Goal: Task Accomplishment & Management: Complete application form

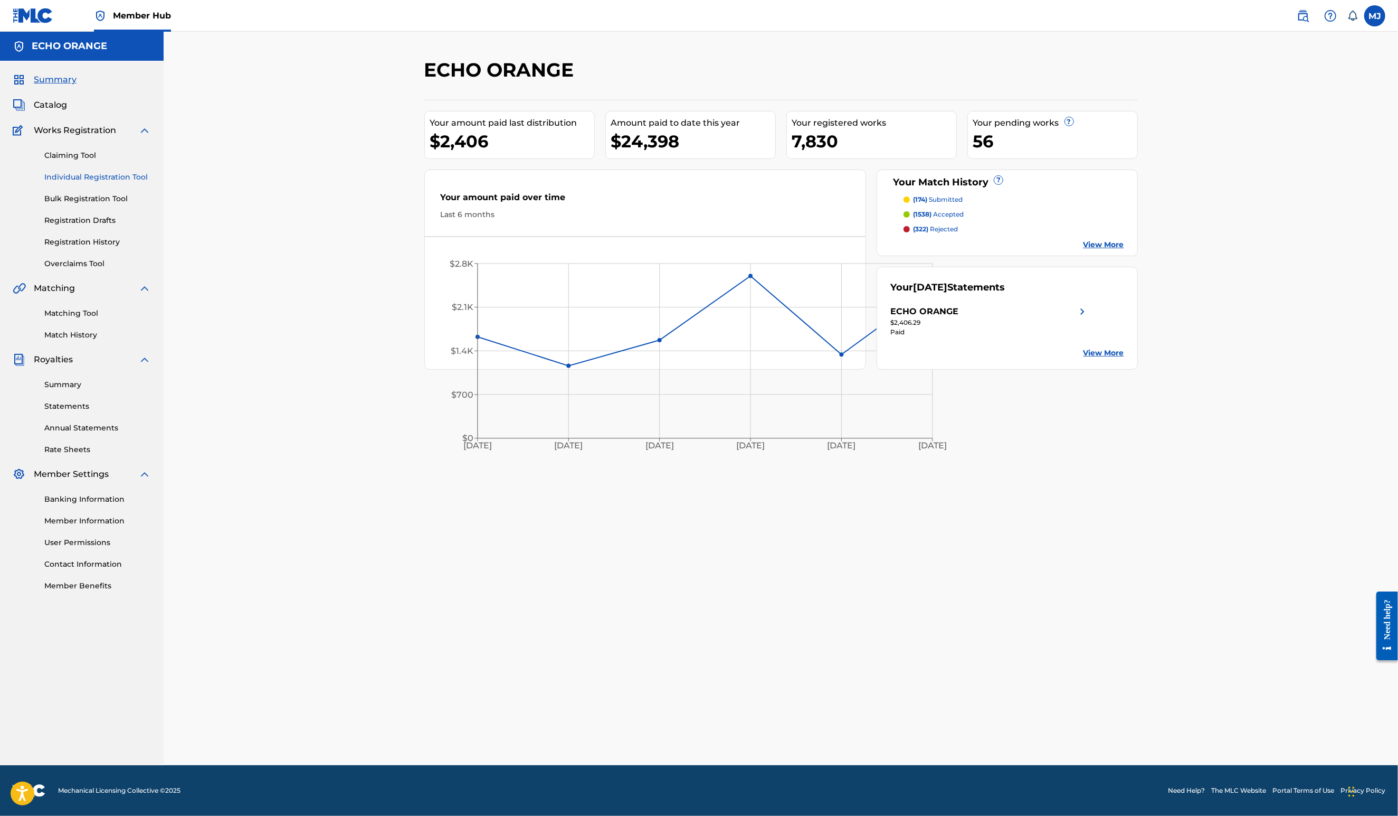
click at [142, 183] on link "Individual Registration Tool" at bounding box center [97, 177] width 107 height 11
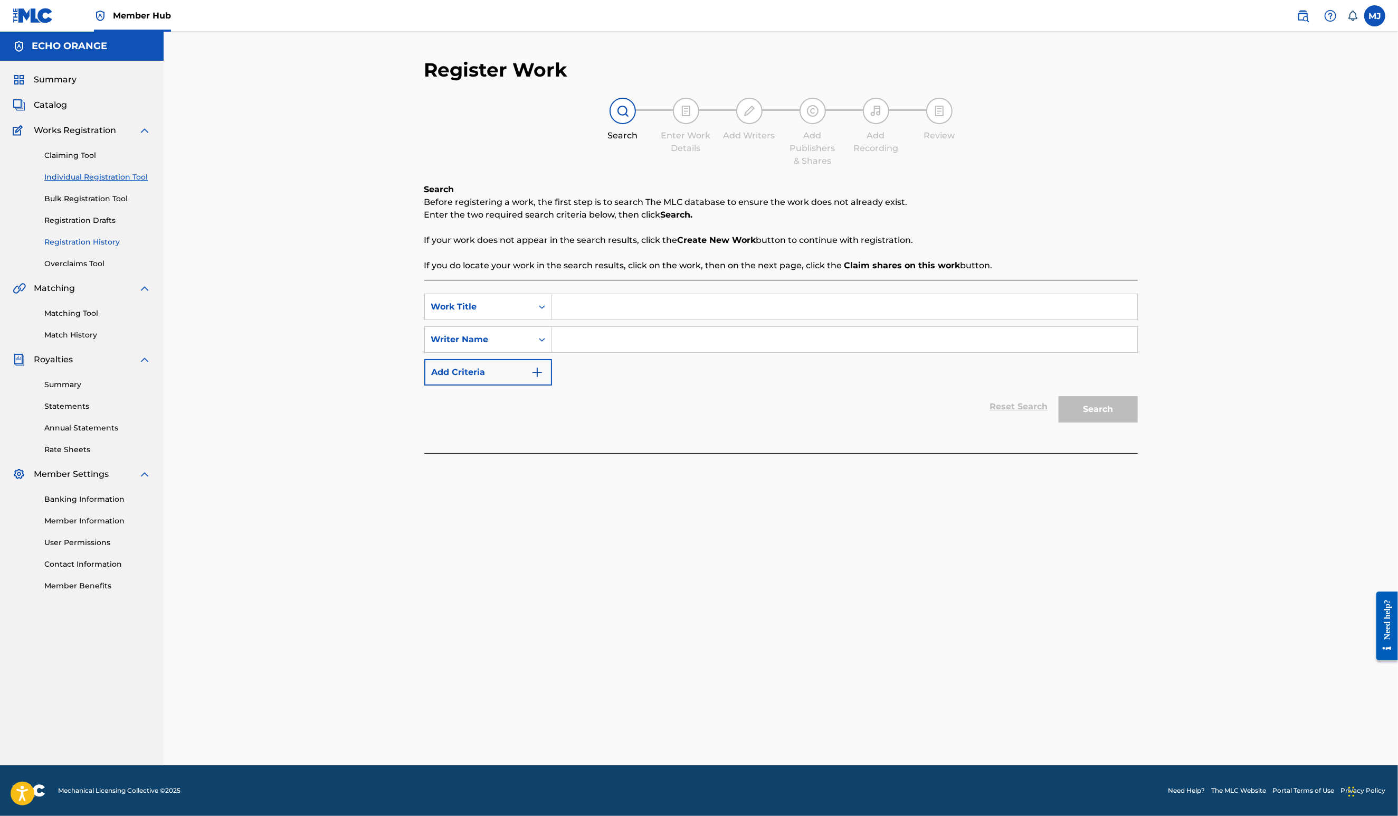
click at [98, 248] on link "Registration History" at bounding box center [97, 241] width 107 height 11
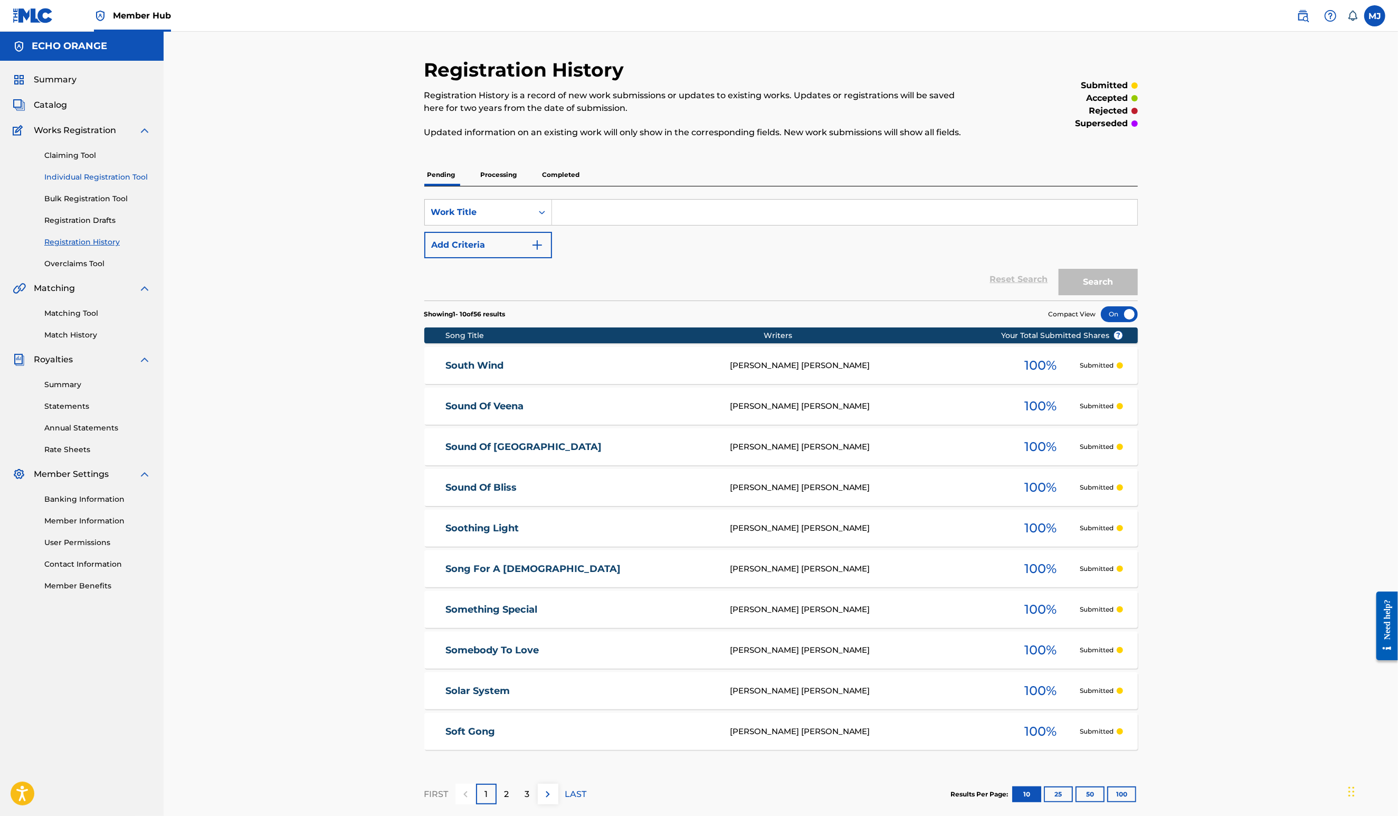
click at [91, 183] on link "Individual Registration Tool" at bounding box center [97, 177] width 107 height 11
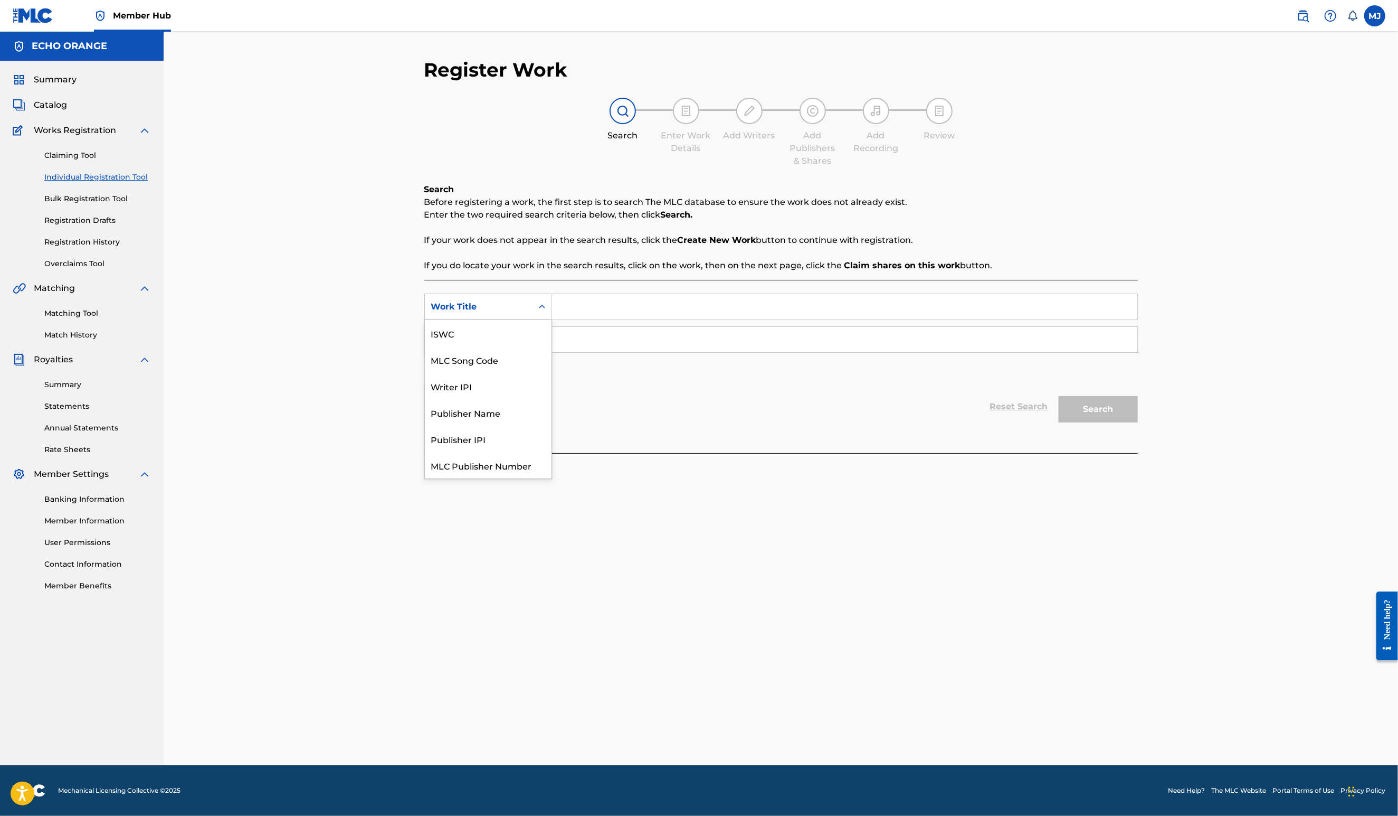
click at [537, 312] on icon "Search Form" at bounding box center [542, 306] width 11 height 11
click at [556, 319] on input "Search Form" at bounding box center [844, 306] width 585 height 25
type input "Sparkling Sunrise"
paste input "On a transformé l’art en religion et le manager en [DEMOGRAPHIC_DATA]. Mais le …"
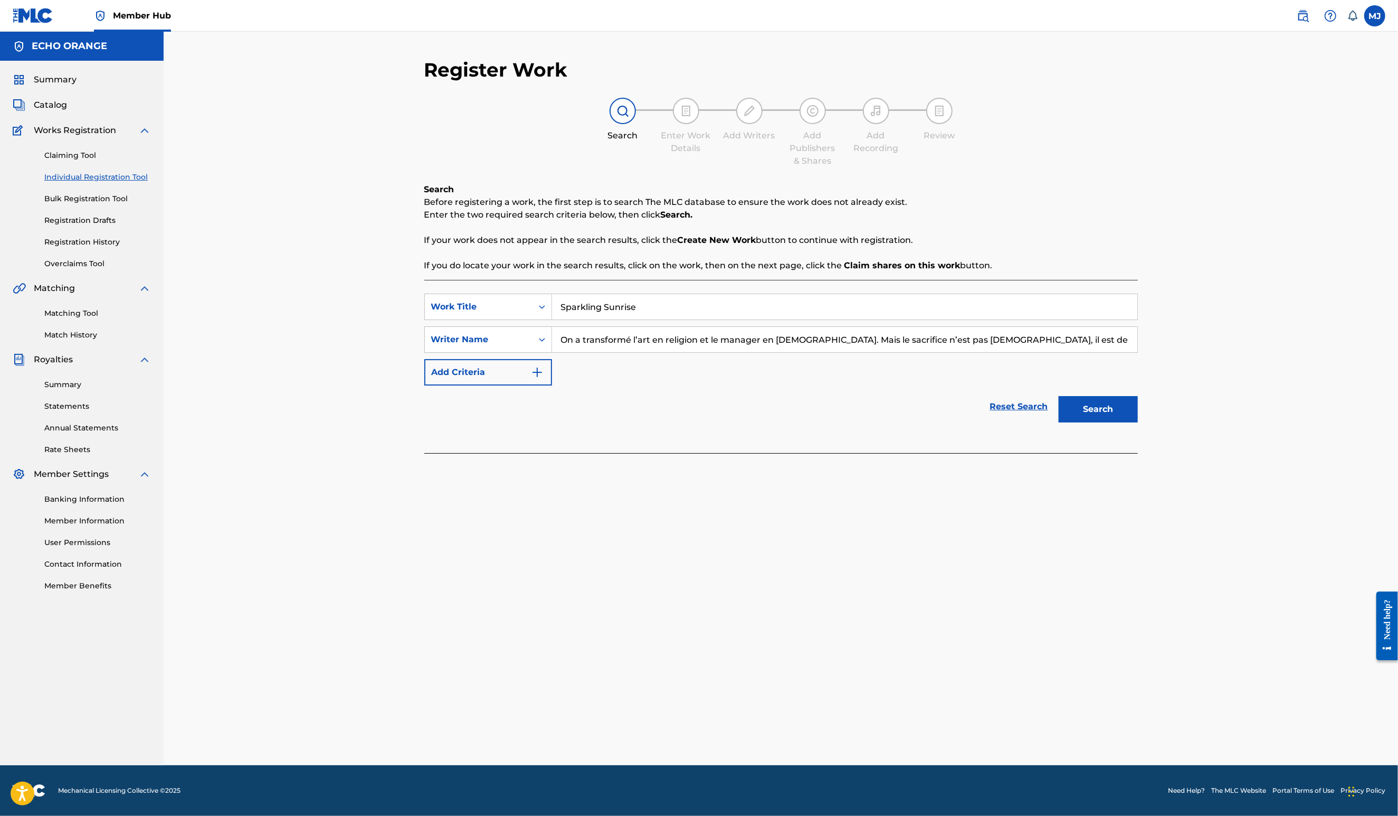
click at [1138, 422] on button "Search" at bounding box center [1098, 409] width 79 height 26
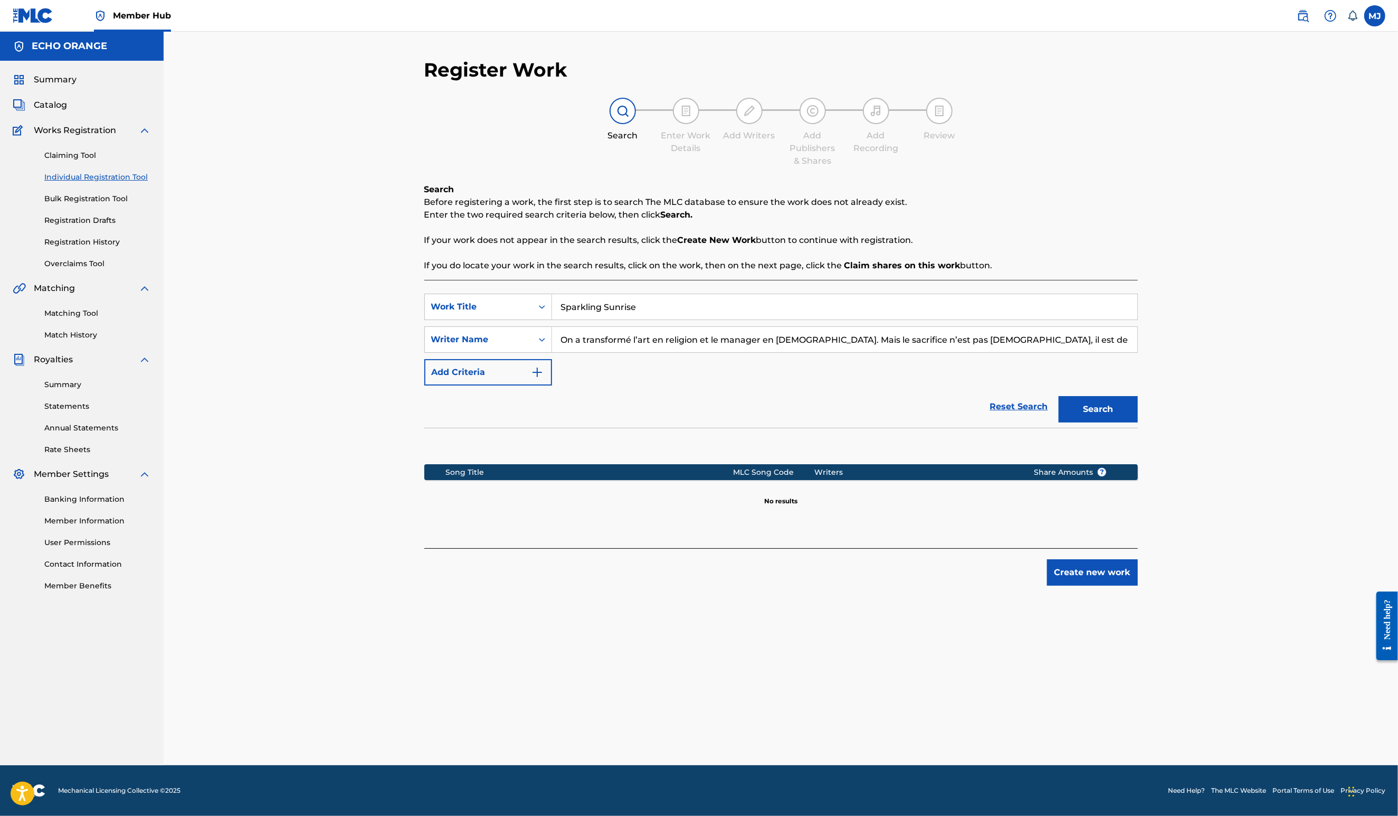
click at [642, 352] on input "On a transformé l’art en religion et le manager en [DEMOGRAPHIC_DATA]. Mais le …" at bounding box center [844, 339] width 585 height 25
type input "[PERSON_NAME]"
click at [1138, 422] on button "Search" at bounding box center [1098, 409] width 79 height 26
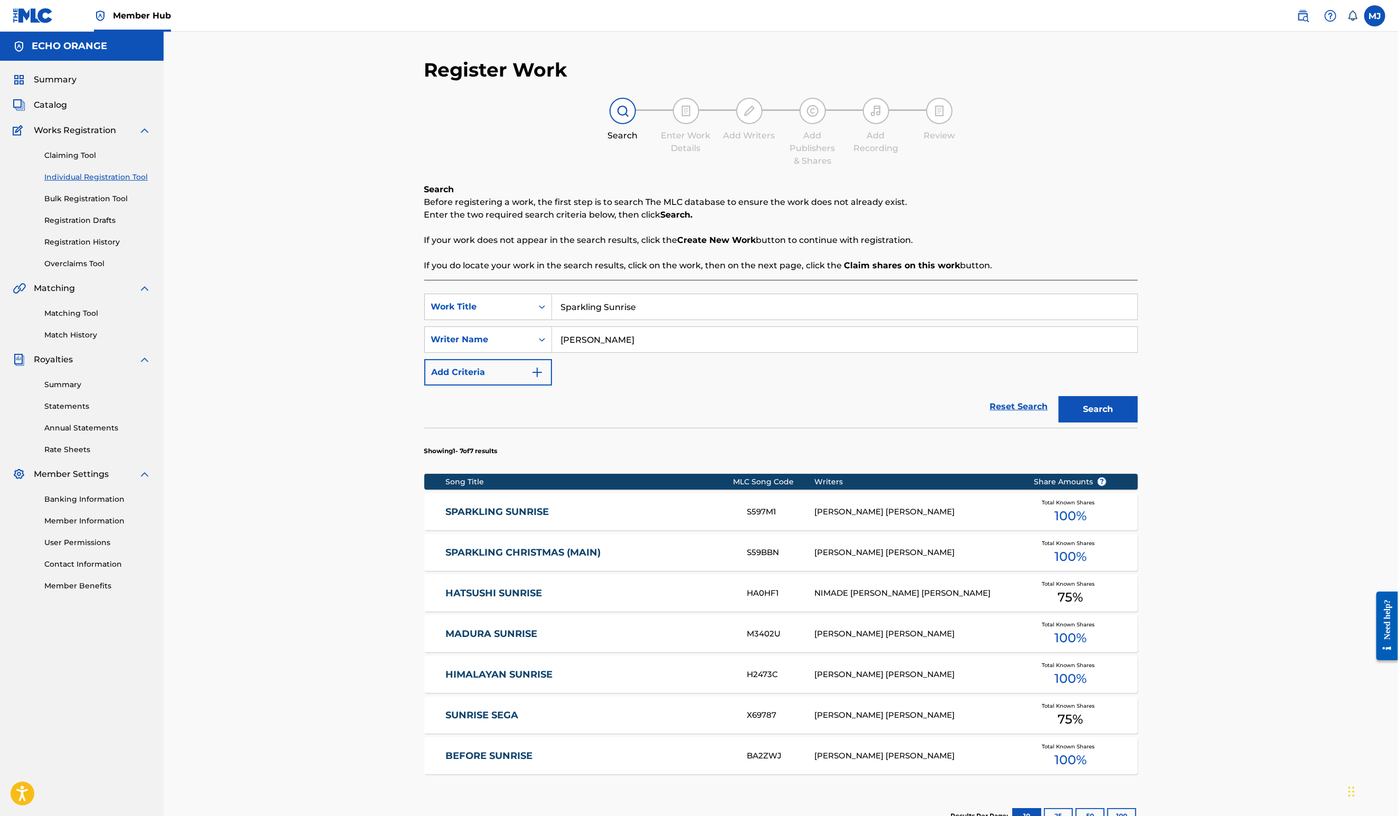
click at [642, 352] on input "[PERSON_NAME]" at bounding box center [844, 339] width 585 height 25
click at [607, 319] on input "Sparkling Sunrise" at bounding box center [844, 306] width 585 height 25
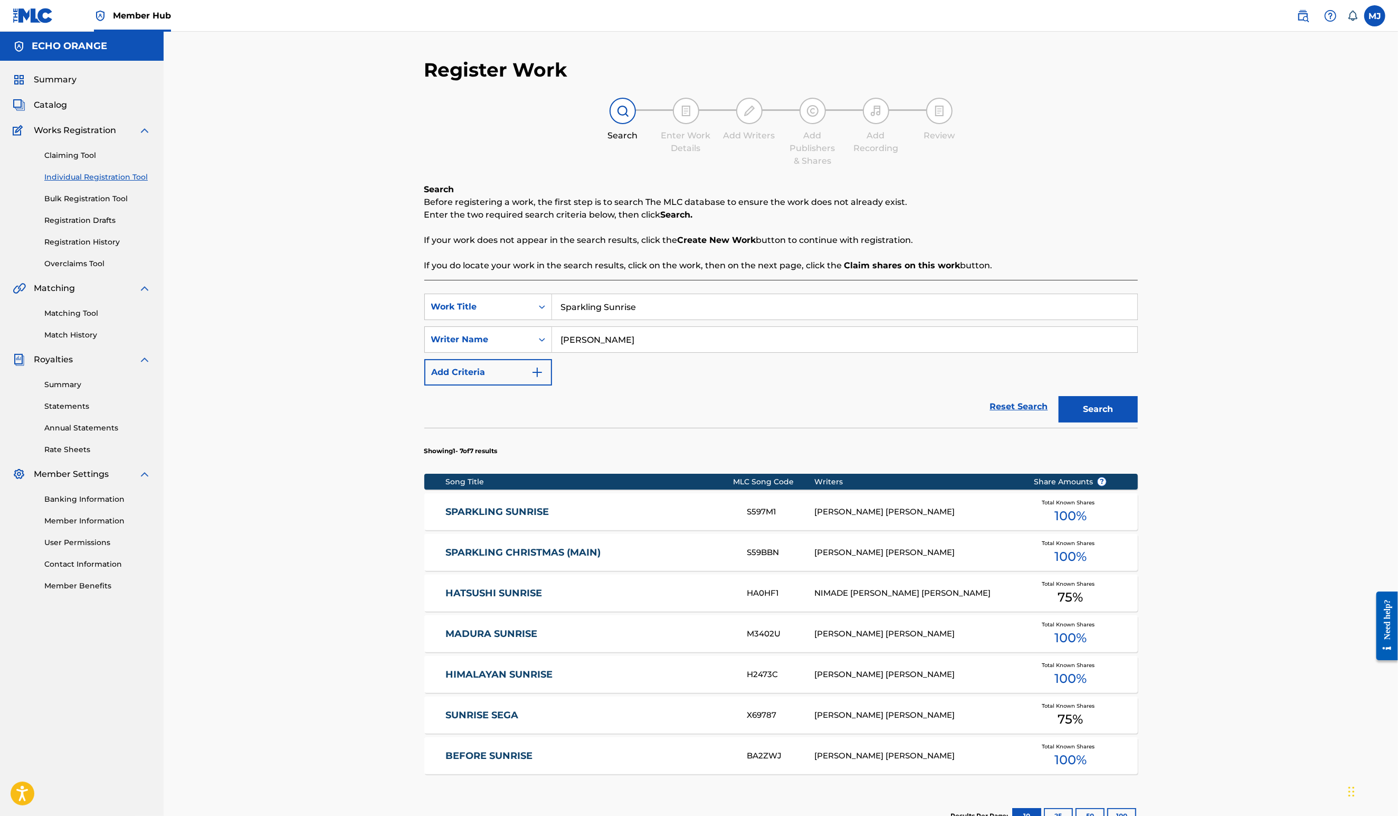
click at [607, 319] on input "Sparkling Sunrise" at bounding box center [844, 306] width 585 height 25
paste input "[PERSON_NAME]"
type input "Spiritual awakening"
click at [1138, 422] on button "Search" at bounding box center [1098, 409] width 79 height 26
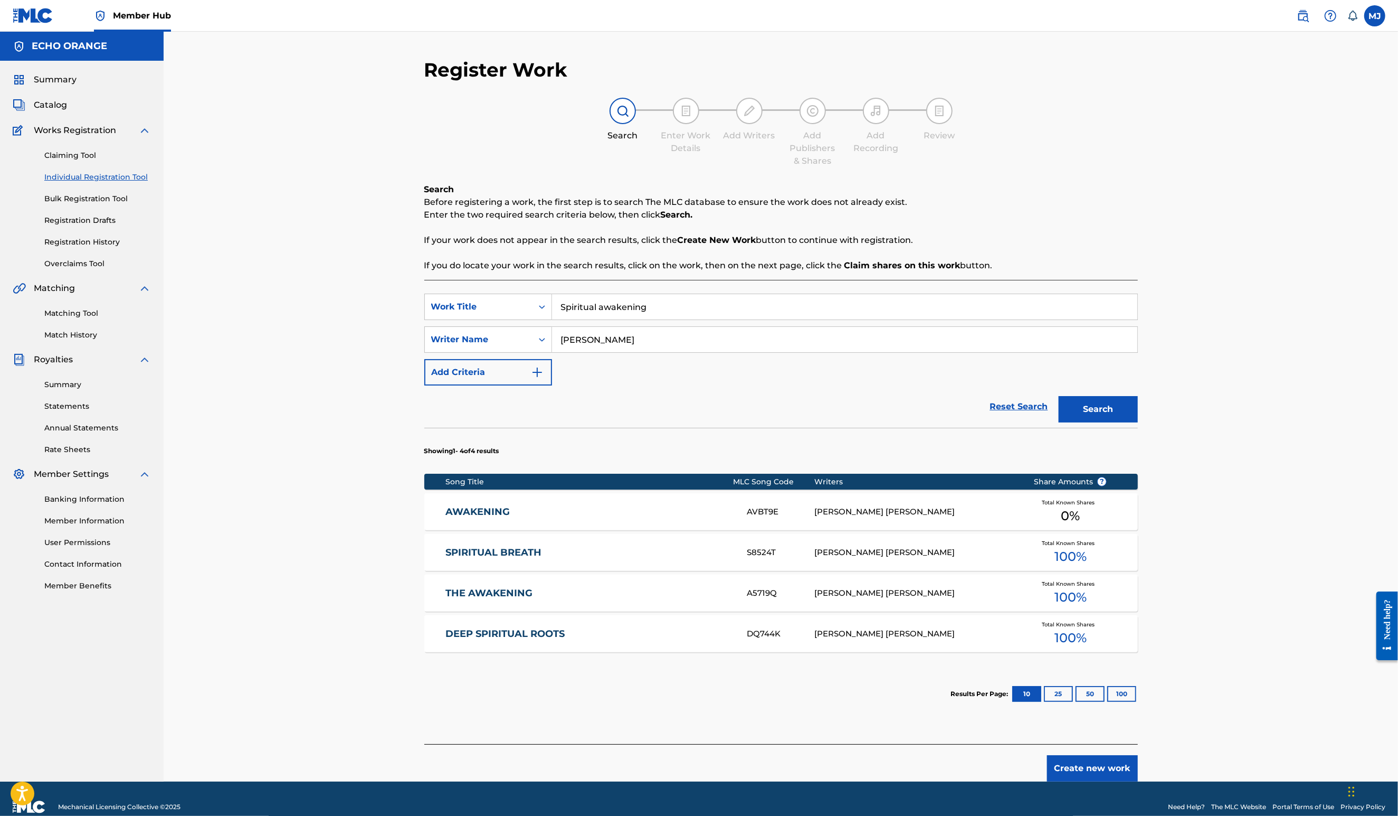
scroll to position [107, 0]
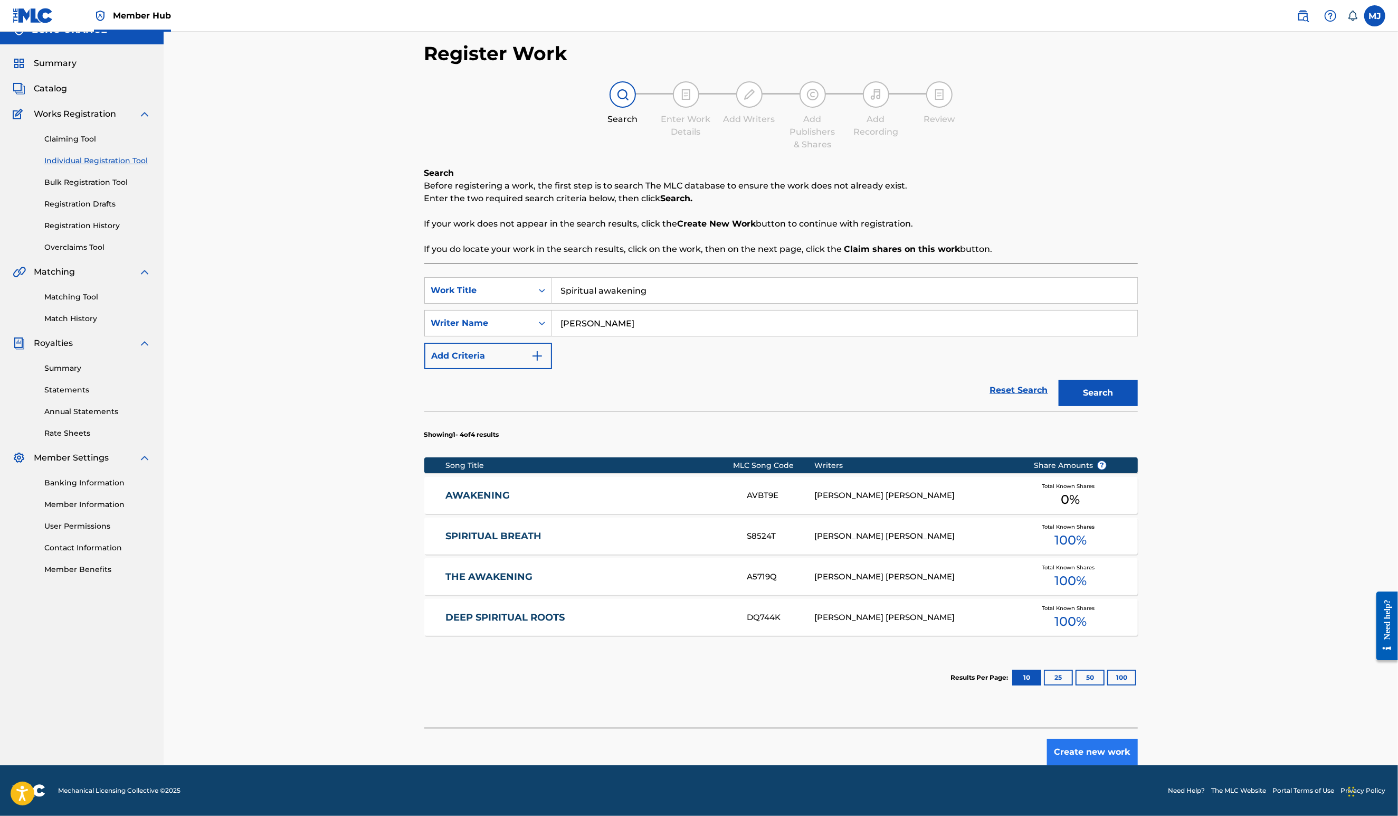
click at [1138, 742] on button "Create new work" at bounding box center [1092, 751] width 91 height 26
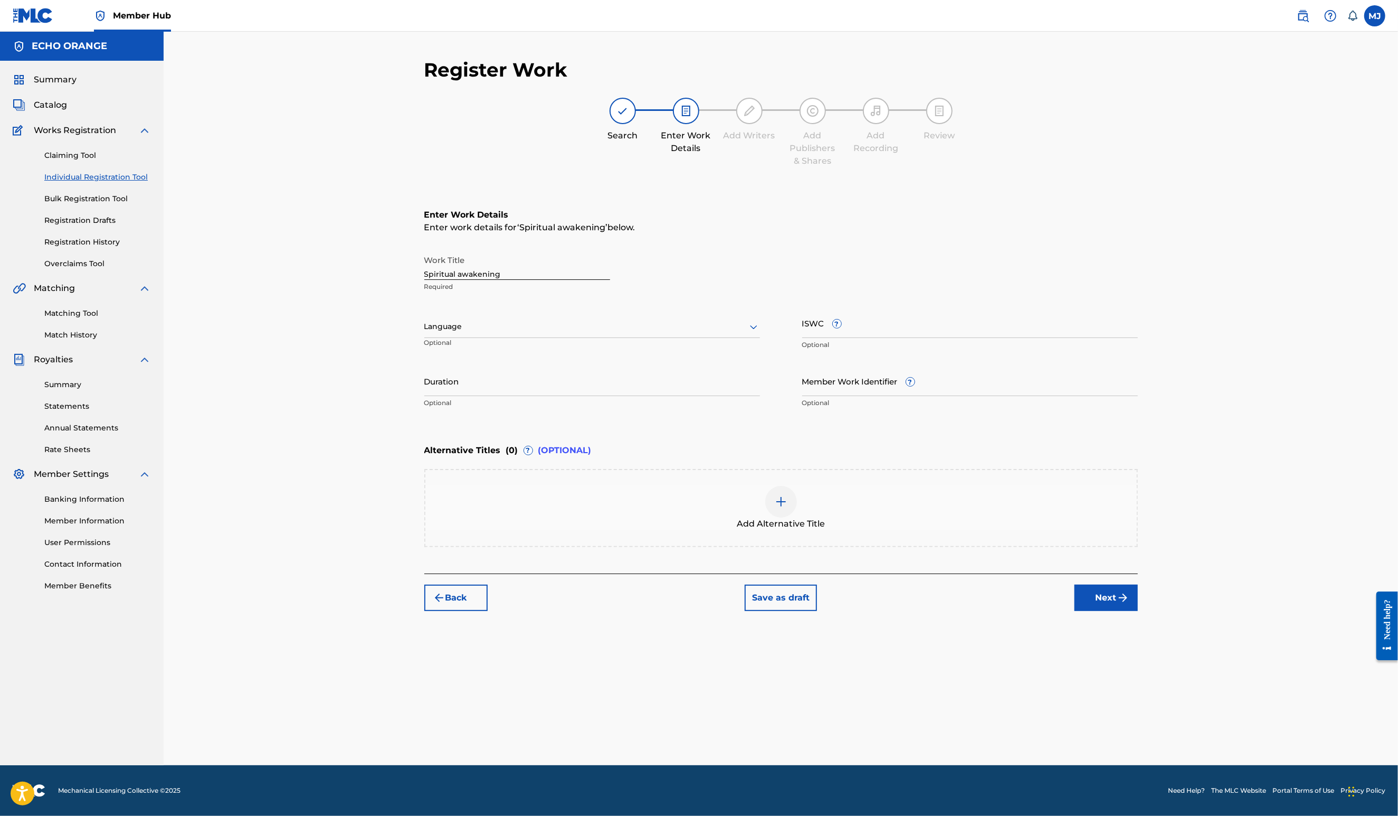
click at [1151, 733] on div "Register Work Search Enter Work Details Add Writers Add Publishers & Shares Add…" at bounding box center [781, 411] width 739 height 707
drag, startPoint x: 1199, startPoint y: 704, endPoint x: 1197, endPoint y: 698, distance: 6.2
click at [1151, 704] on div "Register Work Search Enter Work Details Add Writers Add Publishers & Shares Add…" at bounding box center [781, 411] width 739 height 707
click at [1138, 611] on button "Next" at bounding box center [1106, 597] width 63 height 26
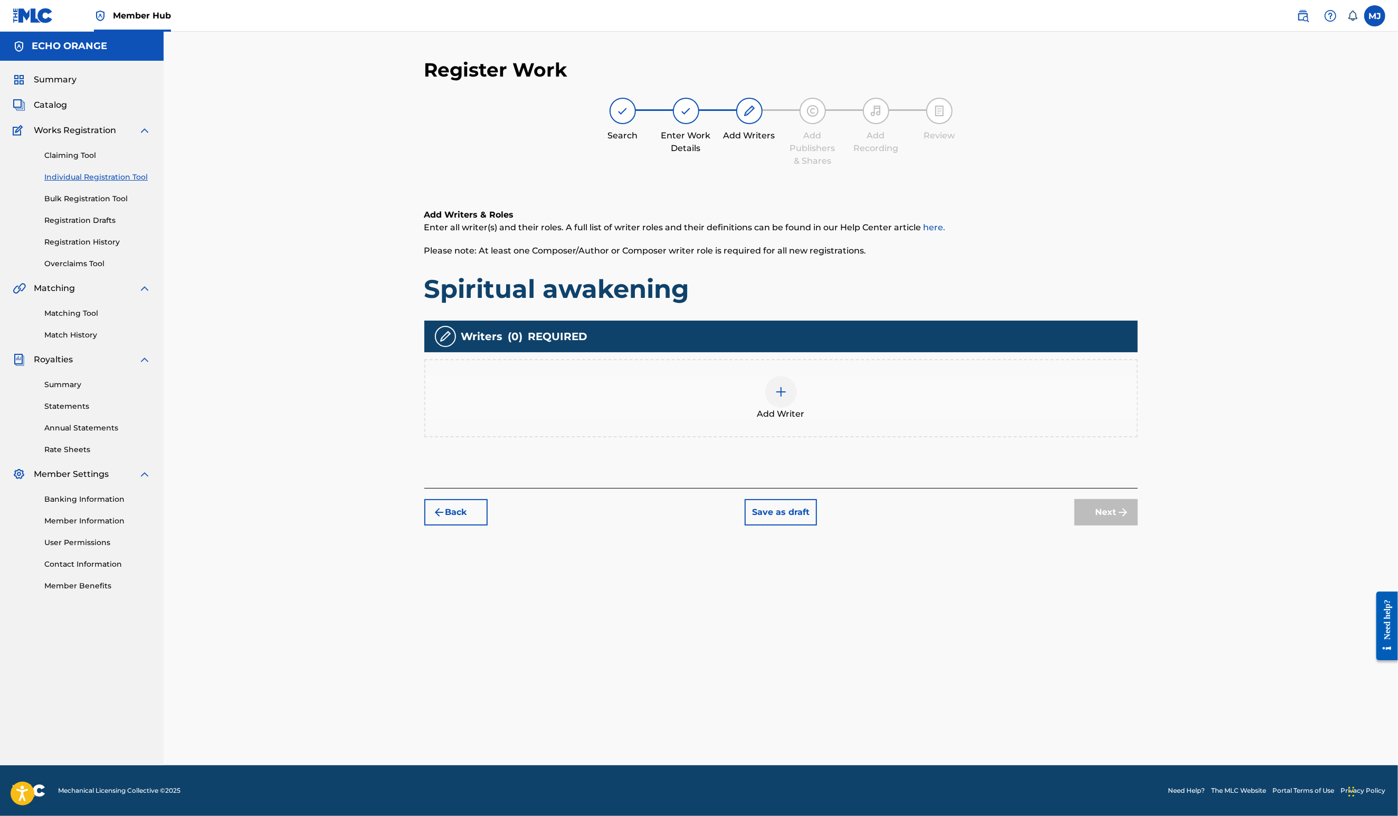
click at [907, 420] on div "Add Writer" at bounding box center [781, 398] width 712 height 44
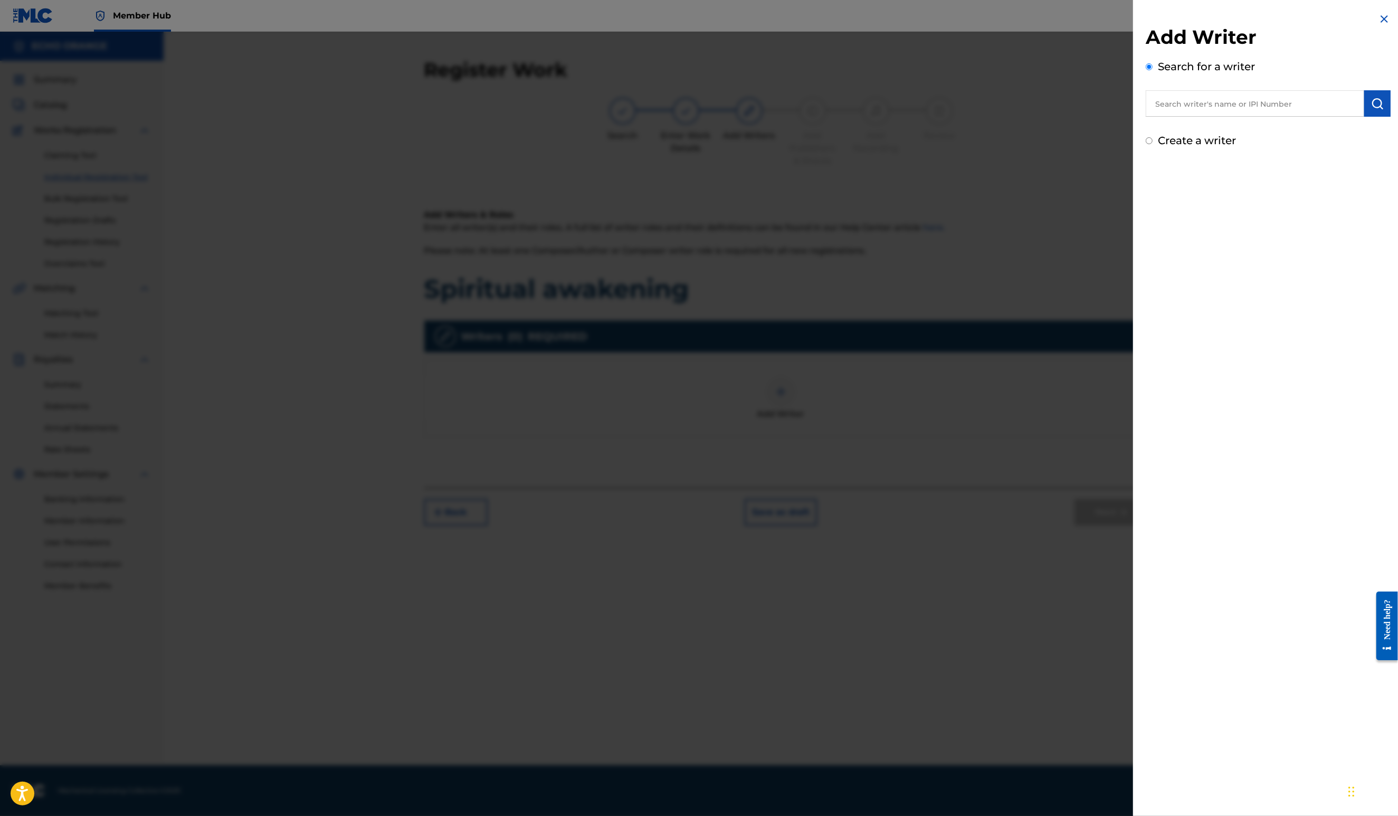
click at [1215, 114] on input "text" at bounding box center [1255, 103] width 219 height 26
paste input "[PERSON_NAME]"
type input "[PERSON_NAME]"
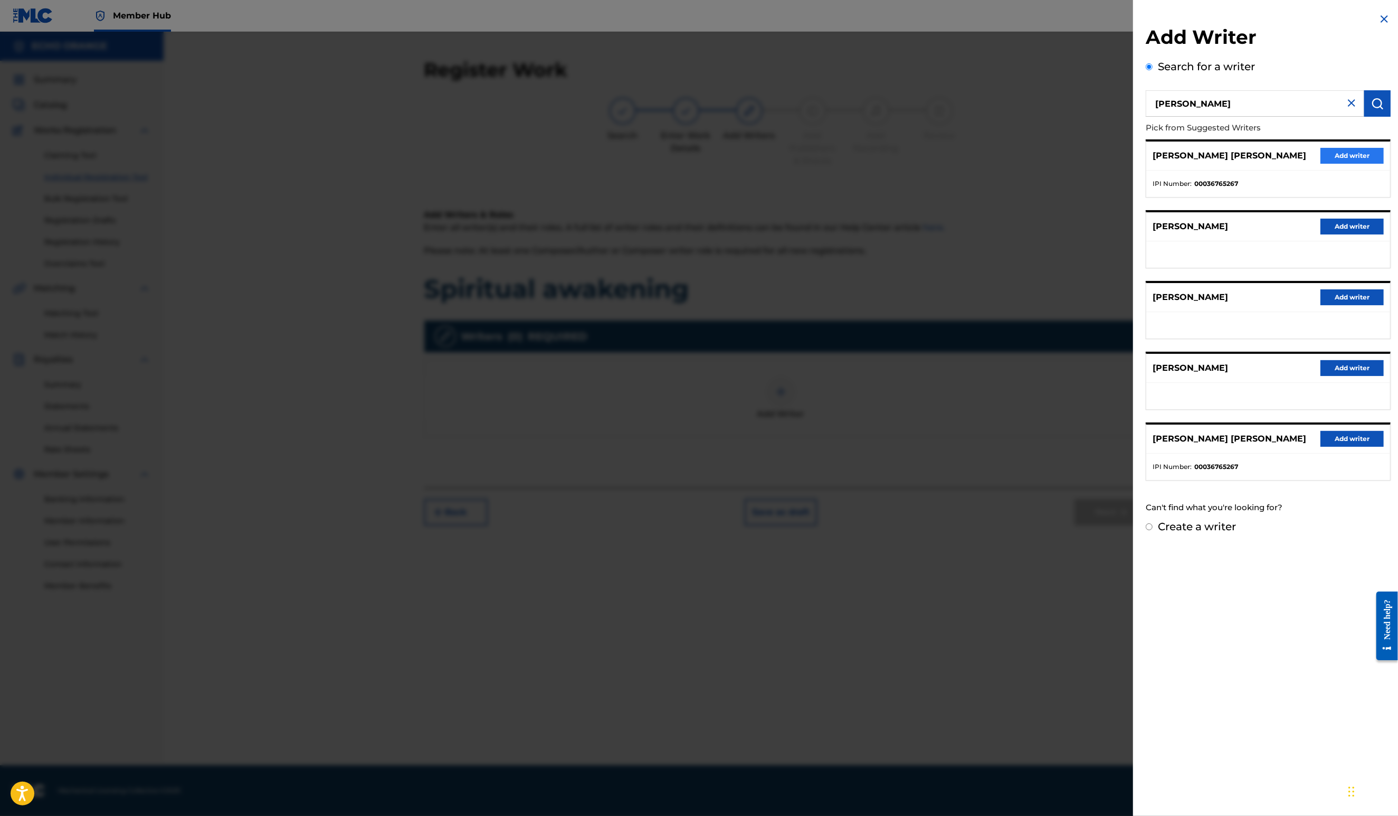
click at [1374, 164] on button "Add writer" at bounding box center [1352, 156] width 63 height 16
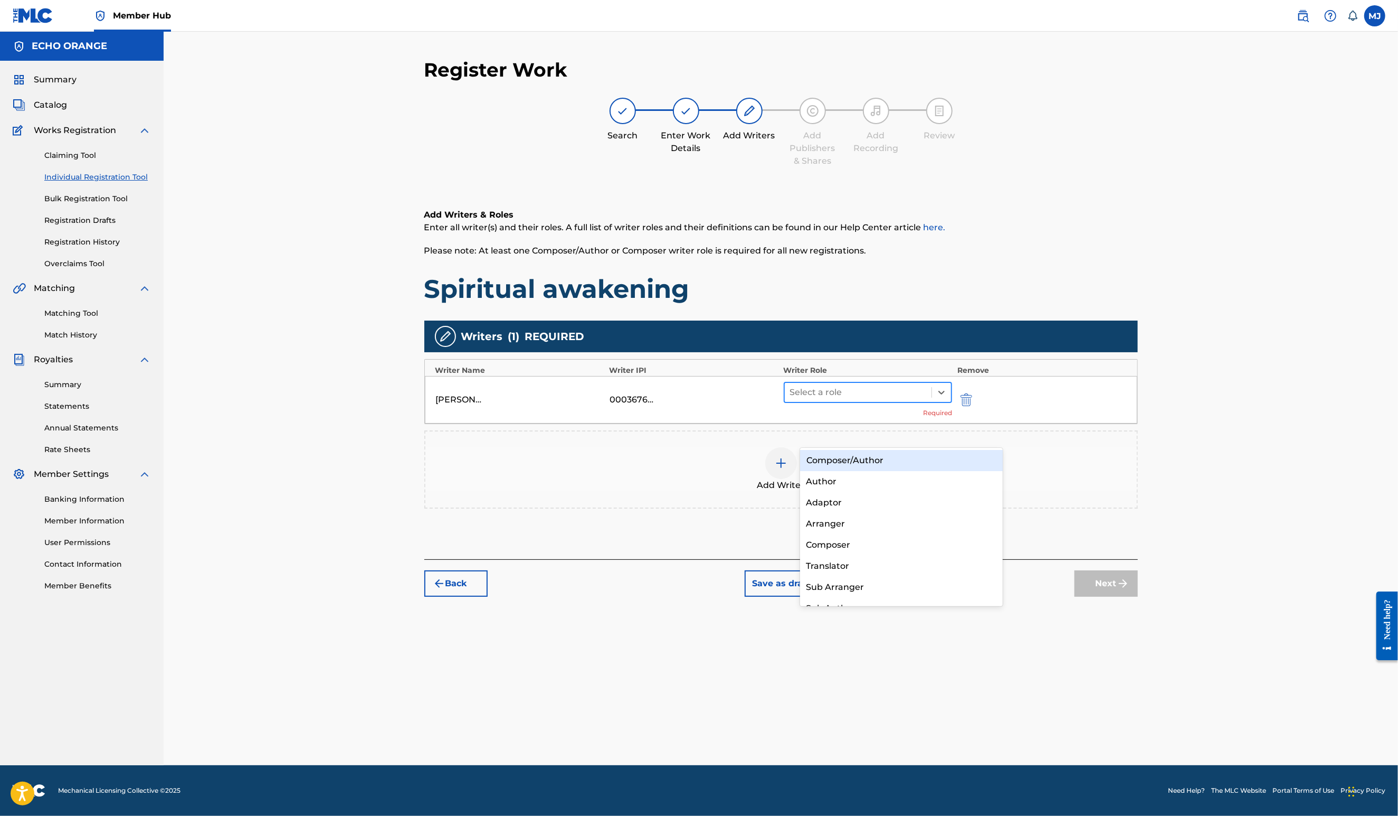
click at [883, 400] on div at bounding box center [858, 392] width 137 height 15
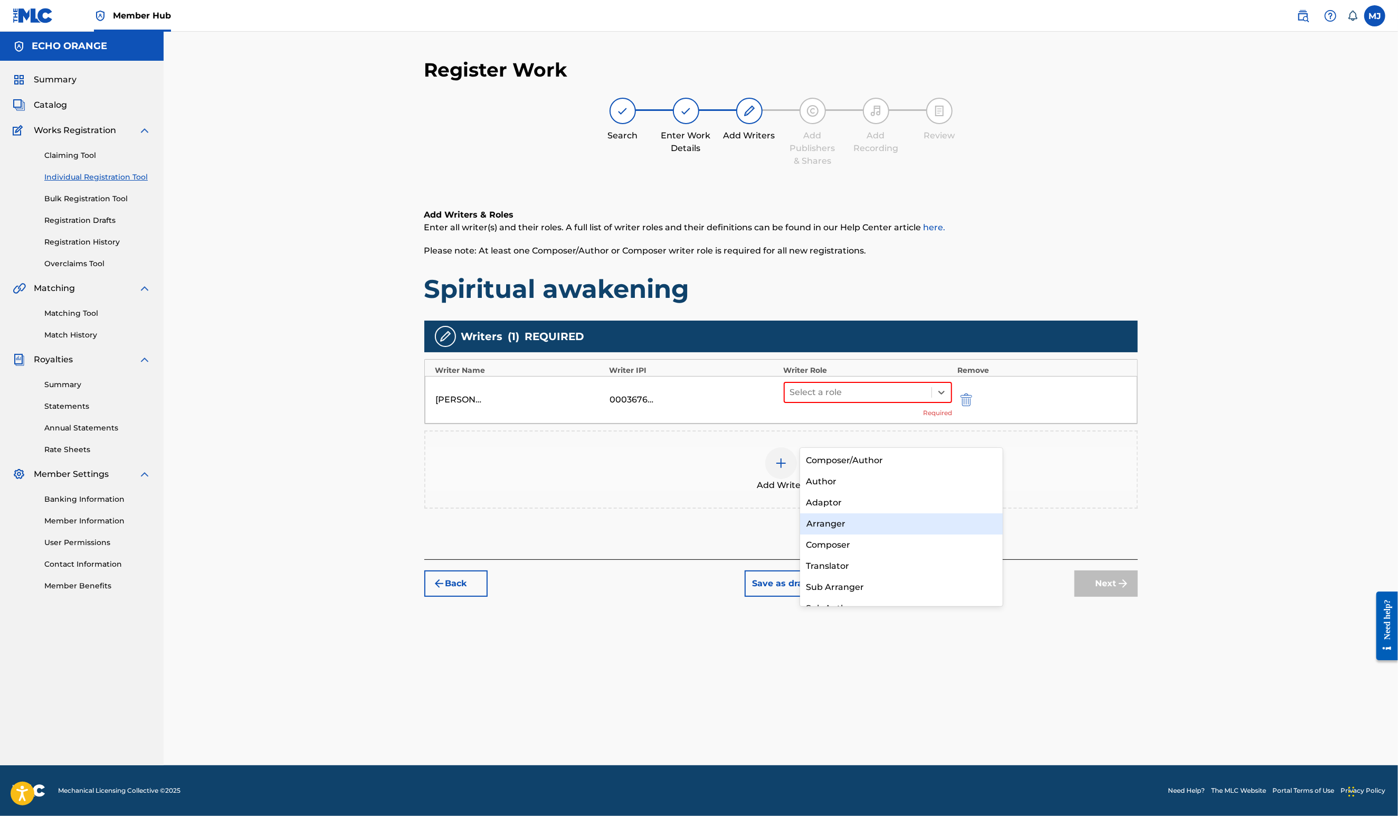
click at [848, 534] on div "Composer" at bounding box center [901, 544] width 203 height 21
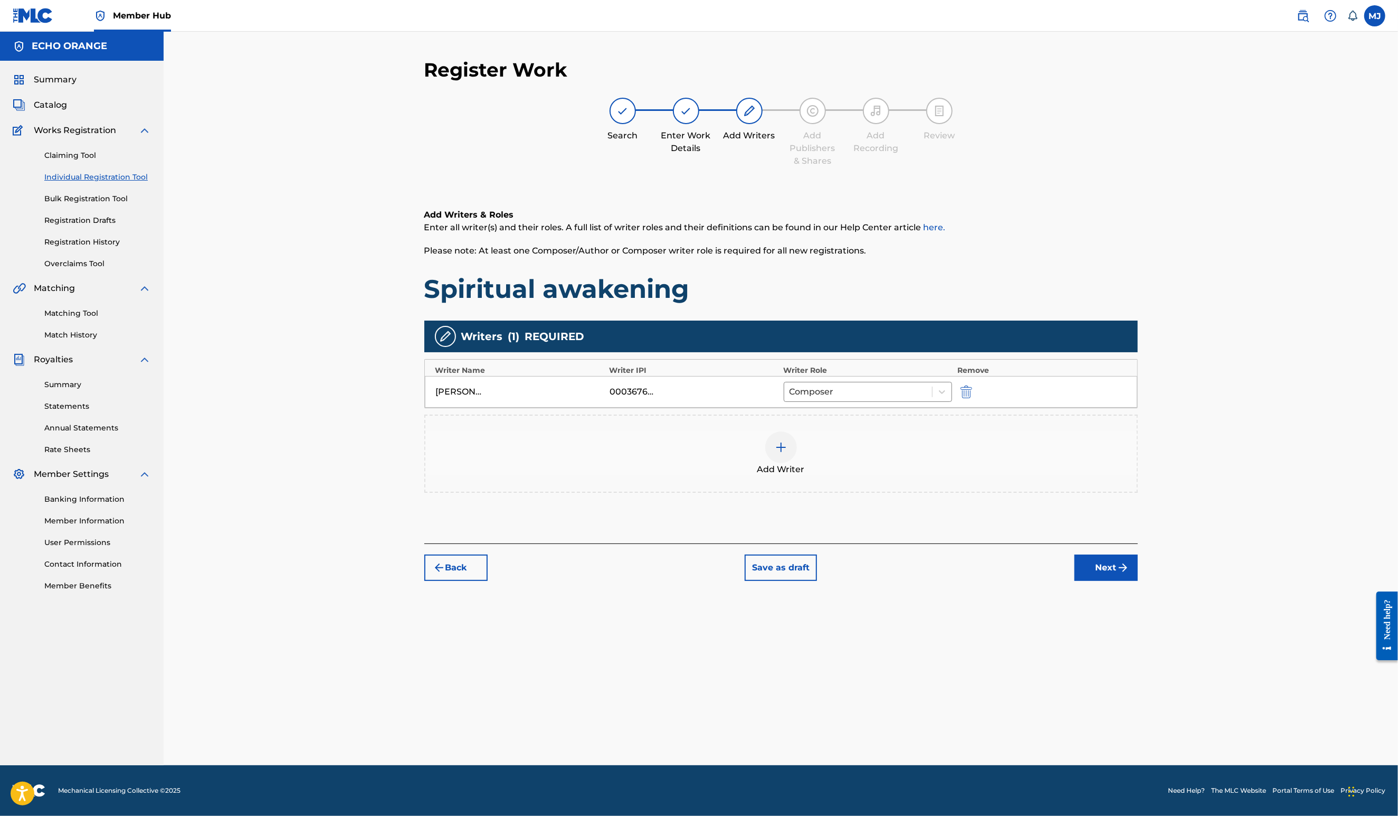
click at [848, 493] on div "Add Writer" at bounding box center [781, 453] width 714 height 78
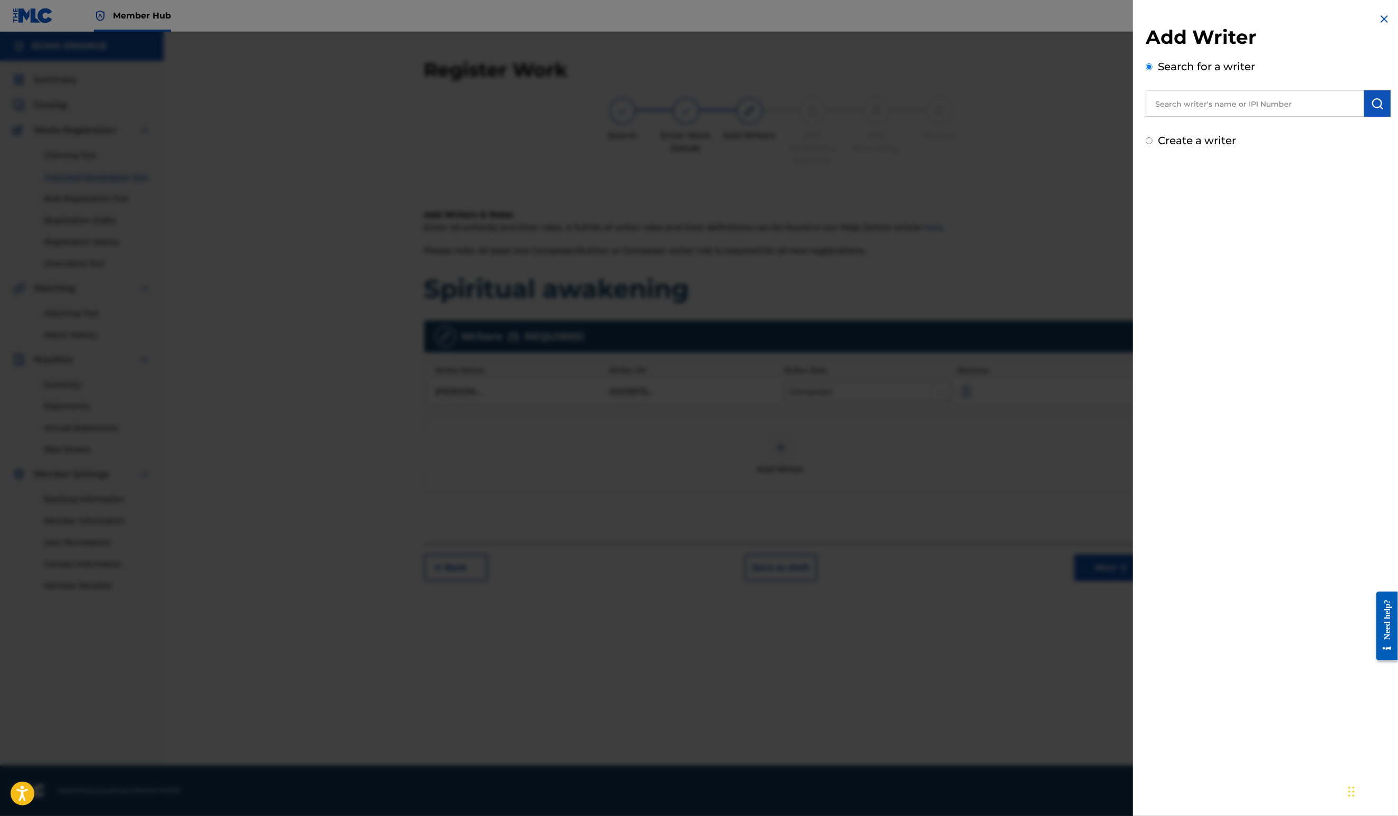
click at [979, 539] on div at bounding box center [699, 440] width 1398 height 816
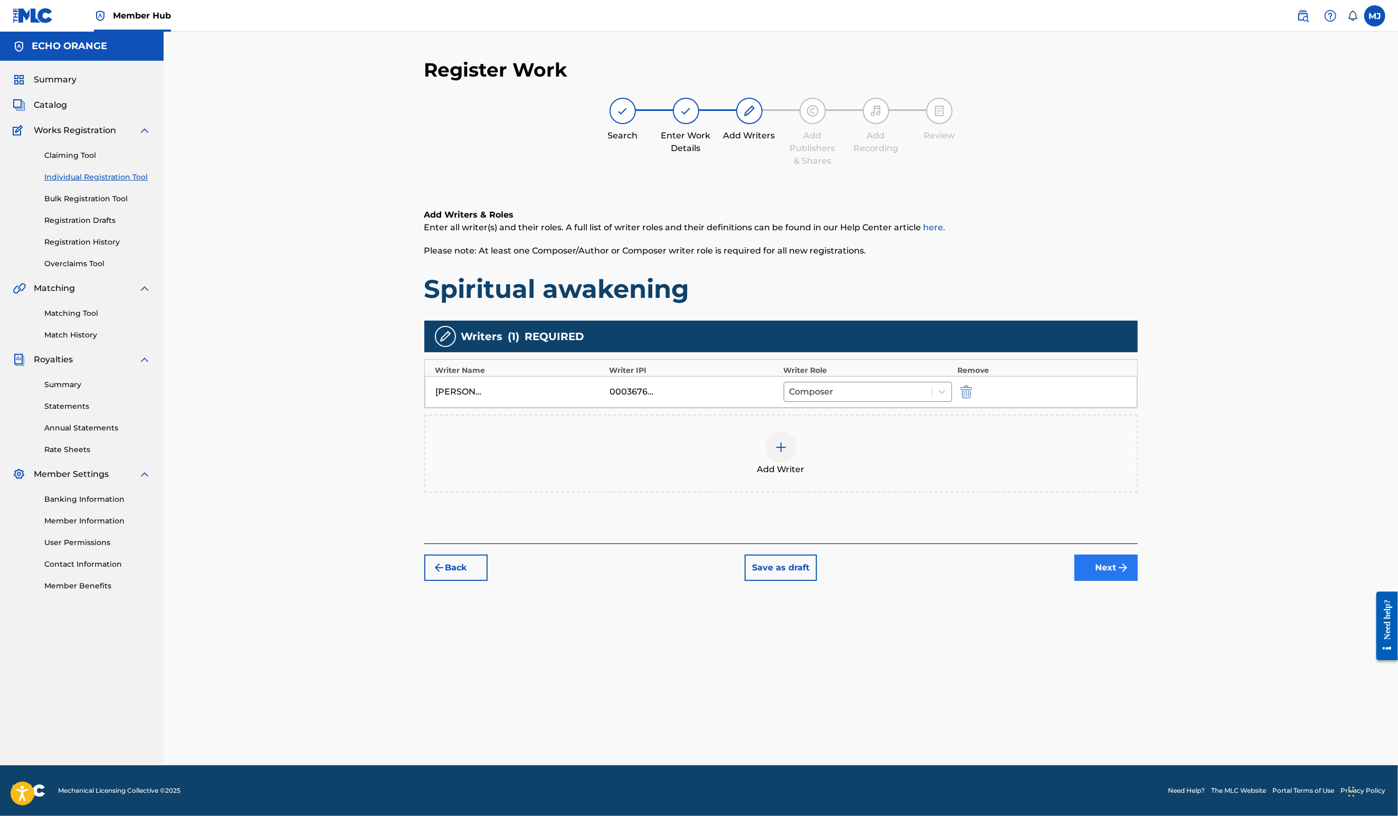
click at [1138, 581] on button "Next" at bounding box center [1106, 567] width 63 height 26
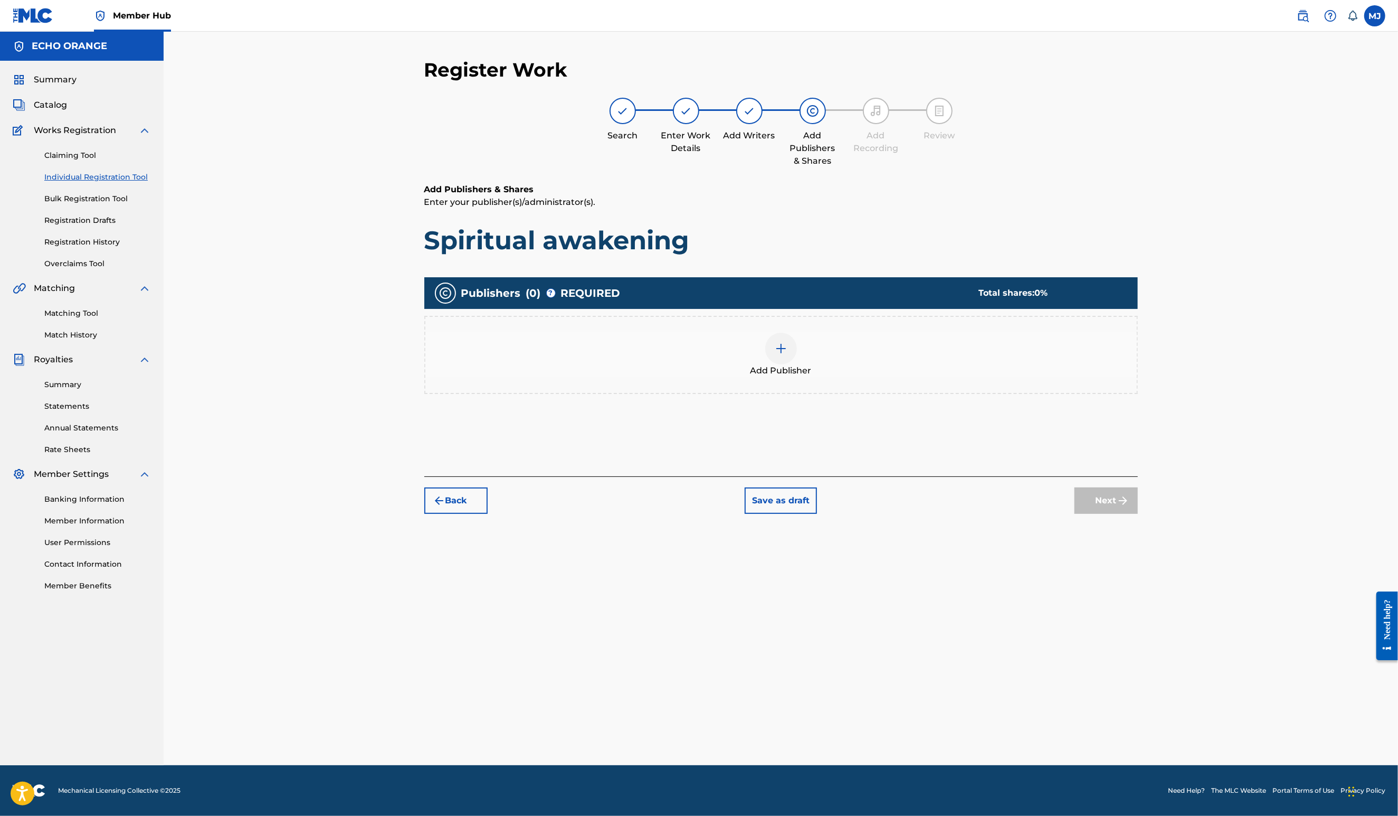
click at [1138, 514] on div "Back Save as draft Next" at bounding box center [781, 494] width 714 height 37
drag, startPoint x: 875, startPoint y: 404, endPoint x: 851, endPoint y: 403, distance: 23.3
click at [851, 377] on div "Add Publisher" at bounding box center [781, 355] width 712 height 44
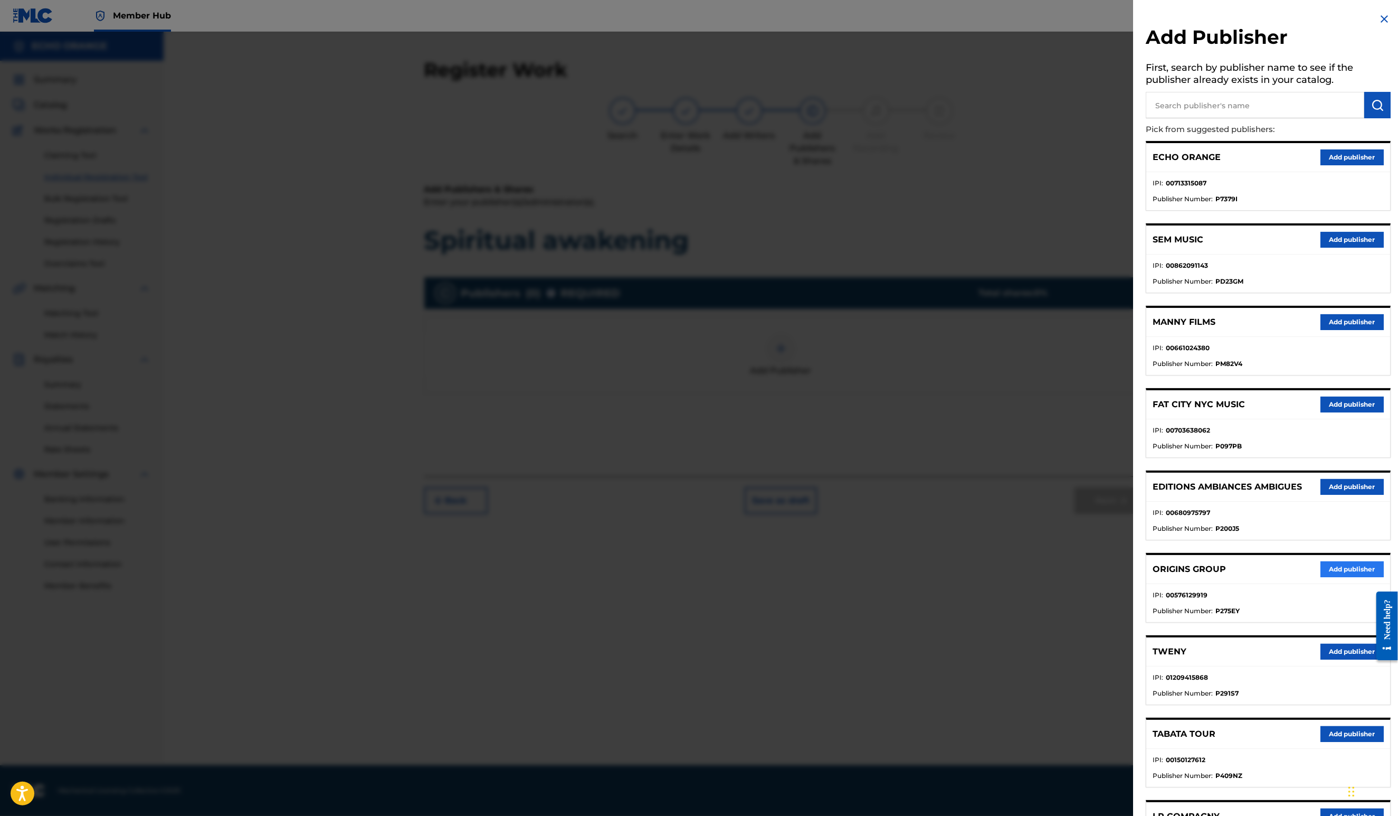
click at [1322, 577] on button "Add publisher" at bounding box center [1352, 569] width 63 height 16
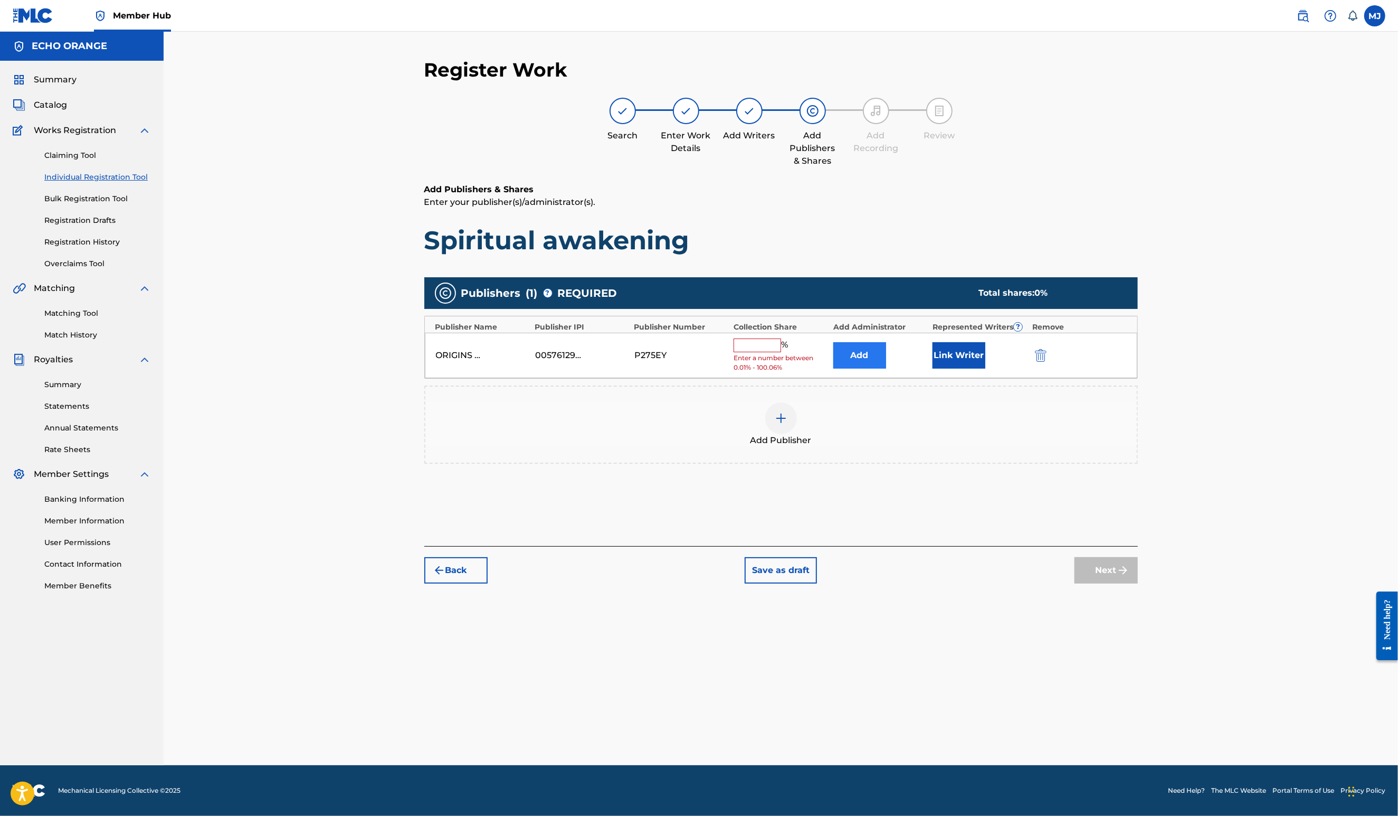
click at [886, 368] on button "Add" at bounding box center [860, 355] width 53 height 26
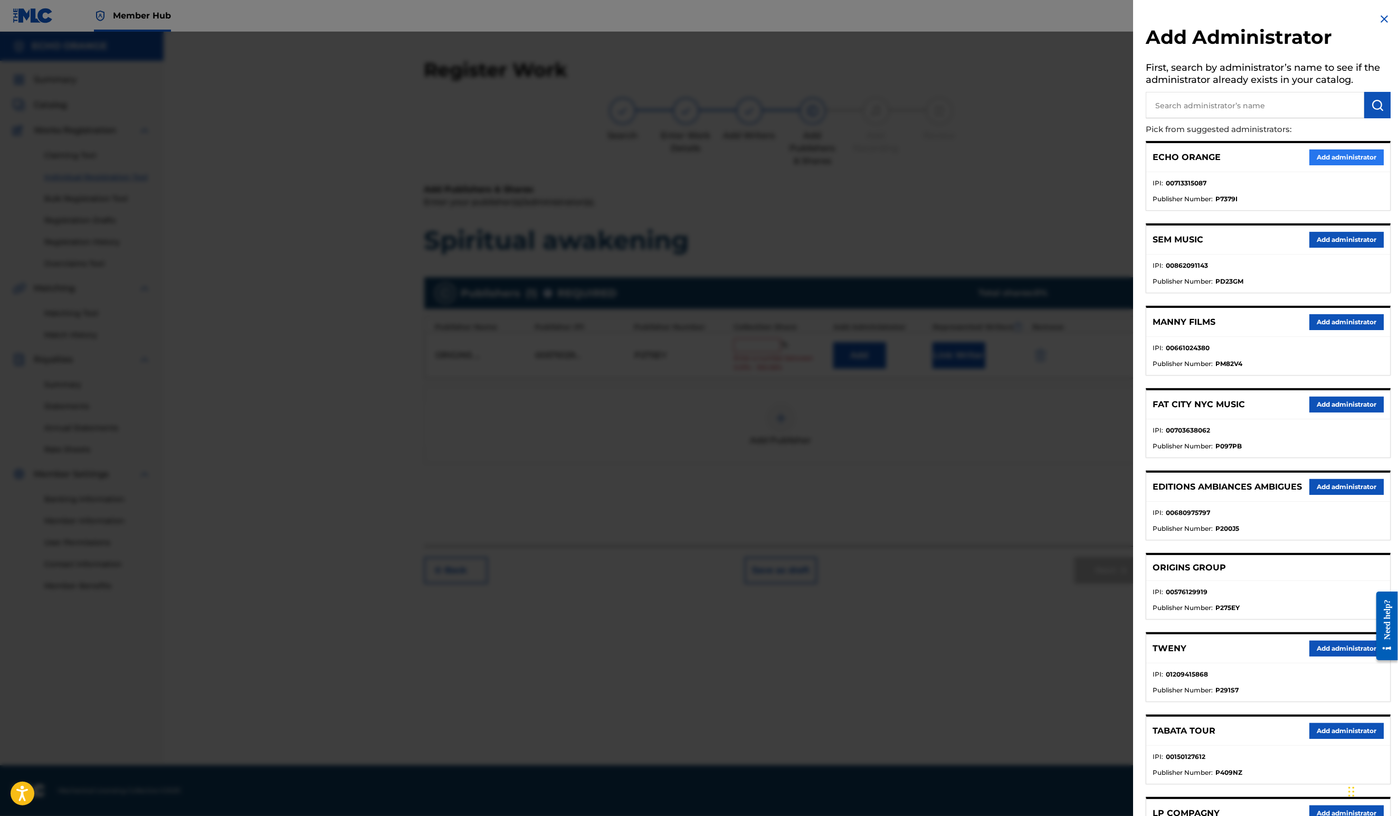
click at [1320, 165] on button "Add administrator" at bounding box center [1347, 157] width 74 height 16
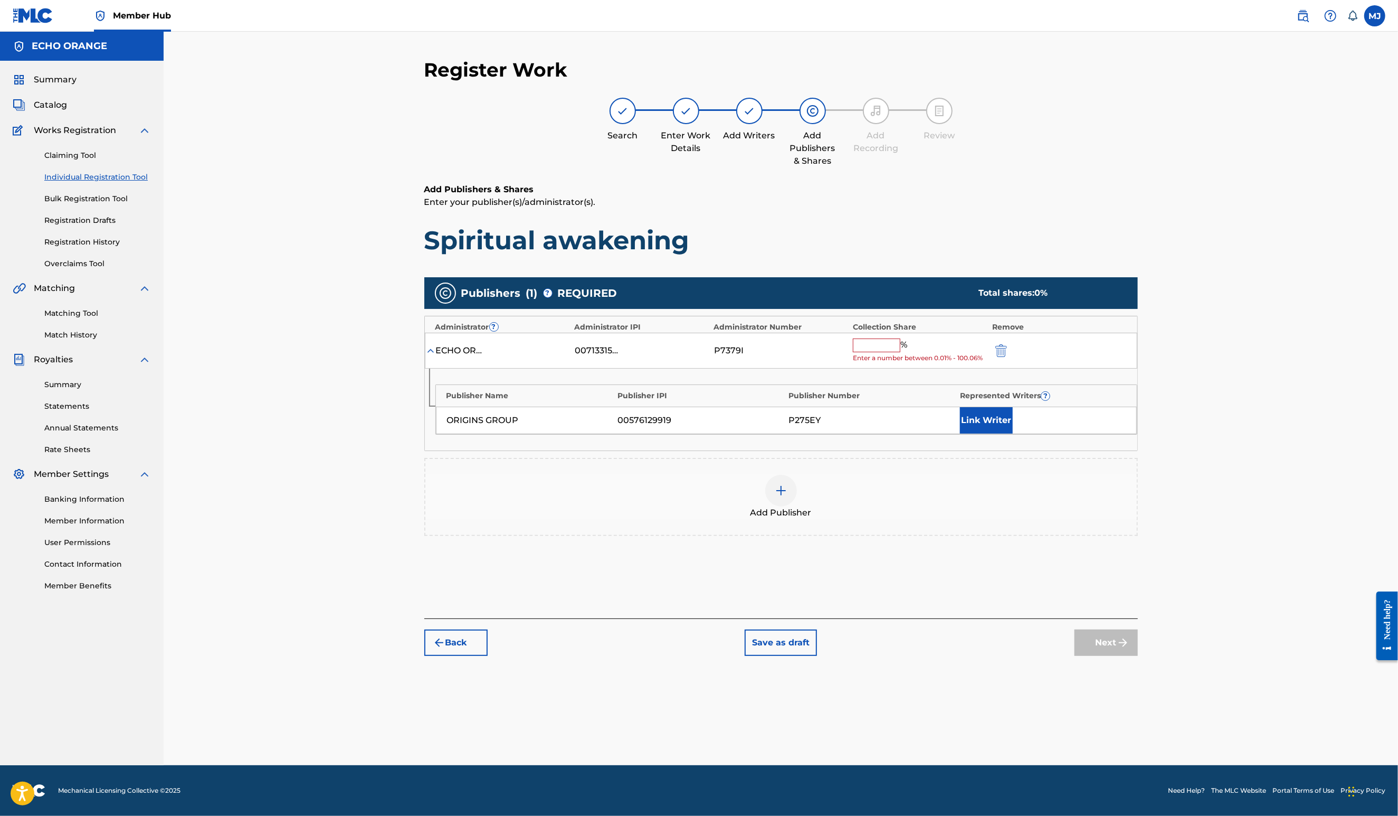
drag, startPoint x: 904, startPoint y: 365, endPoint x: 897, endPoint y: 391, distance: 26.8
click at [904, 333] on div "Collection Share" at bounding box center [921, 326] width 134 height 11
click at [898, 363] on span "Enter a number between 0.01% - 100.06%" at bounding box center [920, 358] width 134 height 10
click at [900, 352] on input "text" at bounding box center [877, 345] width 48 height 14
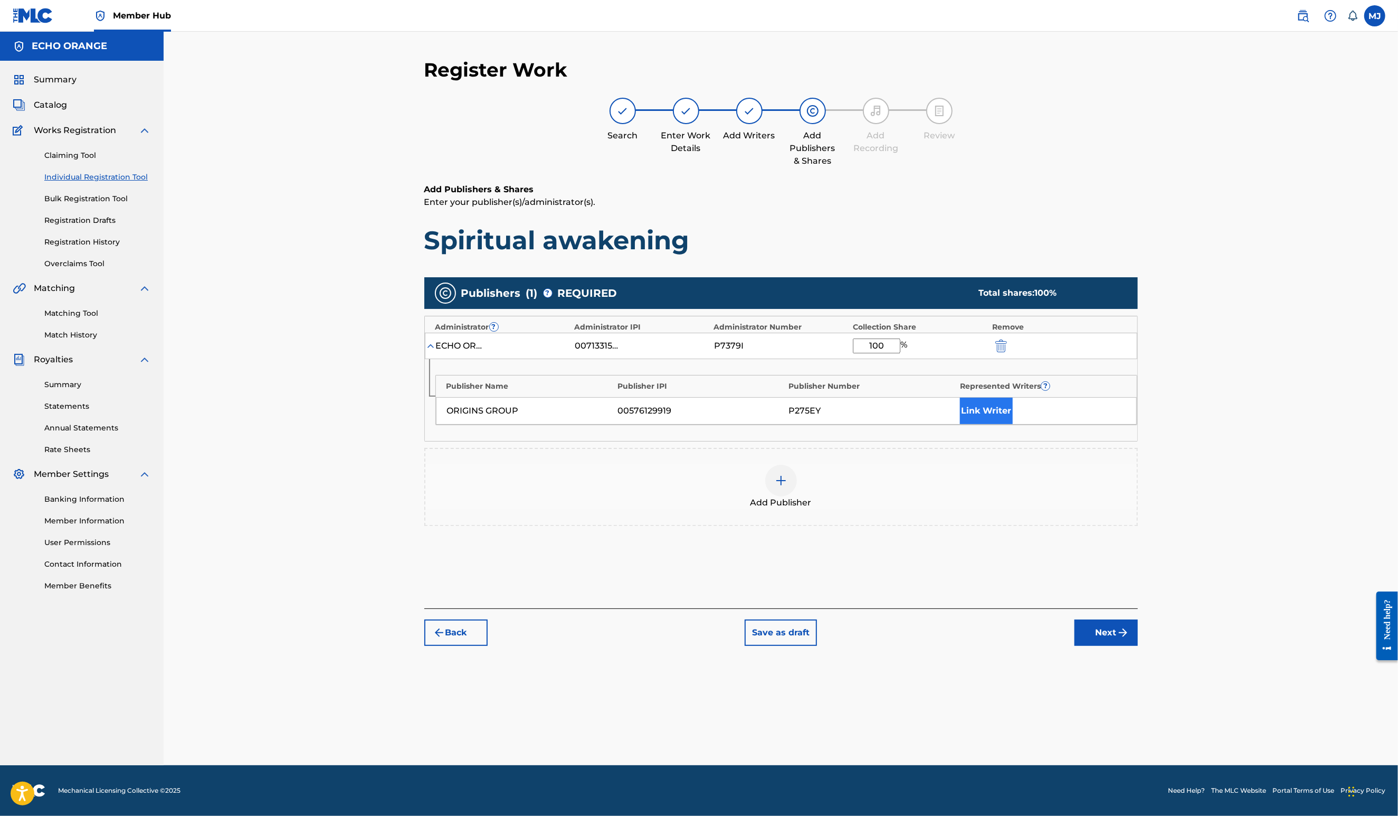
type input "100"
click at [1013, 424] on button "Link Writer" at bounding box center [986, 410] width 53 height 26
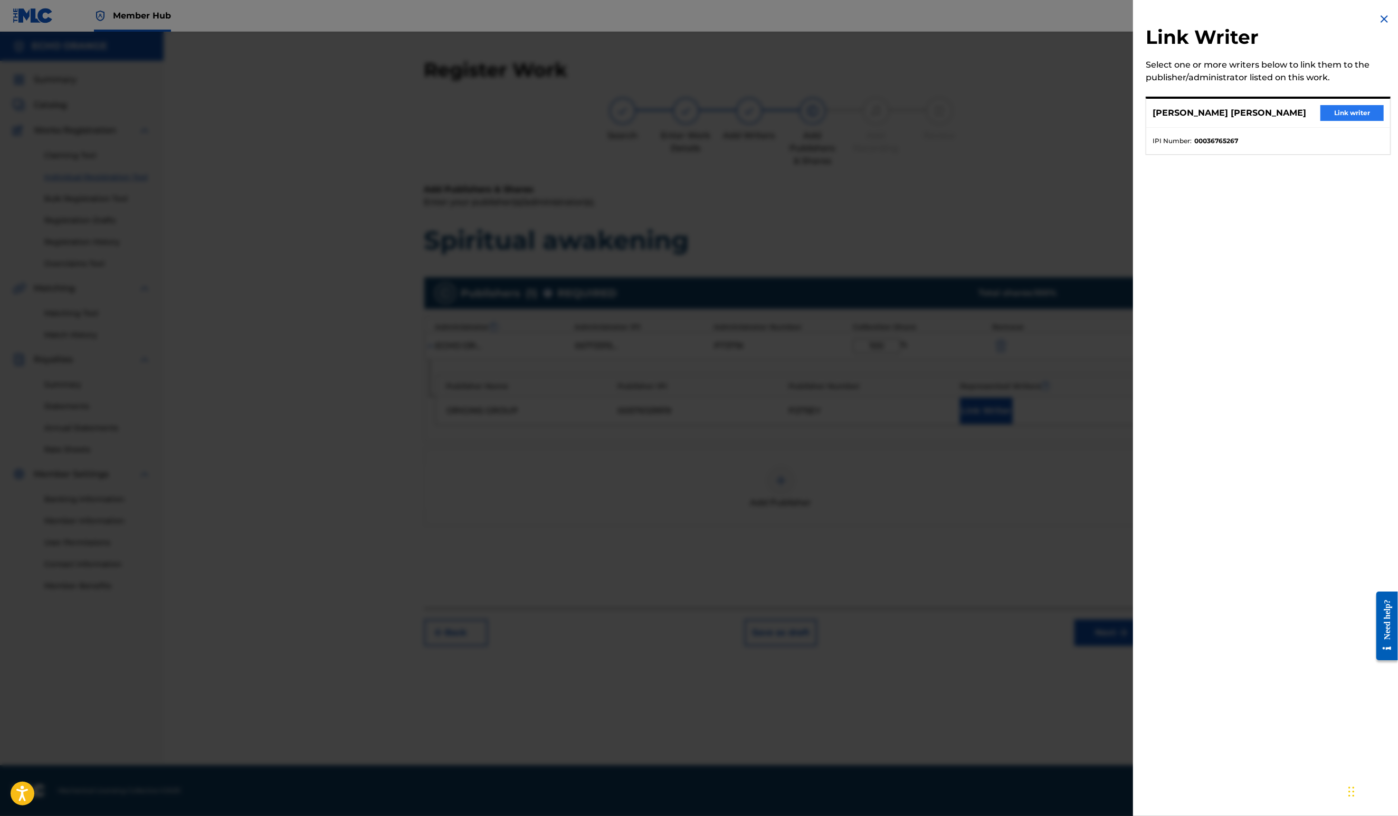
click at [1333, 121] on button "Link writer" at bounding box center [1352, 113] width 63 height 16
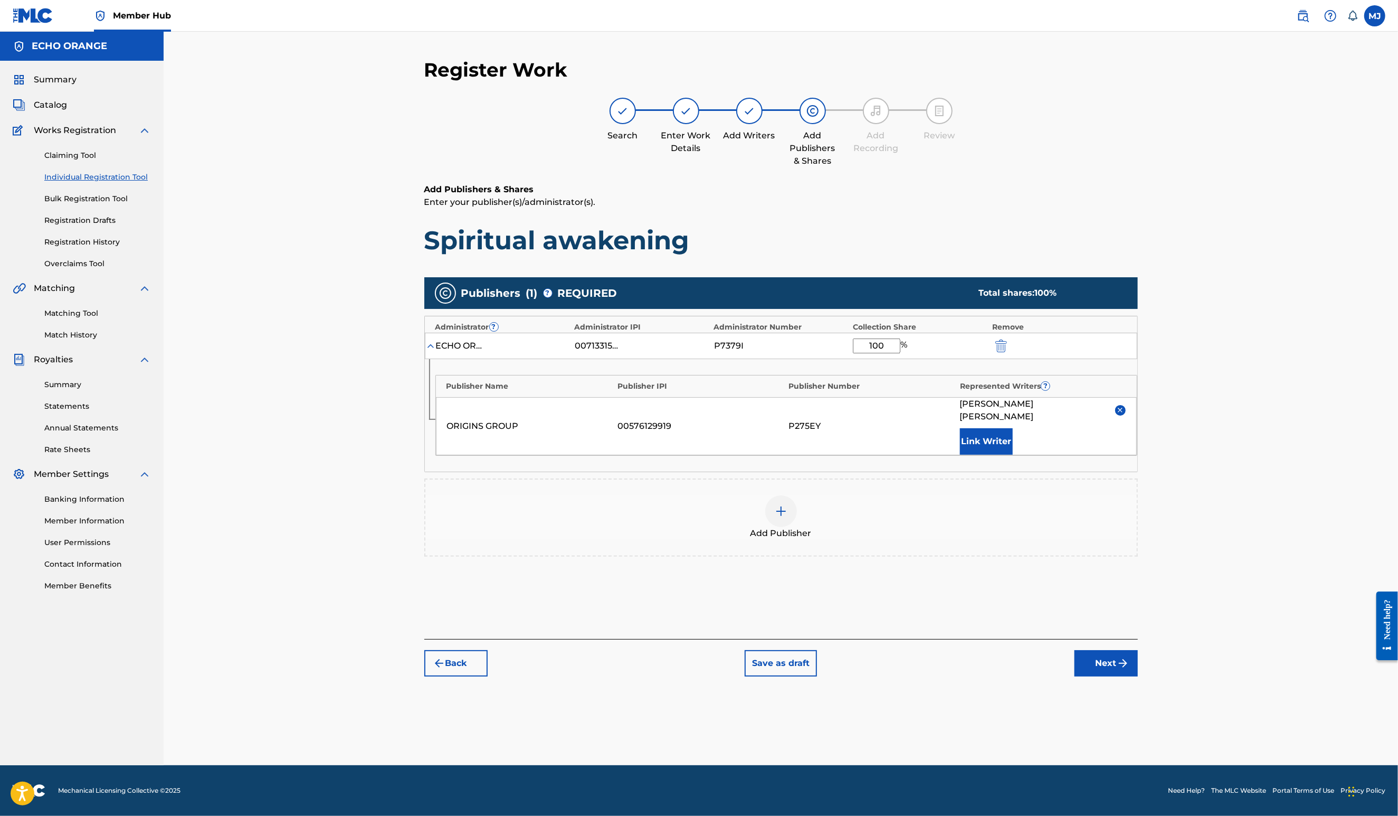
click at [1138, 676] on button "Next" at bounding box center [1106, 663] width 63 height 26
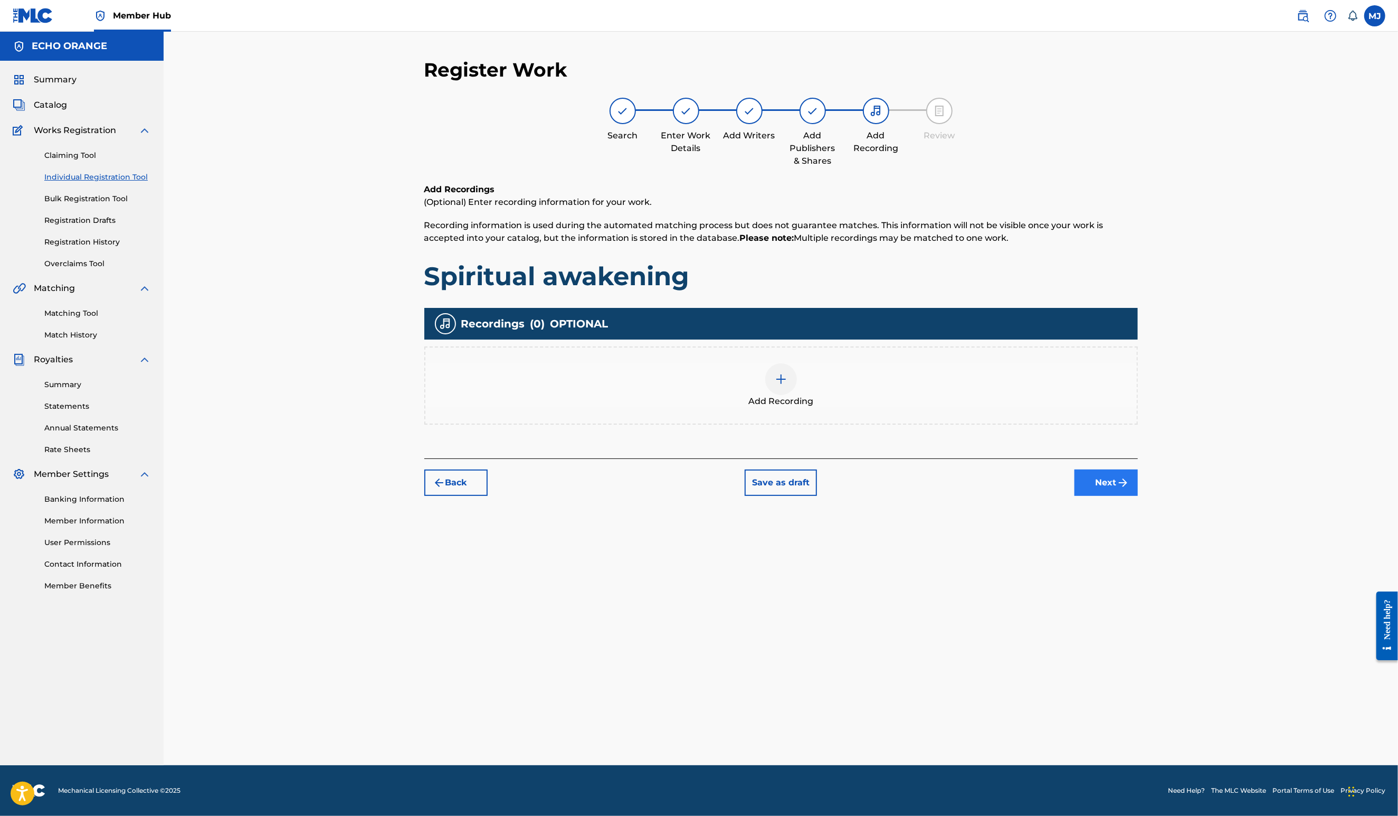
click at [1138, 496] on button "Next" at bounding box center [1106, 482] width 63 height 26
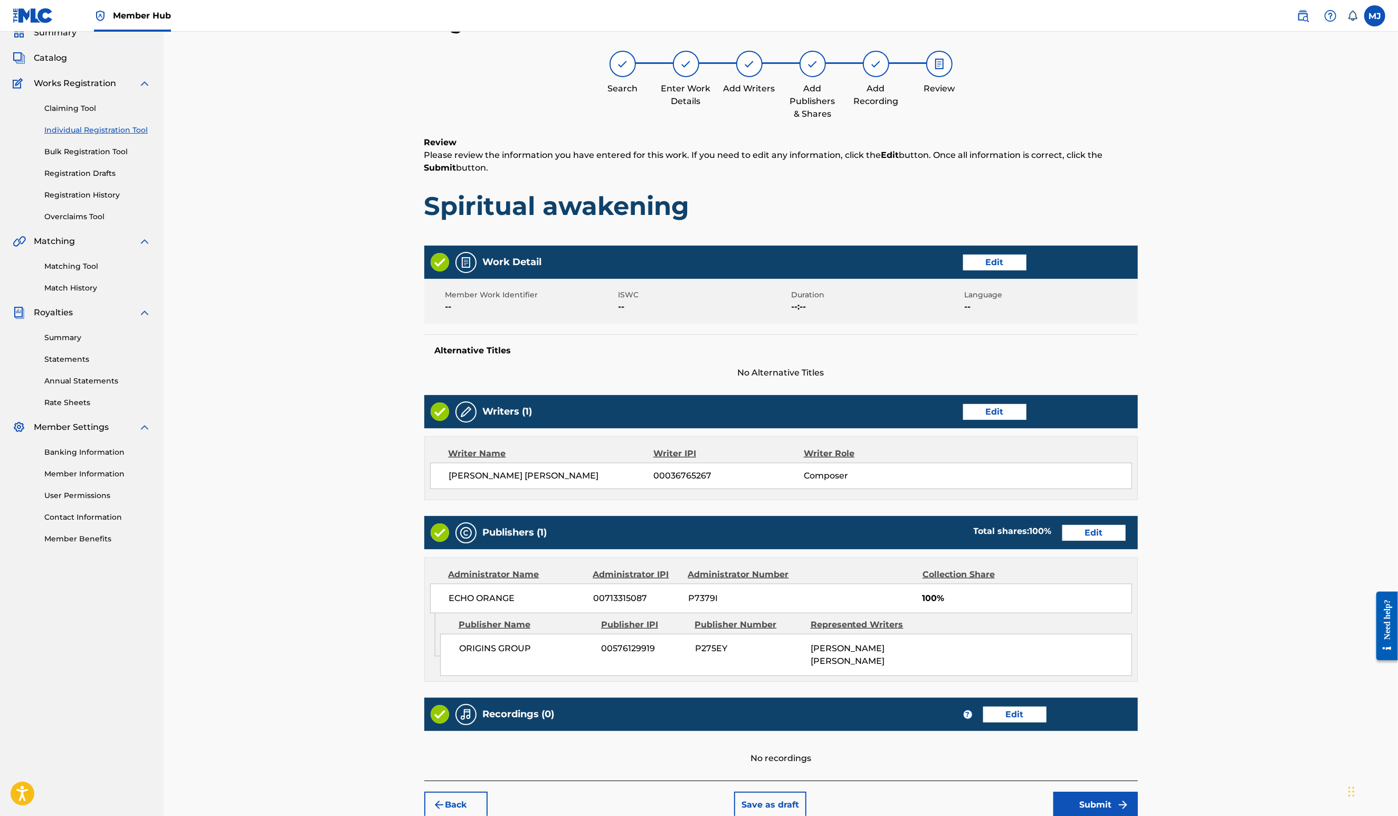
scroll to position [198, 0]
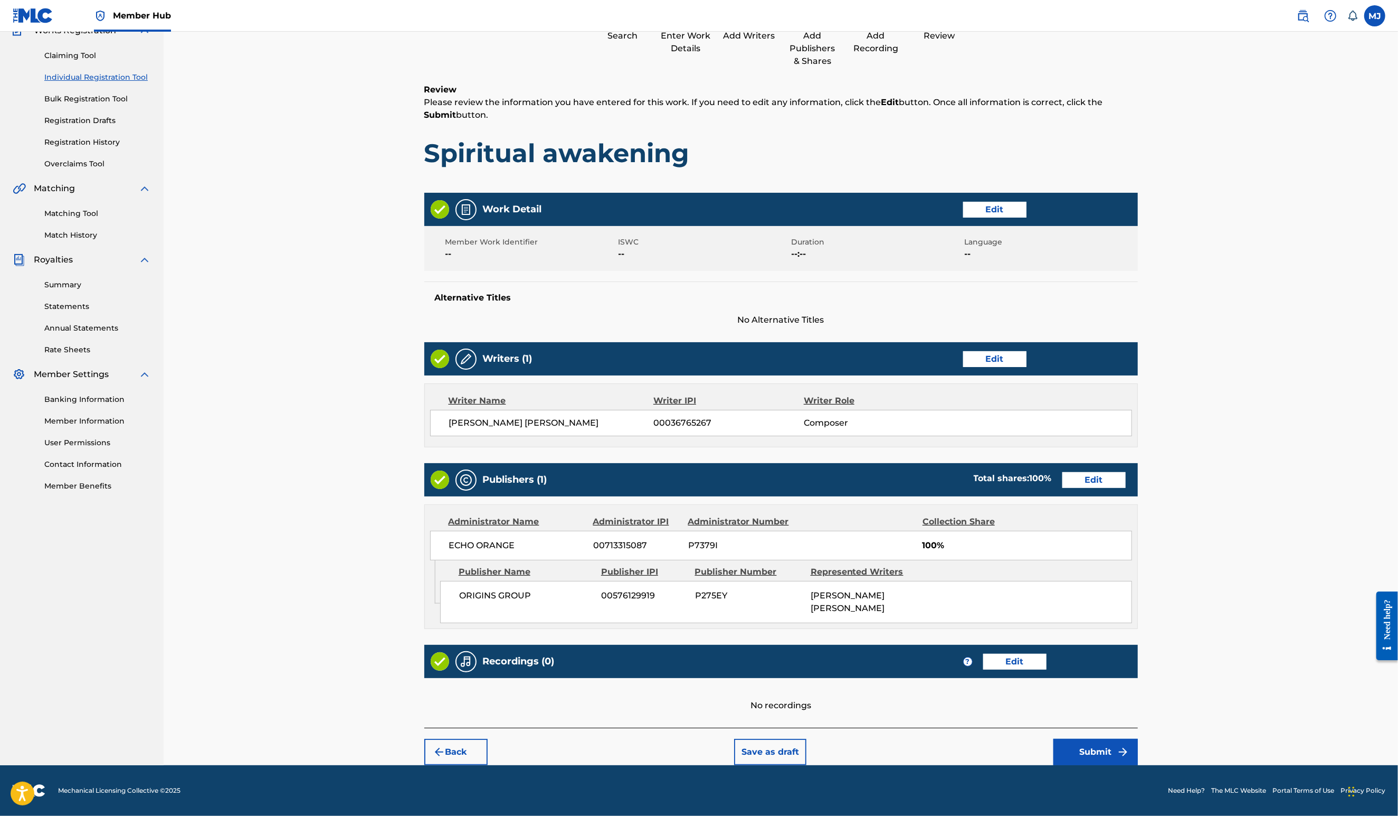
click at [1138, 727] on div "Back Save as draft Submit" at bounding box center [781, 745] width 714 height 37
click at [1138, 738] on button "Submit" at bounding box center [1096, 751] width 84 height 26
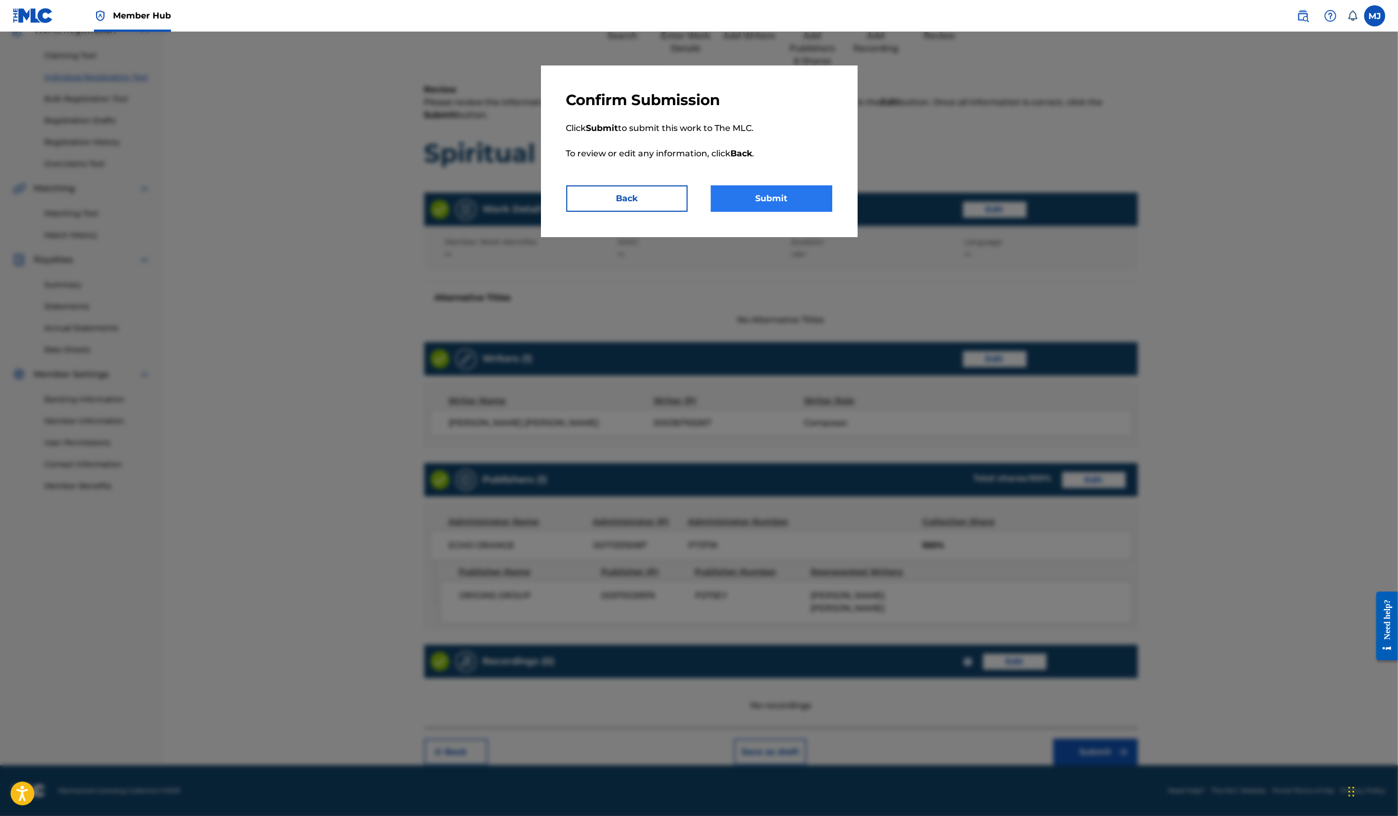
click at [817, 212] on button "Submit" at bounding box center [771, 198] width 121 height 26
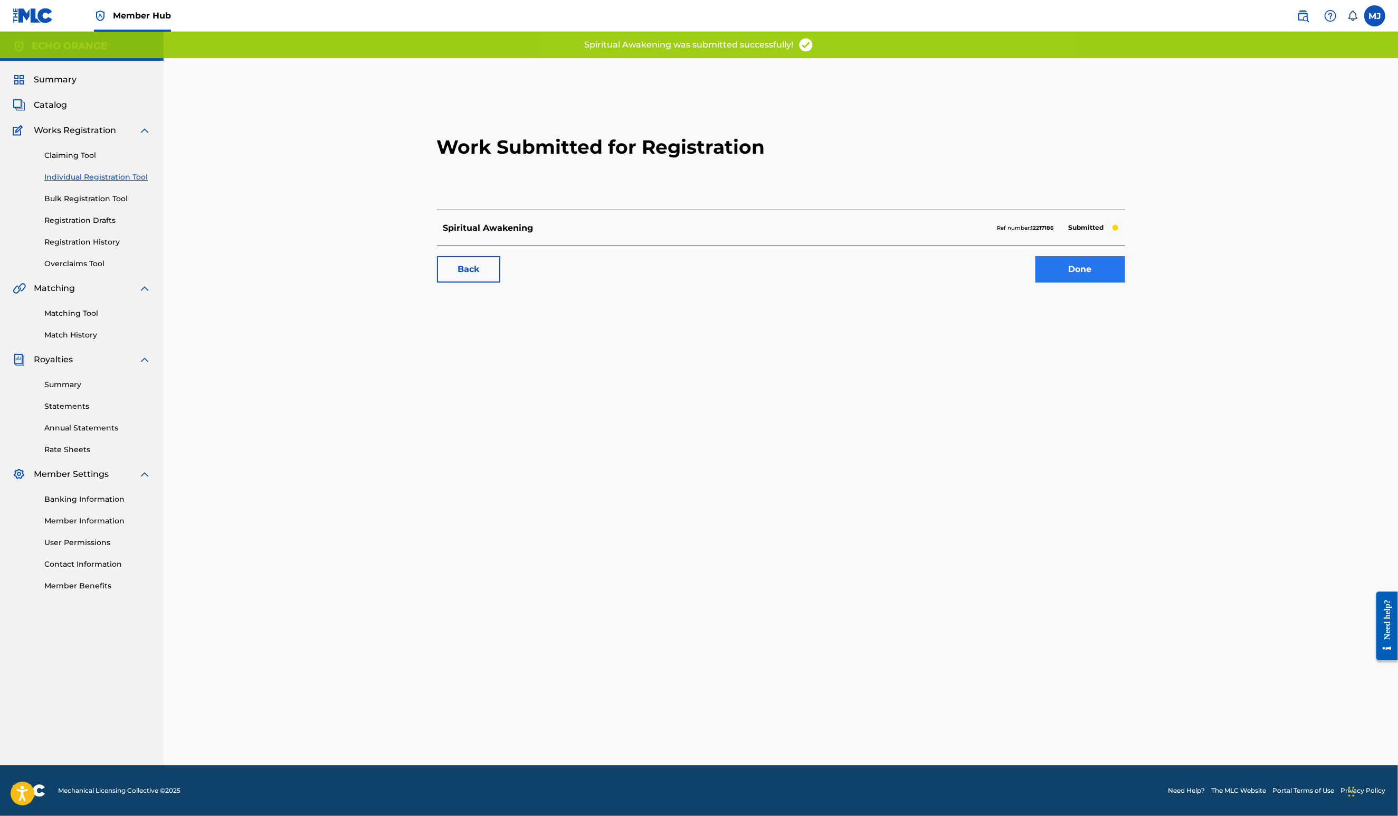
click at [1125, 282] on link "Done" at bounding box center [1081, 269] width 90 height 26
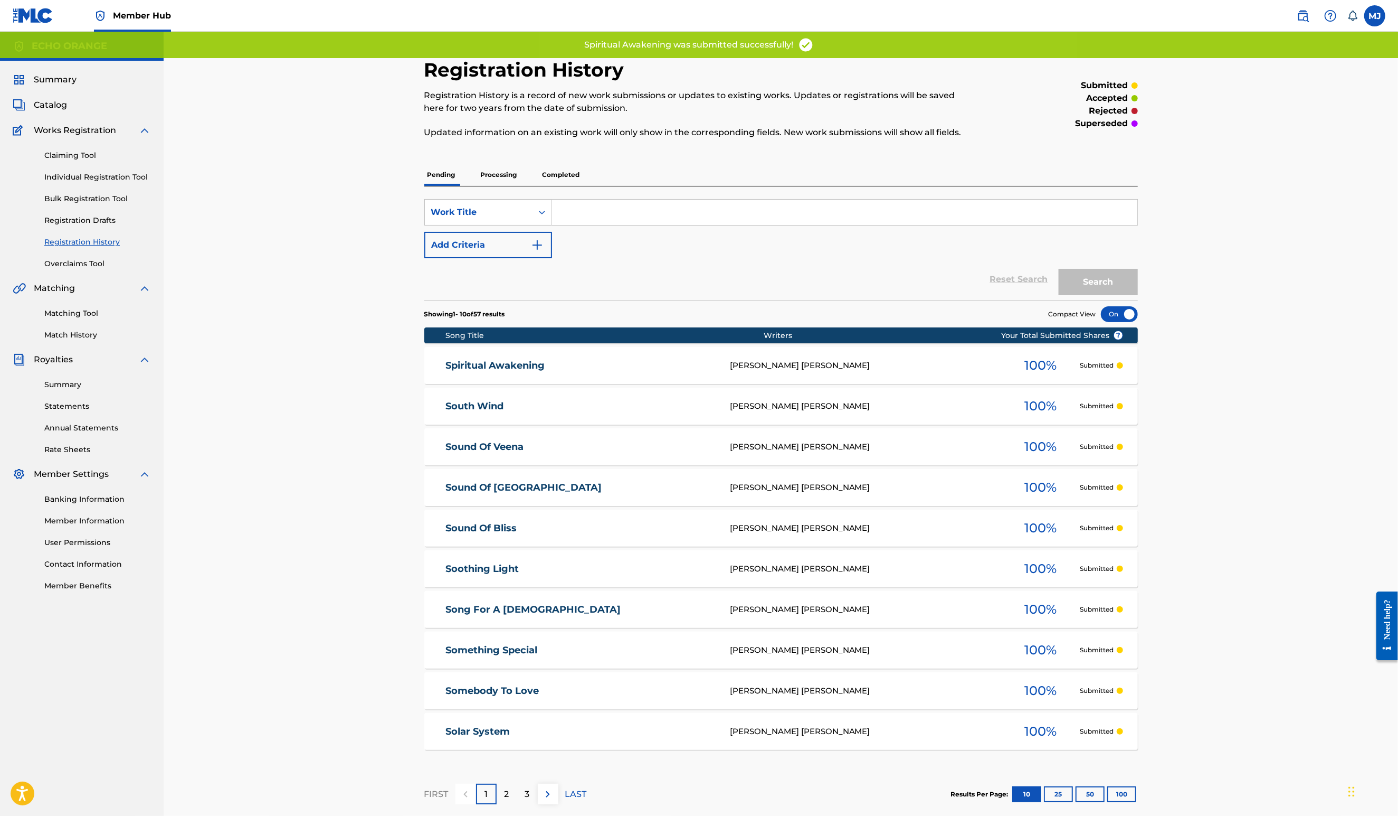
click at [129, 194] on div "Claiming Tool Individual Registration Tool Bulk Registration Tool Registration …" at bounding box center [82, 203] width 138 height 132
click at [130, 202] on div "Claiming Tool Individual Registration Tool Bulk Registration Tool Registration …" at bounding box center [82, 203] width 138 height 132
click at [130, 203] on div "Claiming Tool Individual Registration Tool Bulk Registration Tool Registration …" at bounding box center [82, 203] width 138 height 132
click at [130, 183] on link "Individual Registration Tool" at bounding box center [97, 177] width 107 height 11
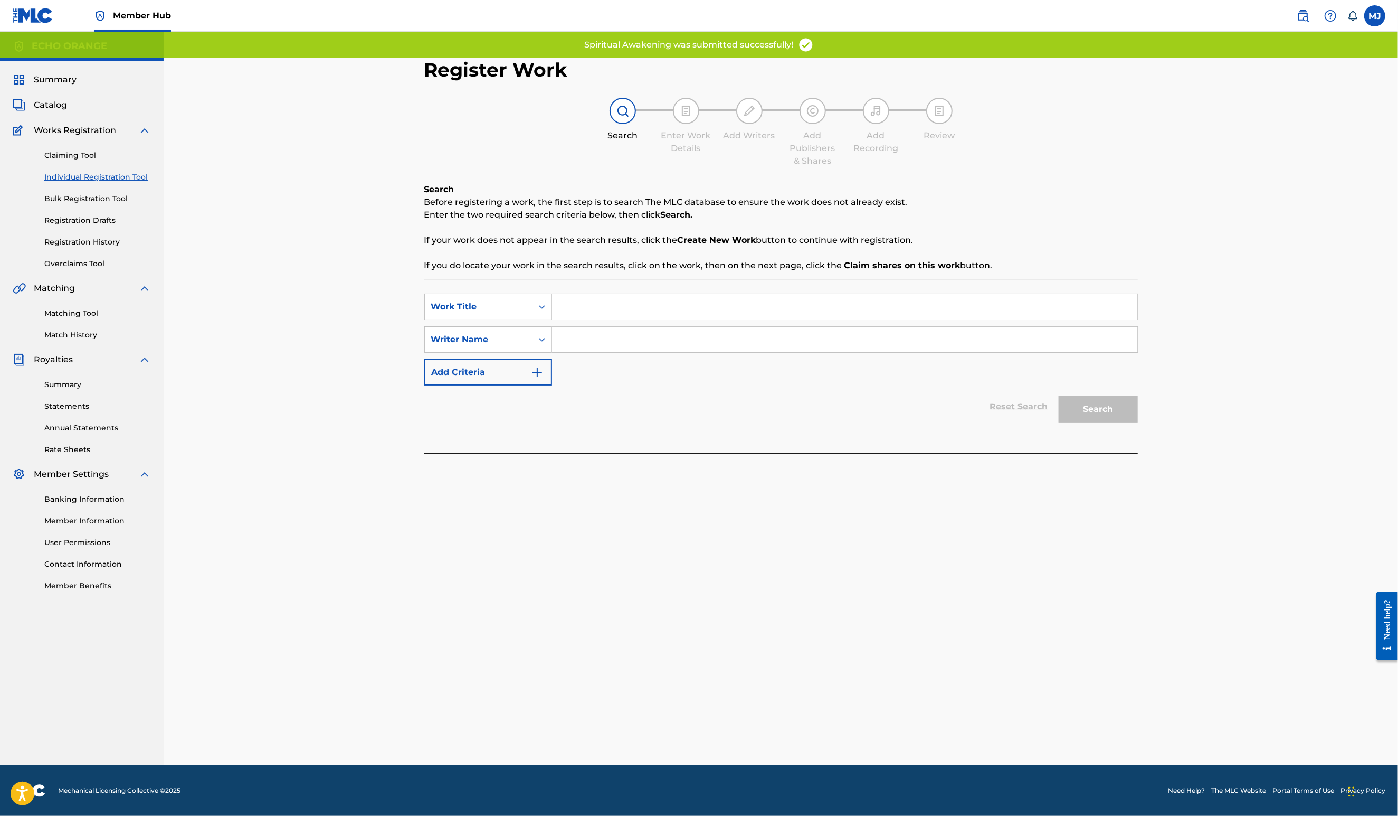
click at [579, 319] on input "Search Form" at bounding box center [844, 306] width 585 height 25
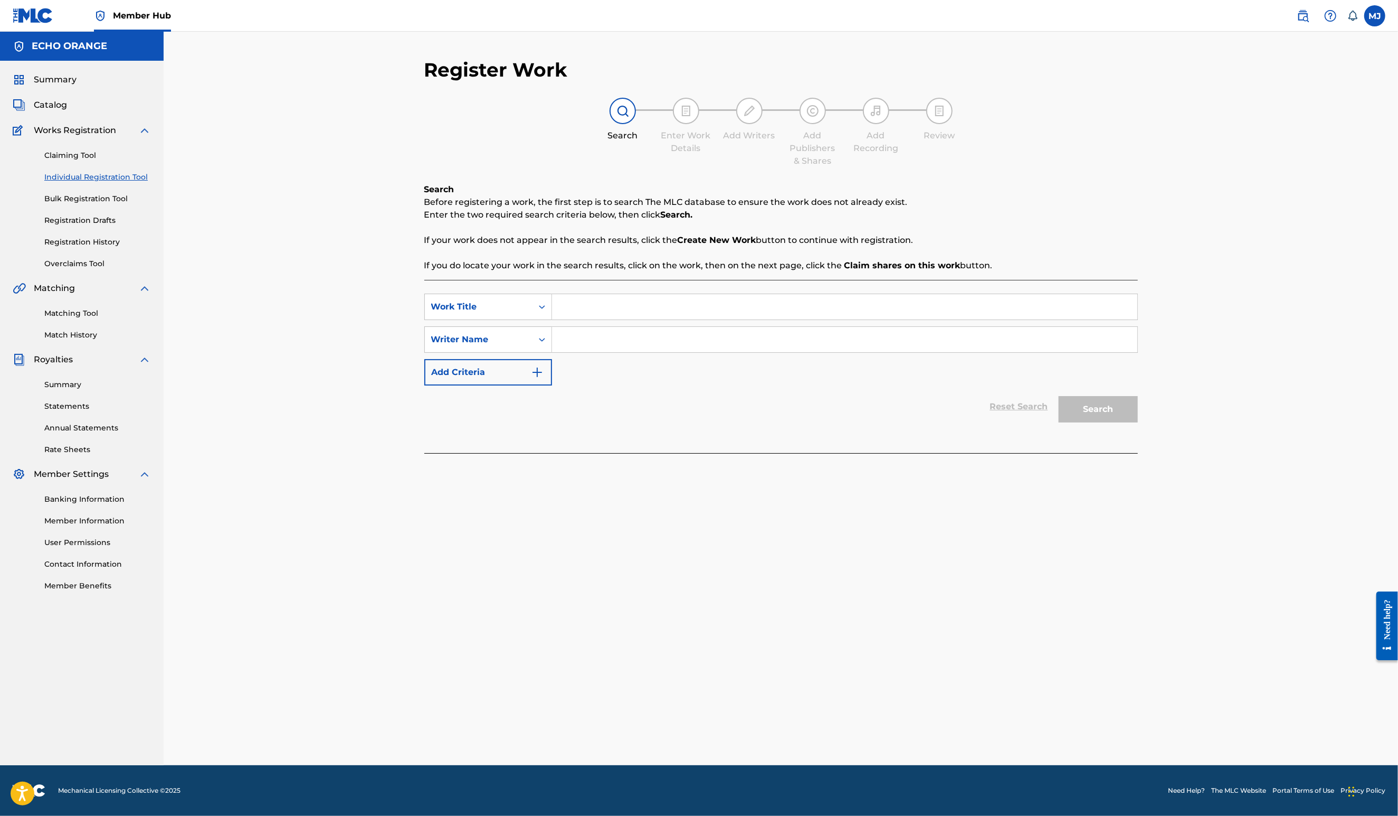
click at [579, 319] on input "Search Form" at bounding box center [844, 306] width 585 height 25
click at [99, 433] on link "Annual Statements" at bounding box center [97, 427] width 107 height 11
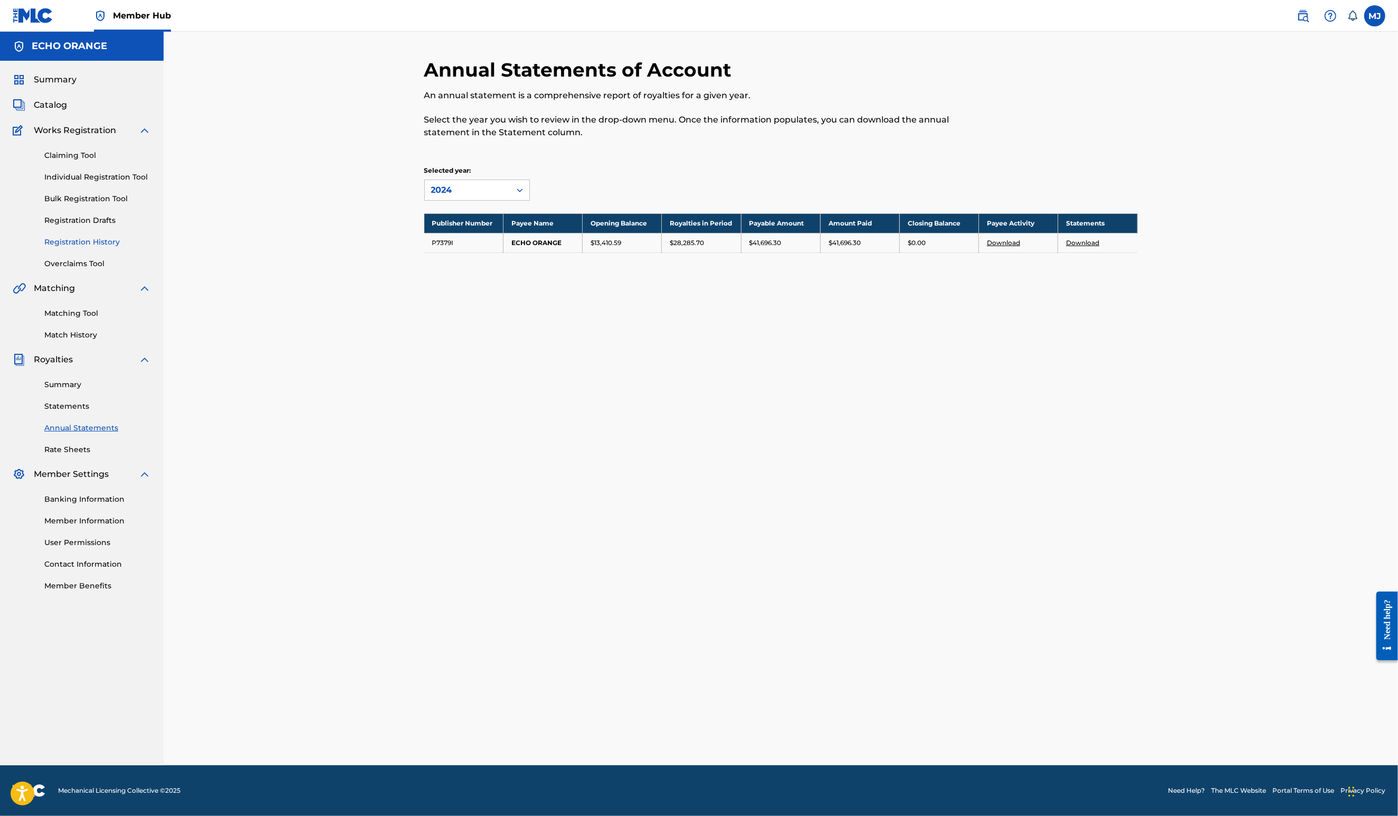
click at [96, 248] on link "Registration History" at bounding box center [97, 241] width 107 height 11
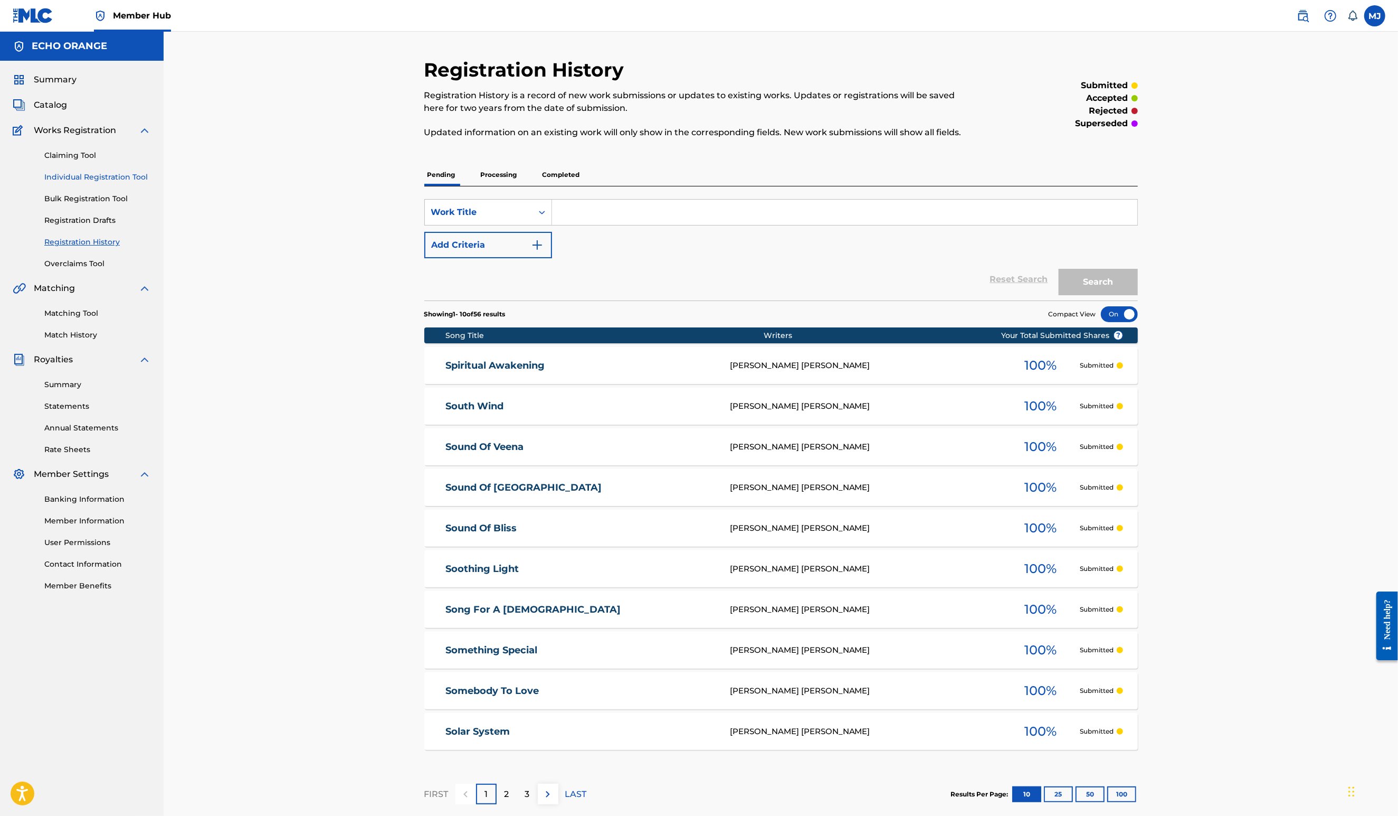
click at [103, 183] on link "Individual Registration Tool" at bounding box center [97, 177] width 107 height 11
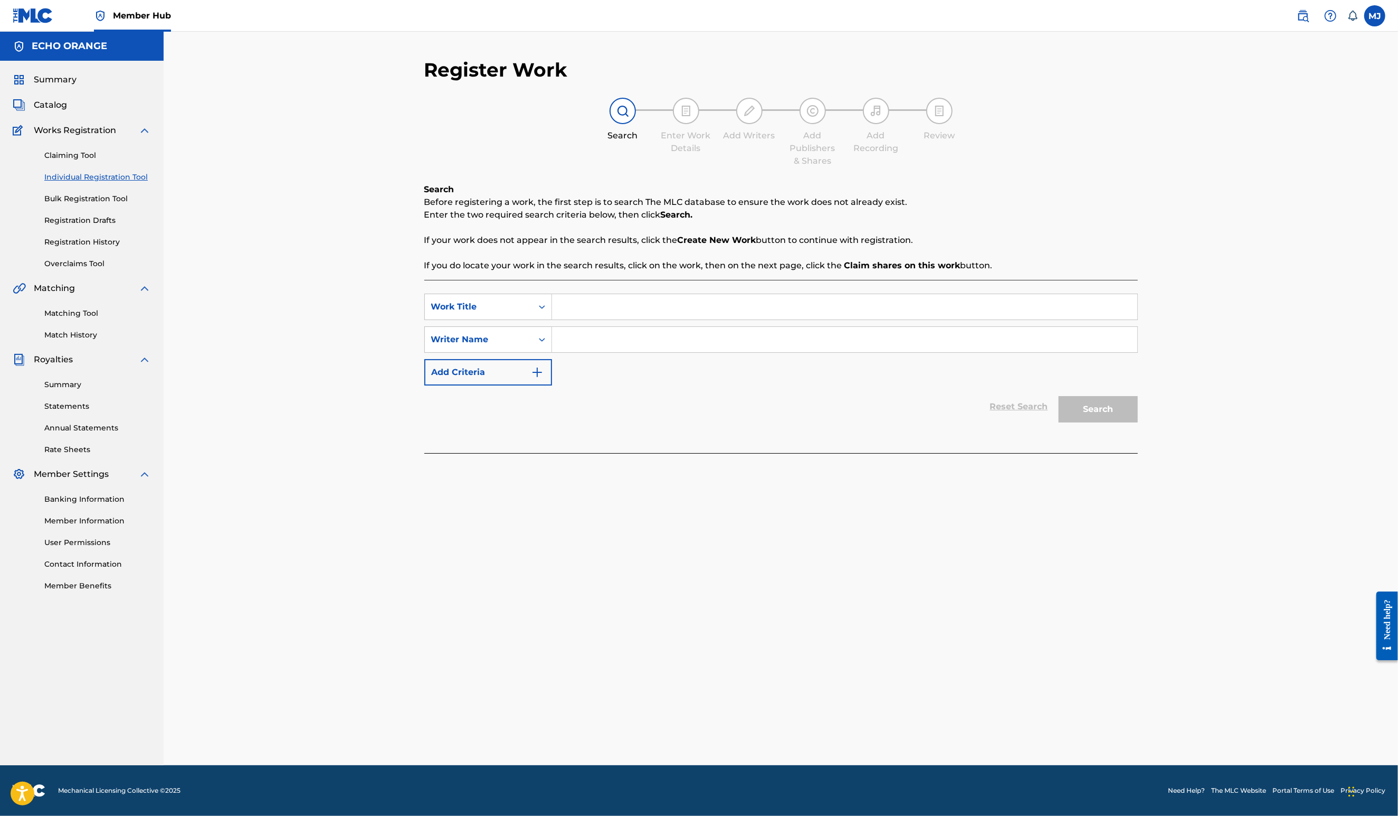
click at [583, 319] on input "Search Form" at bounding box center [844, 306] width 585 height 25
click at [618, 319] on input "Search Form" at bounding box center [844, 306] width 585 height 25
type input "Spiritual Odyssey"
paste input "[PERSON_NAME]"
type input "[PERSON_NAME]"
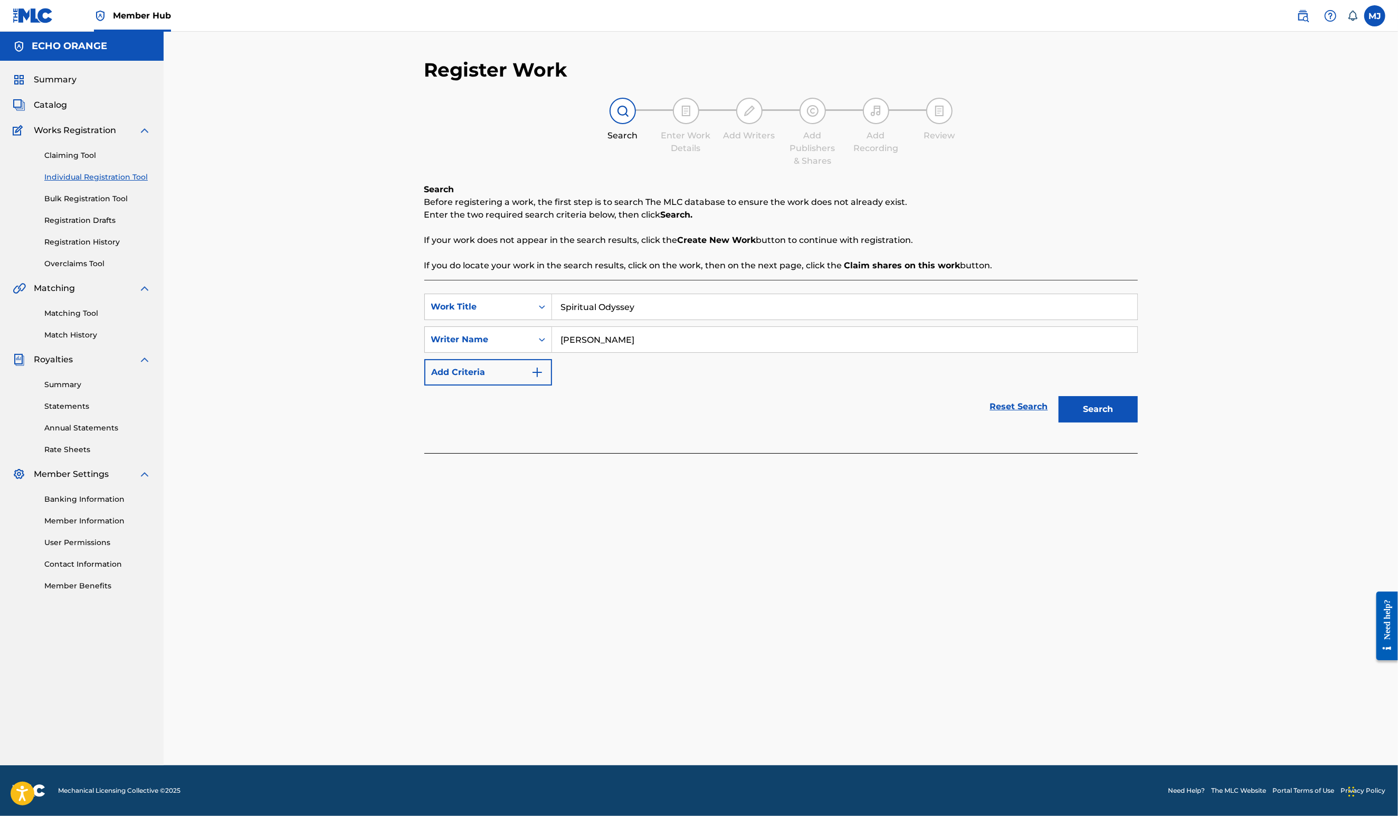
click at [1138, 422] on button "Search" at bounding box center [1098, 409] width 79 height 26
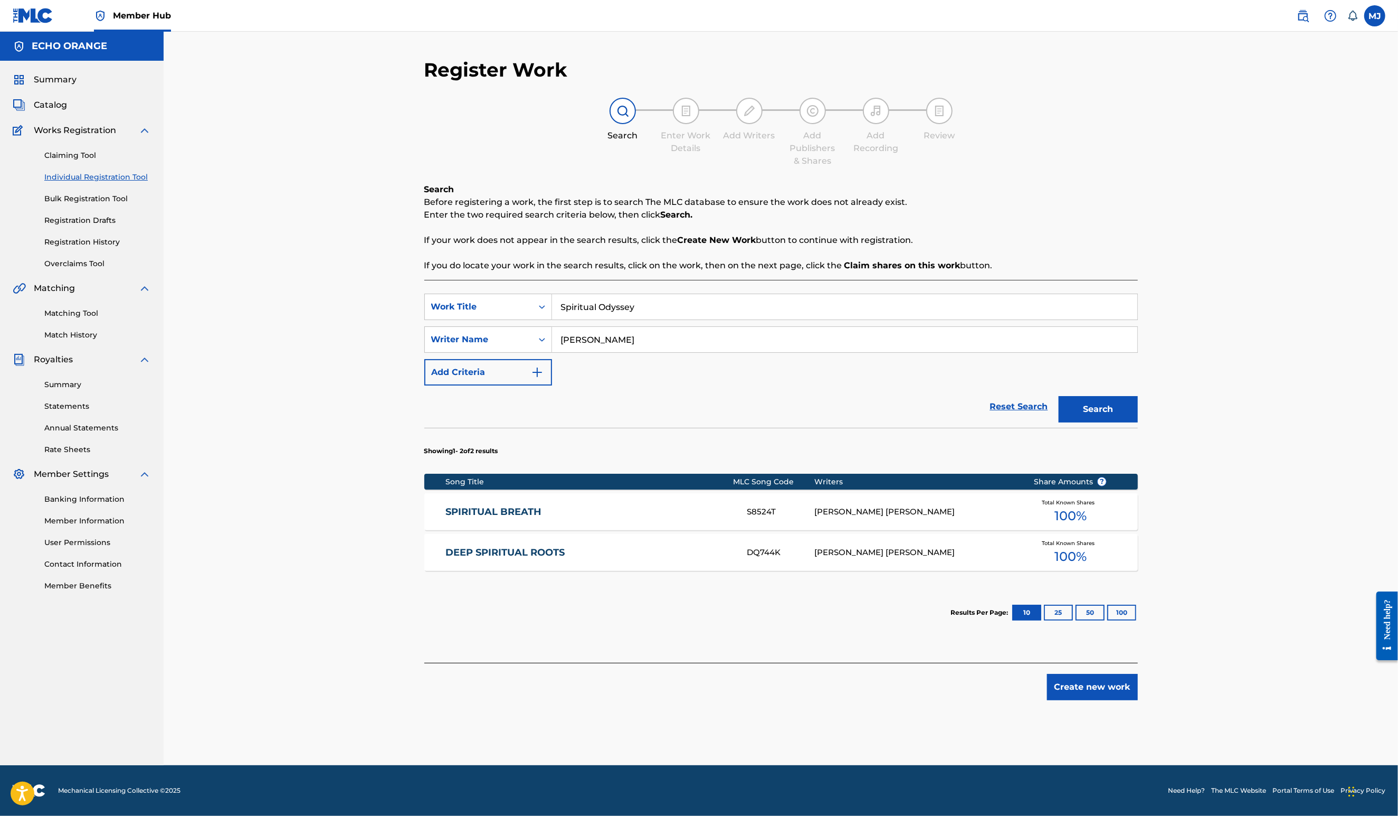
scroll to position [25, 0]
click at [1138, 700] on button "Create new work" at bounding box center [1092, 687] width 91 height 26
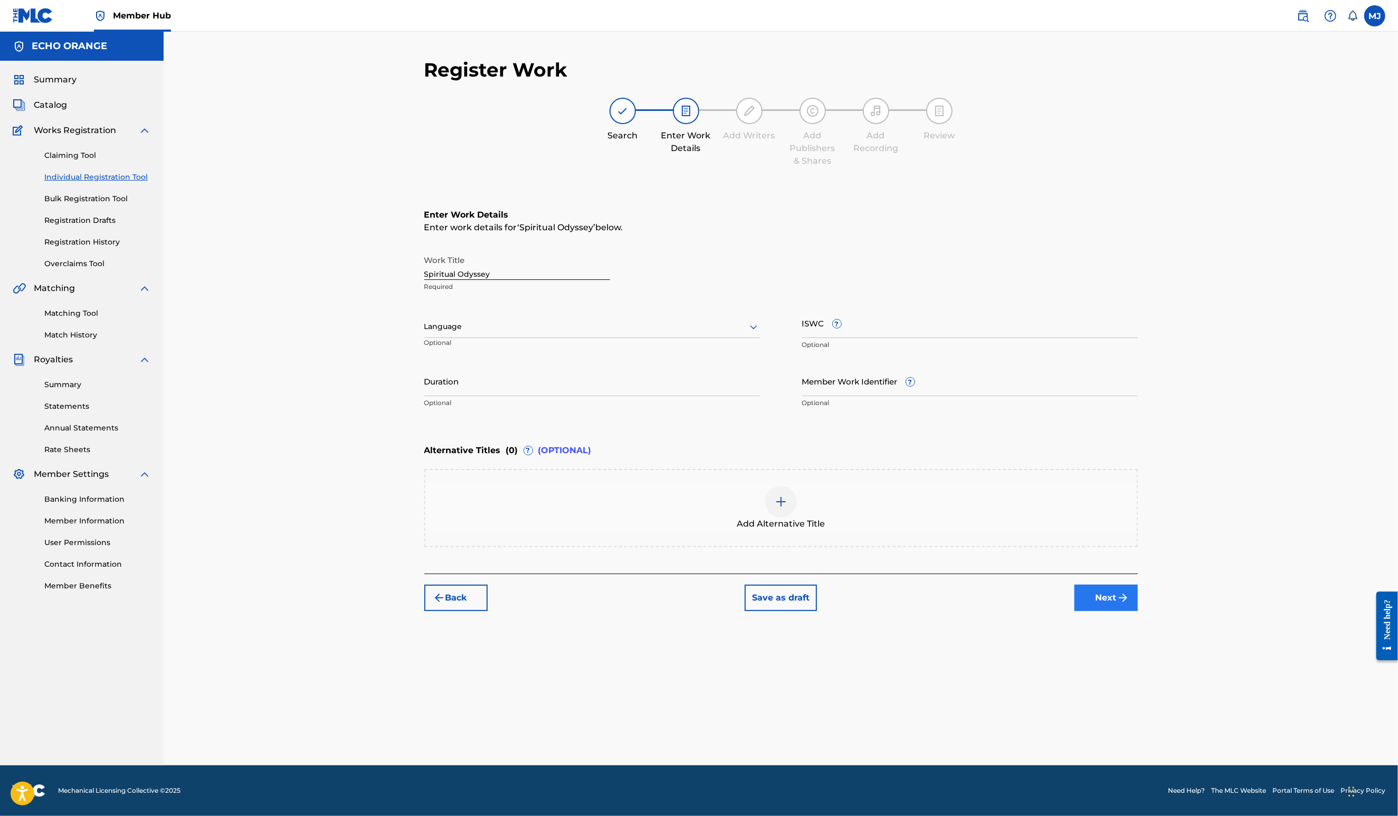
click at [1138, 611] on button "Next" at bounding box center [1106, 597] width 63 height 26
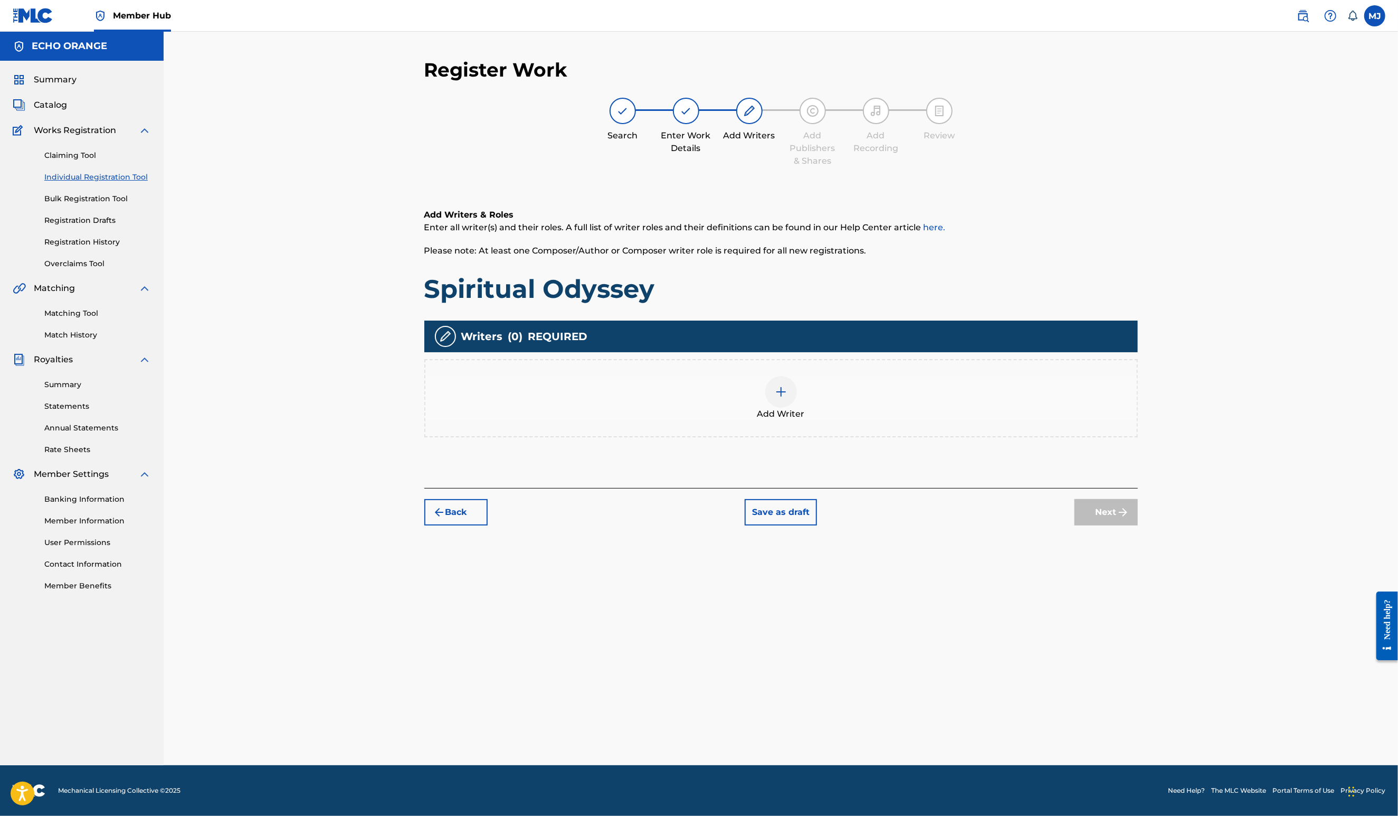
click at [959, 488] on div "Add Writers & Roles Enter all writer(s) and their roles. A full list of writer …" at bounding box center [781, 335] width 714 height 305
click at [972, 420] on div "Add Writer" at bounding box center [781, 398] width 712 height 44
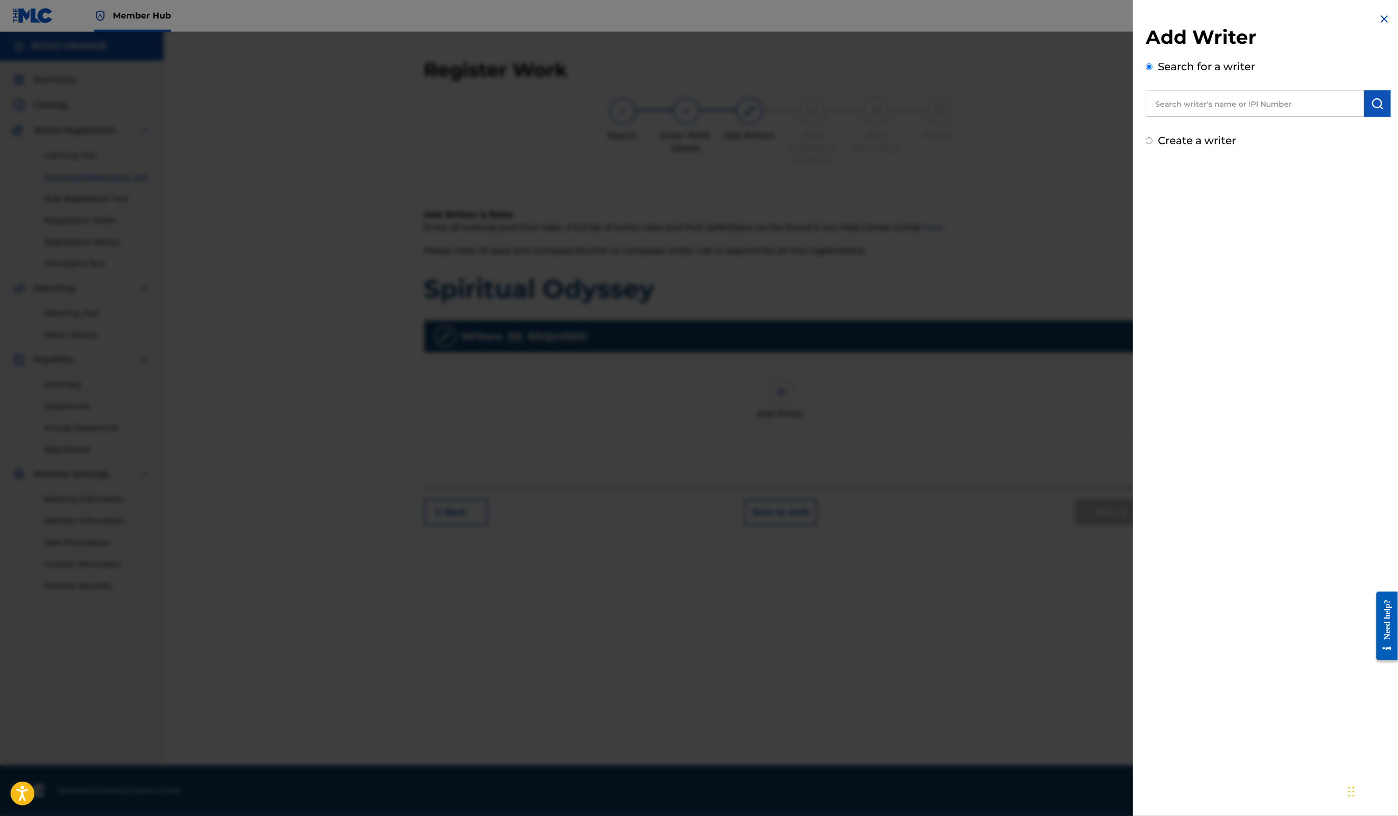
click at [1198, 104] on input "text" at bounding box center [1255, 103] width 219 height 26
paste input "[PERSON_NAME]"
type input "[PERSON_NAME]"
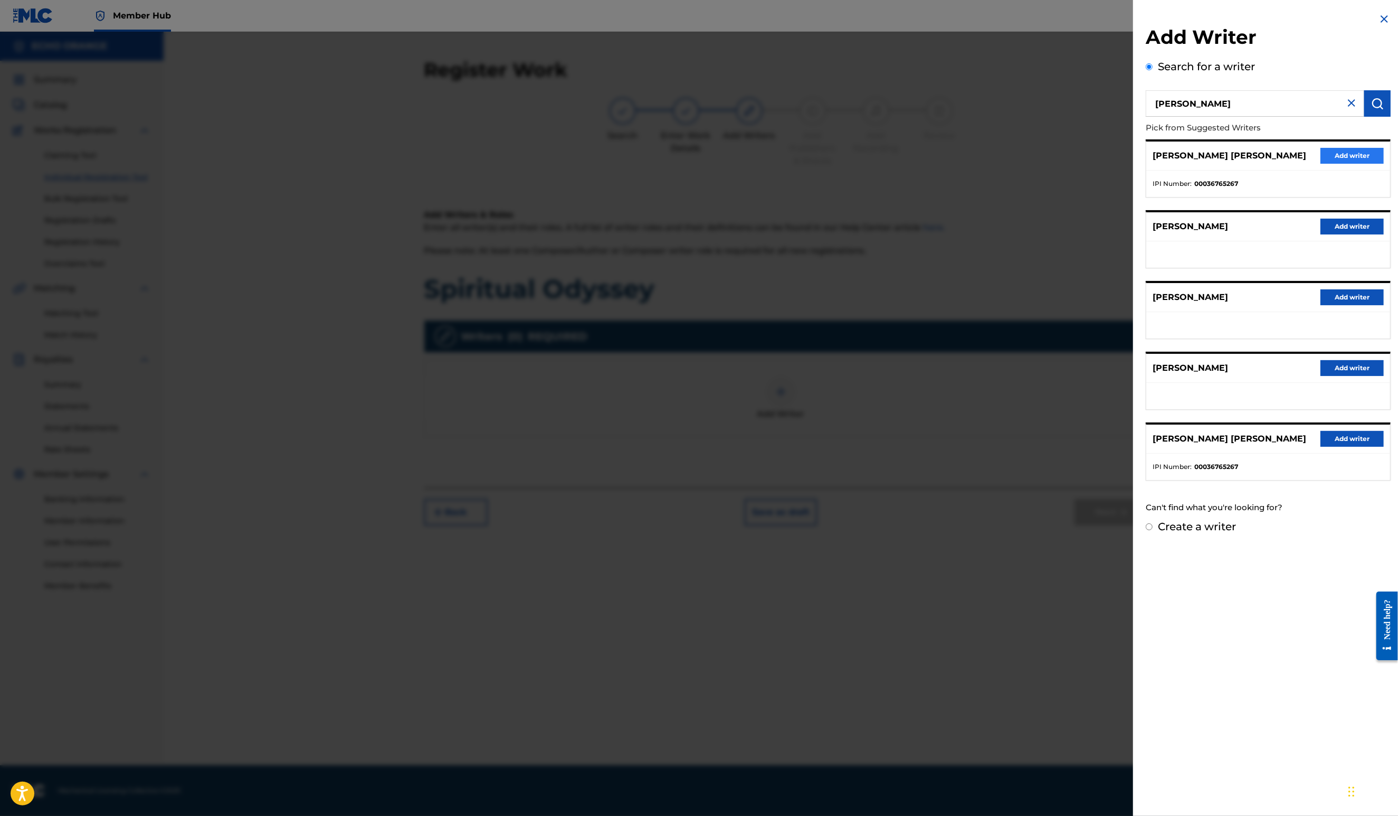
click at [1301, 171] on div "[PERSON_NAME] [PERSON_NAME] Add writer" at bounding box center [1269, 155] width 244 height 29
click at [1347, 164] on button "Add writer" at bounding box center [1352, 156] width 63 height 16
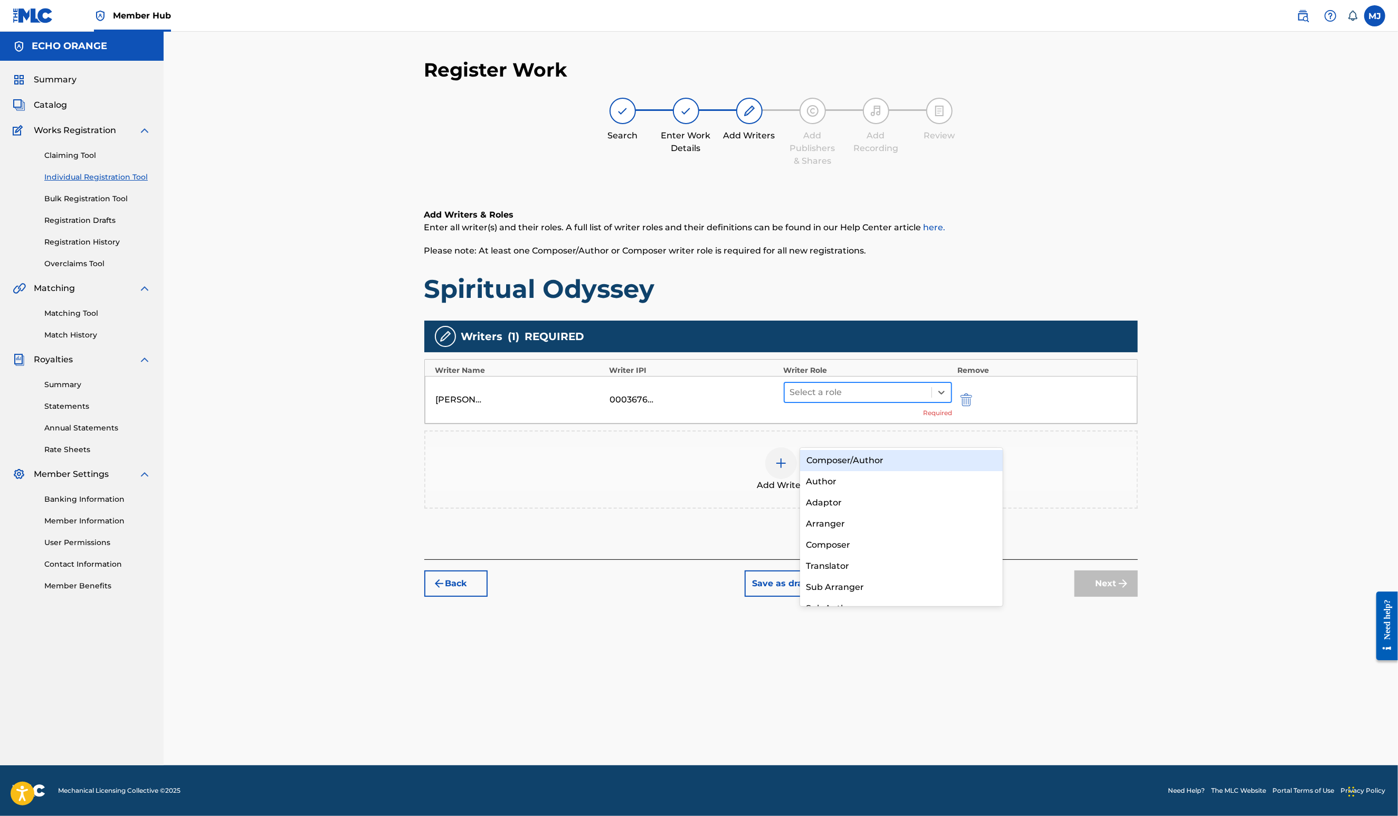
click at [921, 402] on div "Select a role" at bounding box center [858, 392] width 147 height 19
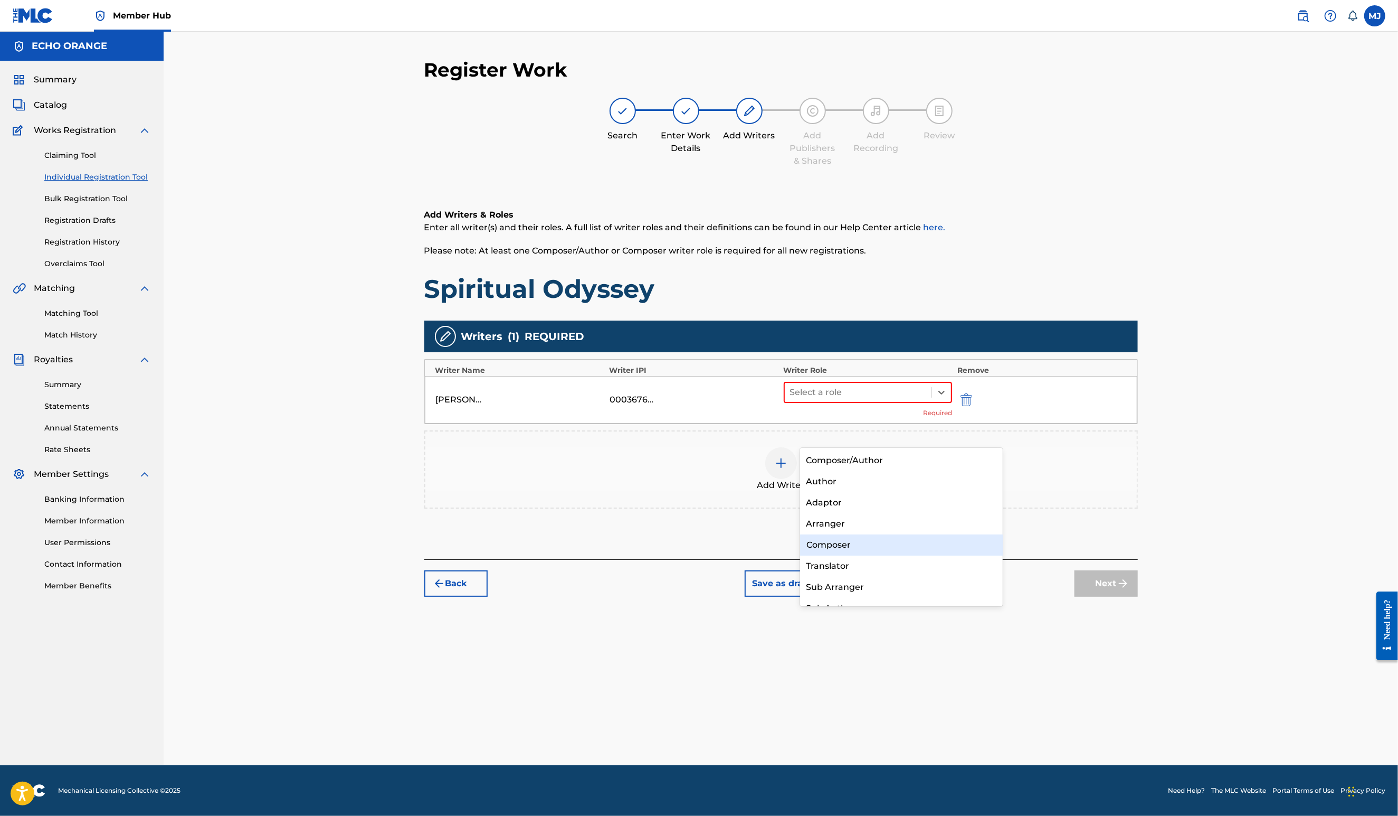
click at [850, 541] on div "Composer" at bounding box center [901, 544] width 203 height 21
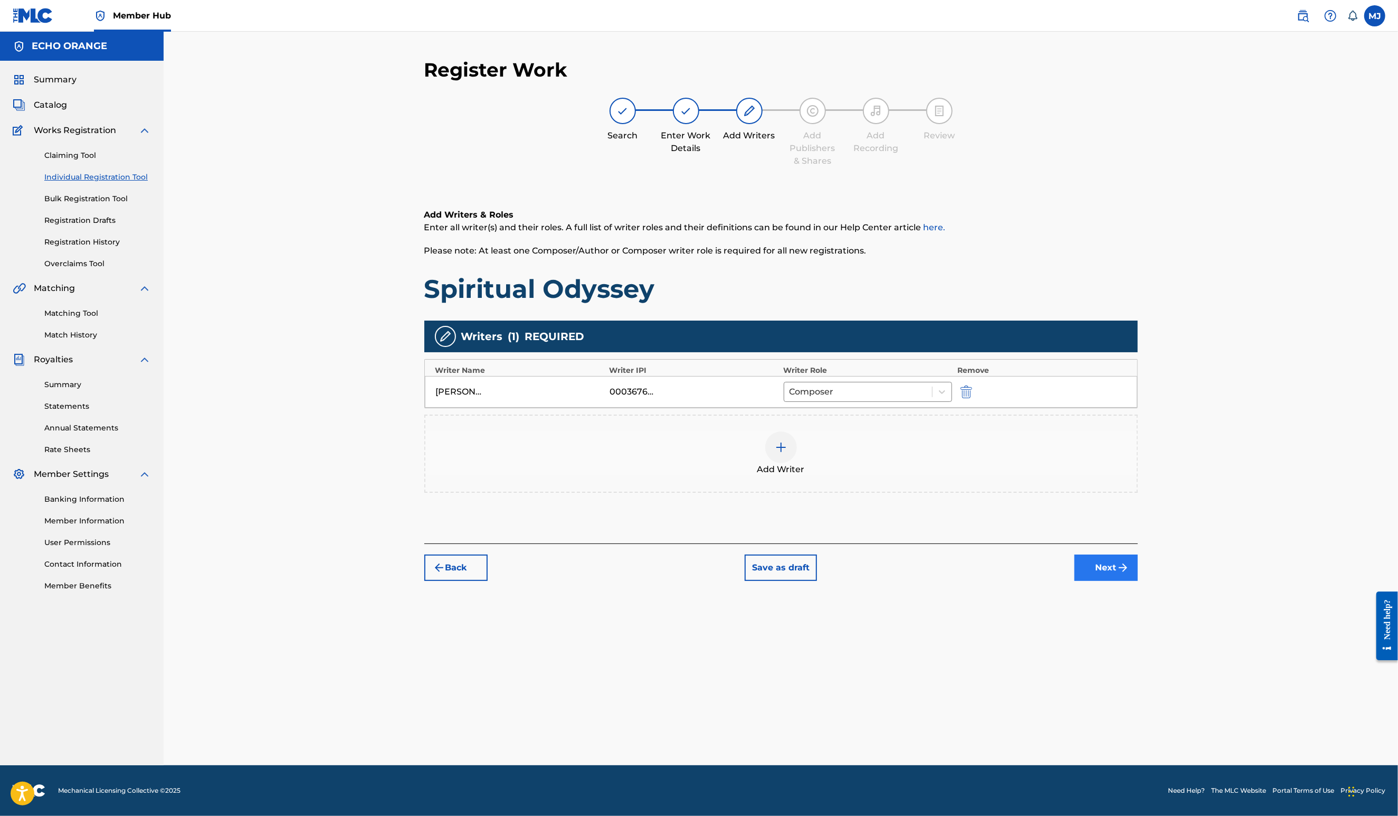
click at [1151, 657] on div "Register Work Search Enter Work Details Add Writers Add Publishers & Shares Add…" at bounding box center [781, 411] width 739 height 707
click at [1138, 581] on button "Next" at bounding box center [1106, 567] width 63 height 26
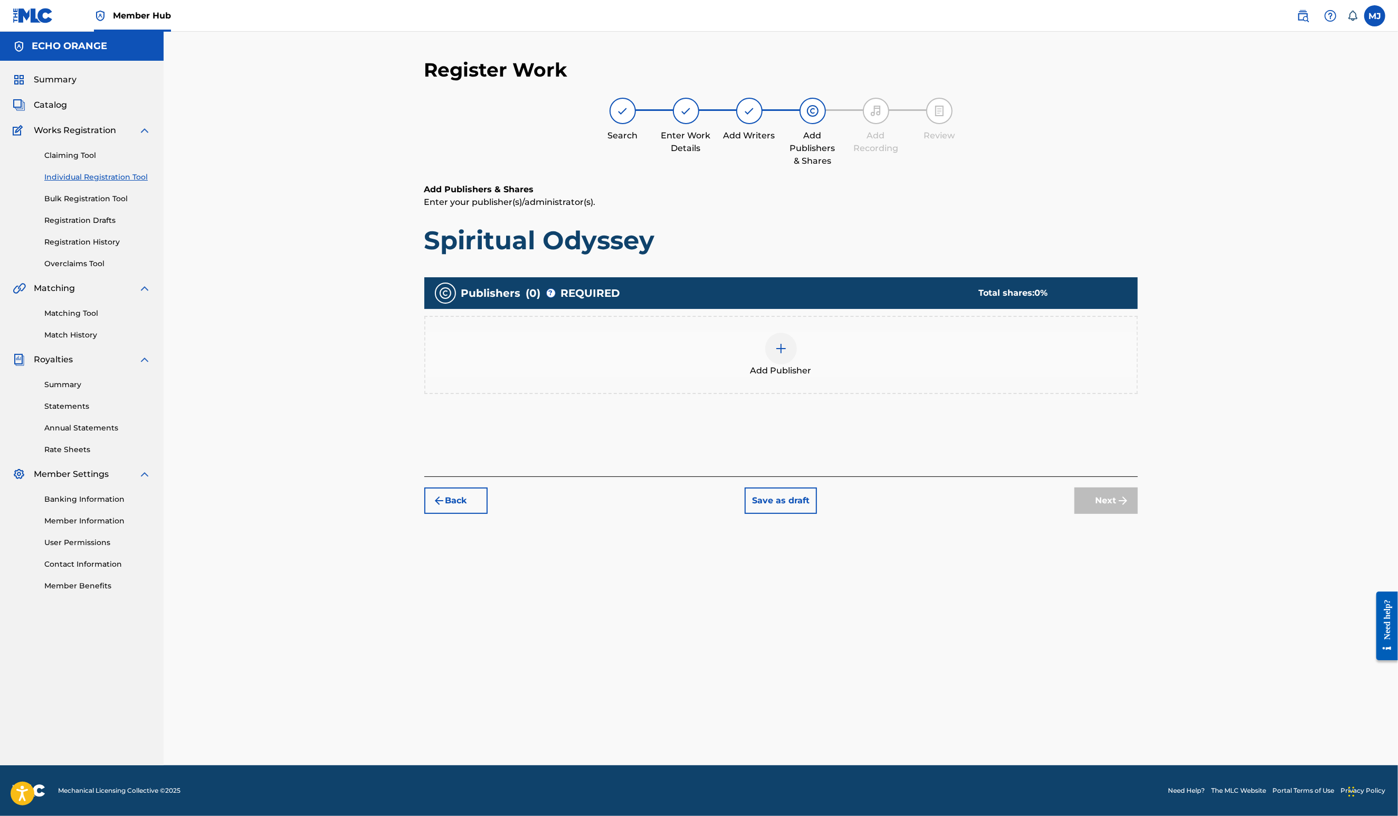
click at [816, 377] on div "Add Publisher" at bounding box center [781, 355] width 712 height 44
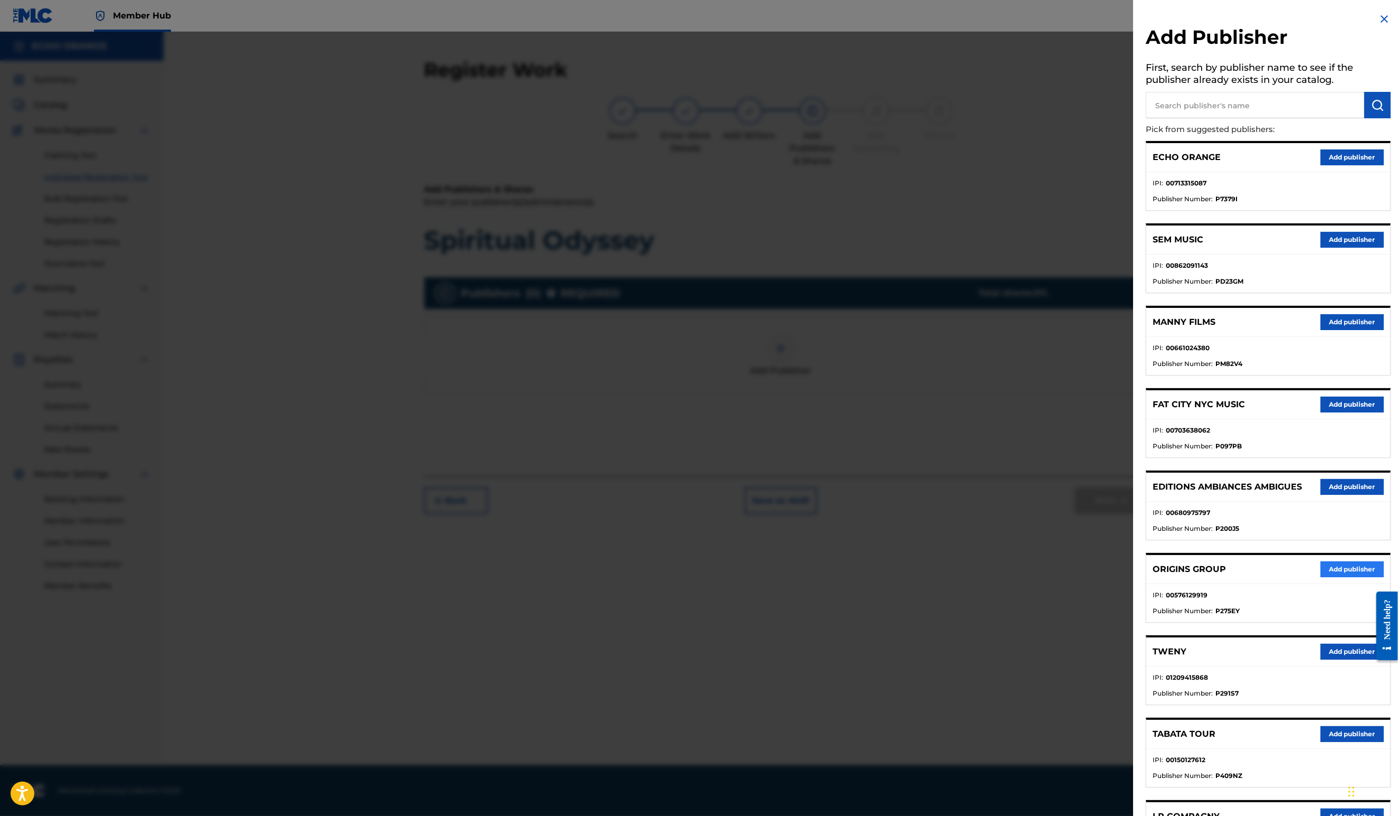
click at [1339, 577] on button "Add publisher" at bounding box center [1352, 569] width 63 height 16
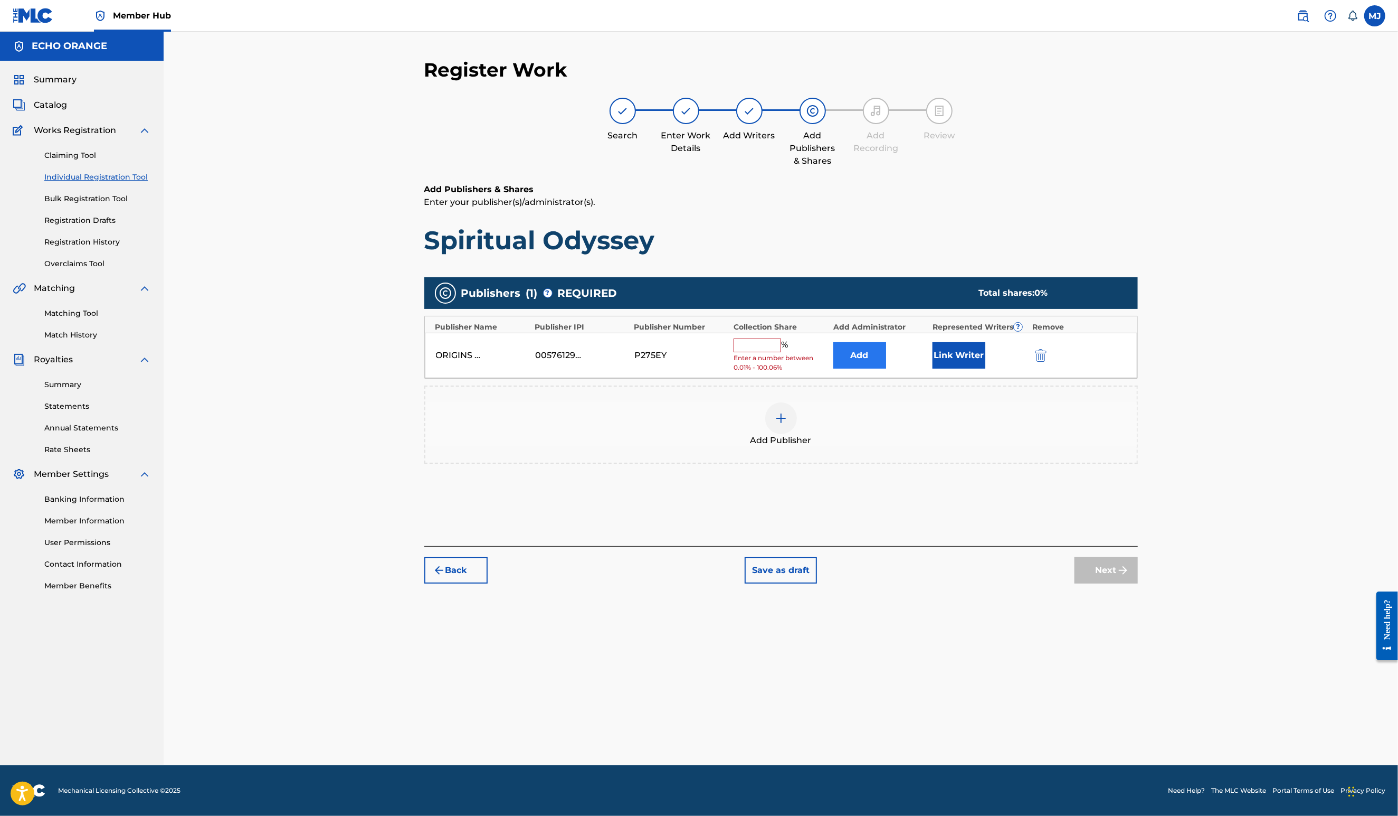
click at [864, 368] on button "Add" at bounding box center [860, 355] width 53 height 26
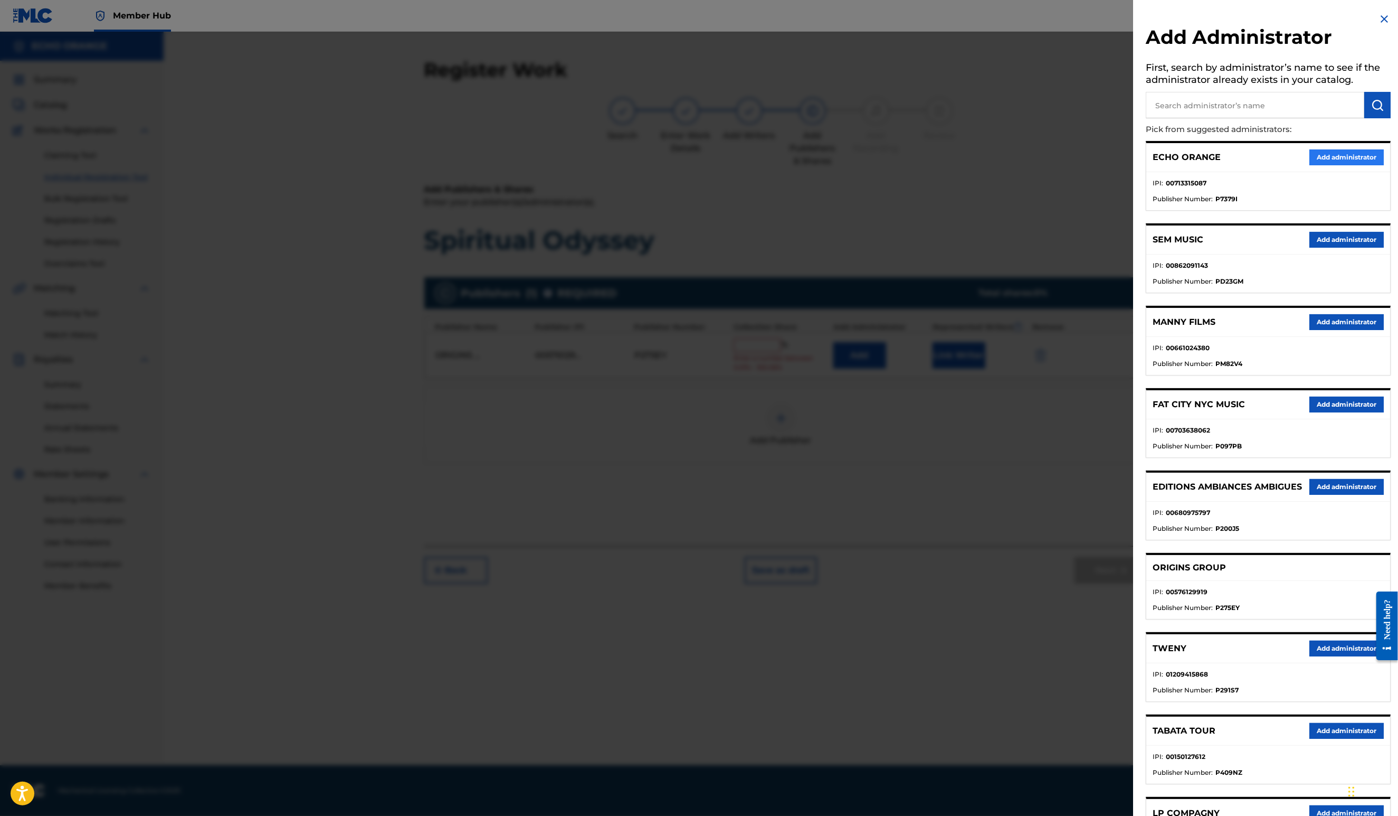
click at [1313, 165] on button "Add administrator" at bounding box center [1347, 157] width 74 height 16
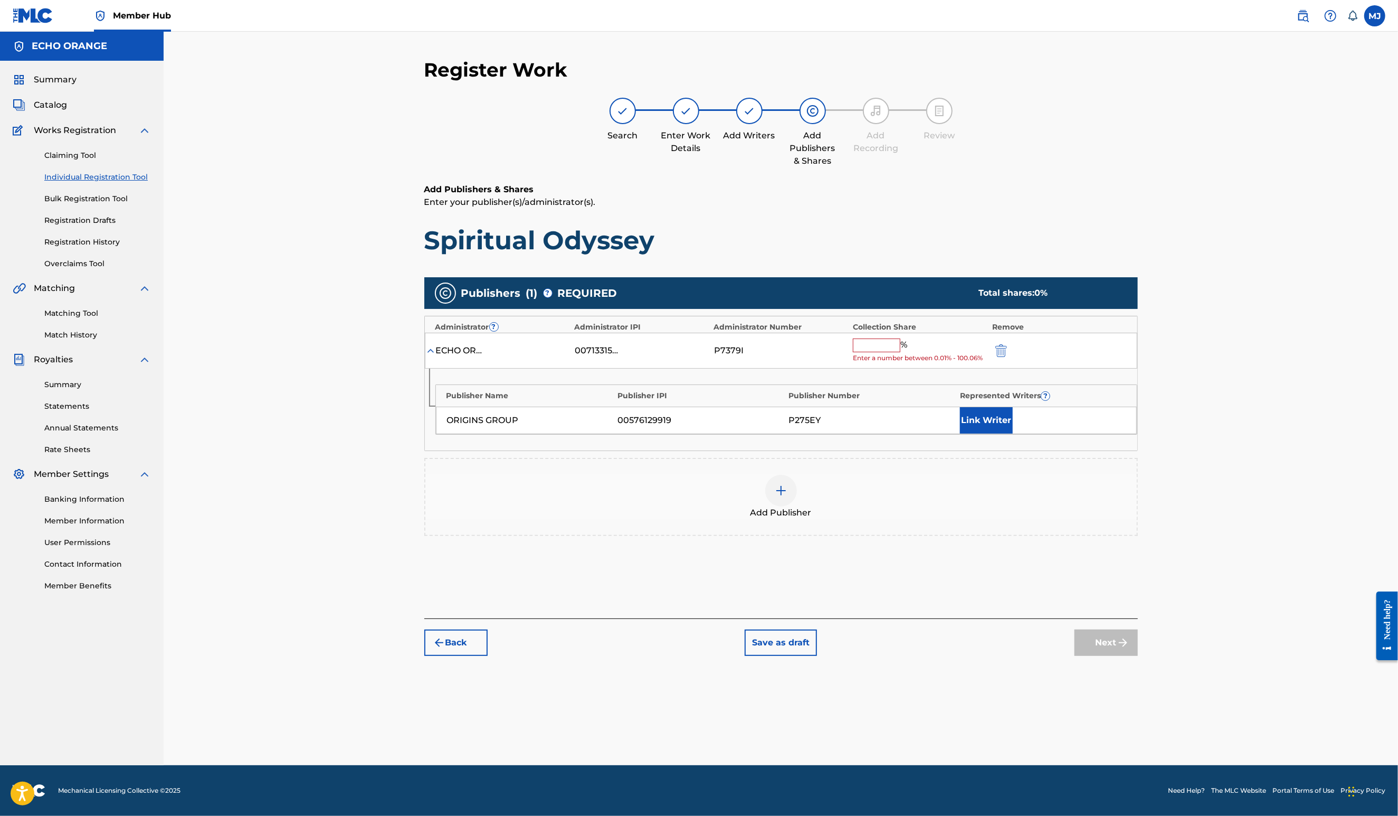
click at [927, 369] on div "ECHO ORANGE 00713315087 P7379I % Enter a number between 0.01% - 100.06%" at bounding box center [781, 351] width 713 height 36
click at [901, 352] on input "text" at bounding box center [877, 345] width 48 height 14
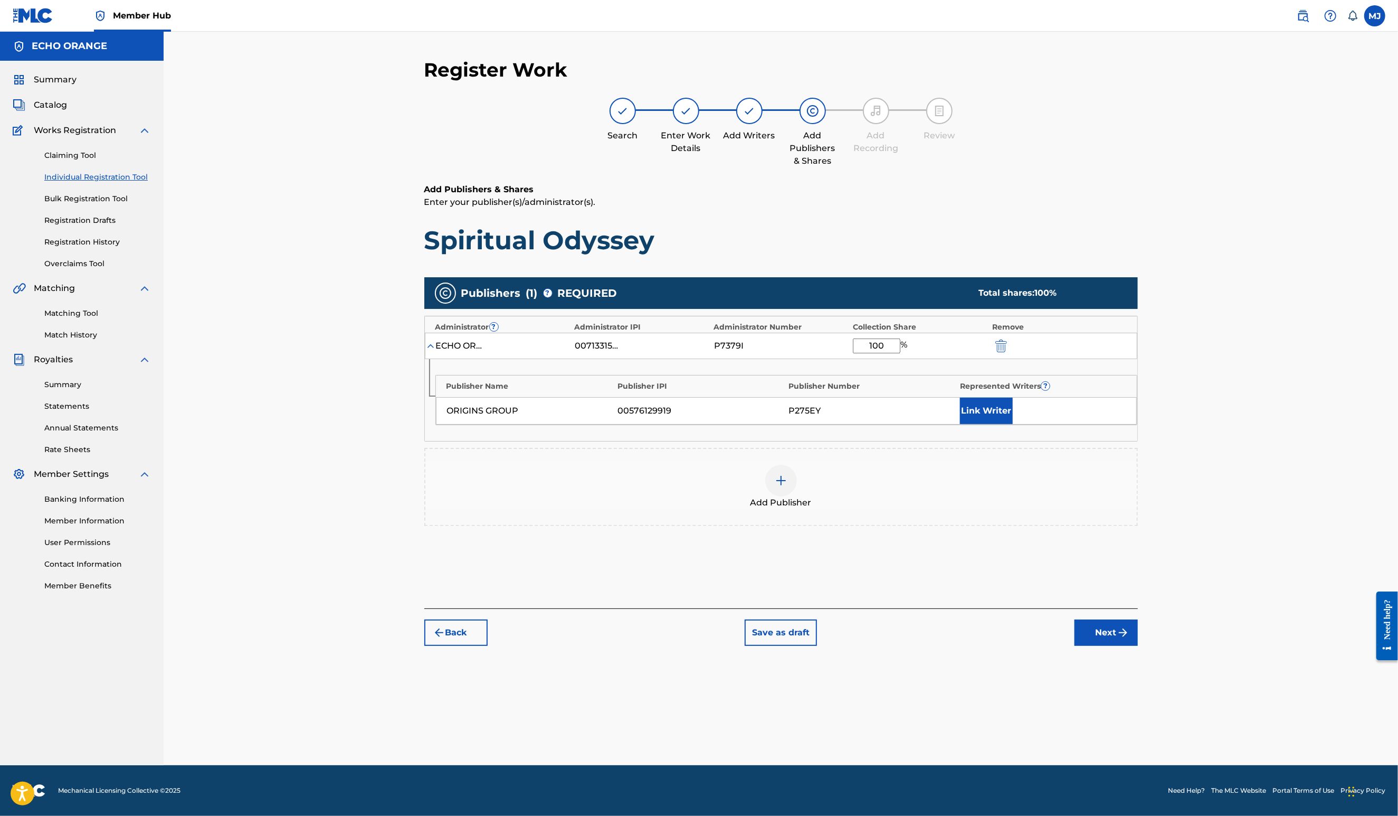
type input "100"
click at [1010, 424] on div "ORIGINS GROUP 00576129919 P275EY Link Writer" at bounding box center [786, 410] width 701 height 27
click at [1013, 424] on button "Link Writer" at bounding box center [986, 410] width 53 height 26
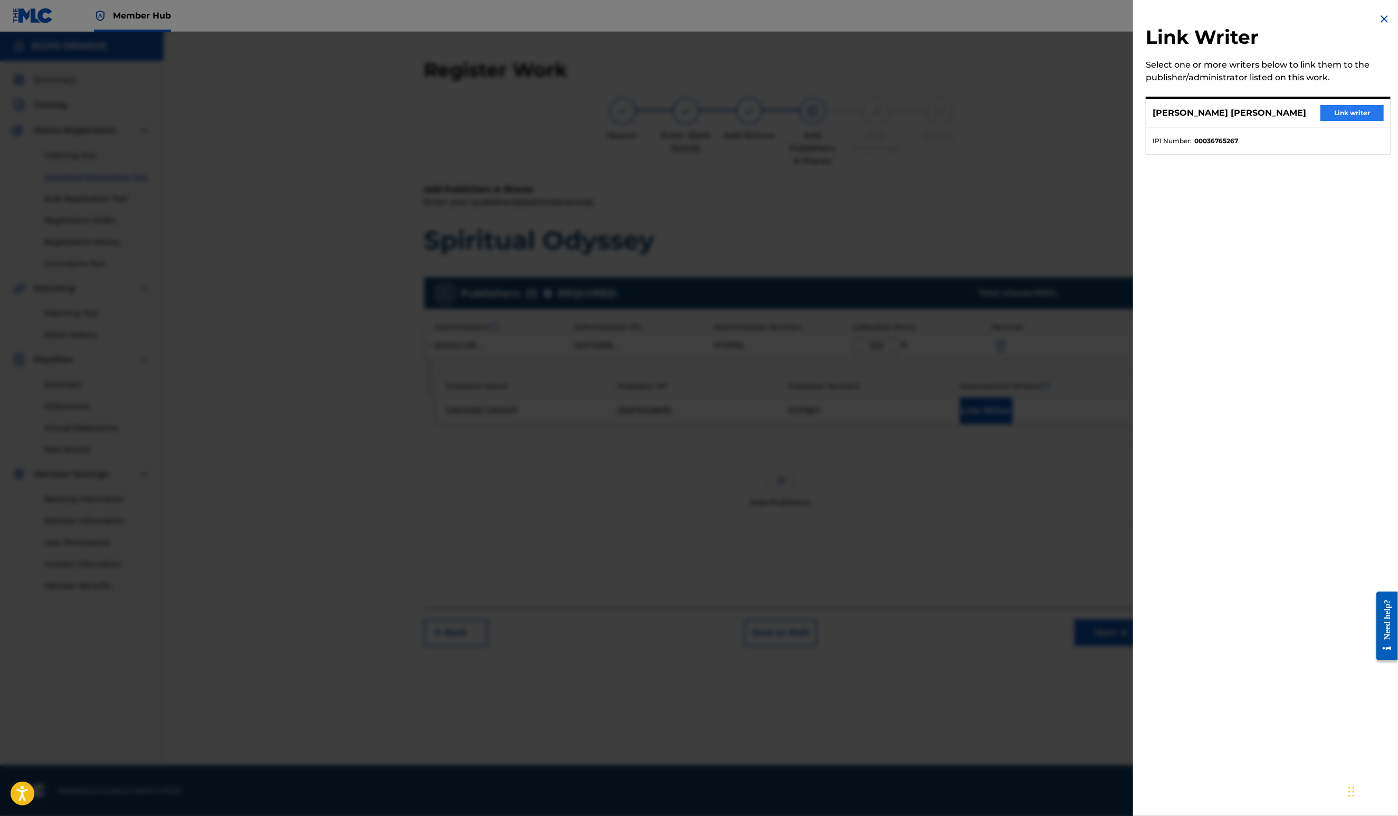
click at [1329, 121] on button "Link writer" at bounding box center [1352, 113] width 63 height 16
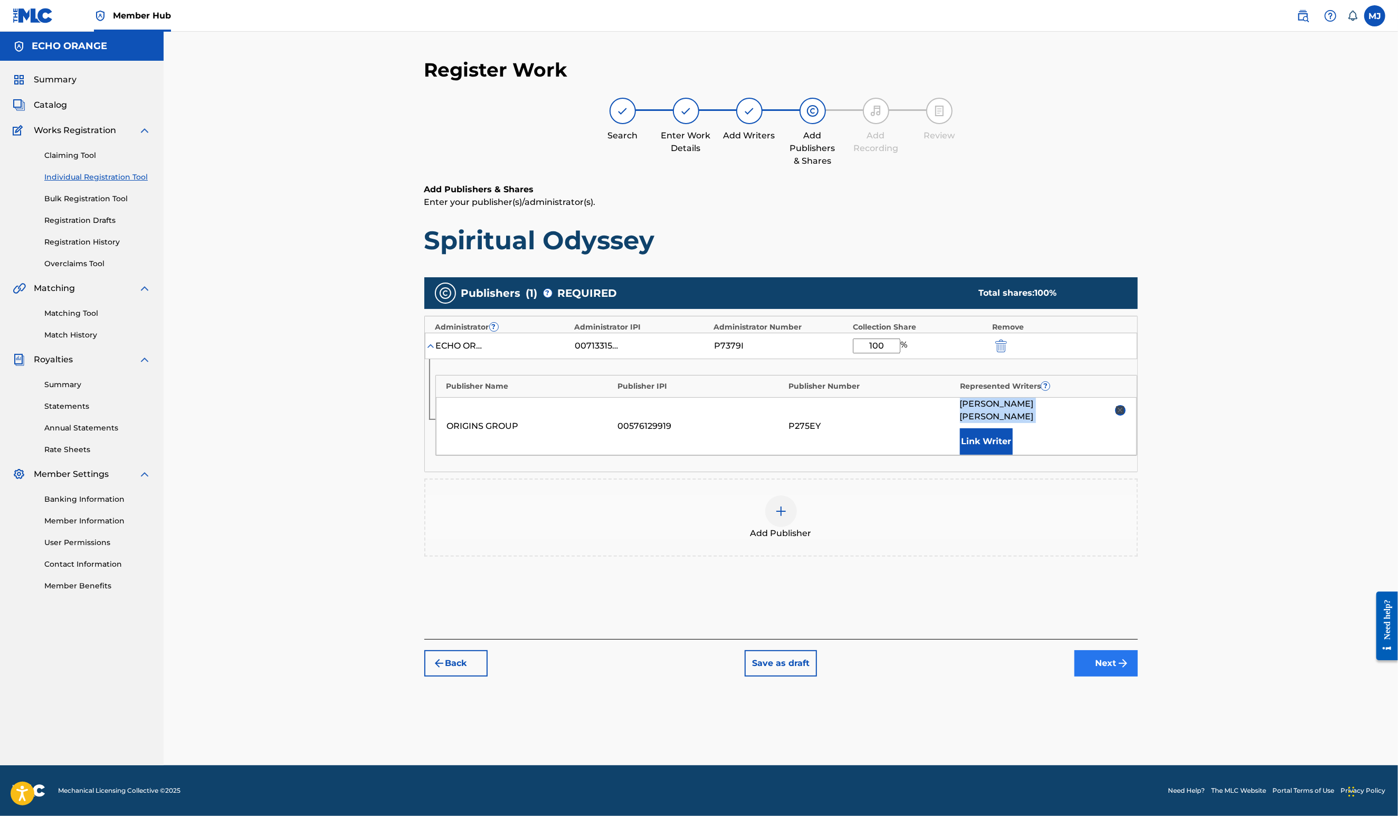
click at [1138, 676] on button "Next" at bounding box center [1106, 663] width 63 height 26
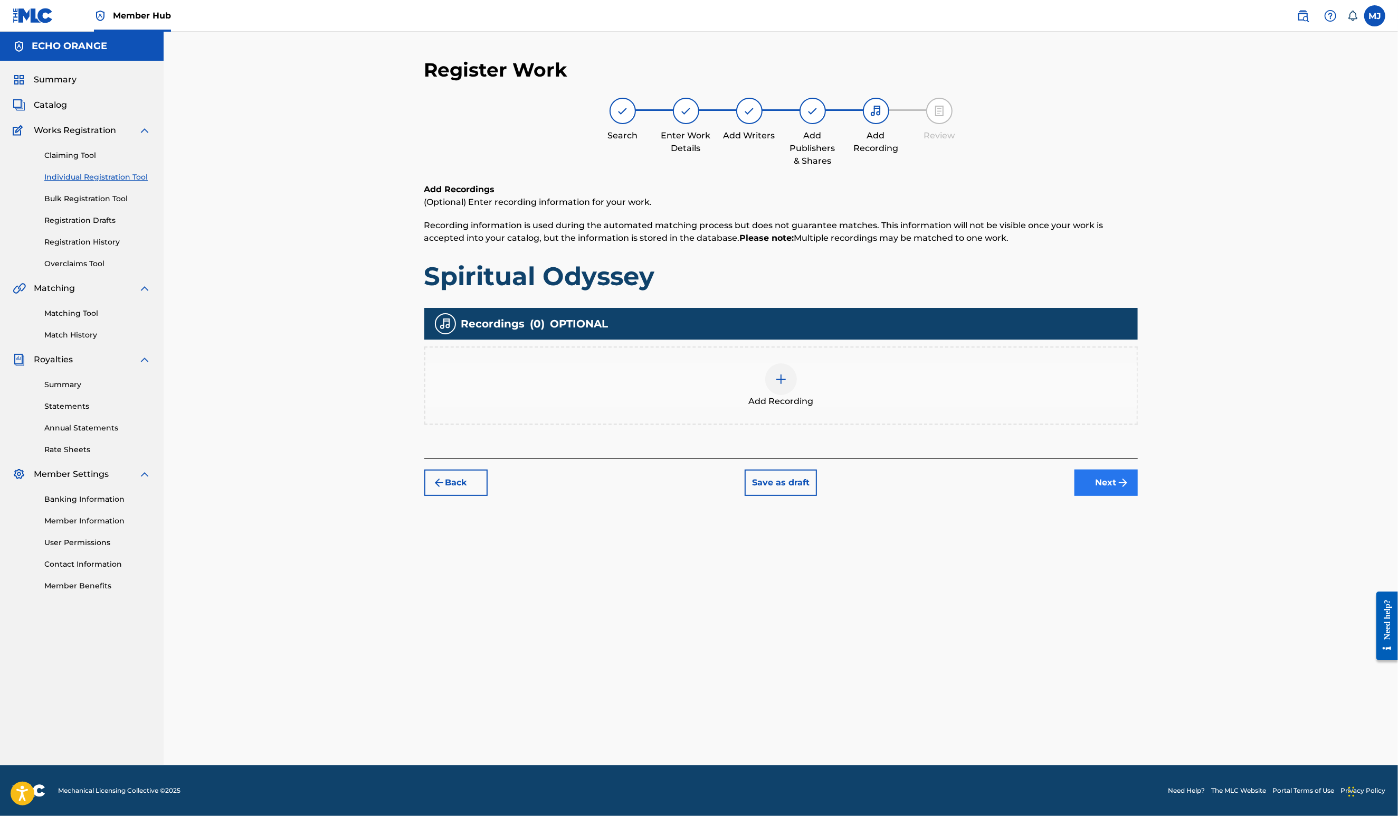
click at [1138, 496] on button "Next" at bounding box center [1106, 482] width 63 height 26
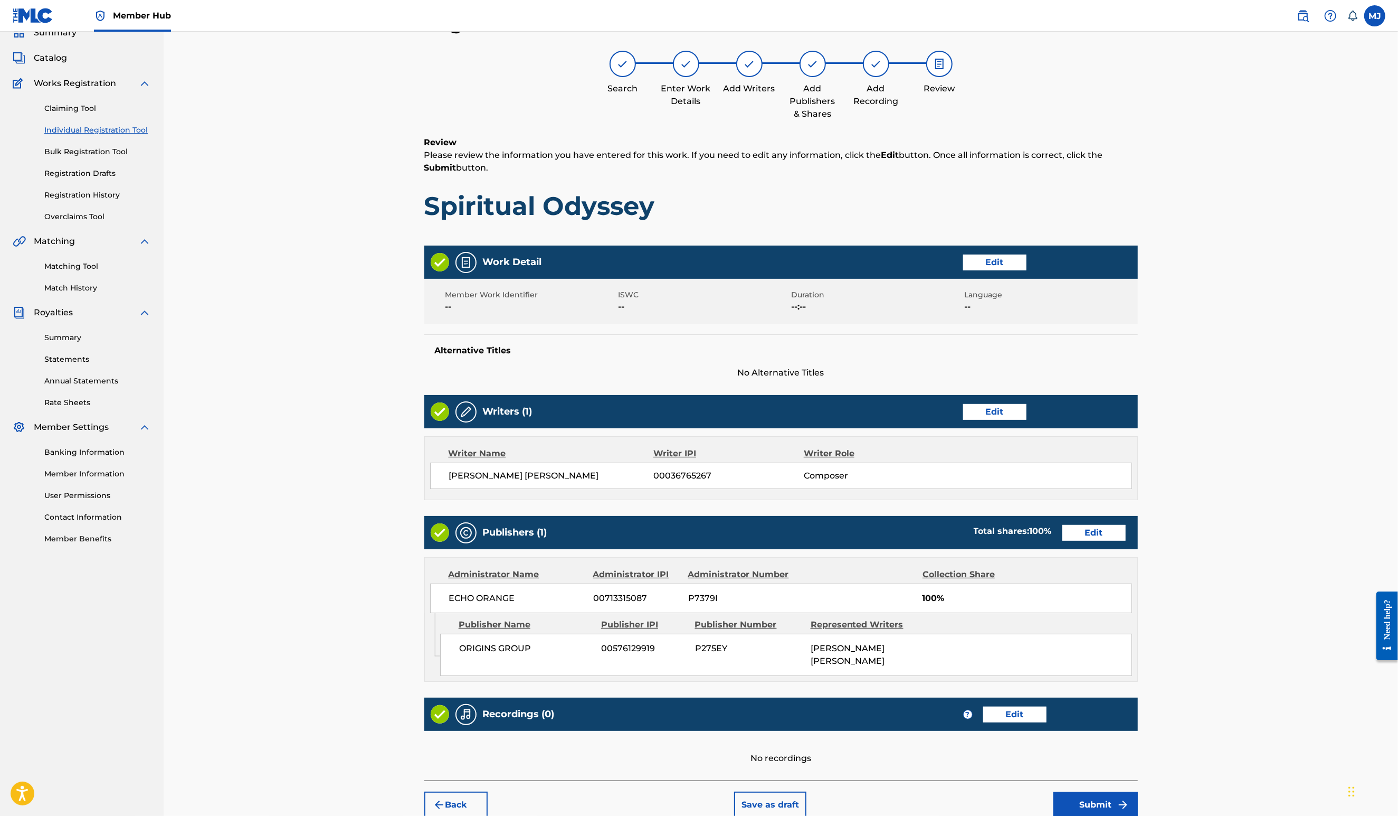
scroll to position [198, 0]
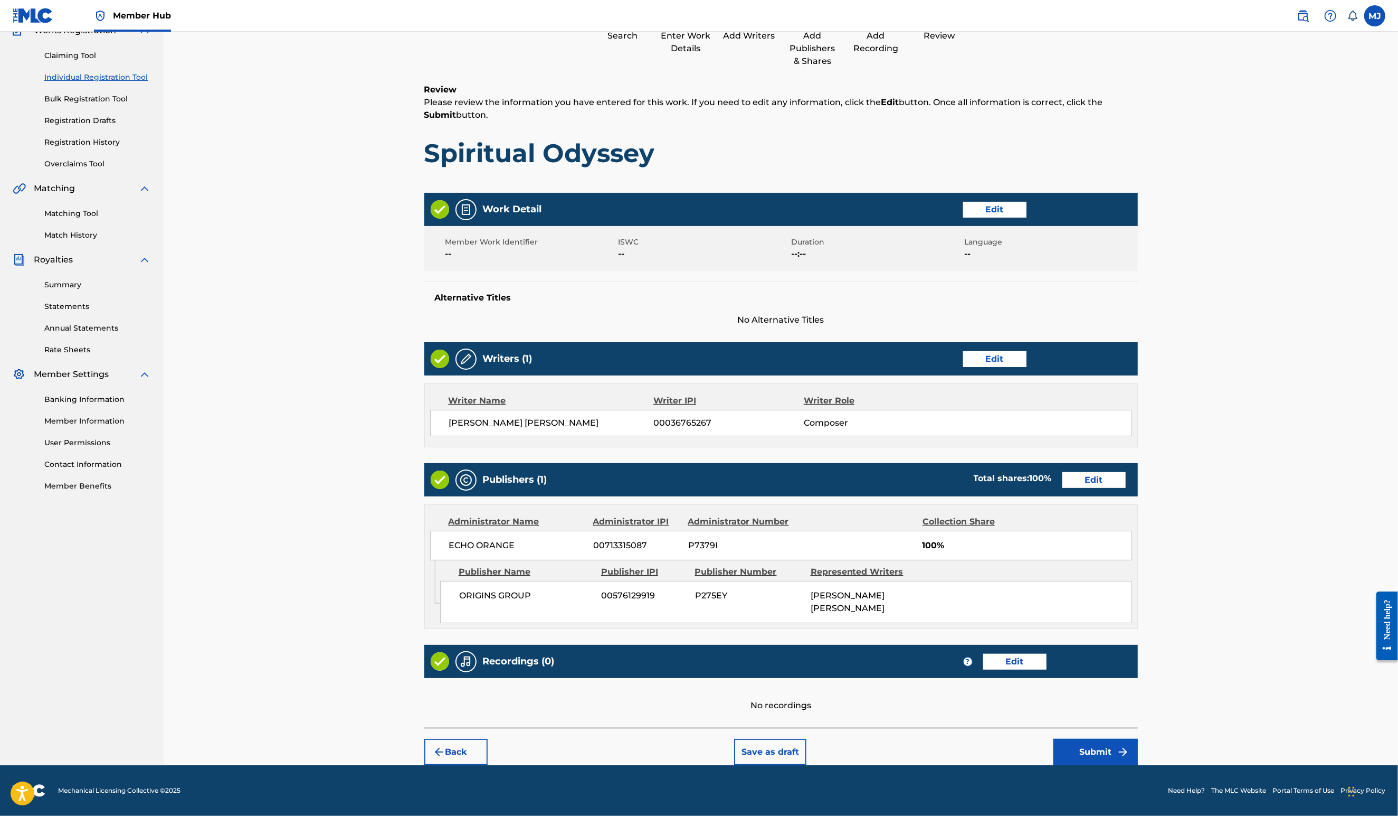
click at [1138, 727] on div "Back Save as draft Submit" at bounding box center [781, 745] width 714 height 37
click at [1138, 738] on button "Submit" at bounding box center [1096, 751] width 84 height 26
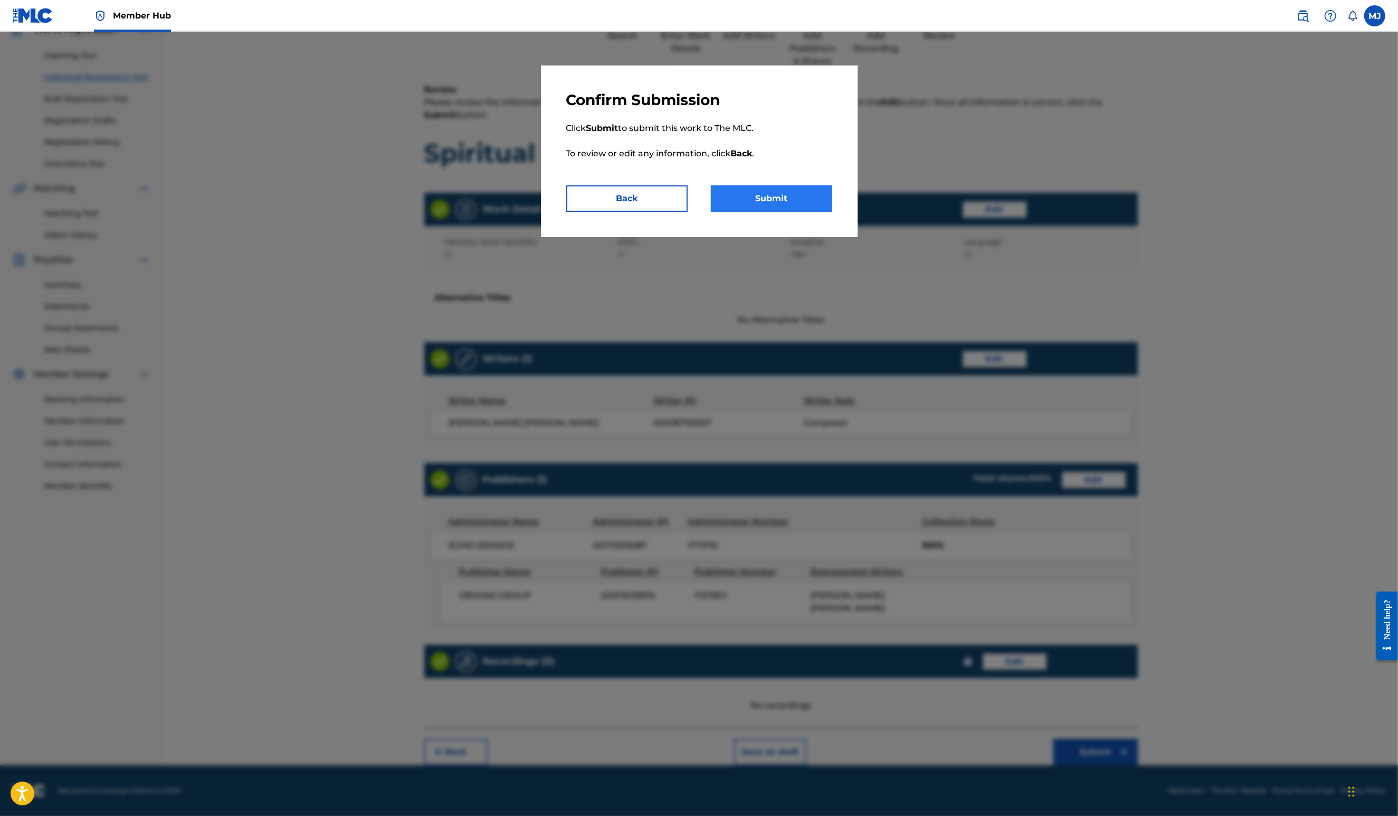
click at [827, 237] on div "Confirm Submission Click Submit to submit this work to The MLC. To review or ed…" at bounding box center [699, 151] width 317 height 172
click at [826, 212] on button "Submit" at bounding box center [771, 198] width 121 height 26
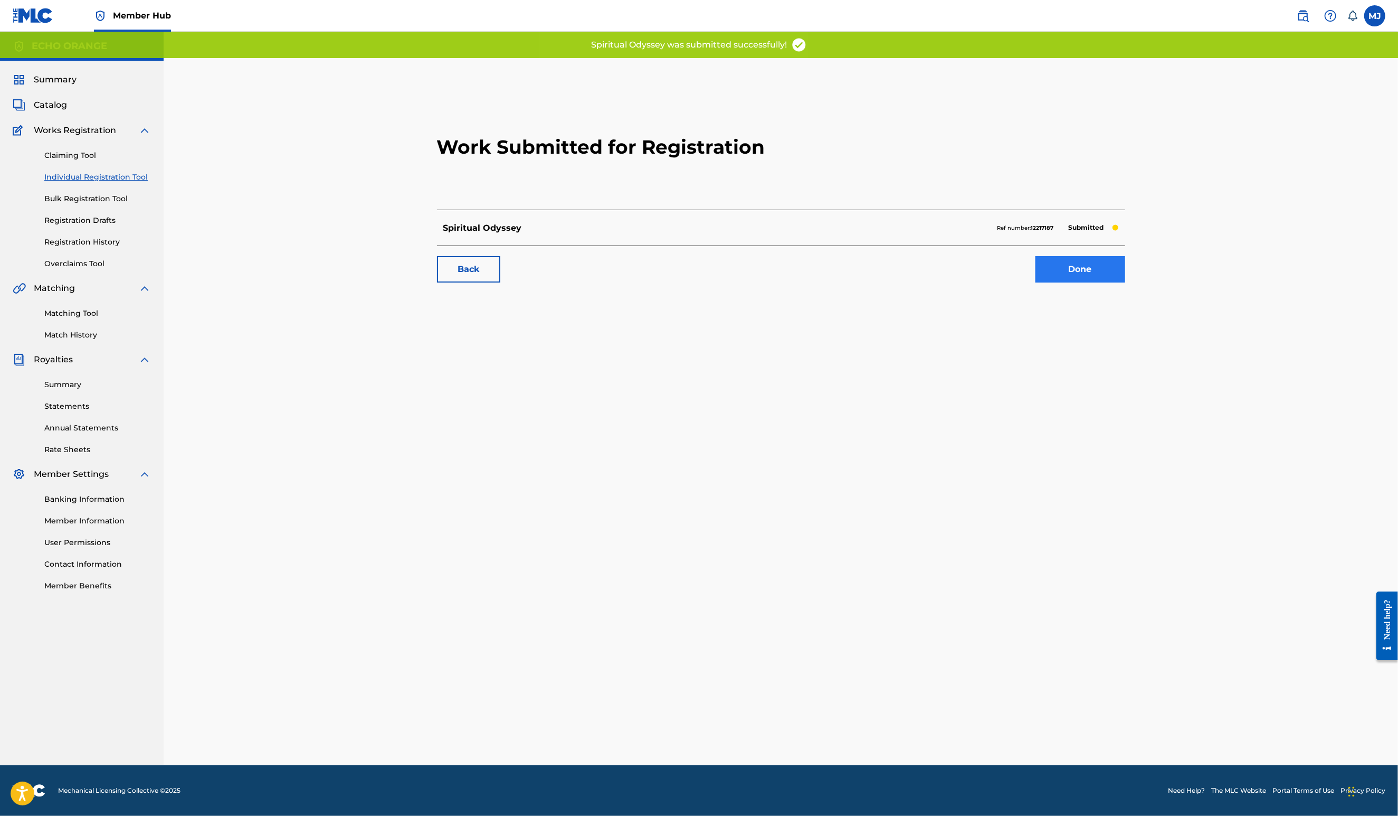
click at [1125, 282] on link "Done" at bounding box center [1081, 269] width 90 height 26
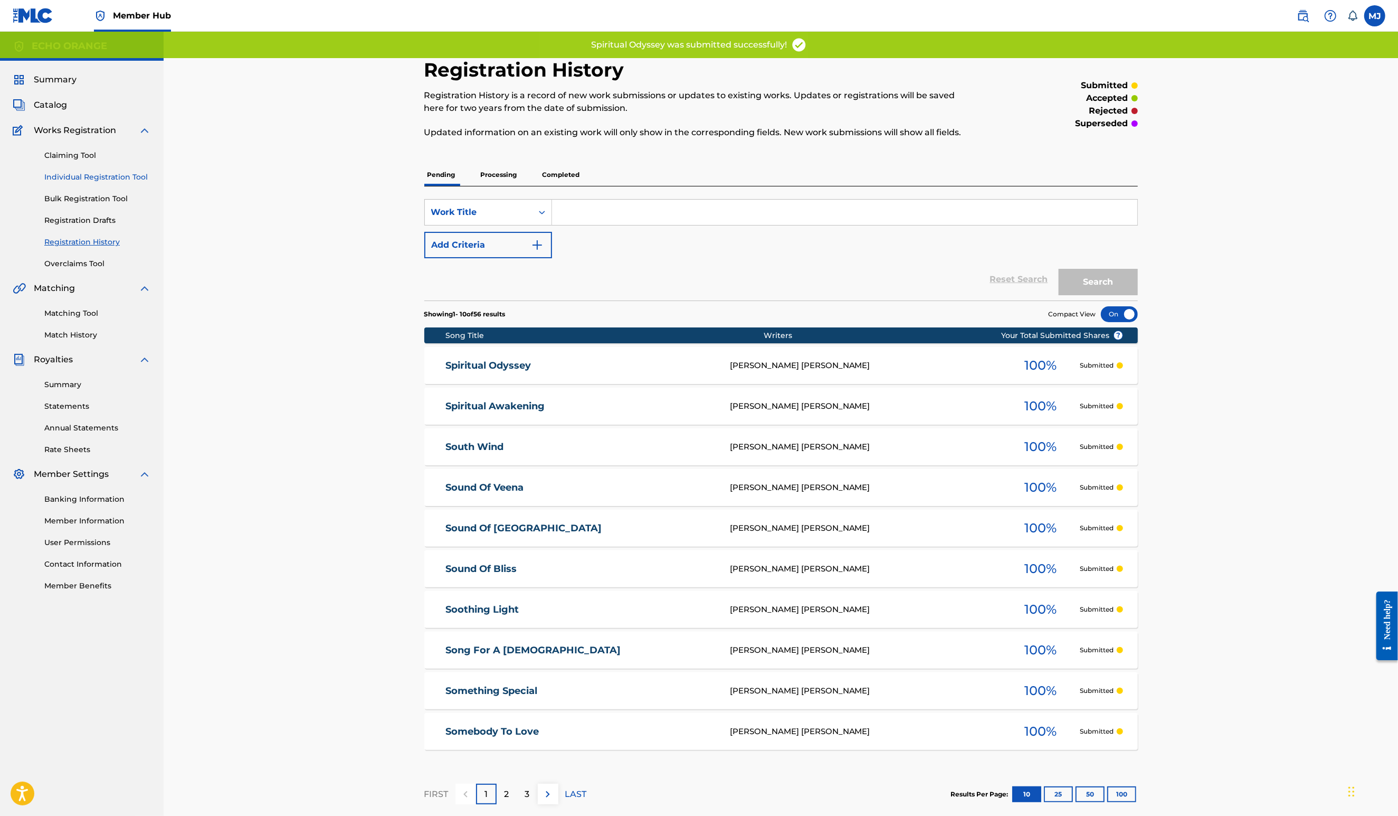
click at [126, 183] on link "Individual Registration Tool" at bounding box center [97, 177] width 107 height 11
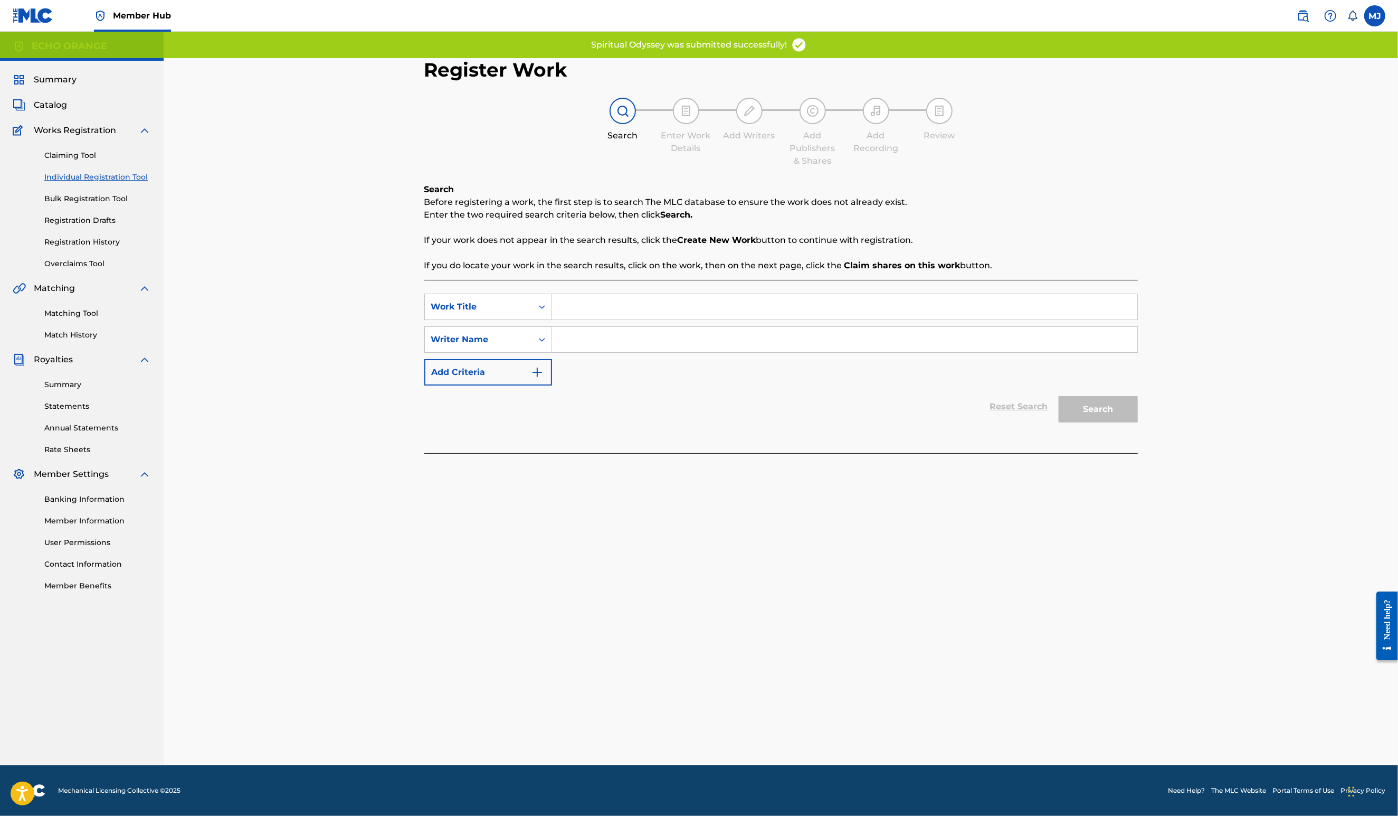
click at [553, 319] on input "Search Form" at bounding box center [844, 306] width 585 height 25
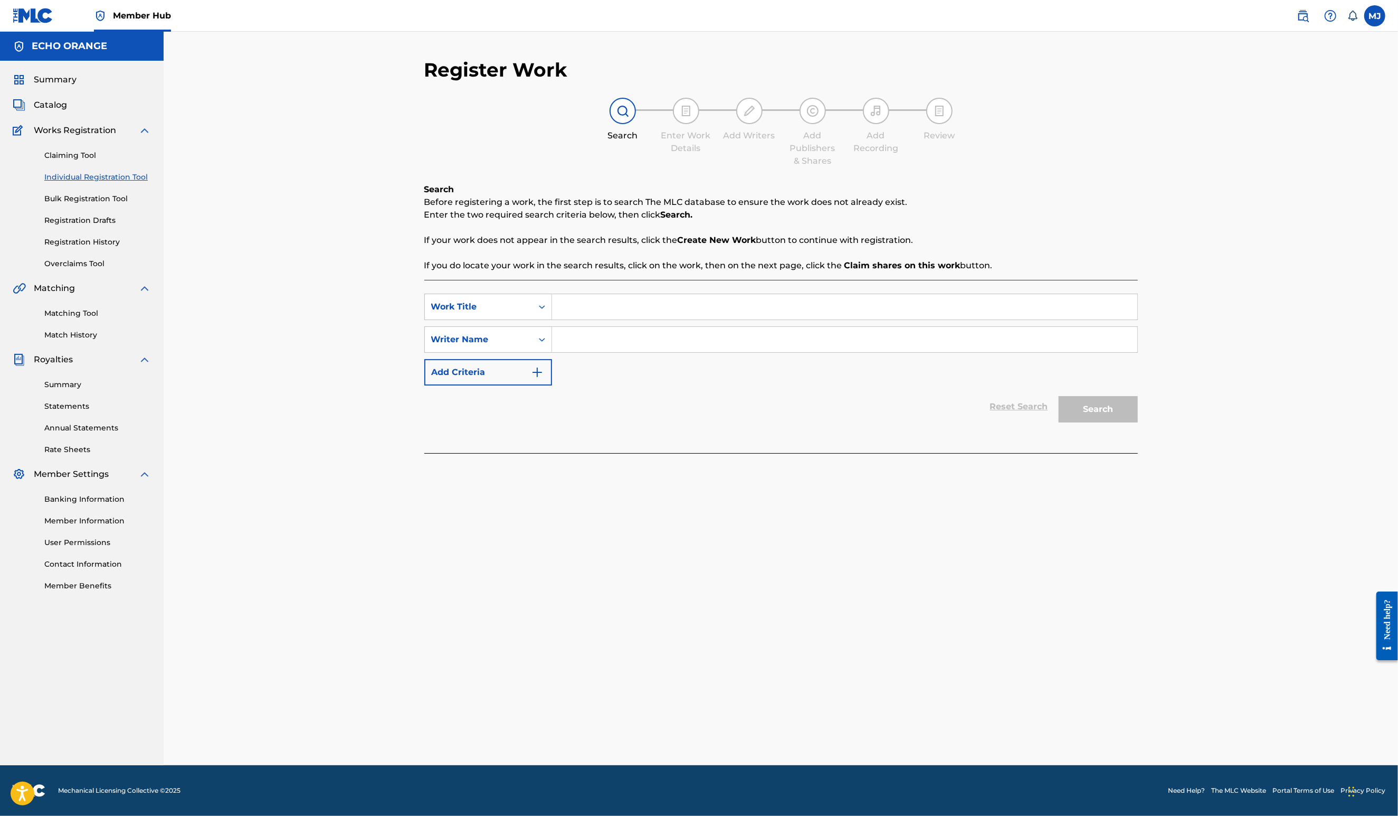
click at [644, 319] on input "Search Form" at bounding box center [844, 306] width 585 height 25
type input "Spiritual Sound"
paste input "[PERSON_NAME]"
type input "[PERSON_NAME]"
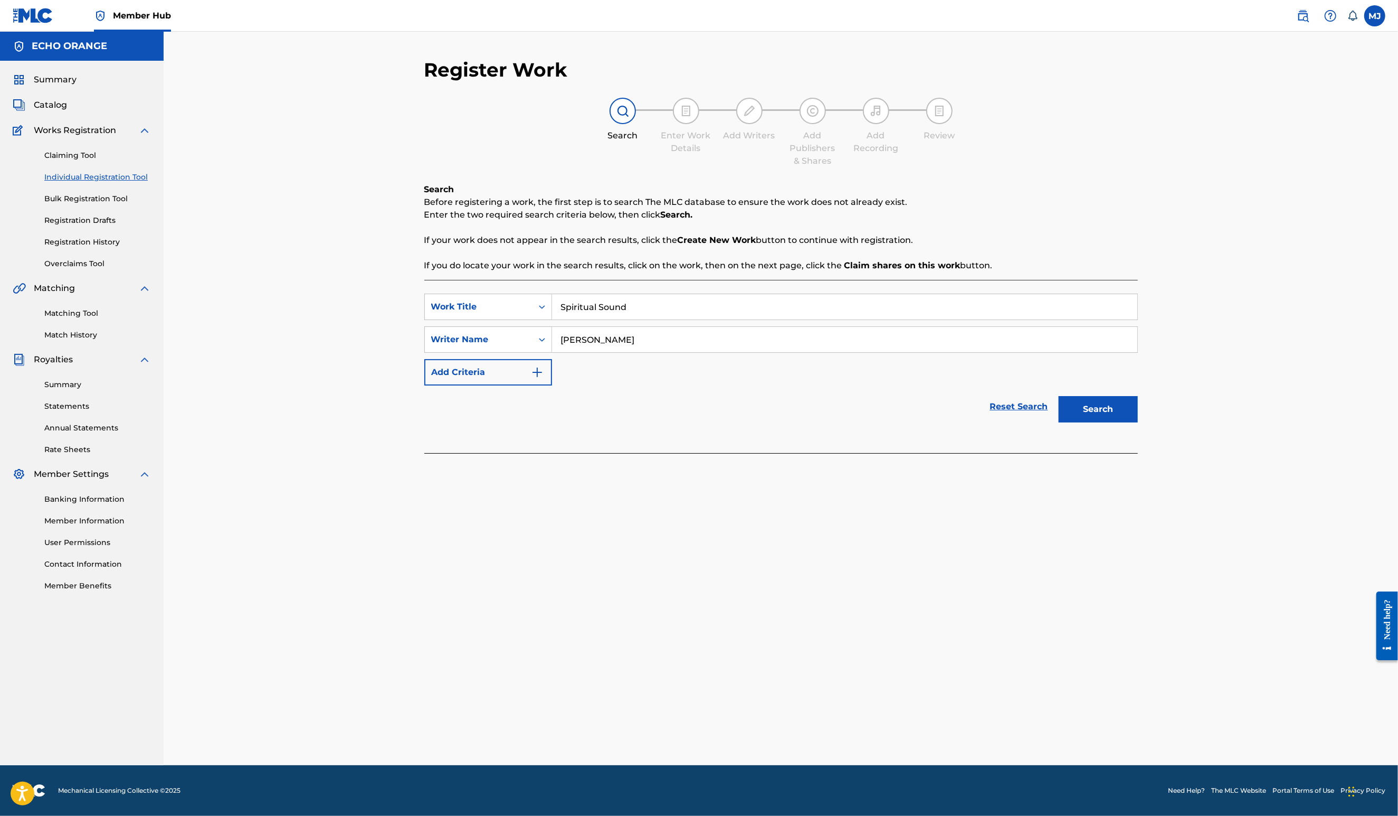
click at [1138, 422] on button "Search" at bounding box center [1098, 409] width 79 height 26
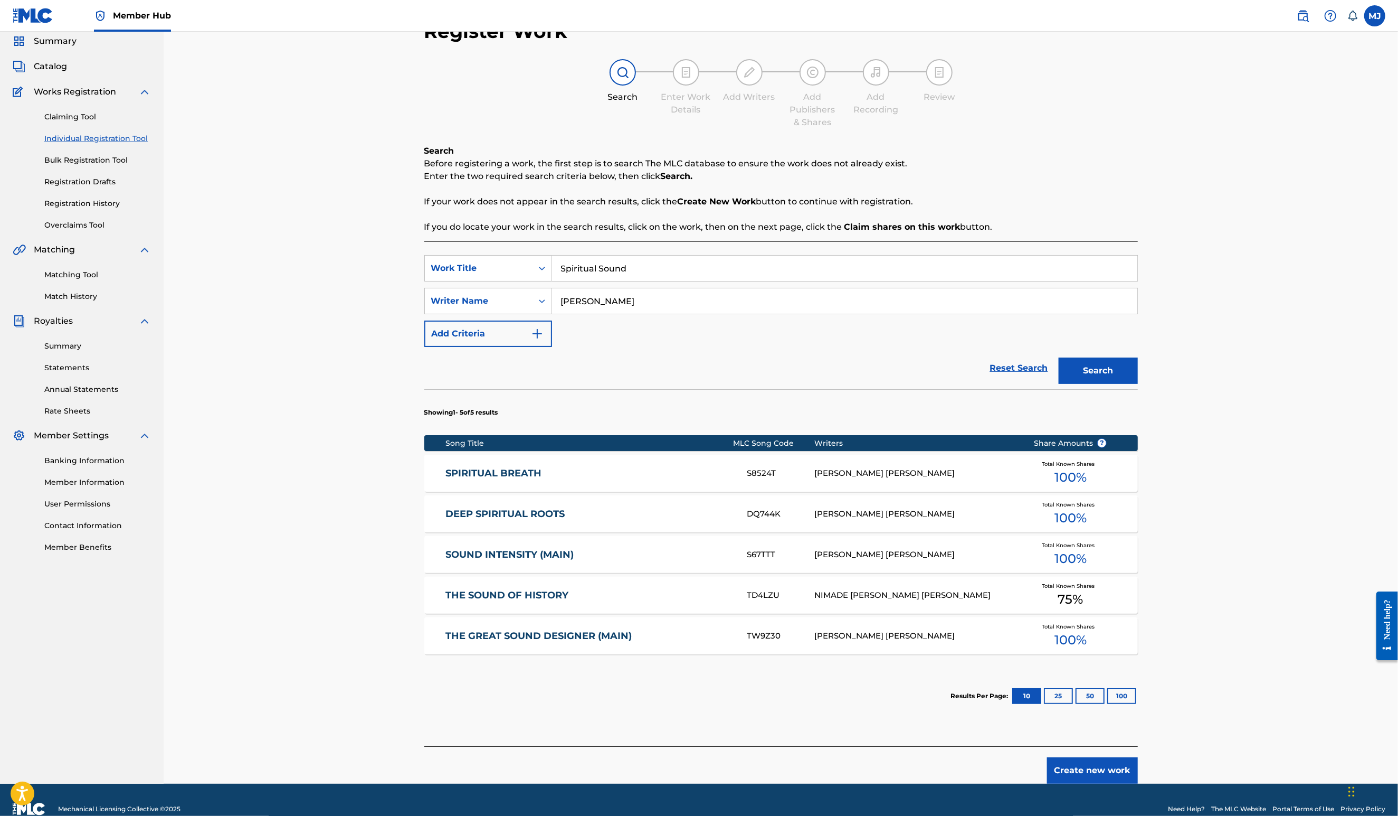
scroll to position [147, 0]
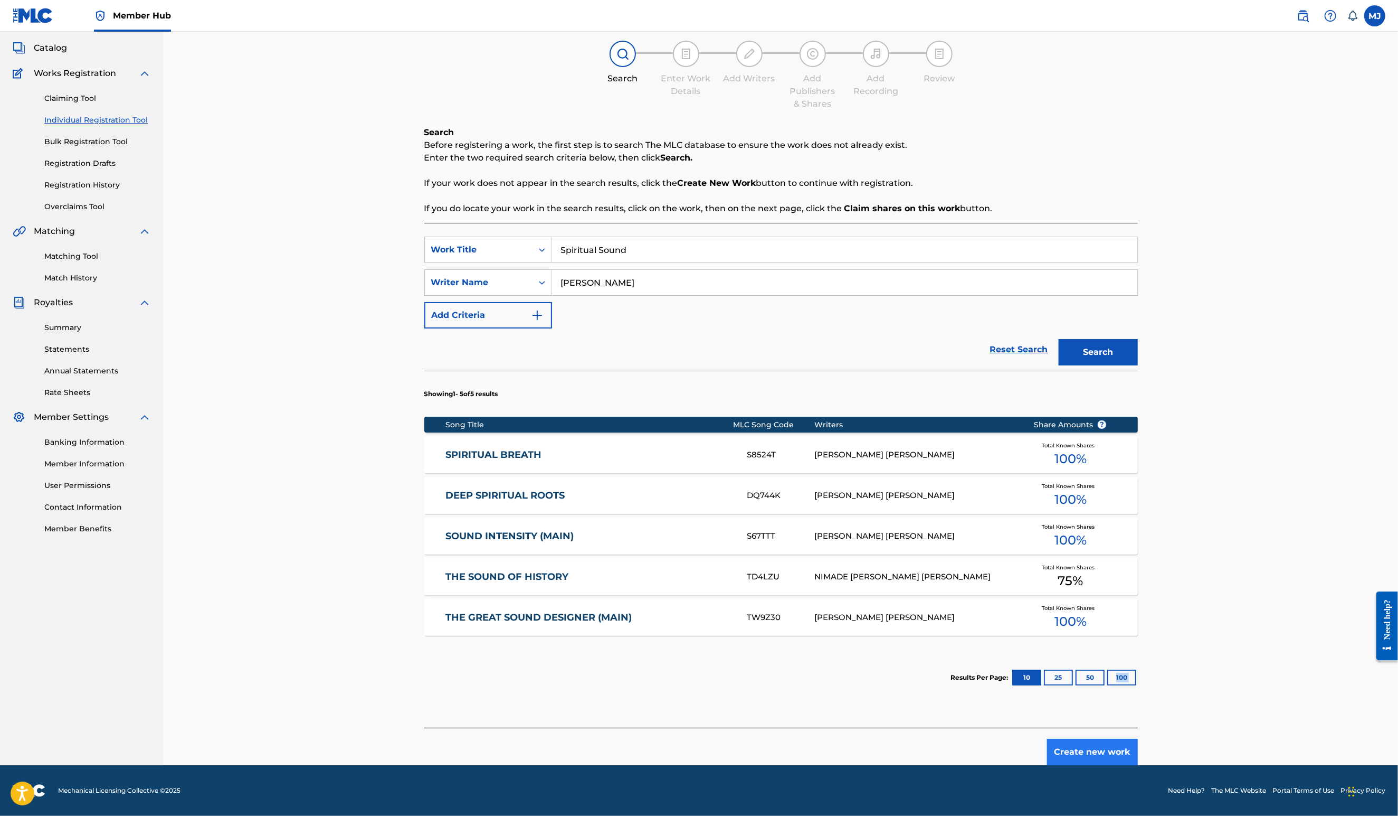
drag, startPoint x: 1186, startPoint y: 712, endPoint x: 1197, endPoint y: 735, distance: 26.0
click at [1138, 730] on div "Register Work Search Enter Work Details Add Writers Add Publishers & Shares Add…" at bounding box center [781, 383] width 714 height 764
click at [1138, 738] on button "Create new work" at bounding box center [1092, 751] width 91 height 26
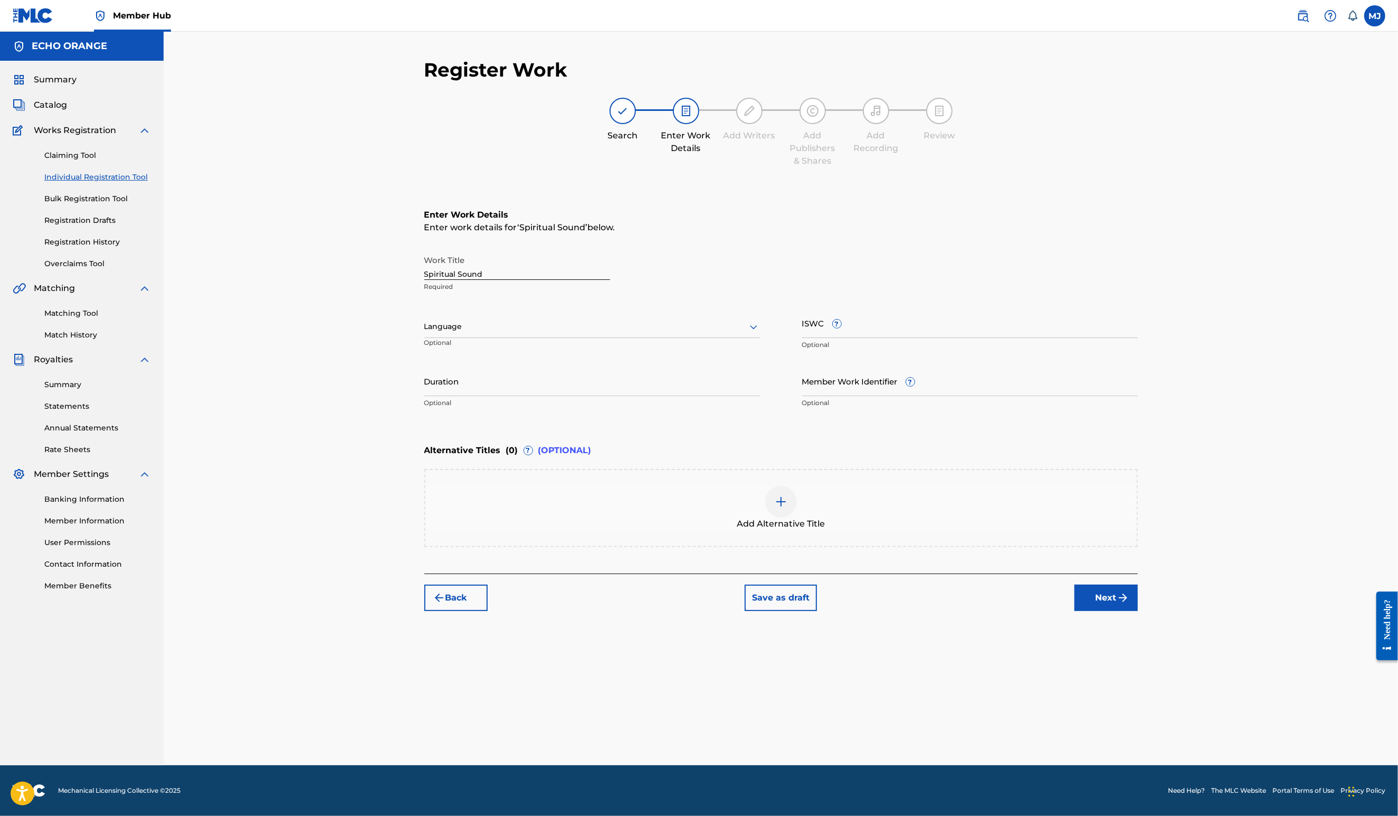
scroll to position [0, 0]
click at [1138, 573] on div "Enter Work Details Enter work details for ‘ Spiritual Sound ’ below. Work Title…" at bounding box center [781, 378] width 714 height 390
click at [1138, 611] on button "Next" at bounding box center [1106, 597] width 63 height 26
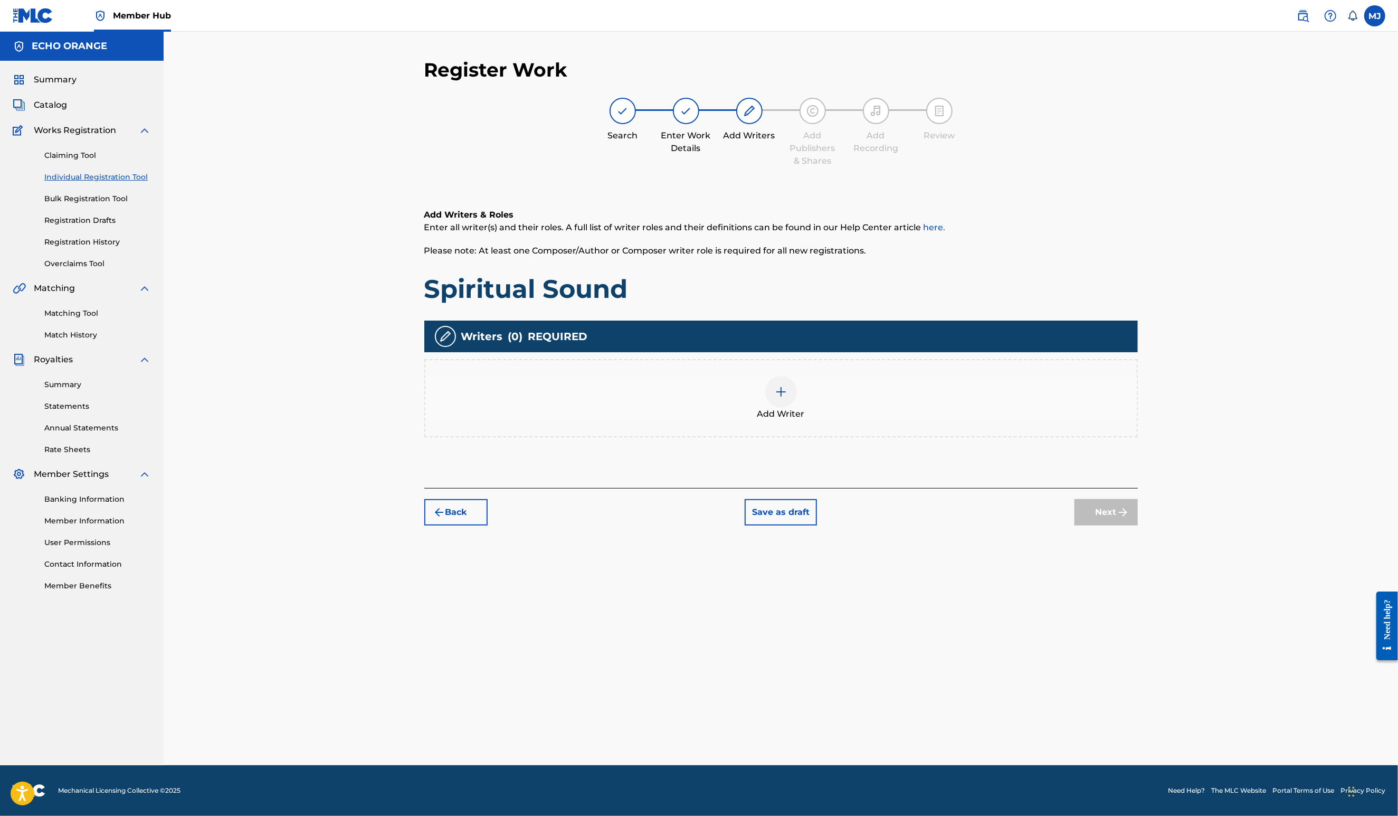
click at [960, 488] on div "Add Writers & Roles Enter all writer(s) and their roles. A full list of writer …" at bounding box center [781, 335] width 714 height 305
click at [942, 420] on div "Add Writer" at bounding box center [781, 398] width 712 height 44
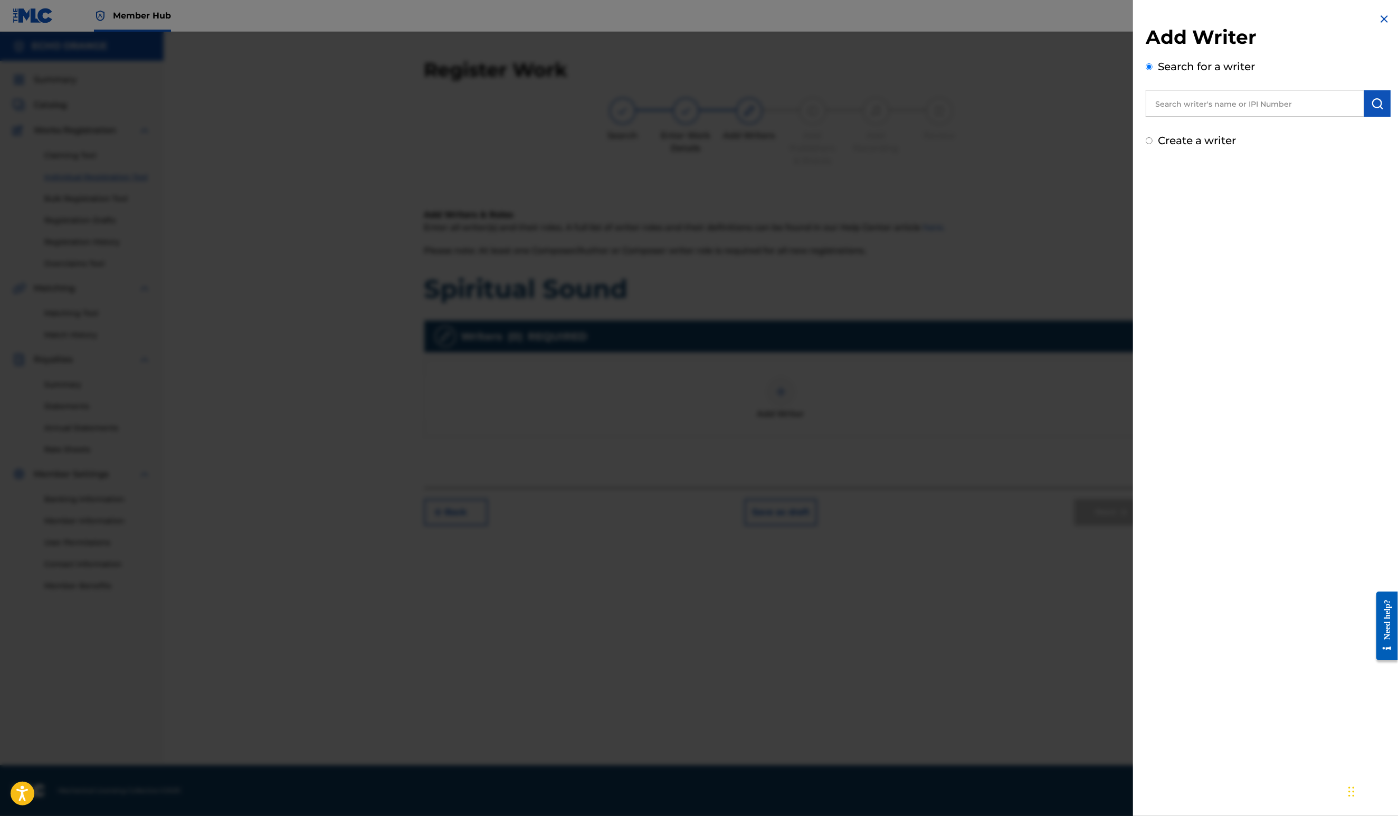
click at [1179, 110] on input "text" at bounding box center [1255, 103] width 219 height 26
paste input "[PERSON_NAME]"
type input "[PERSON_NAME]"
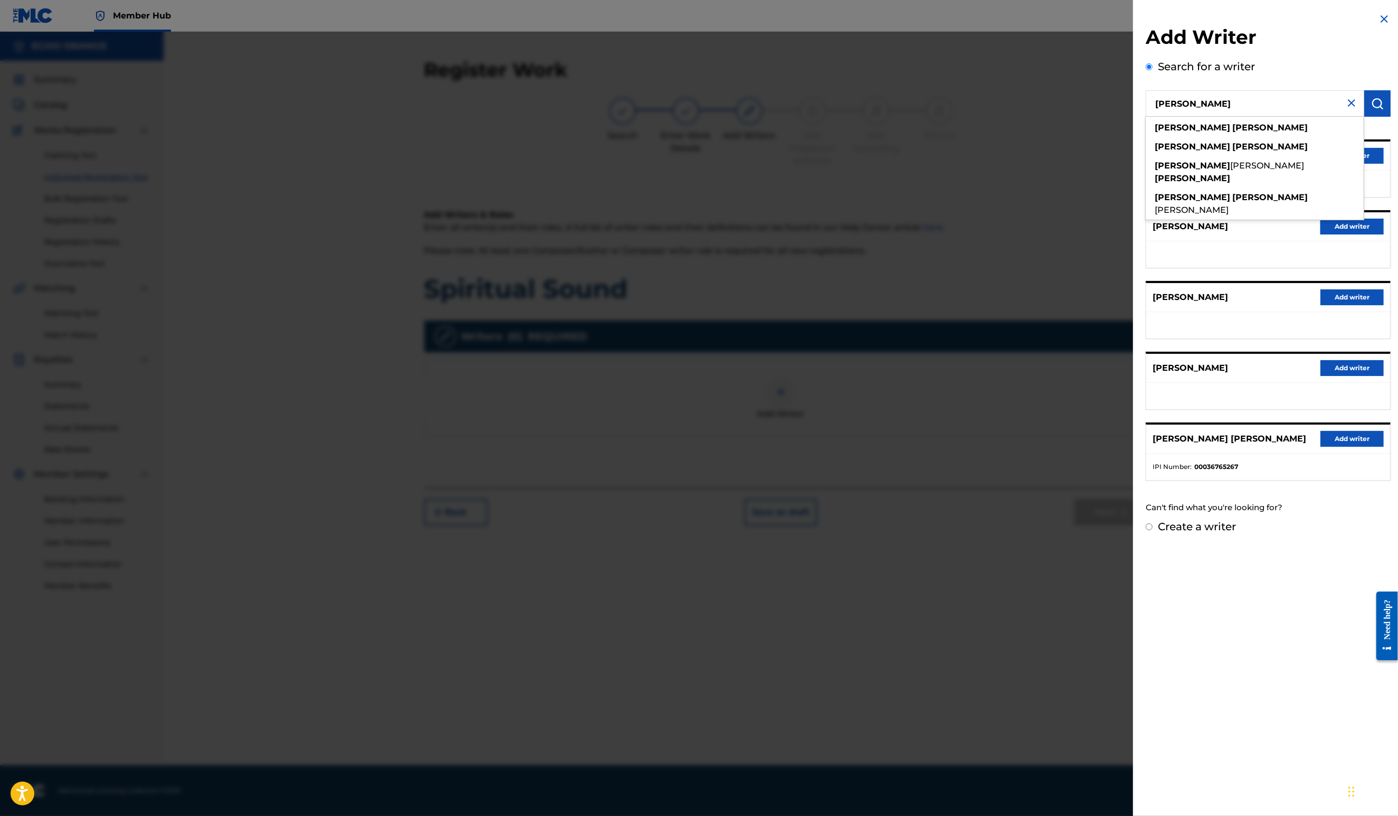
click at [1378, 171] on div "[PERSON_NAME] [PERSON_NAME] Add writer" at bounding box center [1269, 155] width 244 height 29
click at [1377, 164] on button "Add writer" at bounding box center [1352, 156] width 63 height 16
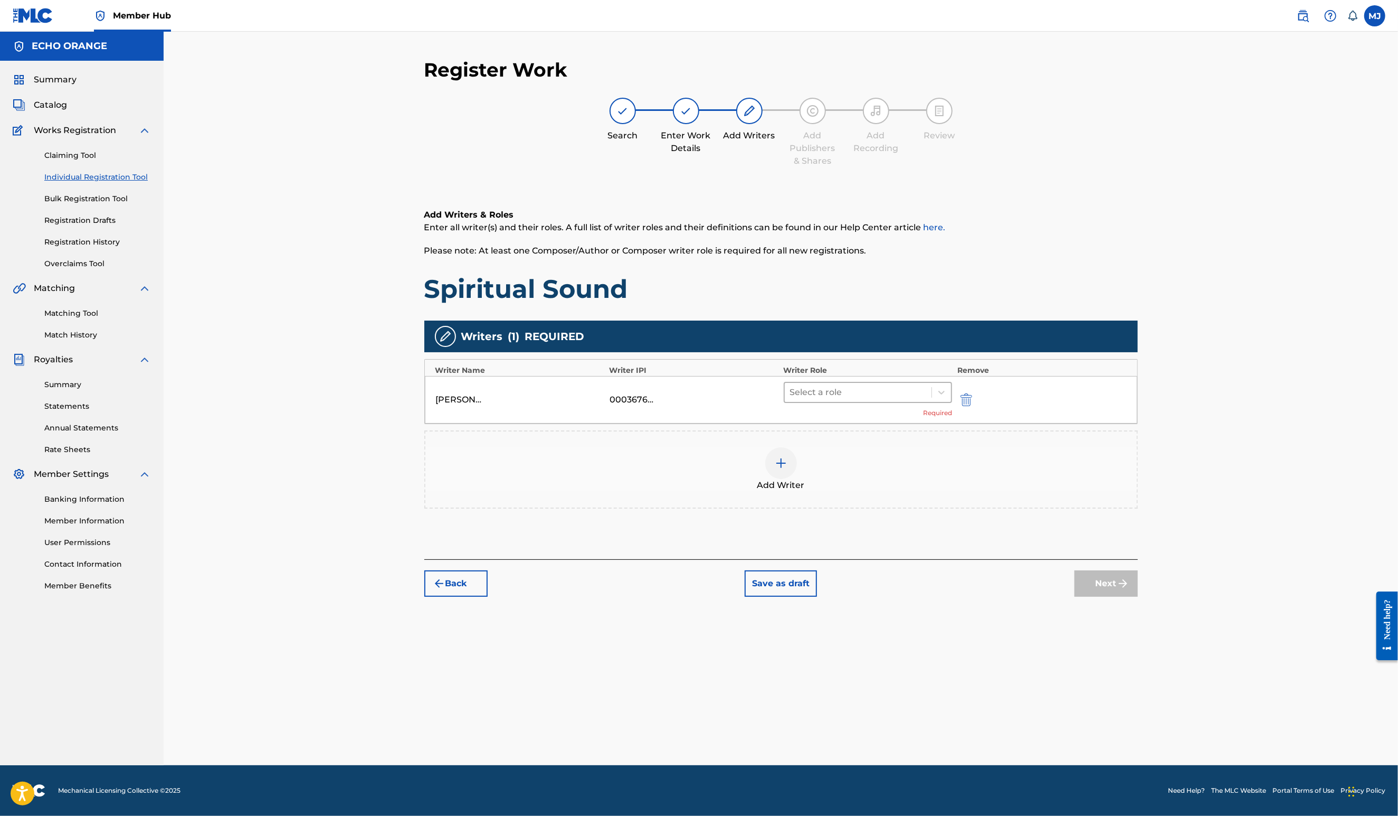
click at [927, 400] on div at bounding box center [858, 392] width 137 height 15
click at [853, 550] on div "Composer" at bounding box center [901, 544] width 203 height 21
click at [1138, 581] on button "Next" at bounding box center [1106, 567] width 63 height 26
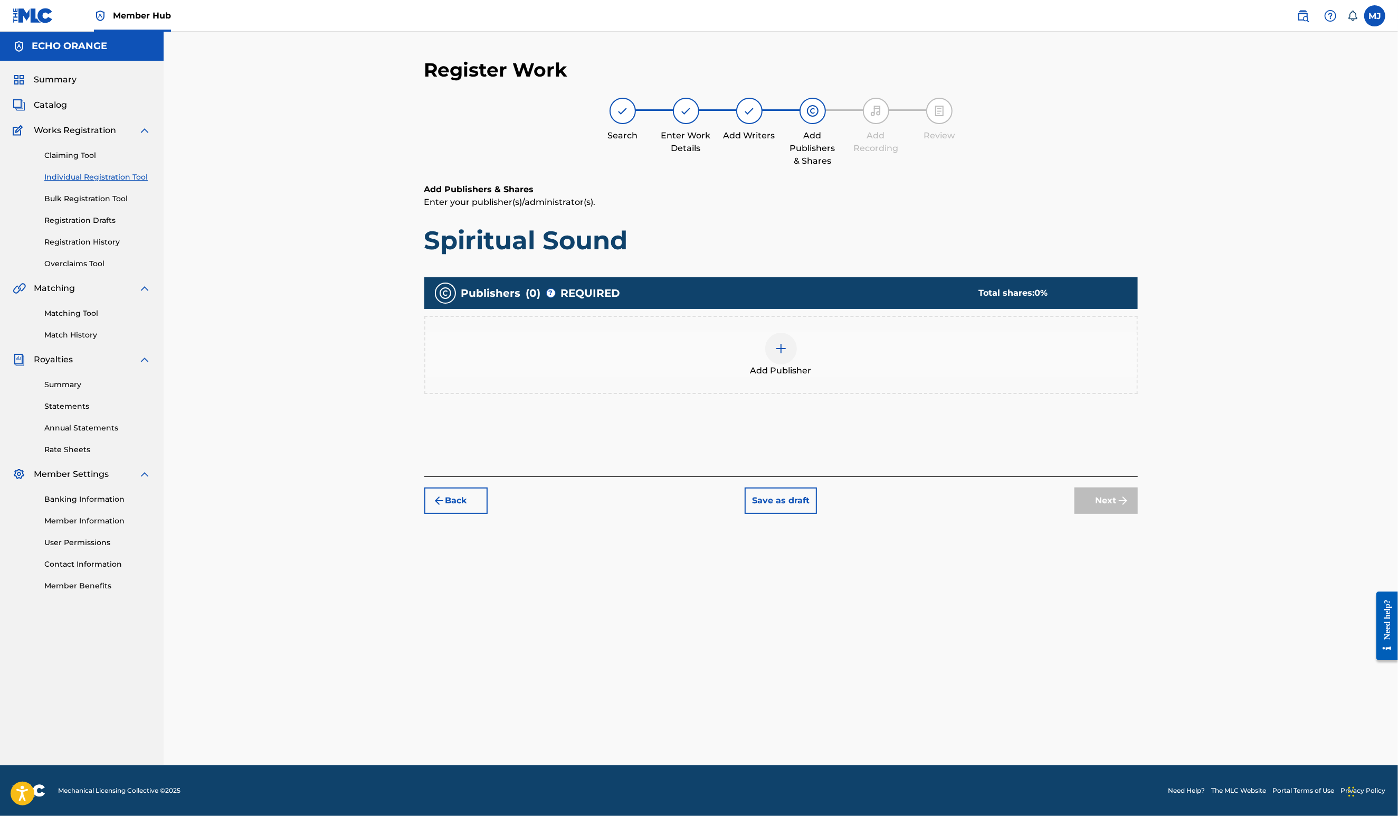
click at [765, 377] on div "Add Publisher" at bounding box center [781, 355] width 712 height 44
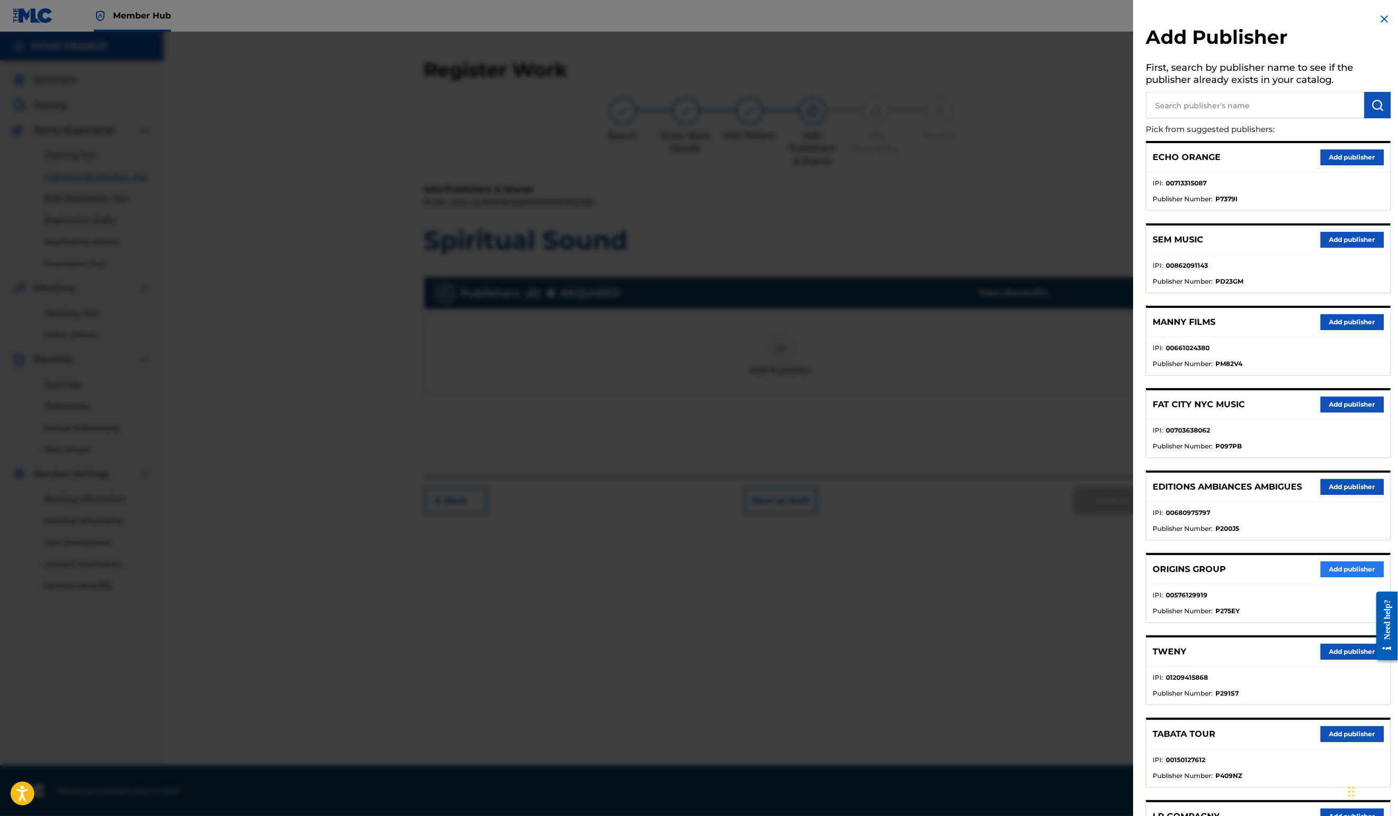
click at [1337, 577] on button "Add publisher" at bounding box center [1352, 569] width 63 height 16
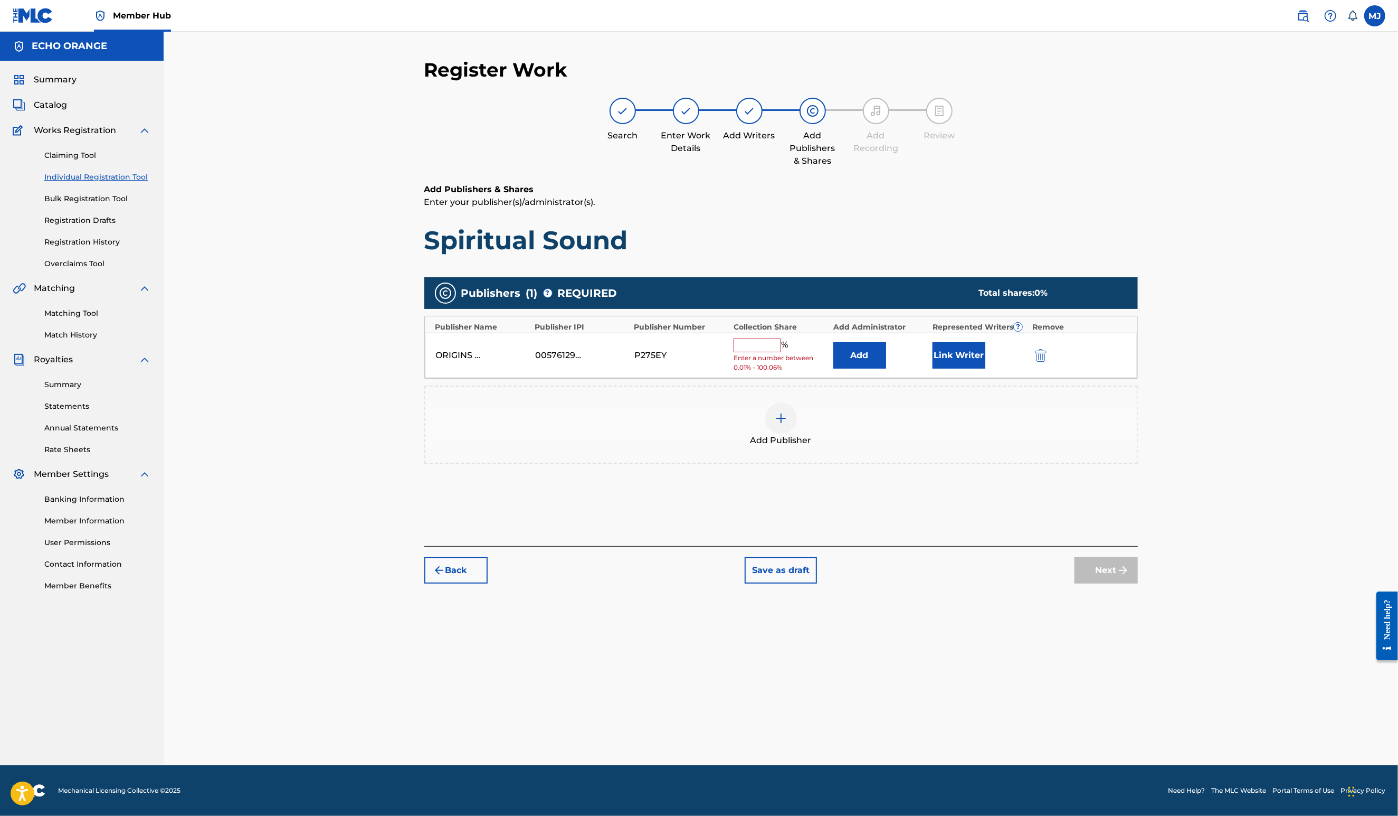
click at [911, 378] on div "ORIGINS GROUP 00576129919 P275EY % Enter a number between 0.01% - 100.06% Add L…" at bounding box center [781, 356] width 713 height 46
click at [886, 368] on button "Add" at bounding box center [860, 355] width 53 height 26
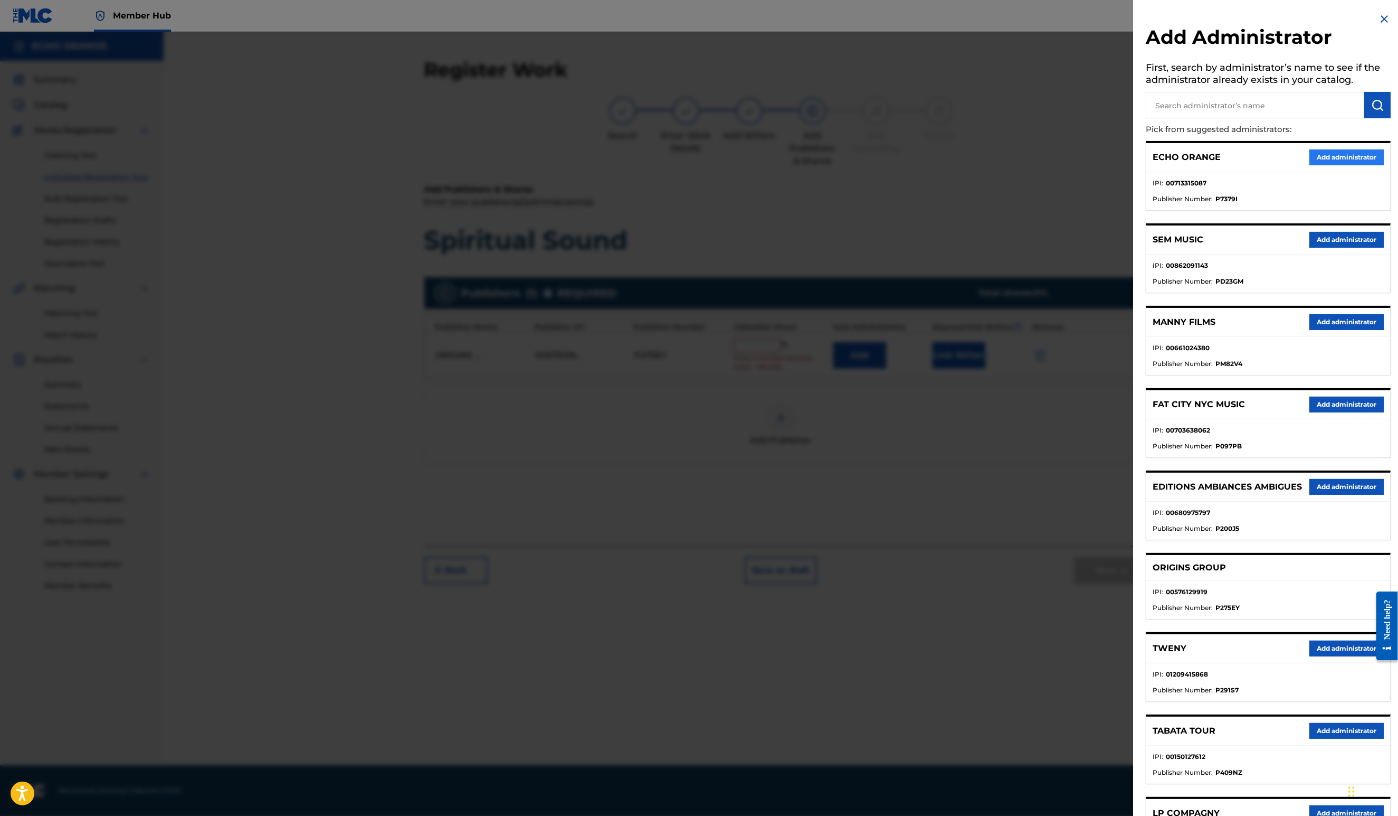
click at [1331, 165] on button "Add administrator" at bounding box center [1347, 157] width 74 height 16
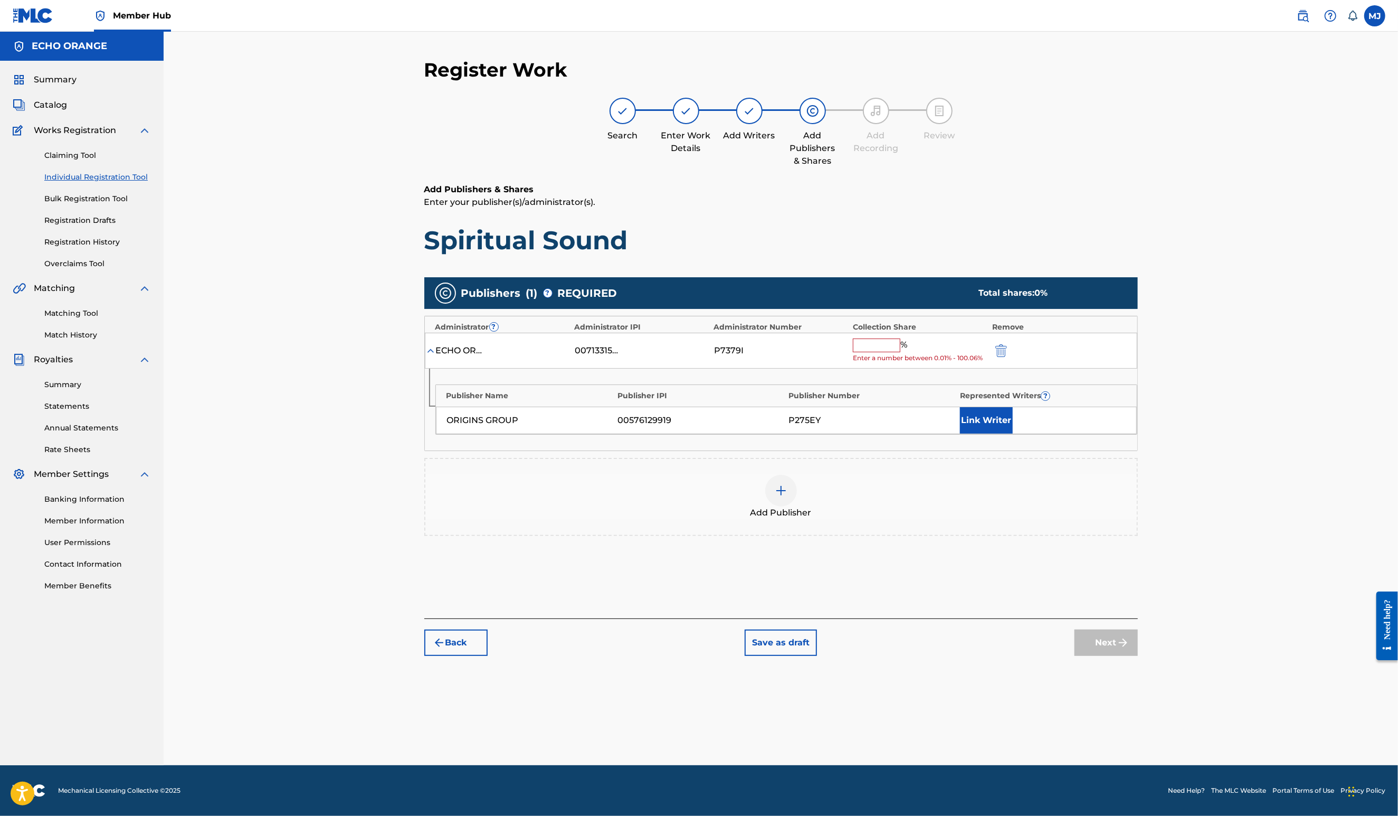
click at [901, 352] on input "text" at bounding box center [877, 345] width 48 height 14
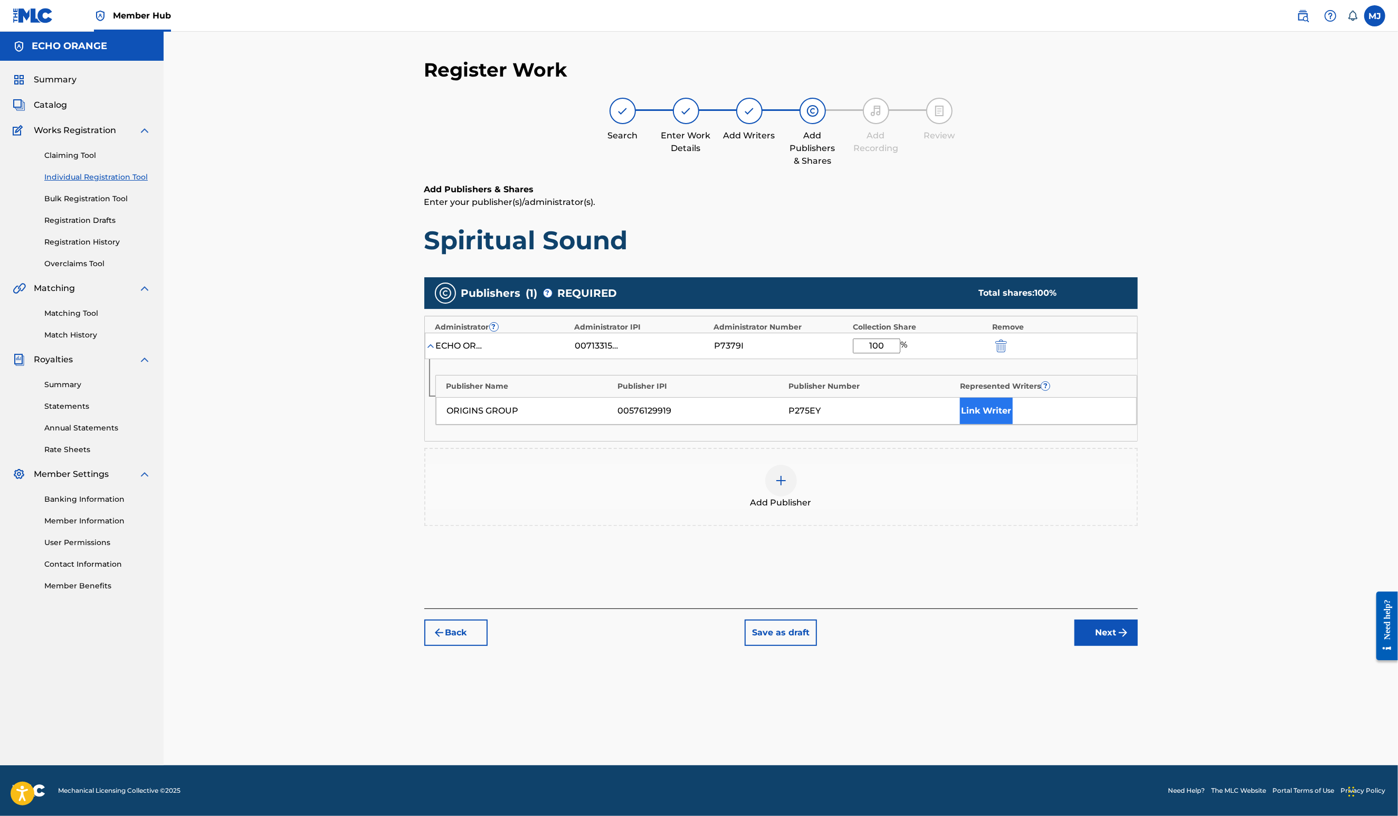
type input "100"
click at [1013, 424] on button "Link Writer" at bounding box center [986, 410] width 53 height 26
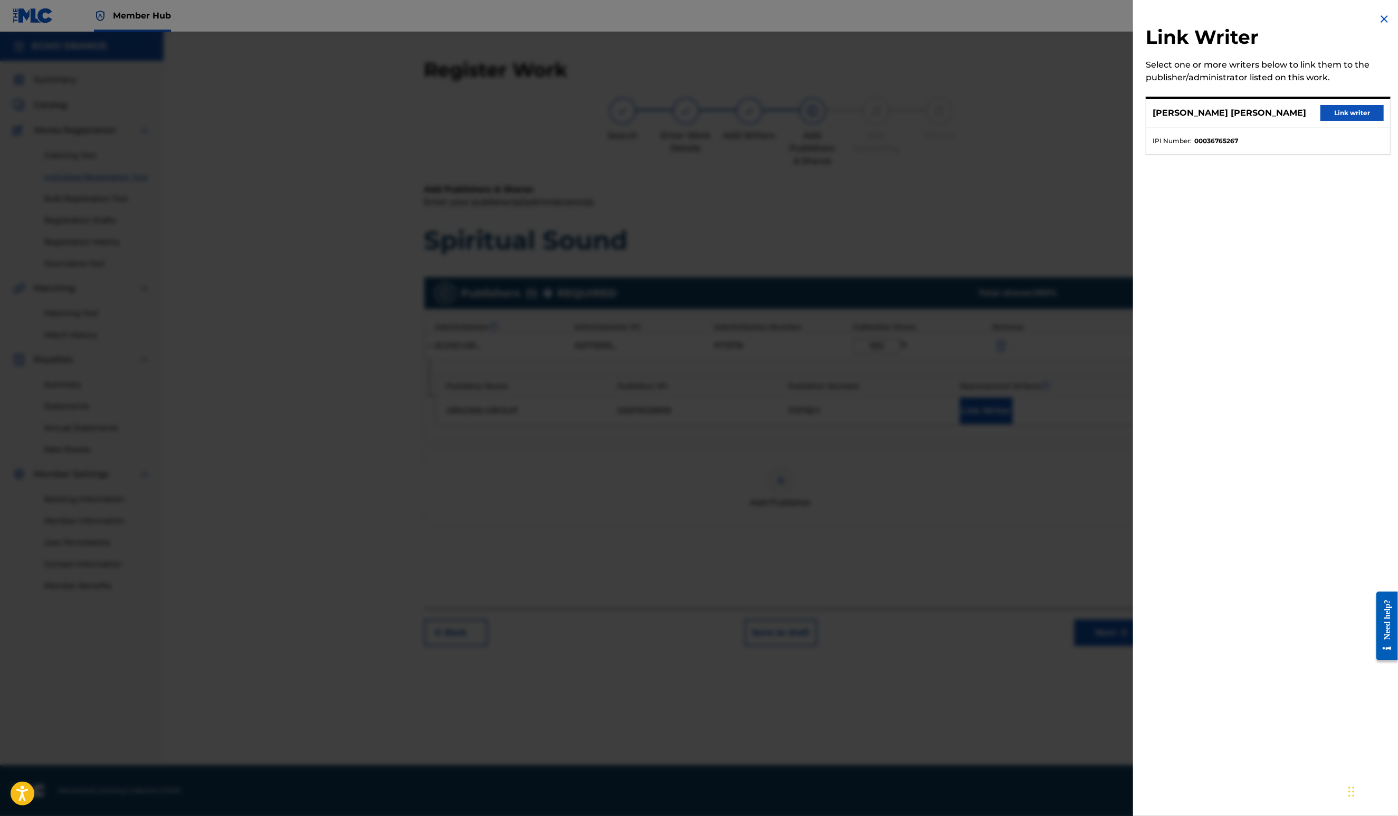
drag, startPoint x: 1340, startPoint y: 125, endPoint x: 1313, endPoint y: 165, distance: 47.6
click at [1340, 121] on button "Link writer" at bounding box center [1352, 113] width 63 height 16
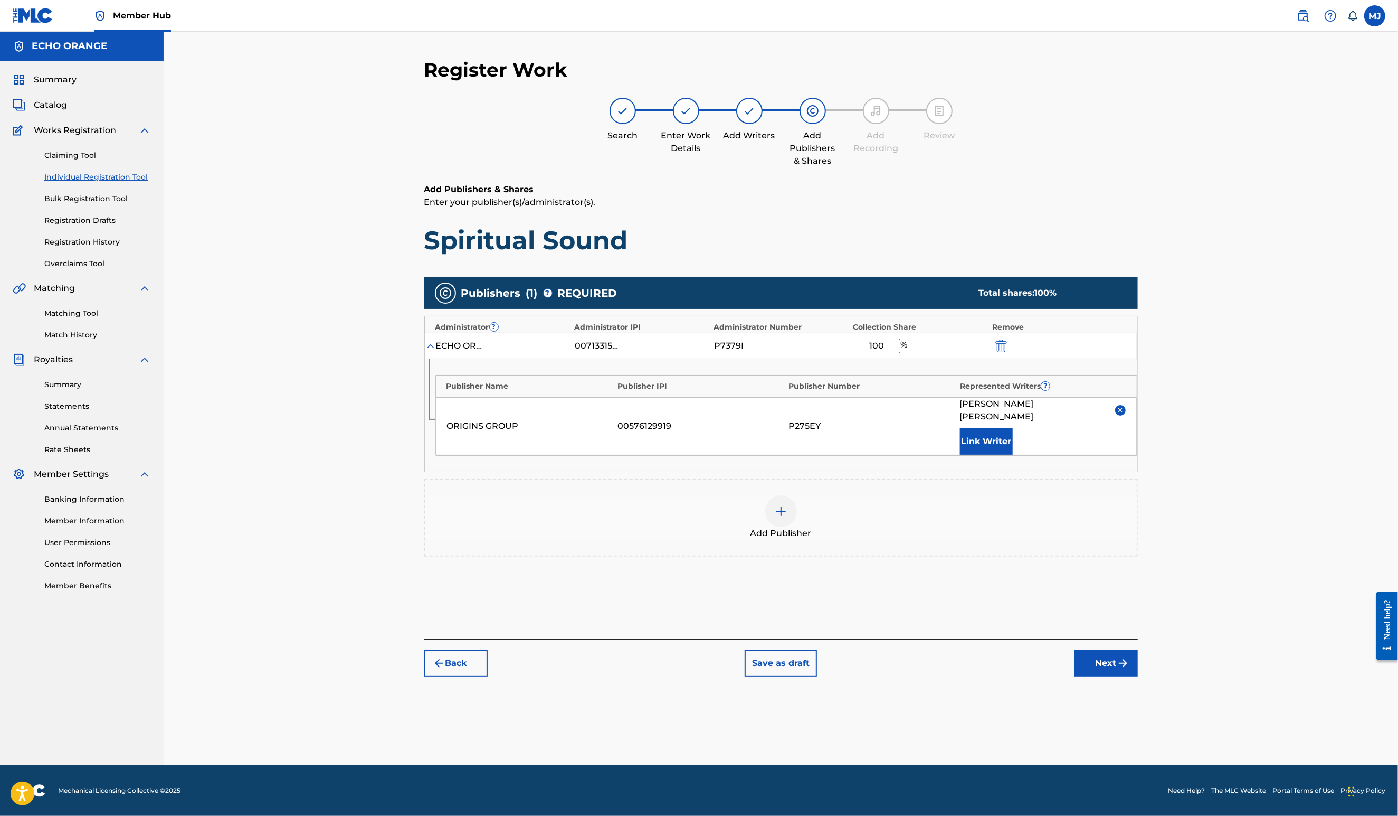
click at [1138, 676] on button "Next" at bounding box center [1106, 663] width 63 height 26
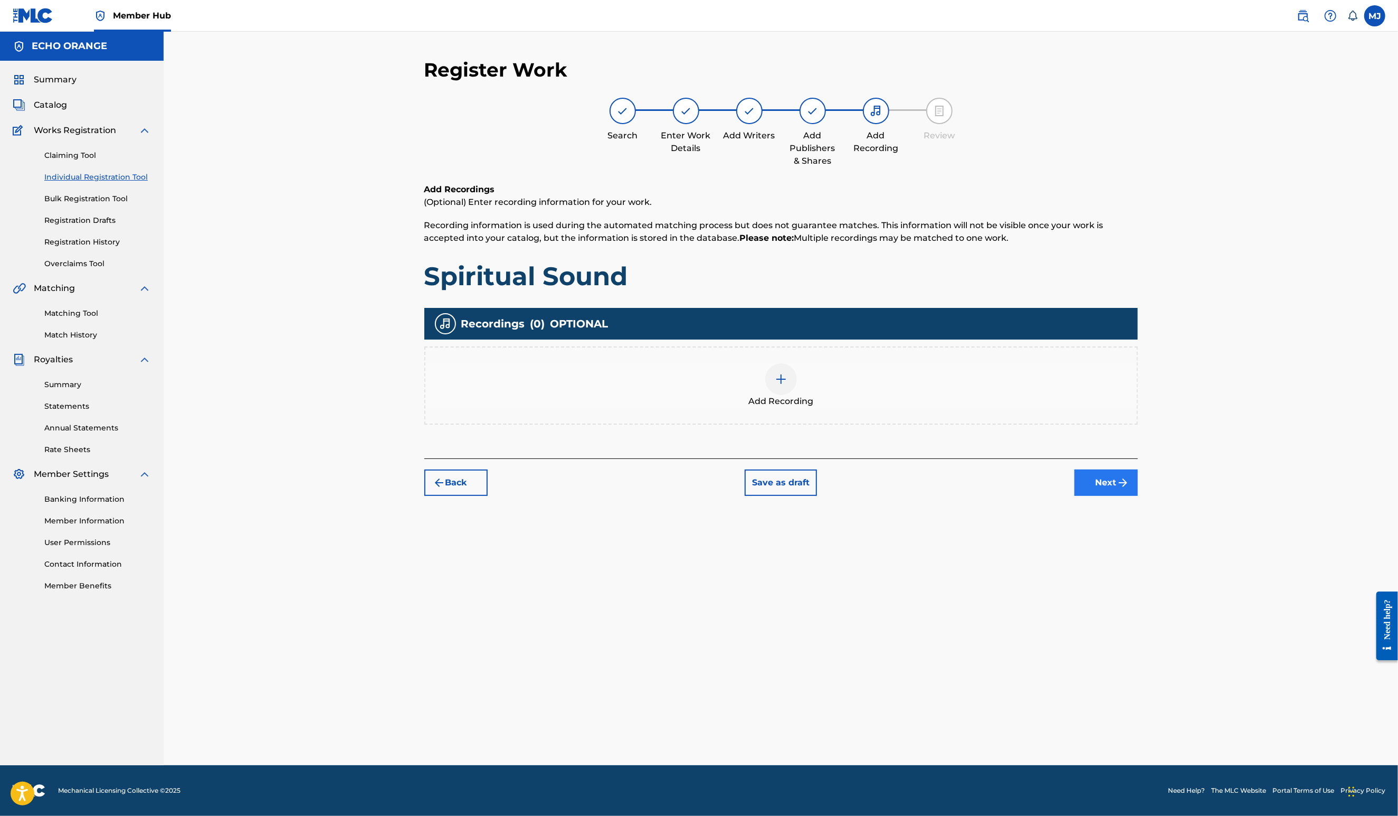
click at [1138, 496] on button "Next" at bounding box center [1106, 482] width 63 height 26
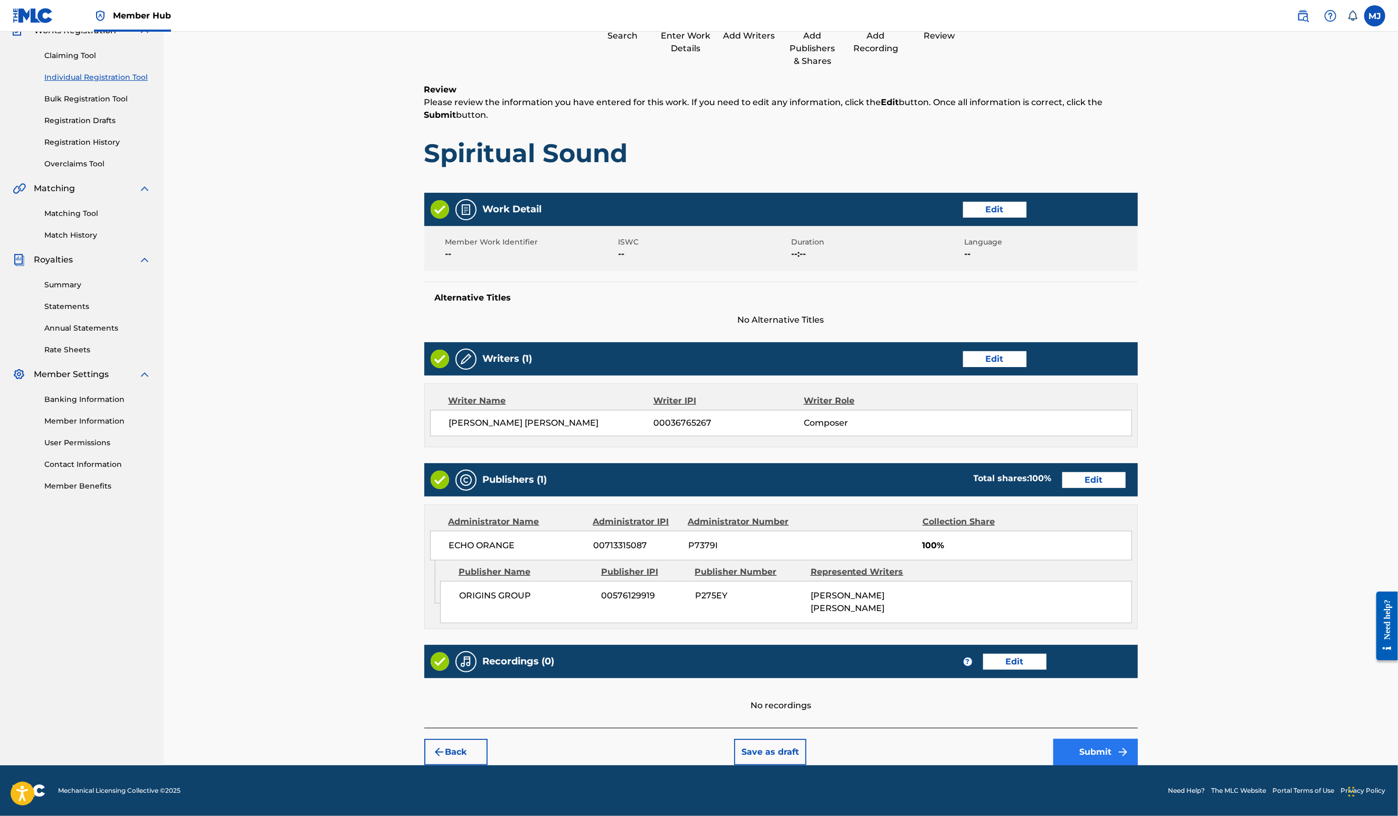
scroll to position [198, 0]
click at [1138, 744] on button "Submit" at bounding box center [1096, 751] width 84 height 26
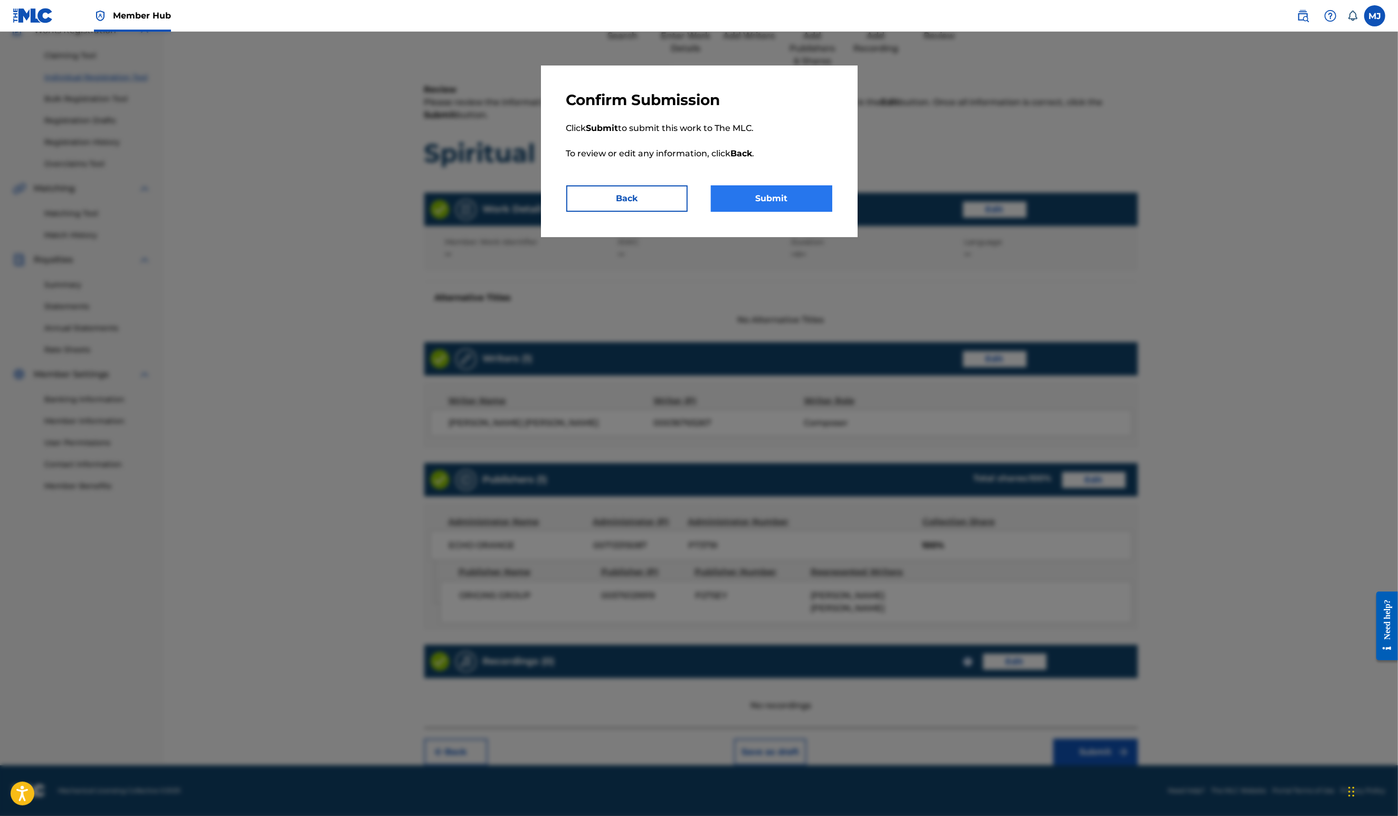
click at [805, 212] on button "Submit" at bounding box center [771, 198] width 121 height 26
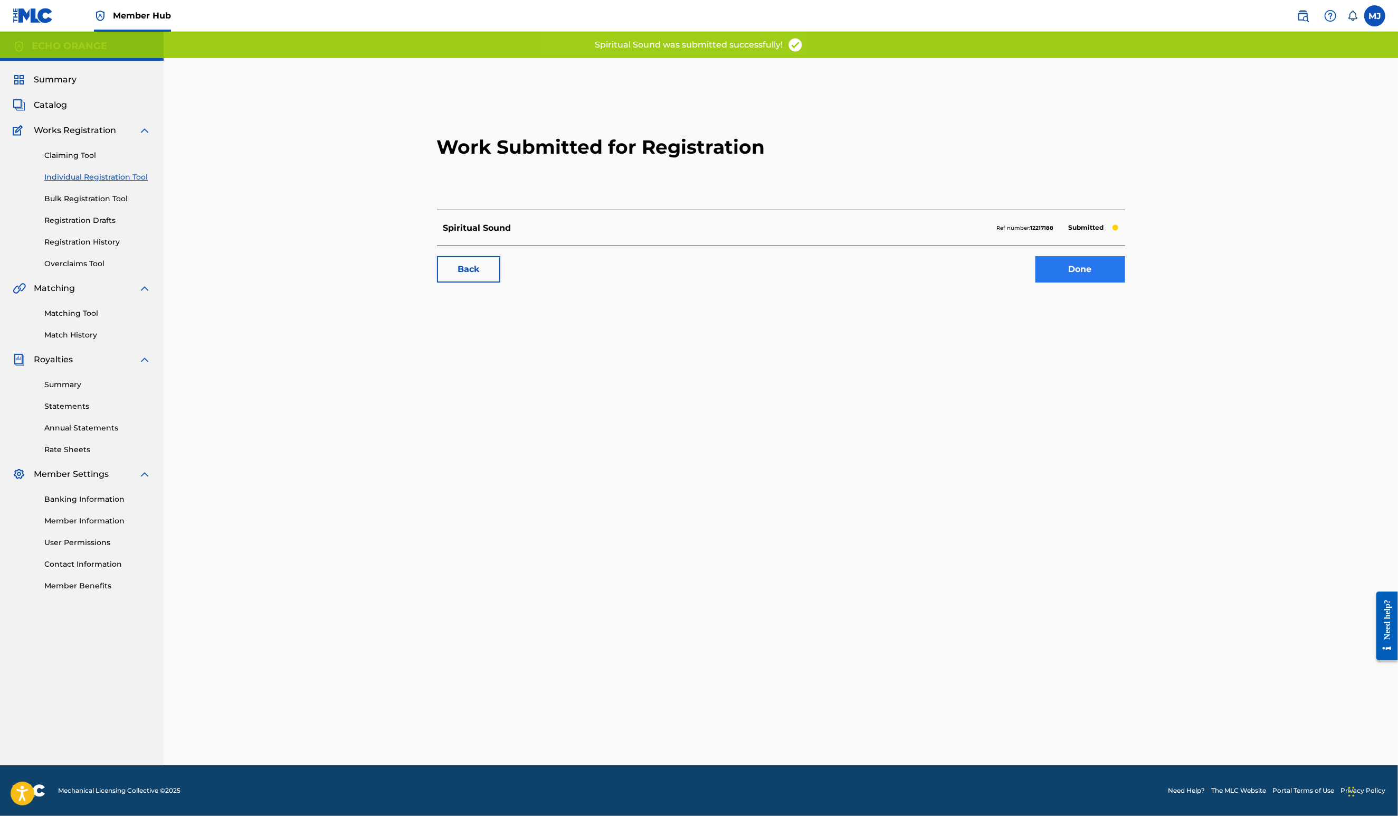
click at [1125, 282] on link "Done" at bounding box center [1081, 269] width 90 height 26
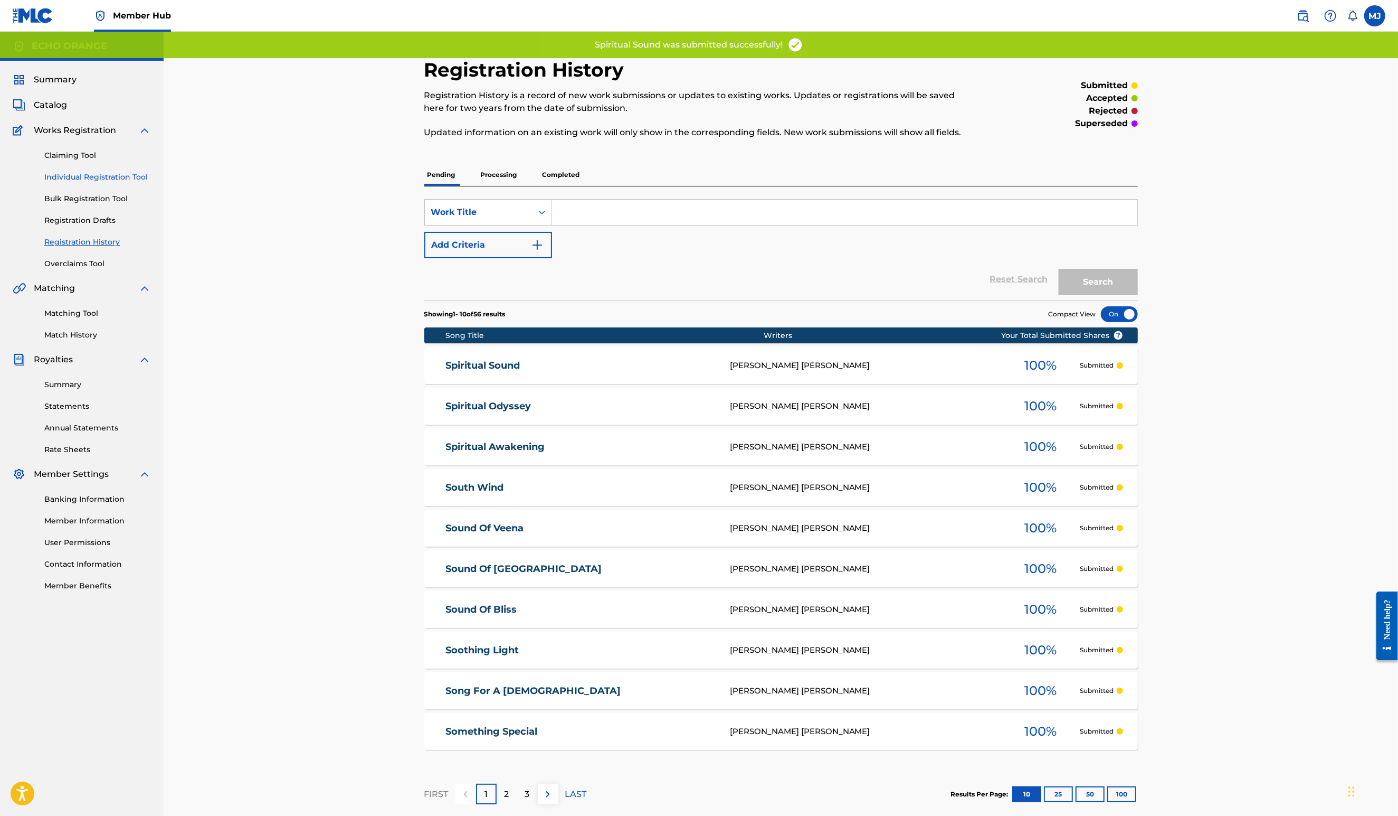
click at [106, 183] on link "Individual Registration Tool" at bounding box center [97, 177] width 107 height 11
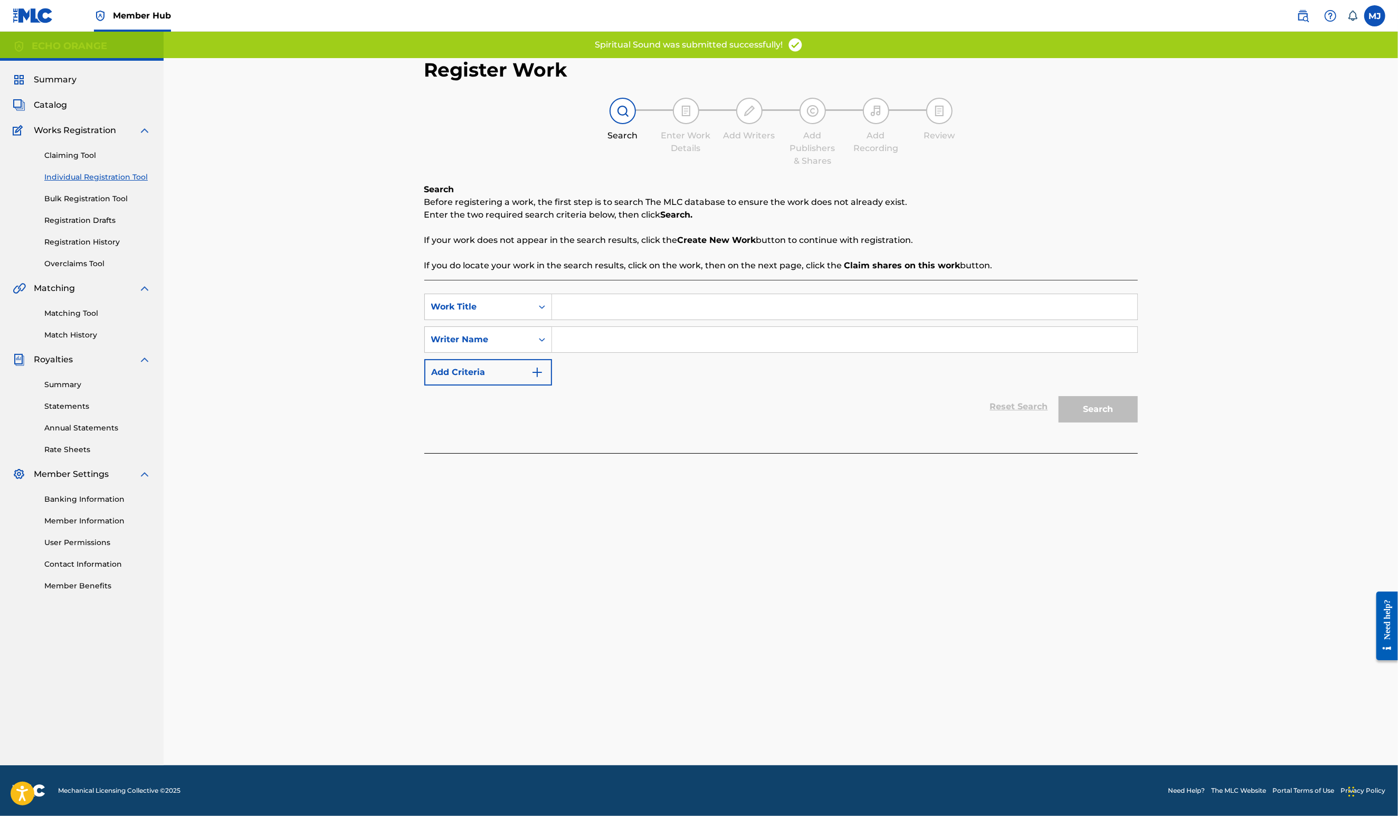
click at [574, 319] on input "Search Form" at bounding box center [844, 306] width 585 height 25
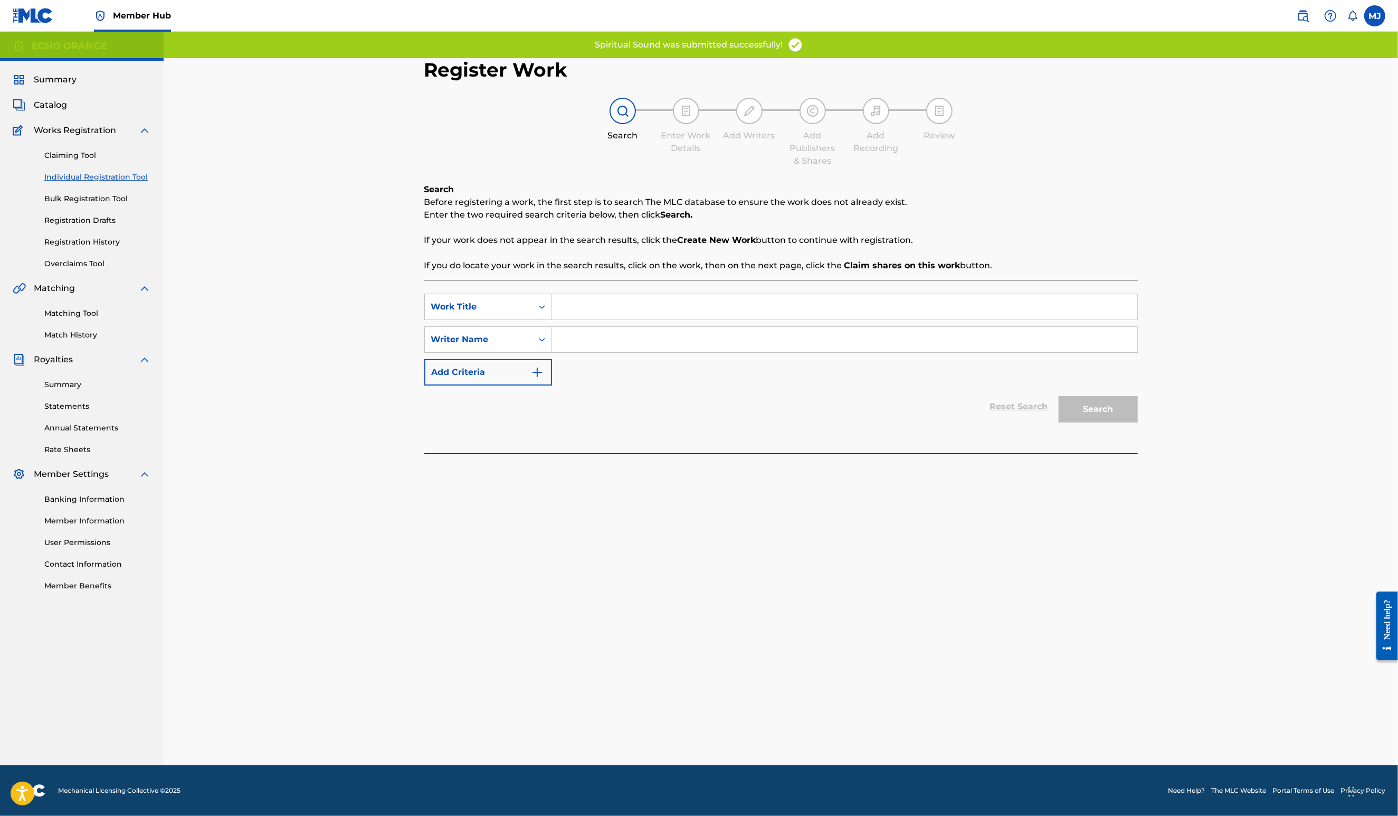
click at [574, 319] on input "Search Form" at bounding box center [844, 306] width 585 height 25
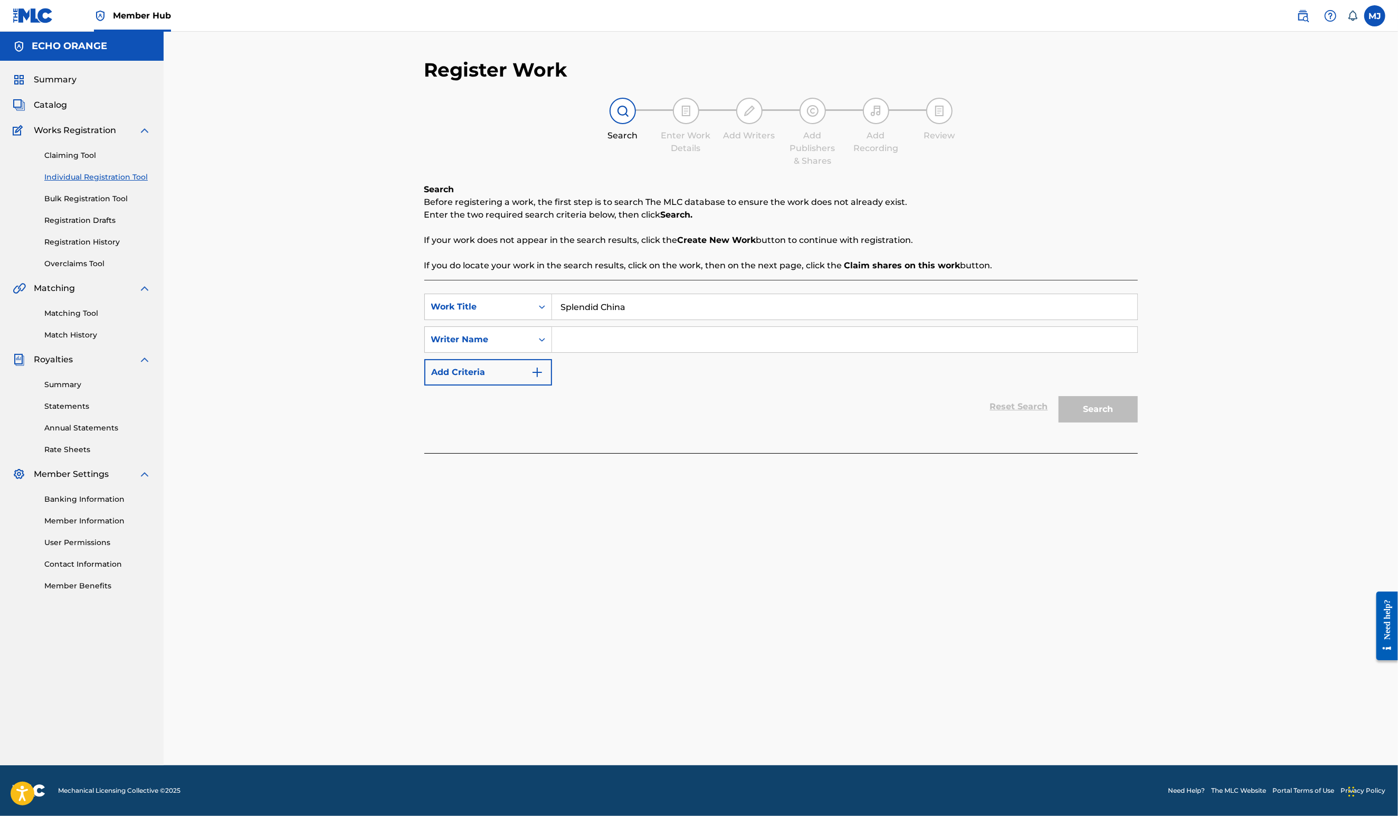
type input "Splendid China"
paste input "[PERSON_NAME]"
type input "[PERSON_NAME]"
click at [1138, 422] on button "Search" at bounding box center [1098, 409] width 79 height 26
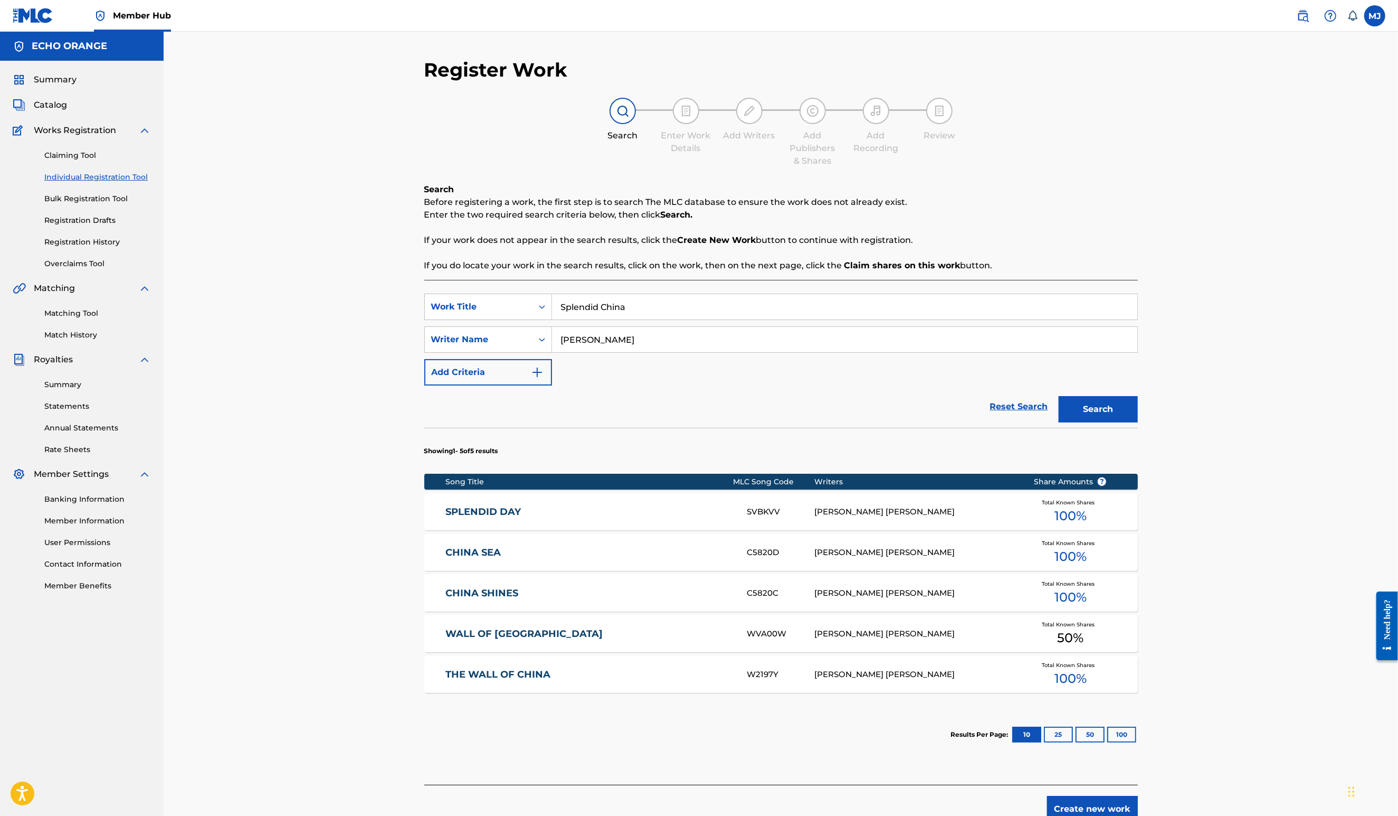
scroll to position [147, 0]
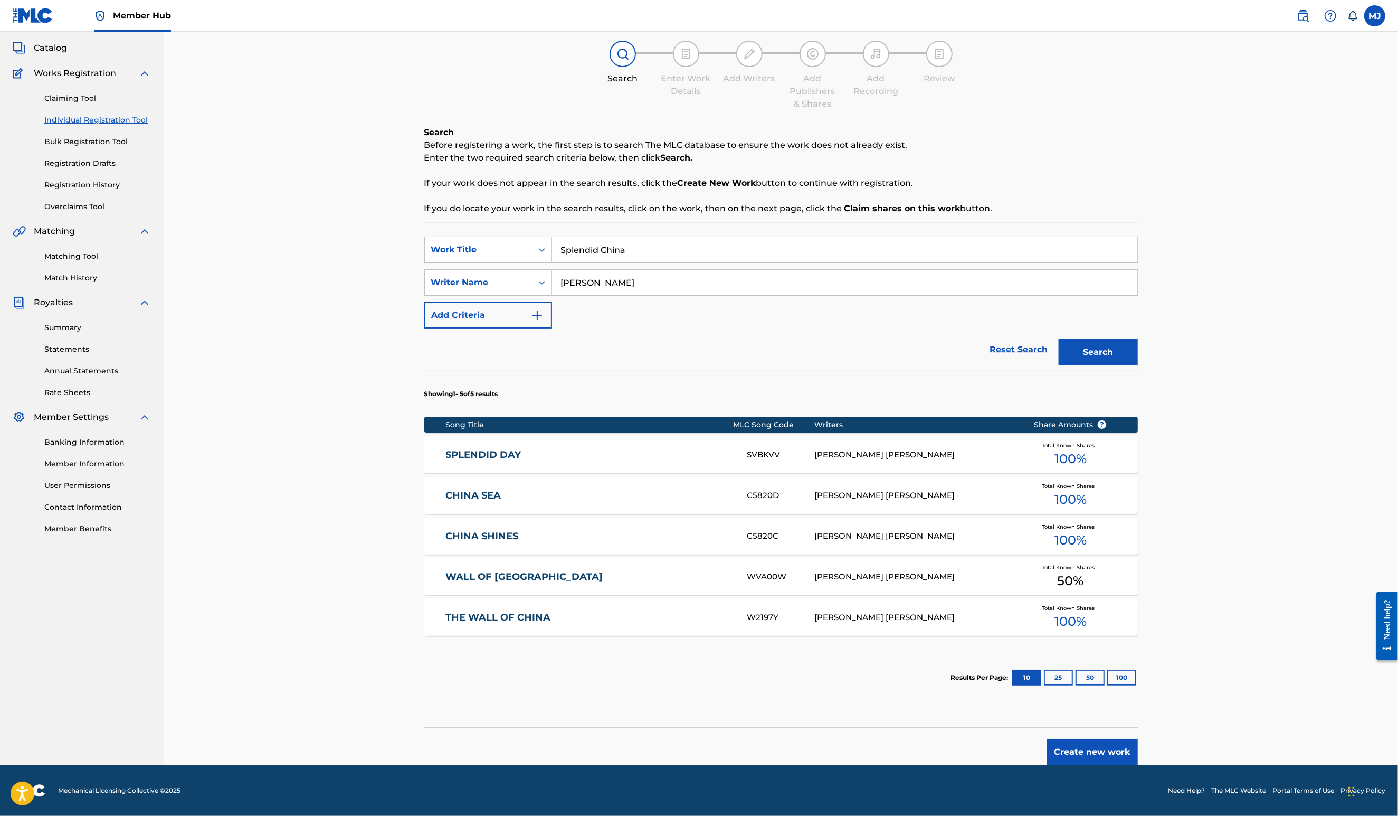
click at [1138, 743] on button "Create new work" at bounding box center [1092, 751] width 91 height 26
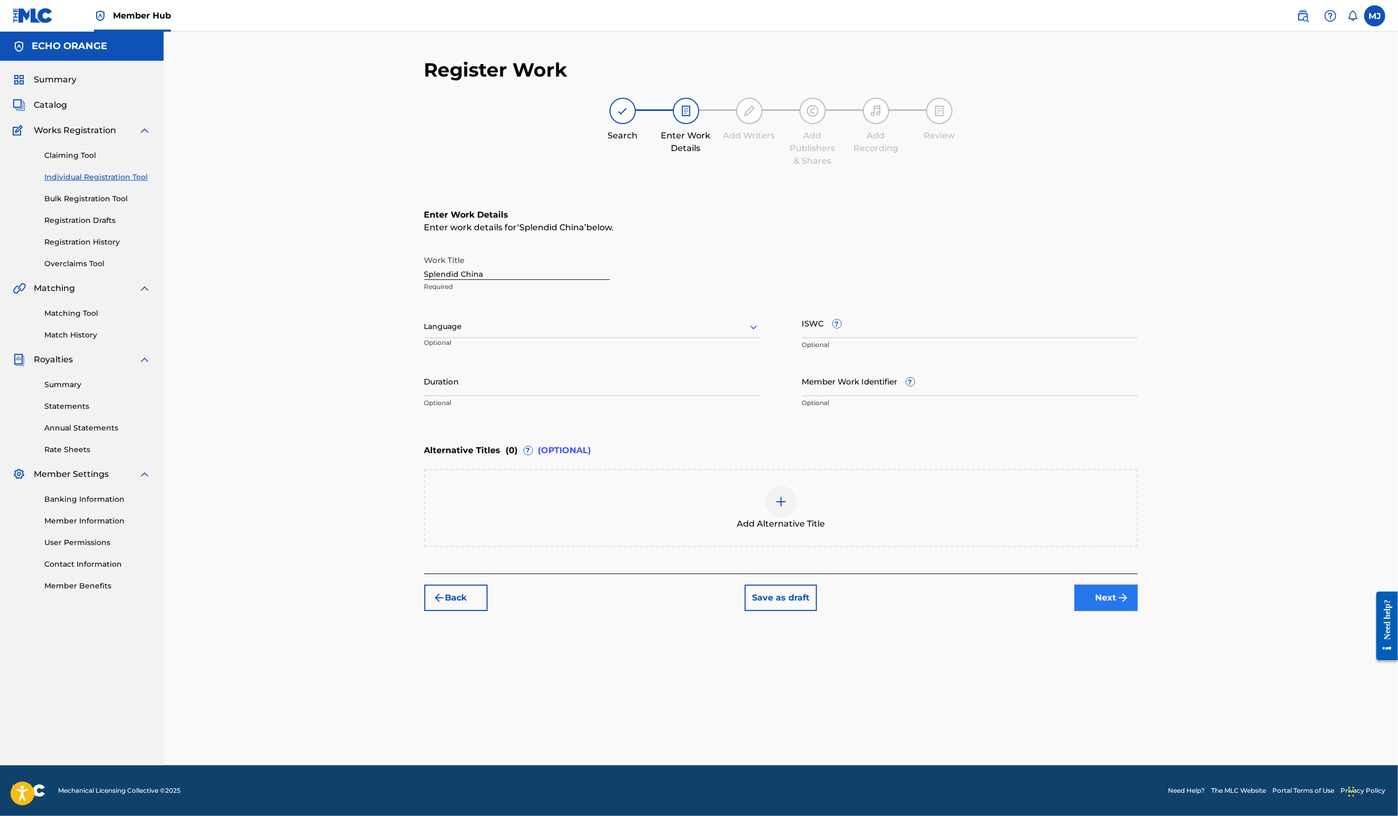
click at [1138, 611] on button "Next" at bounding box center [1106, 597] width 63 height 26
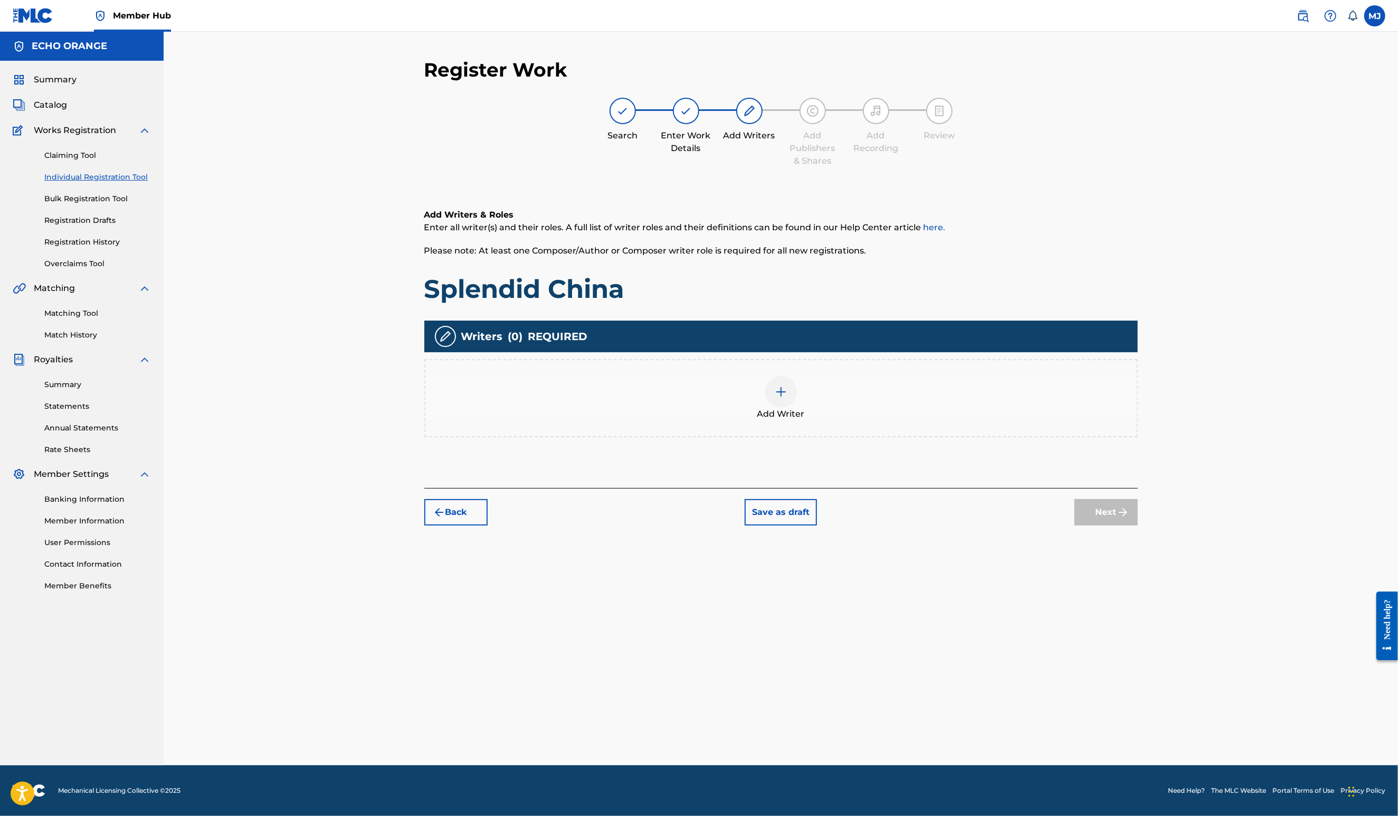
click at [961, 437] on div "Add Writer" at bounding box center [781, 398] width 714 height 78
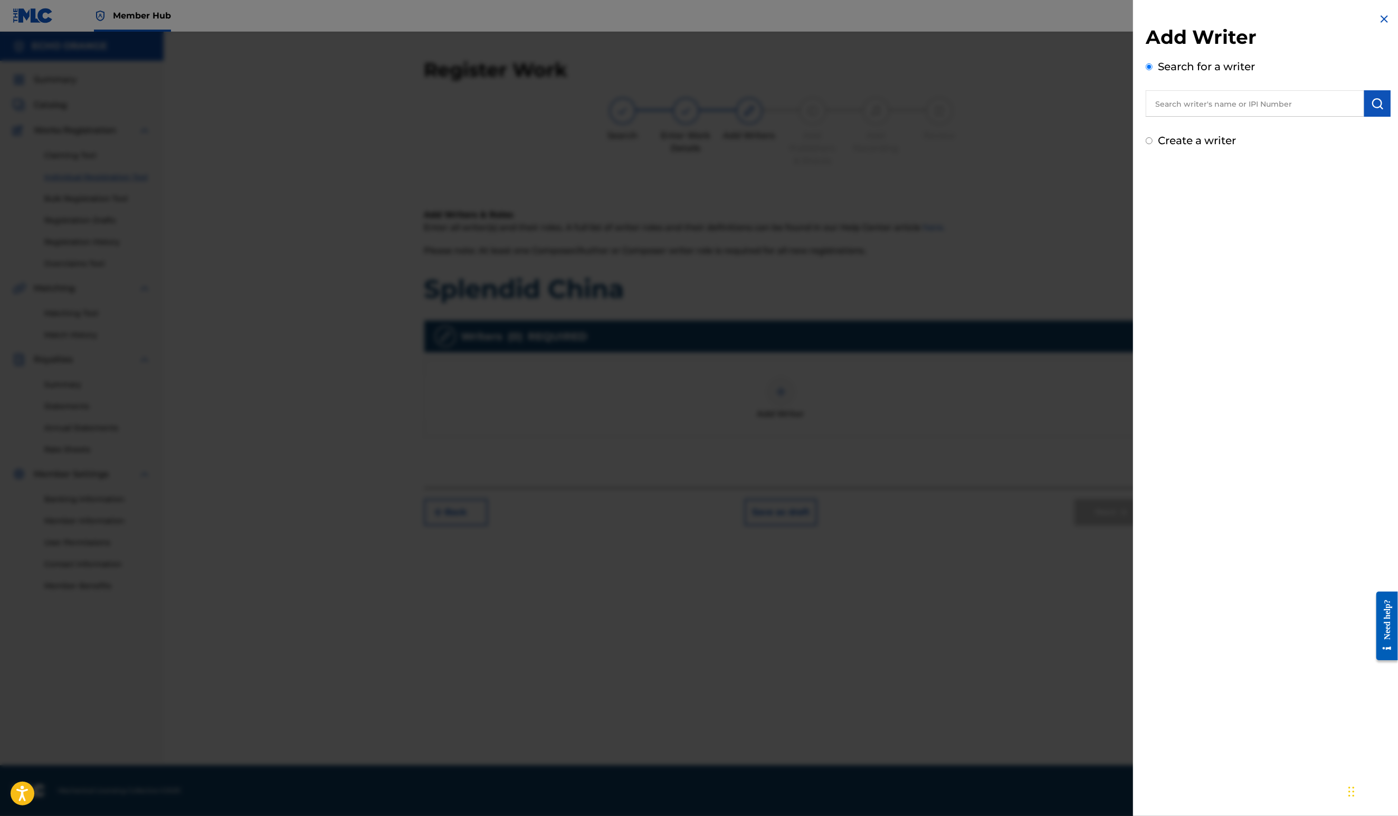
click at [1162, 115] on input "text" at bounding box center [1255, 103] width 219 height 26
paste input "[PERSON_NAME]"
type input "[PERSON_NAME]"
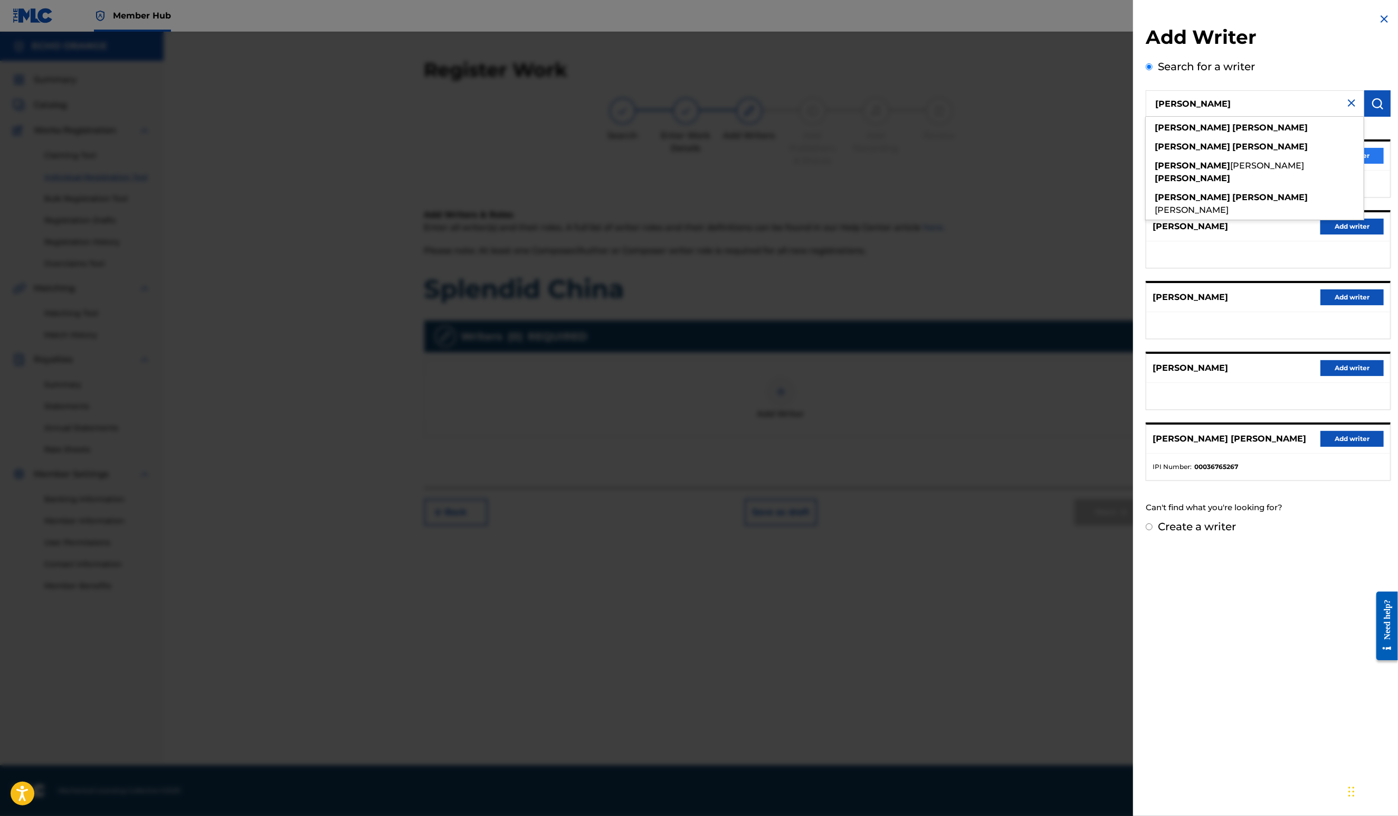
click at [1374, 164] on button "Add writer" at bounding box center [1352, 156] width 63 height 16
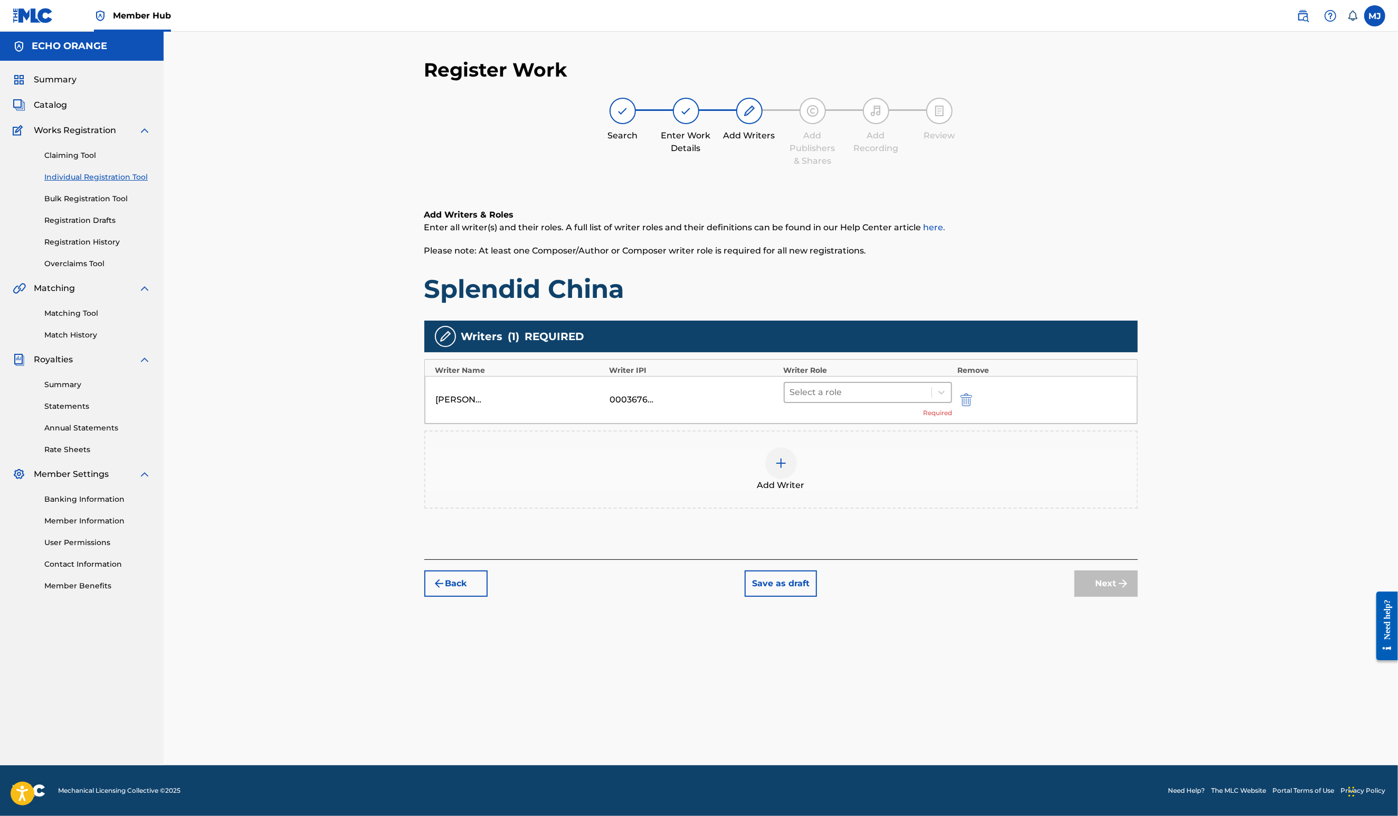
click at [927, 400] on div at bounding box center [858, 392] width 137 height 15
click at [868, 542] on div "Composer" at bounding box center [901, 544] width 203 height 21
click at [1130, 574] on img "submit" at bounding box center [1123, 567] width 13 height 13
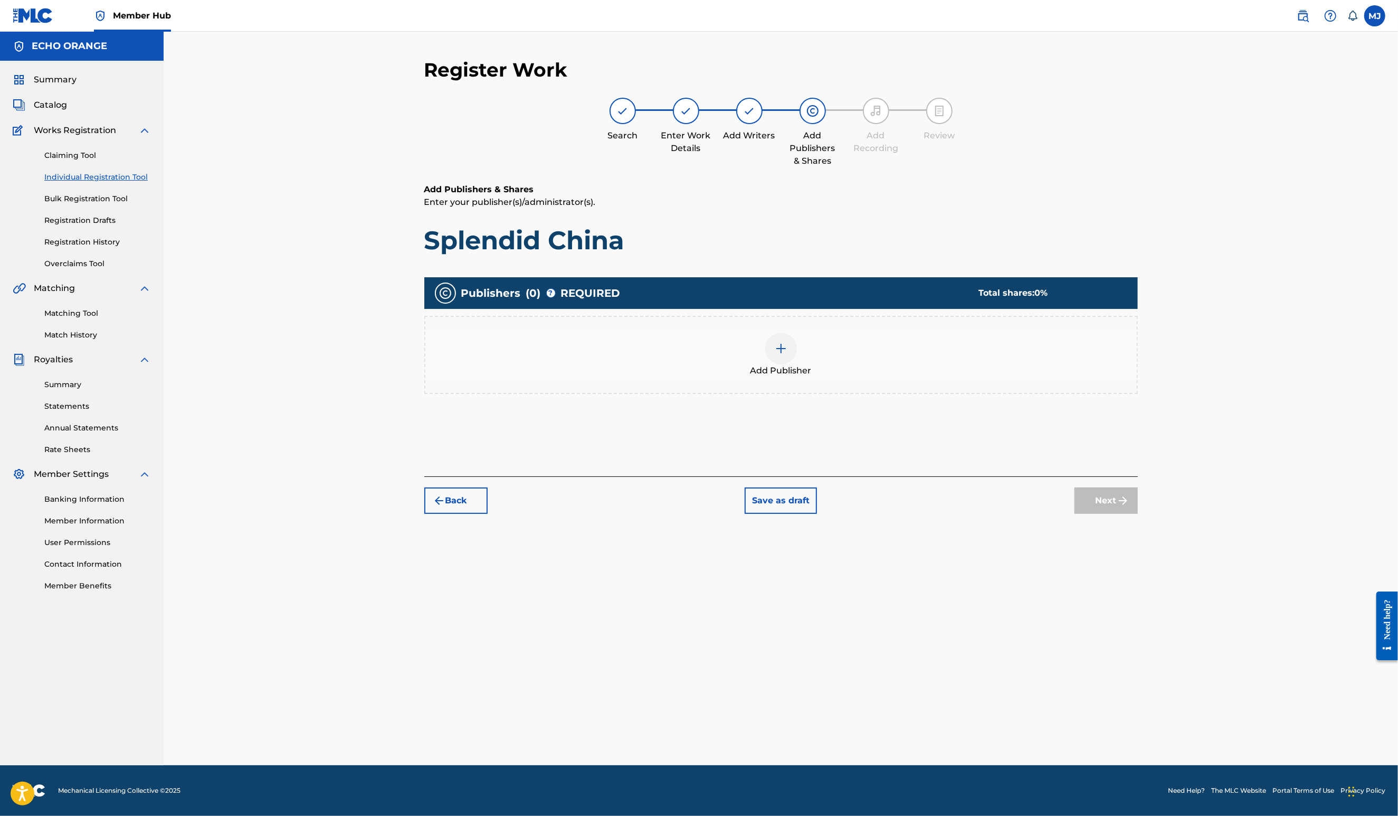
click at [854, 377] on div "Add Publisher" at bounding box center [781, 355] width 712 height 44
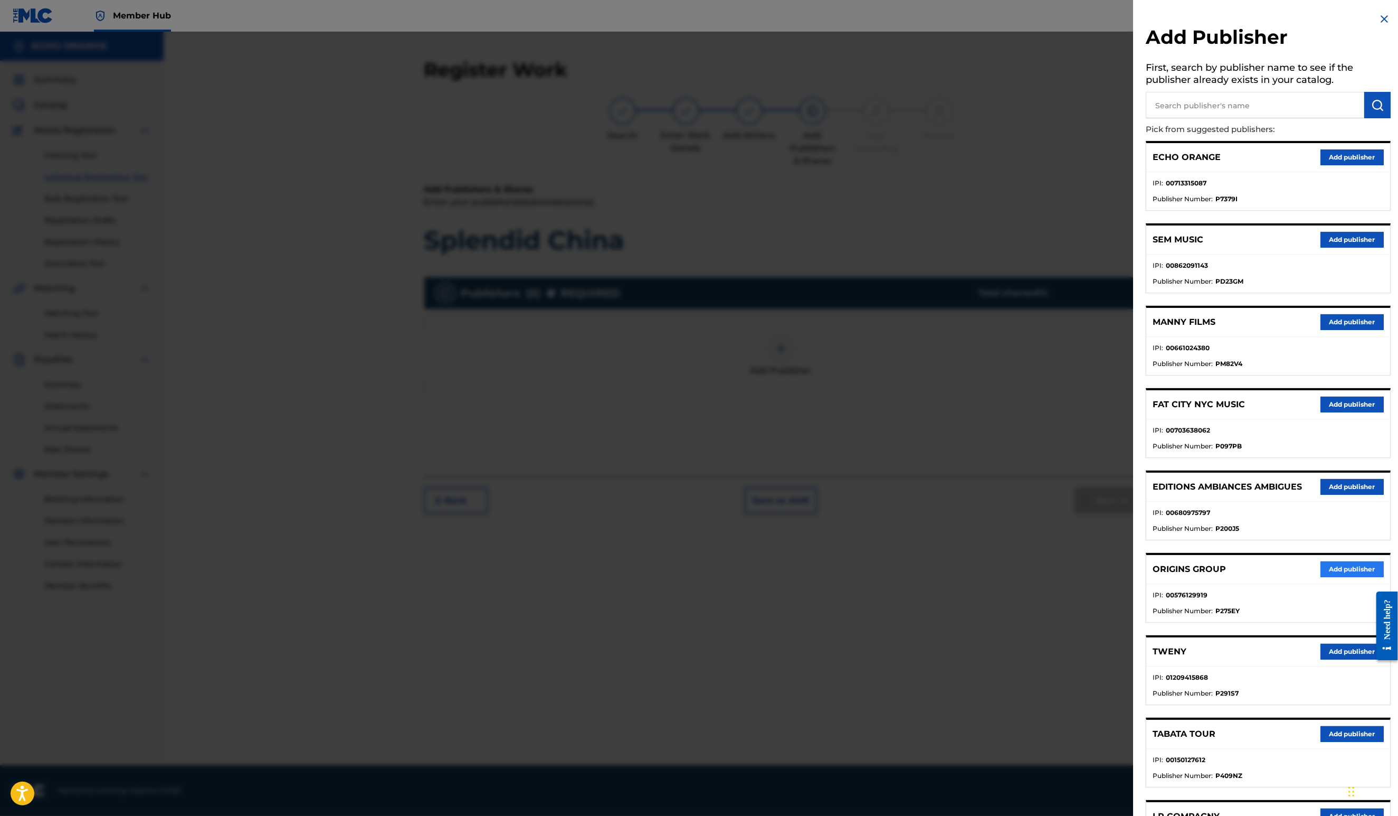
click at [1332, 577] on button "Add publisher" at bounding box center [1352, 569] width 63 height 16
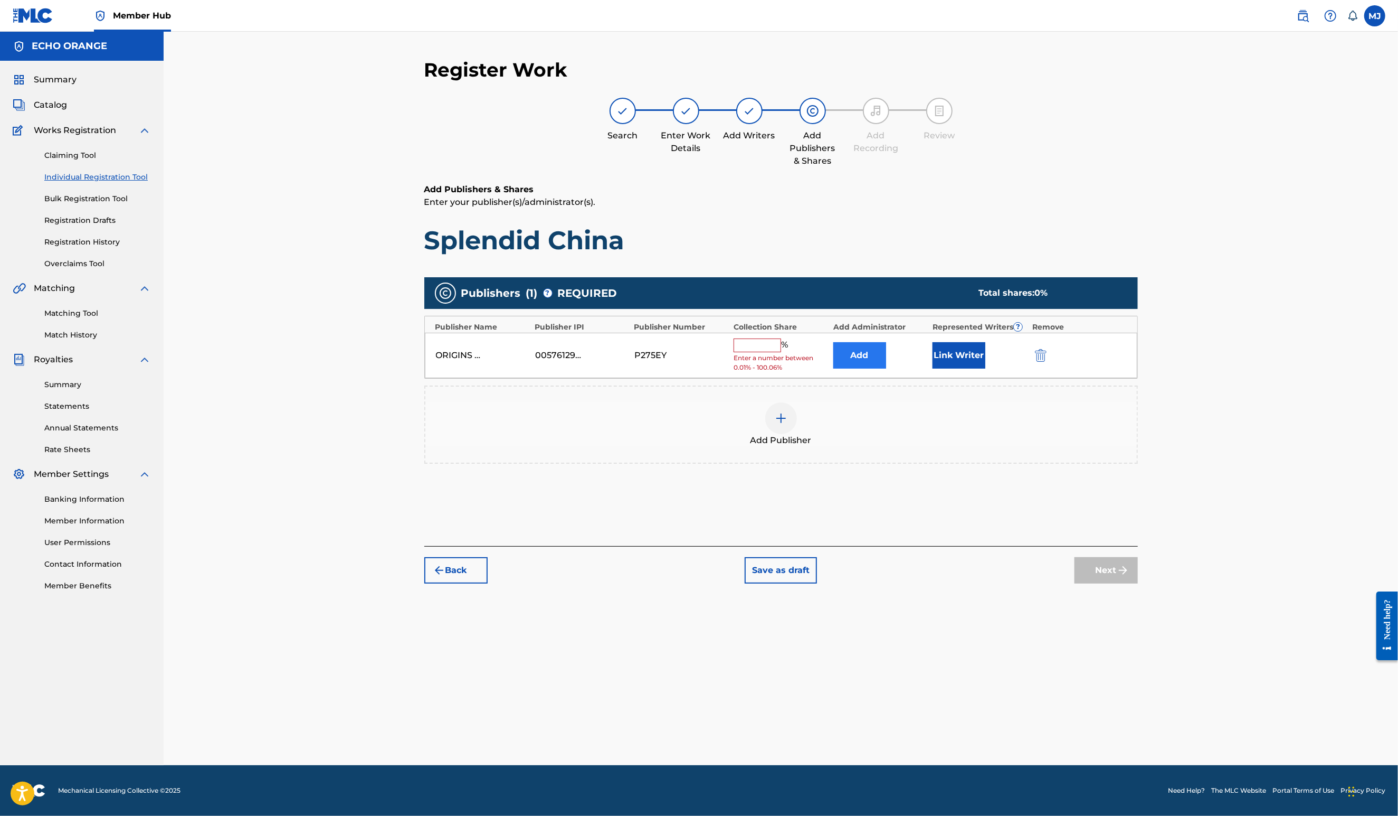
click at [884, 368] on button "Add" at bounding box center [860, 355] width 53 height 26
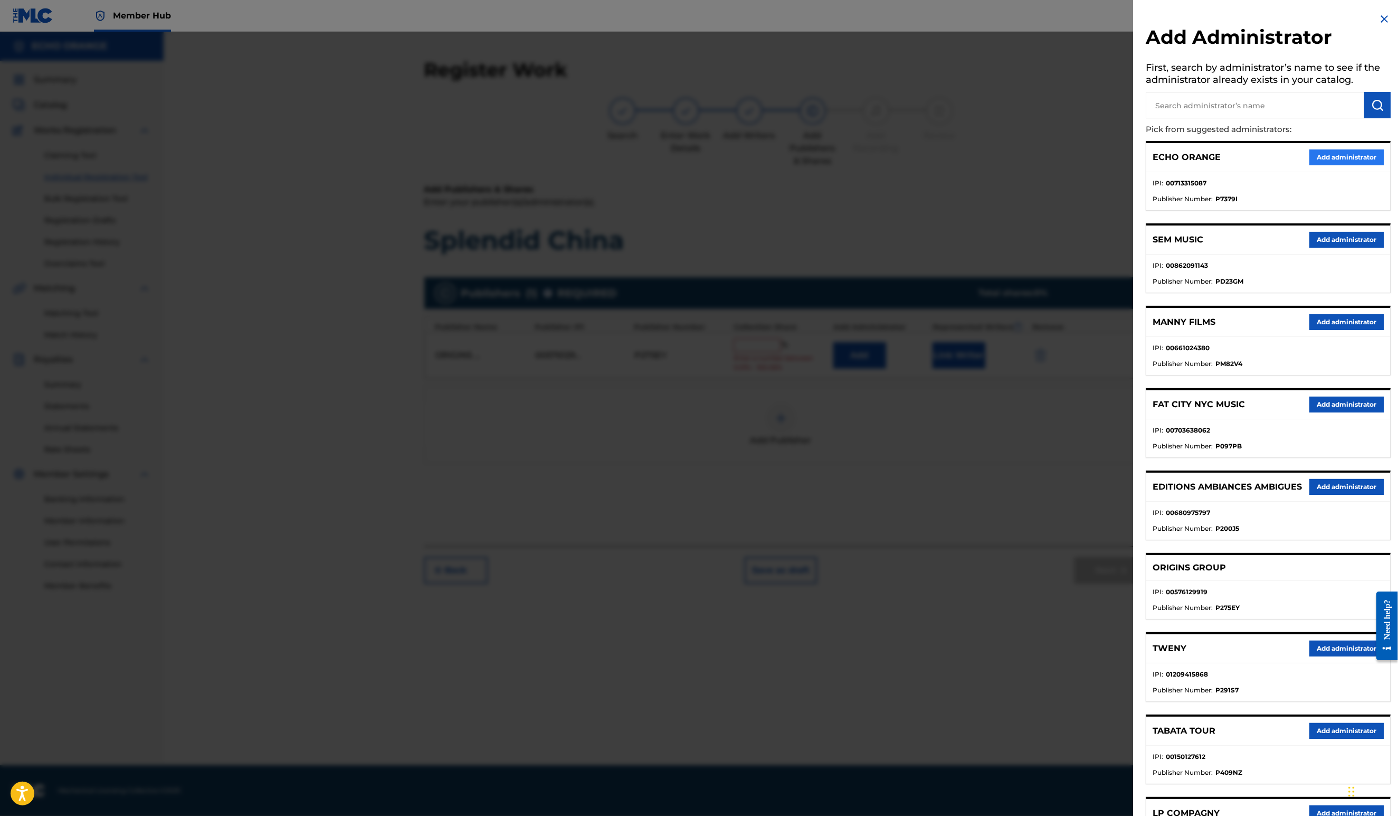
click at [1336, 165] on button "Add administrator" at bounding box center [1347, 157] width 74 height 16
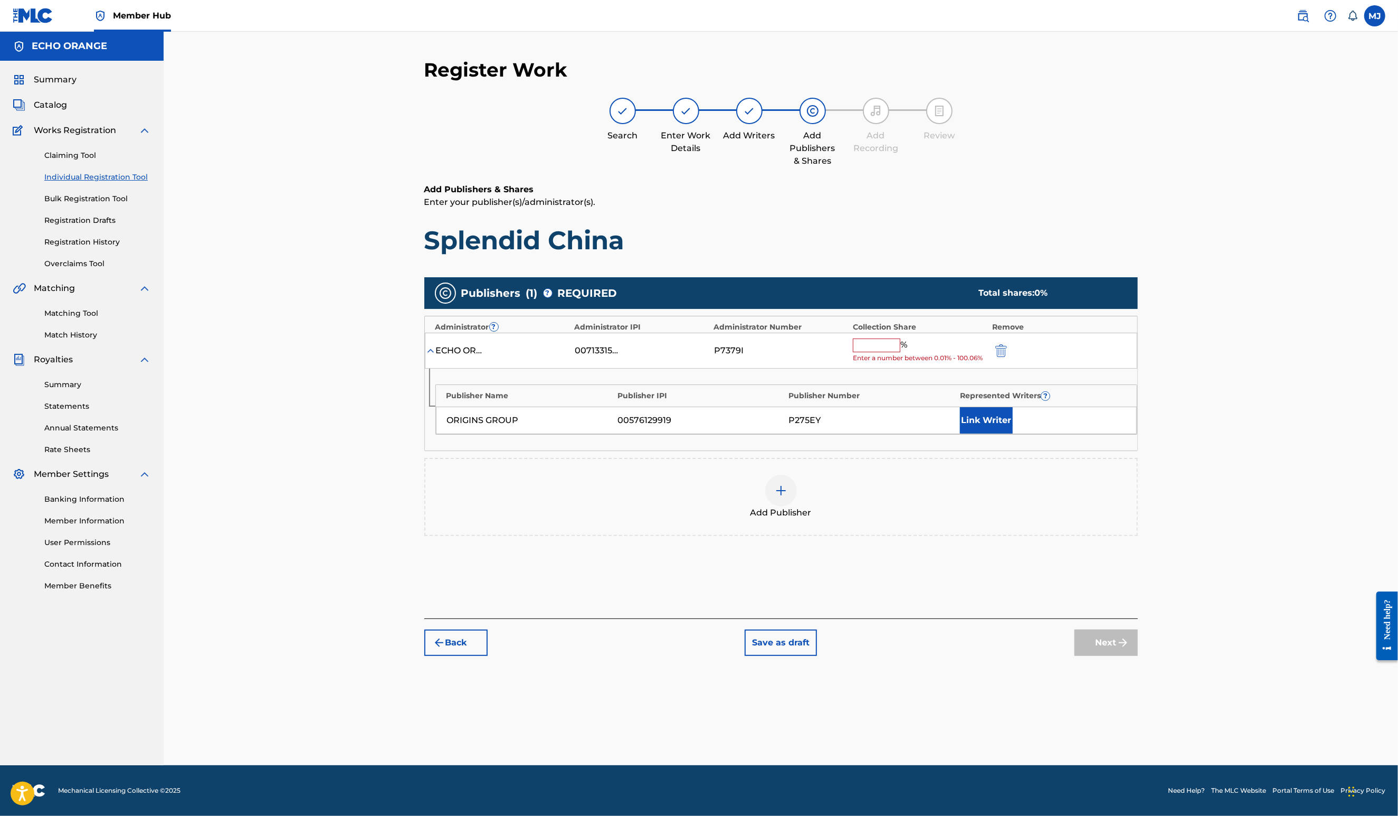
click at [930, 368] on div "ECHO ORANGE 00713315087 P7379I % Enter a number between 0.01% - 100.06%" at bounding box center [781, 351] width 713 height 36
click at [928, 369] on div "ECHO ORANGE 00713315087 P7379I % Enter a number between 0.01% - 100.06%" at bounding box center [781, 351] width 713 height 36
click at [901, 352] on input "text" at bounding box center [877, 345] width 48 height 14
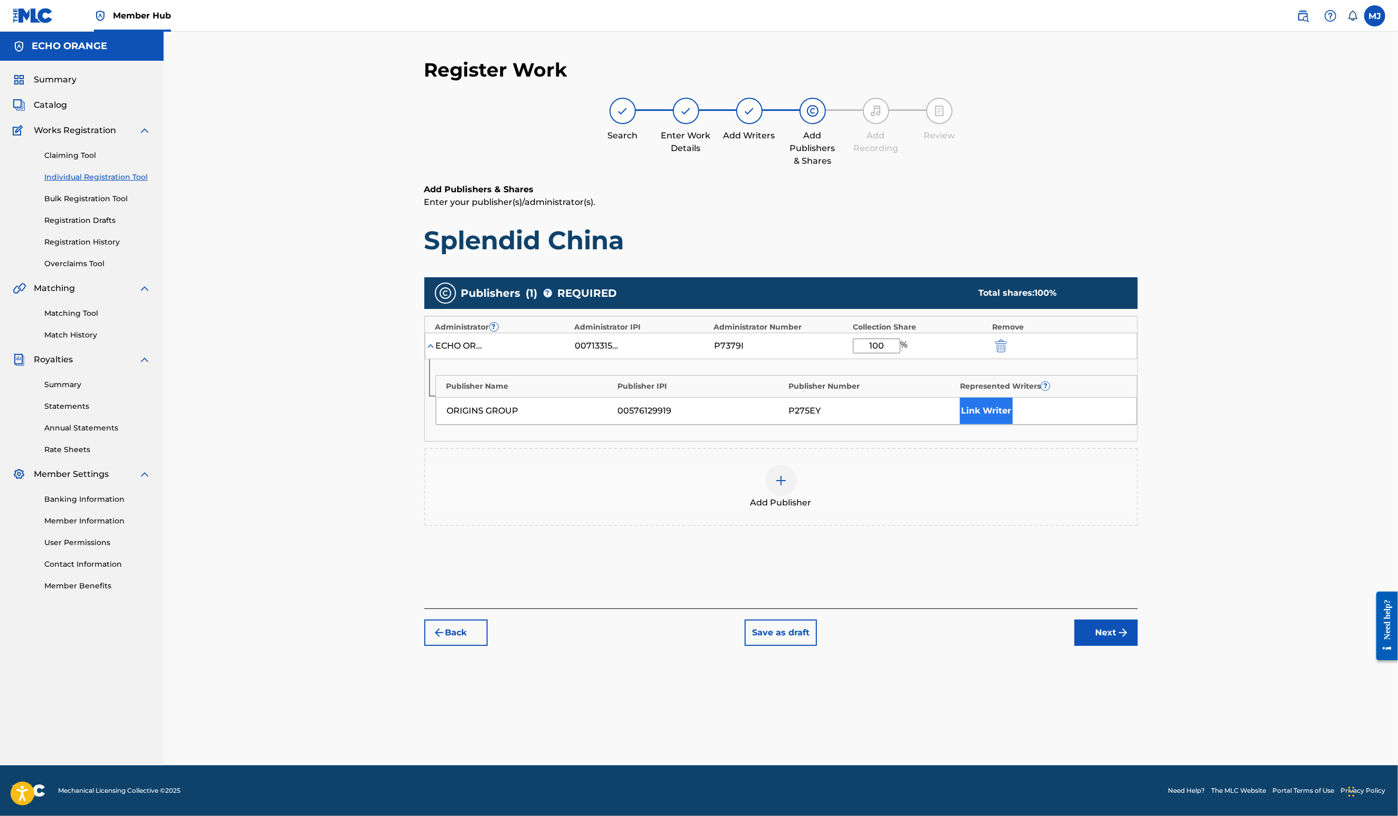
type input "100"
click at [1013, 424] on button "Link Writer" at bounding box center [986, 410] width 53 height 26
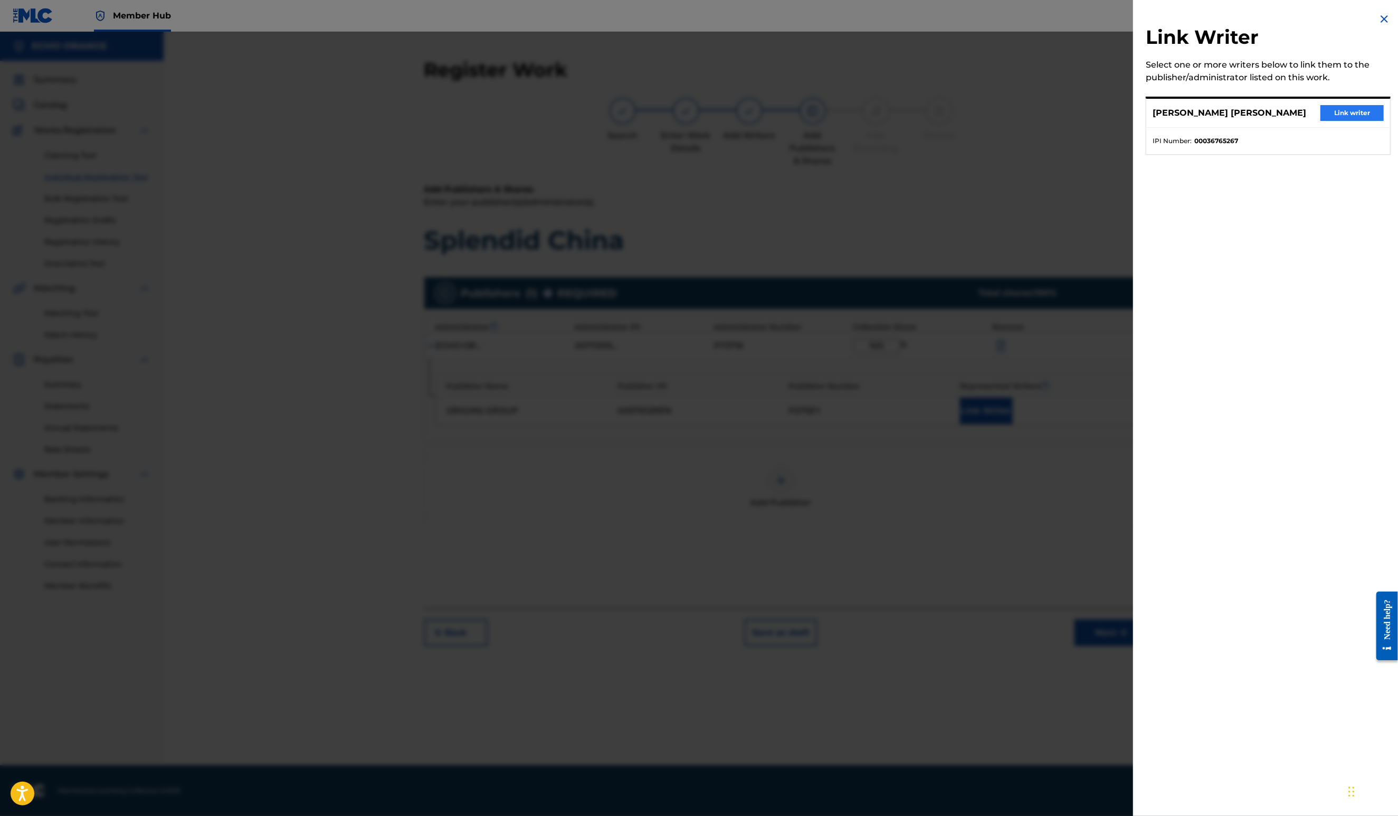
click at [1354, 118] on button "Link writer" at bounding box center [1352, 113] width 63 height 16
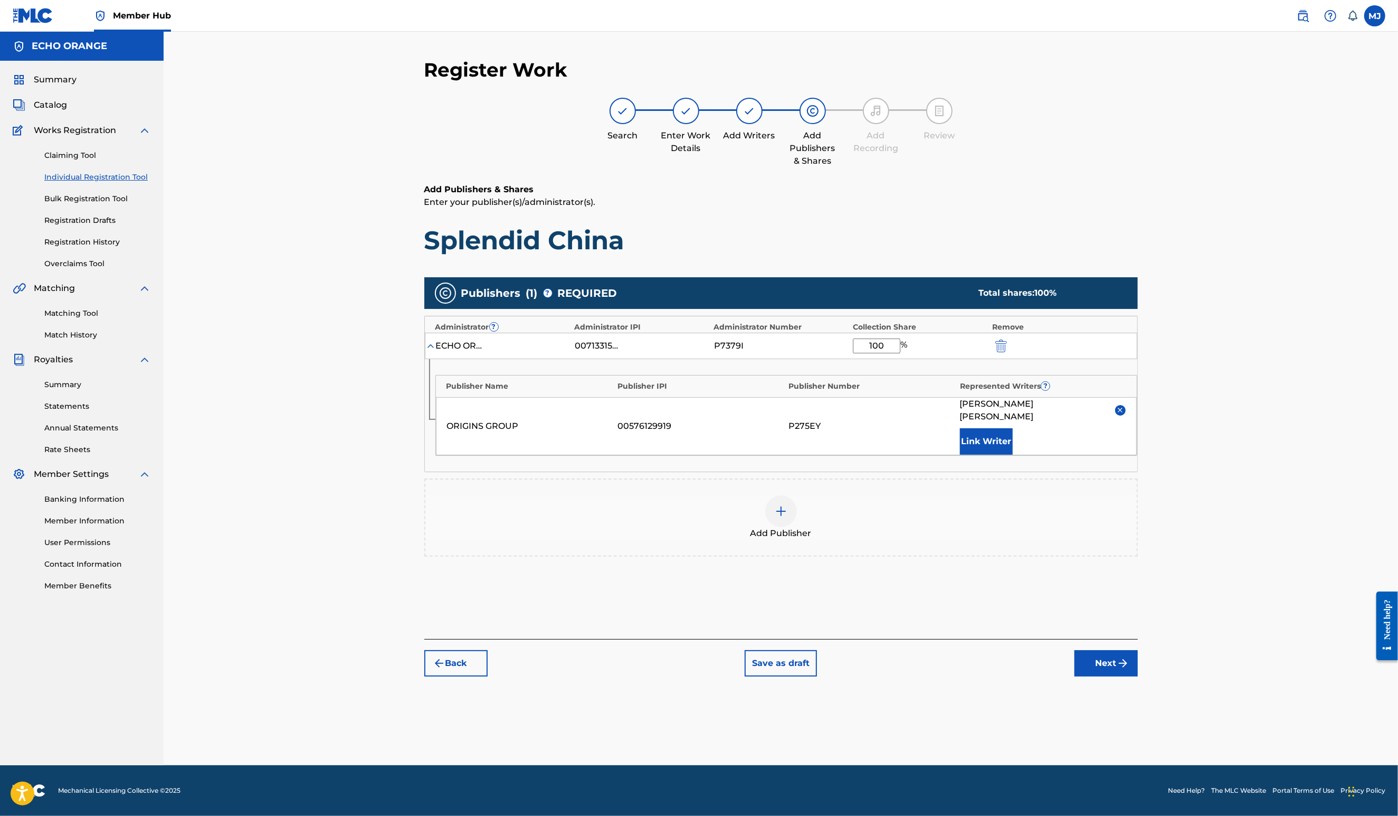
click at [1138, 676] on div "Back Save as draft Next" at bounding box center [781, 657] width 714 height 37
click at [1138, 676] on button "Next" at bounding box center [1106, 663] width 63 height 26
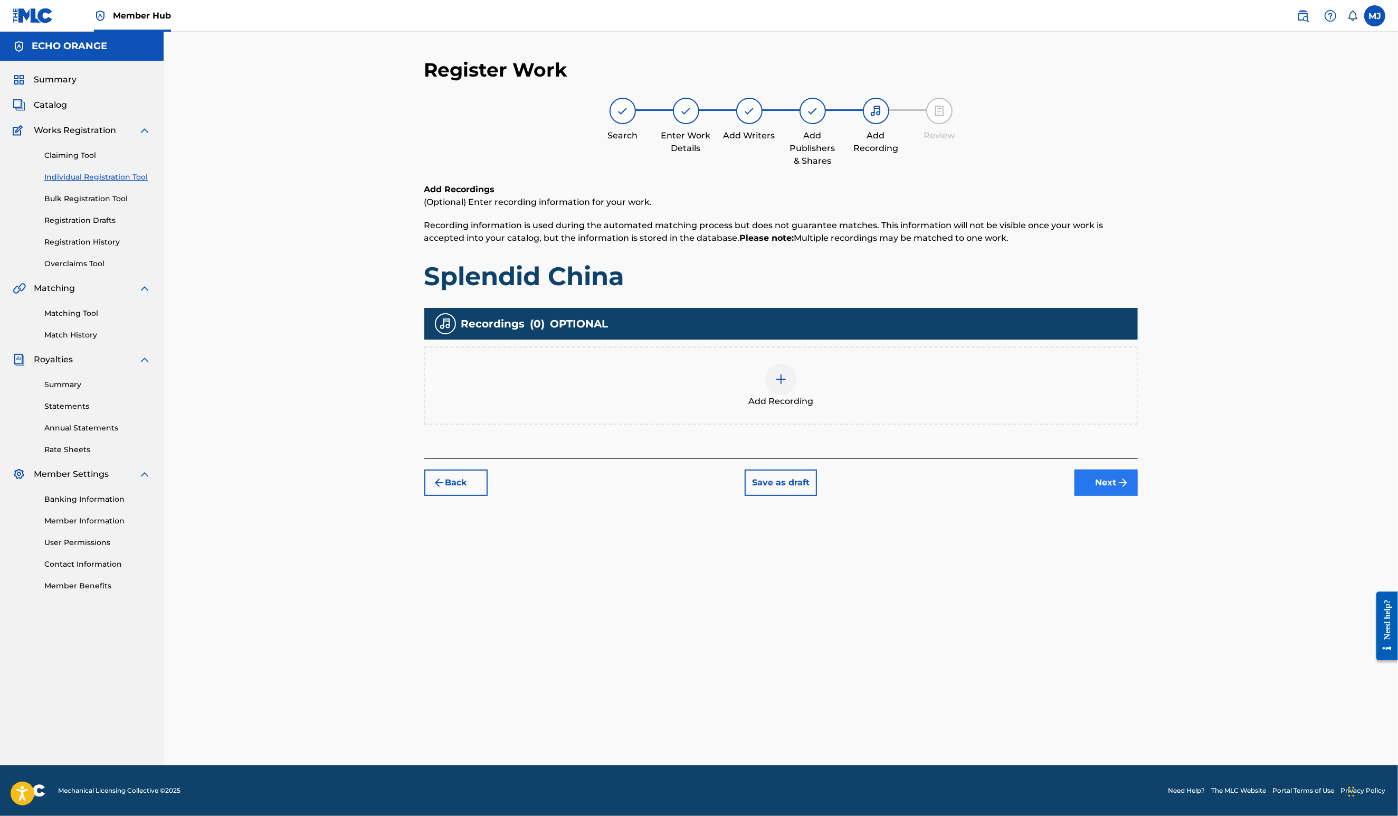
click at [1138, 496] on button "Next" at bounding box center [1106, 482] width 63 height 26
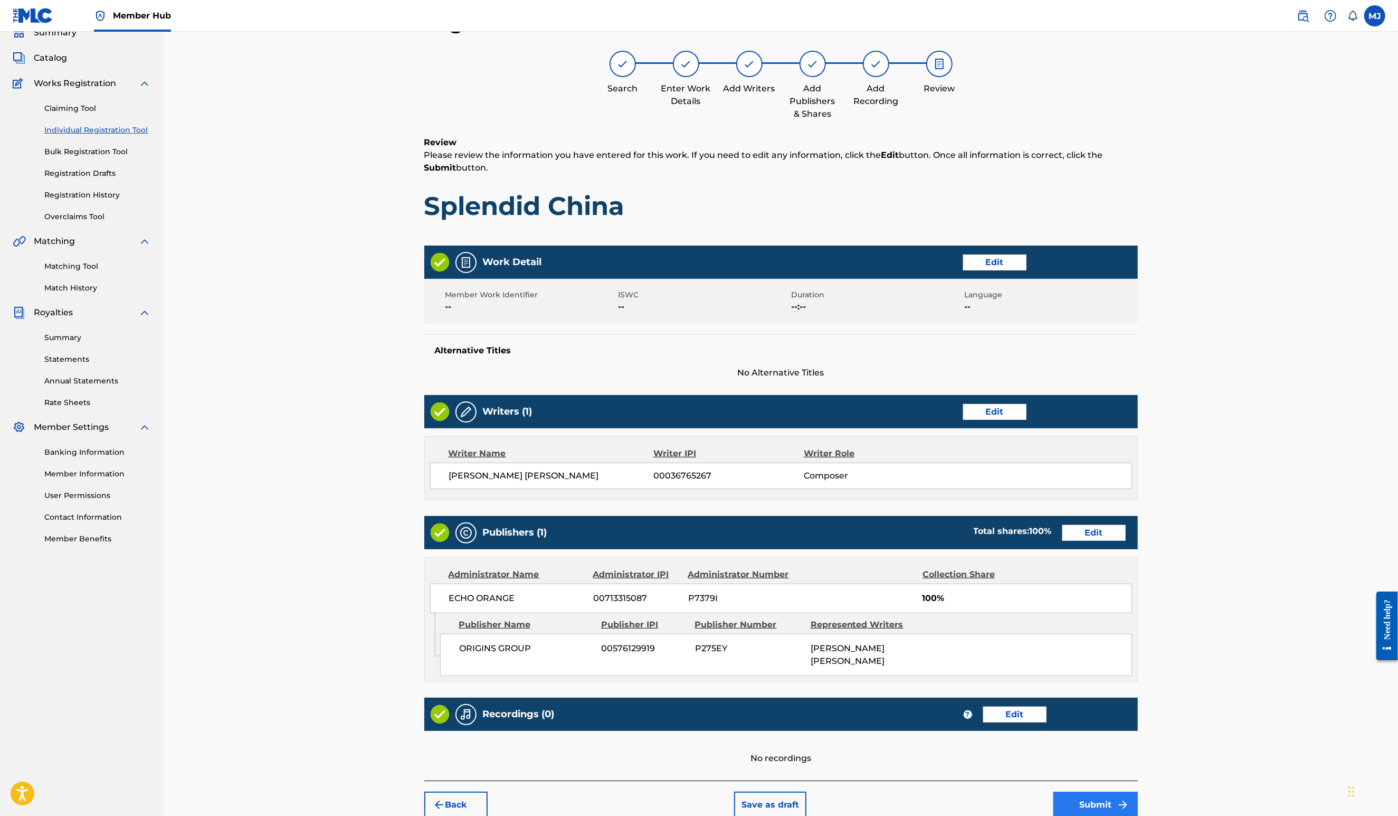
scroll to position [198, 0]
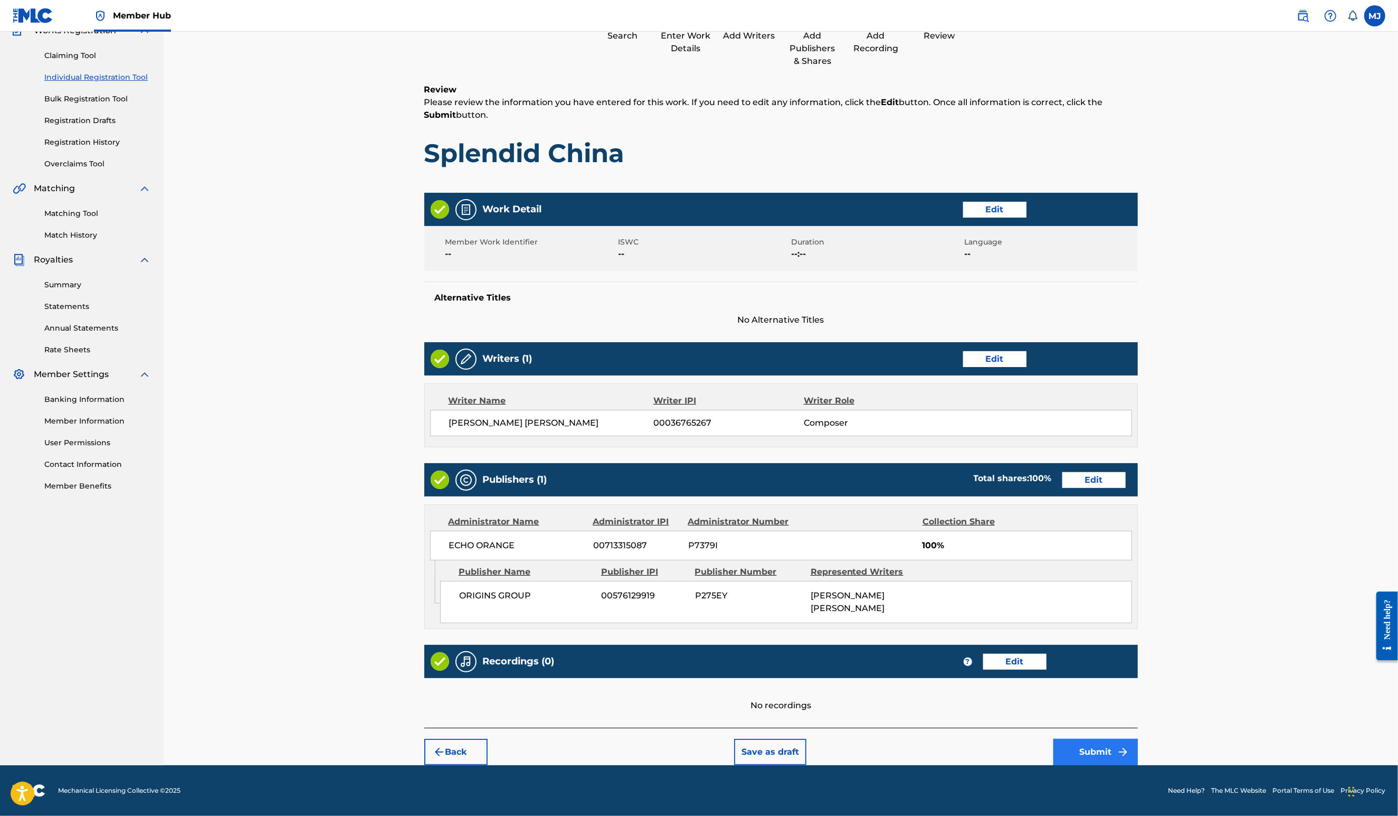
click at [1138, 746] on button "Submit" at bounding box center [1096, 751] width 84 height 26
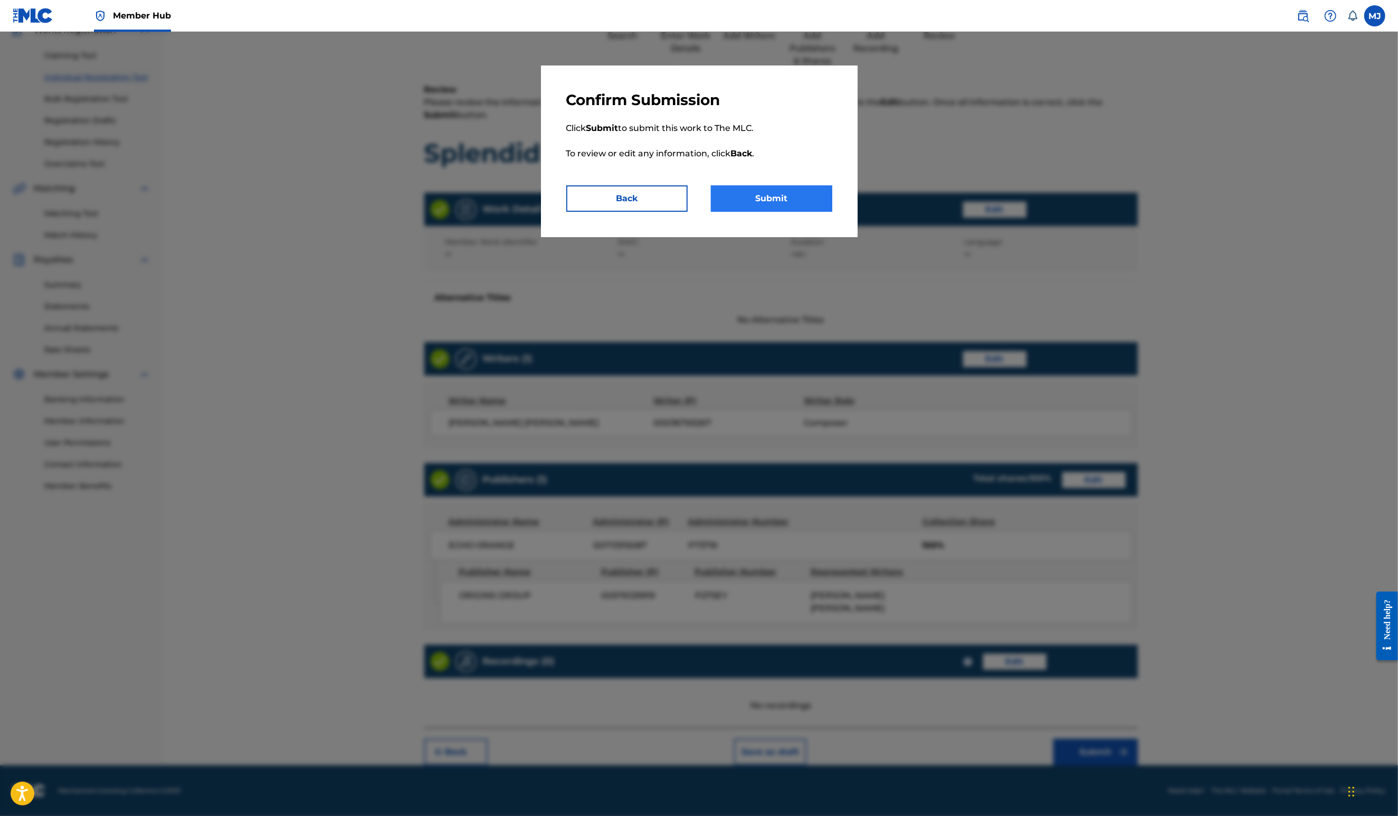
click at [747, 212] on button "Submit" at bounding box center [771, 198] width 121 height 26
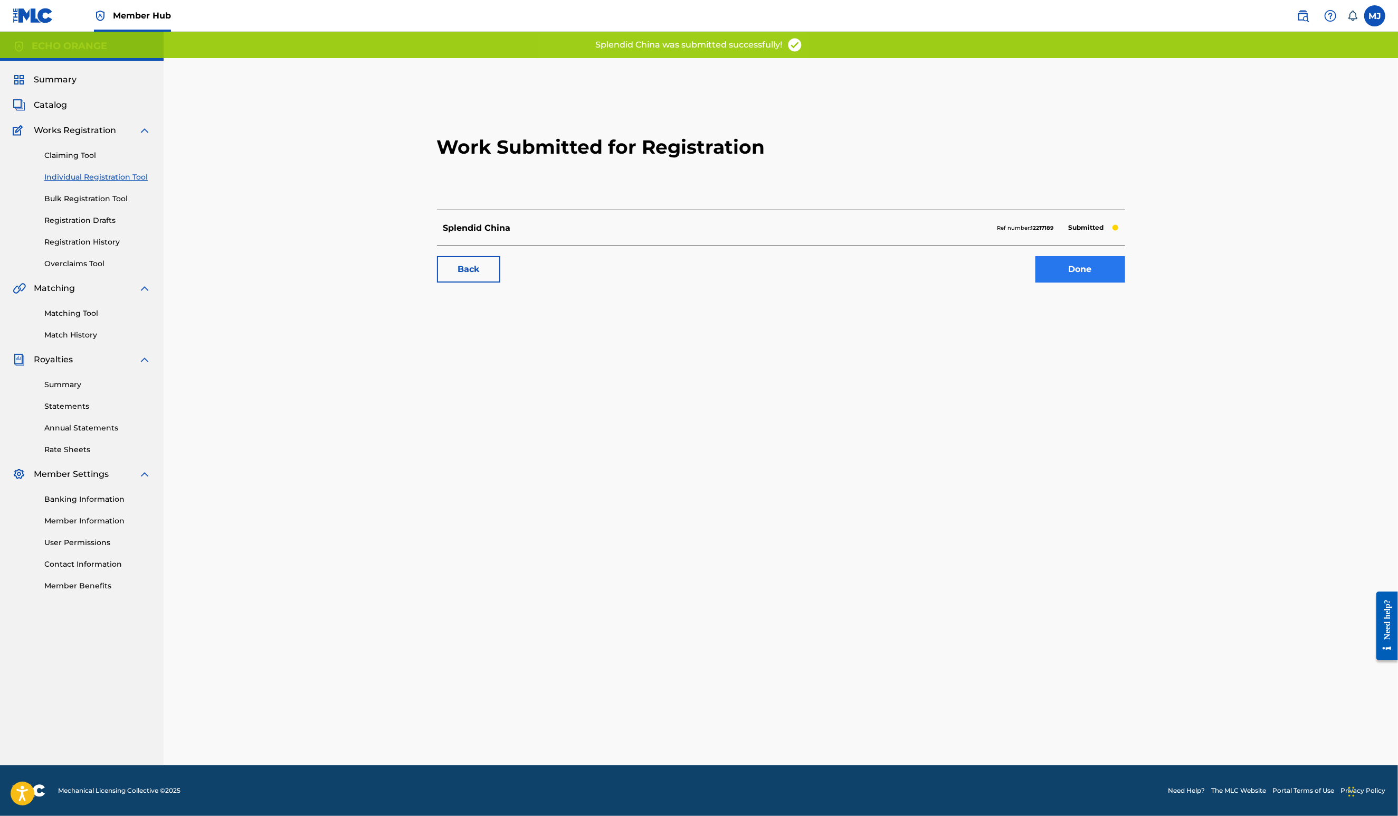
click at [1125, 282] on link "Done" at bounding box center [1081, 269] width 90 height 26
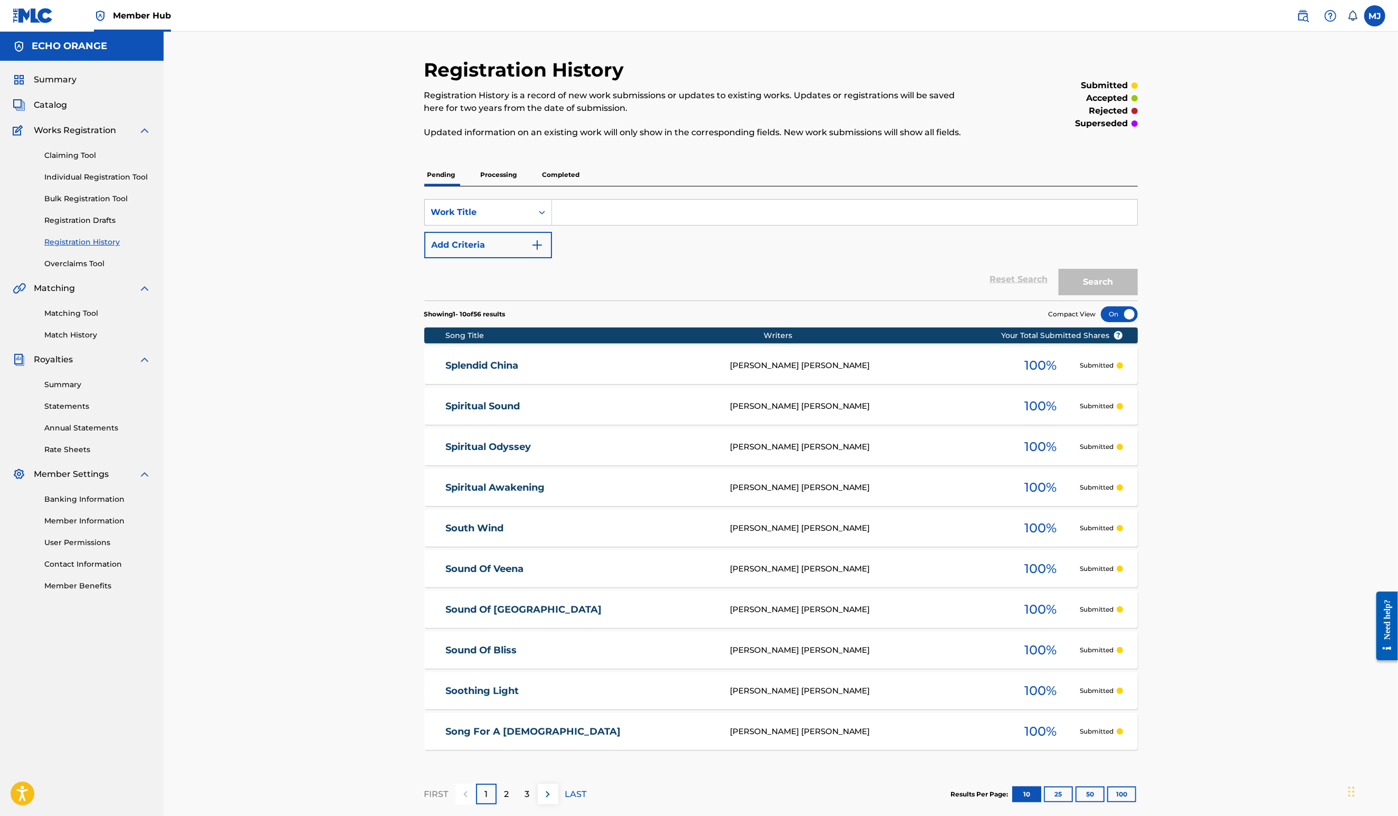
click at [96, 198] on div "Claiming Tool Individual Registration Tool Bulk Registration Tool Registration …" at bounding box center [82, 203] width 138 height 132
click at [94, 183] on link "Individual Registration Tool" at bounding box center [97, 177] width 107 height 11
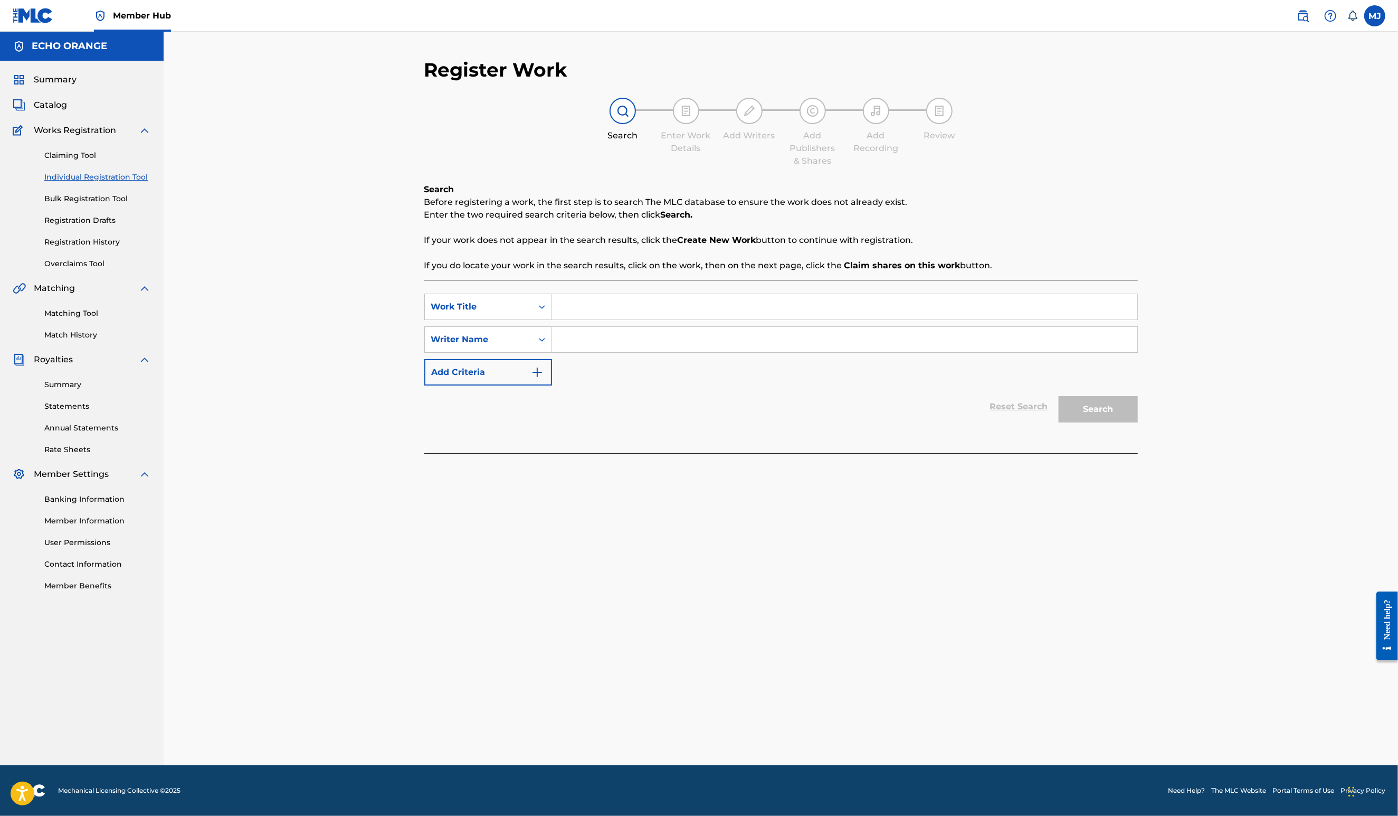
click at [672, 319] on input "Search Form" at bounding box center [844, 306] width 585 height 25
type input "Splendour of [GEOGRAPHIC_DATA]"
paste input "[PERSON_NAME]"
type input "[PERSON_NAME]"
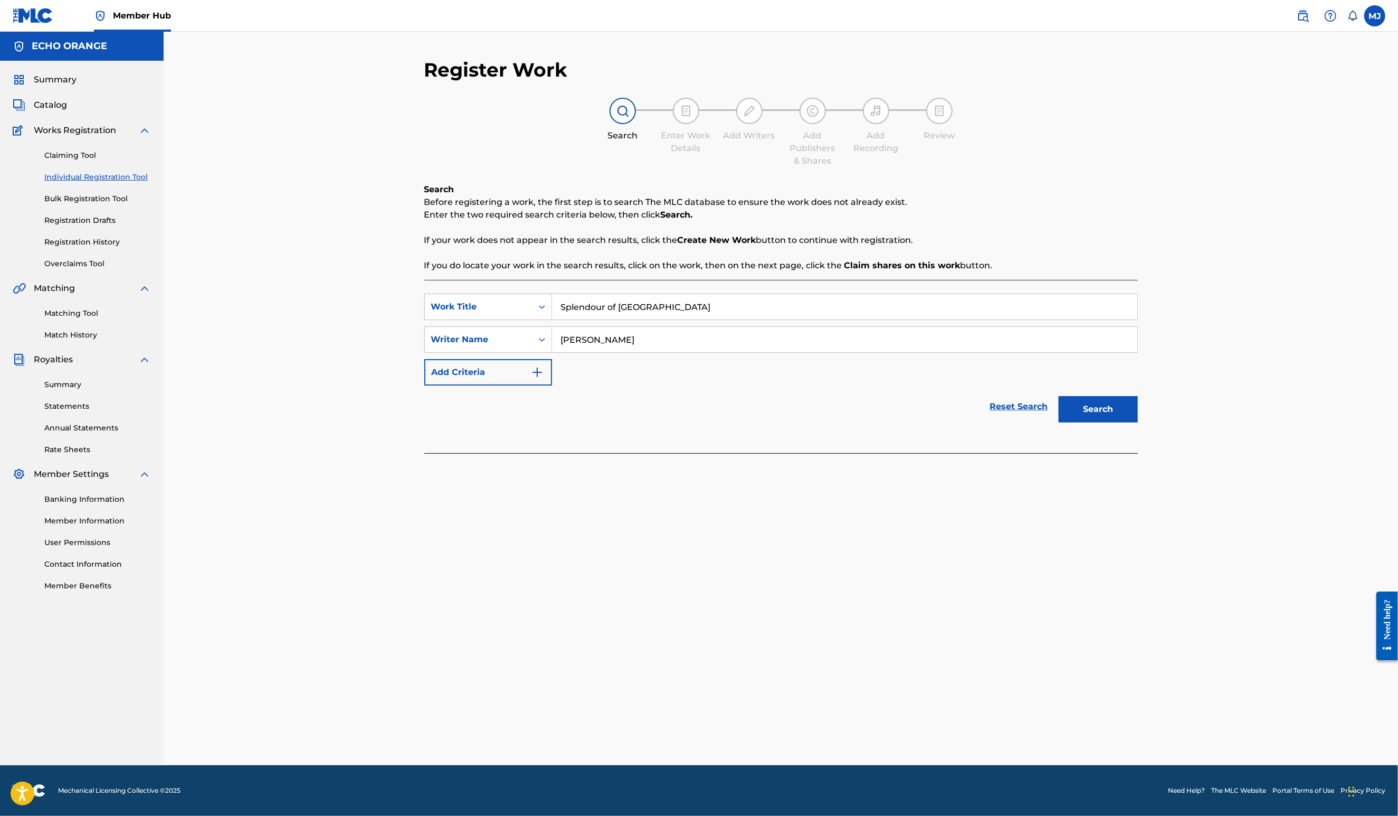
click at [1138, 422] on button "Search" at bounding box center [1098, 409] width 79 height 26
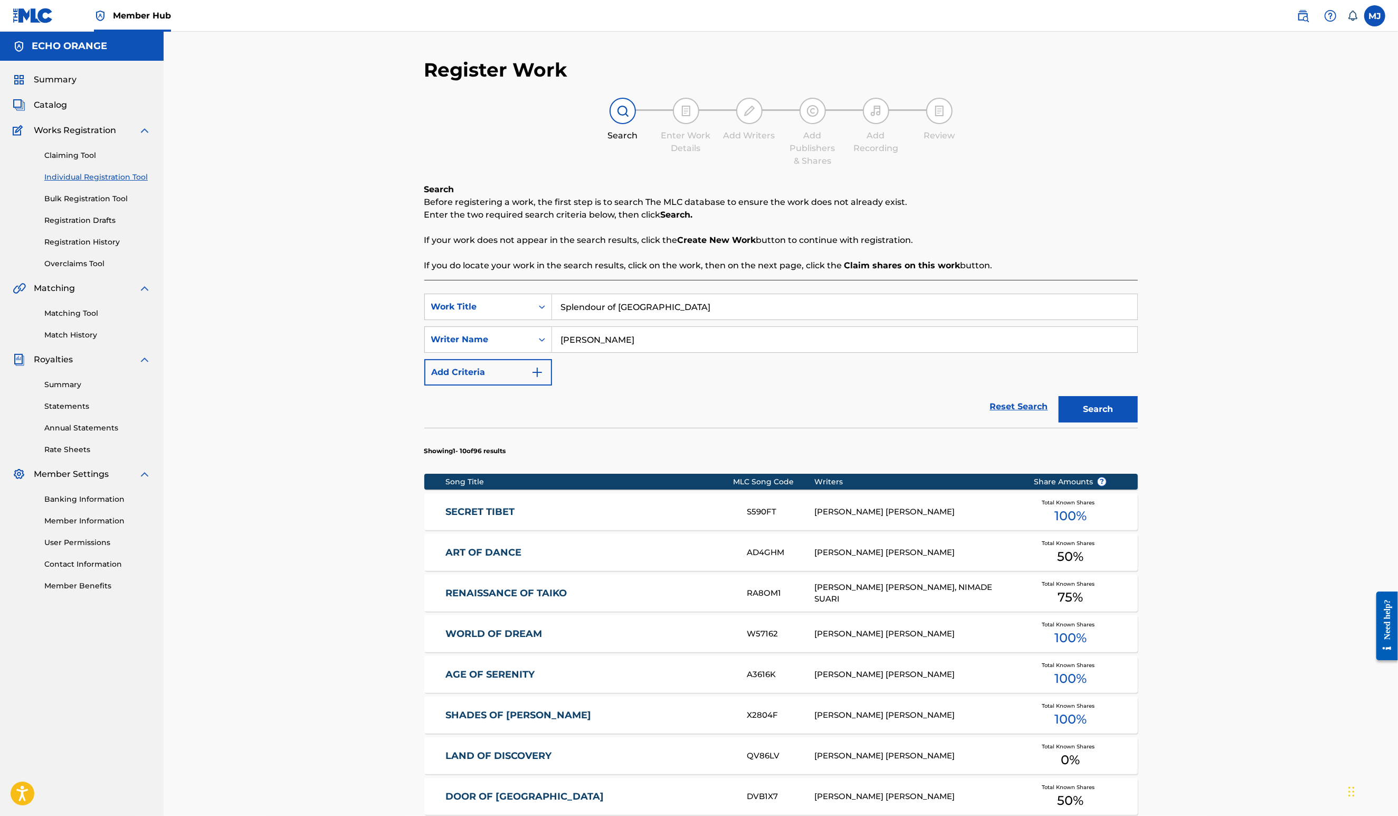
scroll to position [356, 0]
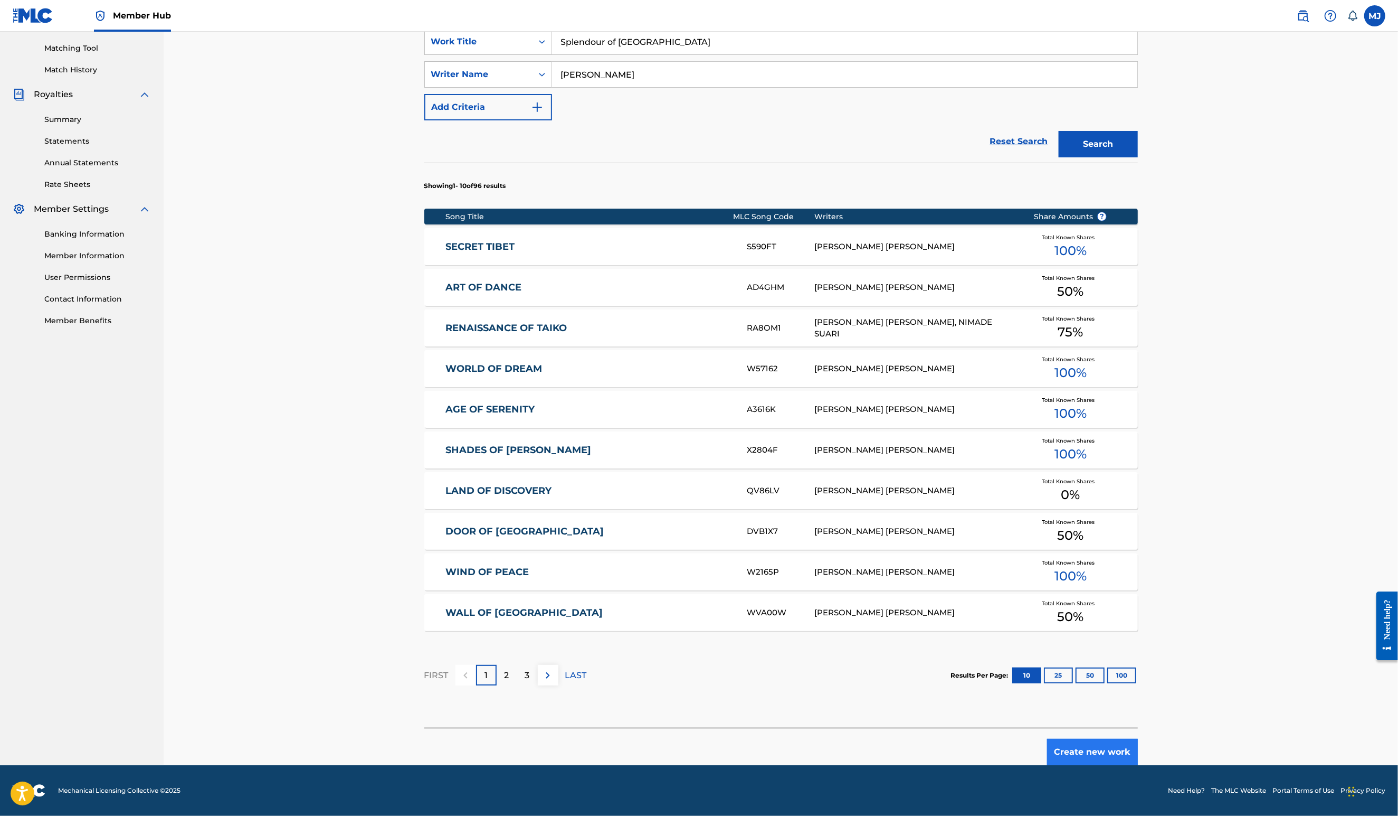
click at [1138, 727] on div "Create new work" at bounding box center [781, 745] width 714 height 37
click at [1138, 738] on button "Create new work" at bounding box center [1092, 751] width 91 height 26
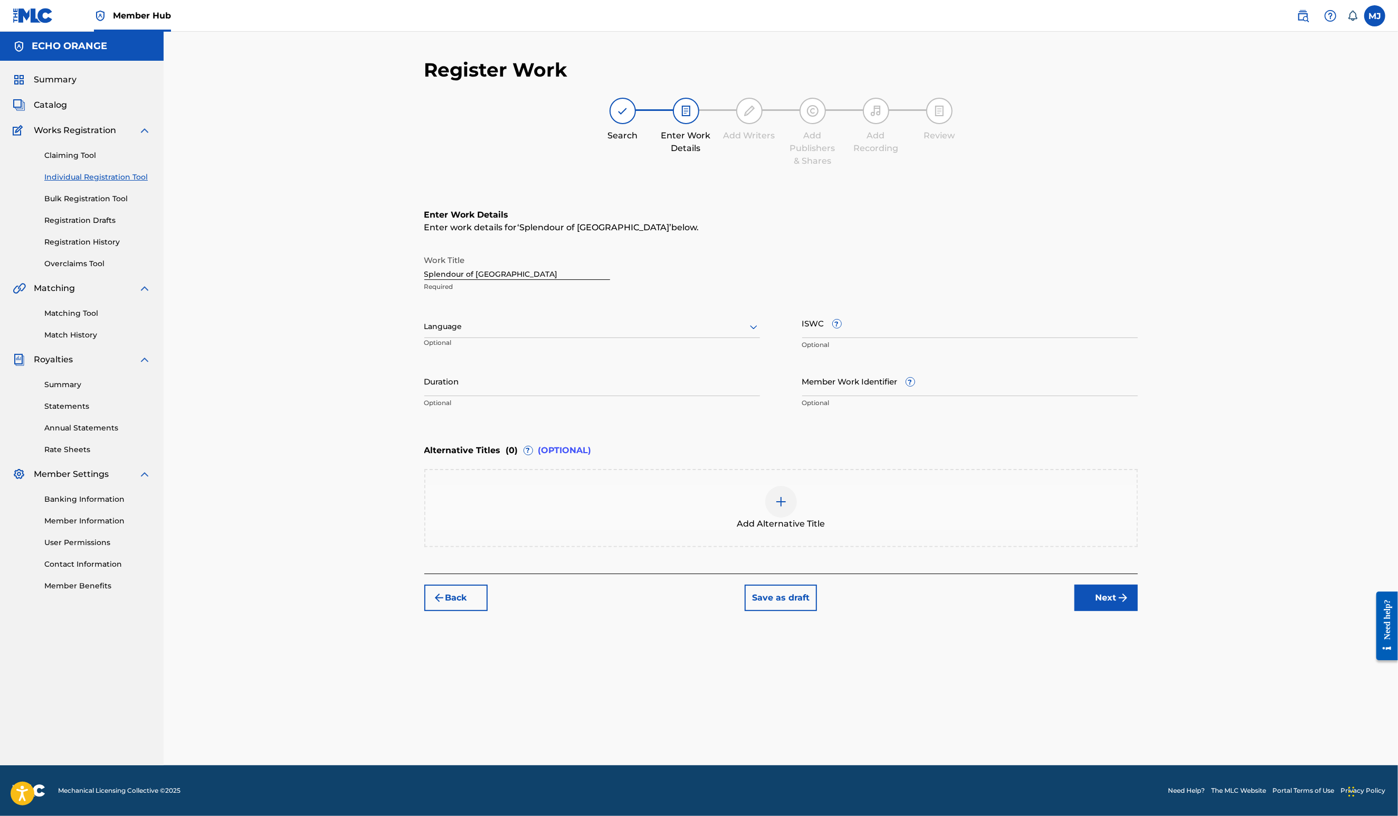
scroll to position [0, 0]
click at [1138, 611] on button "Next" at bounding box center [1106, 597] width 63 height 26
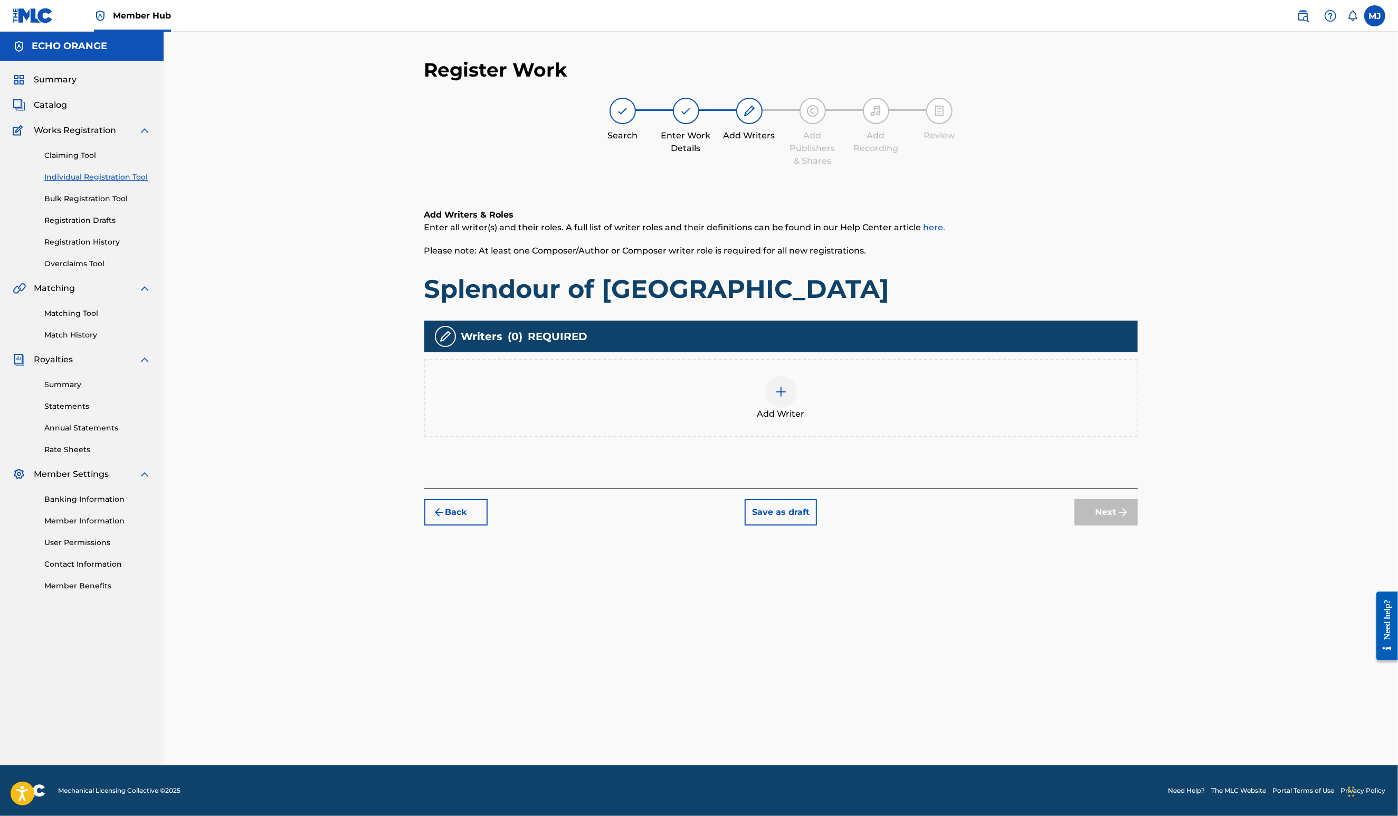
click at [792, 408] on div at bounding box center [781, 392] width 32 height 32
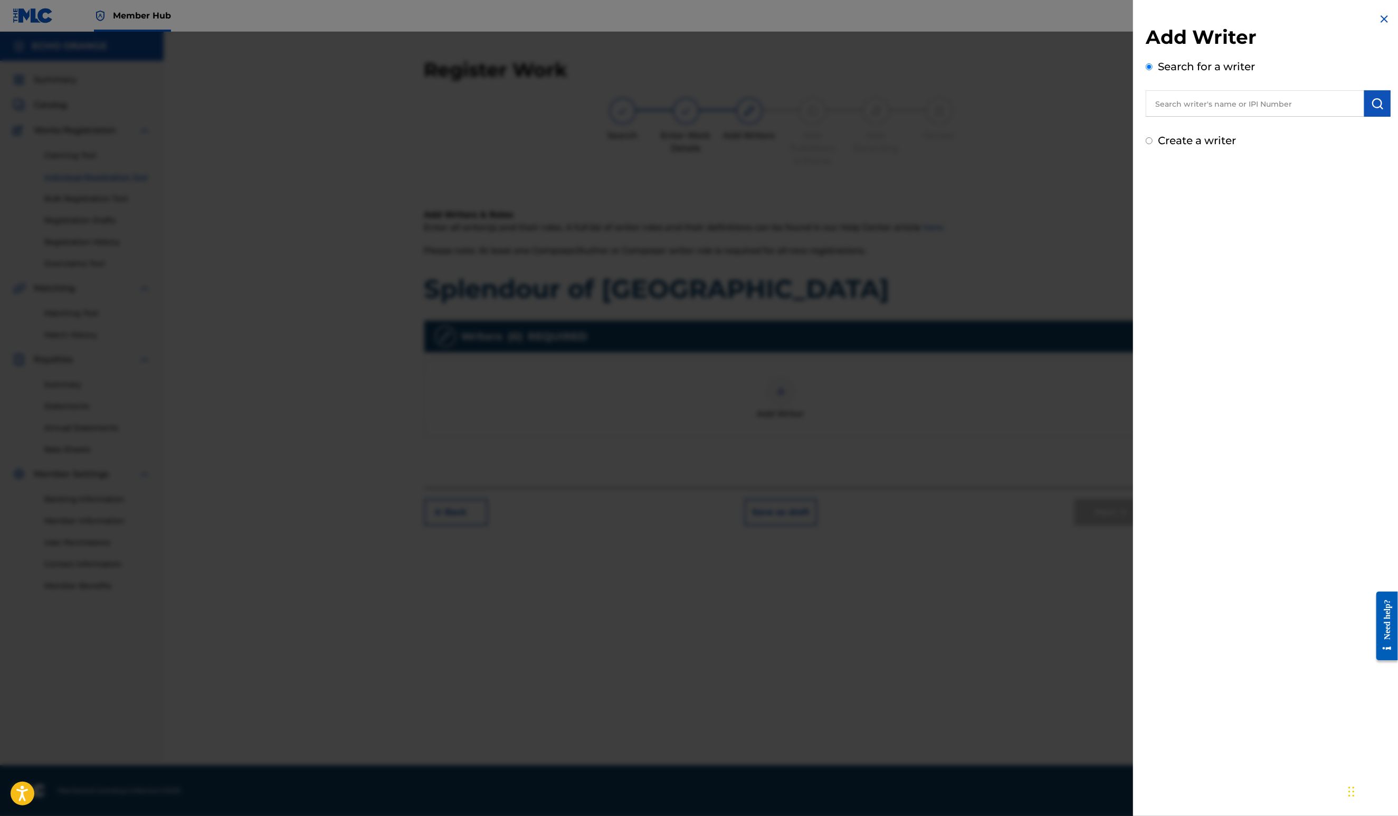
click at [1189, 117] on input "text" at bounding box center [1255, 103] width 219 height 26
paste input "[PERSON_NAME]"
type input "[PERSON_NAME]"
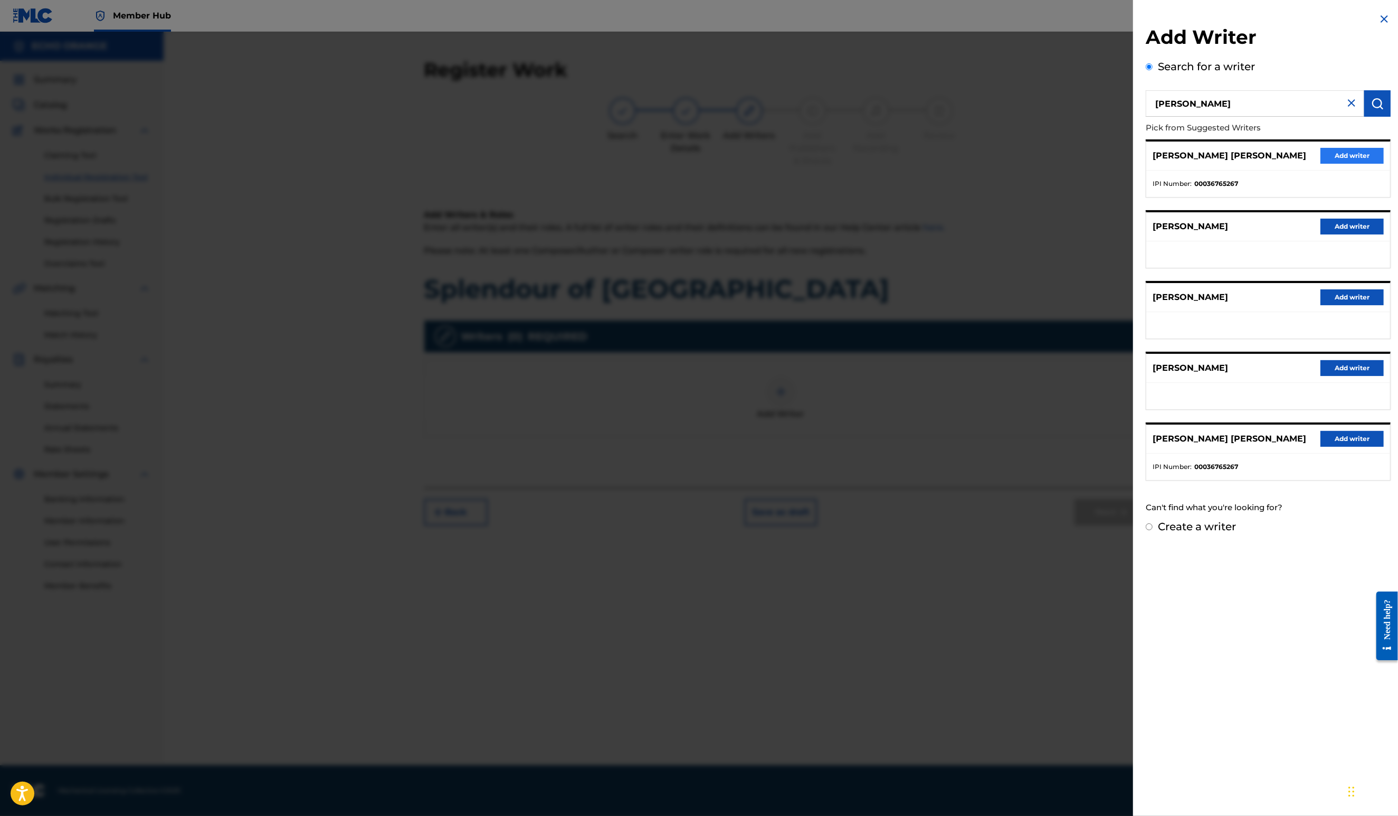
click at [1337, 164] on button "Add writer" at bounding box center [1352, 156] width 63 height 16
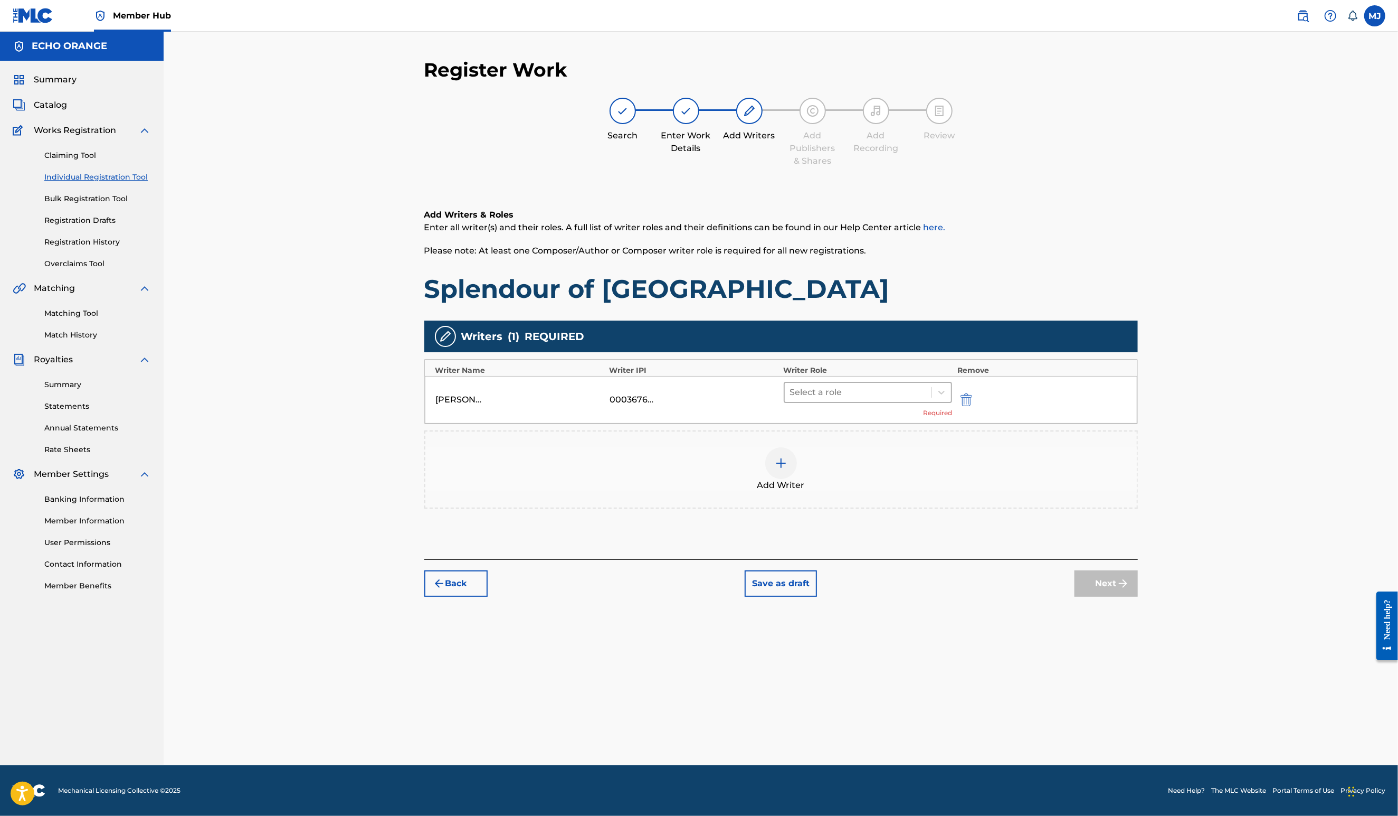
click at [914, 400] on div at bounding box center [858, 392] width 137 height 15
click at [913, 541] on div "Composer" at bounding box center [901, 544] width 203 height 21
click at [1138, 581] on button "Next" at bounding box center [1106, 567] width 63 height 26
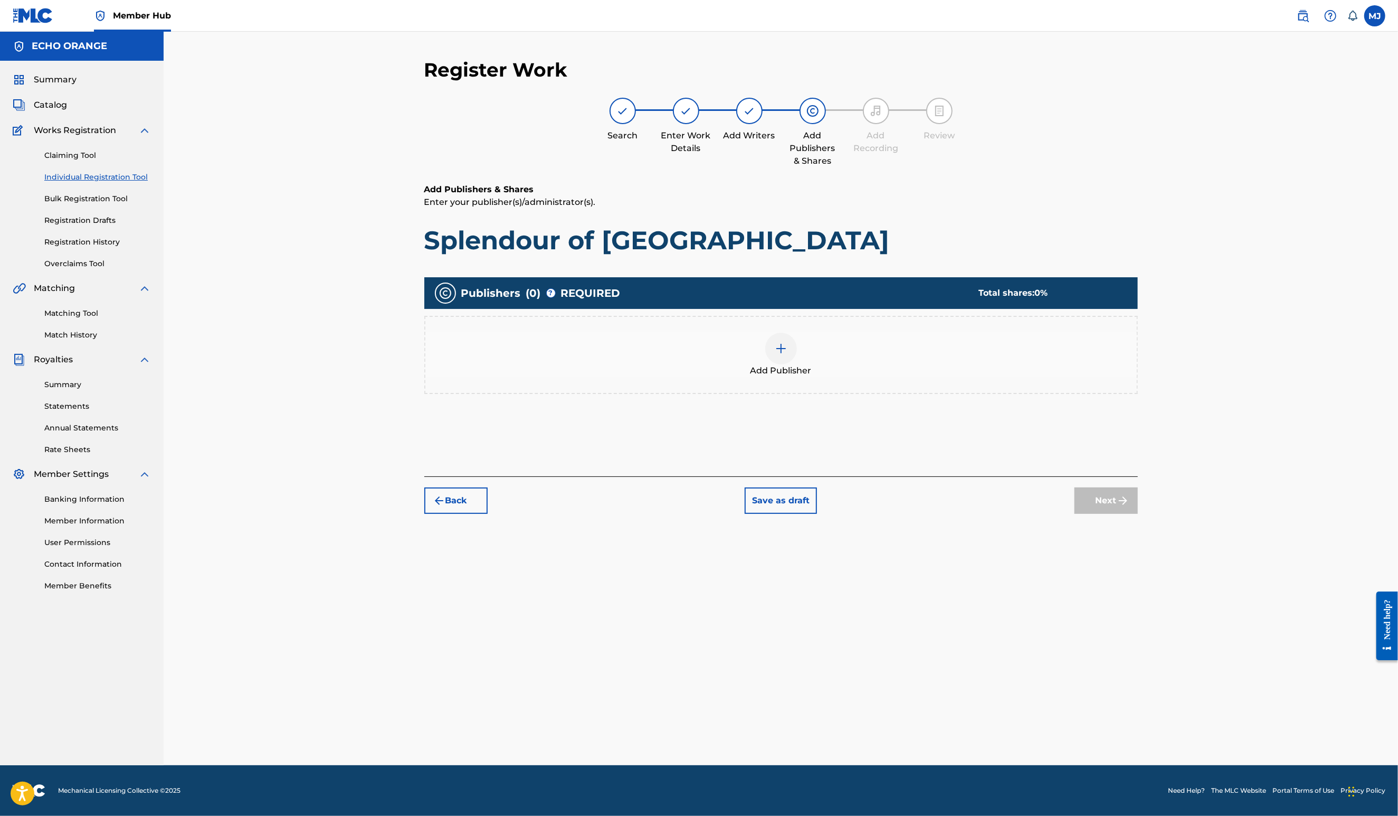
click at [1151, 637] on div "Register Work Search Enter Work Details Add Writers Add Publishers & Shares Add…" at bounding box center [781, 411] width 739 height 707
click at [839, 377] on div "Add Publisher" at bounding box center [781, 355] width 712 height 44
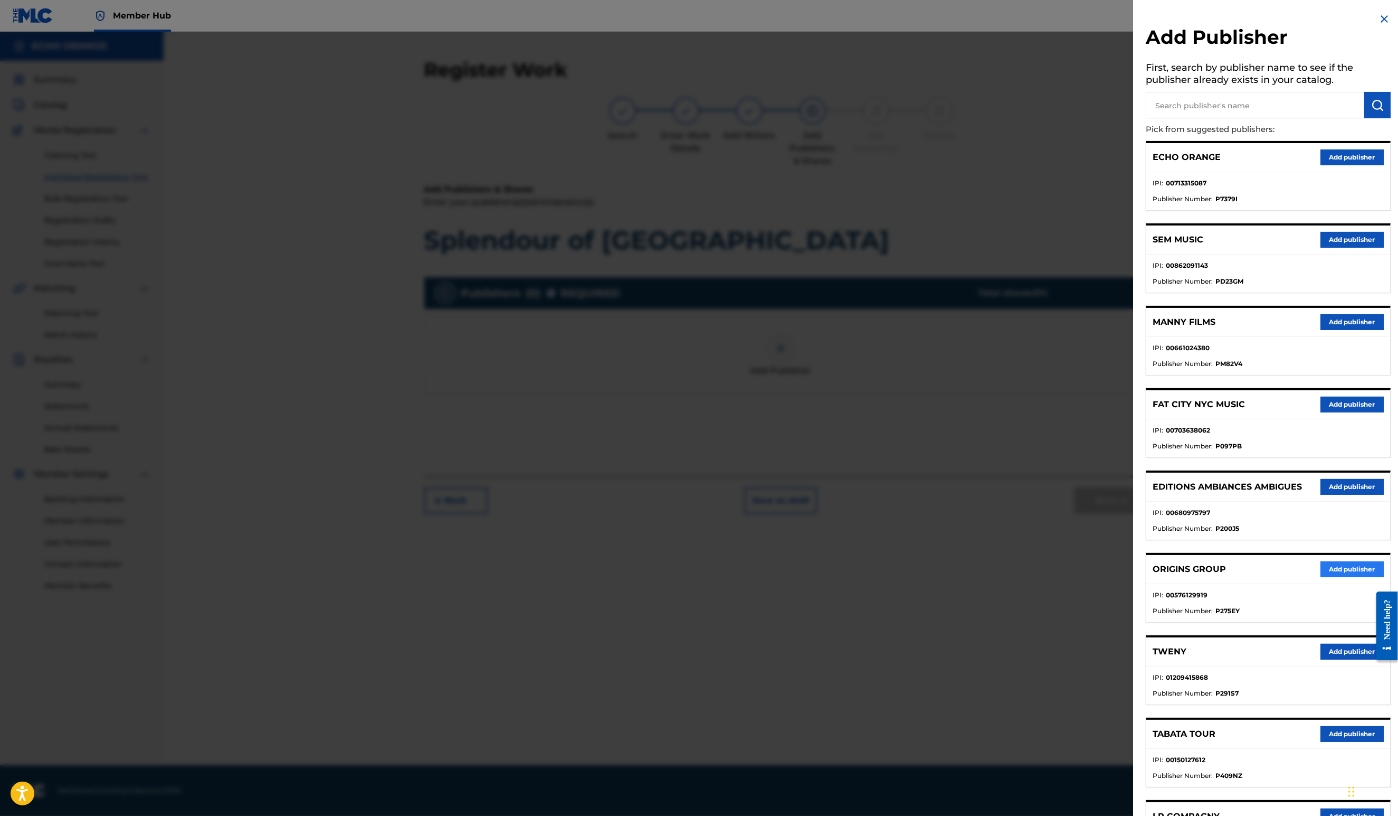
click at [1333, 577] on button "Add publisher" at bounding box center [1352, 569] width 63 height 16
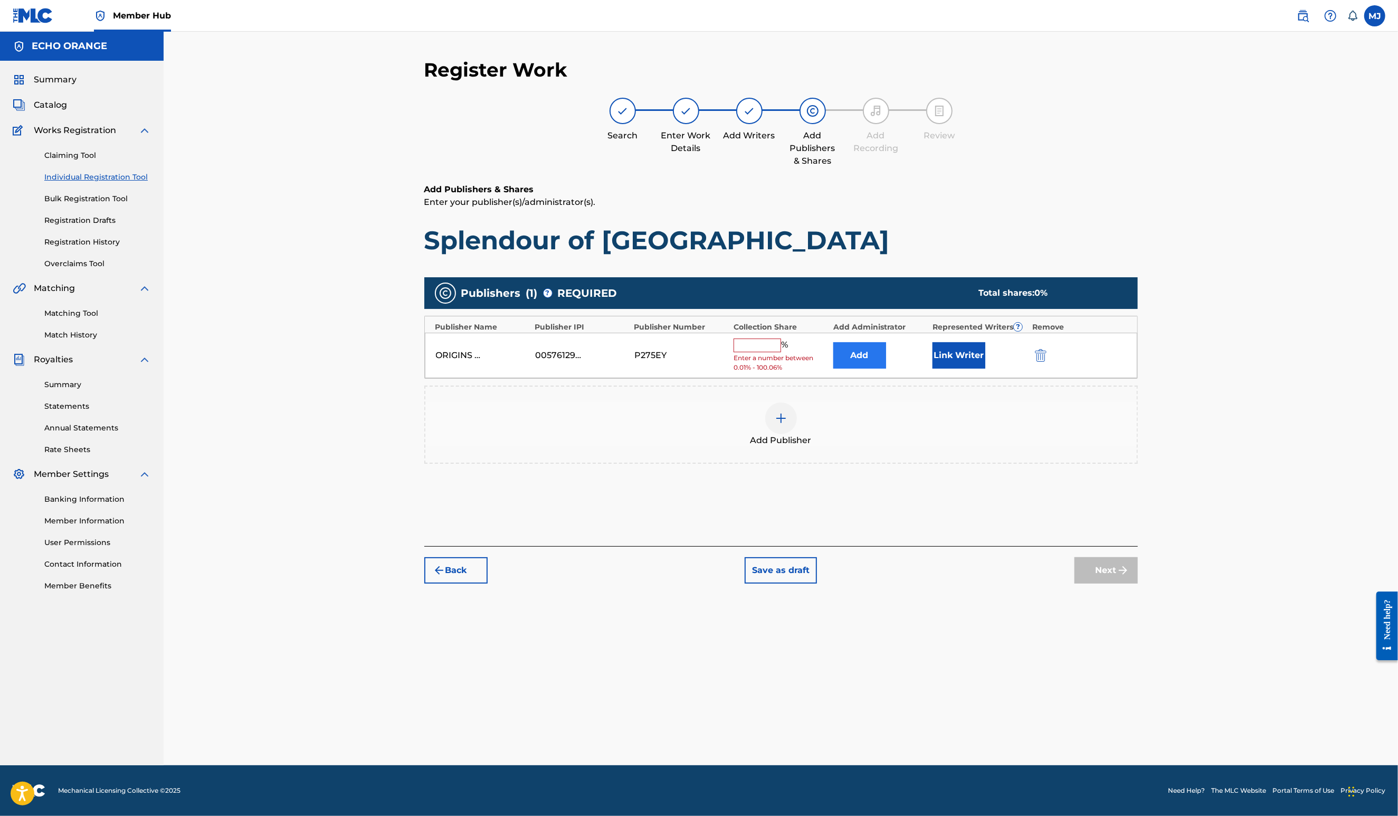
click at [873, 368] on button "Add" at bounding box center [860, 355] width 53 height 26
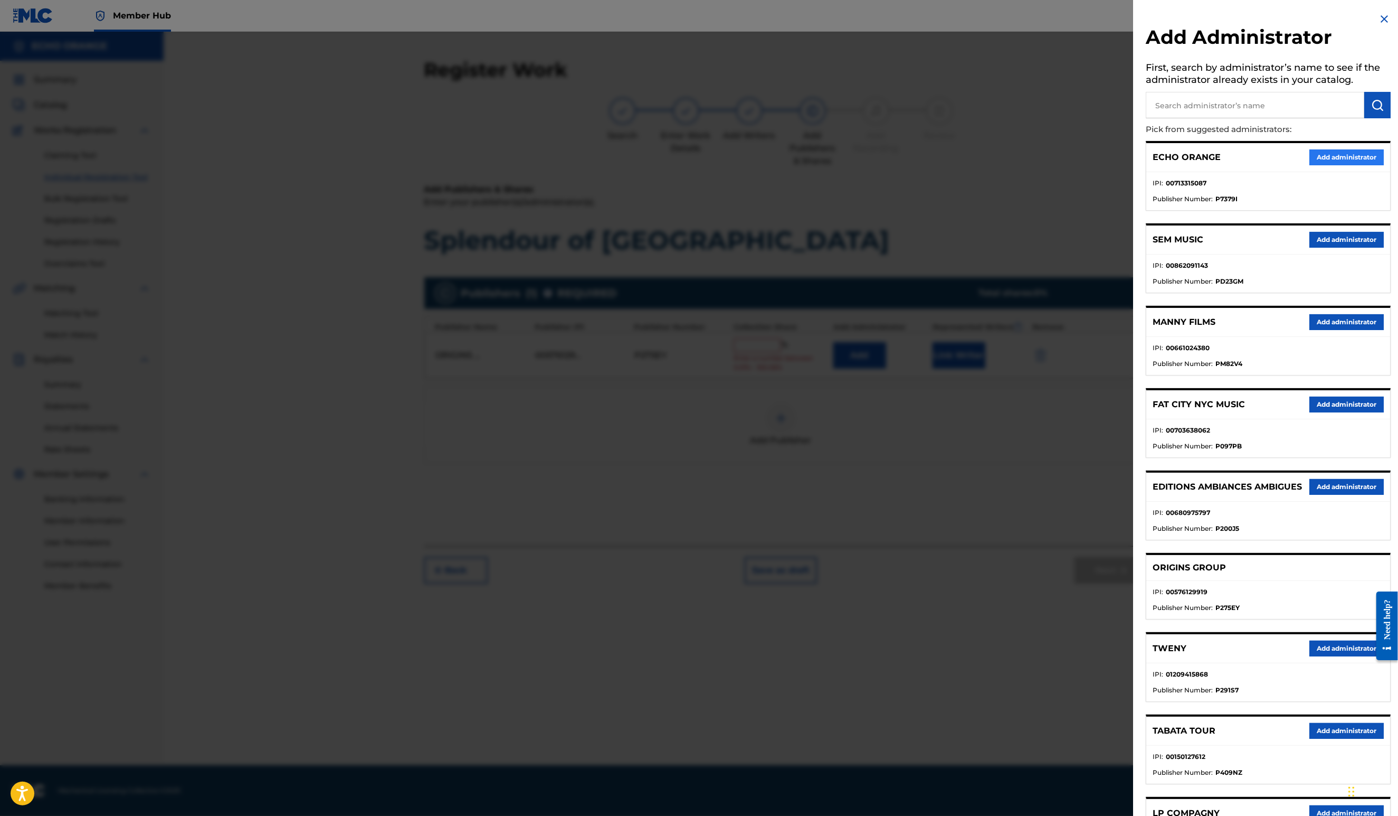
click at [1318, 165] on button "Add administrator" at bounding box center [1347, 157] width 74 height 16
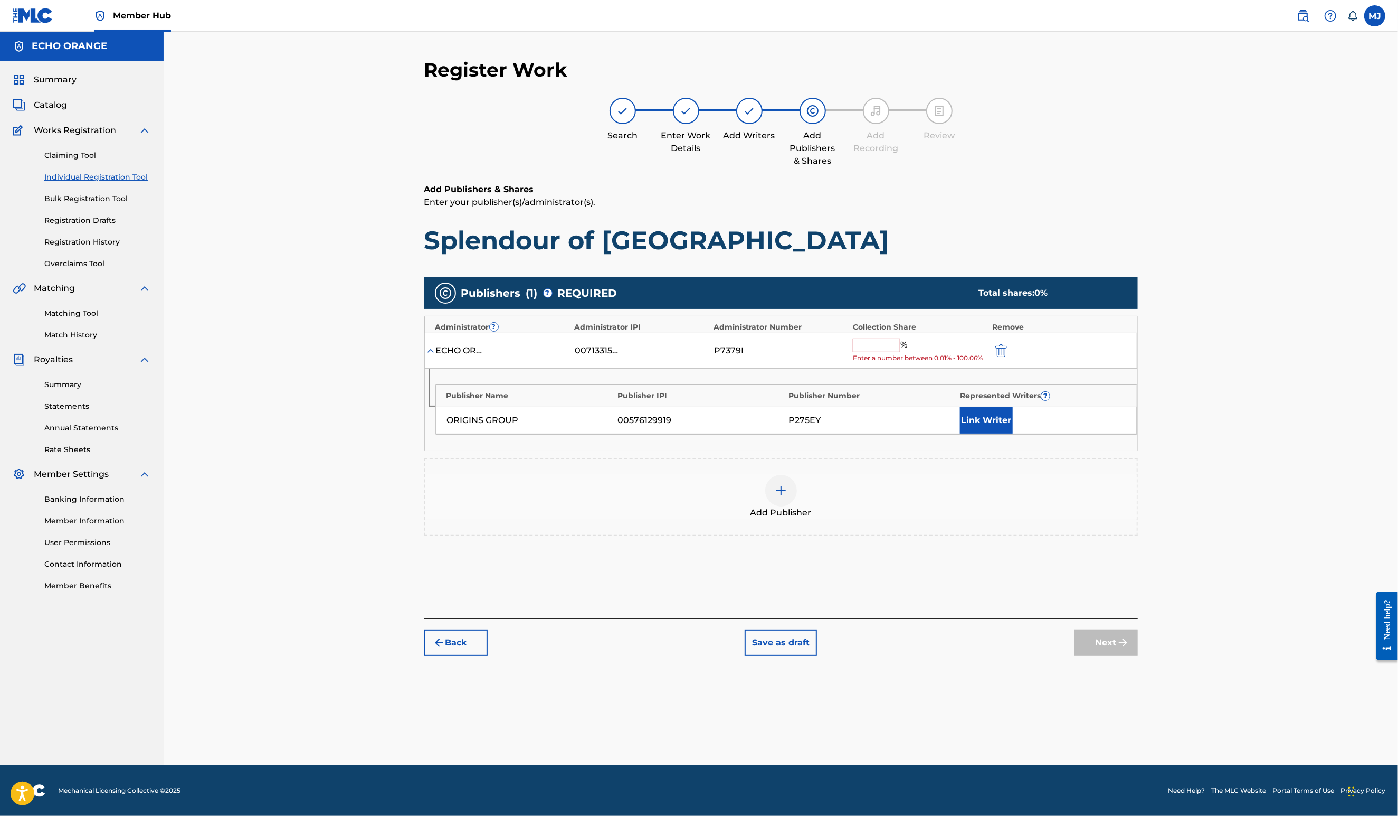
click at [901, 352] on input "text" at bounding box center [877, 345] width 48 height 14
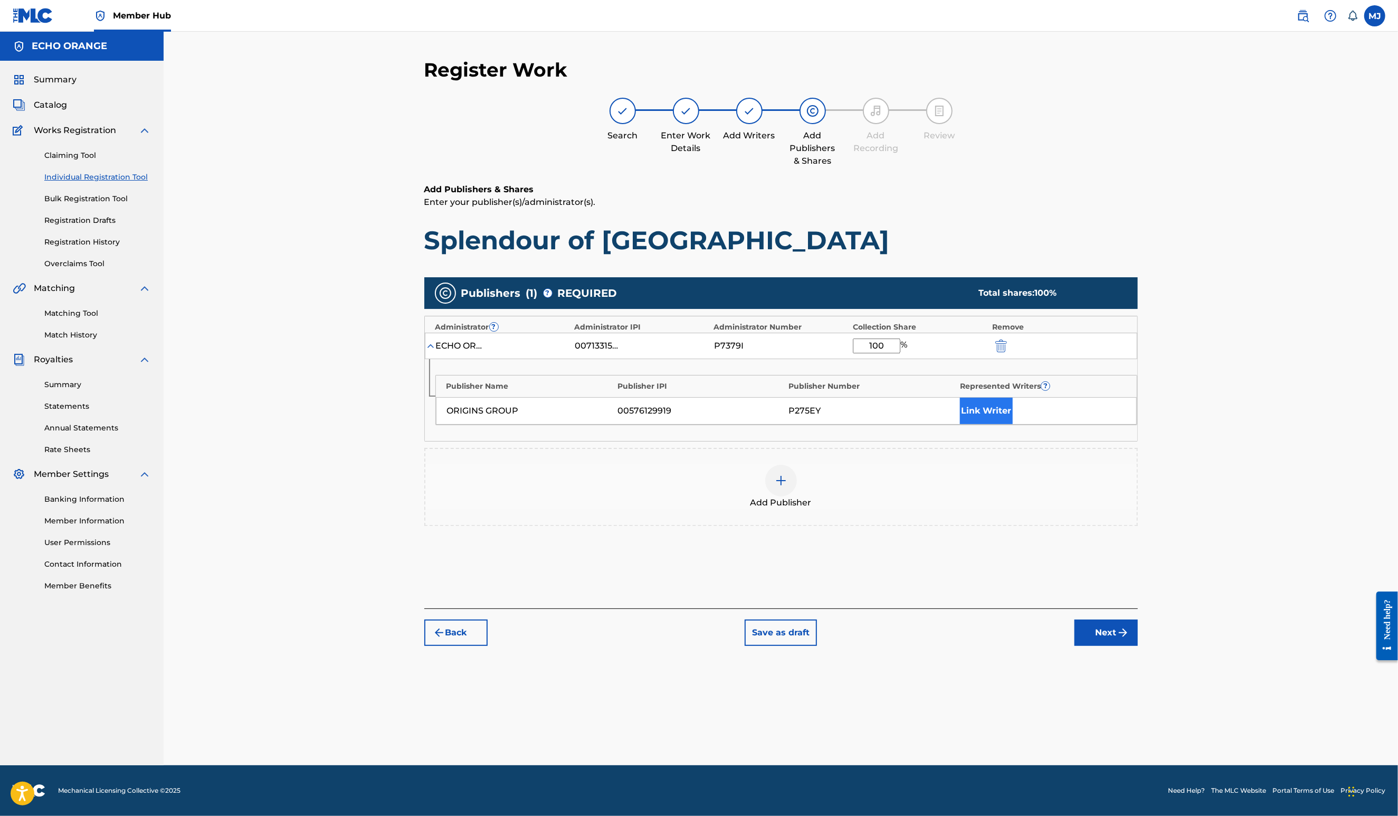
type input "100"
click at [1013, 424] on button "Link Writer" at bounding box center [986, 410] width 53 height 26
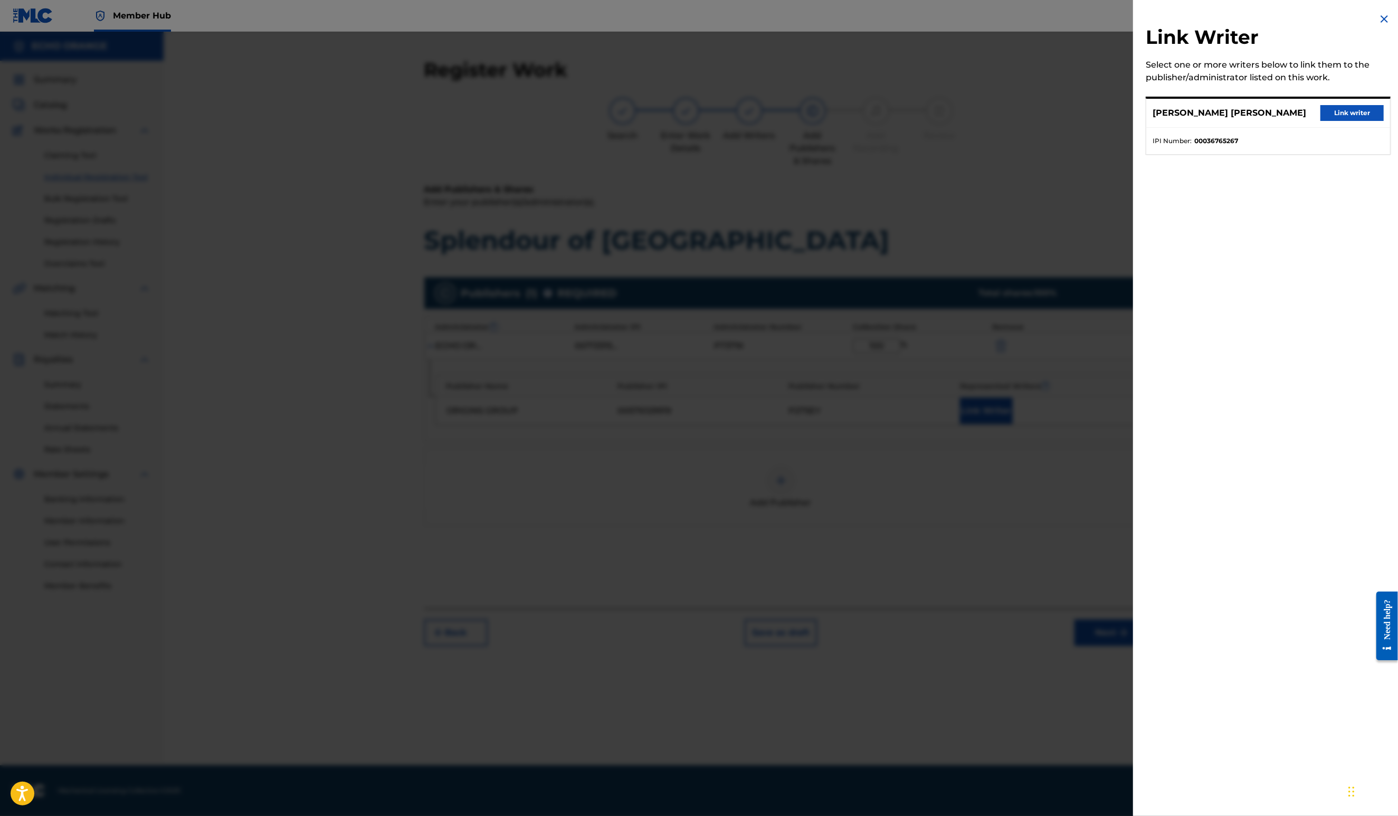
click at [1321, 121] on button "Link writer" at bounding box center [1352, 113] width 63 height 16
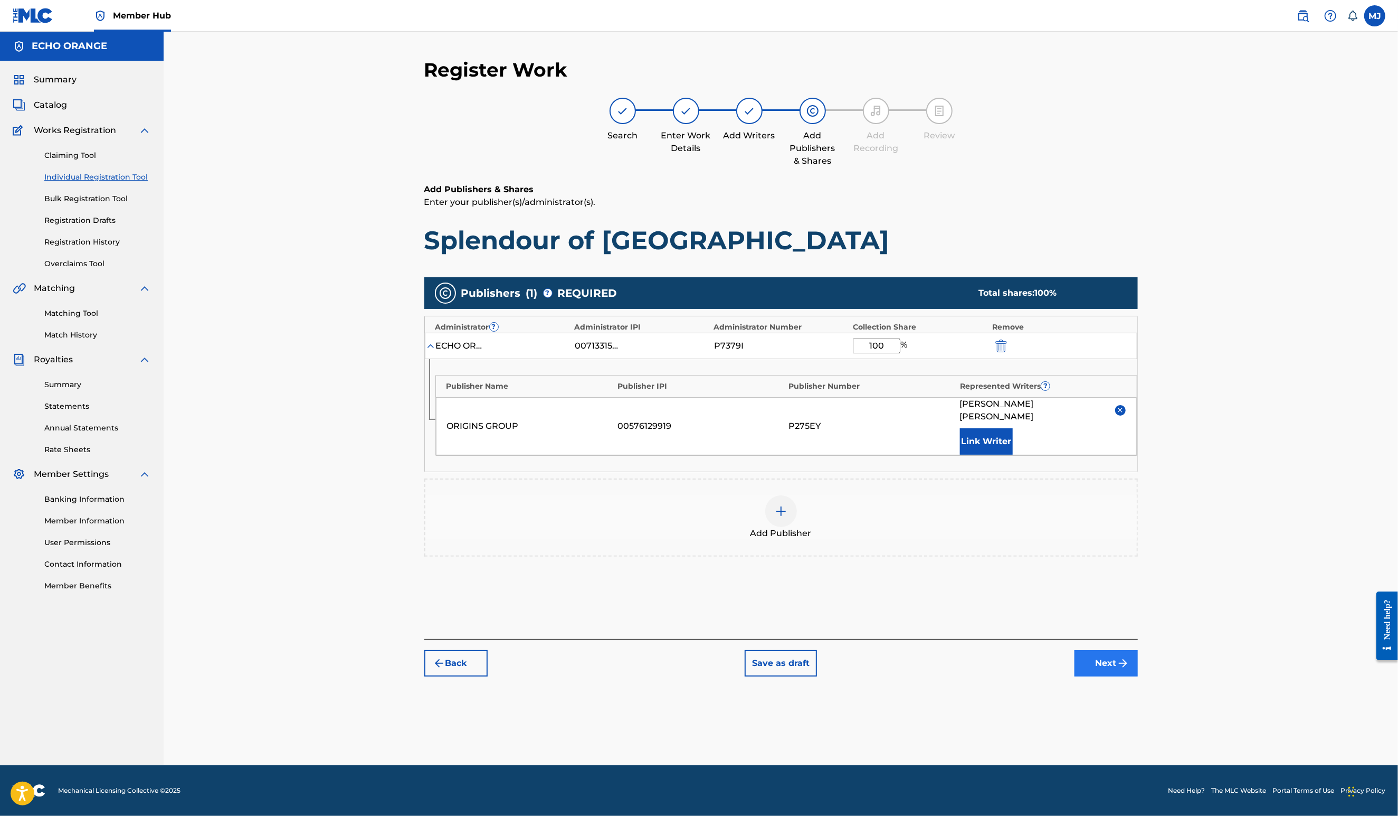
click at [1138, 676] on button "Next" at bounding box center [1106, 663] width 63 height 26
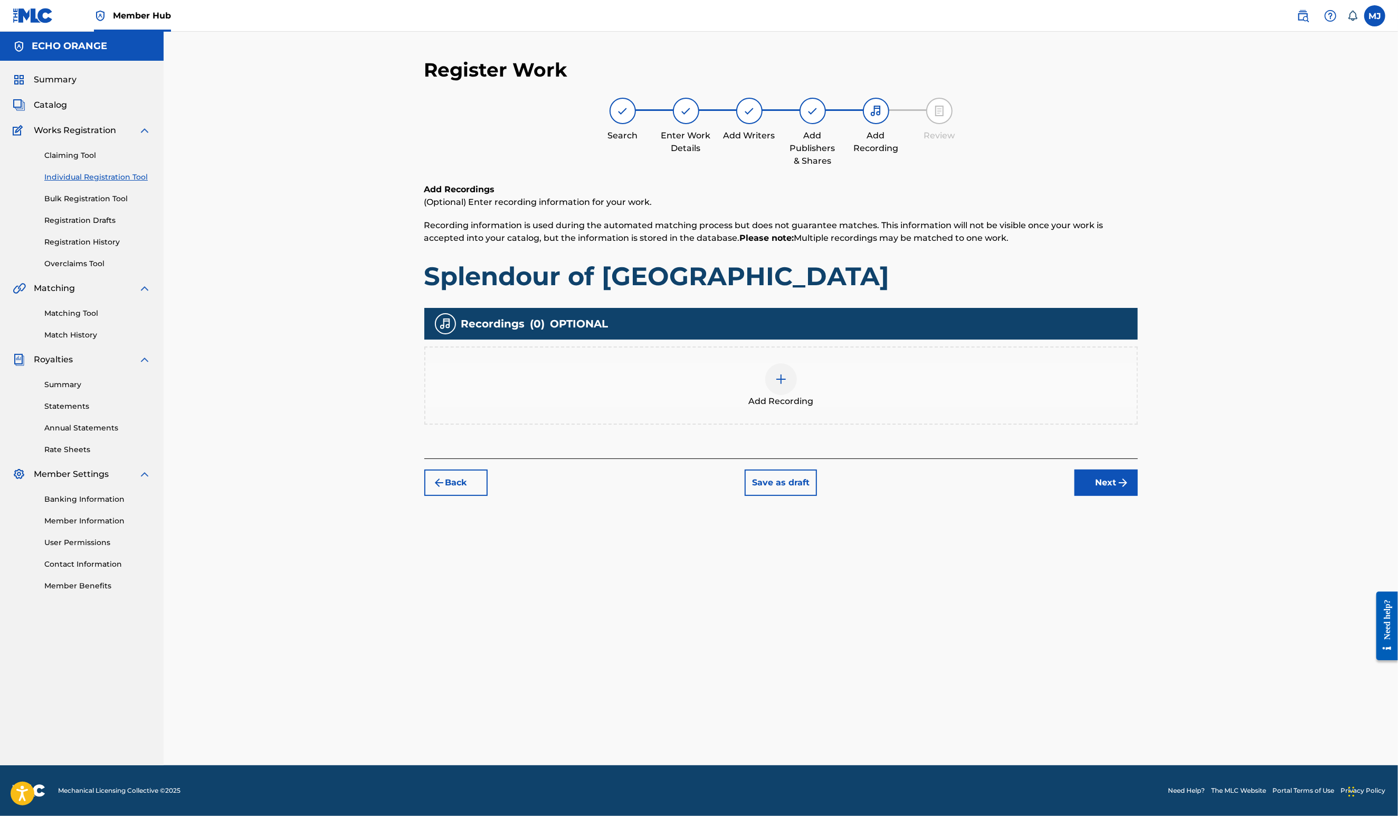
click at [1151, 573] on div "Register Work Search Enter Work Details Add Writers Add Publishers & Shares Add…" at bounding box center [781, 411] width 739 height 707
click at [1138, 496] on button "Next" at bounding box center [1106, 482] width 63 height 26
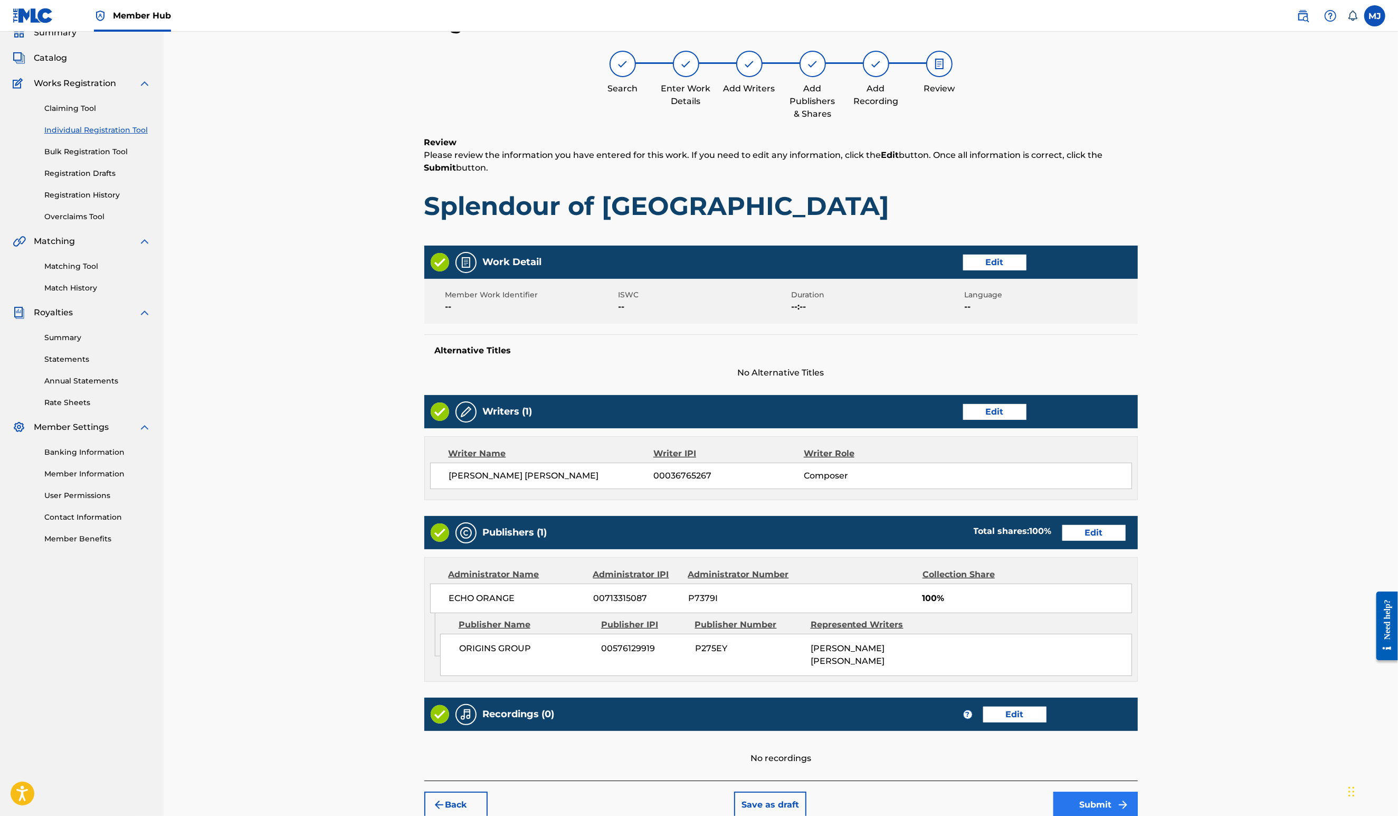
scroll to position [198, 0]
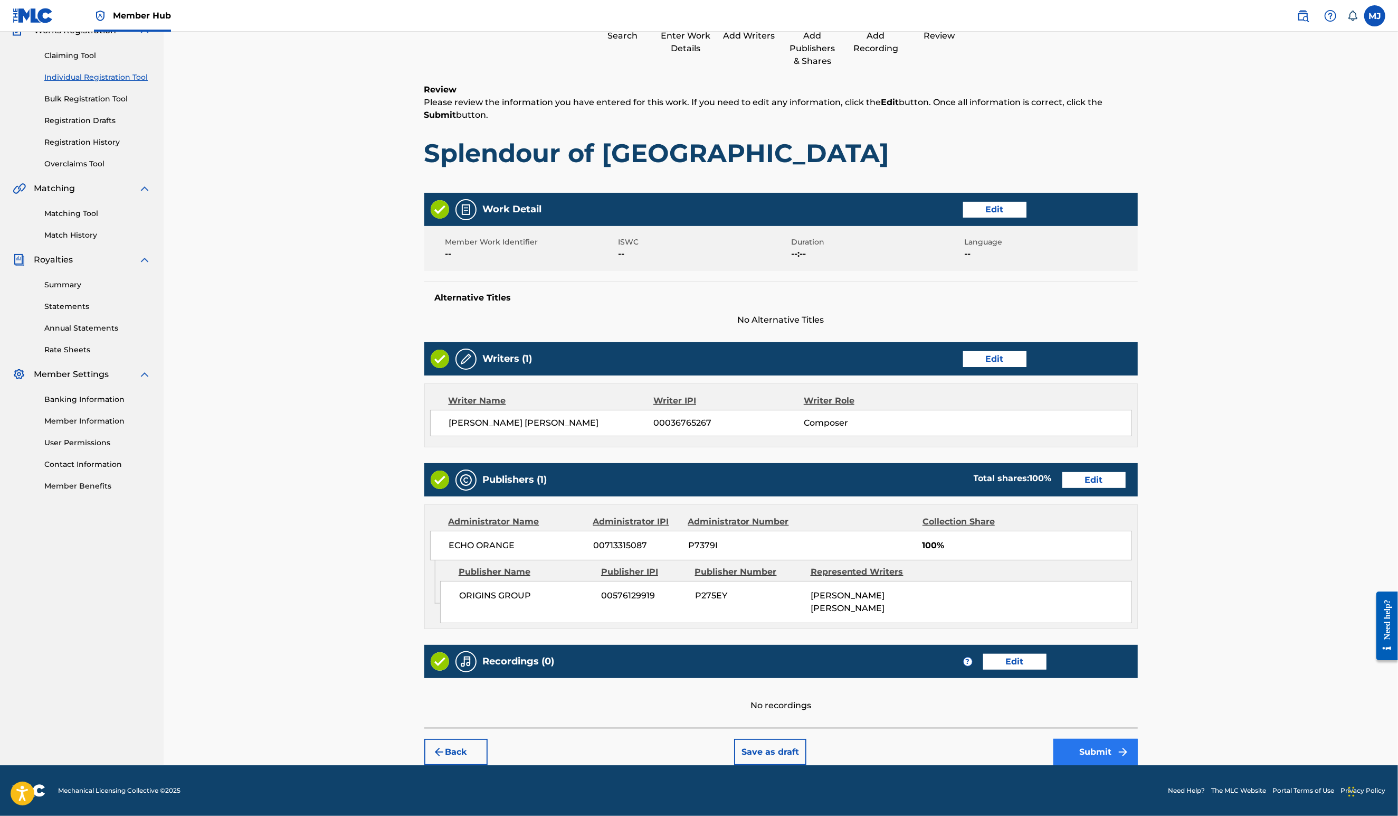
click at [1138, 750] on button "Submit" at bounding box center [1096, 751] width 84 height 26
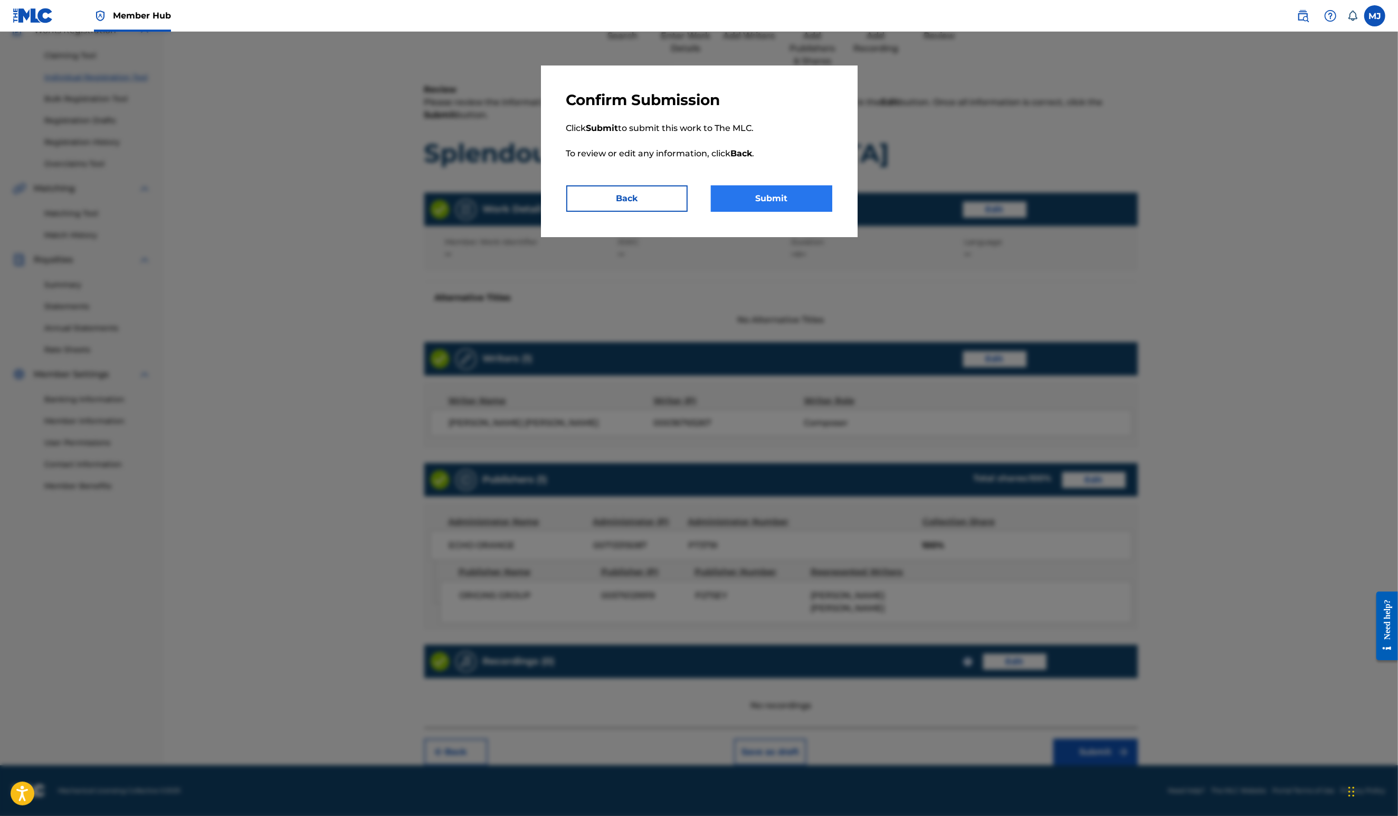
click at [807, 212] on button "Submit" at bounding box center [771, 198] width 121 height 26
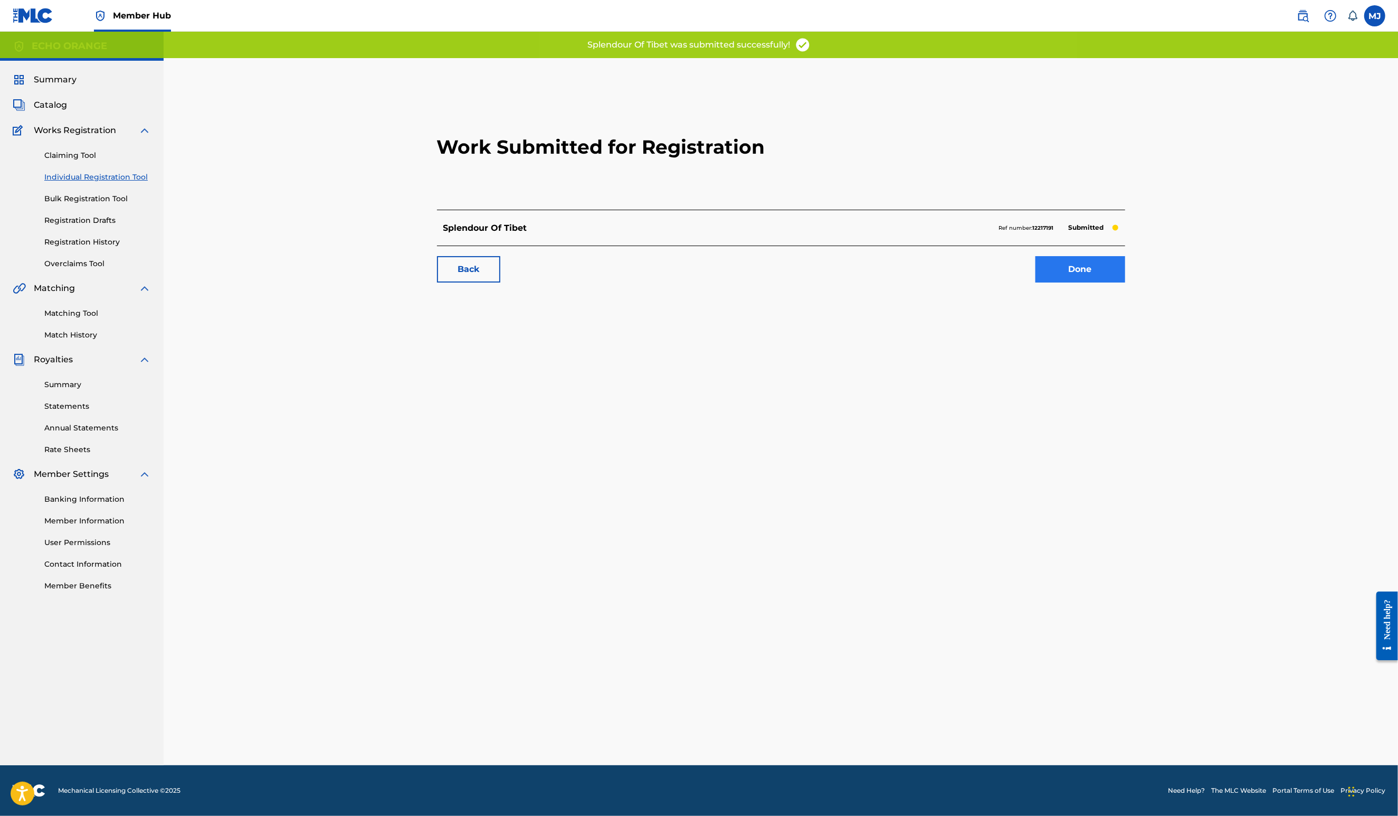
click at [1125, 282] on link "Done" at bounding box center [1081, 269] width 90 height 26
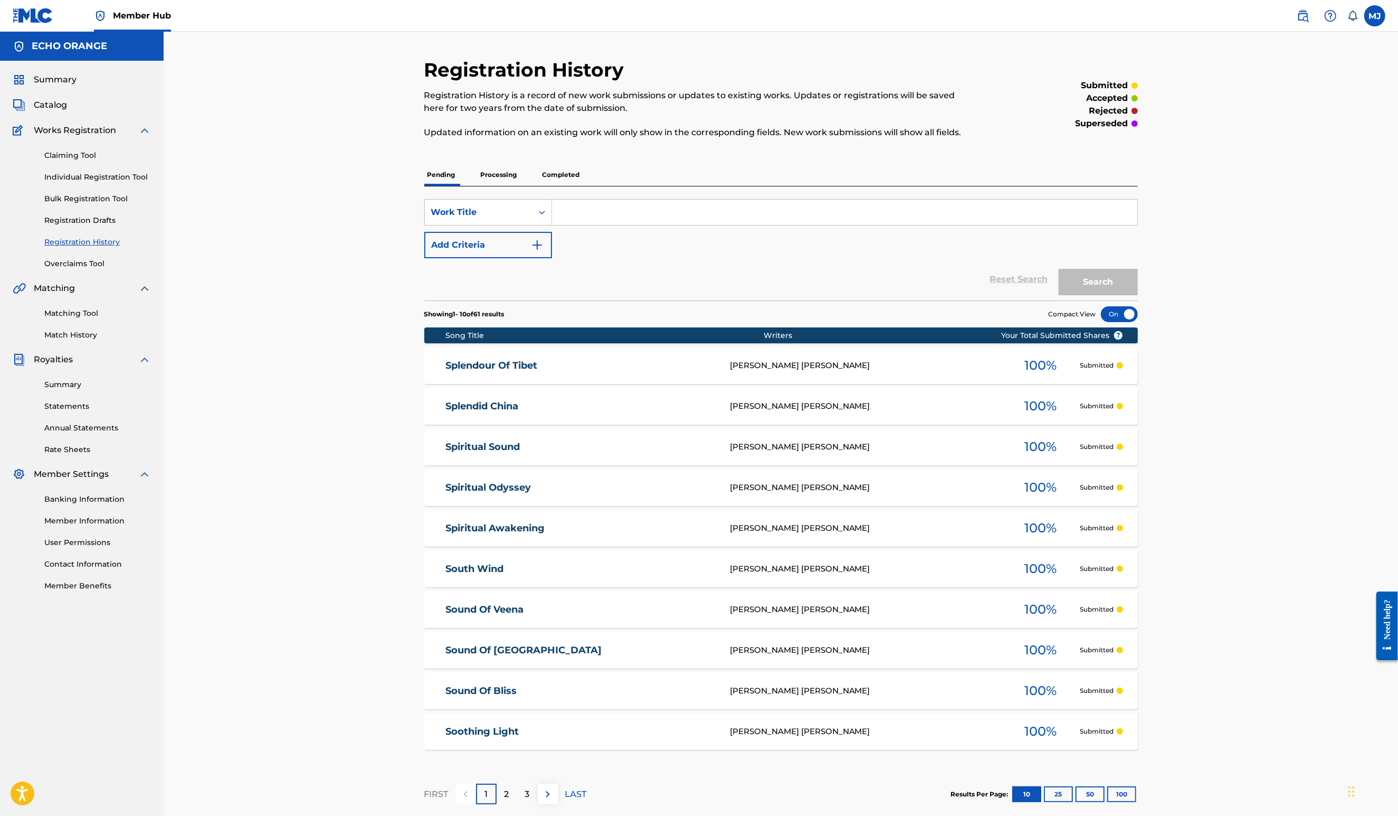
scroll to position [8, 0]
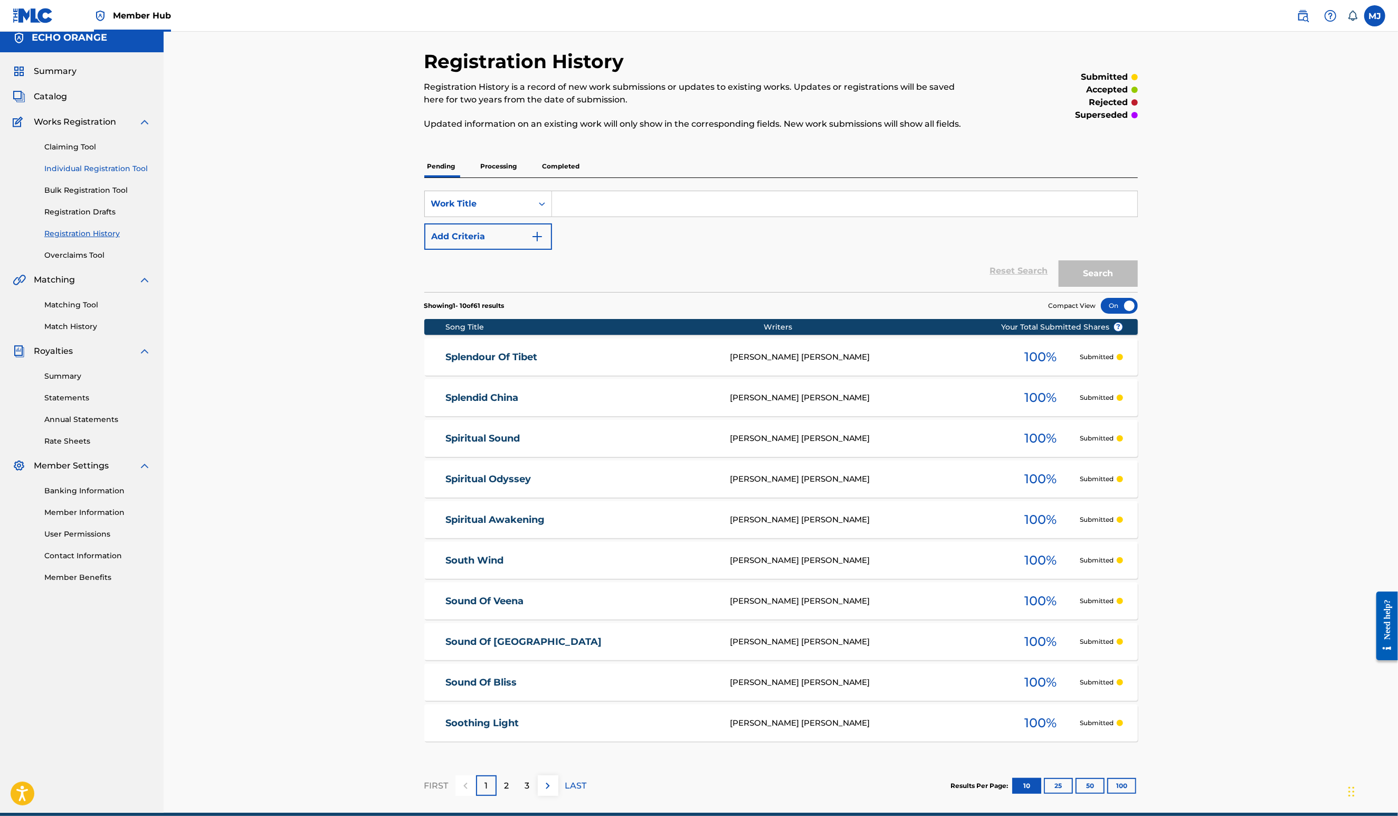
click at [98, 174] on link "Individual Registration Tool" at bounding box center [97, 168] width 107 height 11
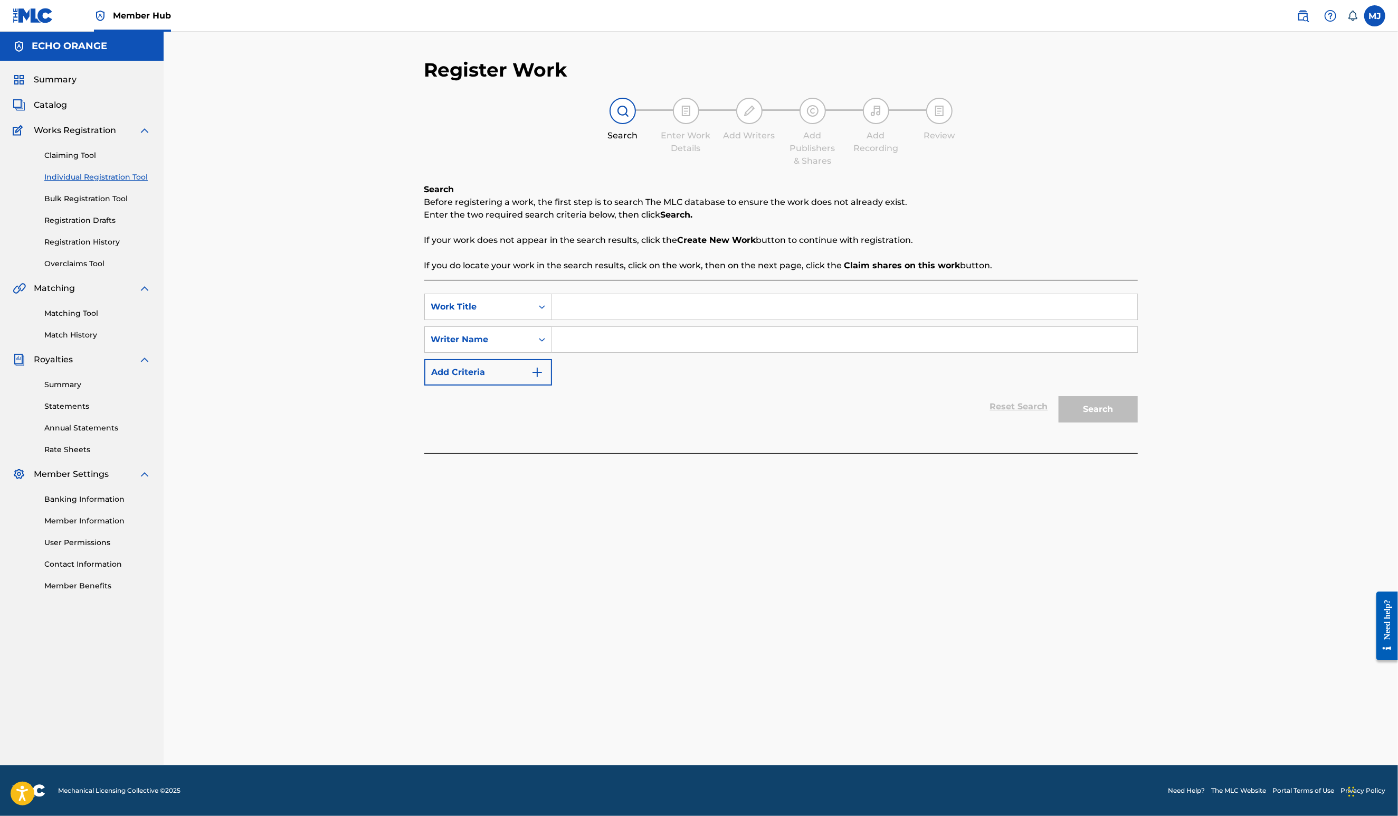
click at [576, 319] on input "Search Form" at bounding box center [844, 306] width 585 height 25
type input "Spring Awakening"
paste input "[PERSON_NAME]"
type input "[PERSON_NAME]"
click at [1138, 422] on button "Search" at bounding box center [1098, 409] width 79 height 26
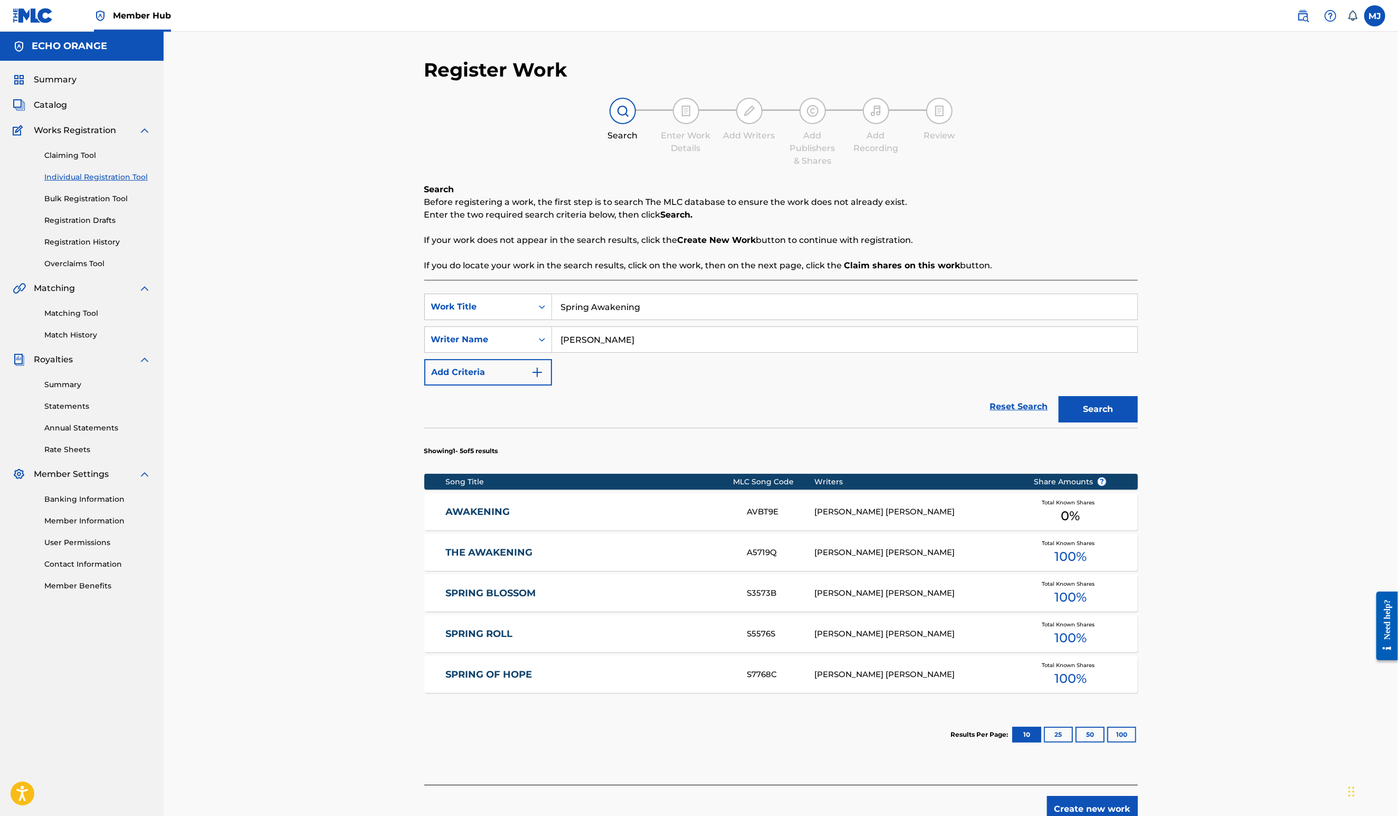
scroll to position [147, 0]
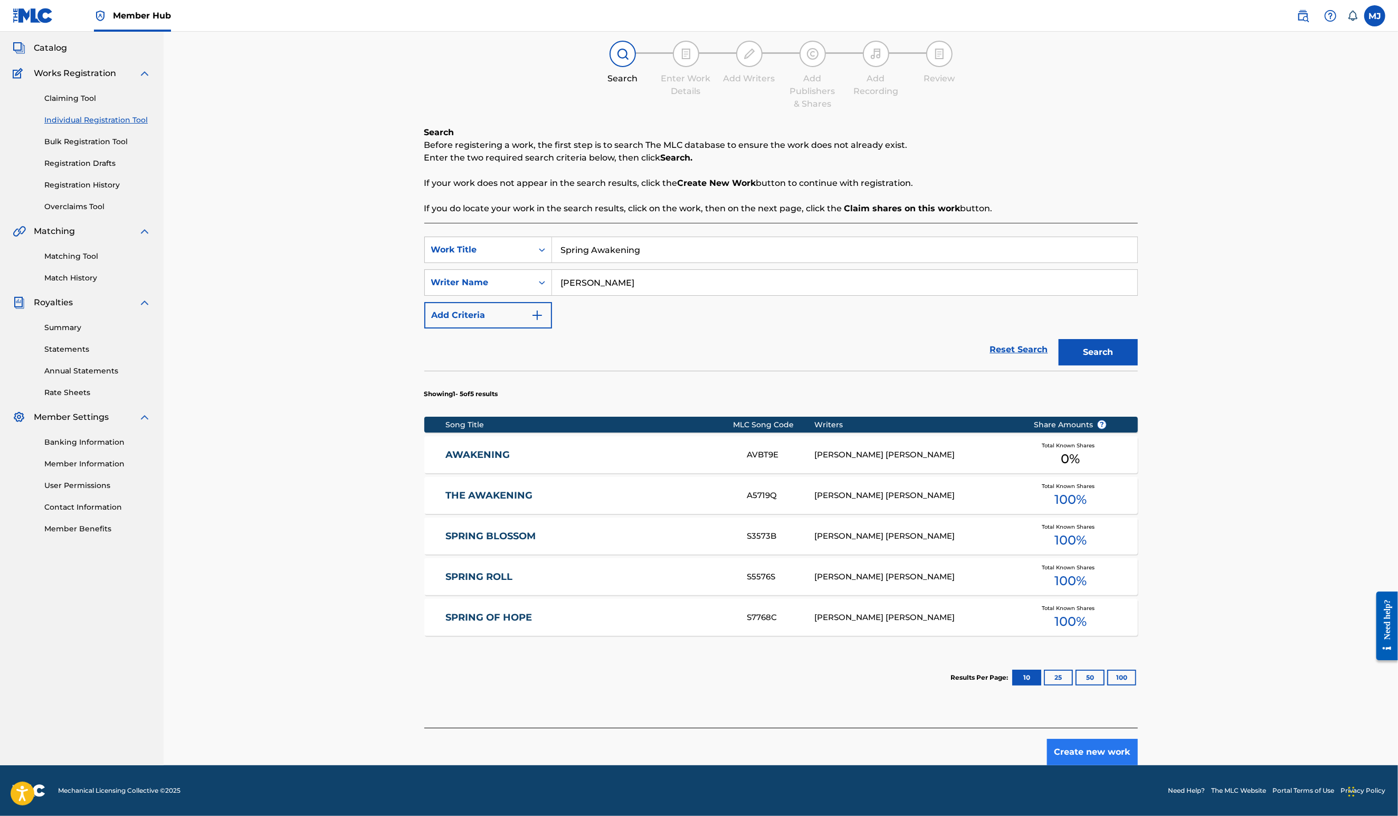
click at [1138, 740] on button "Create new work" at bounding box center [1092, 751] width 91 height 26
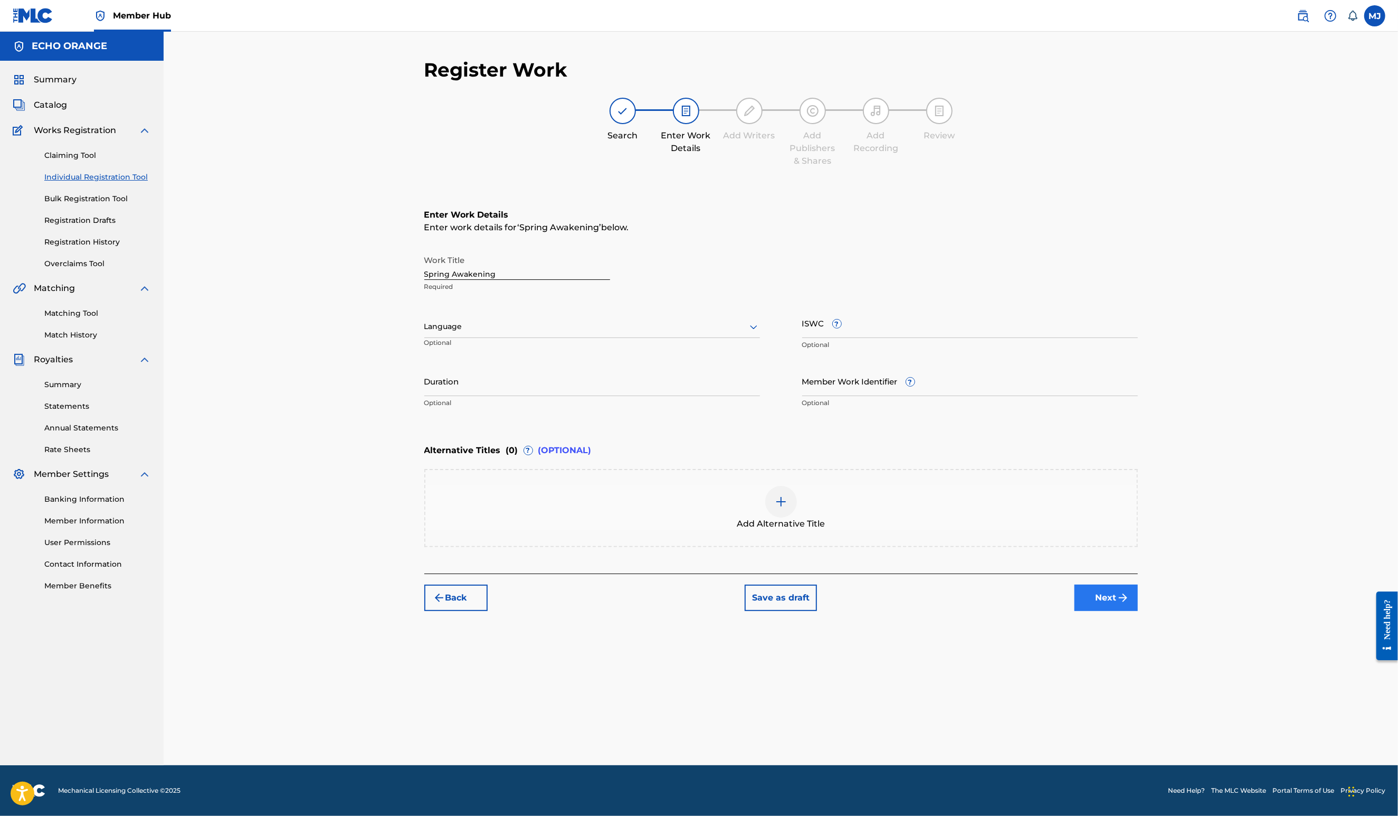
click at [1138, 611] on button "Next" at bounding box center [1106, 597] width 63 height 26
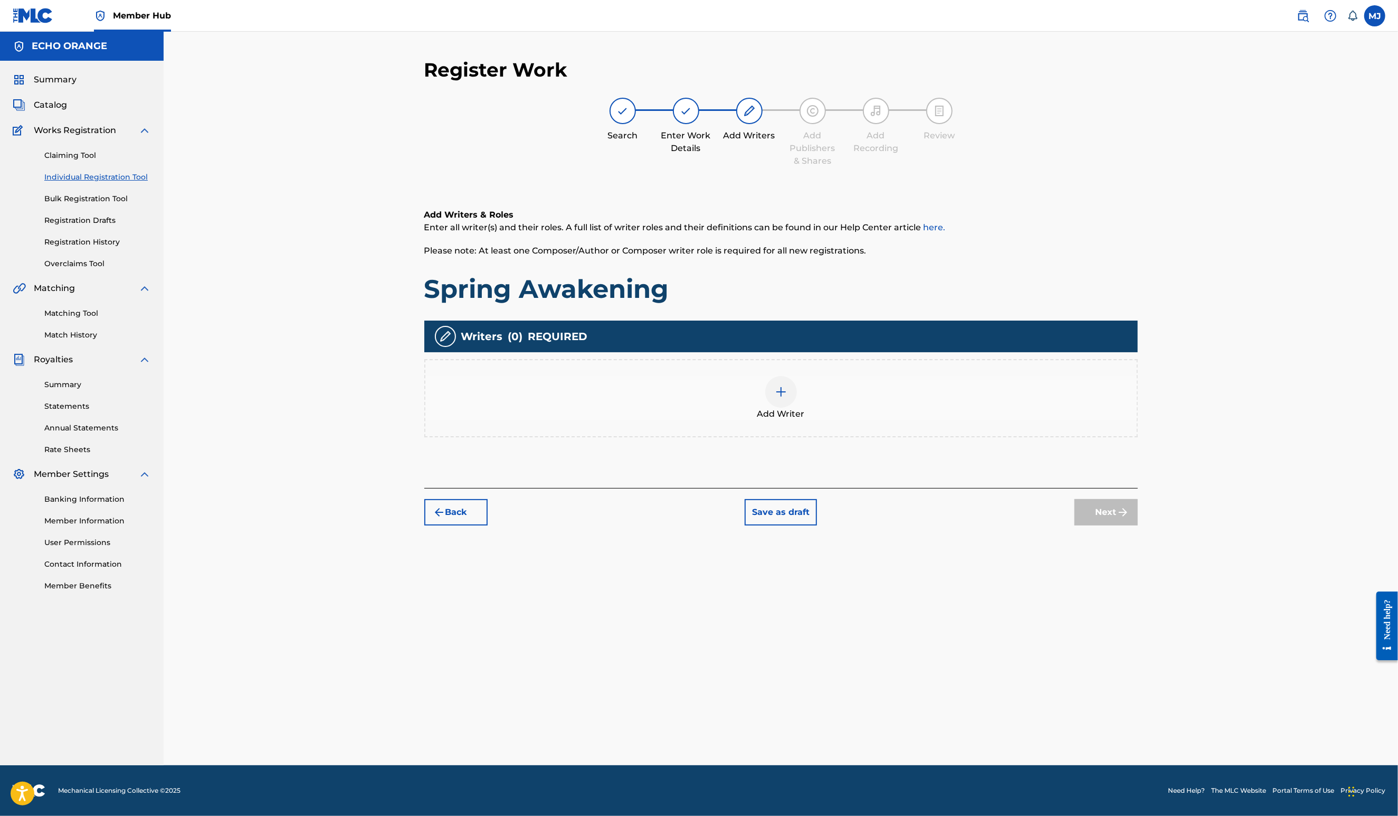
click at [844, 420] on div "Add Writer" at bounding box center [781, 398] width 712 height 44
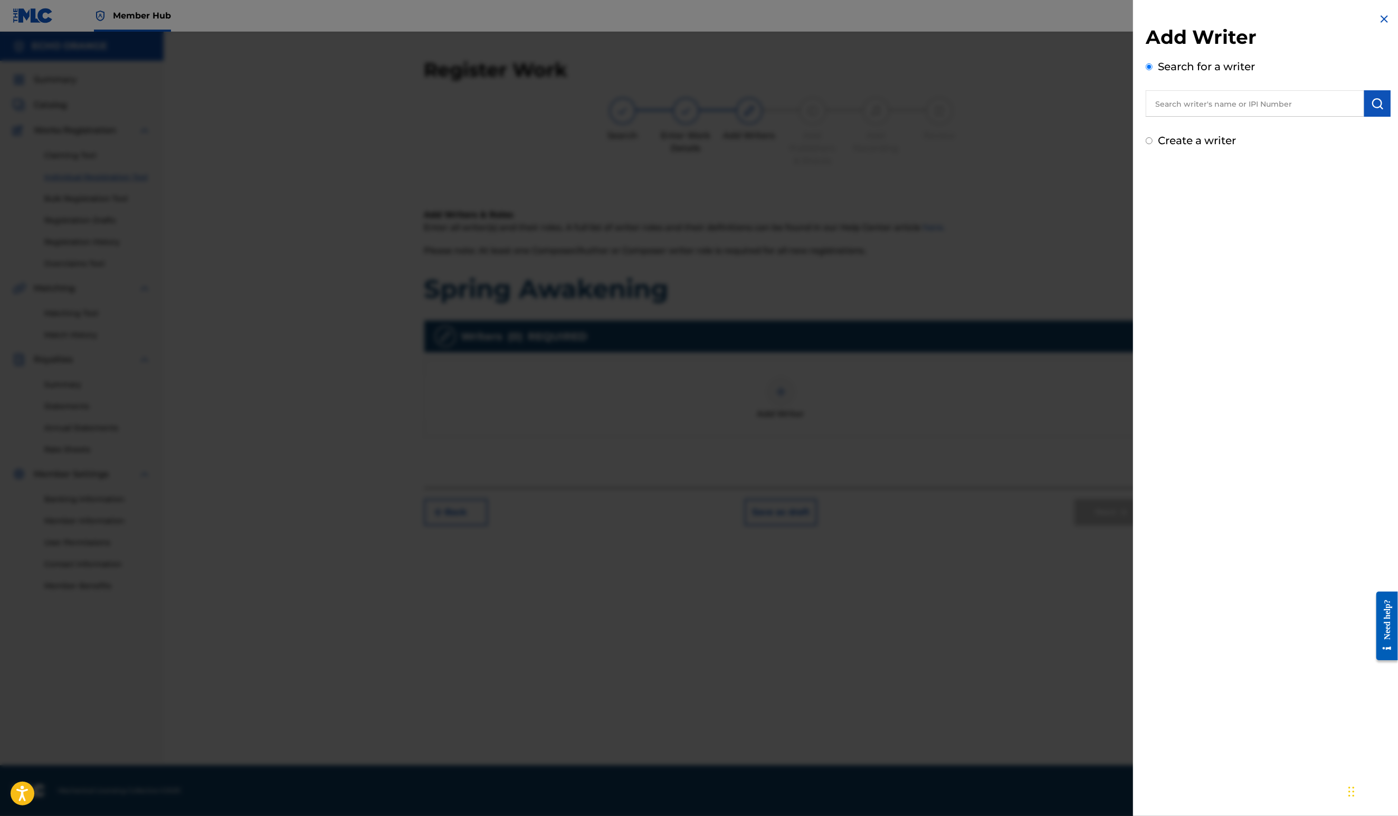
click at [1162, 109] on input "text" at bounding box center [1255, 103] width 219 height 26
paste input "[PERSON_NAME]"
type input "[PERSON_NAME]"
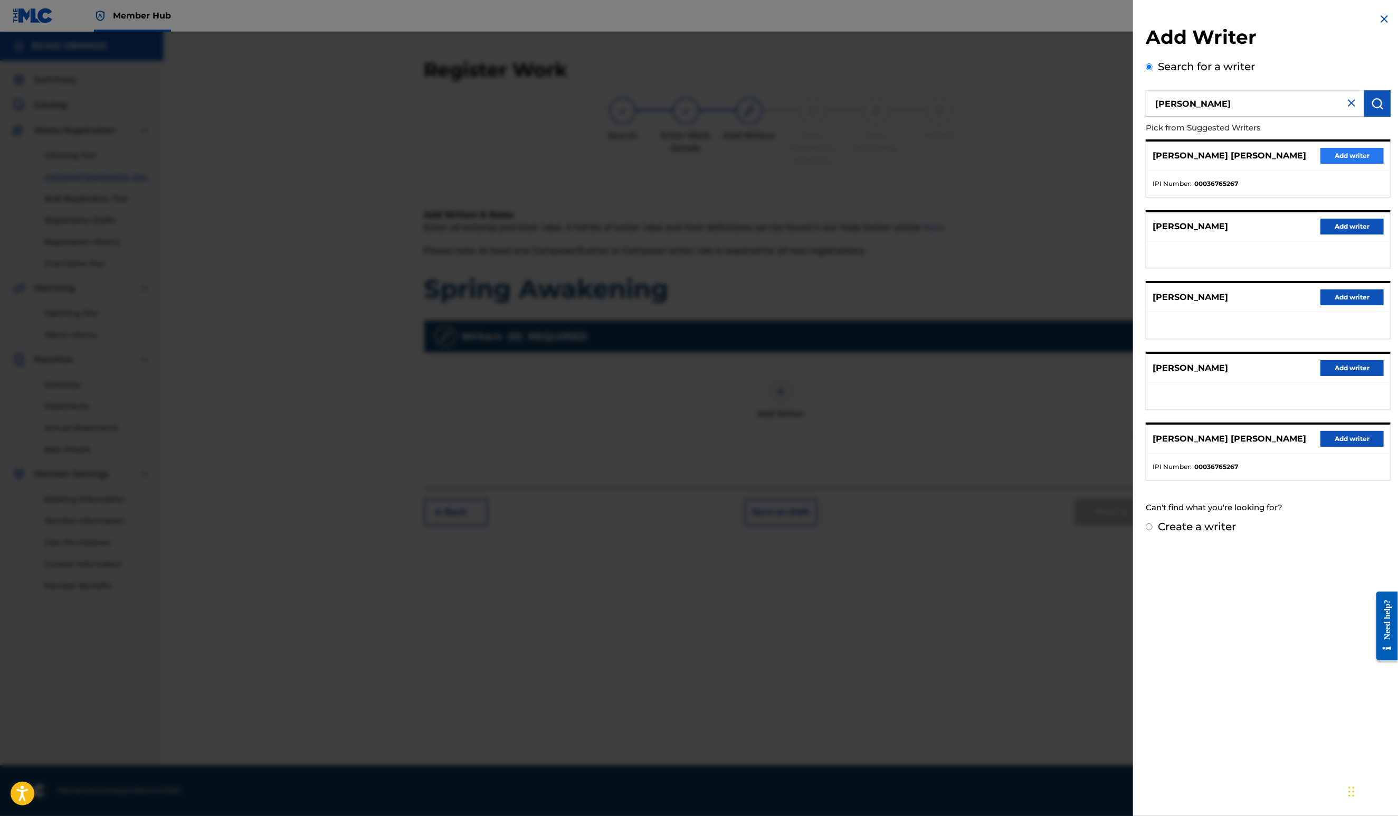
click at [1349, 164] on button "Add writer" at bounding box center [1352, 156] width 63 height 16
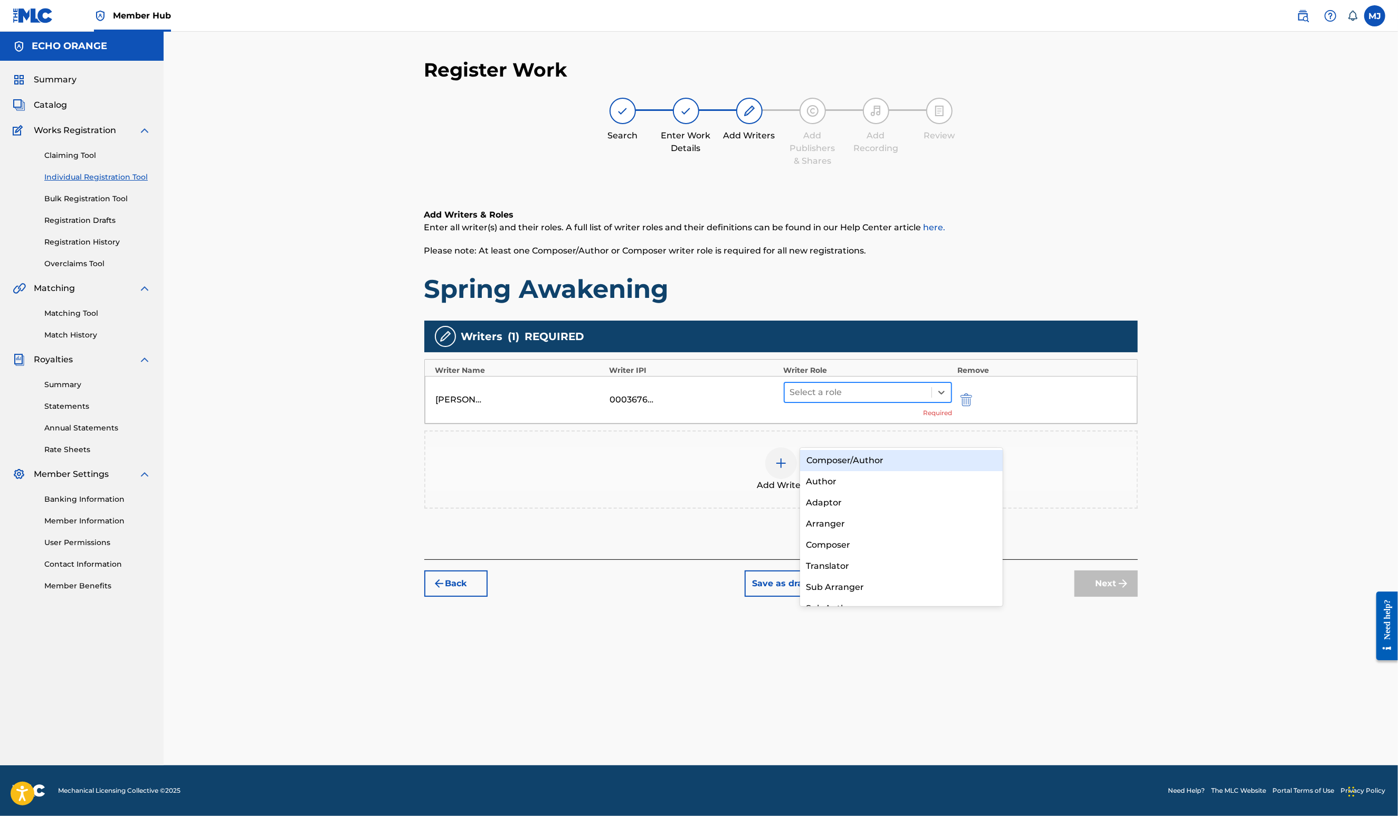
click at [896, 400] on div at bounding box center [858, 392] width 137 height 15
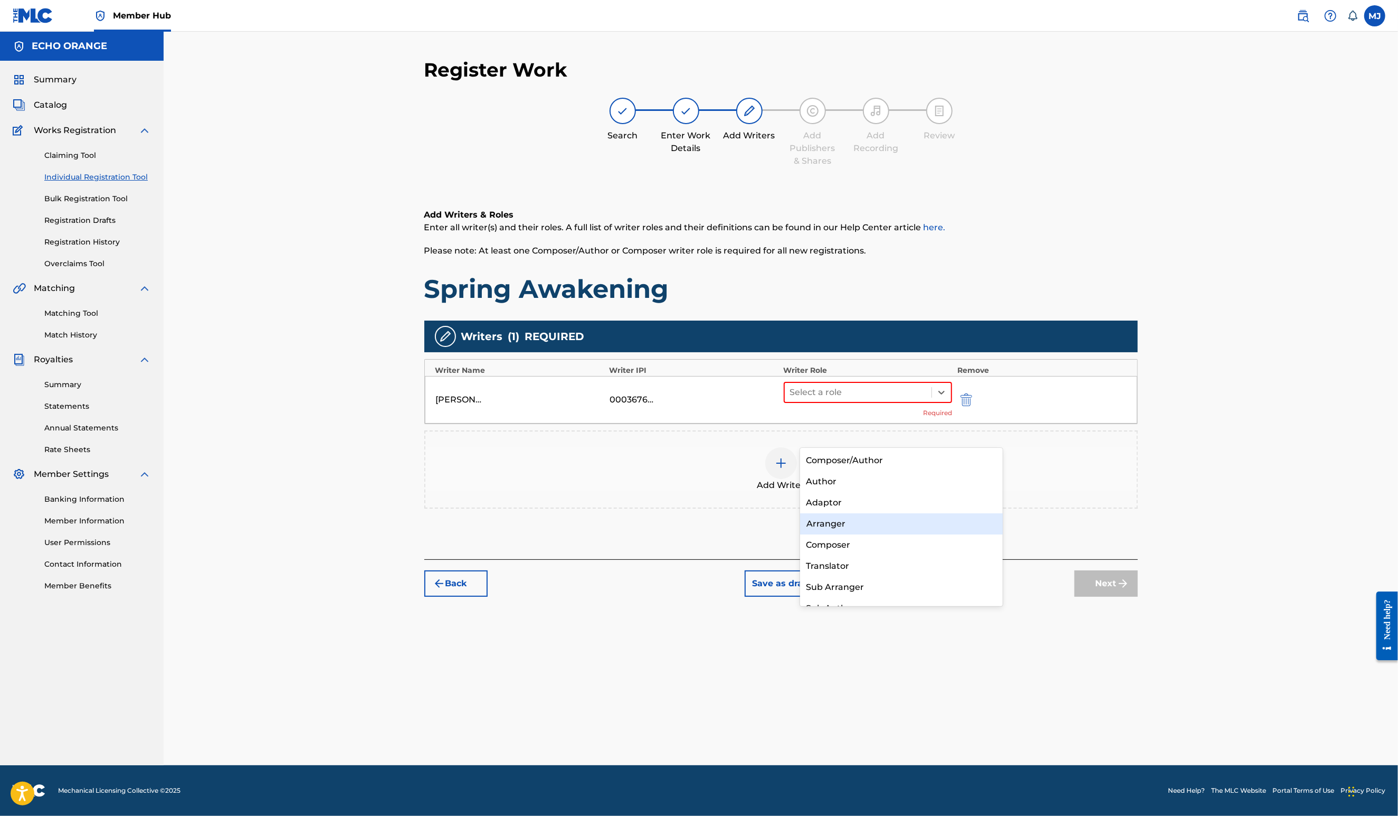
click at [870, 546] on div "Composer" at bounding box center [901, 544] width 203 height 21
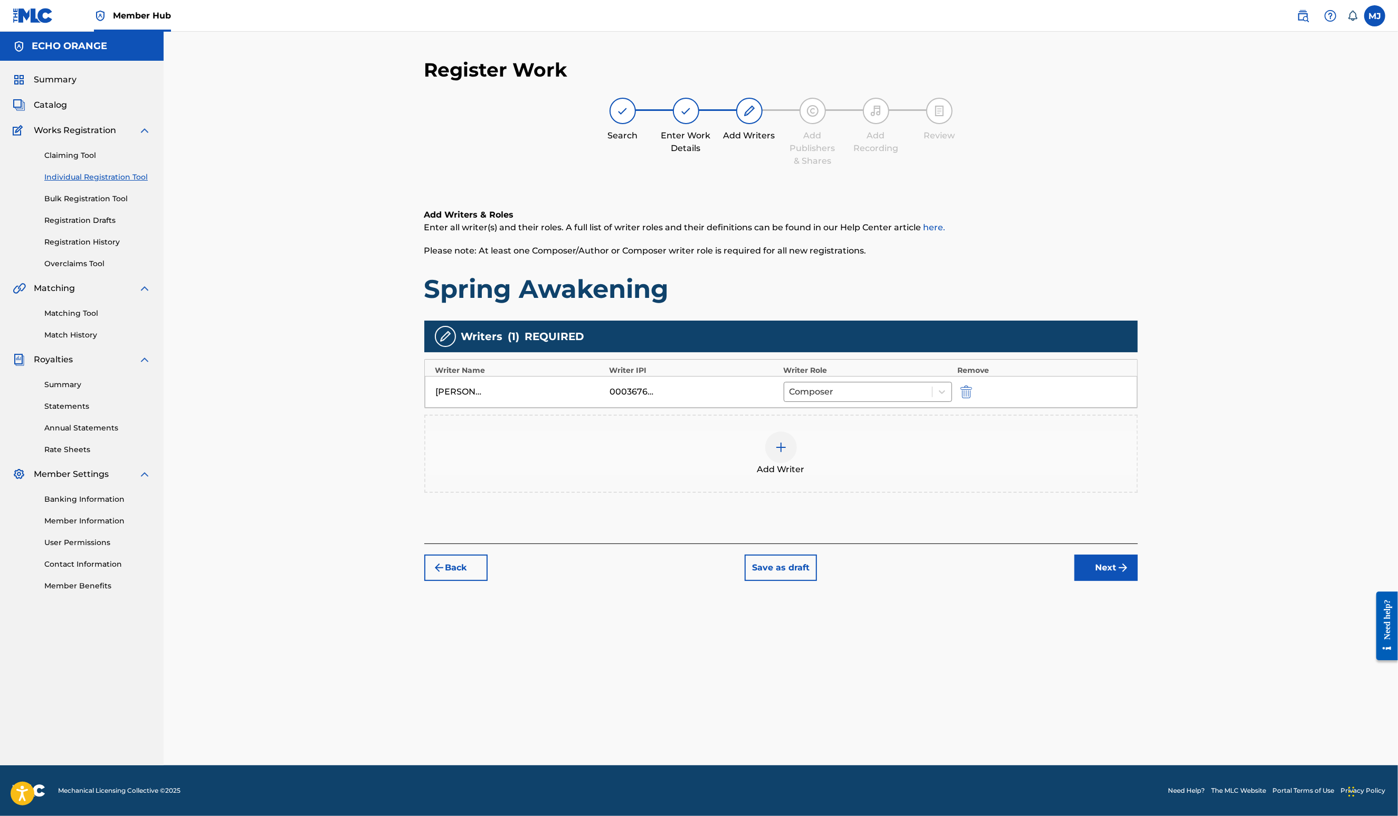
click at [1138, 581] on button "Next" at bounding box center [1106, 567] width 63 height 26
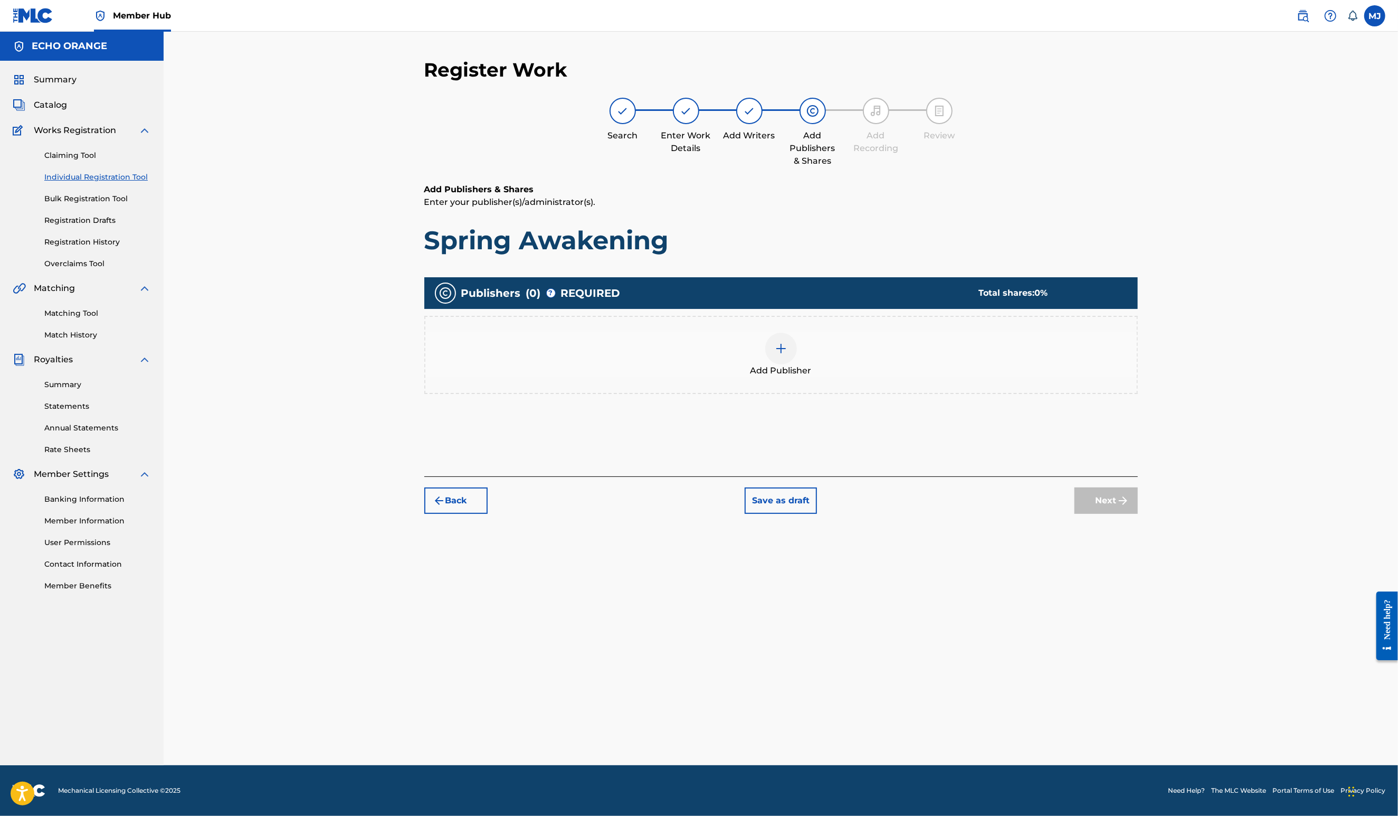
click at [836, 394] on div "Add Publisher" at bounding box center [781, 355] width 714 height 78
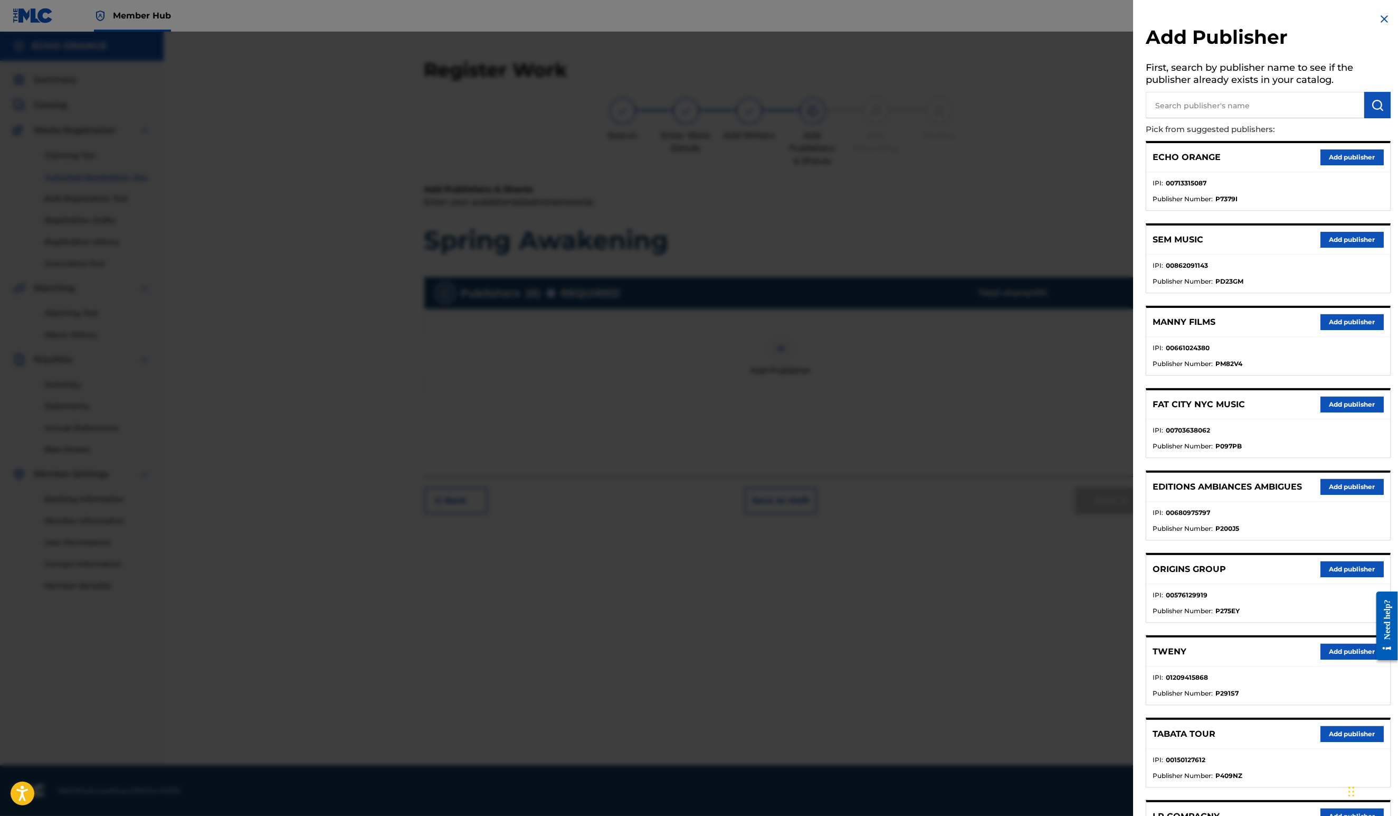
click at [1321, 577] on button "Add publisher" at bounding box center [1352, 569] width 63 height 16
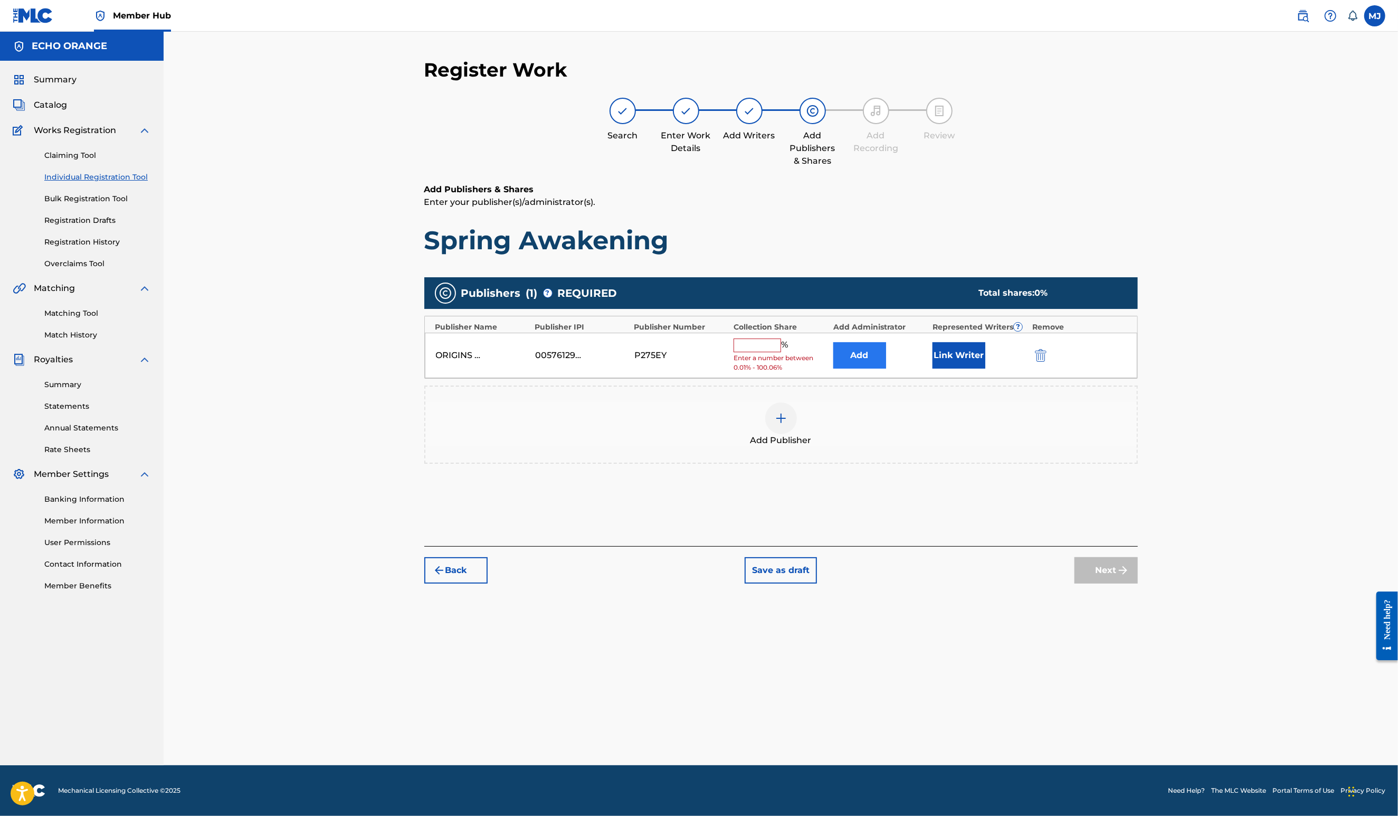
click at [886, 368] on button "Add" at bounding box center [860, 355] width 53 height 26
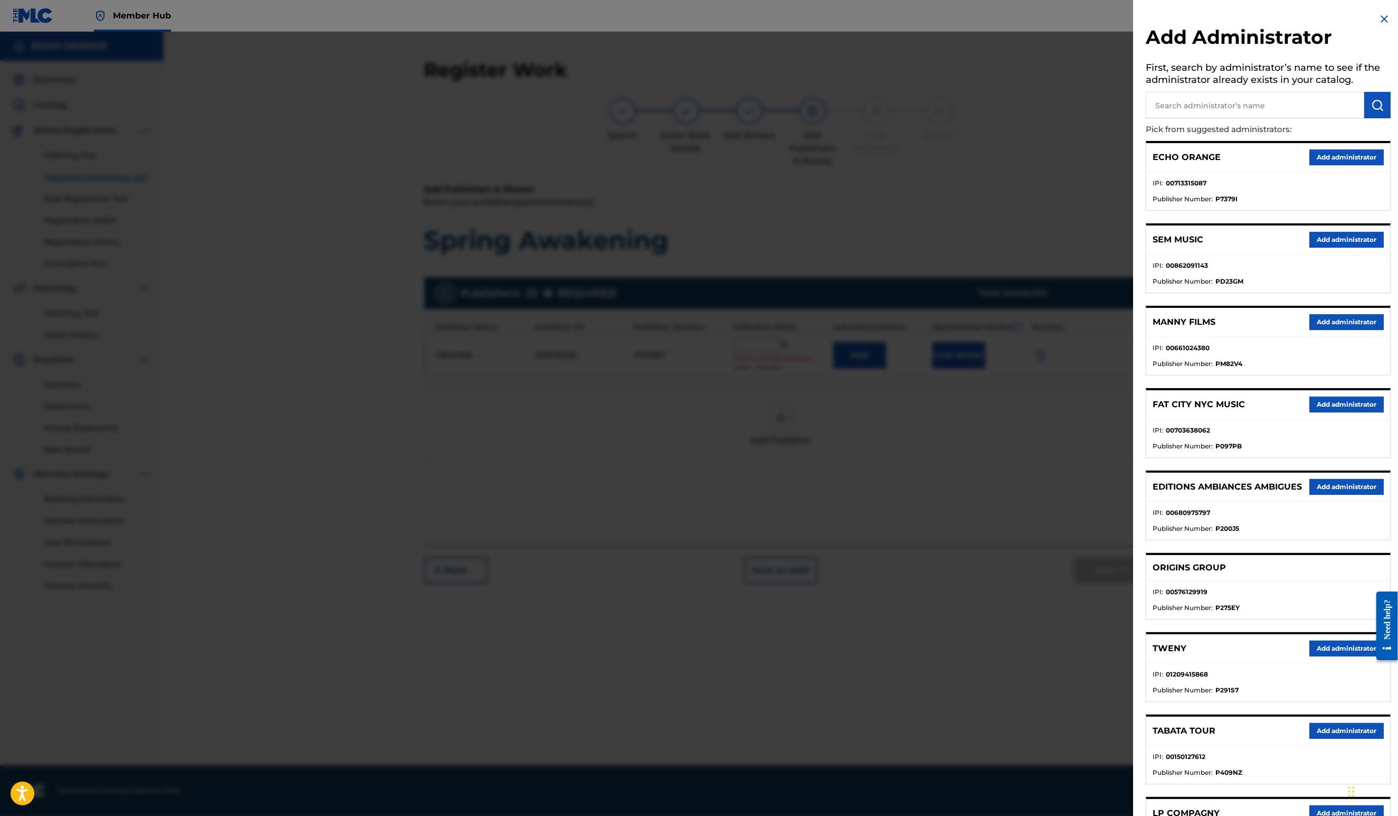
click at [1322, 172] on div "ECHO ORANGE Add administrator" at bounding box center [1269, 157] width 244 height 29
click at [1324, 165] on button "Add administrator" at bounding box center [1347, 157] width 74 height 16
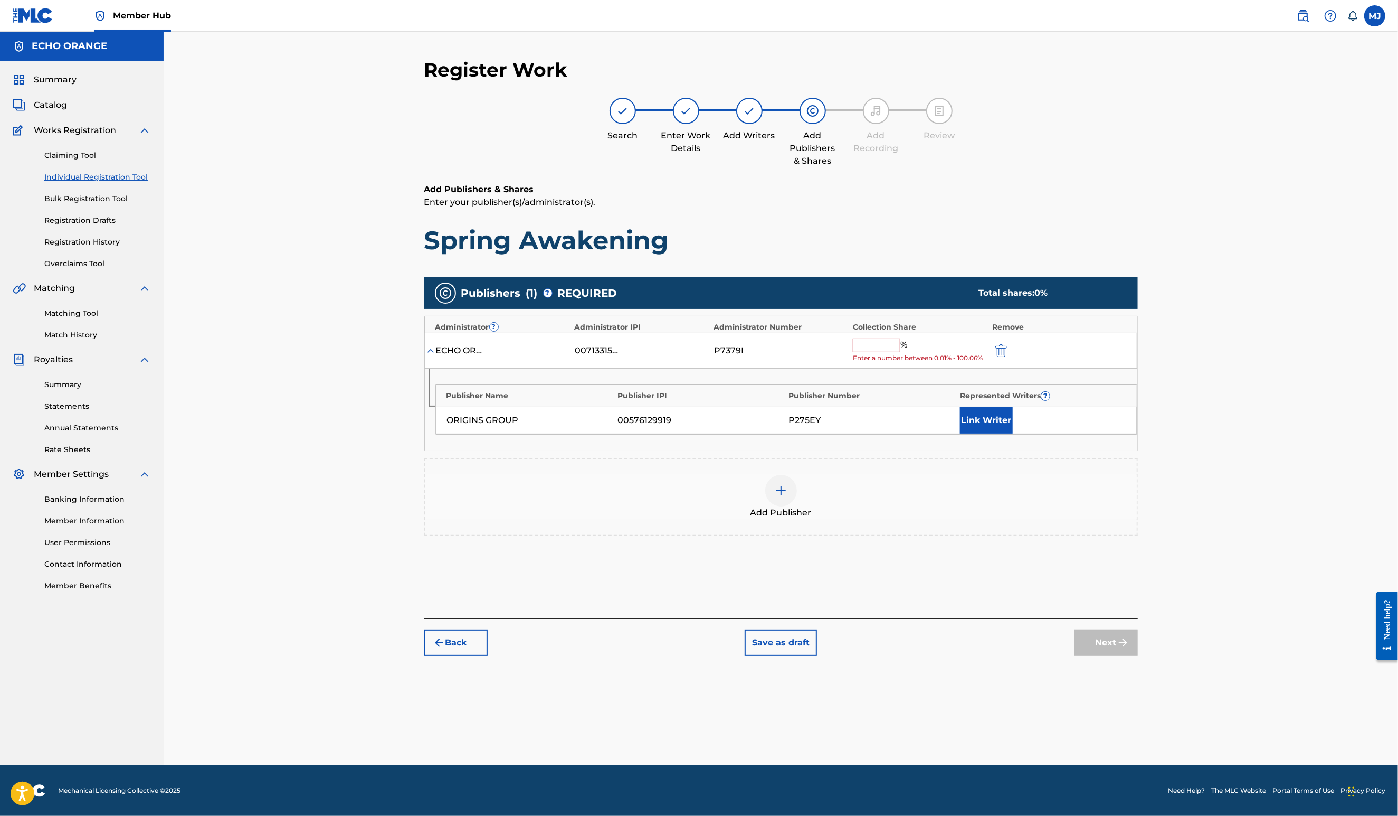
click at [901, 352] on input "text" at bounding box center [877, 345] width 48 height 14
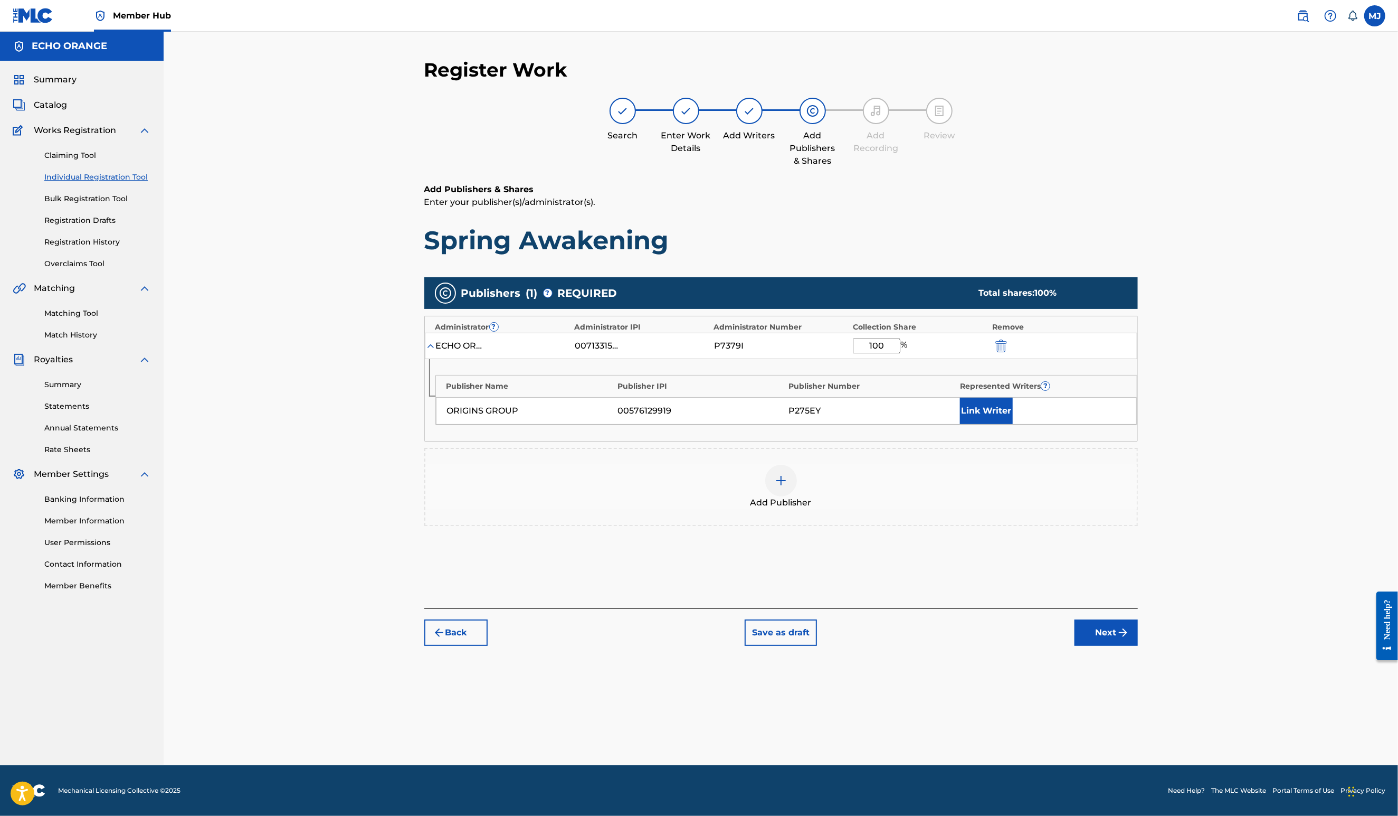
type input "100"
click at [1044, 441] on div "Publisher Name Publisher IPI Publisher Number Represented Writers ? ORIGINS GRO…" at bounding box center [781, 400] width 713 height 82
click at [1044, 425] on div "Publisher Name Publisher IPI Publisher Number Represented Writers ? ORIGINS GRO…" at bounding box center [786, 400] width 702 height 50
click at [1013, 424] on button "Link Writer" at bounding box center [986, 410] width 53 height 26
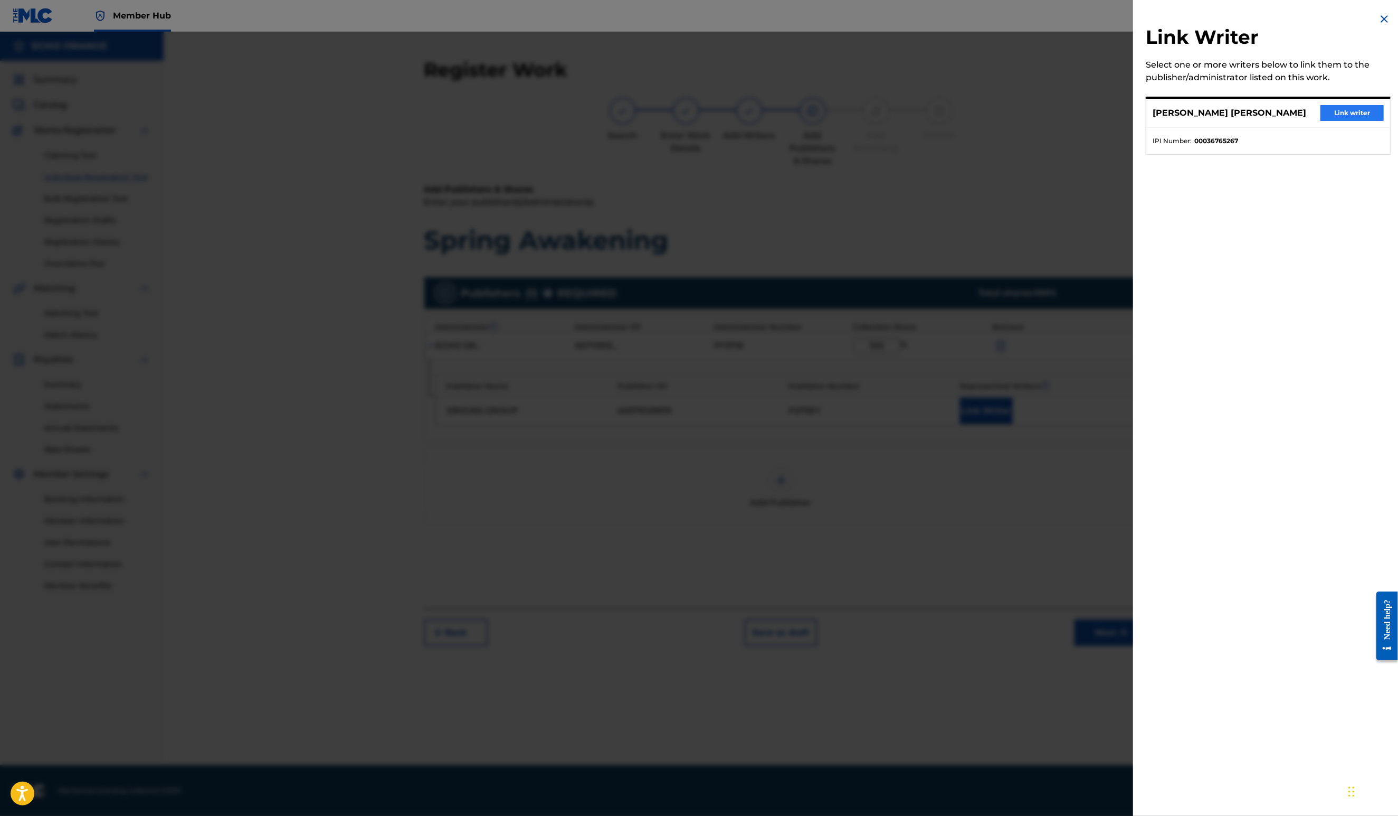
click at [1332, 121] on button "Link writer" at bounding box center [1352, 113] width 63 height 16
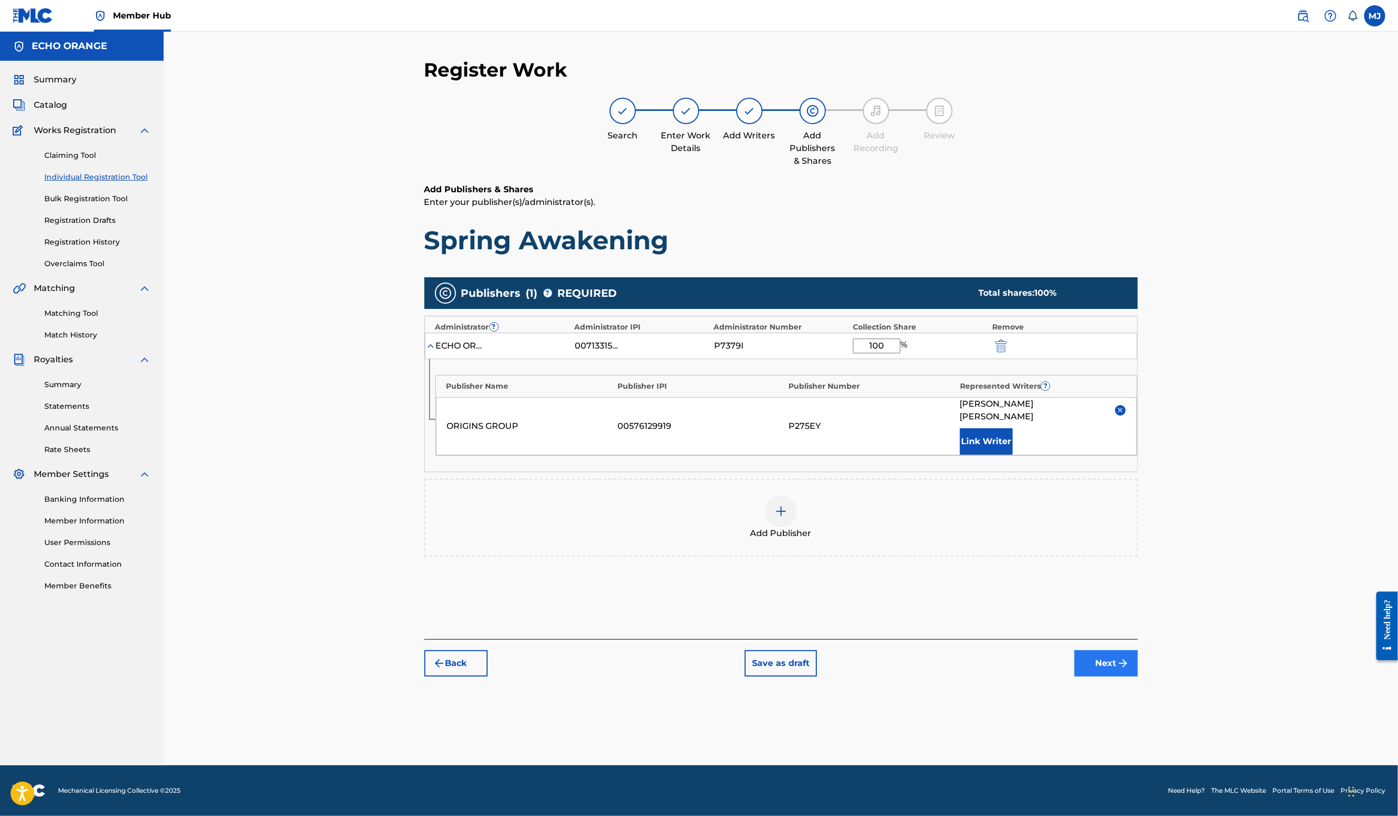
click at [1130, 669] on img "submit" at bounding box center [1123, 663] width 13 height 13
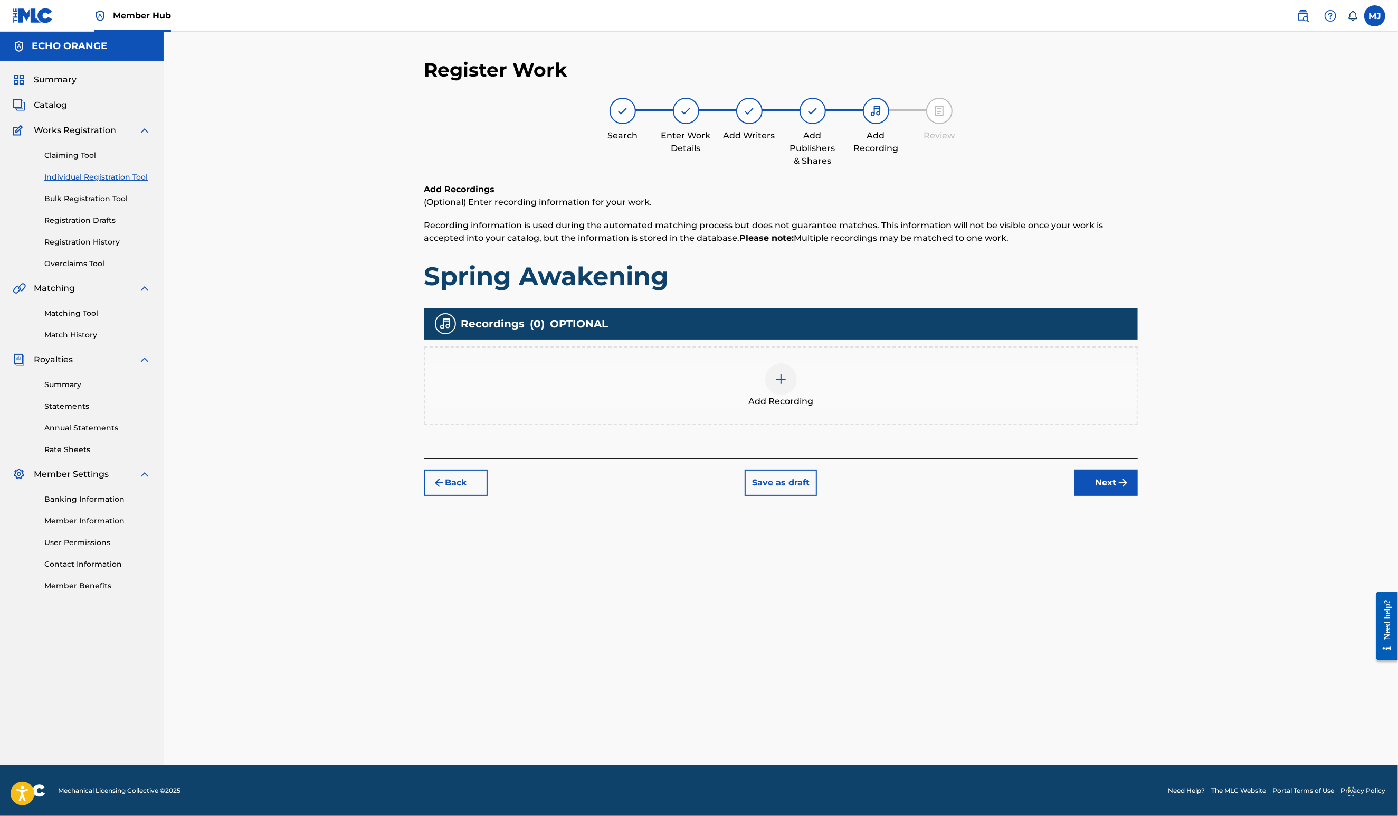
click at [797, 395] on div at bounding box center [781, 379] width 32 height 32
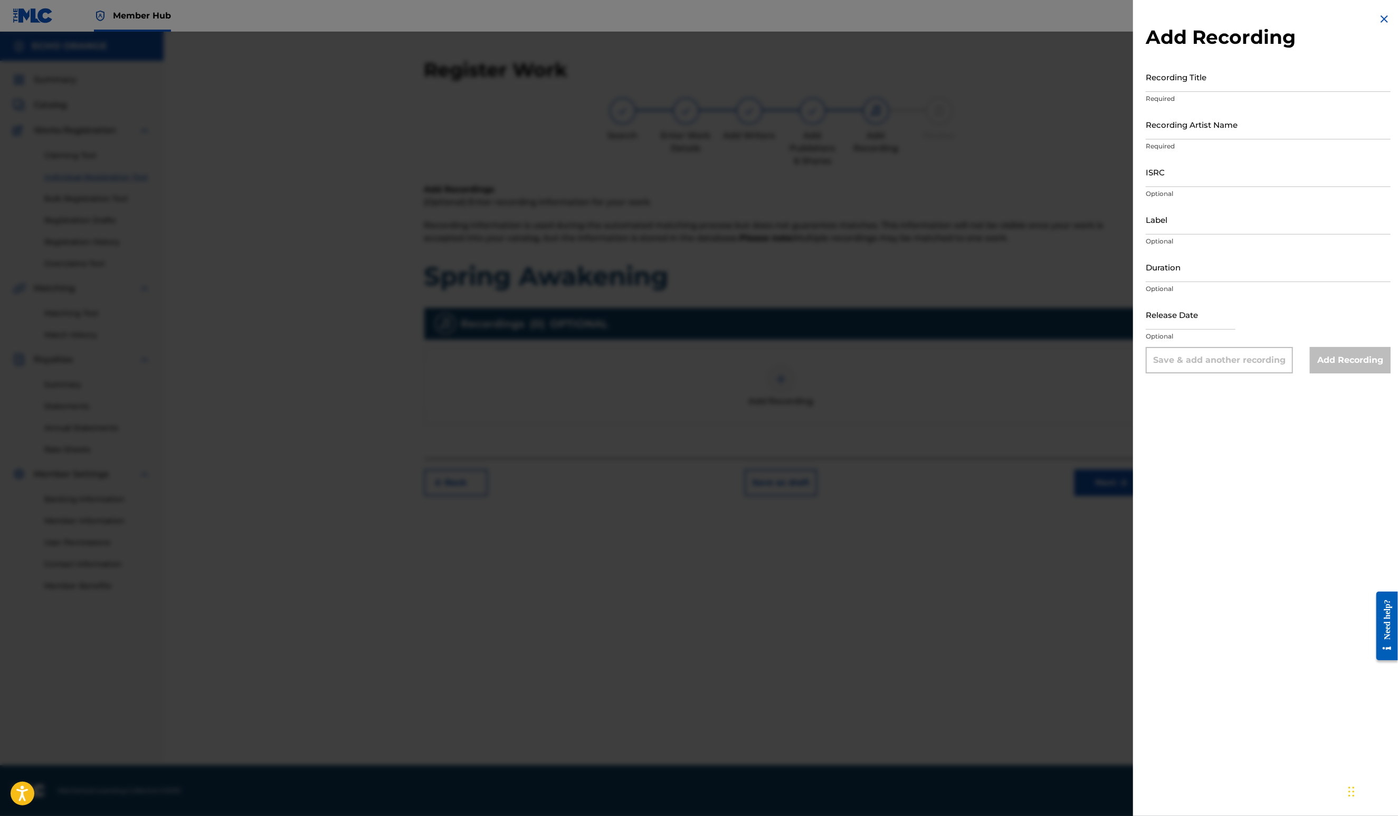
click at [775, 419] on div at bounding box center [699, 440] width 1398 height 816
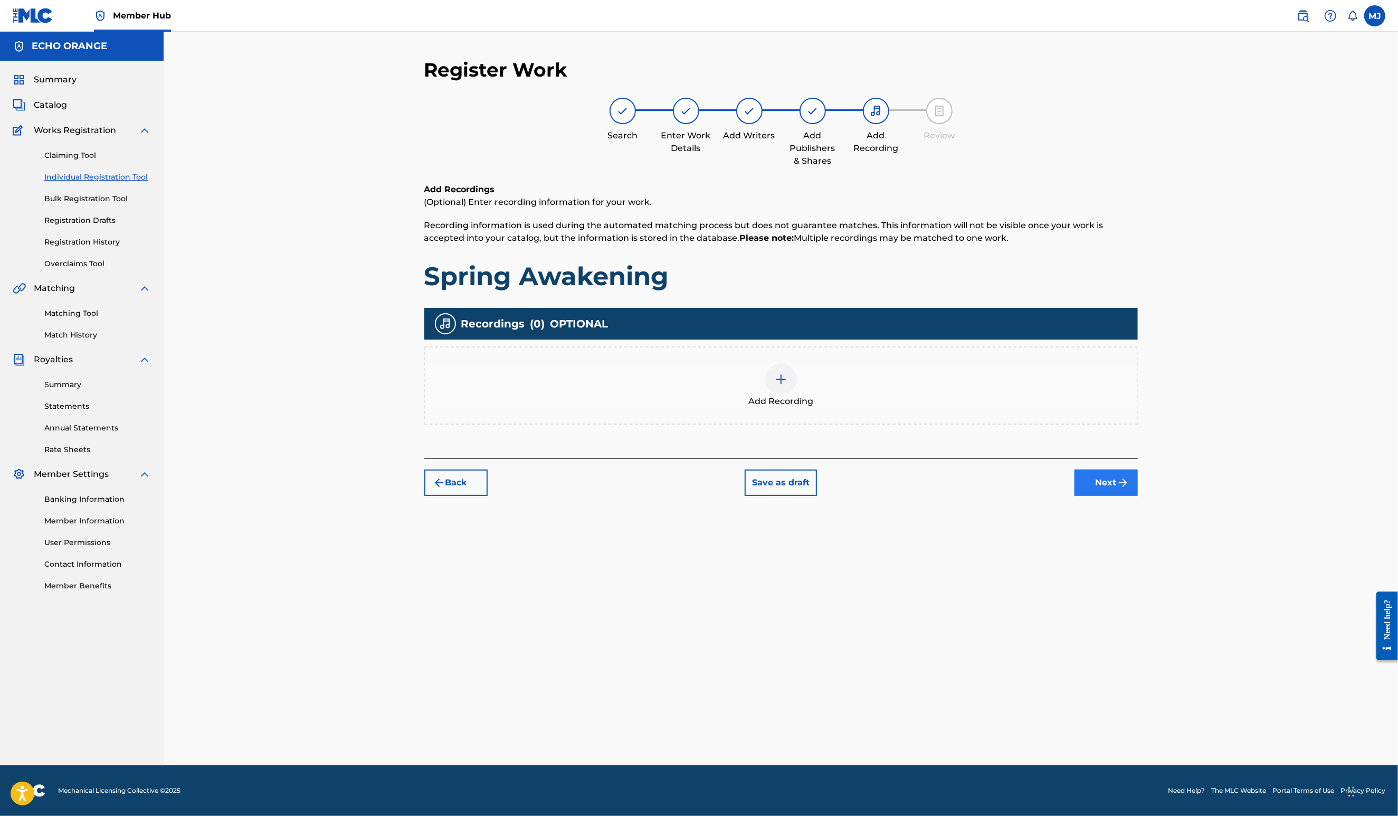
click at [1138, 496] on button "Next" at bounding box center [1106, 482] width 63 height 26
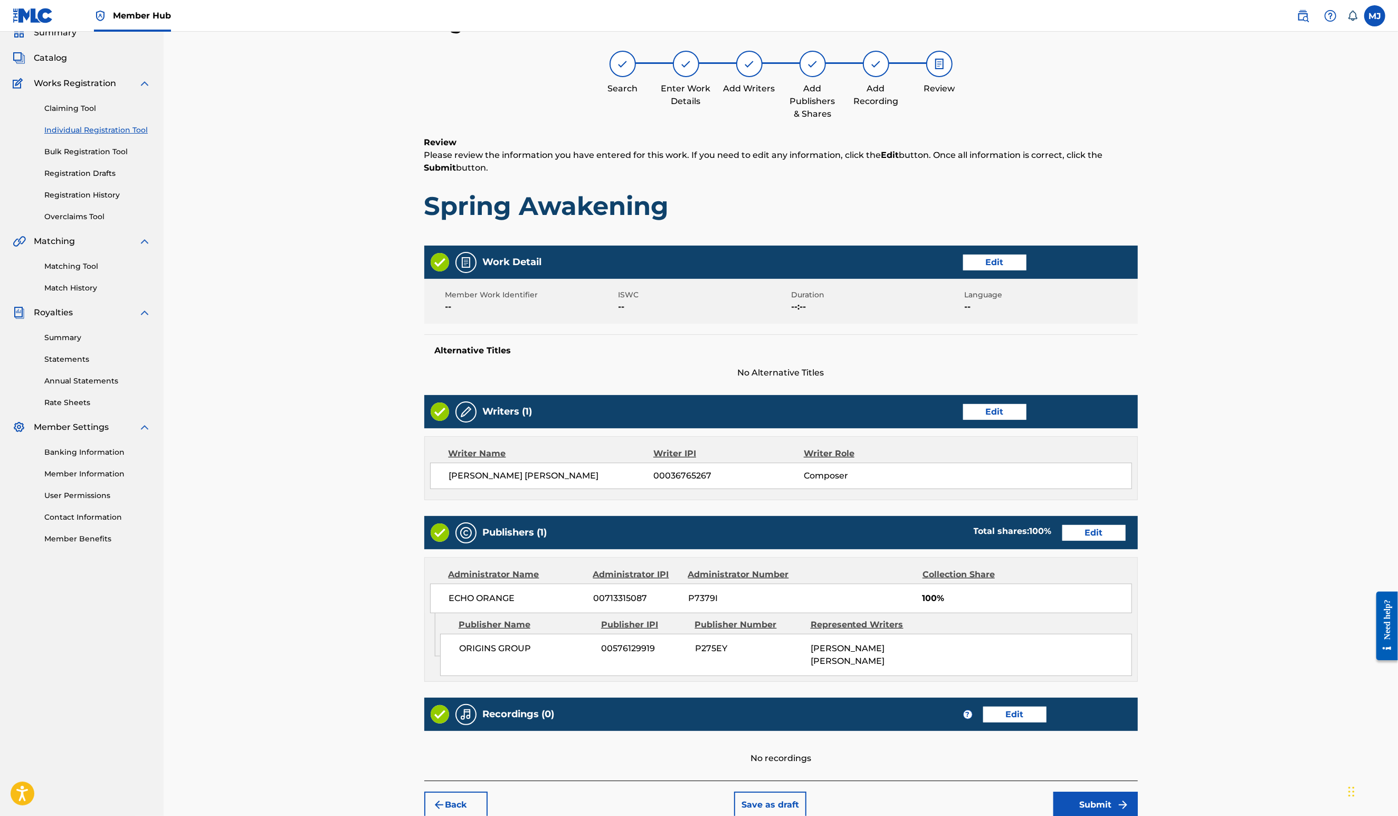
scroll to position [198, 0]
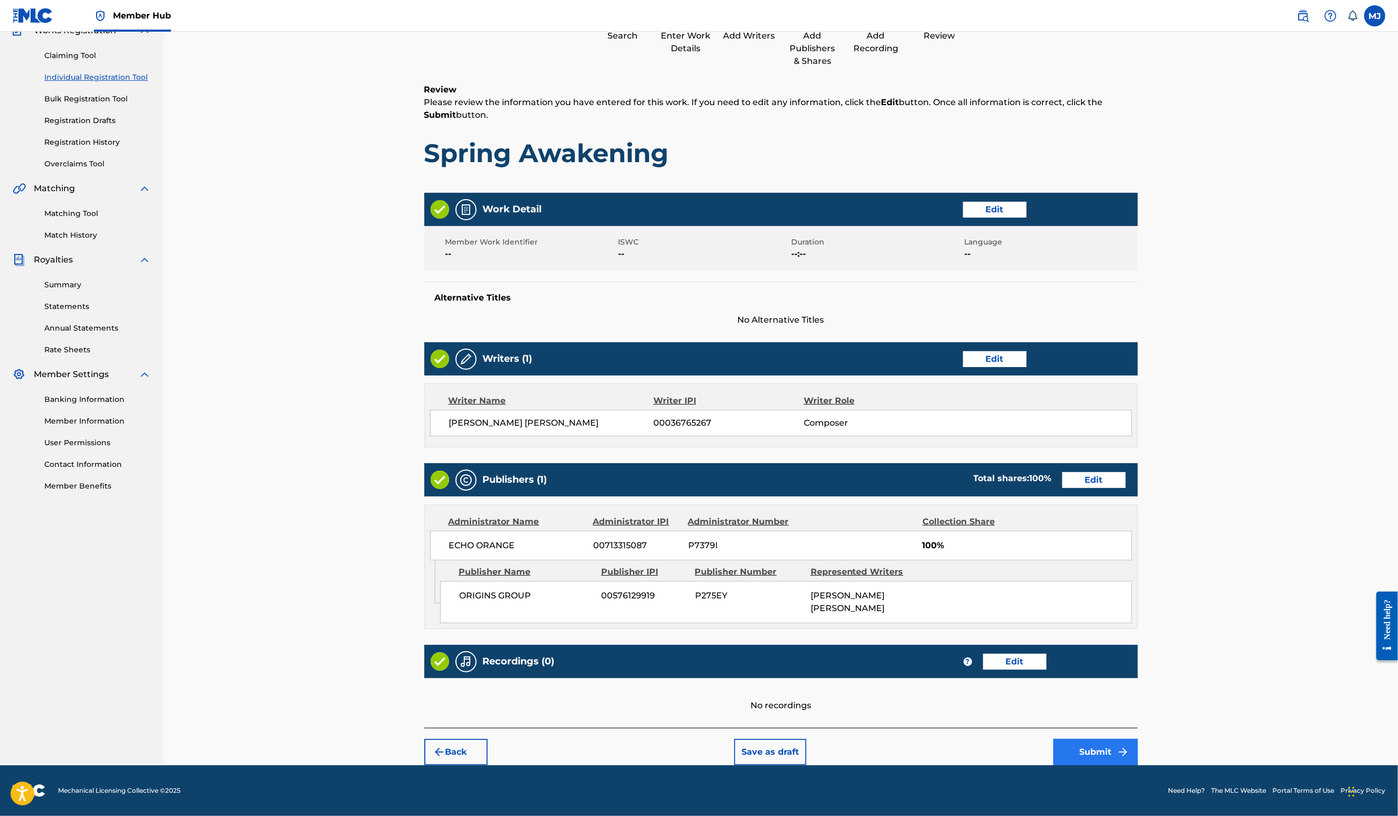
click at [1138, 738] on button "Submit" at bounding box center [1096, 751] width 84 height 26
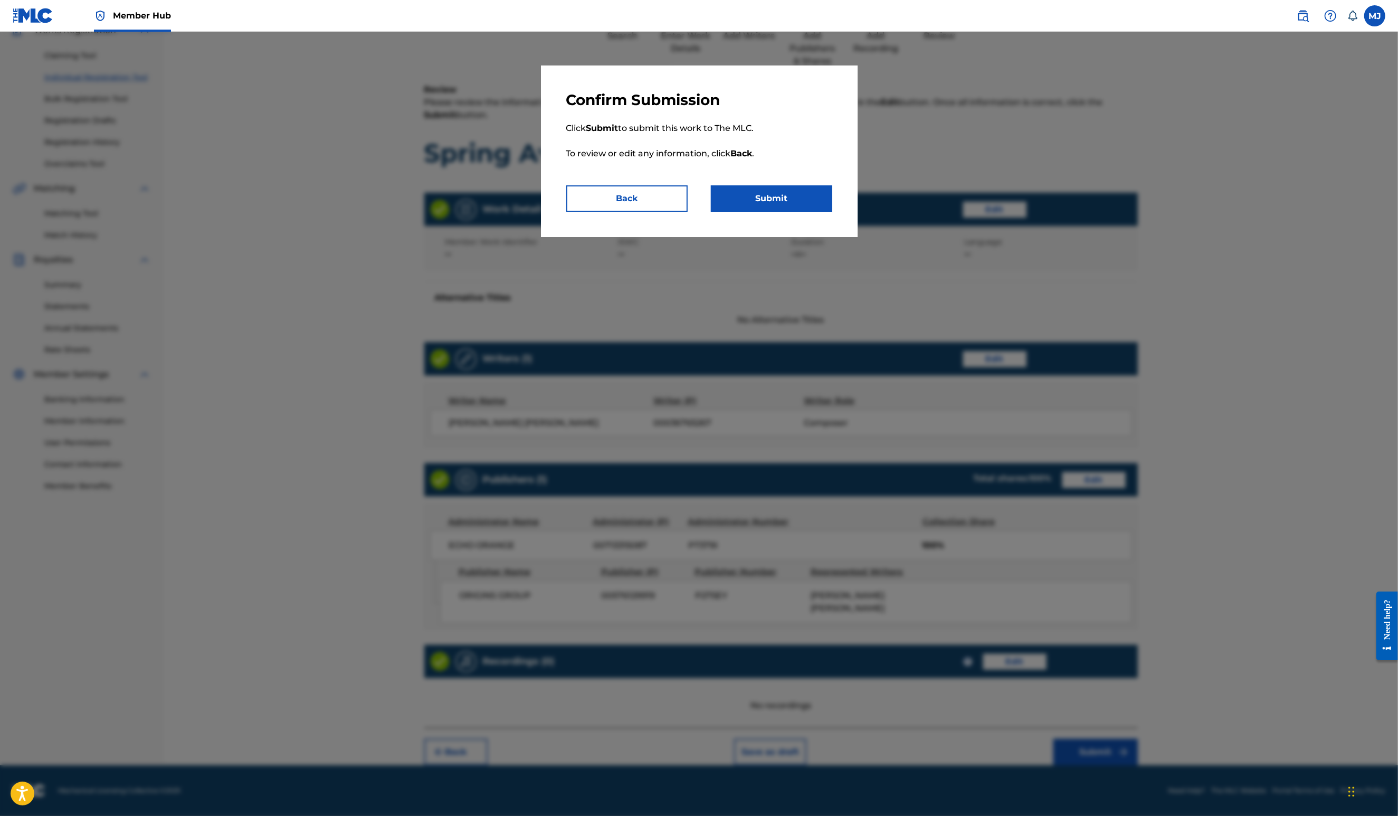
click at [784, 237] on div "Confirm Submission Click Submit to submit this work to The MLC. To review or ed…" at bounding box center [699, 151] width 317 height 172
click at [790, 212] on button "Submit" at bounding box center [771, 198] width 121 height 26
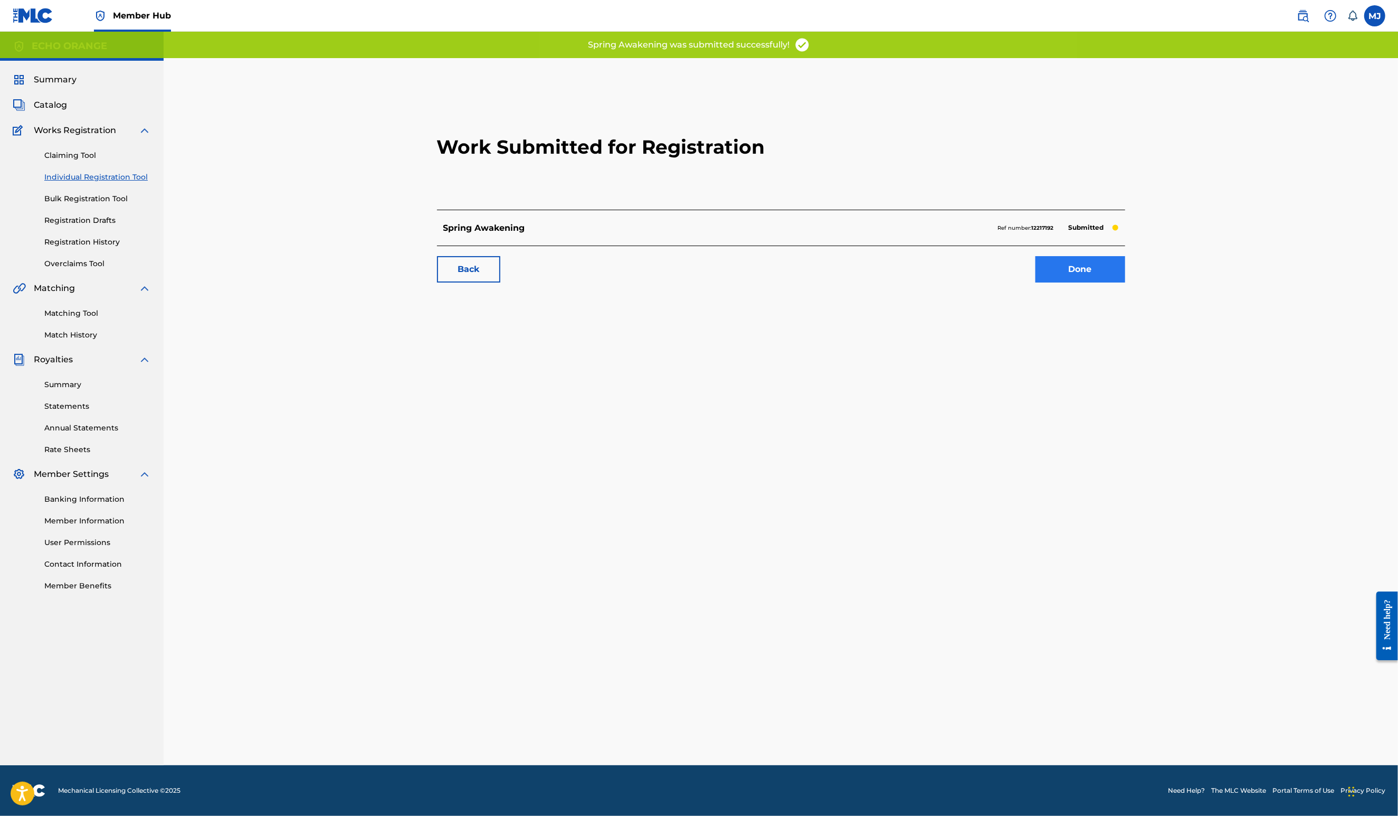
click at [1125, 282] on link "Done" at bounding box center [1081, 269] width 90 height 26
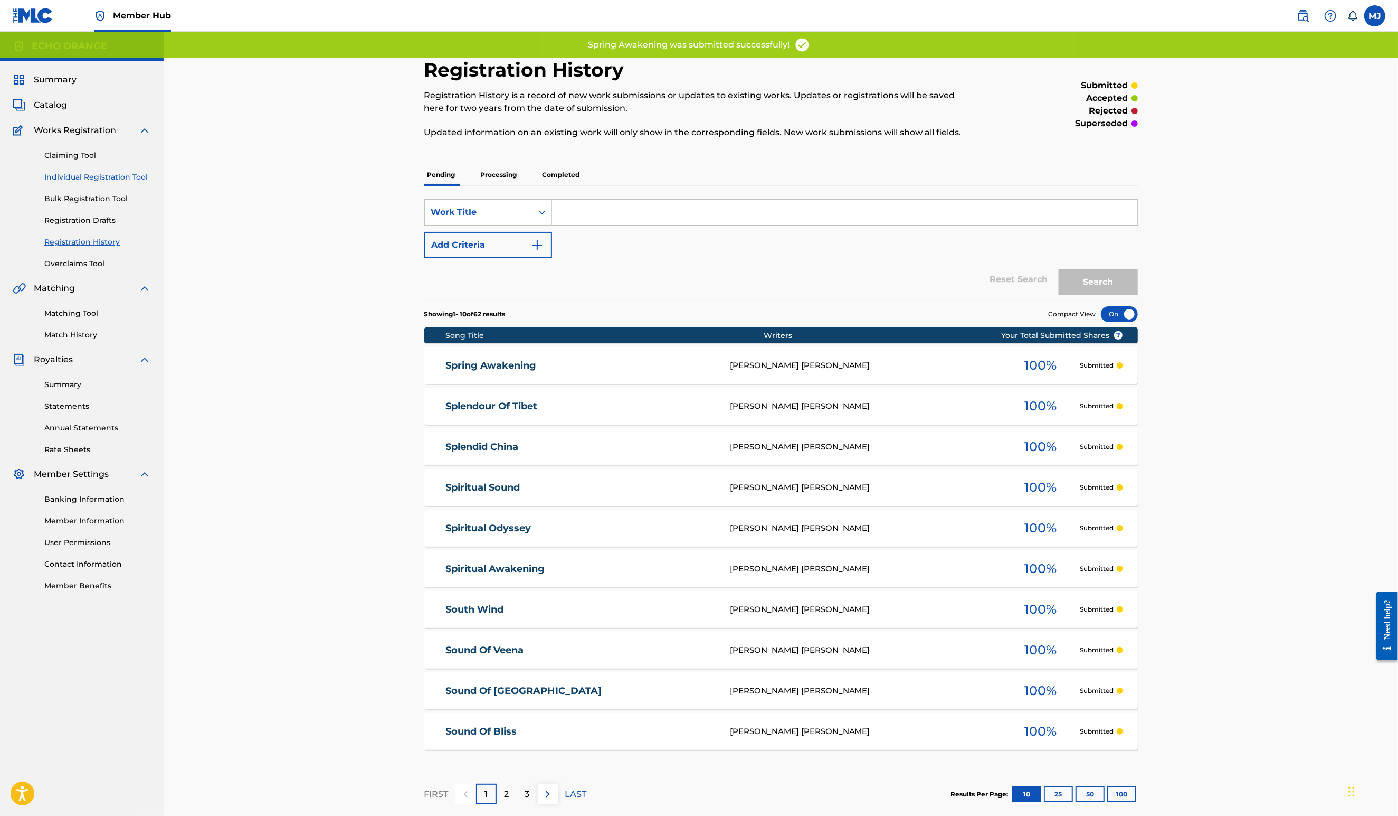
click at [136, 183] on link "Individual Registration Tool" at bounding box center [97, 177] width 107 height 11
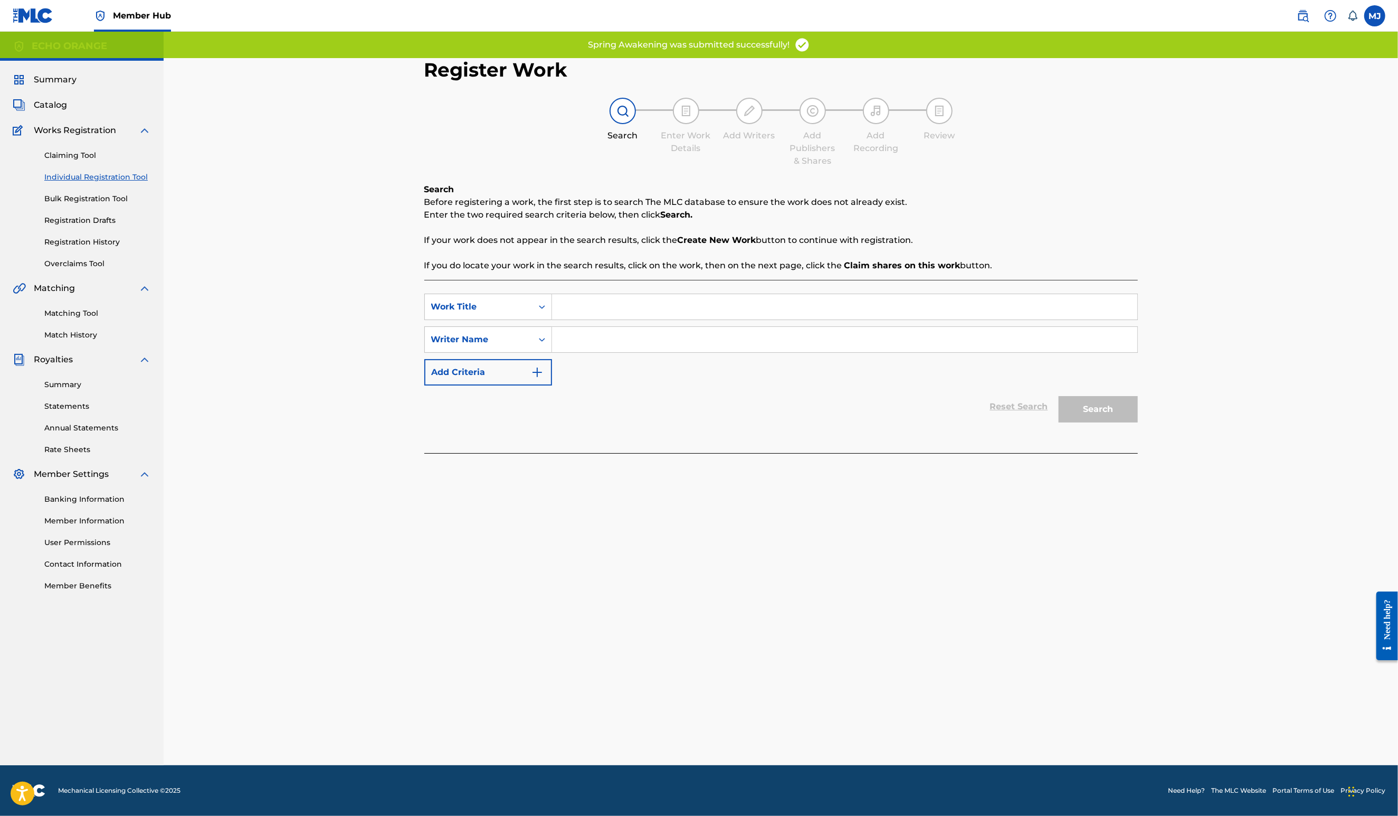
click at [623, 319] on input "Search Form" at bounding box center [844, 306] width 585 height 25
click at [622, 319] on input "Search Form" at bounding box center [844, 306] width 585 height 25
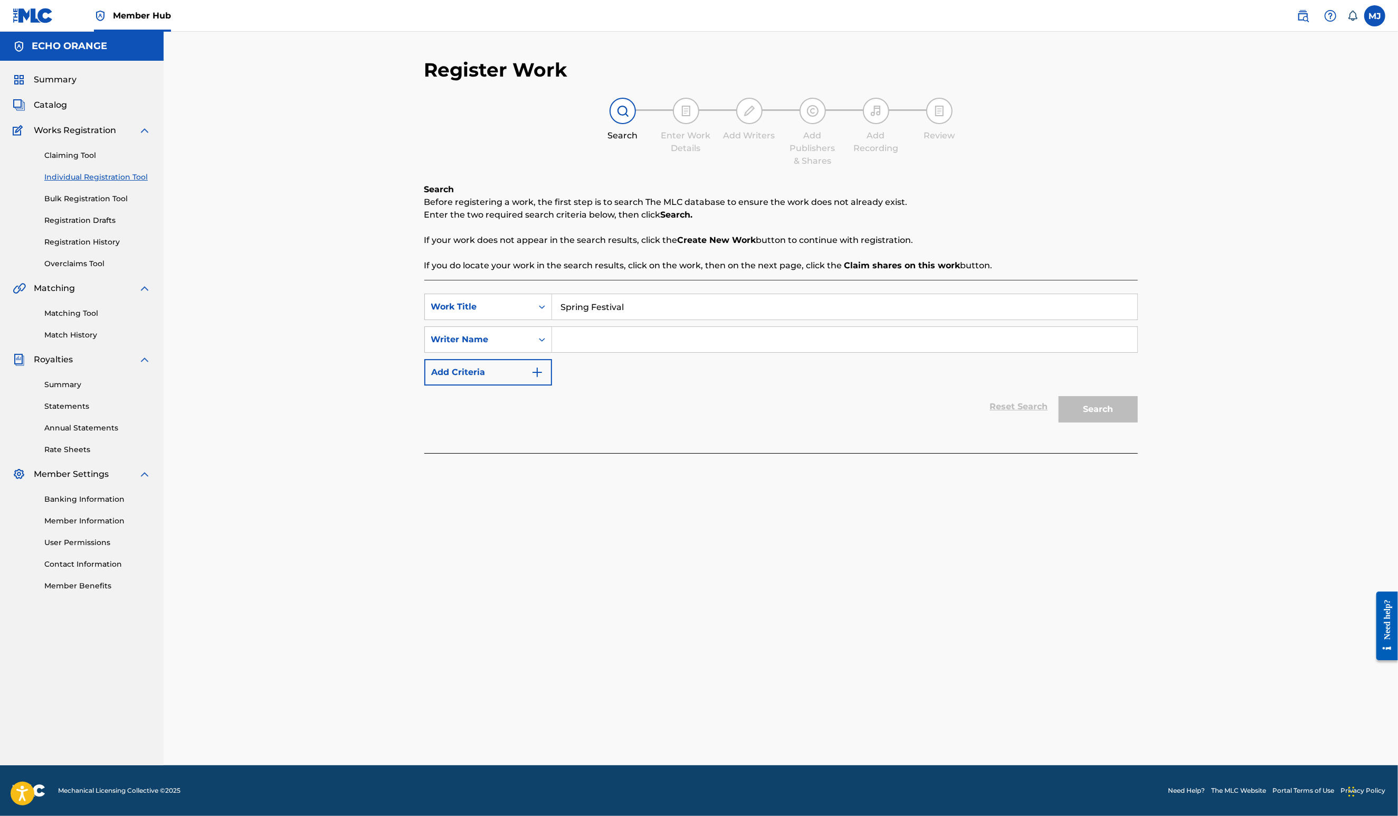
type input "Spring Festival"
paste input "[PERSON_NAME]"
type input "[PERSON_NAME]"
click at [1138, 422] on button "Search" at bounding box center [1098, 409] width 79 height 26
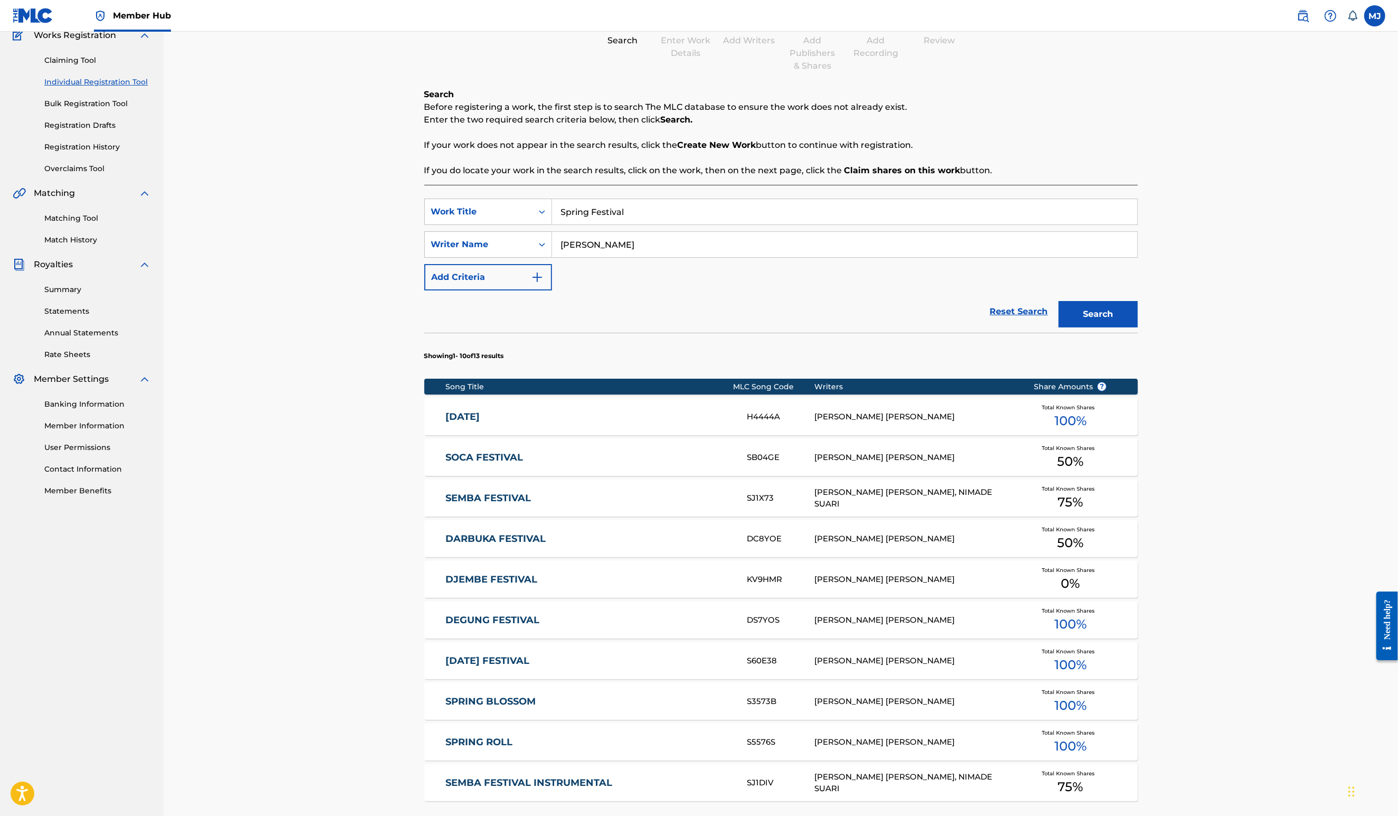
scroll to position [356, 0]
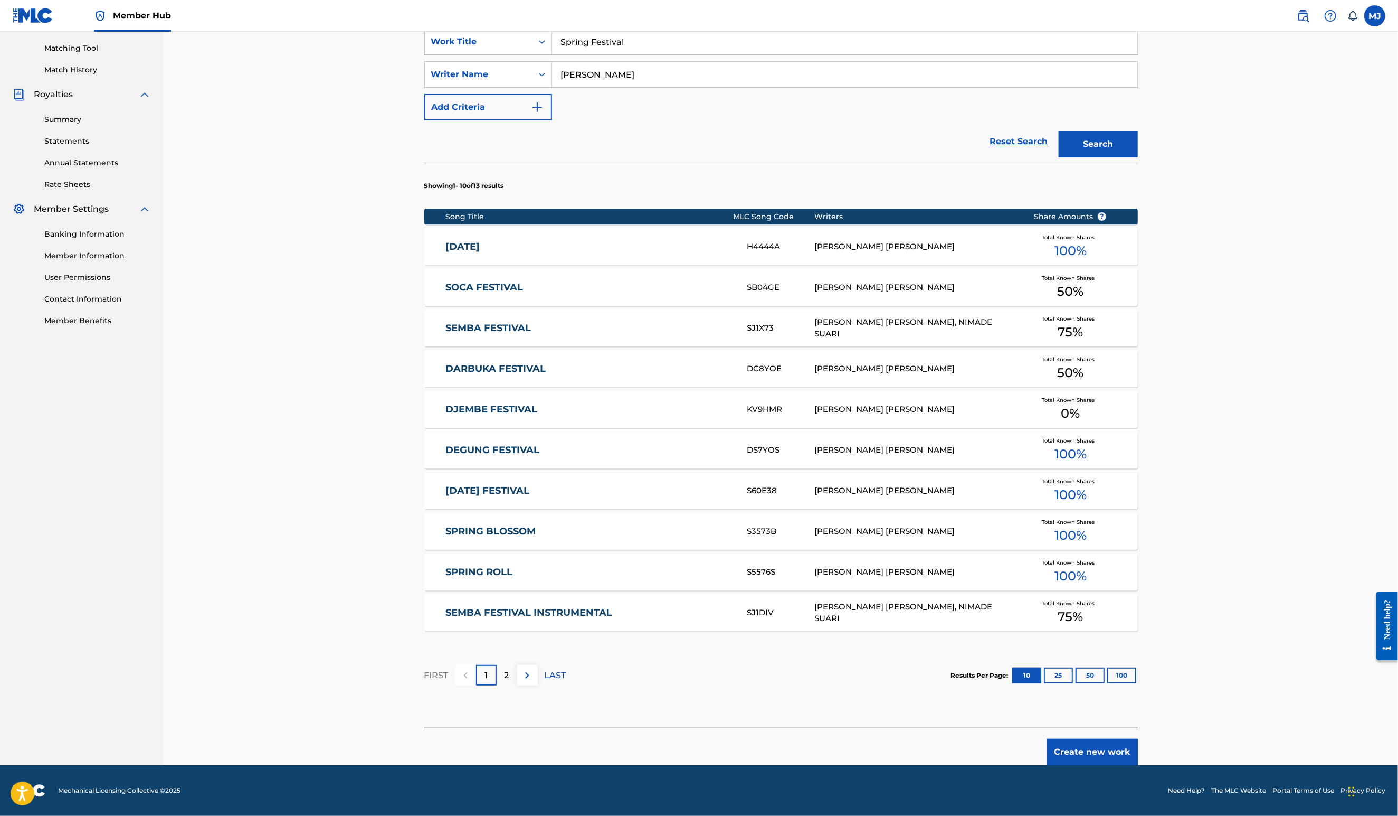
click at [1186, 765] on footer "Mechanical Licensing Collective © 2025 Need Help? The MLC Website Portal Terms …" at bounding box center [699, 790] width 1398 height 51
click at [1138, 744] on button "Create new work" at bounding box center [1092, 751] width 91 height 26
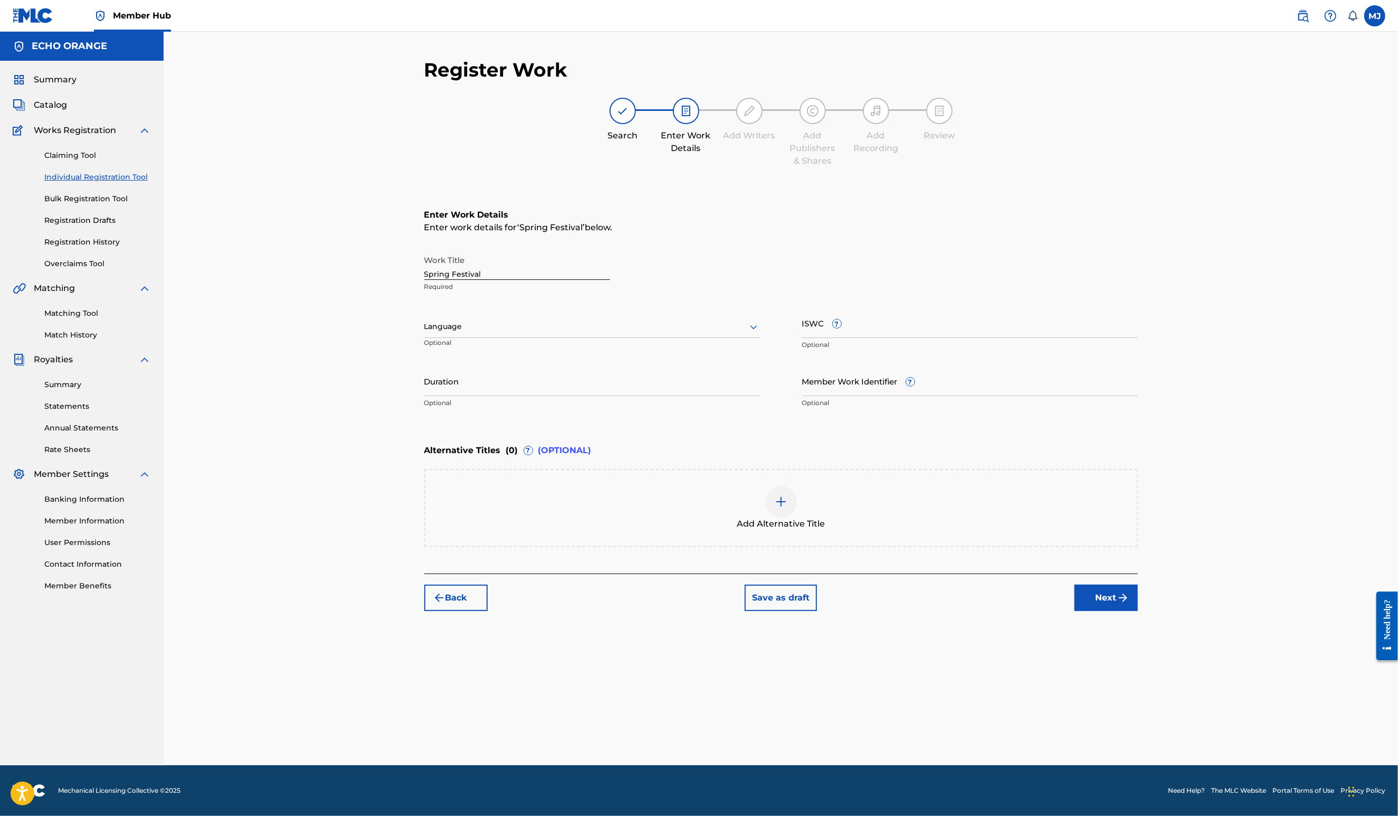
scroll to position [0, 0]
click at [1138, 611] on button "Next" at bounding box center [1106, 597] width 63 height 26
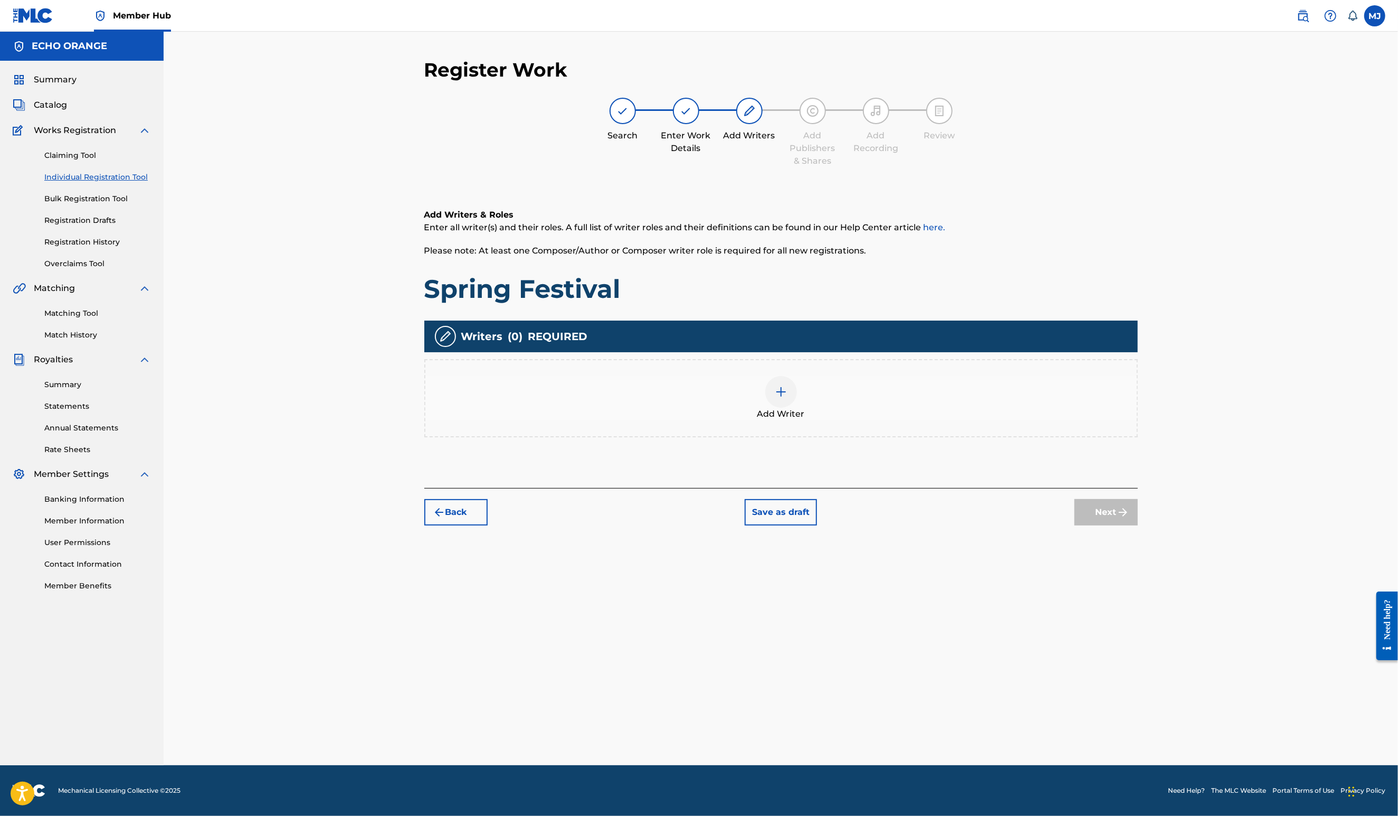
click at [920, 420] on div "Add Writer" at bounding box center [781, 398] width 712 height 44
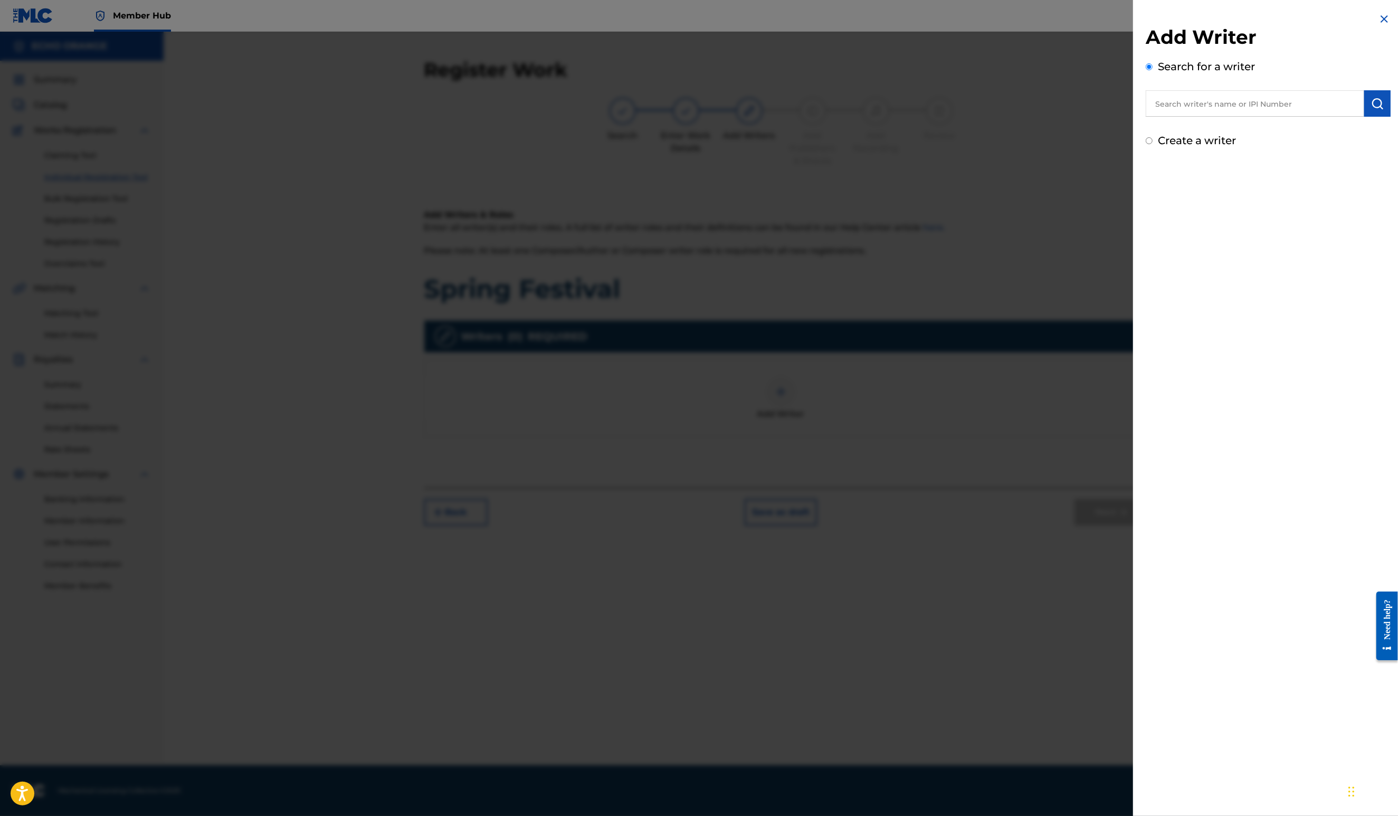
click at [1146, 117] on input "text" at bounding box center [1255, 103] width 219 height 26
paste input "[PERSON_NAME]"
type input "[PERSON_NAME]"
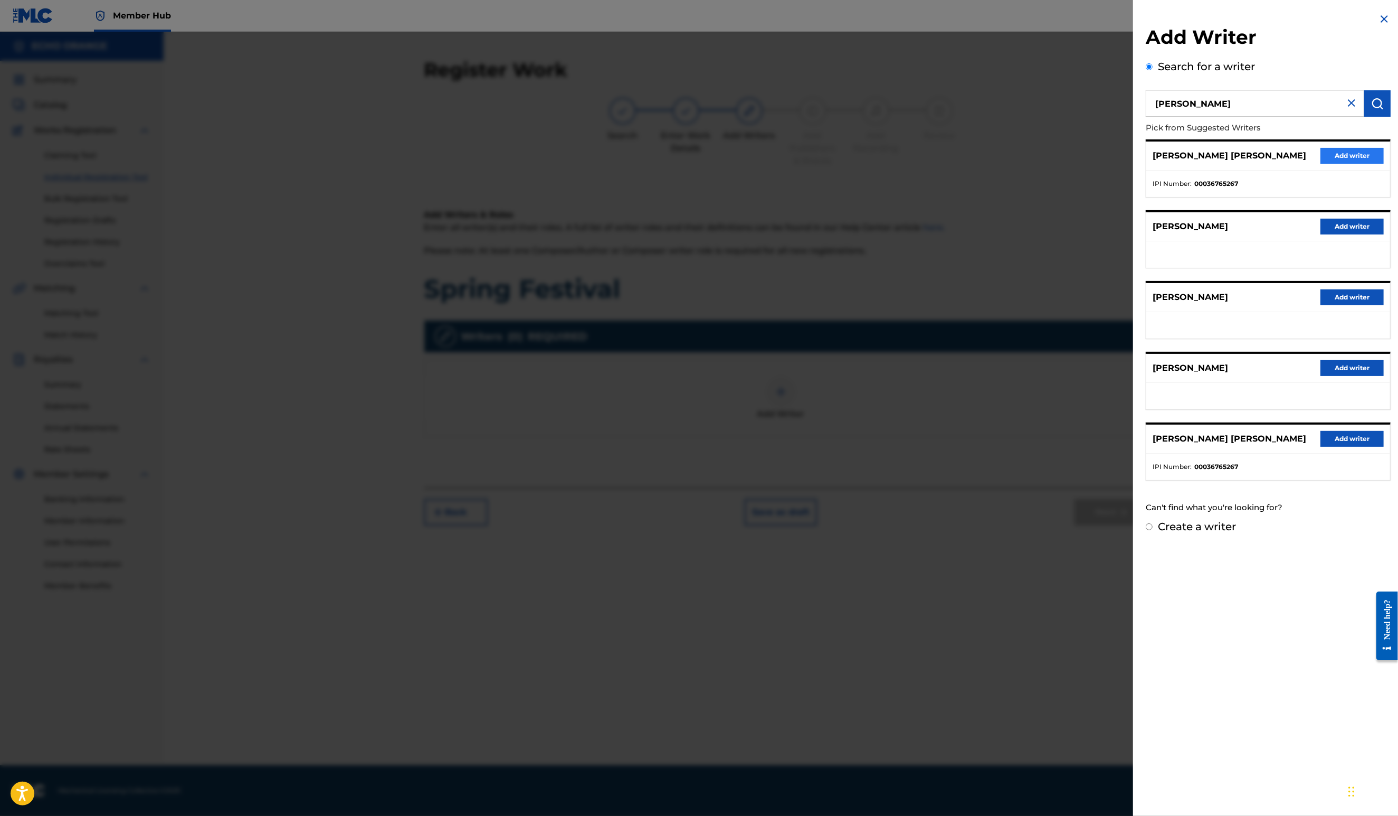
click at [1343, 164] on button "Add writer" at bounding box center [1352, 156] width 63 height 16
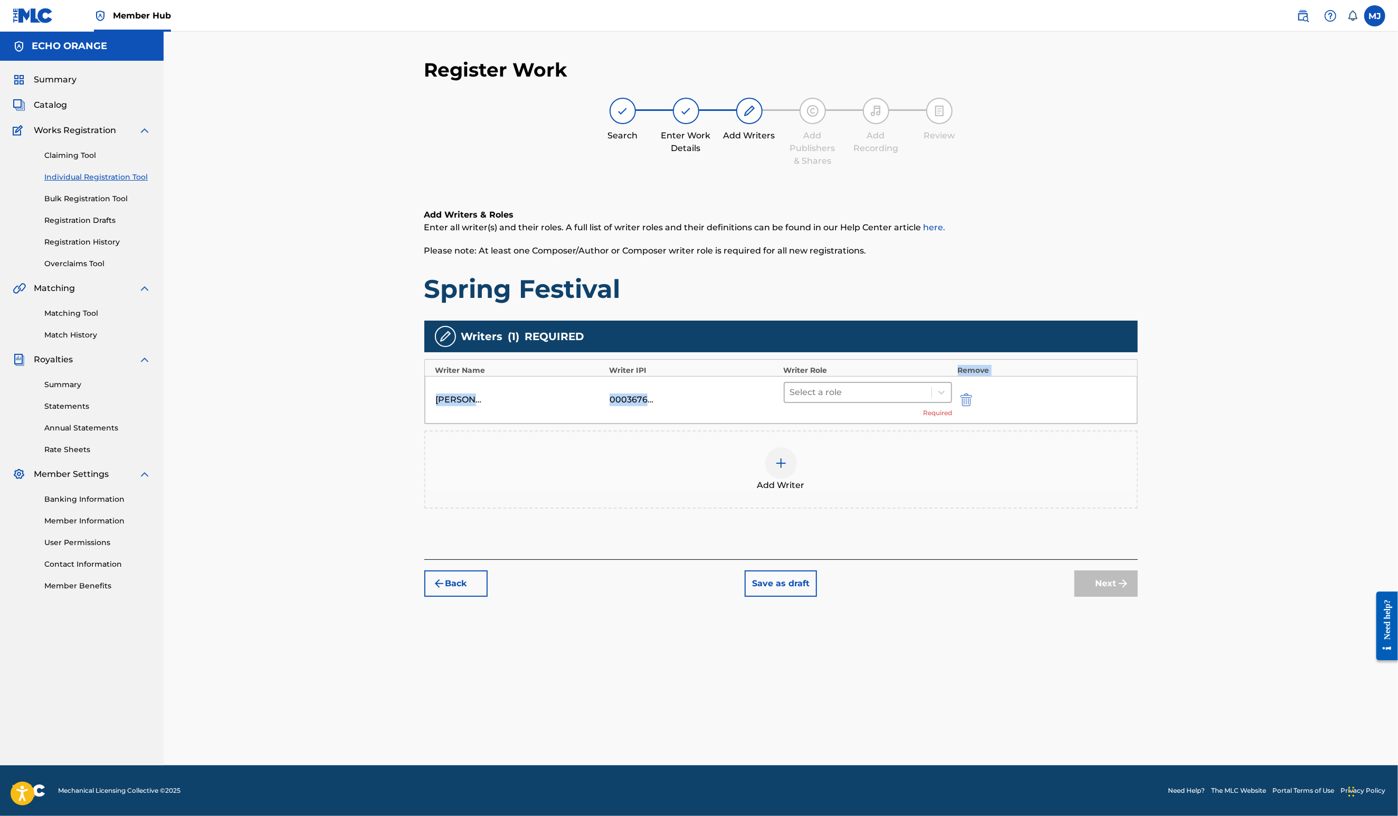
drag, startPoint x: 945, startPoint y: 414, endPoint x: 938, endPoint y: 425, distance: 13.0
click at [944, 416] on div "Writer Name Writer IPI Writer Role Remove [PERSON_NAME] [PERSON_NAME] 000367652…" at bounding box center [781, 391] width 714 height 65
click at [927, 400] on div at bounding box center [858, 392] width 137 height 15
drag, startPoint x: 901, startPoint y: 557, endPoint x: 904, endPoint y: 547, distance: 10.7
click at [904, 547] on div "Composer/Author Author Adaptor Arranger Composer Translator Sub Arranger Sub Au…" at bounding box center [901, 527] width 203 height 158
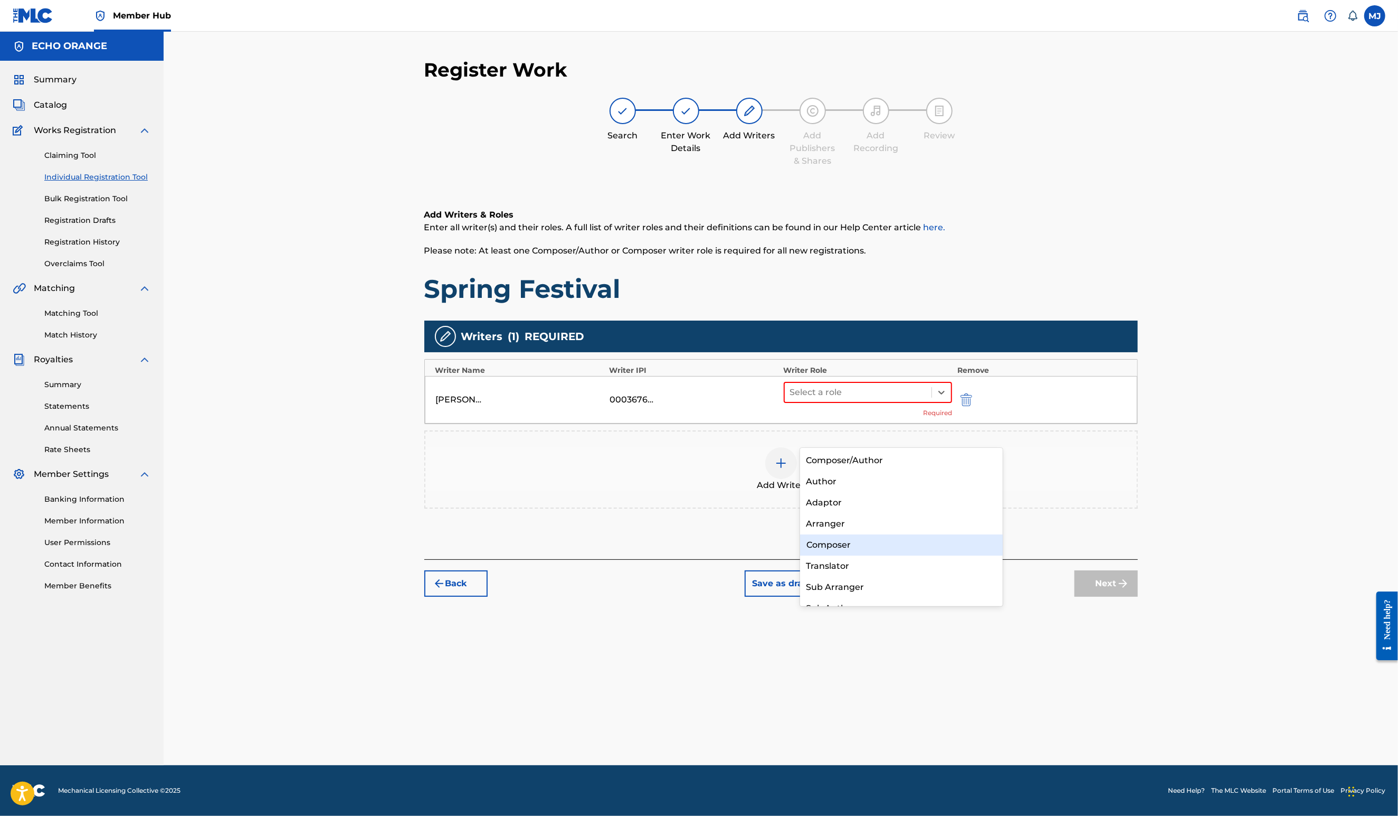
click at [904, 547] on div "Composer" at bounding box center [901, 544] width 203 height 21
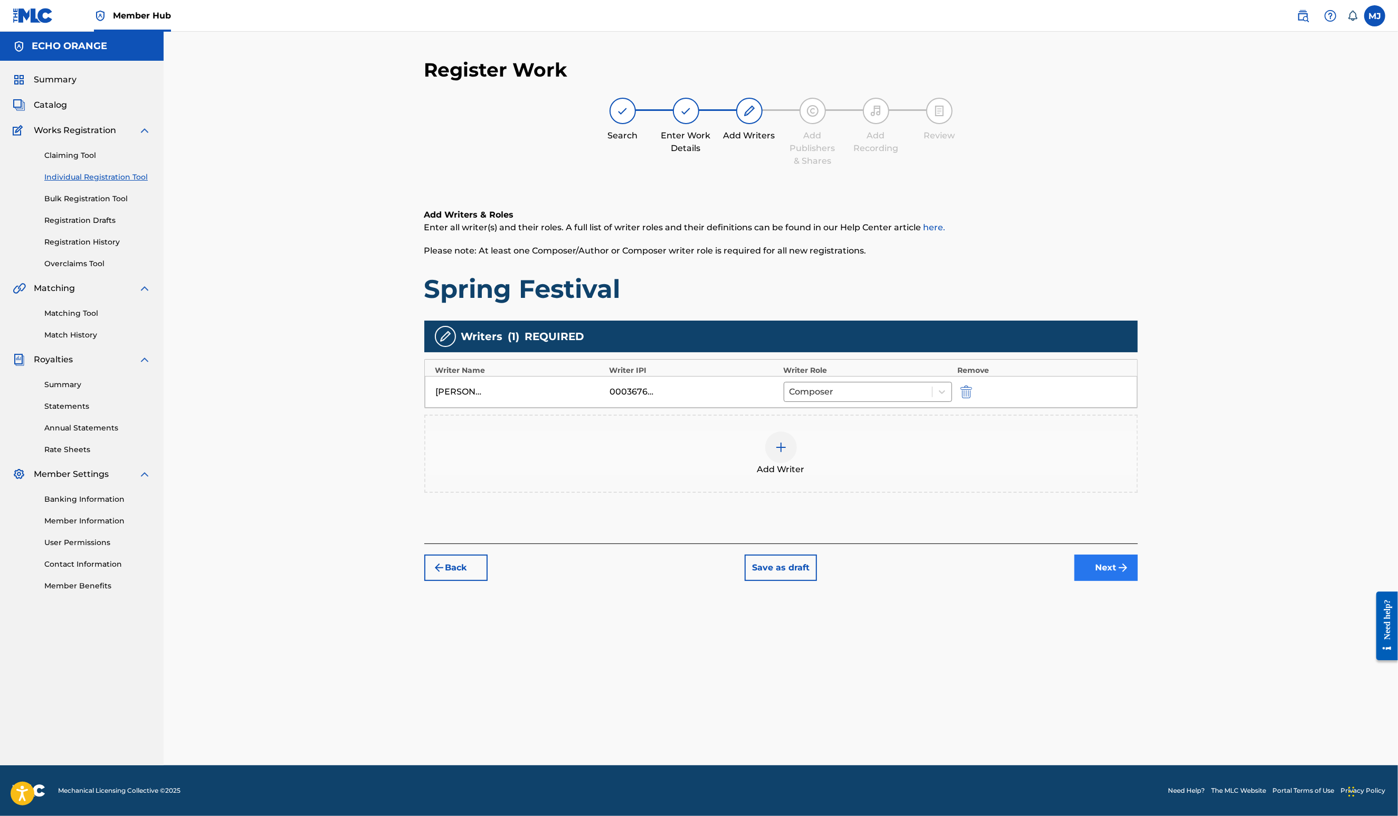
click at [1138, 581] on button "Next" at bounding box center [1106, 567] width 63 height 26
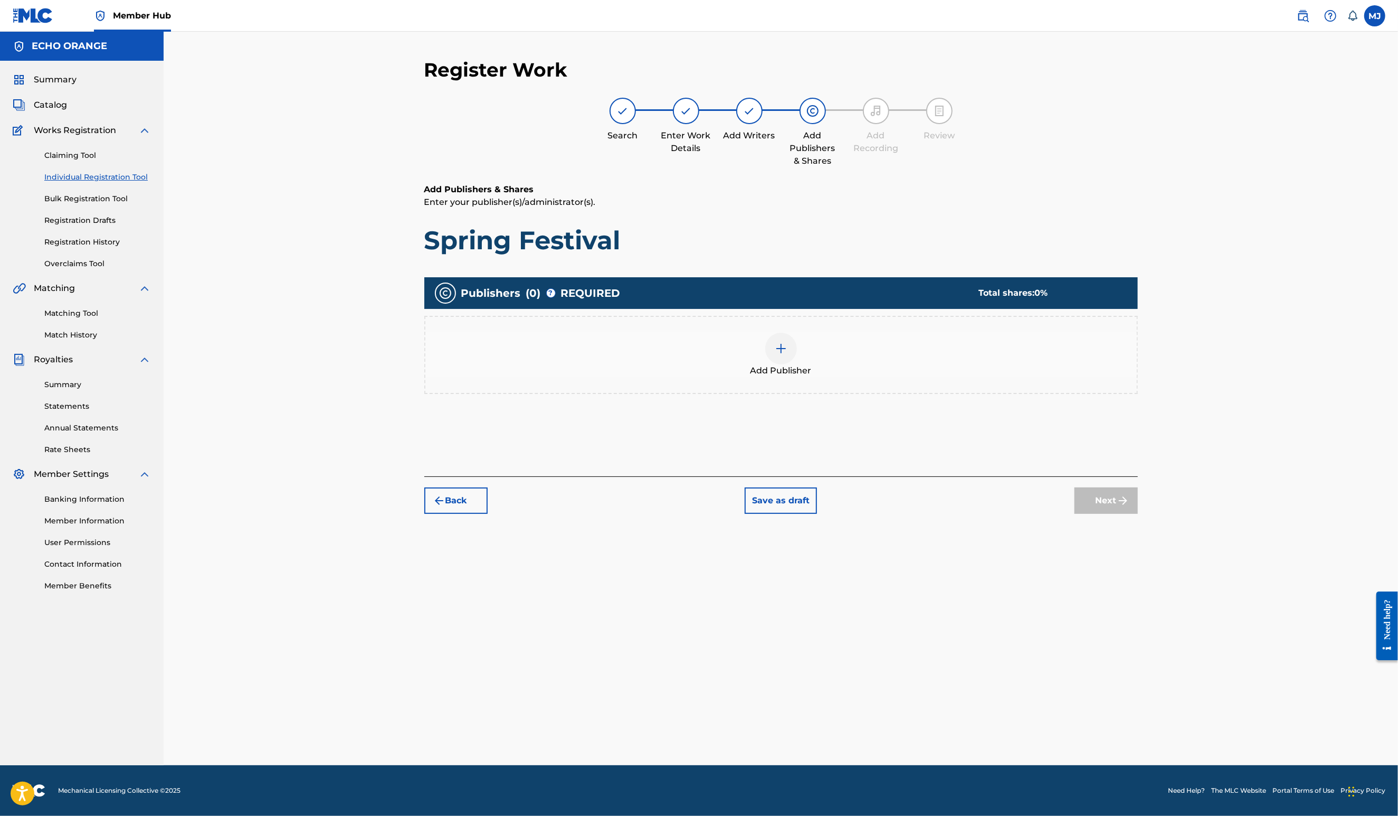
click at [797, 364] on div at bounding box center [781, 349] width 32 height 32
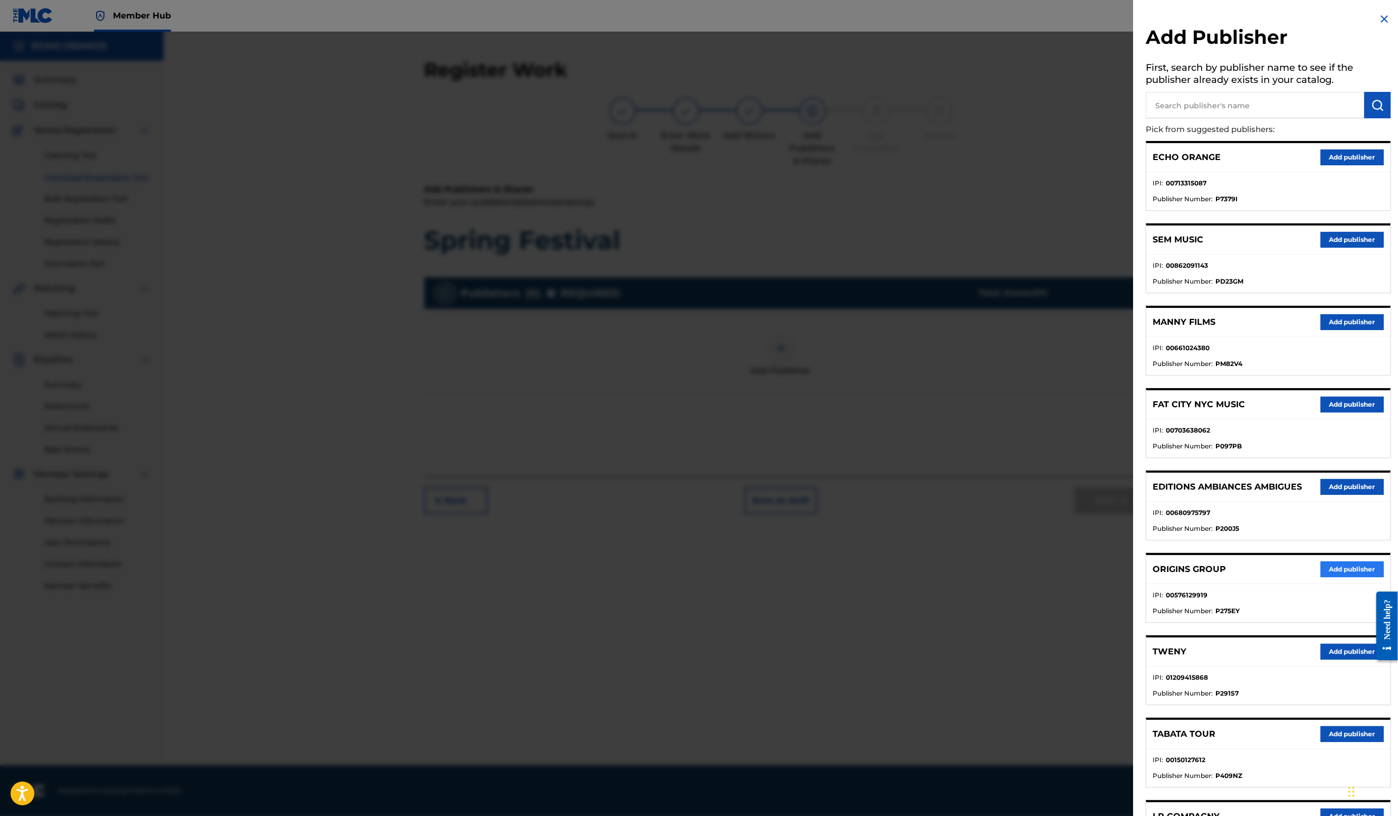
click at [1330, 577] on button "Add publisher" at bounding box center [1352, 569] width 63 height 16
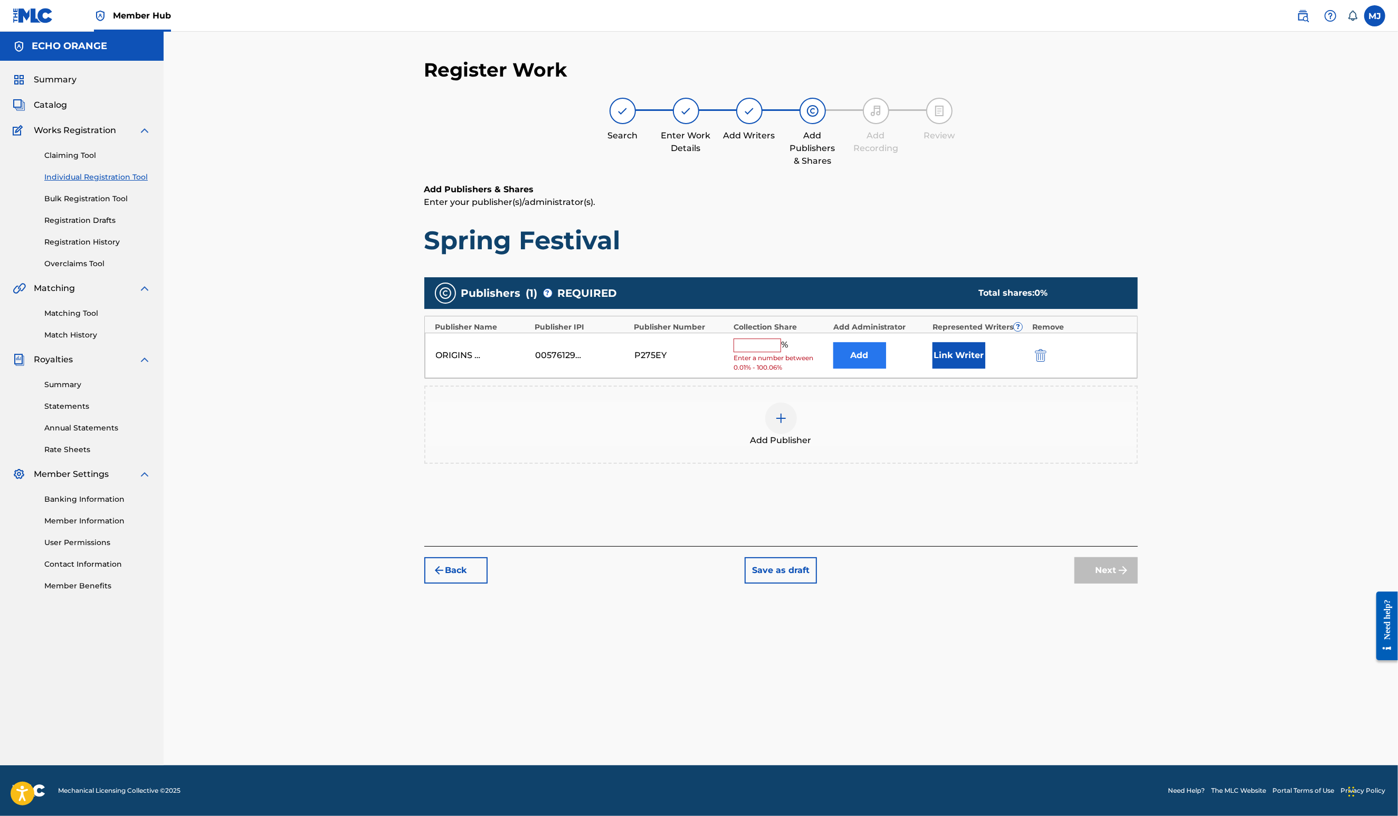
click at [886, 368] on button "Add" at bounding box center [860, 355] width 53 height 26
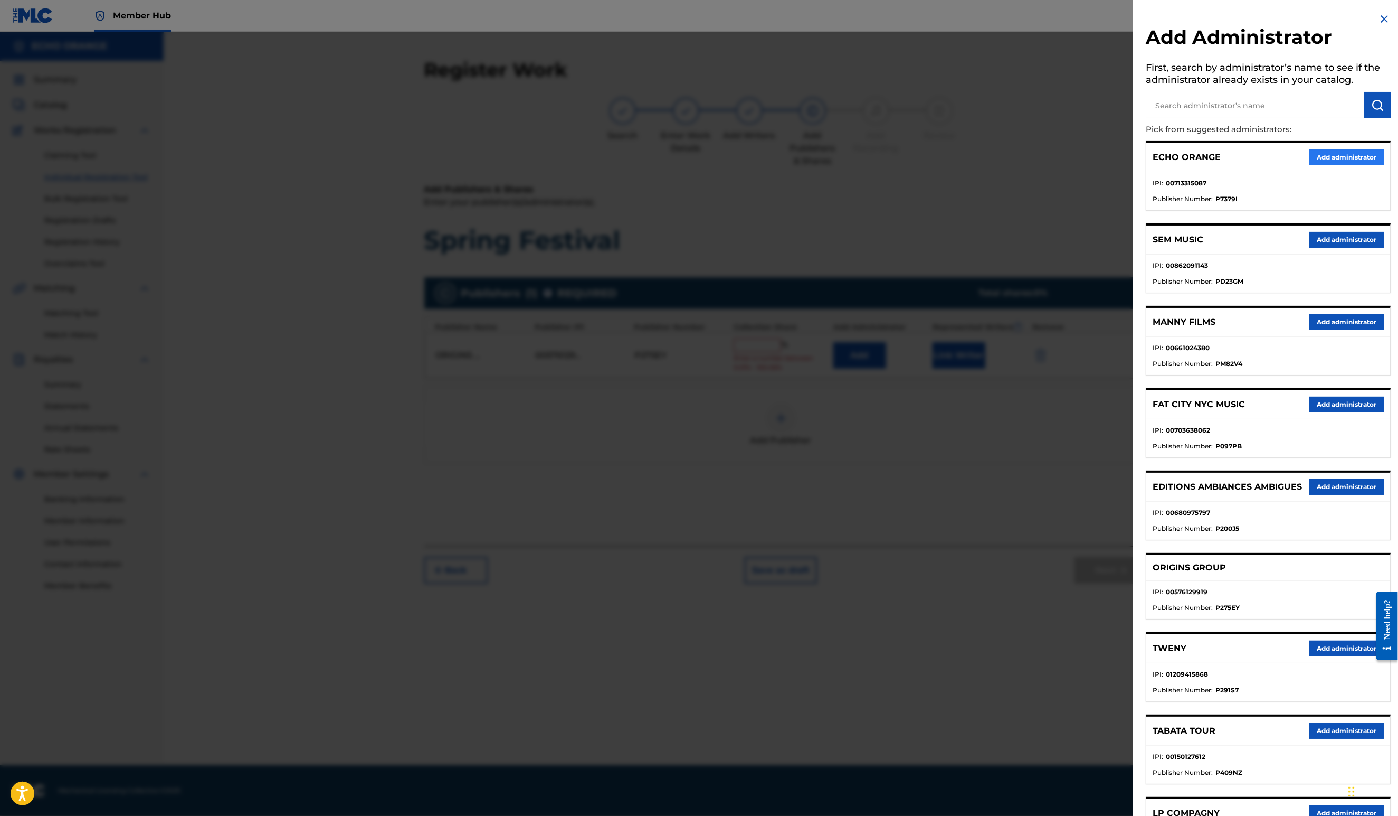
click at [1344, 165] on button "Add administrator" at bounding box center [1347, 157] width 74 height 16
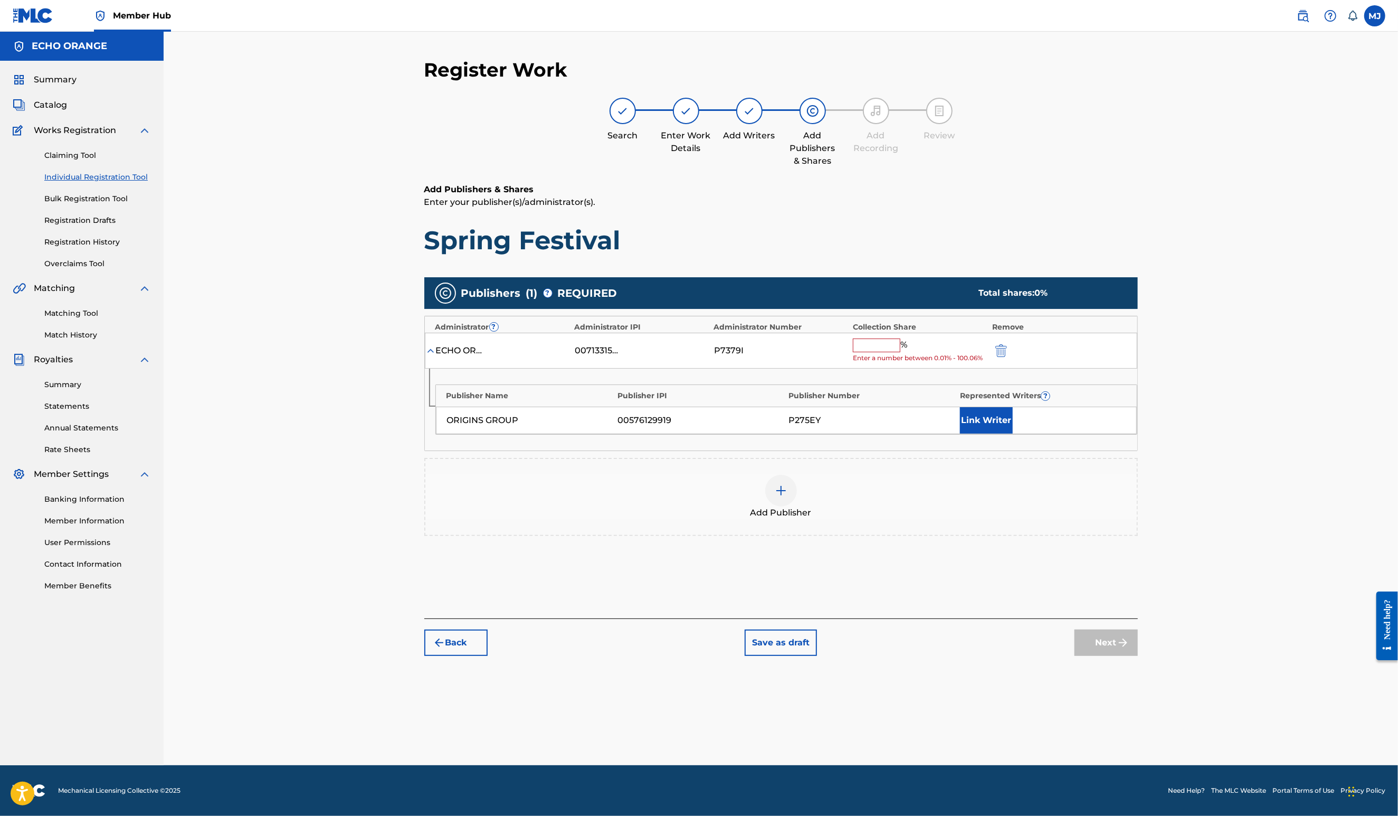
click at [901, 352] on input "text" at bounding box center [877, 345] width 48 height 14
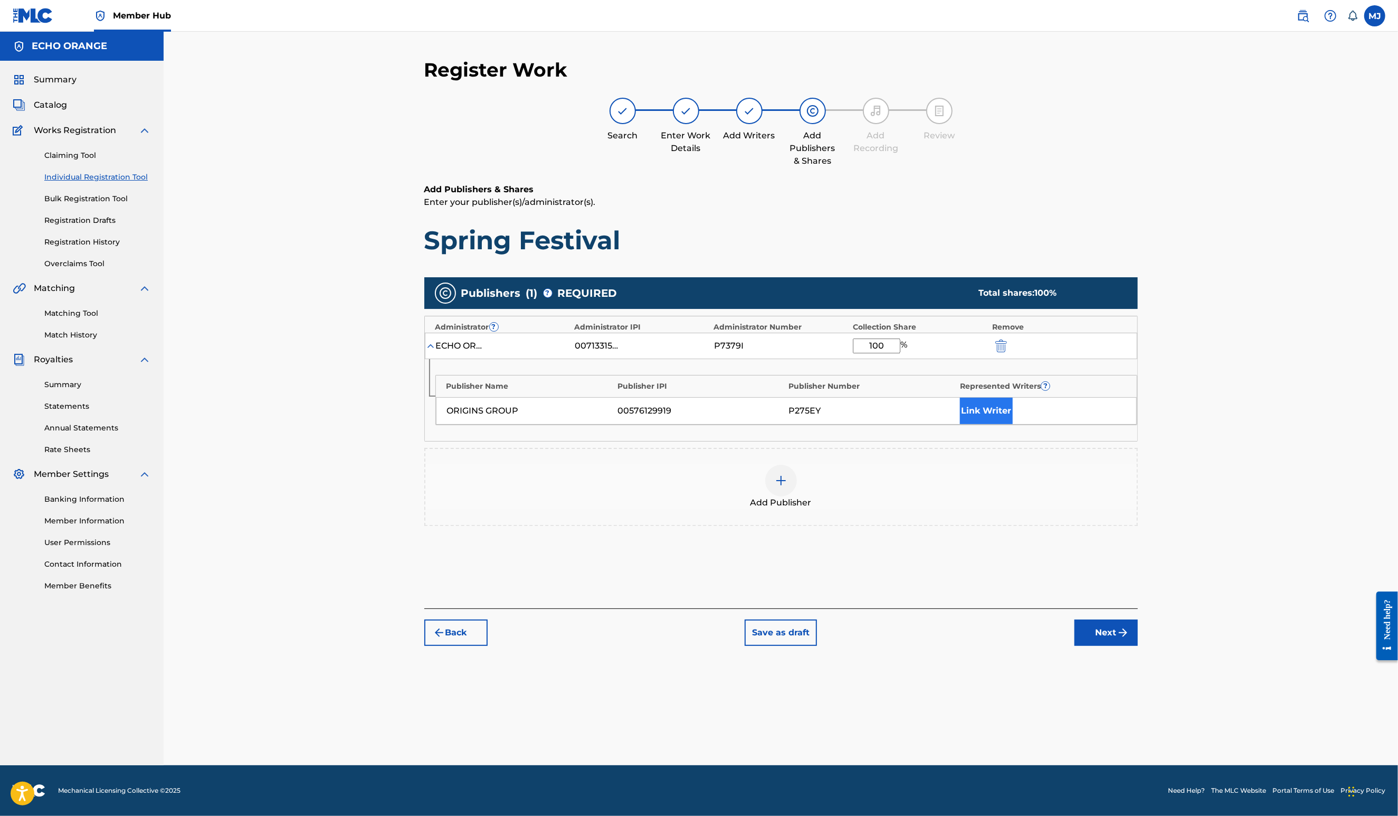
type input "100"
click at [1013, 424] on button "Link Writer" at bounding box center [986, 410] width 53 height 26
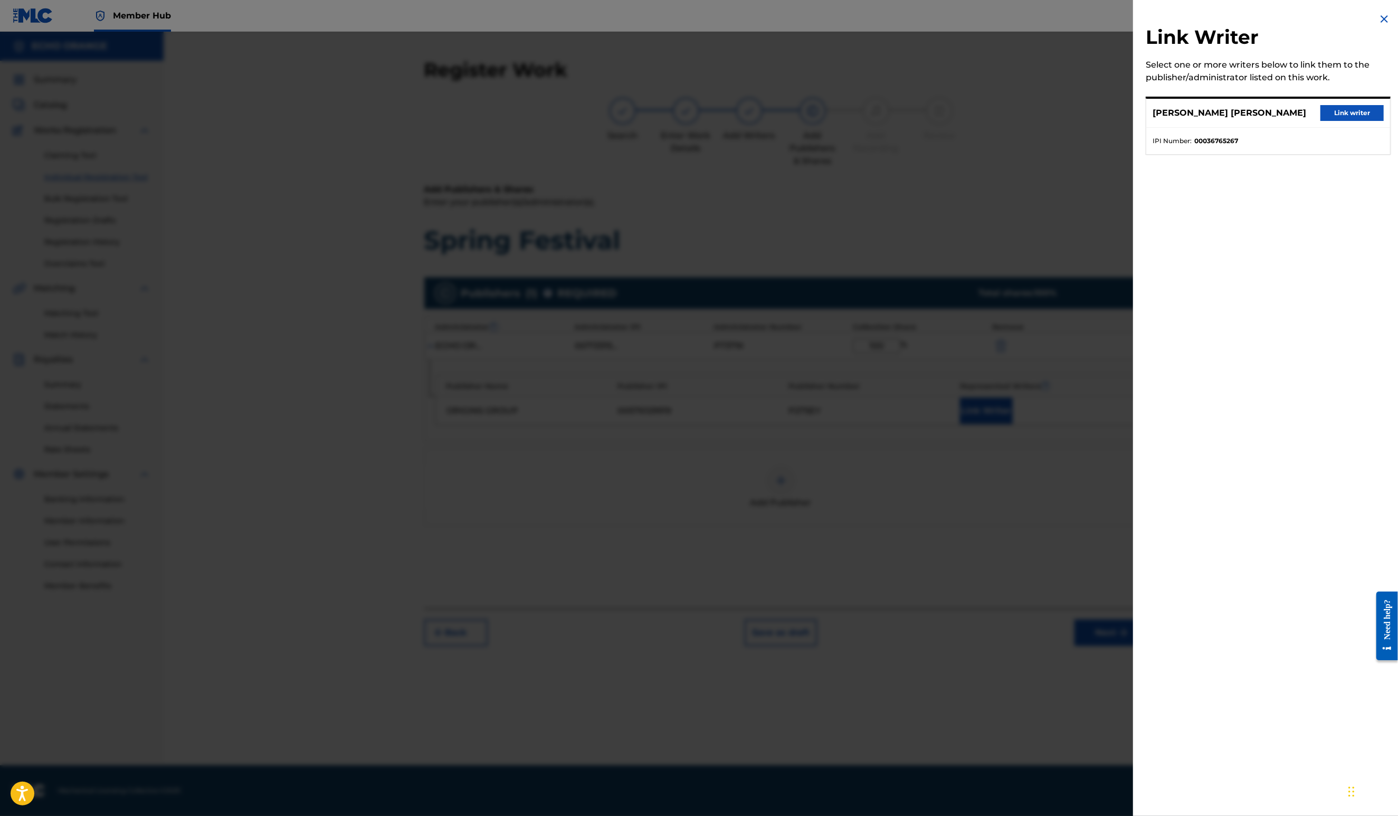
click at [1333, 121] on button "Link writer" at bounding box center [1352, 113] width 63 height 16
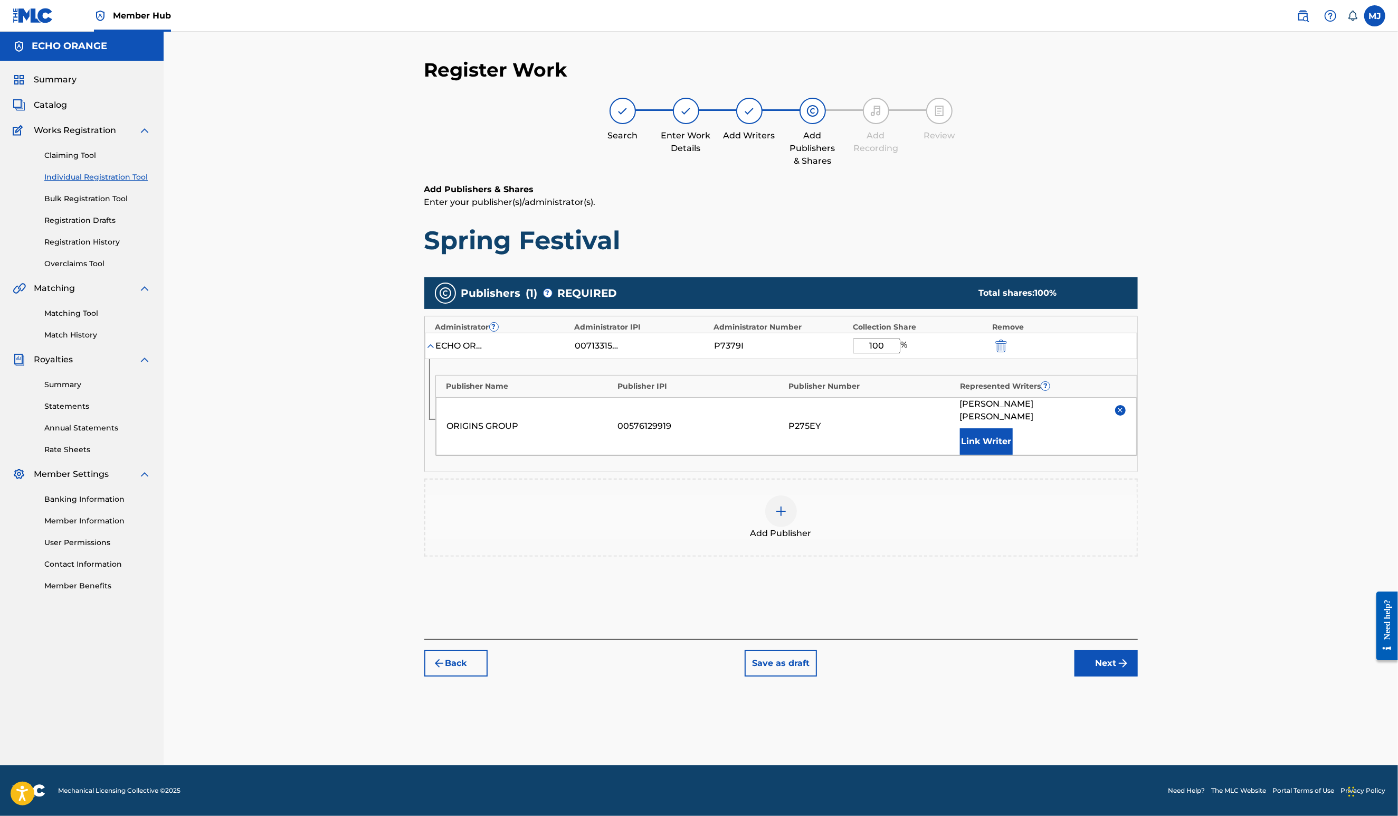
click at [1138, 676] on button "Next" at bounding box center [1106, 663] width 63 height 26
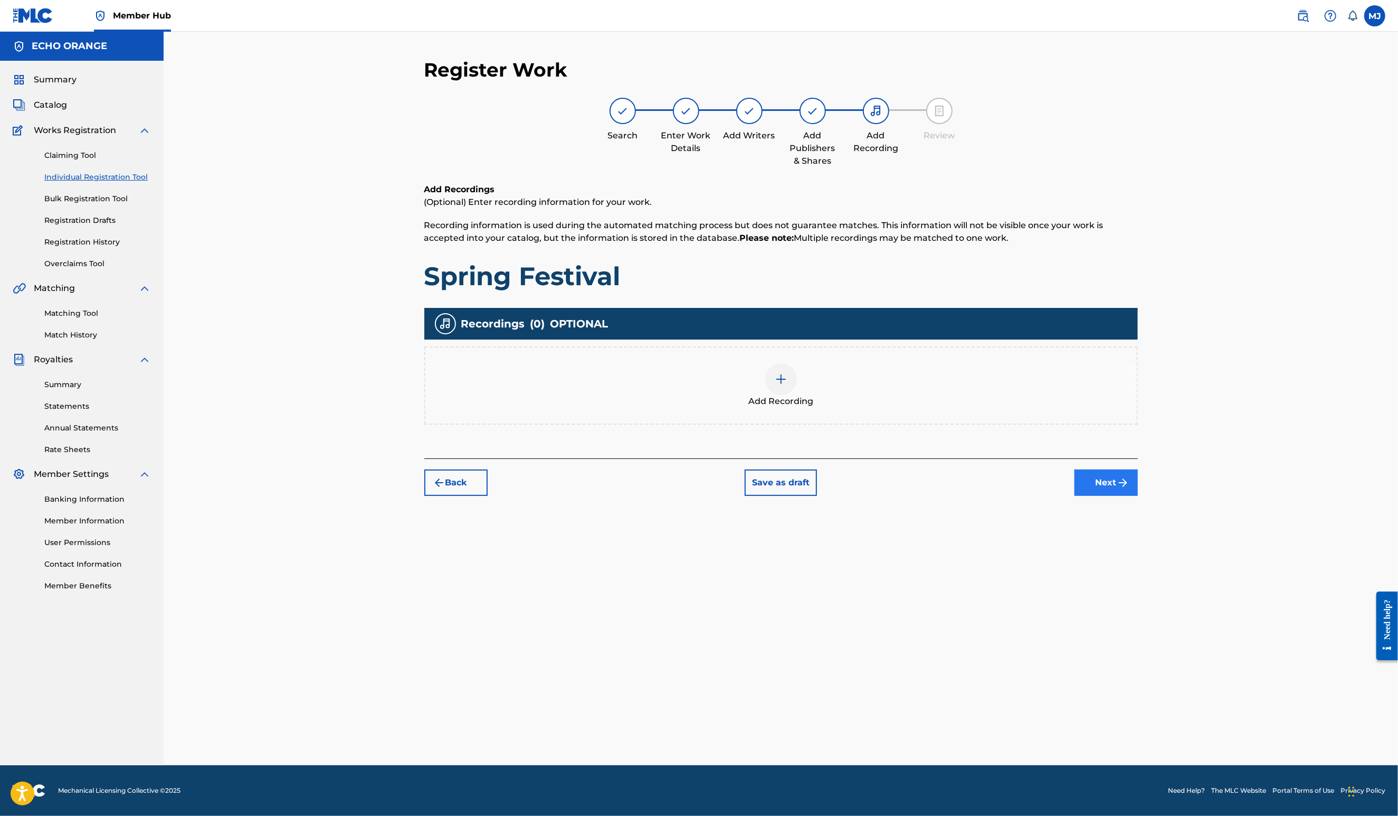
click at [1138, 496] on button "Next" at bounding box center [1106, 482] width 63 height 26
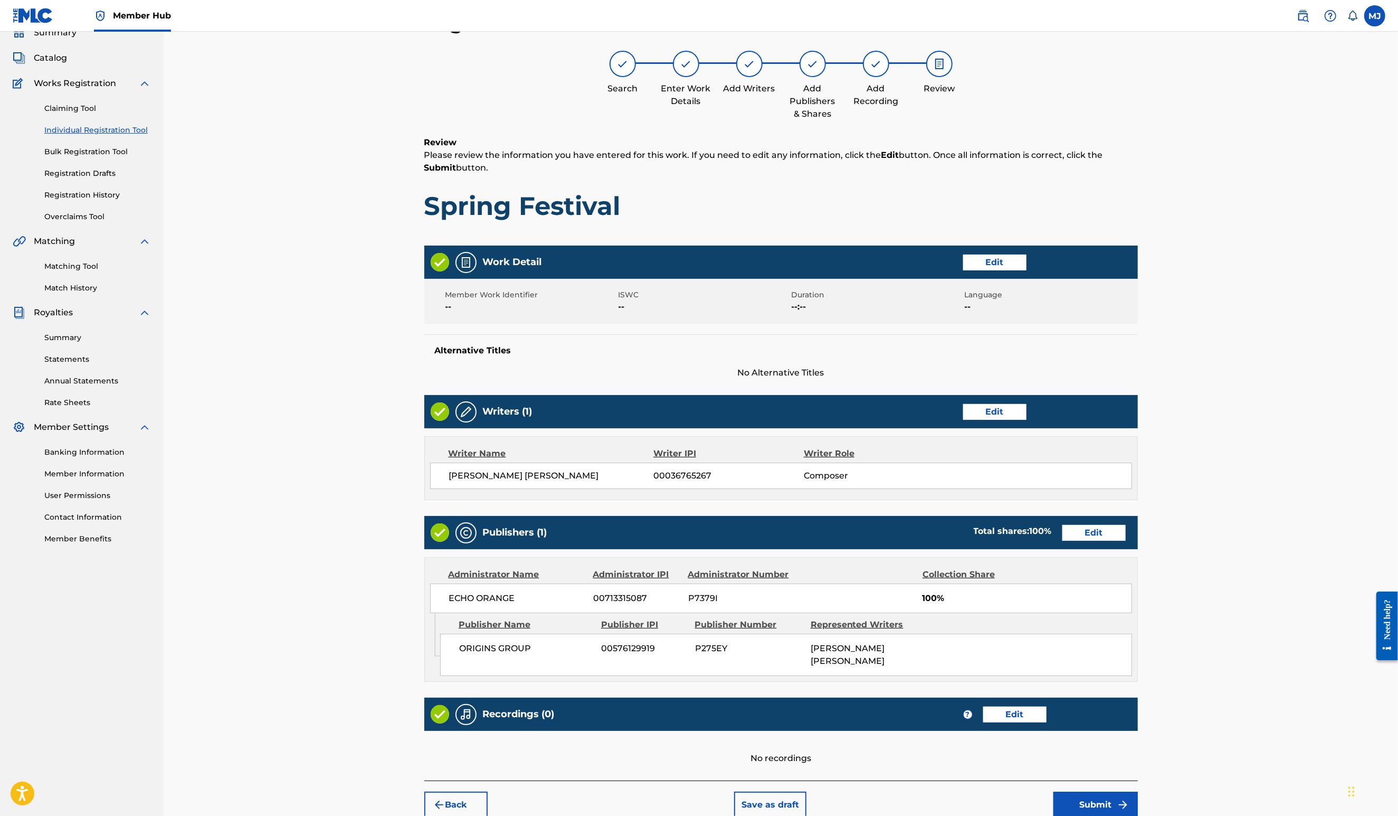
scroll to position [198, 0]
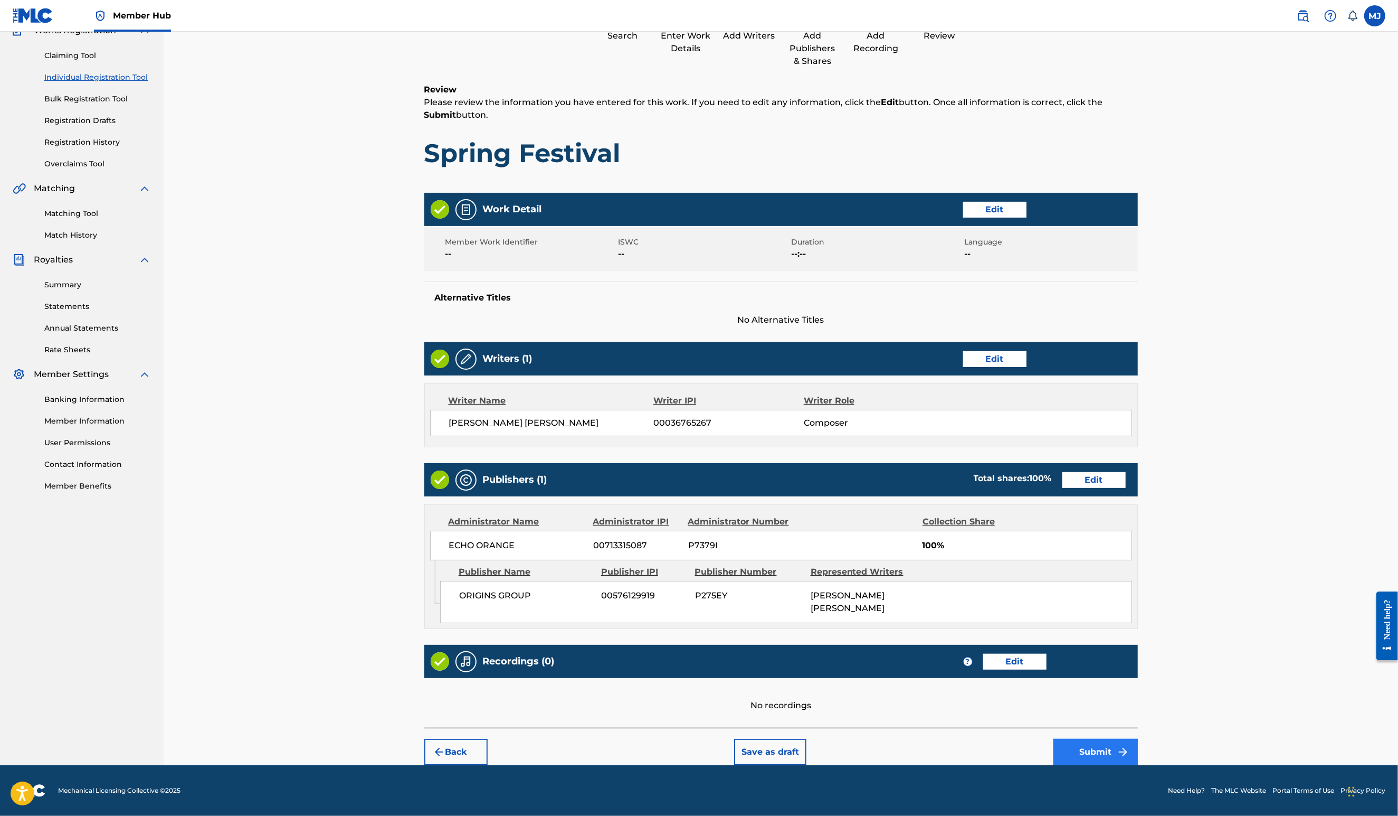
click at [1138, 740] on button "Submit" at bounding box center [1096, 751] width 84 height 26
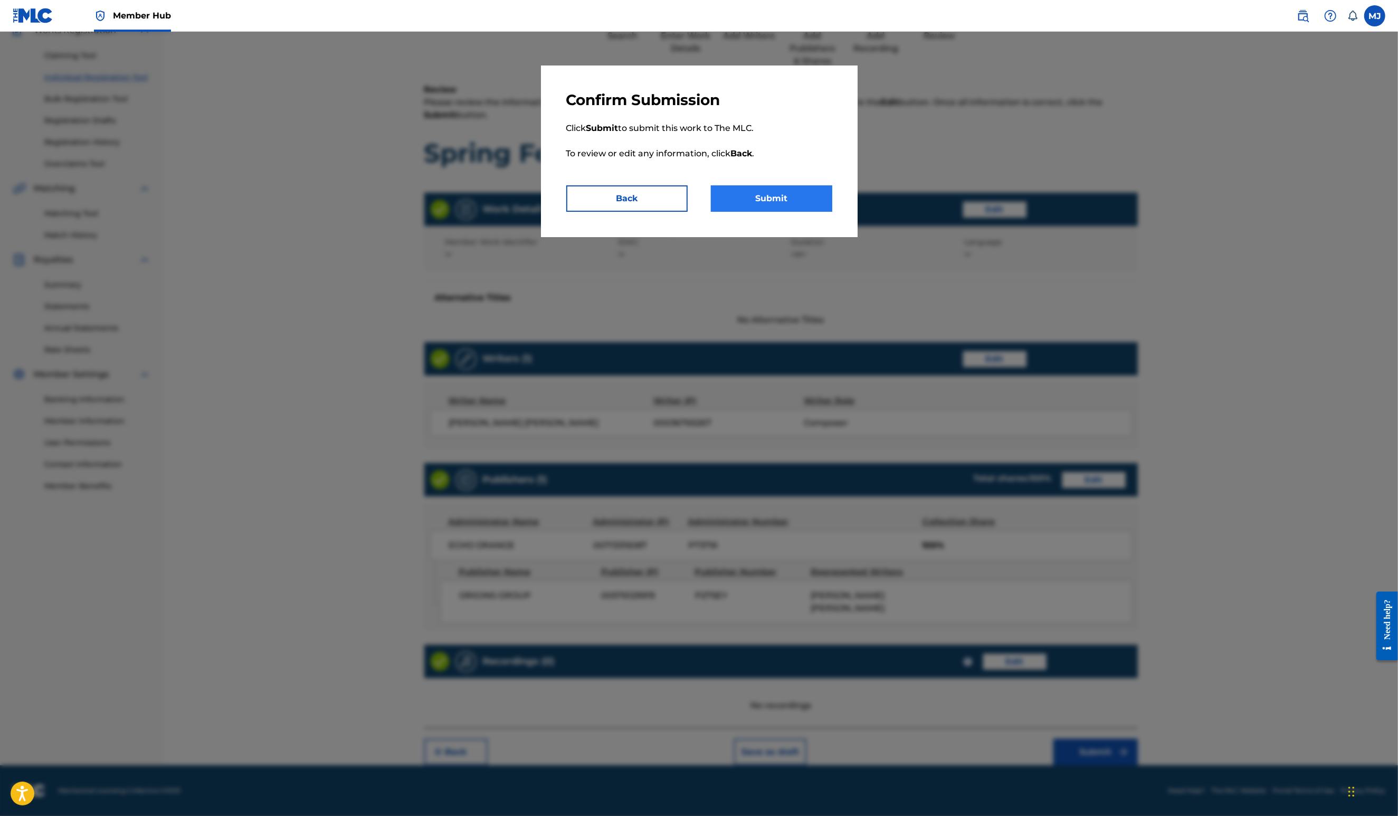
click at [812, 212] on button "Submit" at bounding box center [771, 198] width 121 height 26
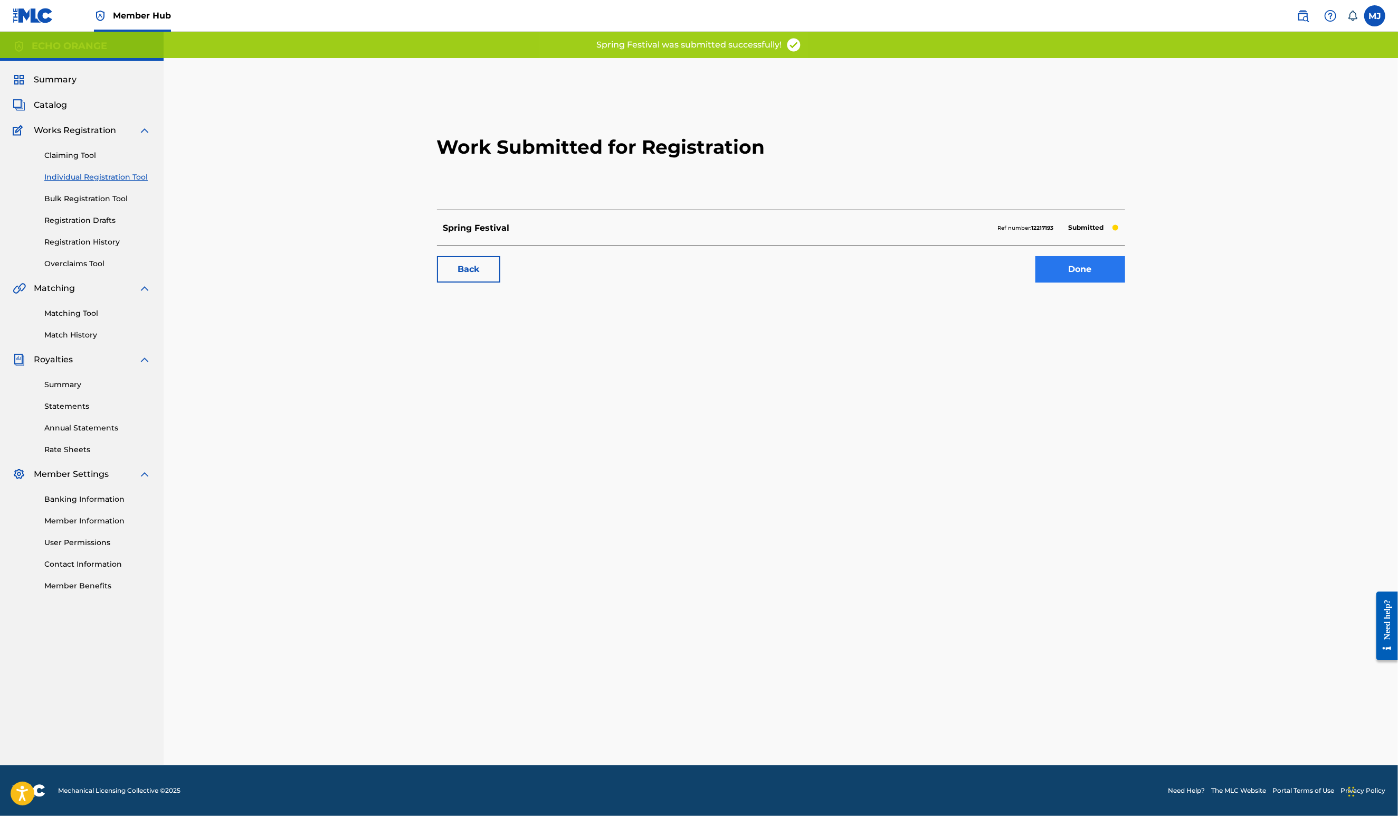
click at [1125, 282] on link "Done" at bounding box center [1081, 269] width 90 height 26
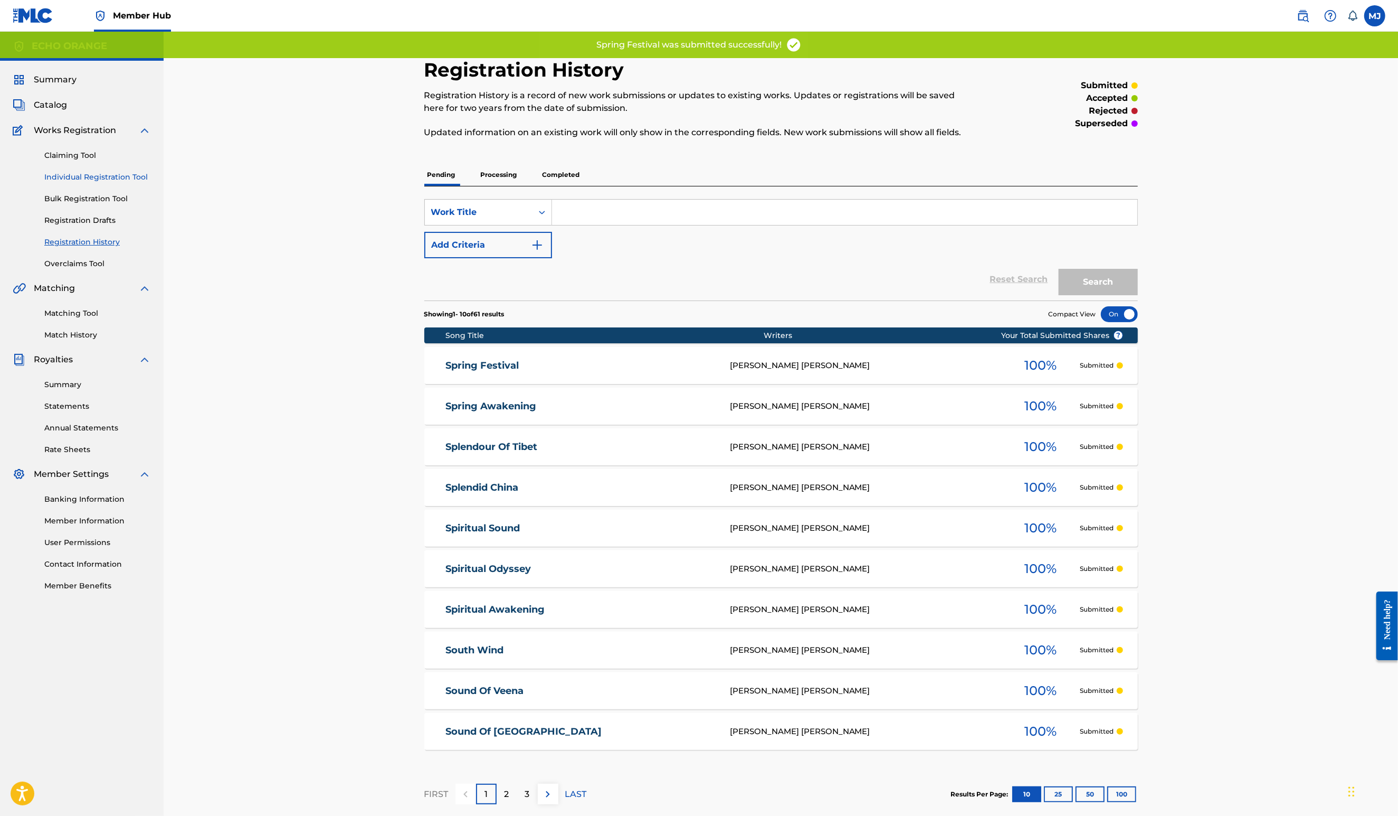
click at [125, 183] on link "Individual Registration Tool" at bounding box center [97, 177] width 107 height 11
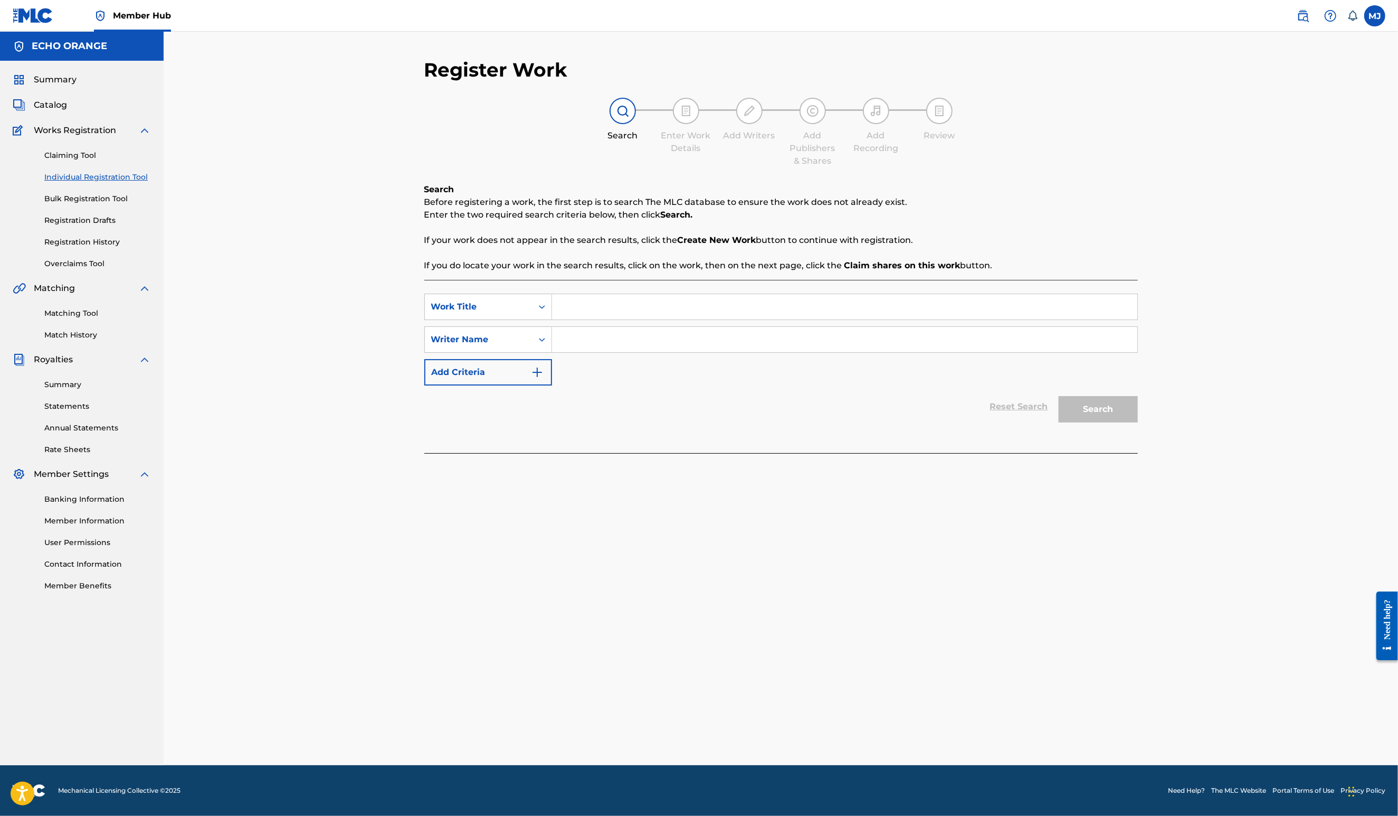
click at [586, 319] on input "Search Form" at bounding box center [844, 306] width 585 height 25
type input "Stars in the Sky"
paste input "[PERSON_NAME]"
type input "[PERSON_NAME]"
click at [1138, 422] on button "Search" at bounding box center [1098, 409] width 79 height 26
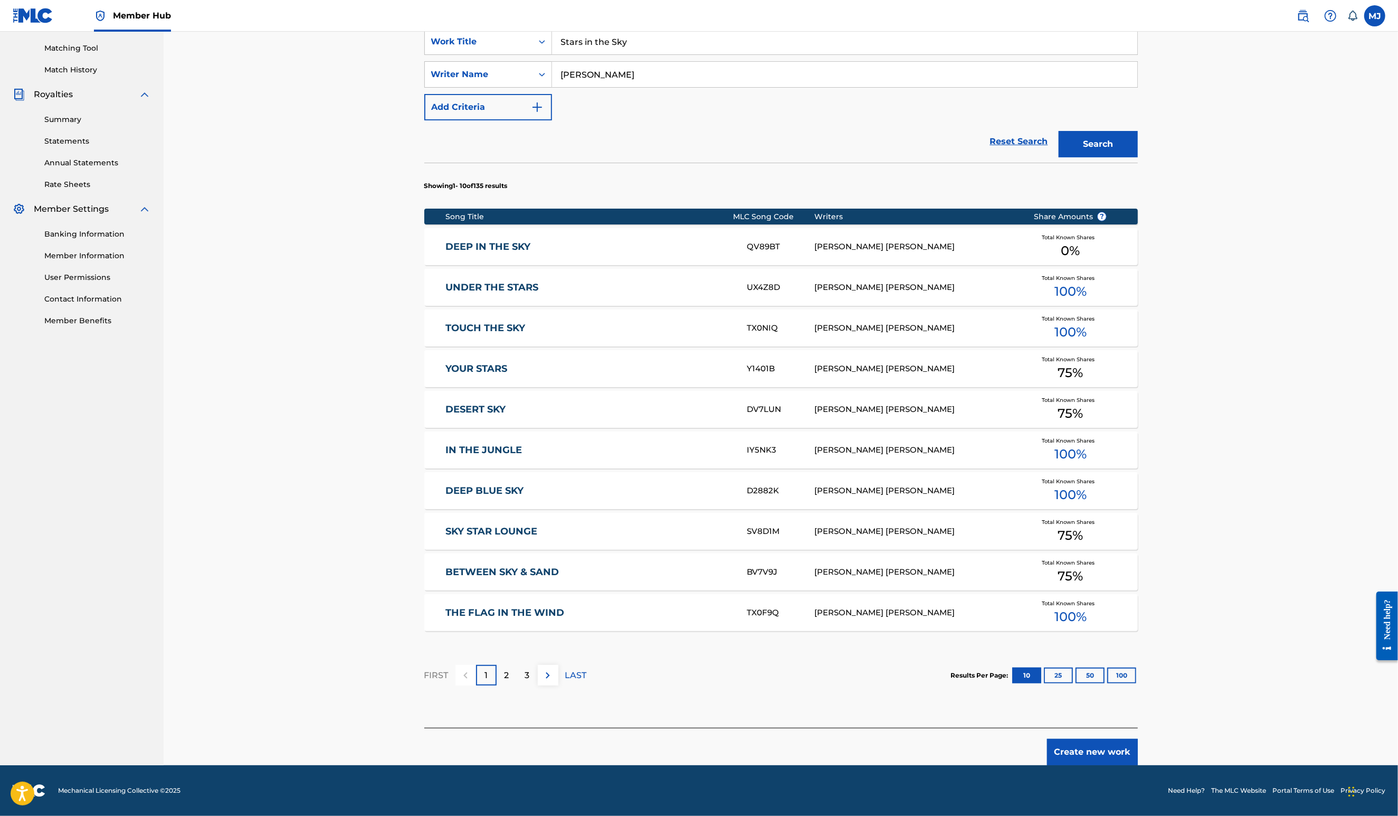
scroll to position [356, 0]
click at [1138, 743] on button "Create new work" at bounding box center [1092, 751] width 91 height 26
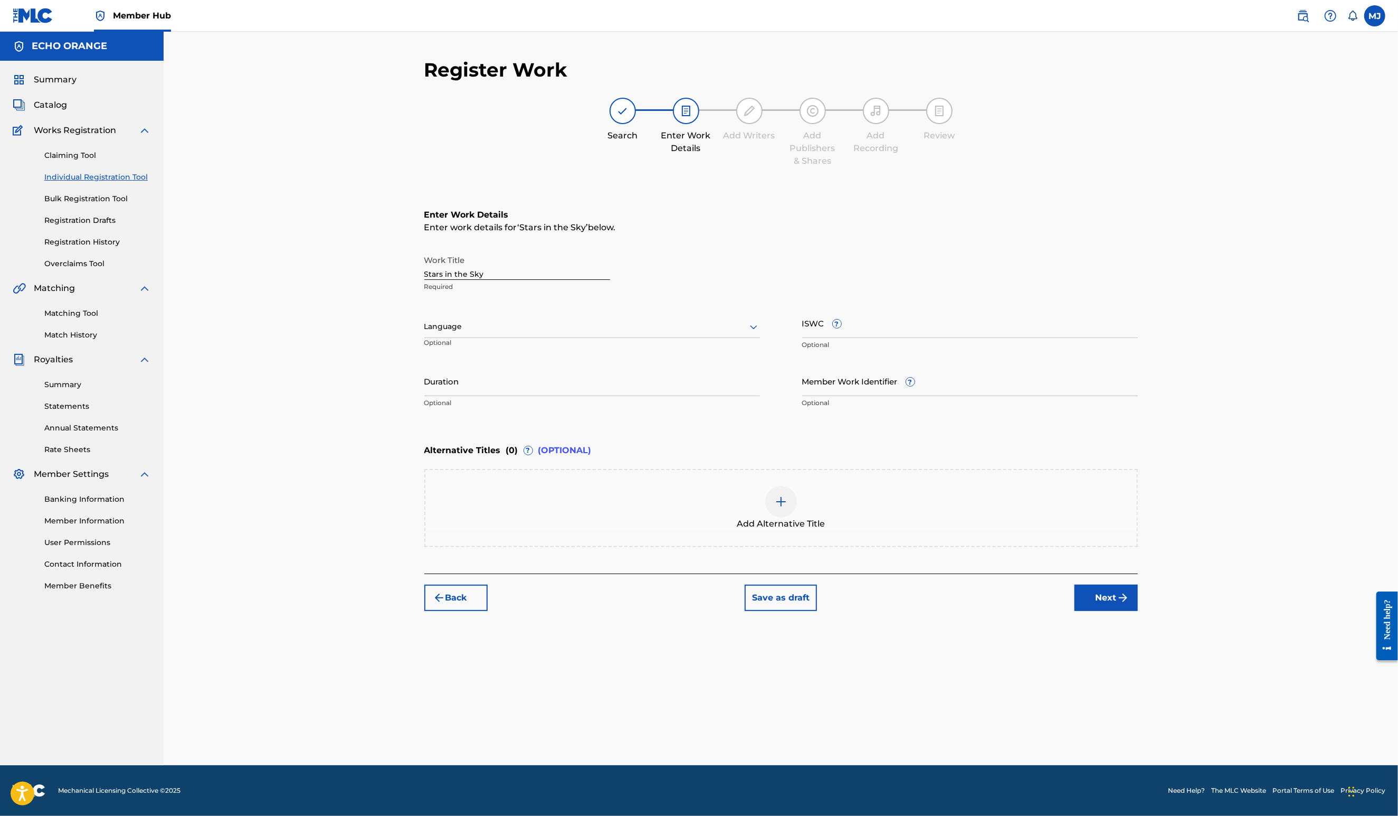
scroll to position [0, 0]
click at [1151, 718] on div "Register Work Search Enter Work Details Add Writers Add Publishers & Shares Add…" at bounding box center [781, 411] width 739 height 707
click at [1138, 611] on button "Next" at bounding box center [1106, 597] width 63 height 26
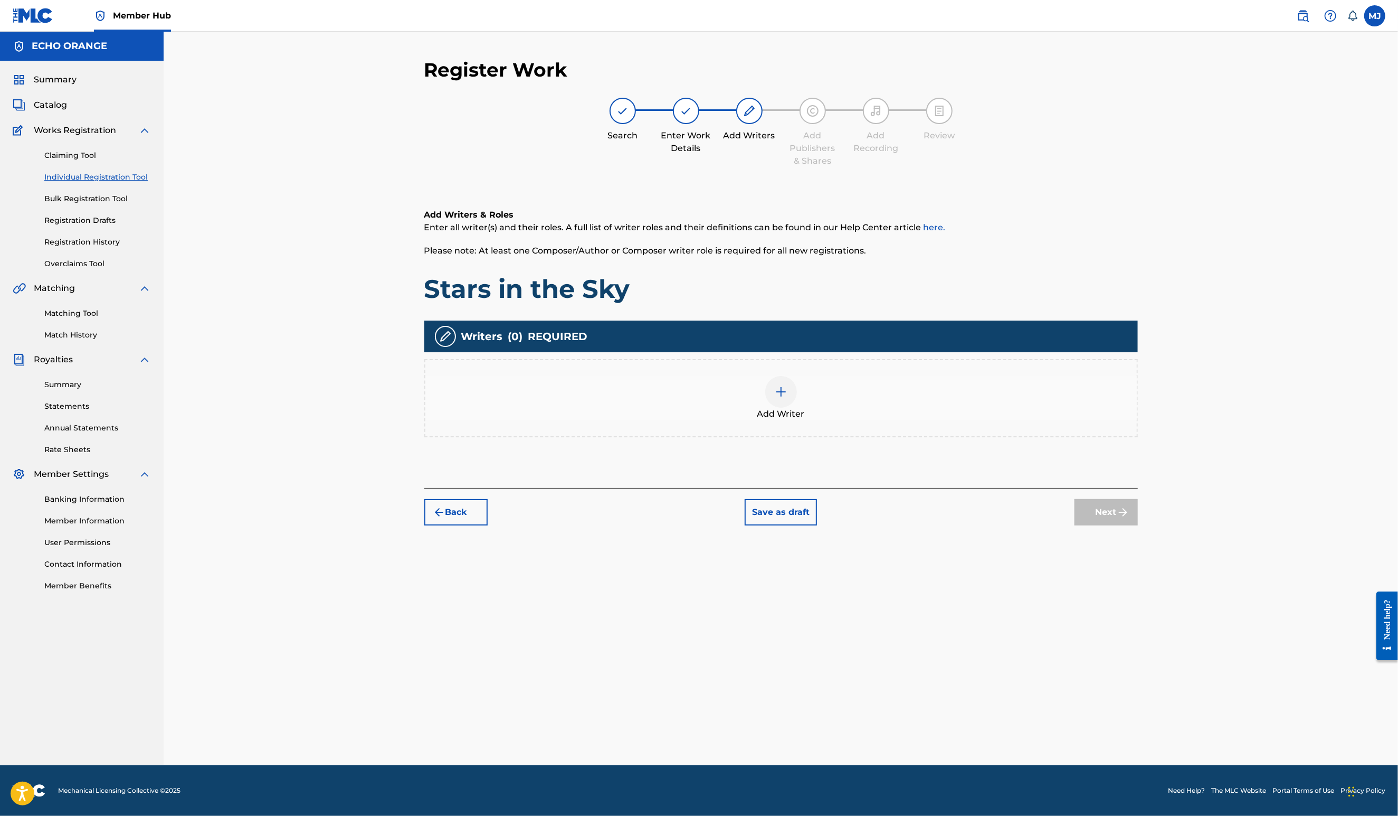
click at [895, 420] on div "Add Writer" at bounding box center [781, 398] width 712 height 44
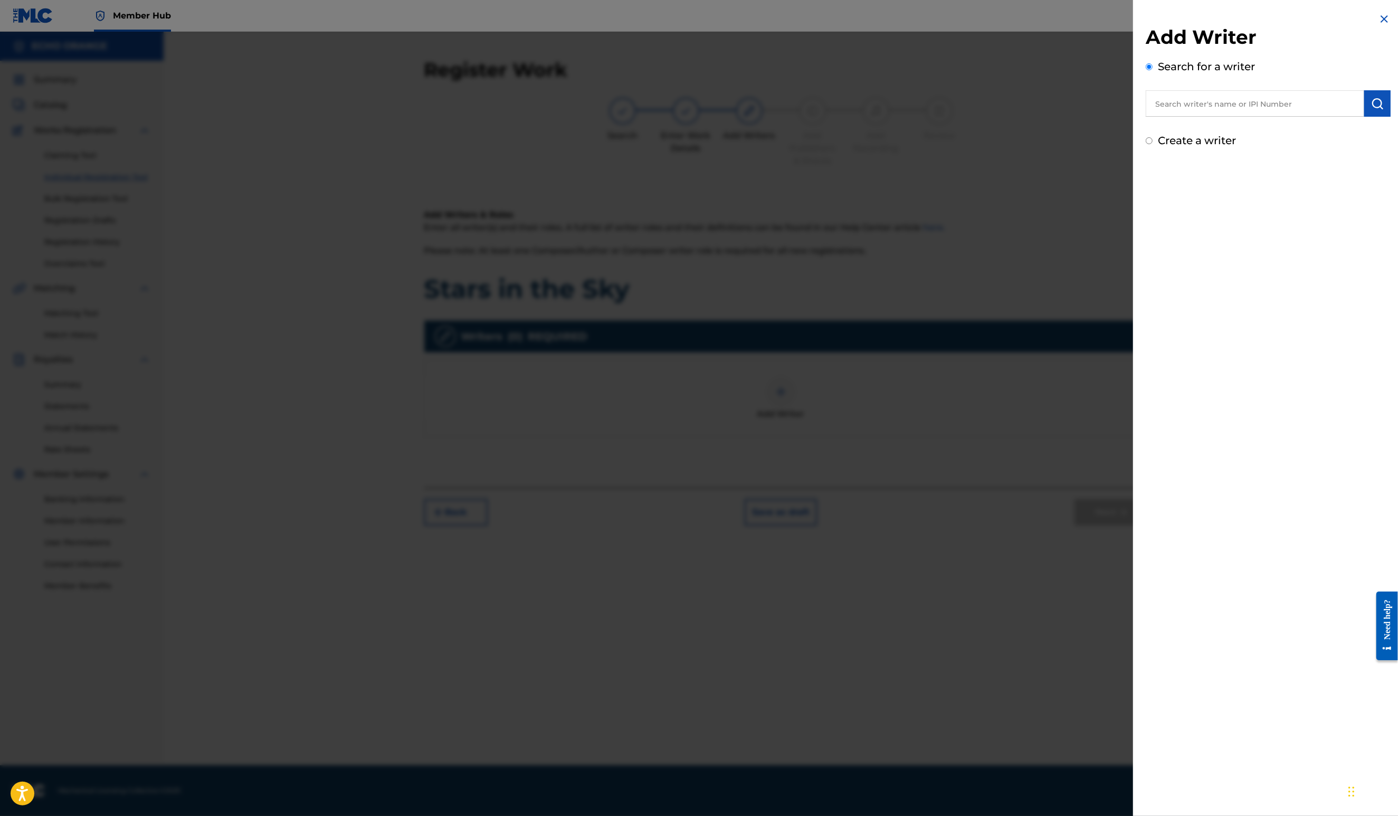
click at [1217, 97] on div "Search for a writer" at bounding box center [1268, 88] width 245 height 58
click at [1217, 104] on input "text" at bounding box center [1255, 103] width 219 height 26
paste input "[PERSON_NAME]"
type input "[PERSON_NAME]"
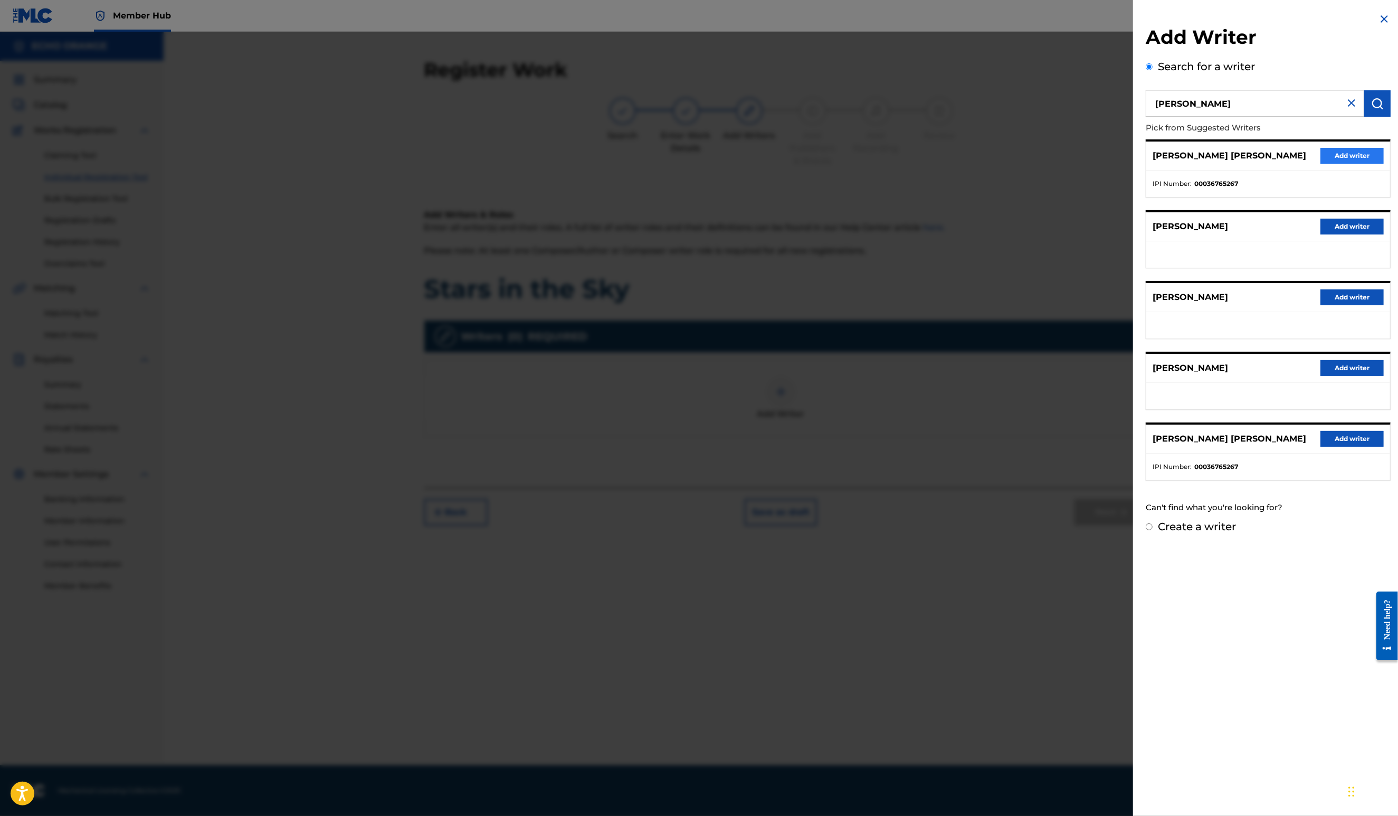
click at [1329, 164] on button "Add writer" at bounding box center [1352, 156] width 63 height 16
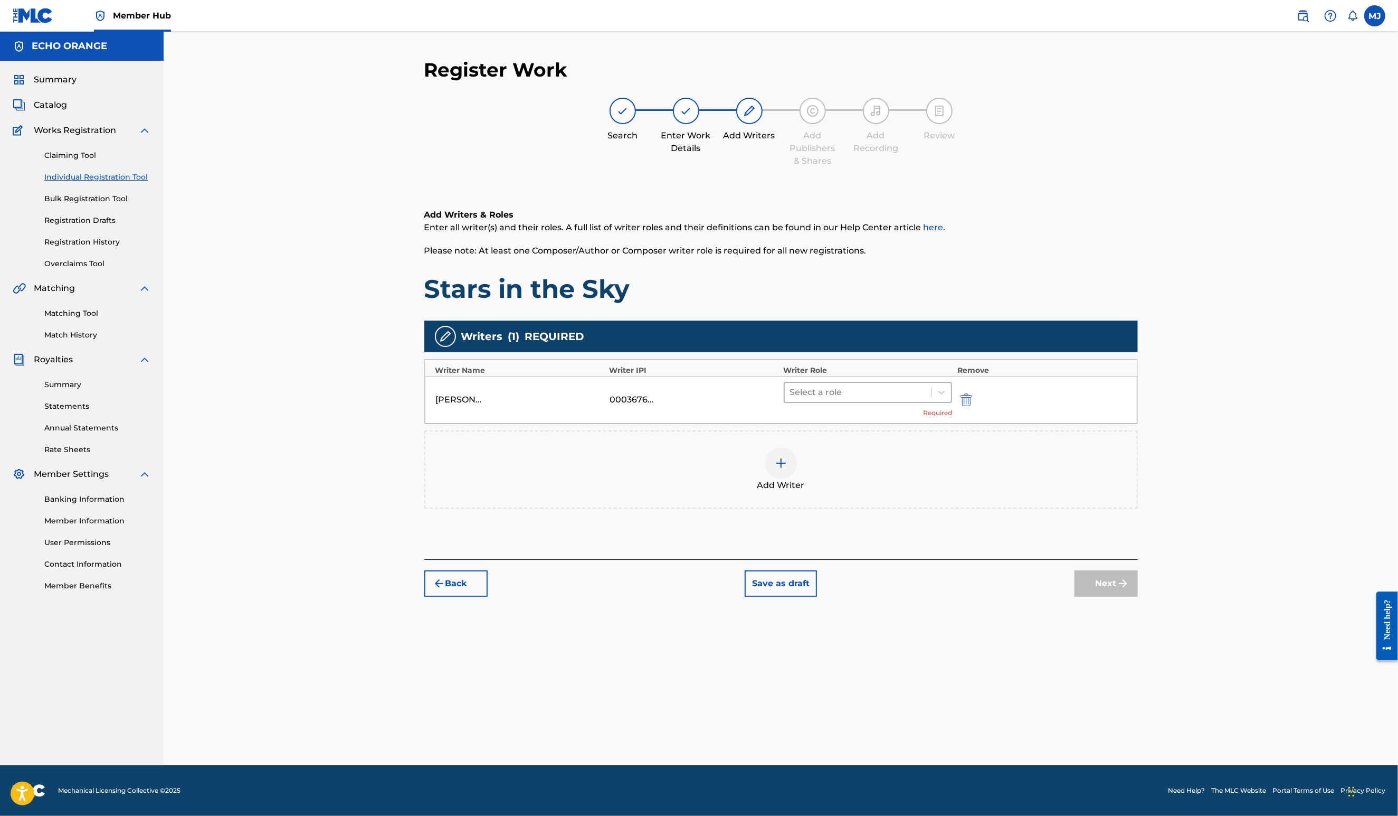
click at [927, 400] on div at bounding box center [858, 392] width 137 height 15
click at [903, 402] on div "Select a role" at bounding box center [858, 392] width 147 height 19
click at [911, 400] on div at bounding box center [858, 392] width 137 height 15
click at [894, 550] on div "Composer" at bounding box center [901, 544] width 203 height 21
click at [1138, 581] on div "Back Save as draft Next" at bounding box center [781, 561] width 714 height 37
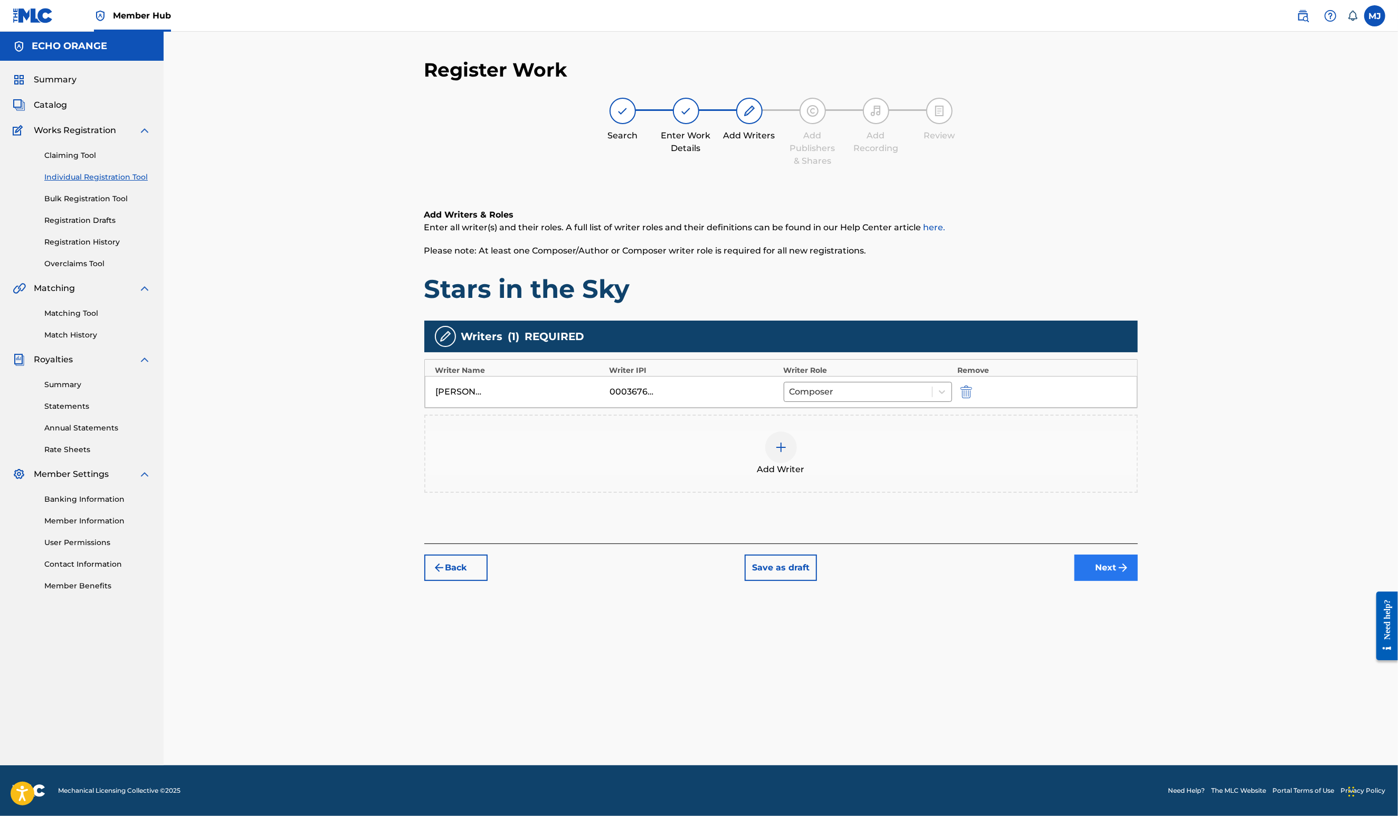
click at [1138, 581] on button "Next" at bounding box center [1106, 567] width 63 height 26
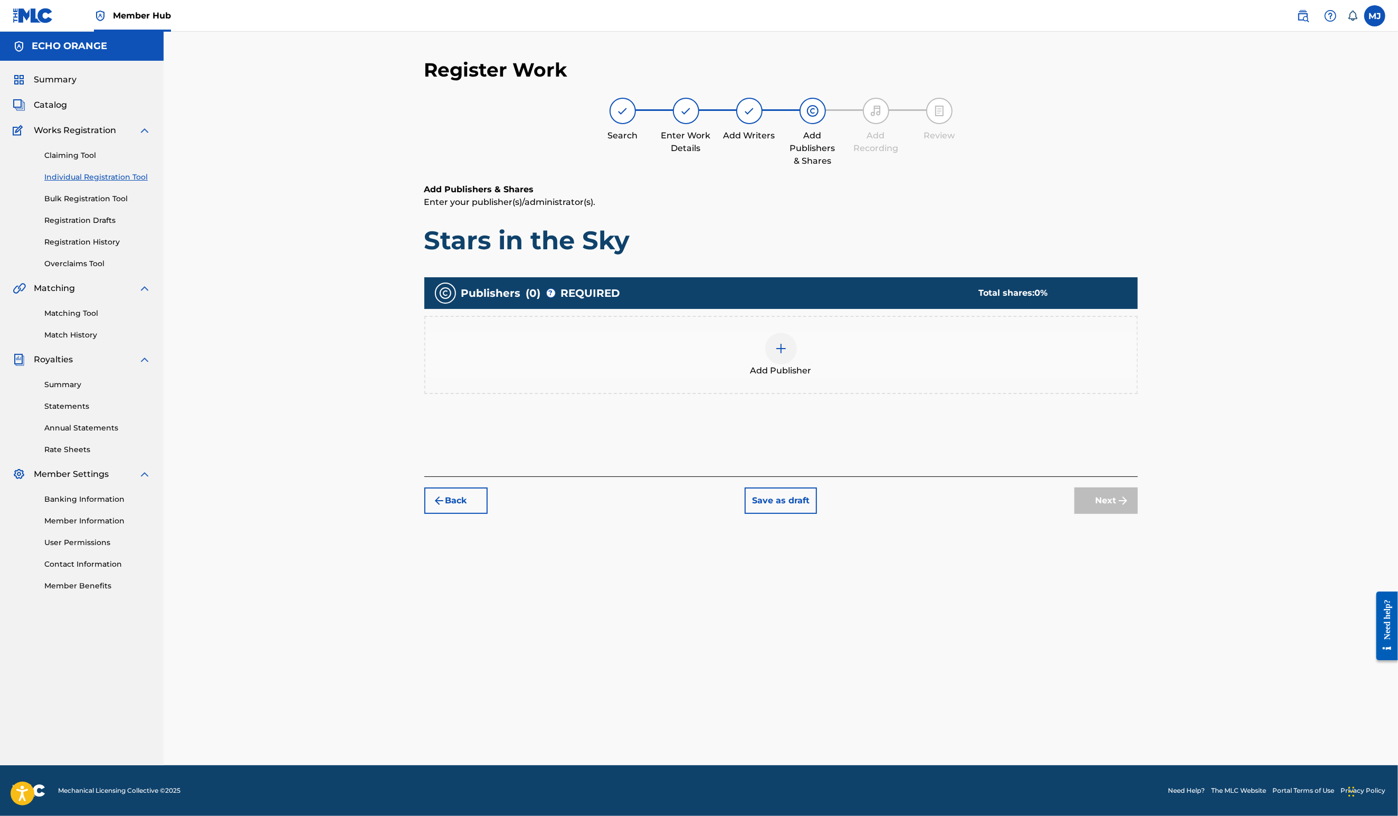
click at [814, 362] on div "Add Publisher" at bounding box center [781, 355] width 714 height 78
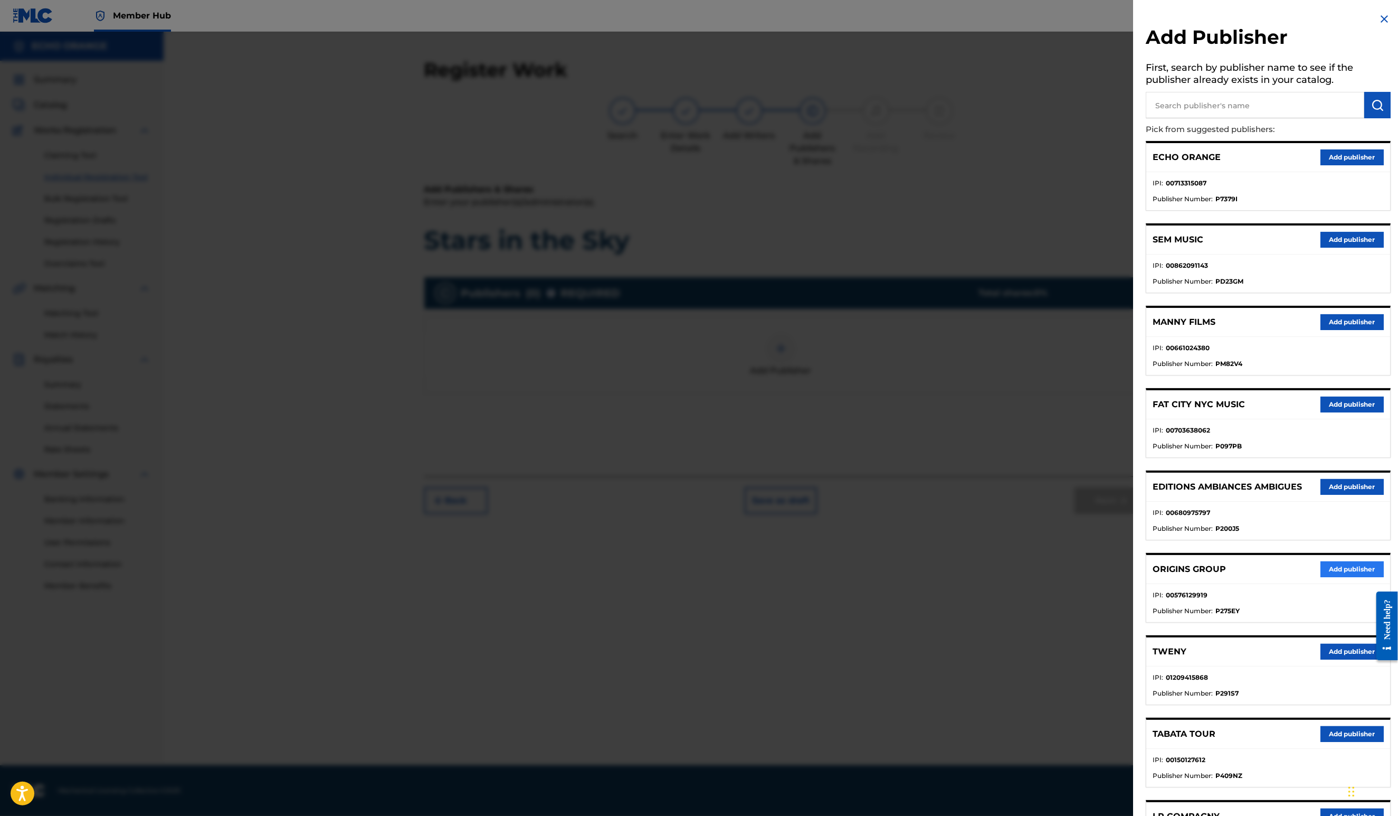
click at [1321, 577] on button "Add publisher" at bounding box center [1352, 569] width 63 height 16
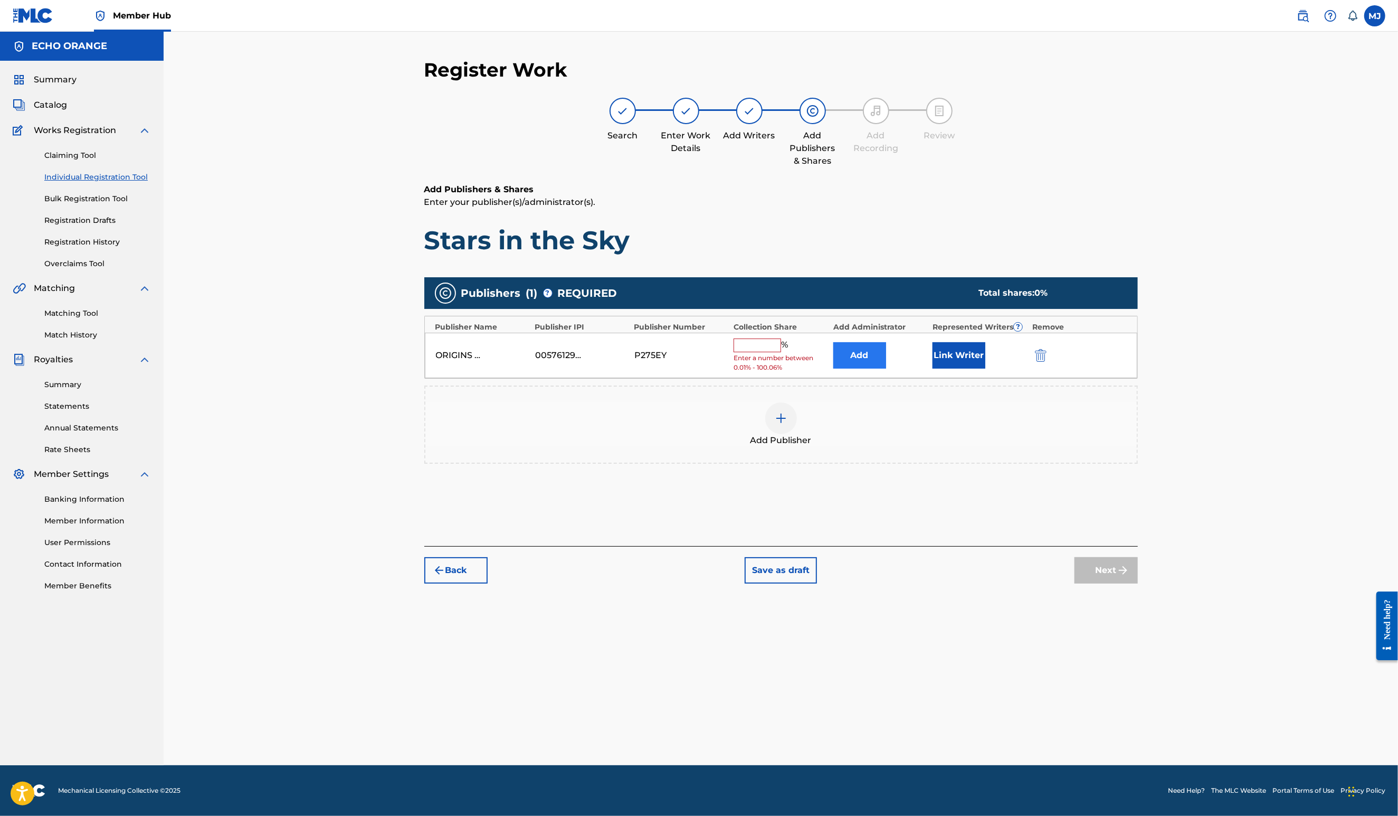
click at [886, 368] on button "Add" at bounding box center [860, 355] width 53 height 26
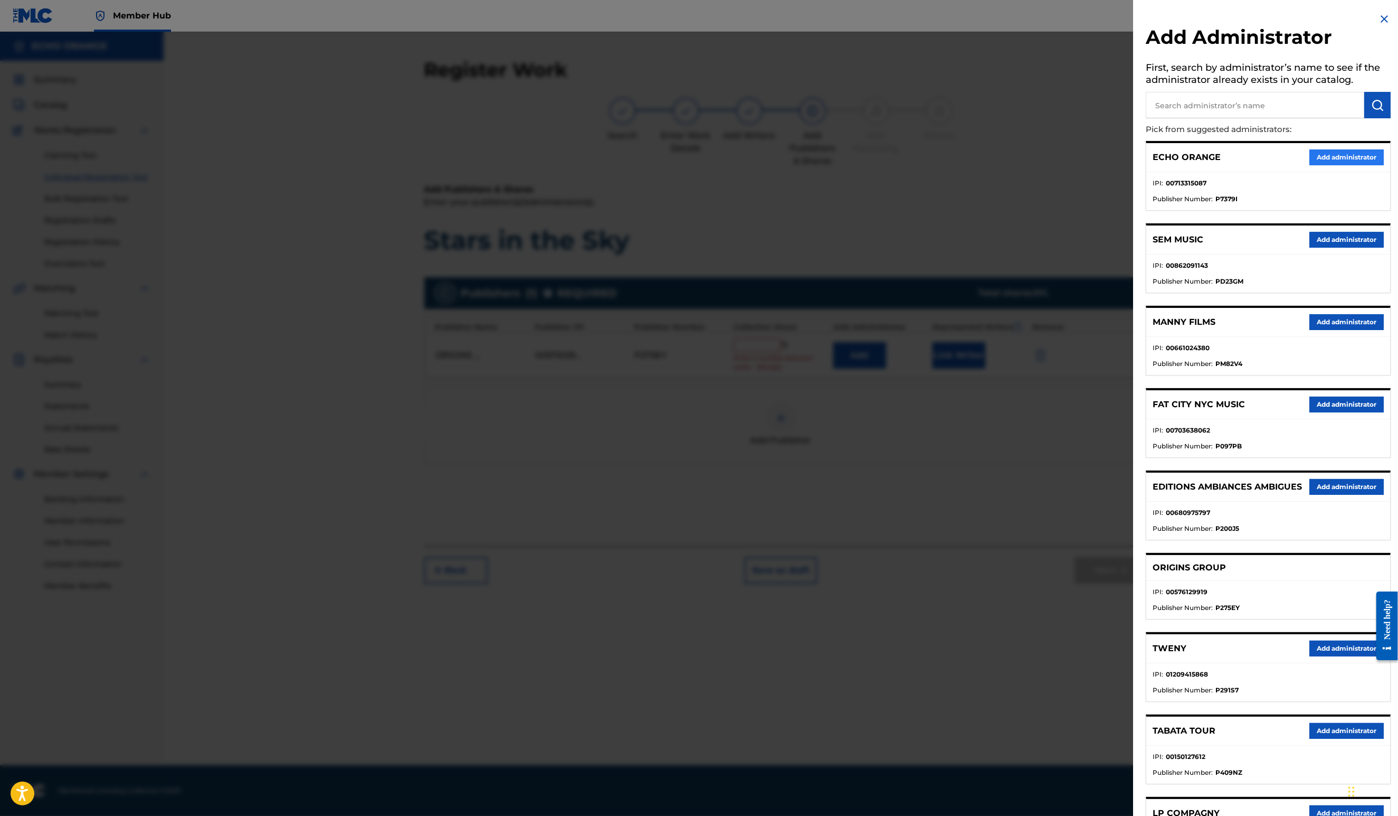
click at [1349, 165] on button "Add administrator" at bounding box center [1347, 157] width 74 height 16
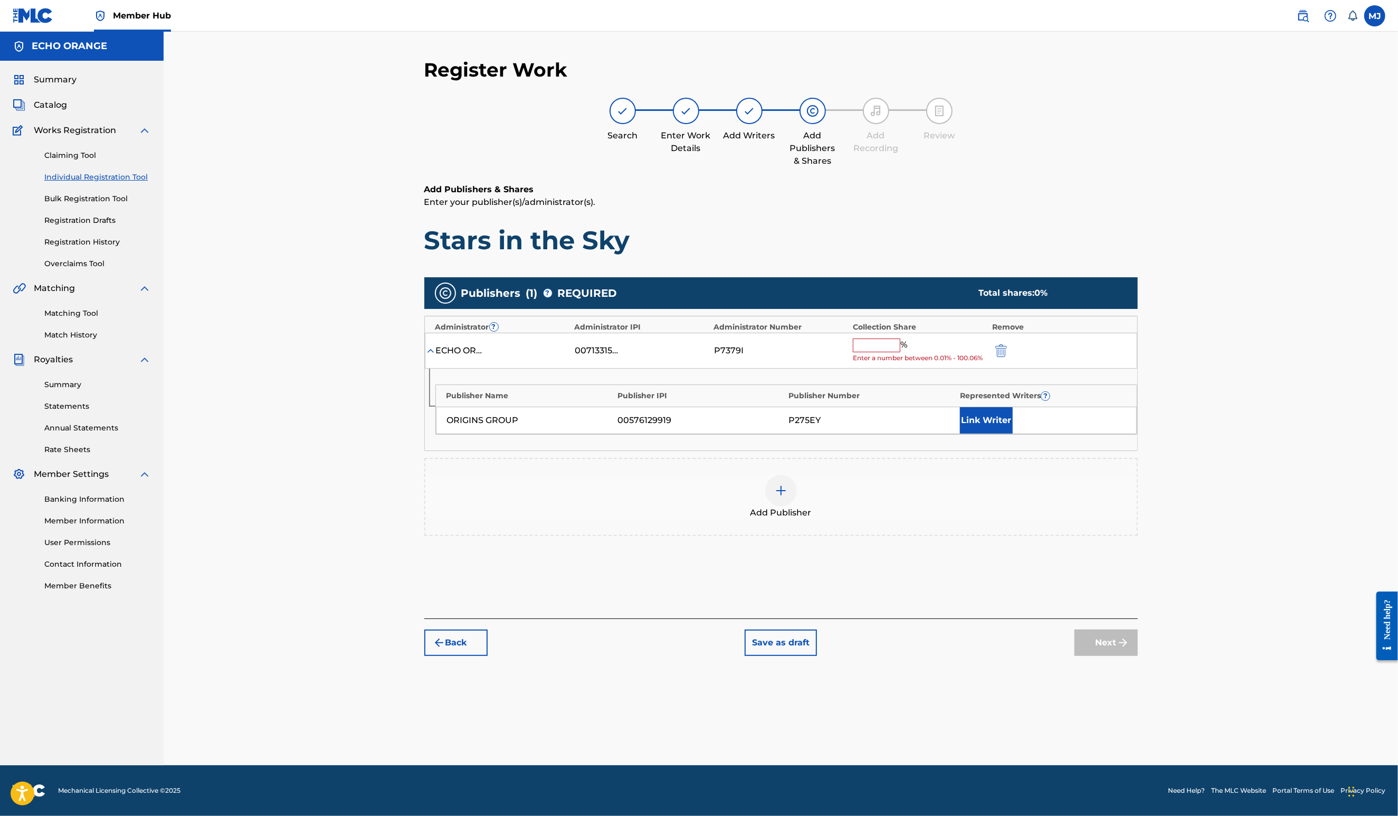
click at [913, 363] on span "Enter a number between 0.01% - 100.06%" at bounding box center [920, 358] width 134 height 10
click at [916, 363] on div "% Enter a number between 0.01% - 100.06%" at bounding box center [920, 350] width 134 height 25
click at [901, 352] on input "text" at bounding box center [877, 345] width 48 height 14
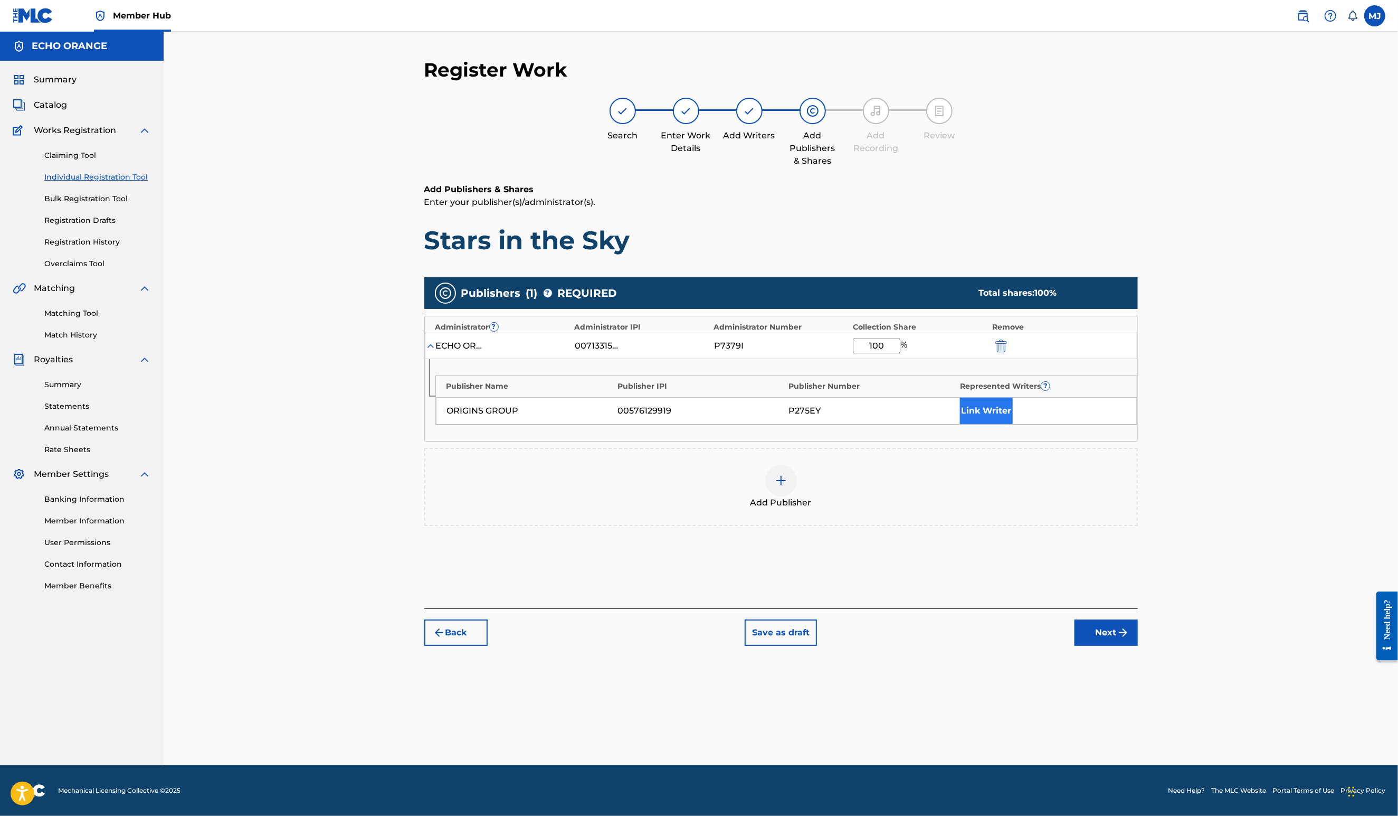
type input "100"
click at [1013, 424] on button "Link Writer" at bounding box center [986, 410] width 53 height 26
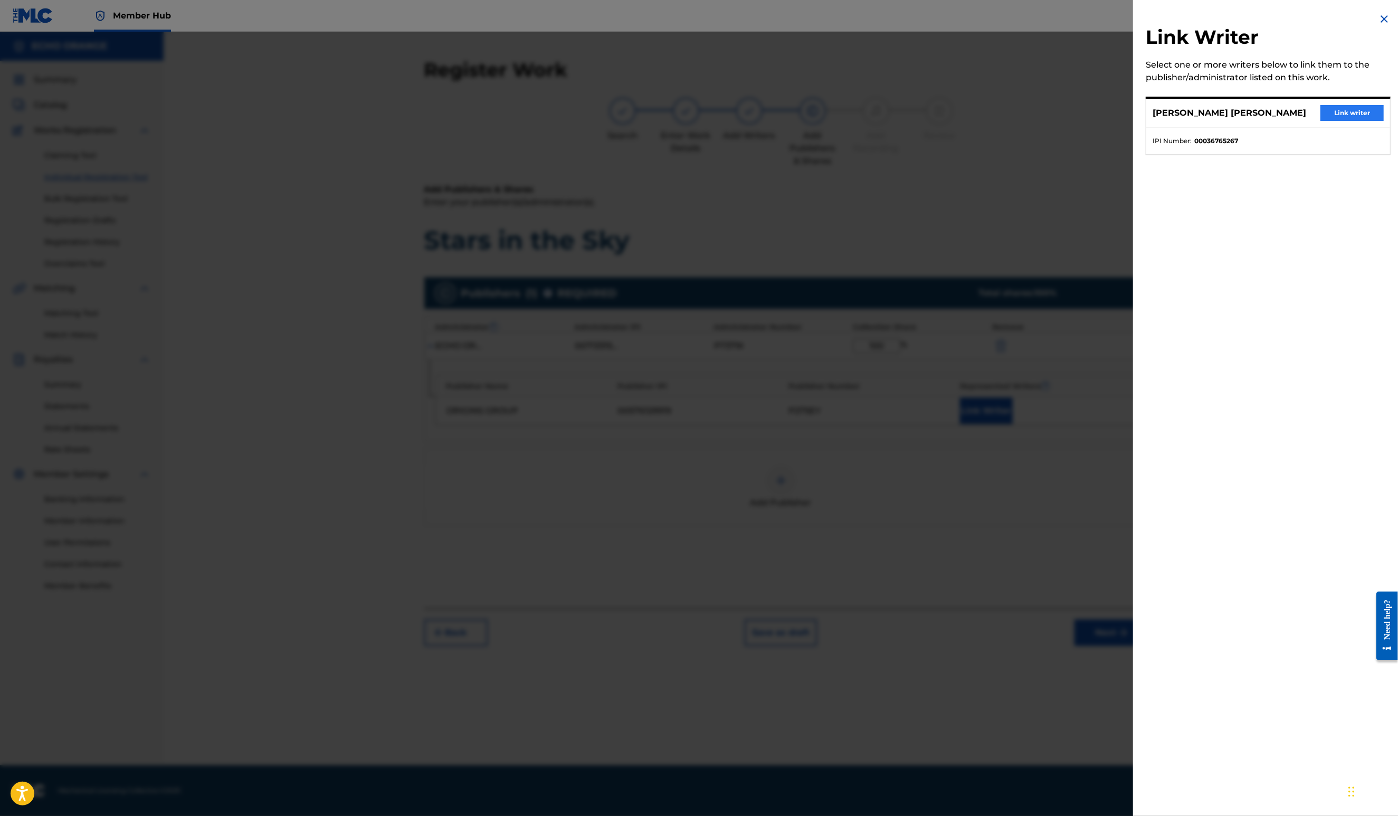
click at [1321, 121] on button "Link writer" at bounding box center [1352, 113] width 63 height 16
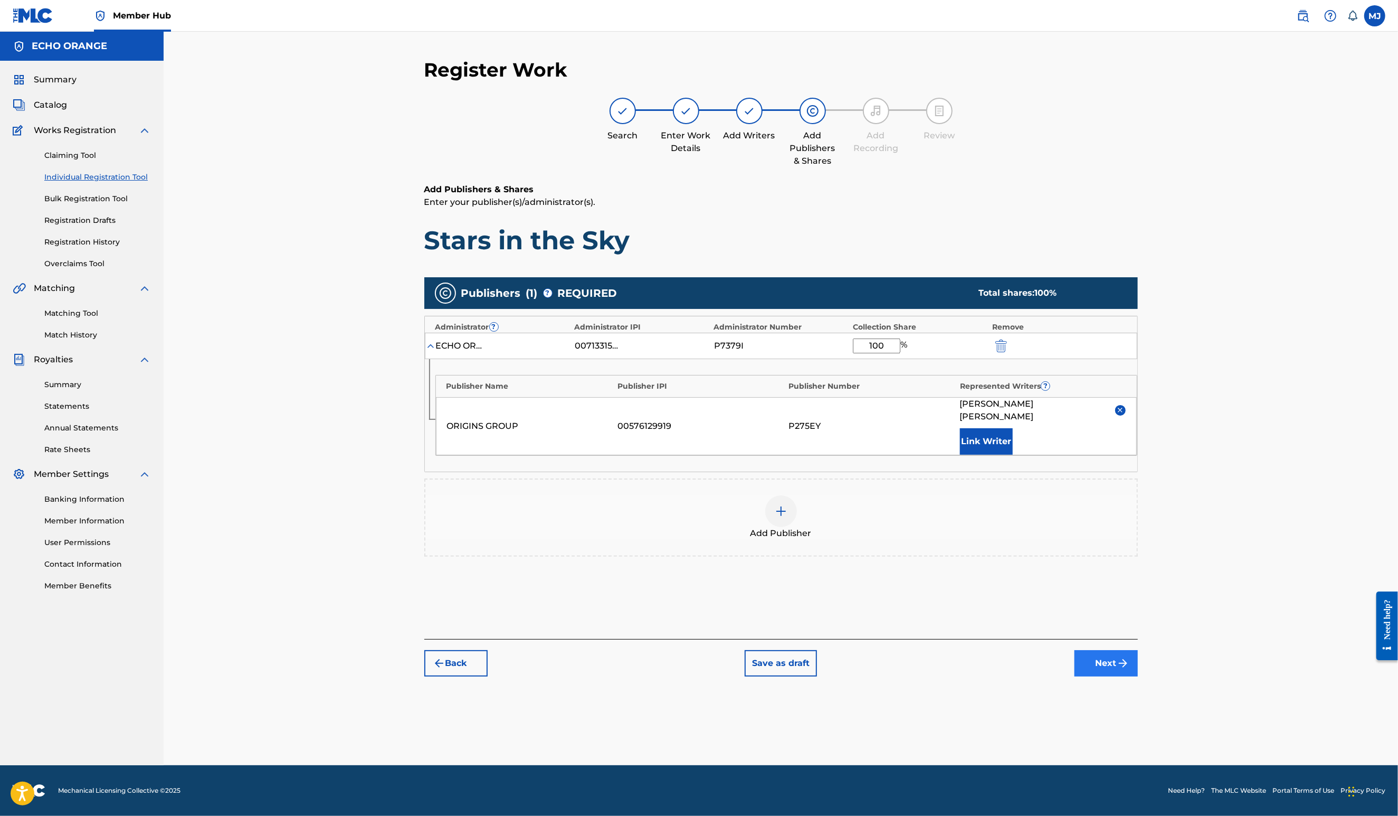
click at [1138, 676] on button "Next" at bounding box center [1106, 663] width 63 height 26
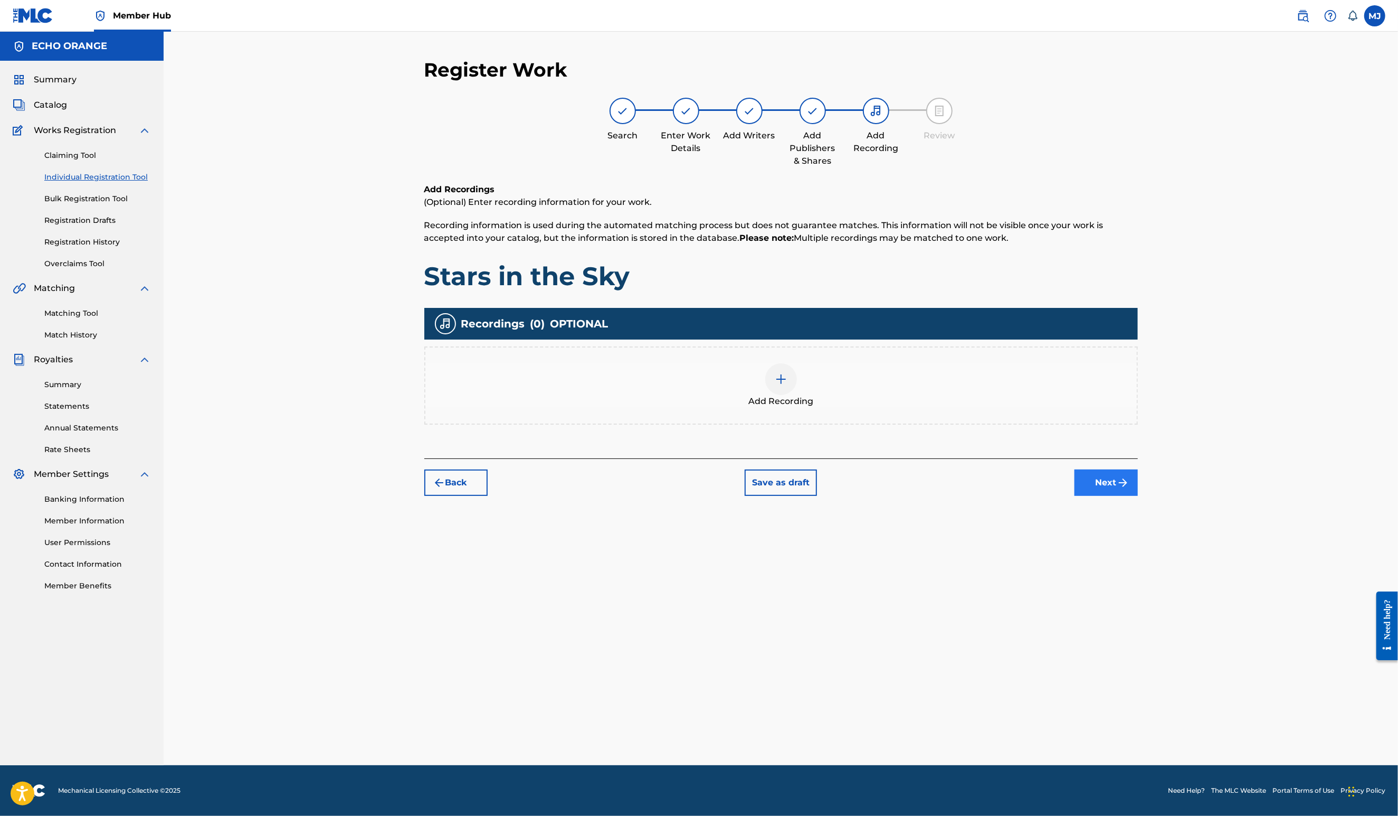
click at [1138, 496] on button "Next" at bounding box center [1106, 482] width 63 height 26
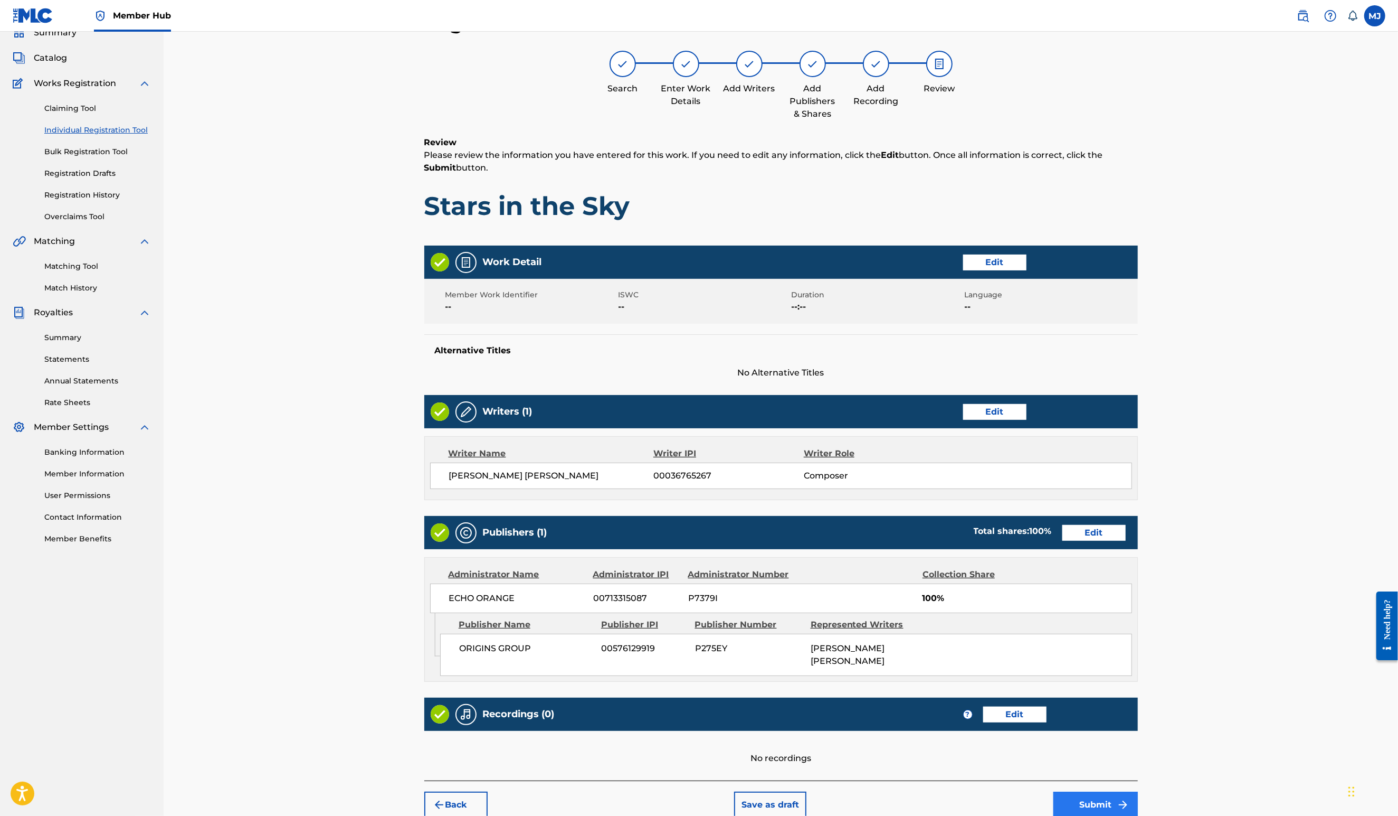
scroll to position [198, 0]
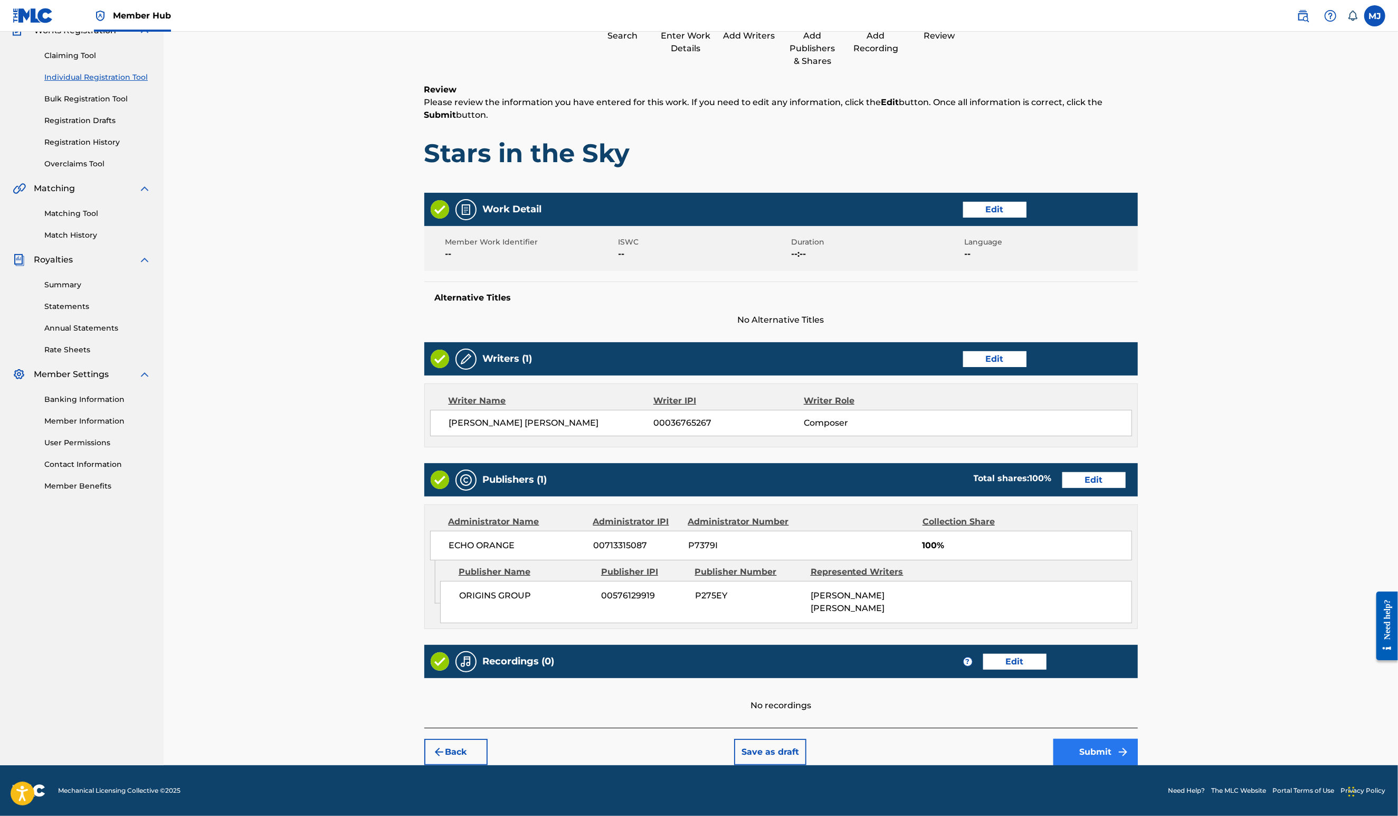
click at [1138, 747] on button "Submit" at bounding box center [1096, 751] width 84 height 26
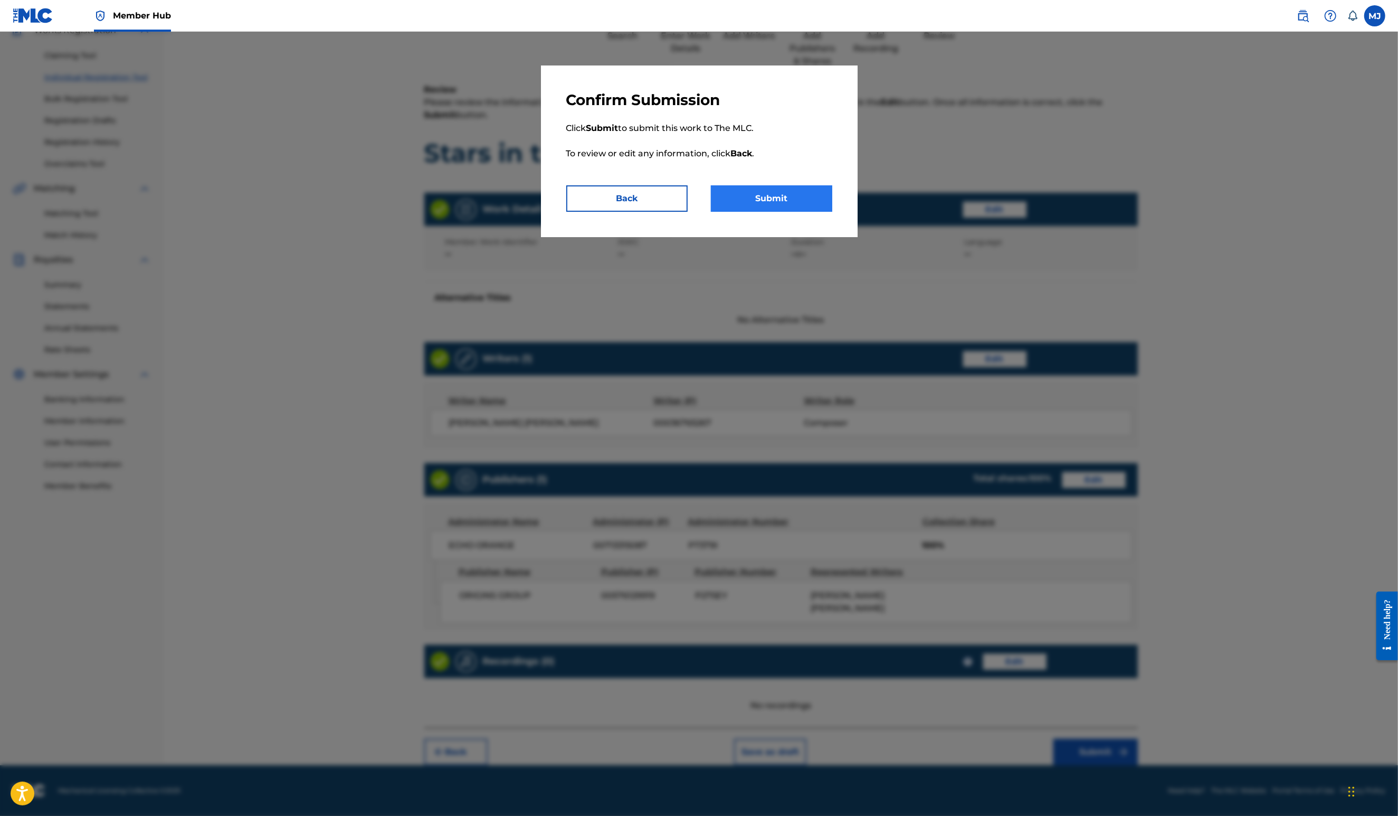
click at [832, 212] on button "Submit" at bounding box center [771, 198] width 121 height 26
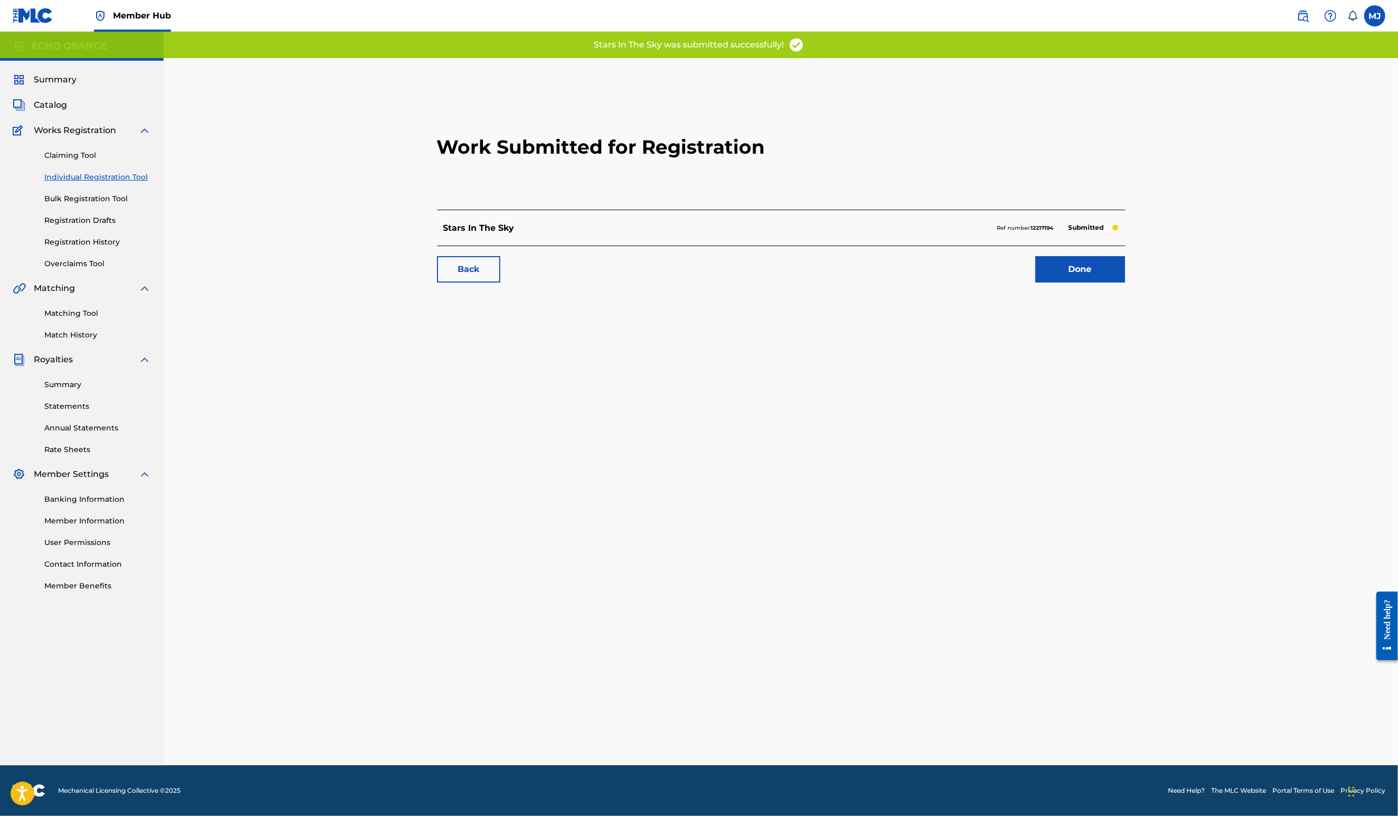
click at [1138, 293] on div "Work Submitted for Registration Stars In The Sky Ref number: 12217194 Submitted…" at bounding box center [781, 188] width 714 height 209
click at [1125, 282] on link "Done" at bounding box center [1081, 269] width 90 height 26
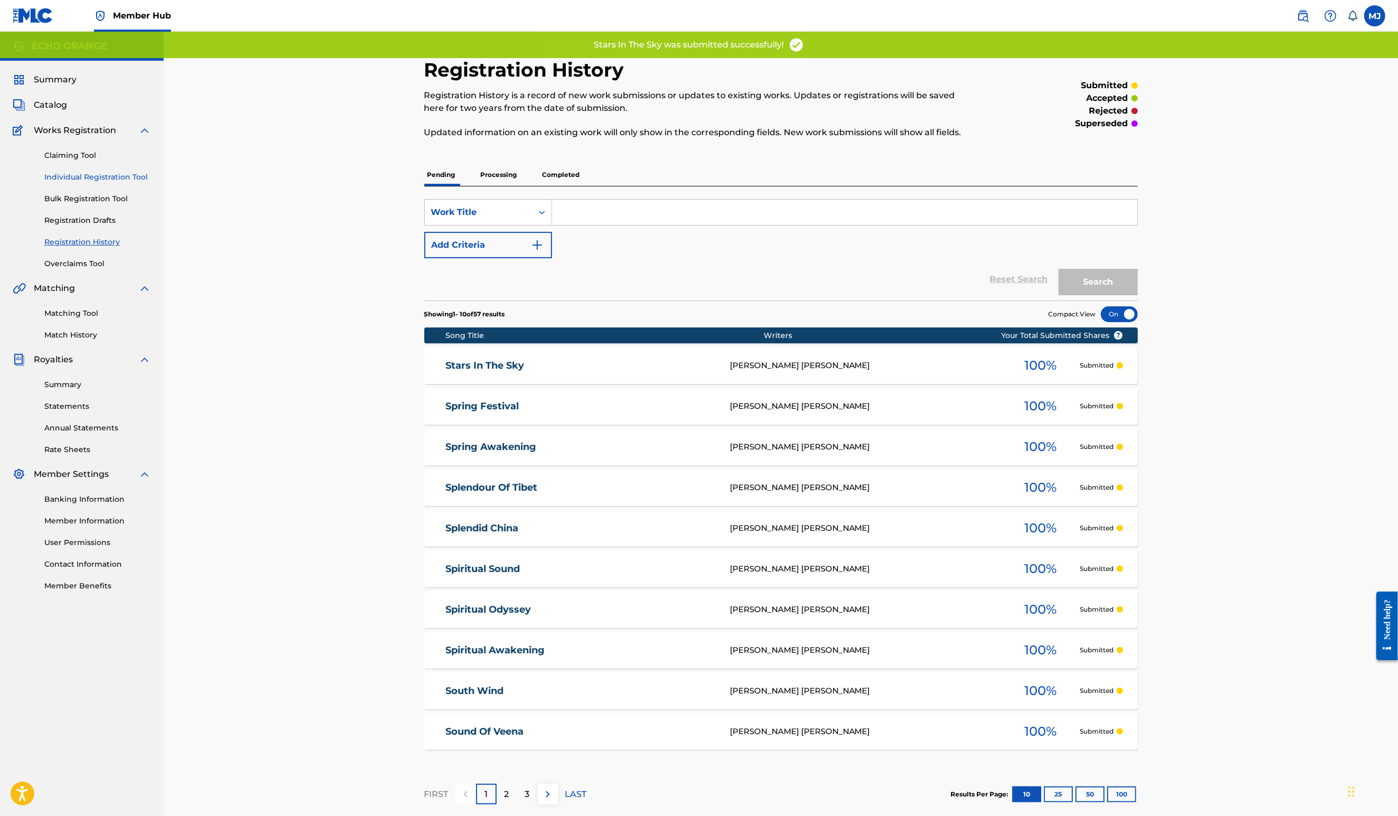
click at [119, 183] on link "Individual Registration Tool" at bounding box center [97, 177] width 107 height 11
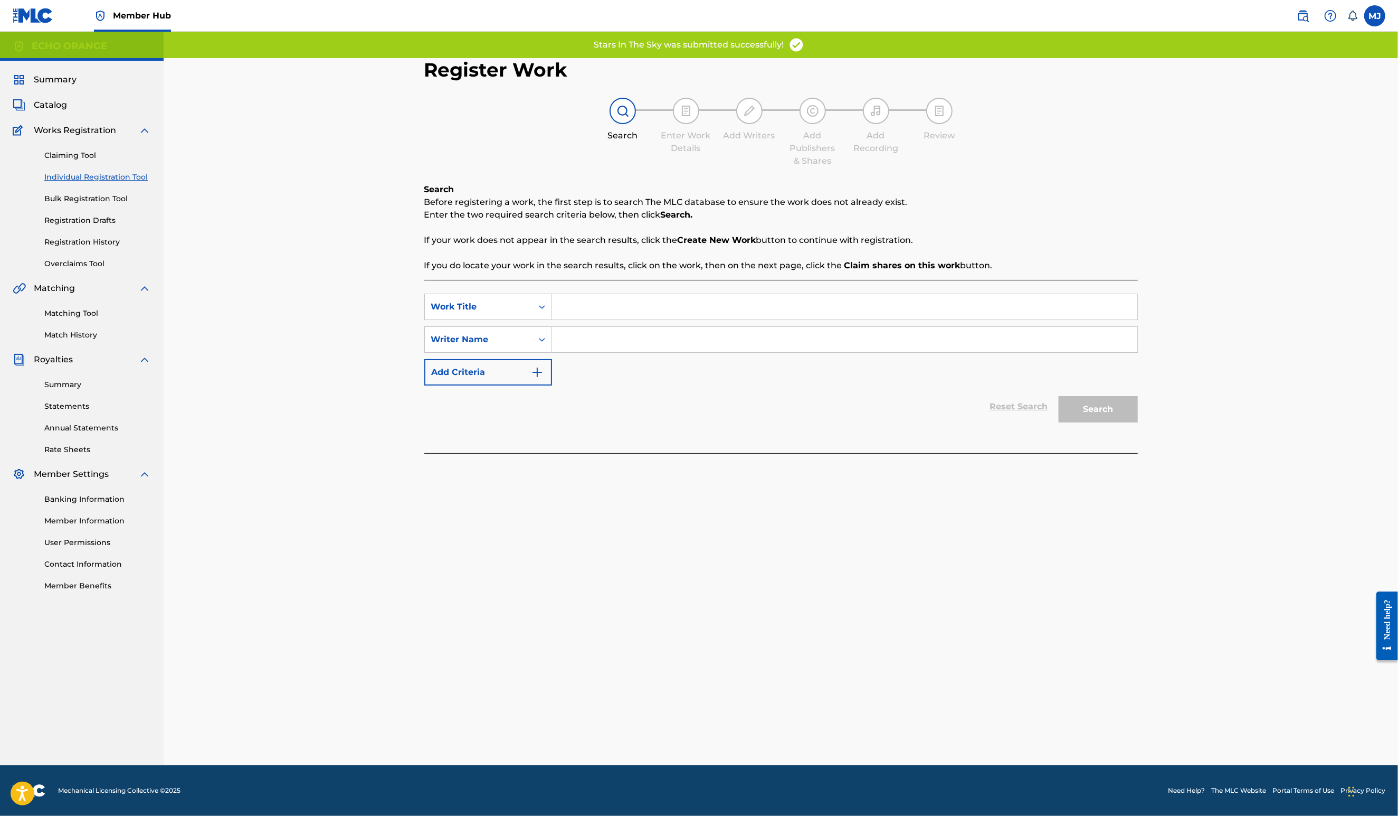
click at [498, 314] on div "SearchWithCriteriaa9c734ca-685f-4652-a129-db2930400be5 Work Title SearchWithCri…" at bounding box center [781, 366] width 714 height 173
click at [557, 319] on input "Search Form" at bounding box center [844, 306] width 585 height 25
click at [553, 319] on input "Search Form" at bounding box center [844, 306] width 585 height 25
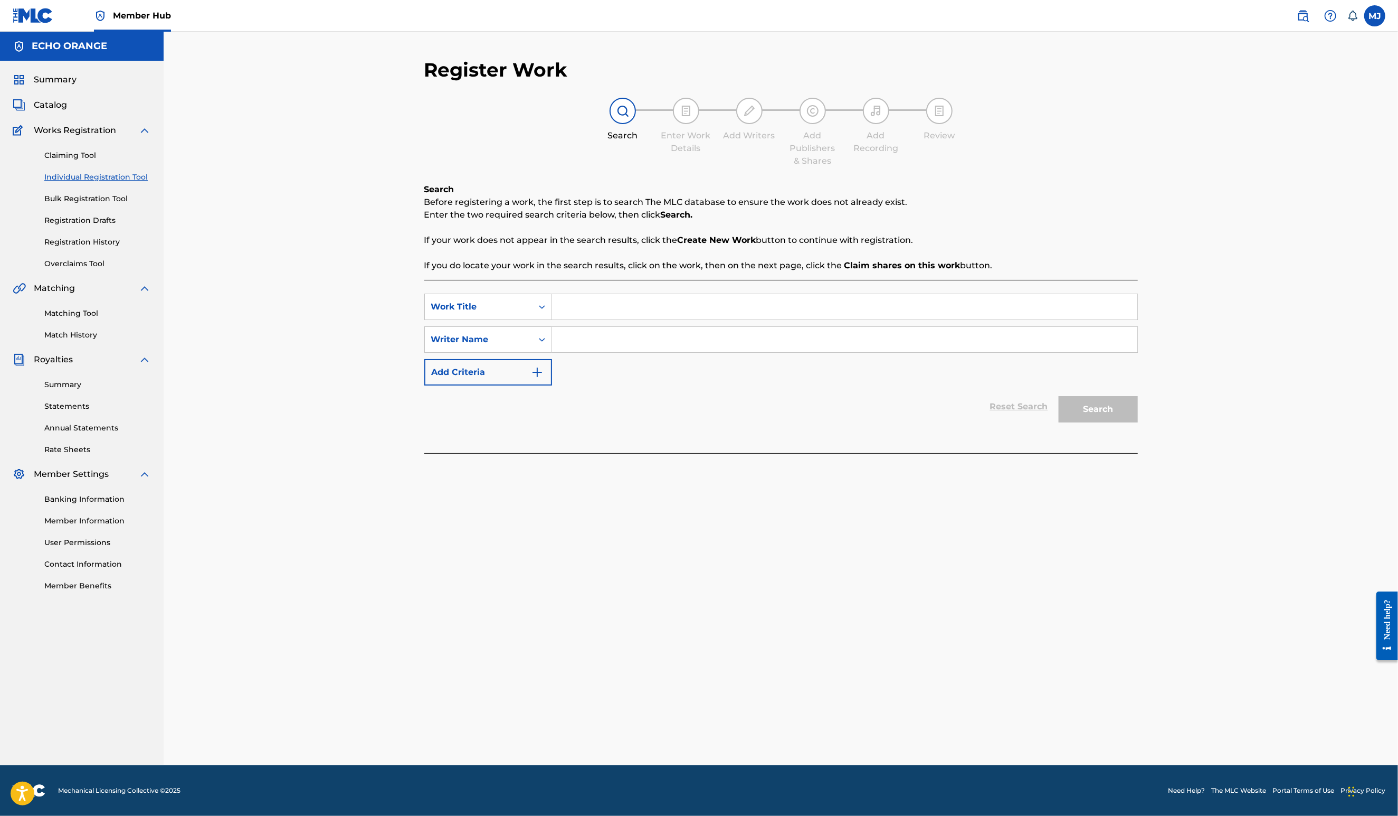
click at [553, 319] on input "Search Form" at bounding box center [844, 306] width 585 height 25
click at [552, 319] on input "Search Form" at bounding box center [844, 306] width 585 height 25
type input "Start Me Up"
paste input "[PERSON_NAME]"
type input "[PERSON_NAME]"
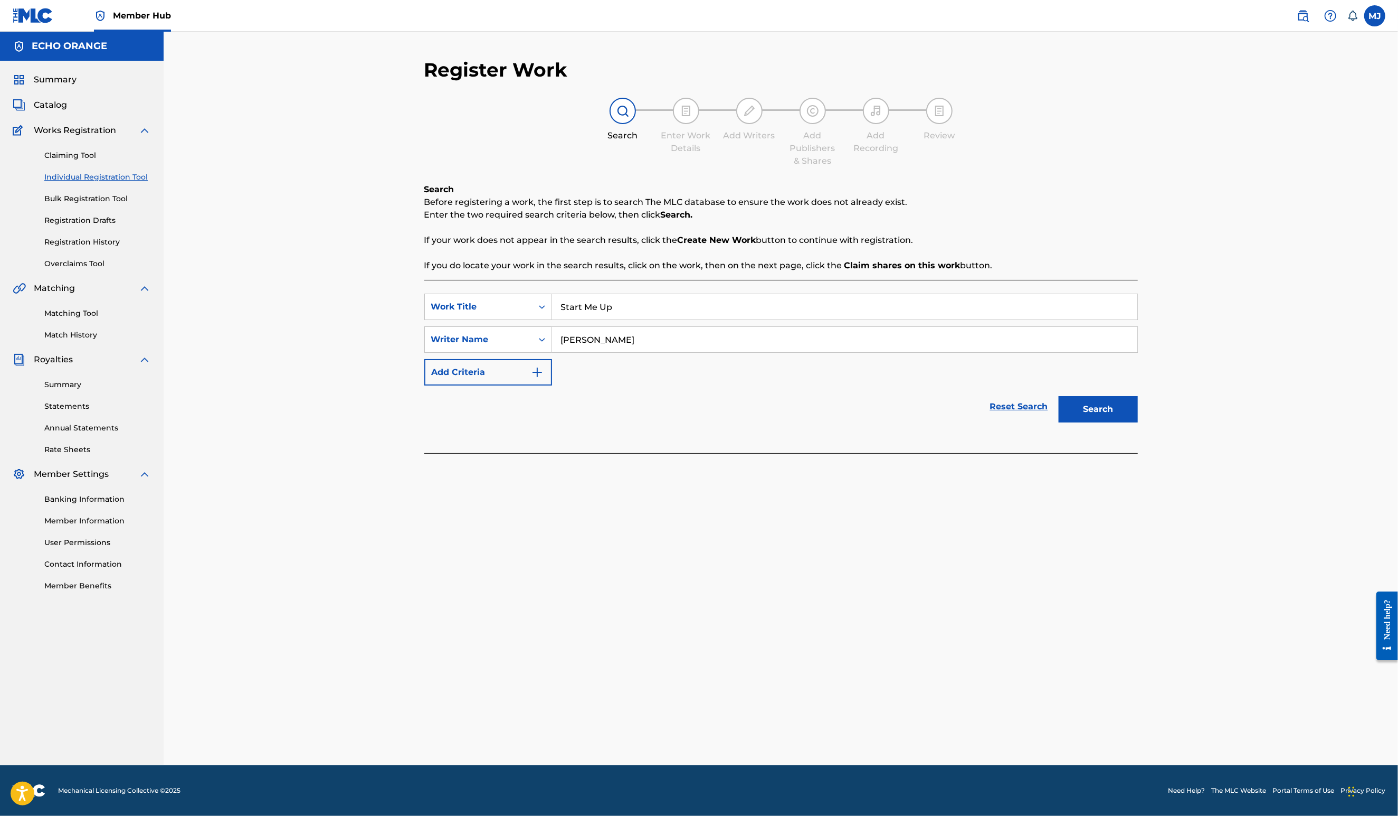
click at [1138, 422] on button "Search" at bounding box center [1098, 409] width 79 height 26
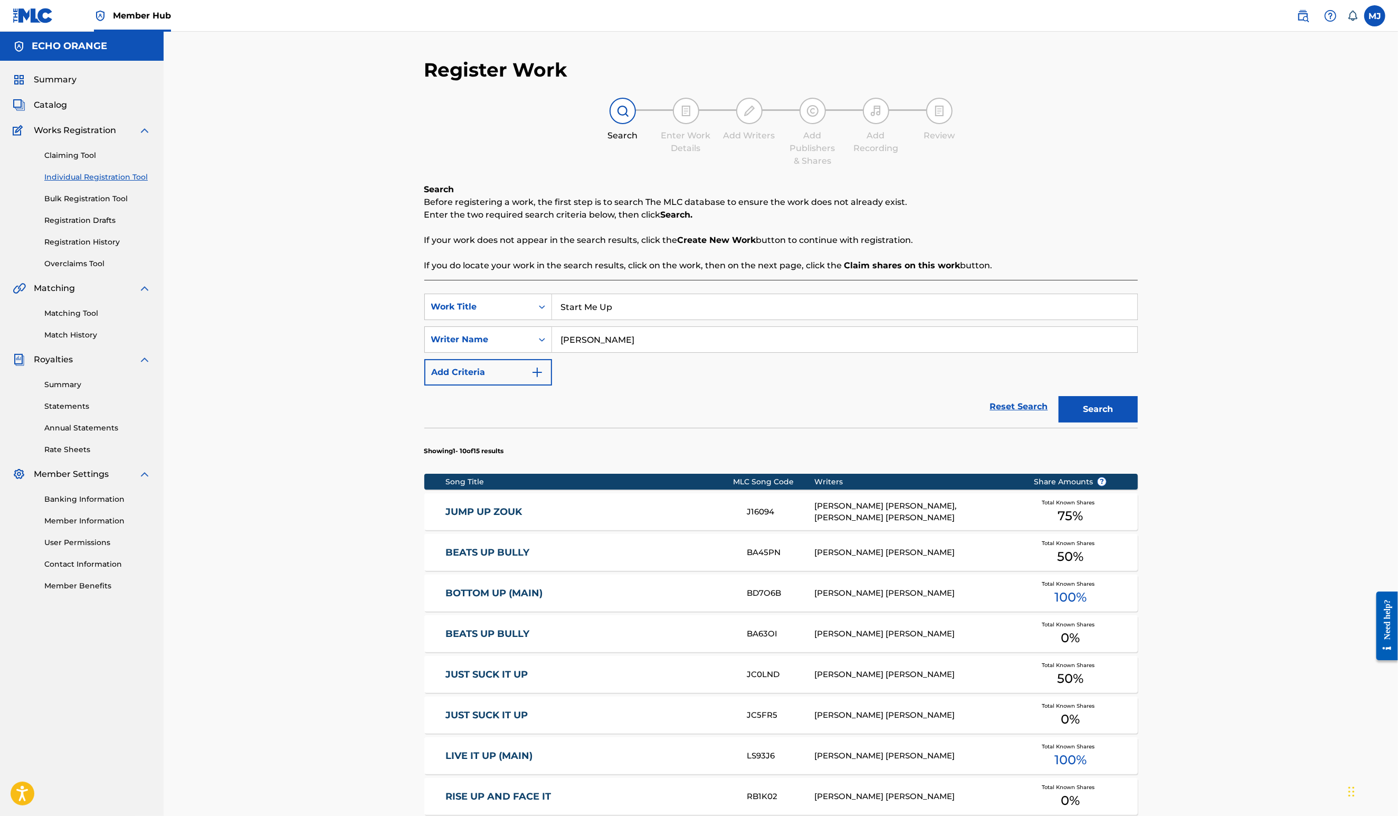
scroll to position [356, 0]
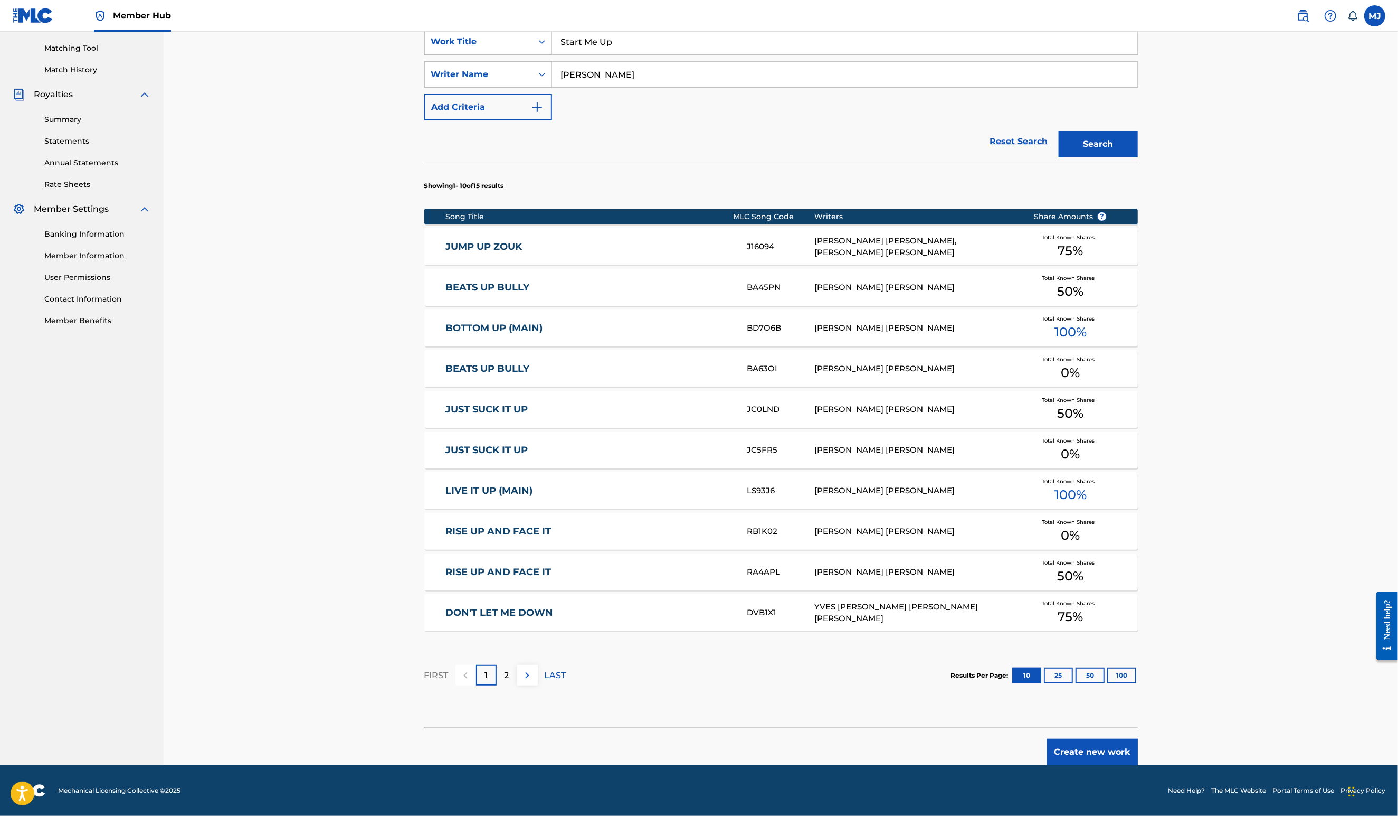
drag, startPoint x: 1162, startPoint y: 740, endPoint x: 1172, endPoint y: 736, distance: 10.7
click at [1138, 740] on button "Create new work" at bounding box center [1092, 751] width 91 height 26
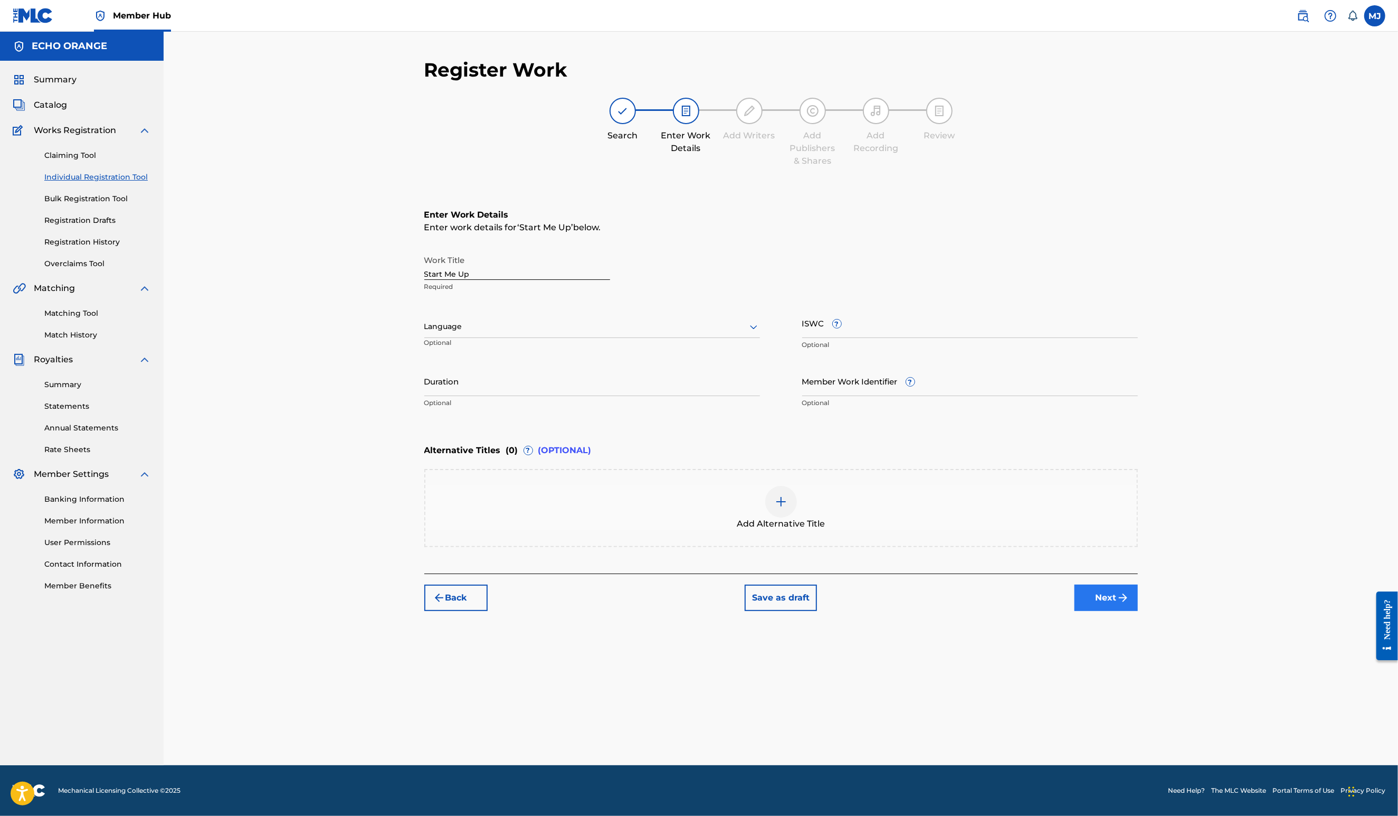
click at [1138, 611] on button "Next" at bounding box center [1106, 597] width 63 height 26
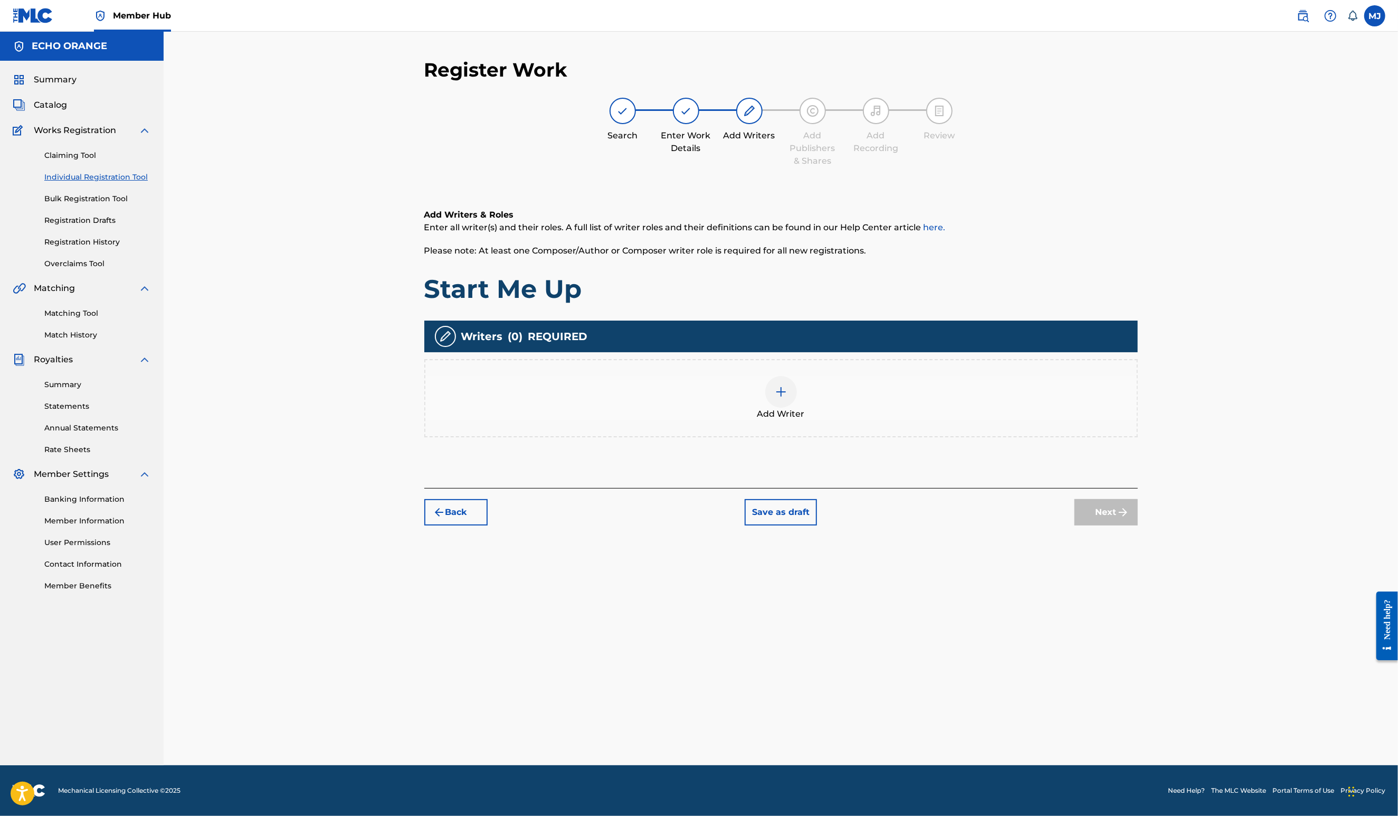
click at [875, 420] on div "Add Writer" at bounding box center [781, 398] width 712 height 44
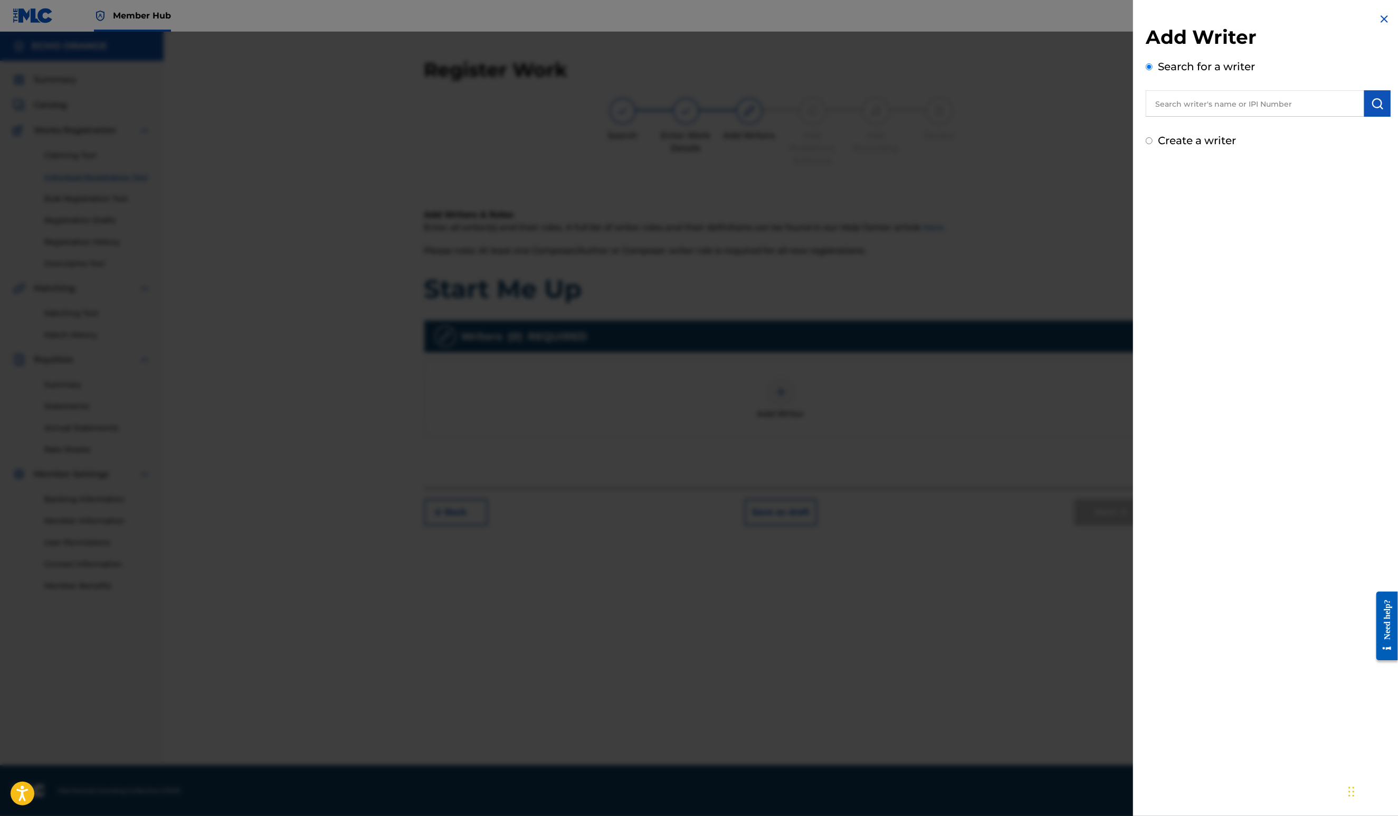
click at [1146, 117] on input "text" at bounding box center [1255, 103] width 219 height 26
paste input "[PERSON_NAME]"
type input "[PERSON_NAME]"
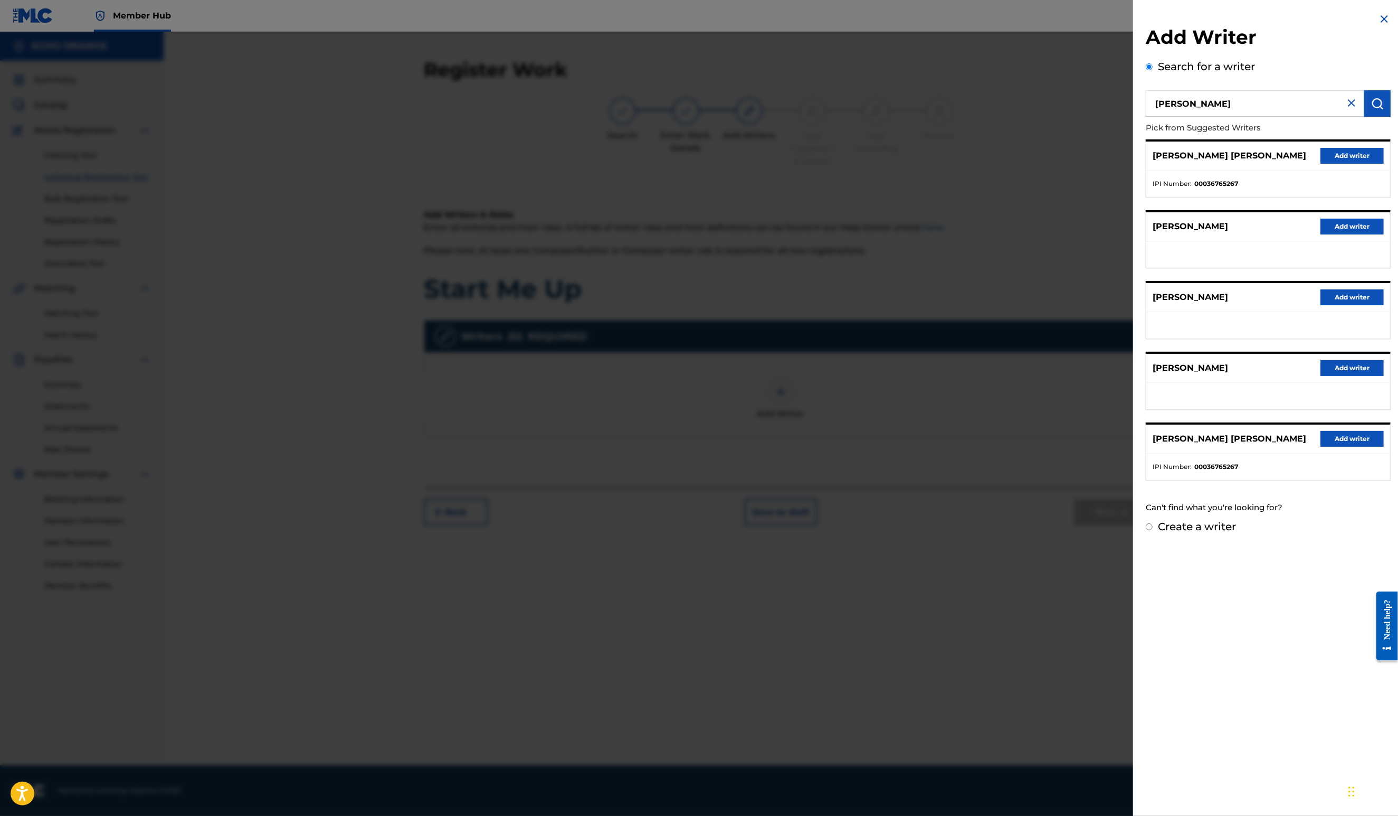
click at [1310, 159] on div "[PERSON_NAME] [PERSON_NAME] Add writer" at bounding box center [1269, 155] width 244 height 29
click at [1323, 164] on button "Add writer" at bounding box center [1352, 156] width 63 height 16
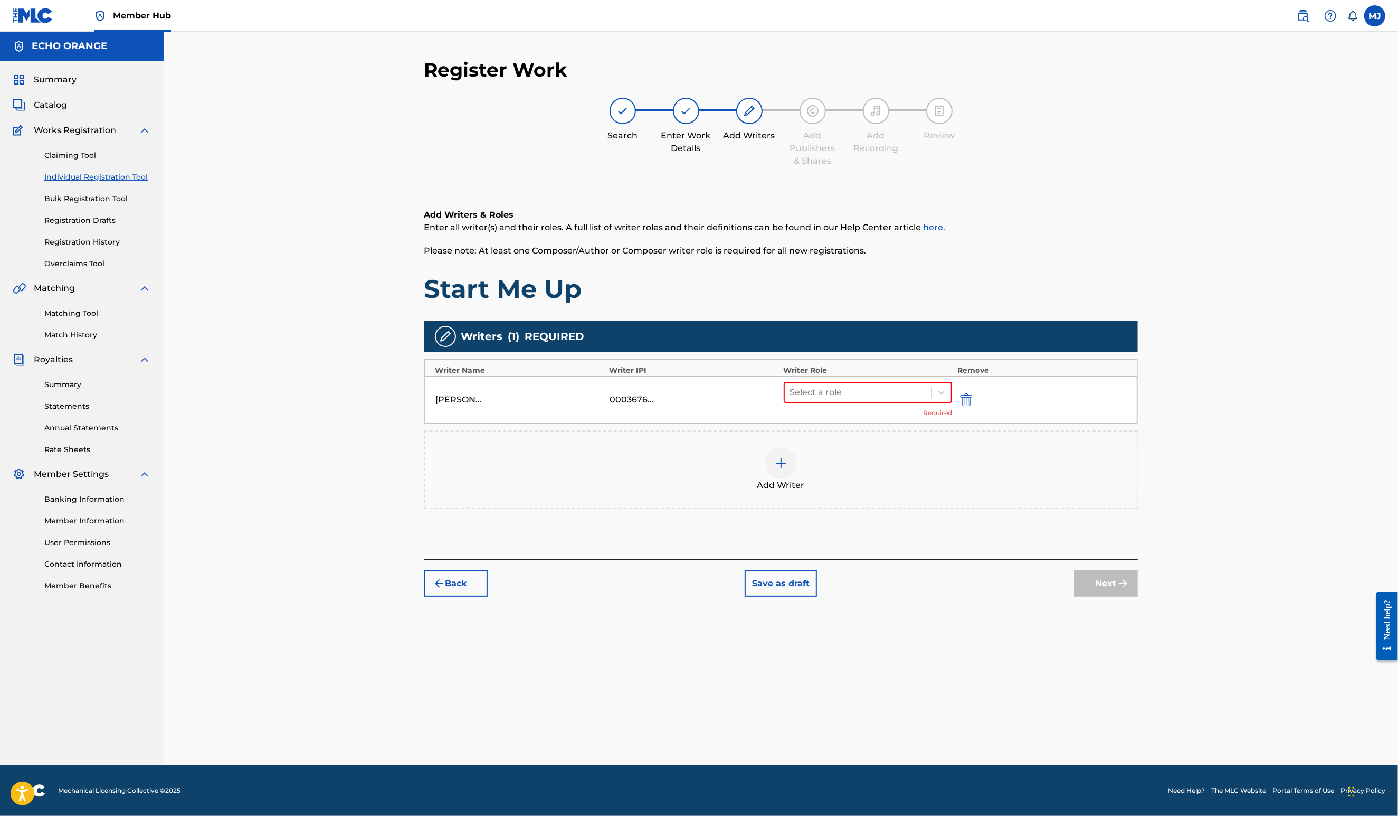
click at [942, 421] on div "[PERSON_NAME] [PERSON_NAME] 00036765267 Select a role Required" at bounding box center [781, 400] width 713 height 48
drag, startPoint x: 939, startPoint y: 431, endPoint x: 944, endPoint y: 433, distance: 5.5
click at [927, 400] on div at bounding box center [858, 392] width 137 height 15
click at [889, 554] on div "Composer" at bounding box center [901, 544] width 203 height 21
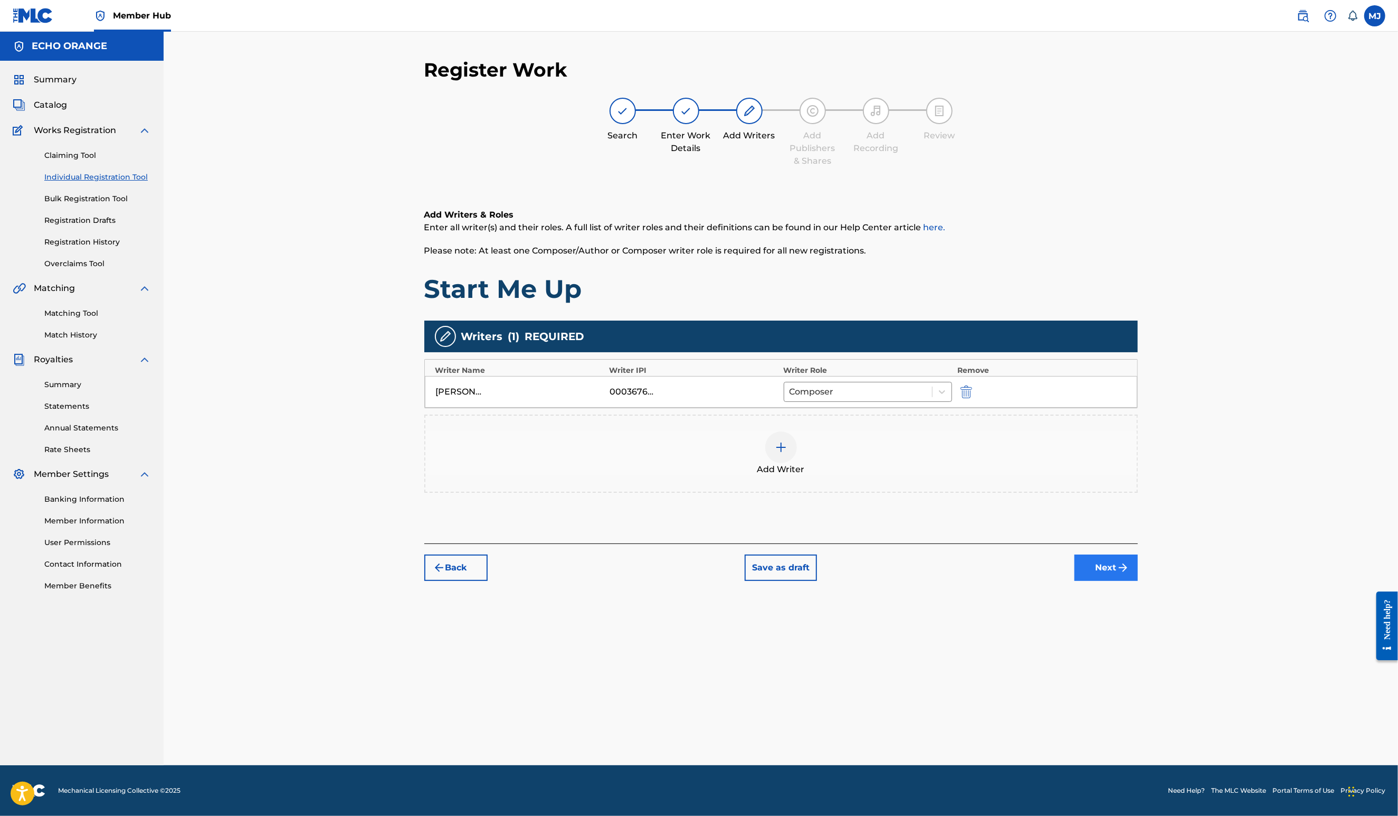
click at [1138, 581] on button "Next" at bounding box center [1106, 567] width 63 height 26
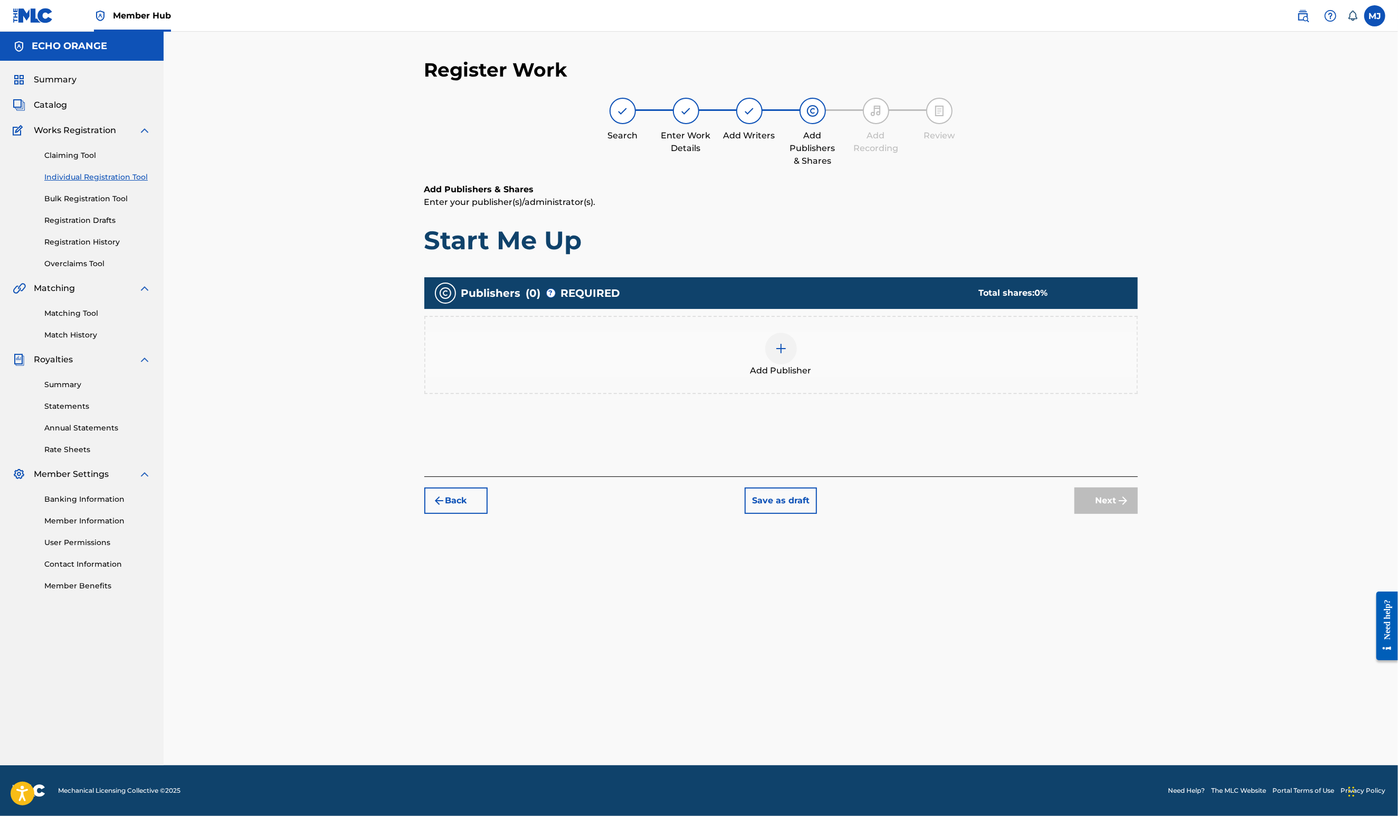
click at [850, 377] on div "Add Publisher" at bounding box center [781, 355] width 712 height 44
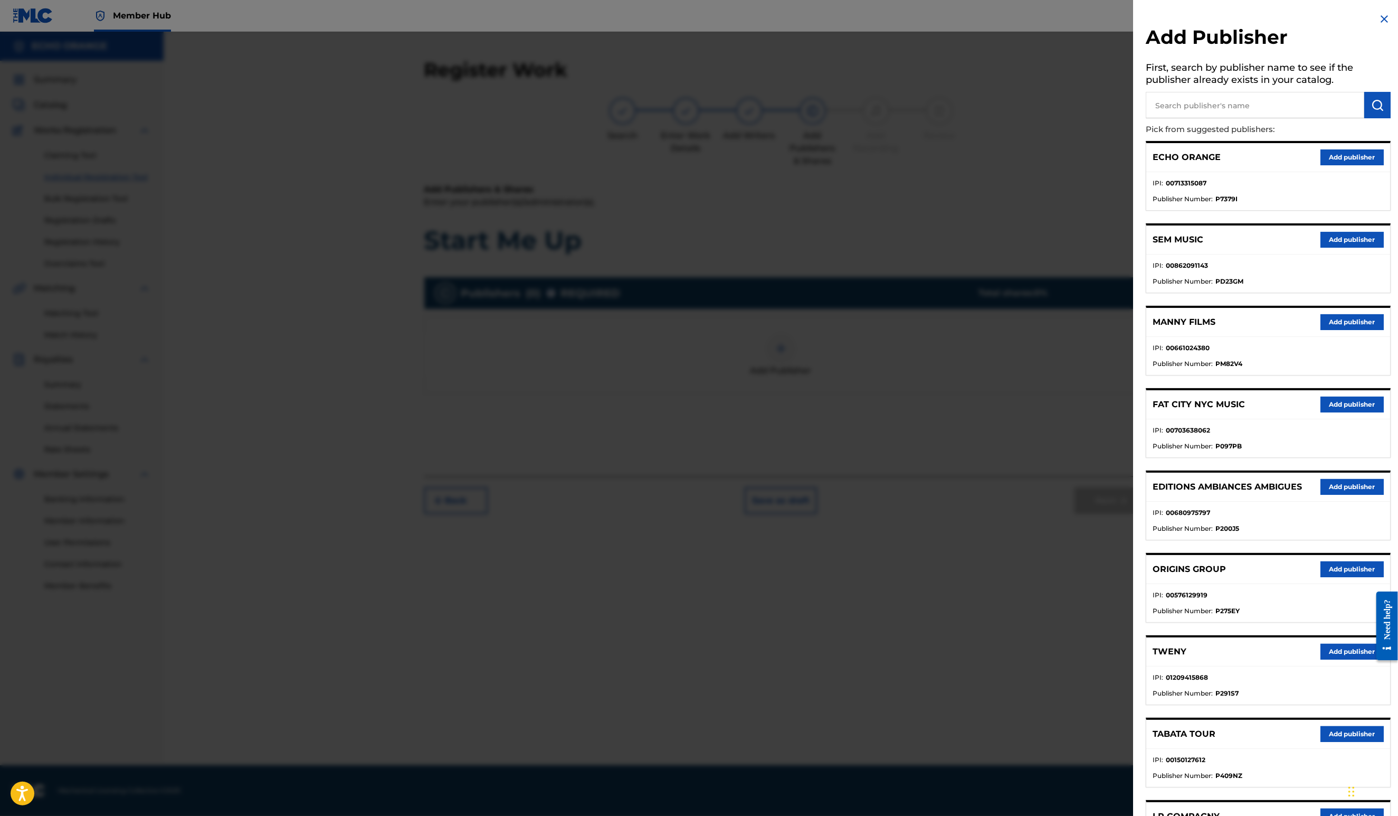
drag, startPoint x: 1337, startPoint y: 647, endPoint x: 1299, endPoint y: 608, distance: 54.9
click at [1337, 577] on button "Add publisher" at bounding box center [1352, 569] width 63 height 16
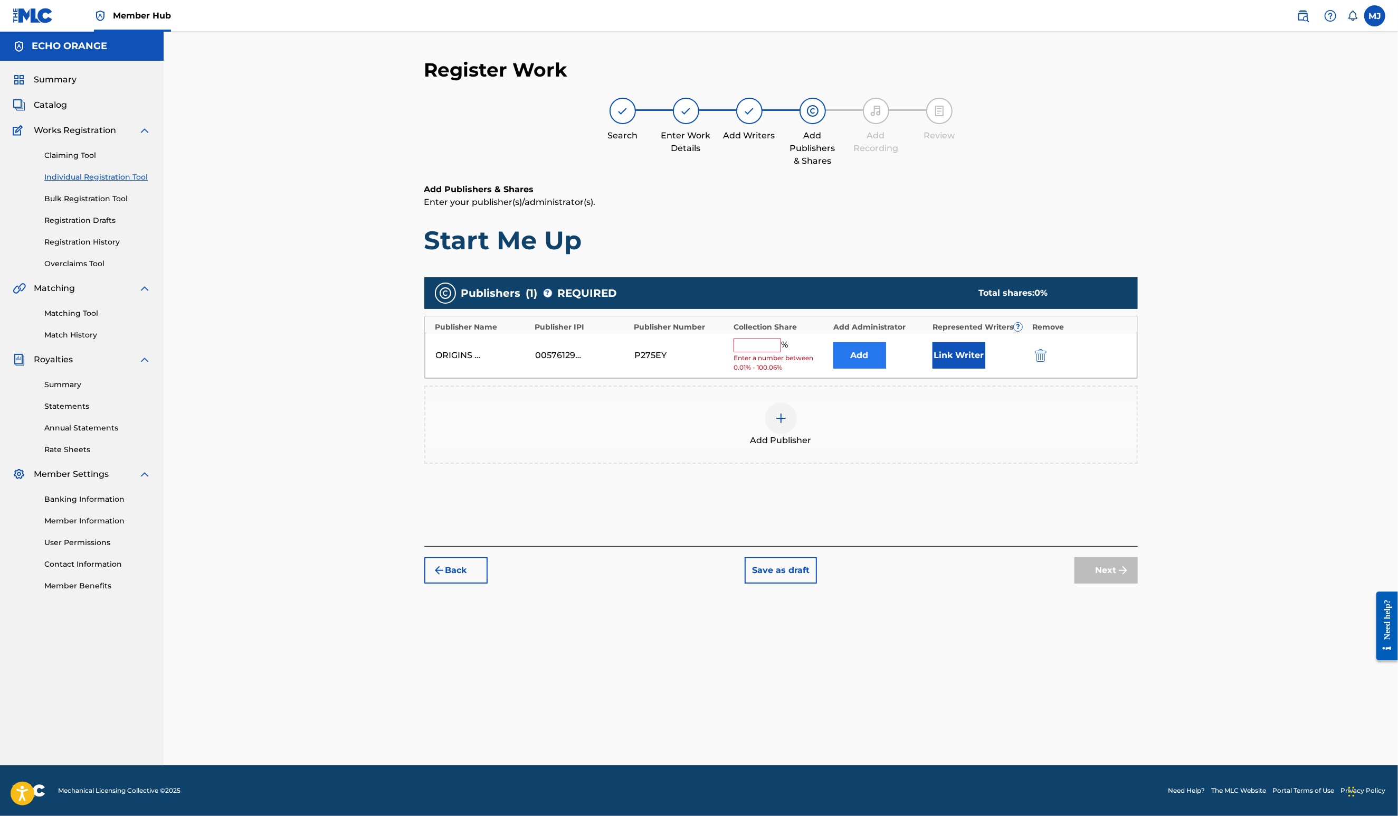
click at [883, 368] on button "Add" at bounding box center [860, 355] width 53 height 26
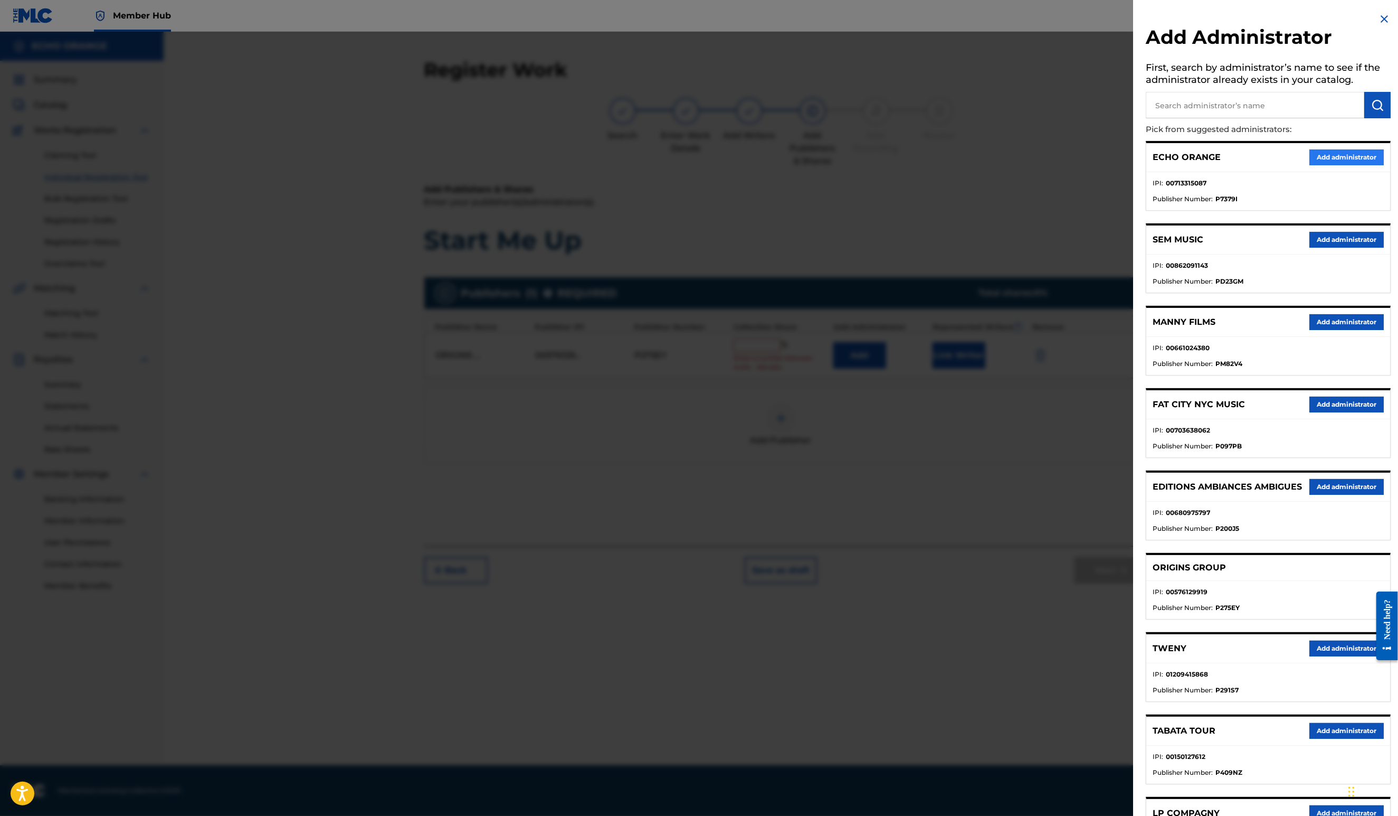
click at [1343, 165] on button "Add administrator" at bounding box center [1347, 157] width 74 height 16
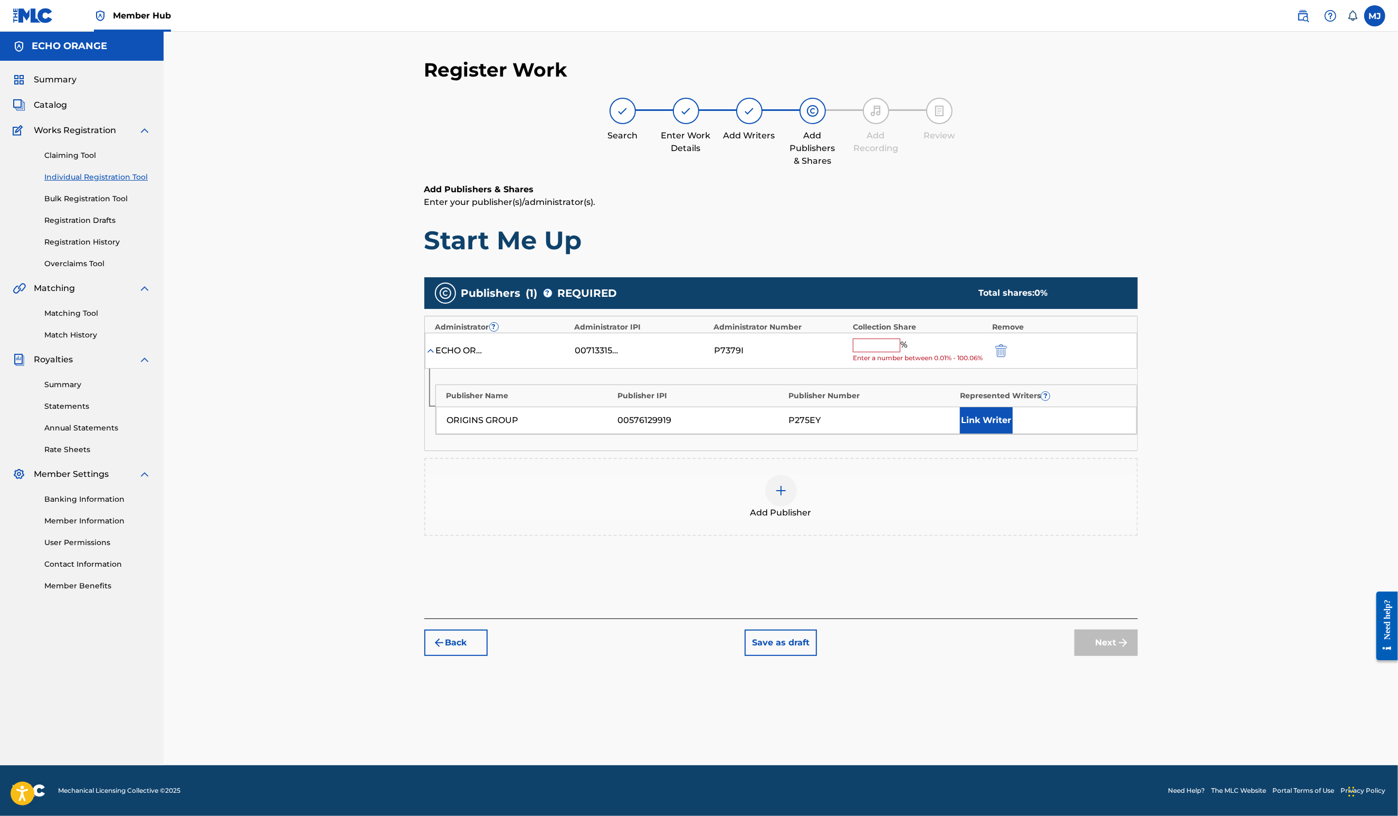
click at [910, 352] on div "%" at bounding box center [881, 345] width 57 height 14
click at [901, 352] on input "text" at bounding box center [877, 345] width 48 height 14
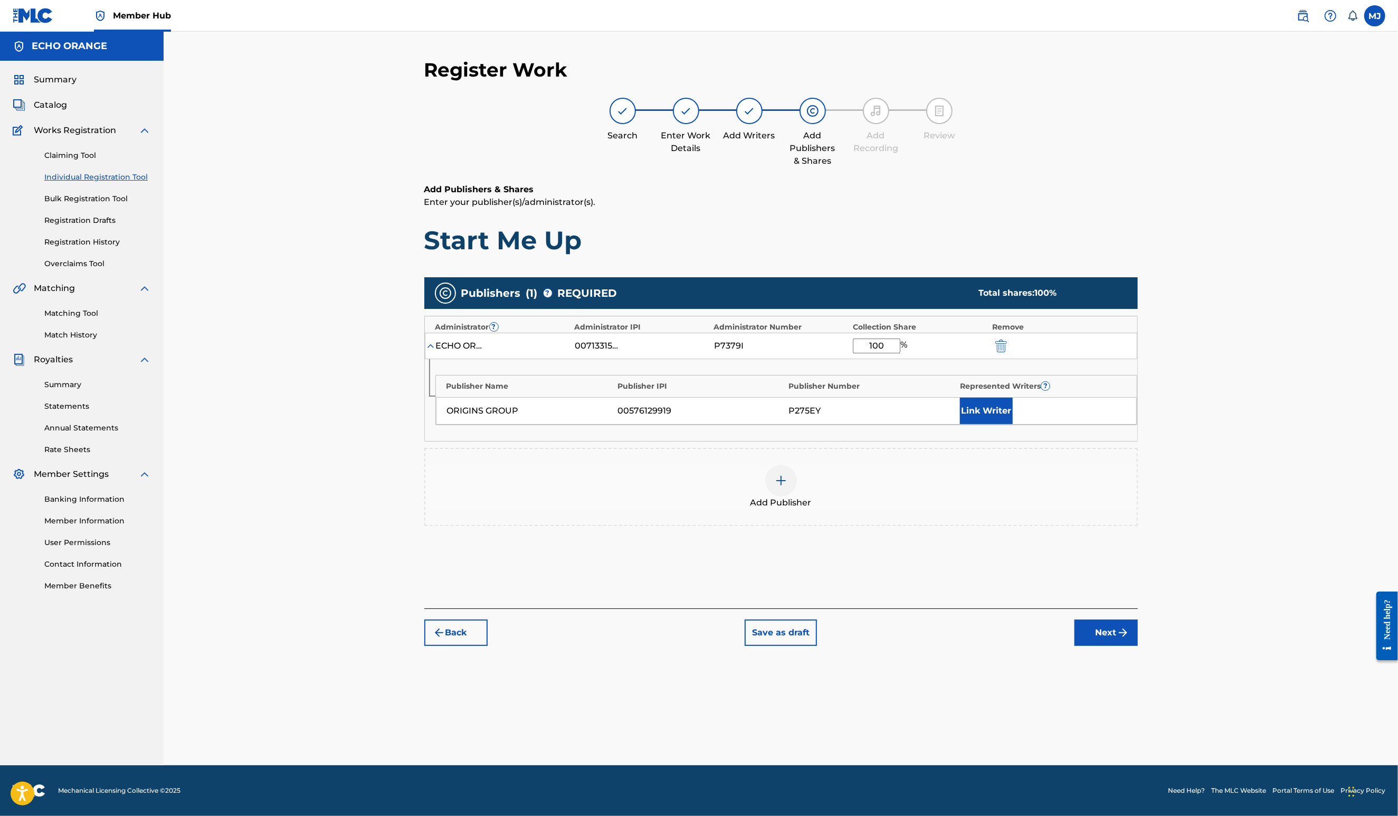
type input "100"
click at [1082, 424] on div "Link Writer" at bounding box center [1043, 410] width 166 height 26
click at [1013, 424] on button "Link Writer" at bounding box center [986, 410] width 53 height 26
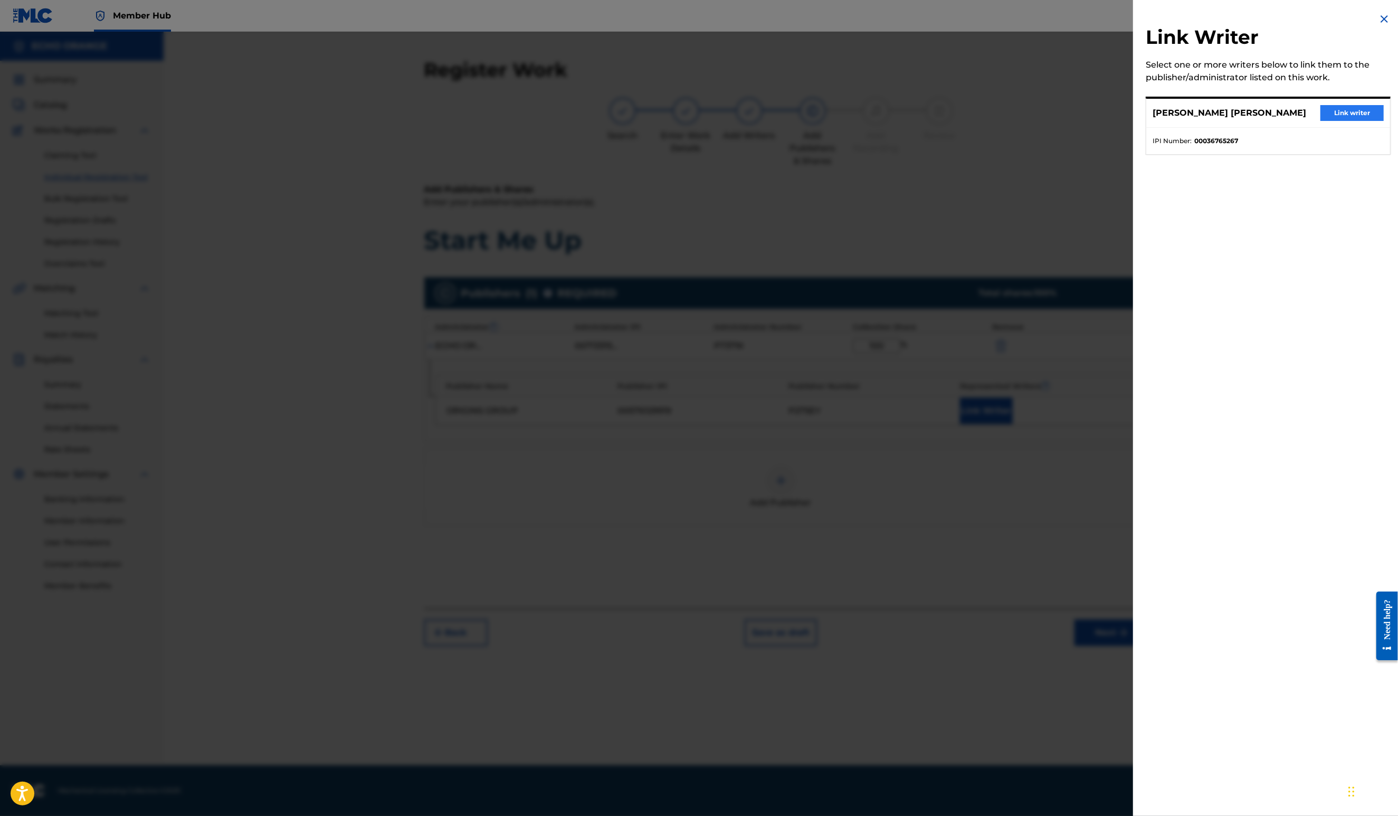
click at [1321, 121] on button "Link writer" at bounding box center [1352, 113] width 63 height 16
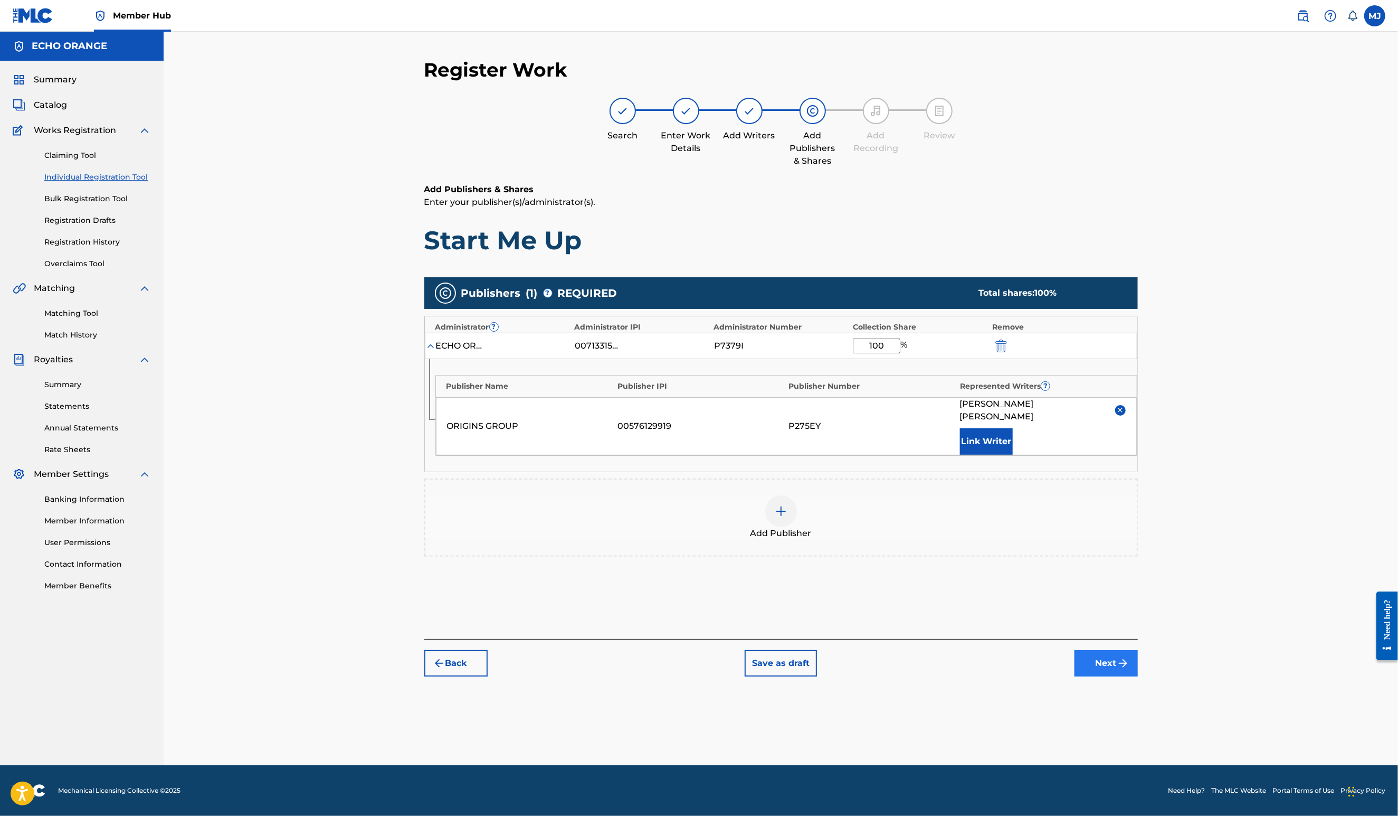
click at [1130, 669] on img "submit" at bounding box center [1123, 663] width 13 height 13
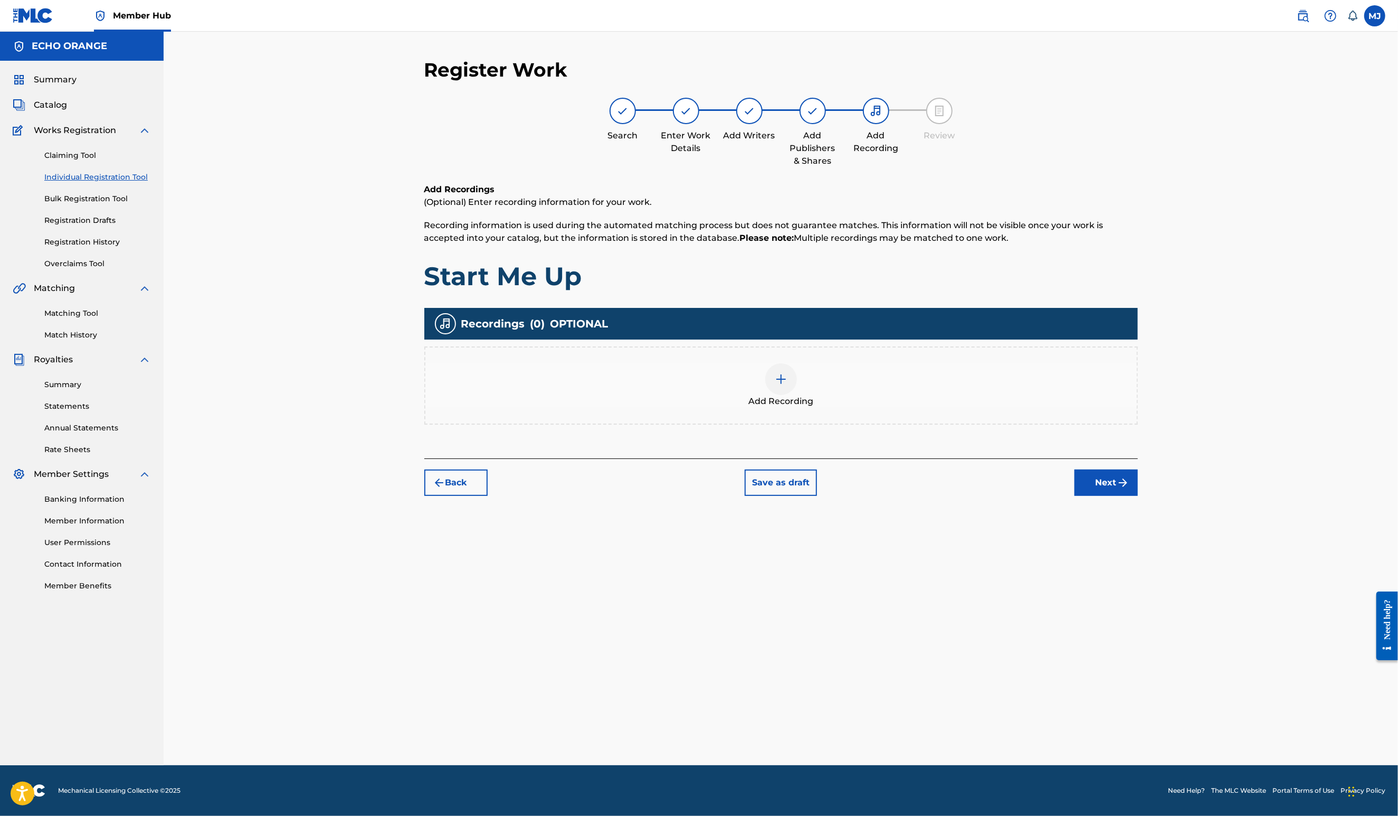
click at [1138, 496] on div "Back Save as draft Next" at bounding box center [781, 476] width 714 height 37
click at [1138, 496] on button "Next" at bounding box center [1106, 482] width 63 height 26
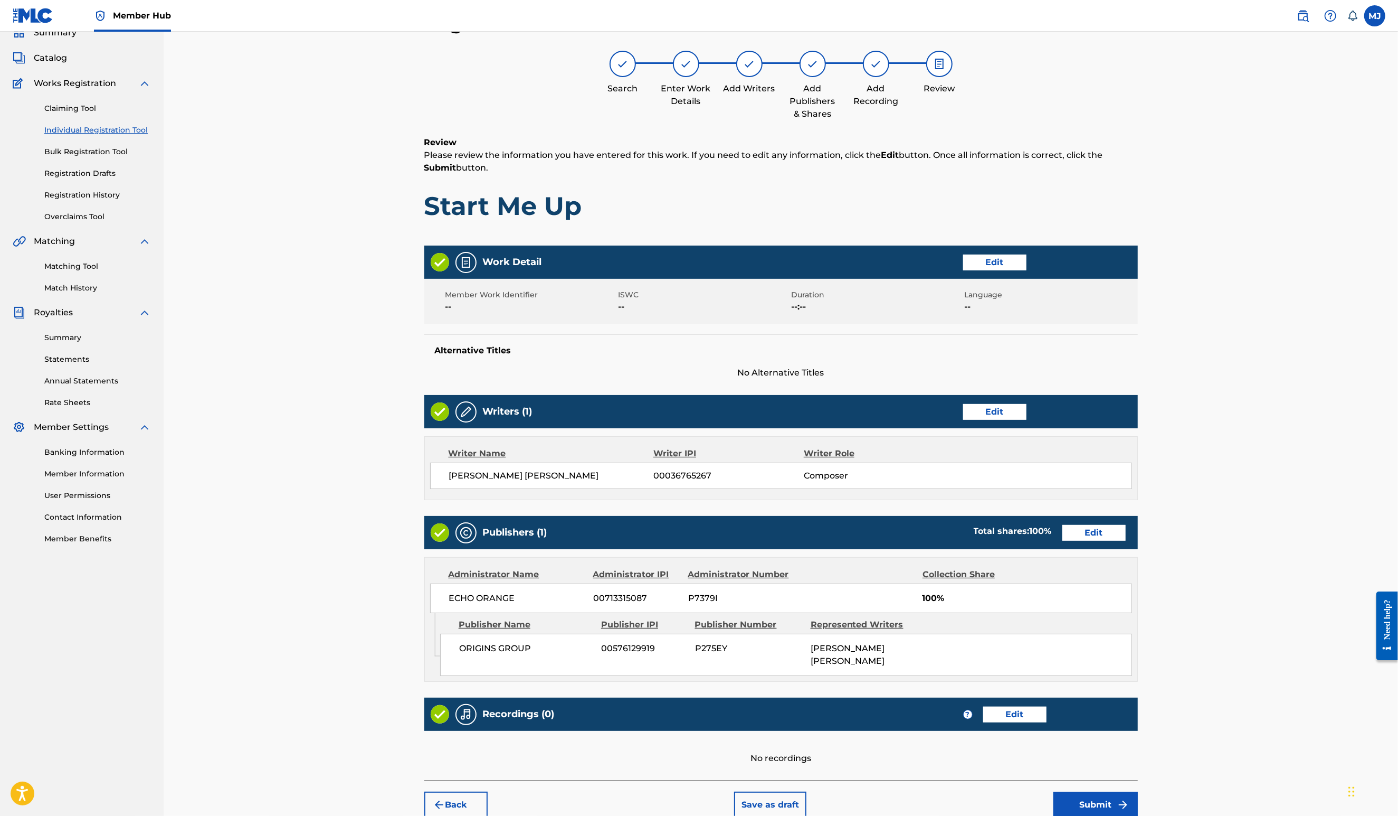
scroll to position [198, 0]
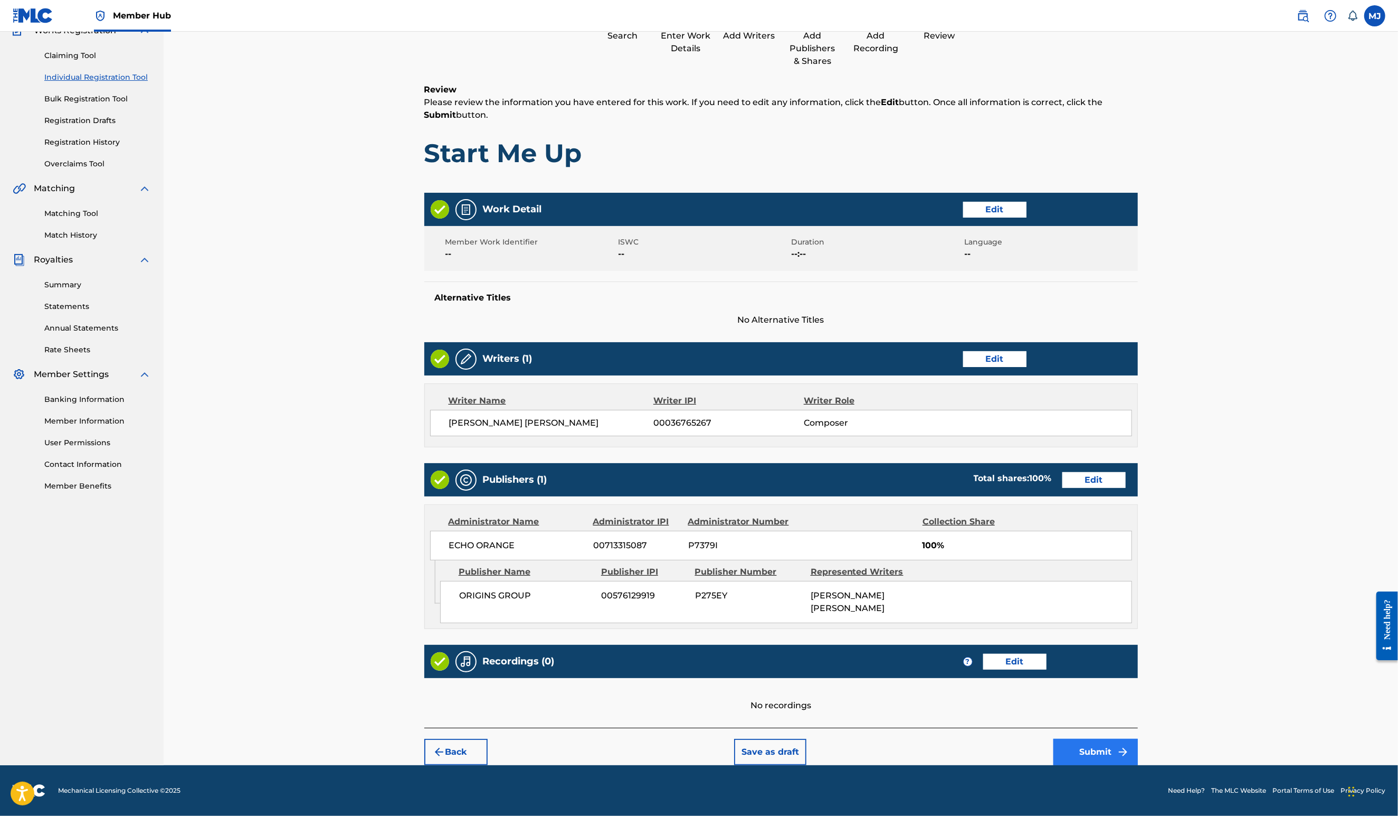
click at [1138, 742] on button "Submit" at bounding box center [1096, 751] width 84 height 26
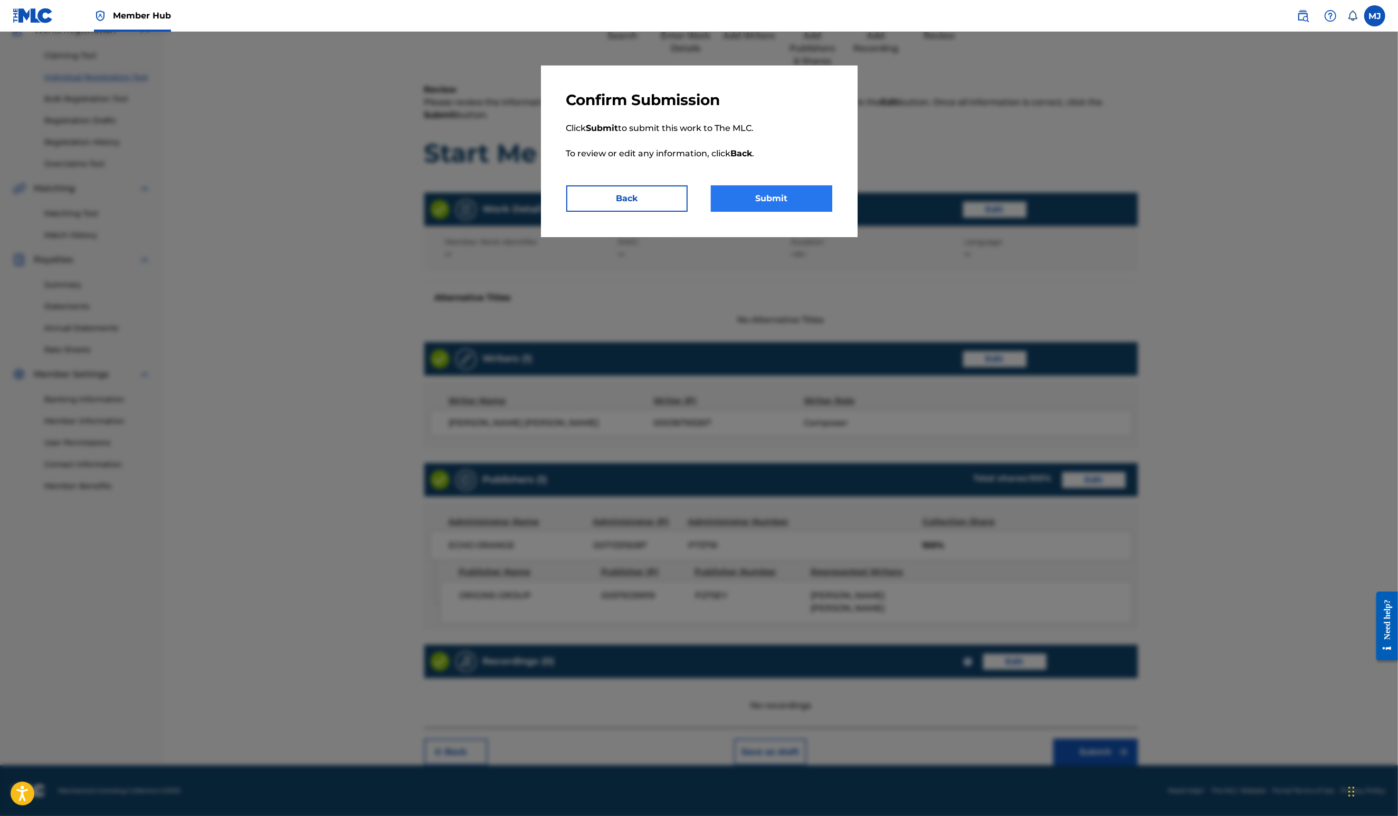
click at [722, 212] on button "Submit" at bounding box center [771, 198] width 121 height 26
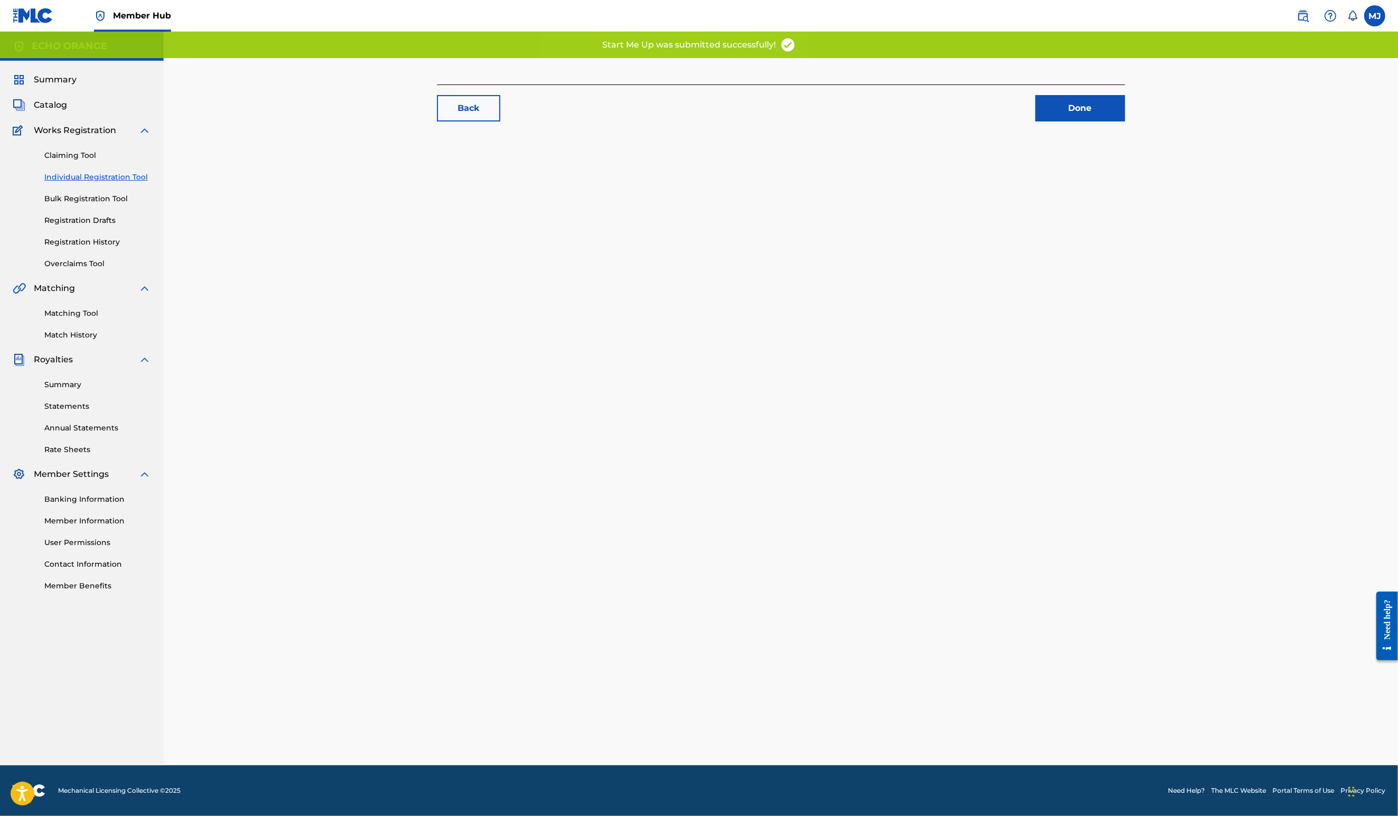
drag, startPoint x: 773, startPoint y: 223, endPoint x: 784, endPoint y: 223, distance: 11.1
click at [784, 223] on div "Back Done" at bounding box center [781, 411] width 739 height 707
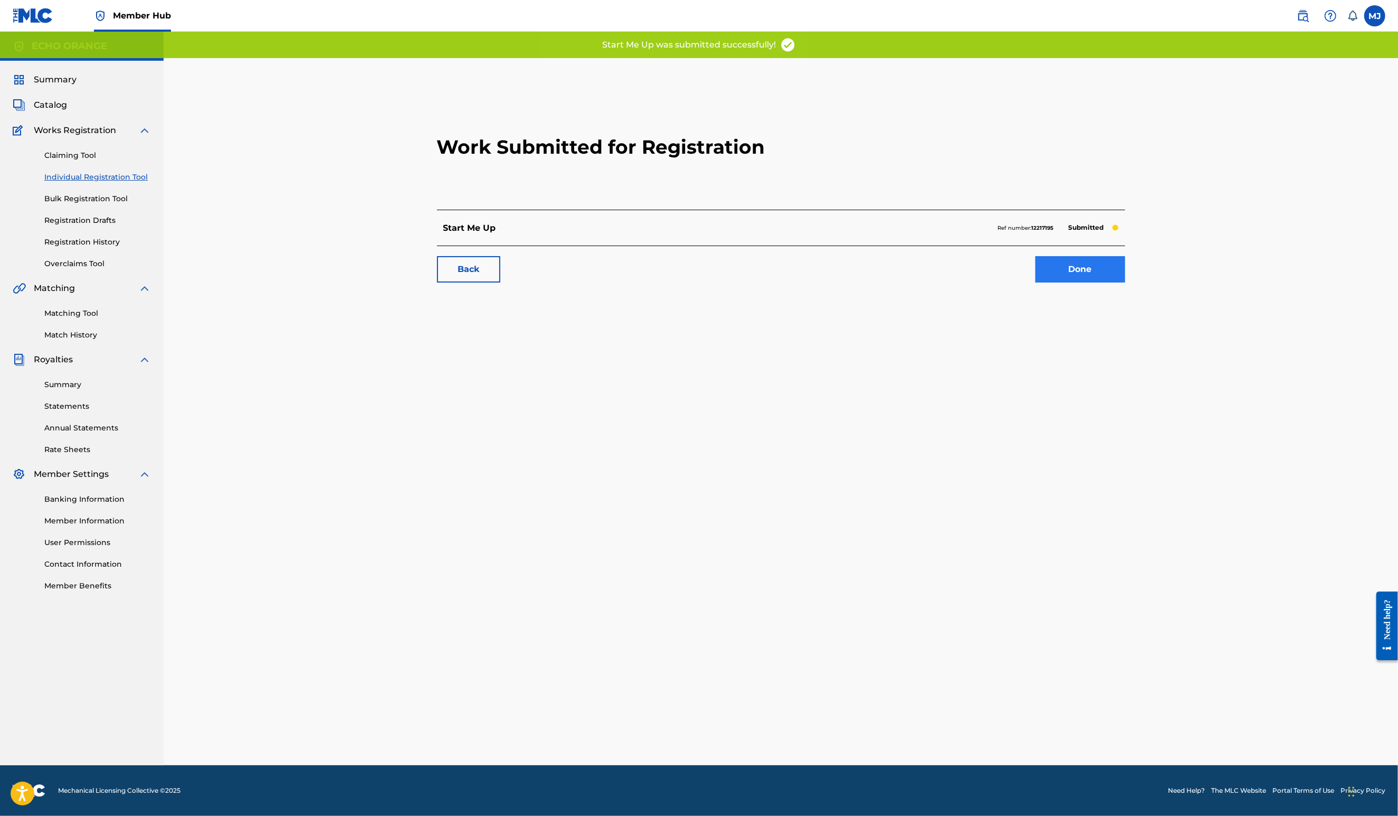
click at [1125, 282] on link "Done" at bounding box center [1081, 269] width 90 height 26
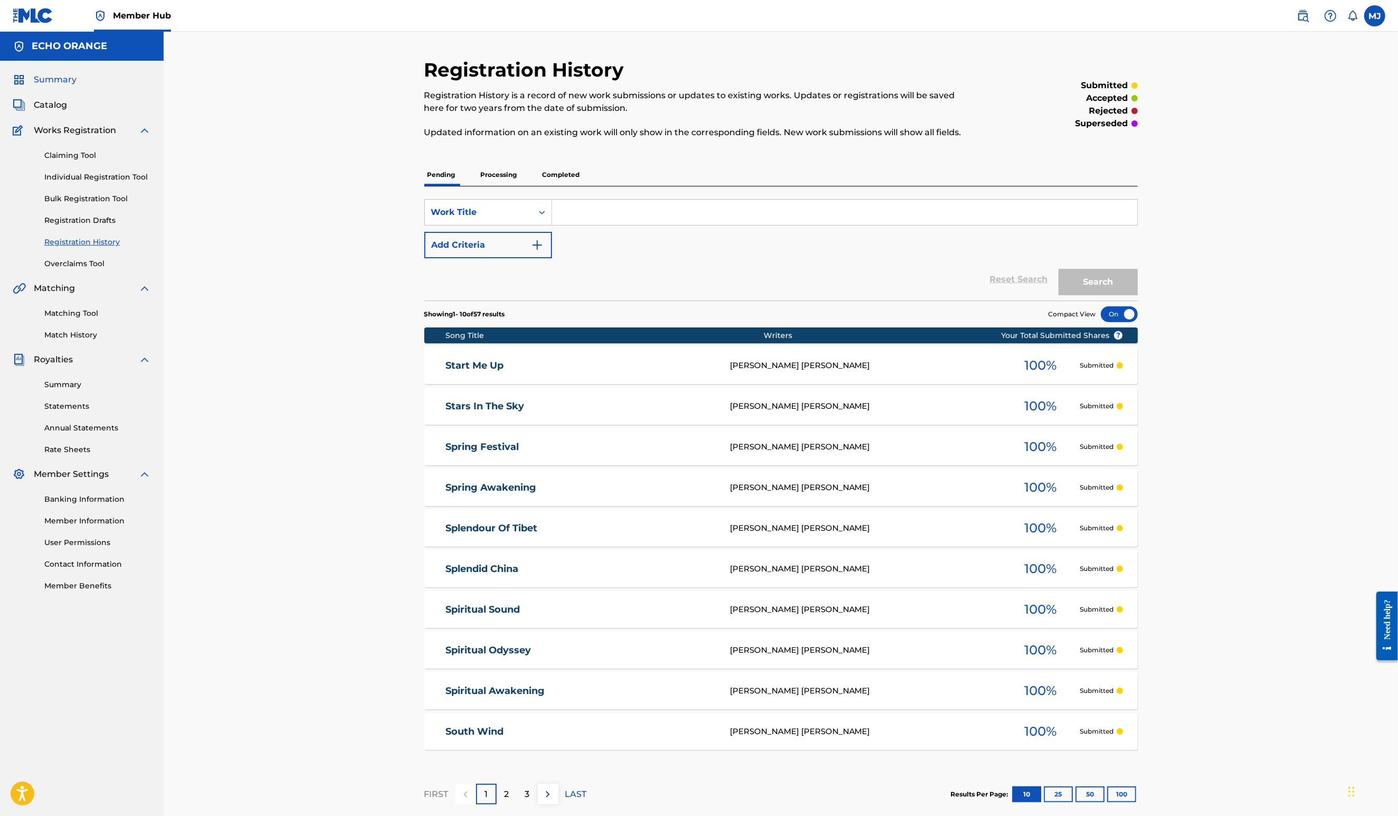
click at [71, 86] on span "Summary" at bounding box center [55, 79] width 43 height 13
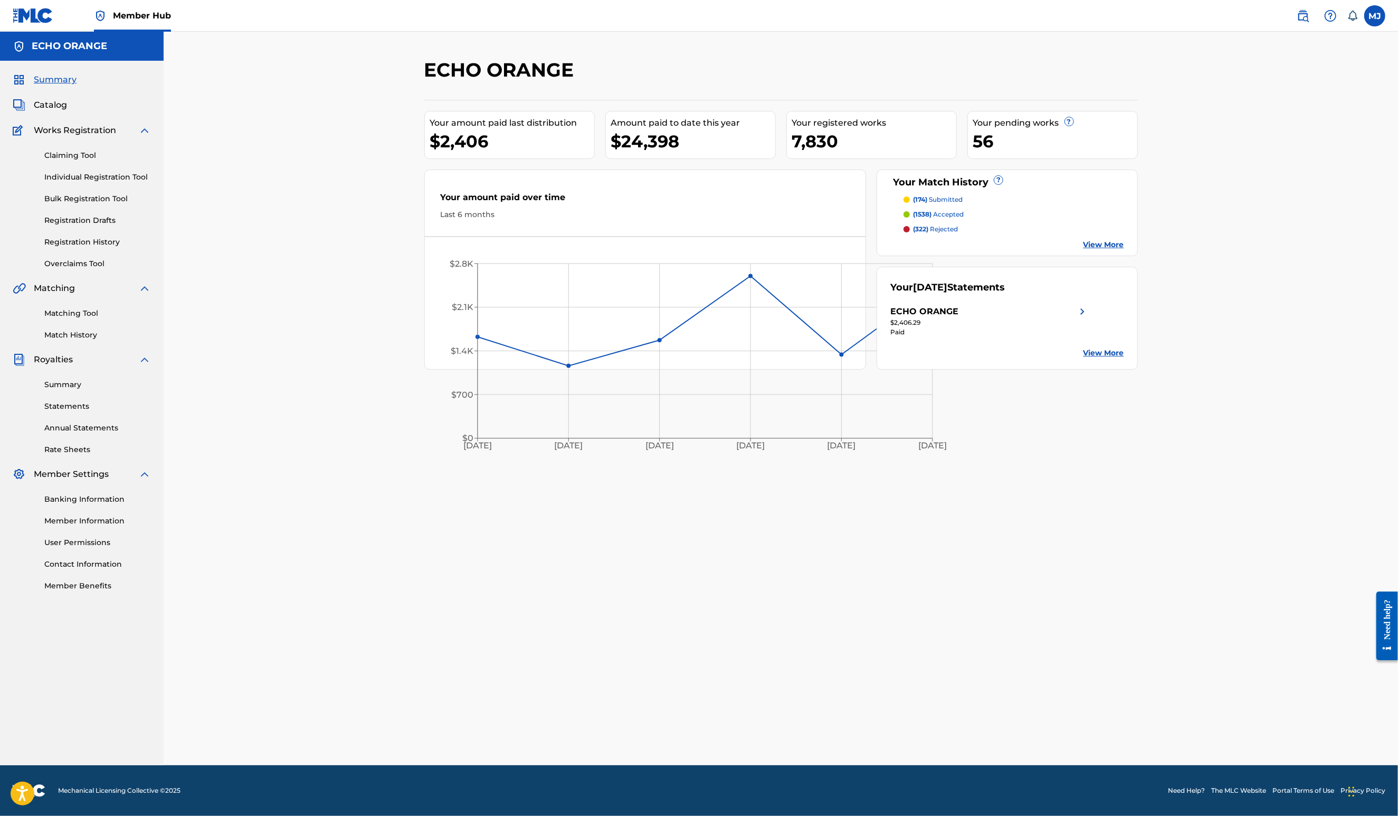
click at [101, 202] on div "Claiming Tool Individual Registration Tool Bulk Registration Tool Registration …" at bounding box center [82, 203] width 138 height 132
click at [101, 183] on link "Individual Registration Tool" at bounding box center [97, 177] width 107 height 11
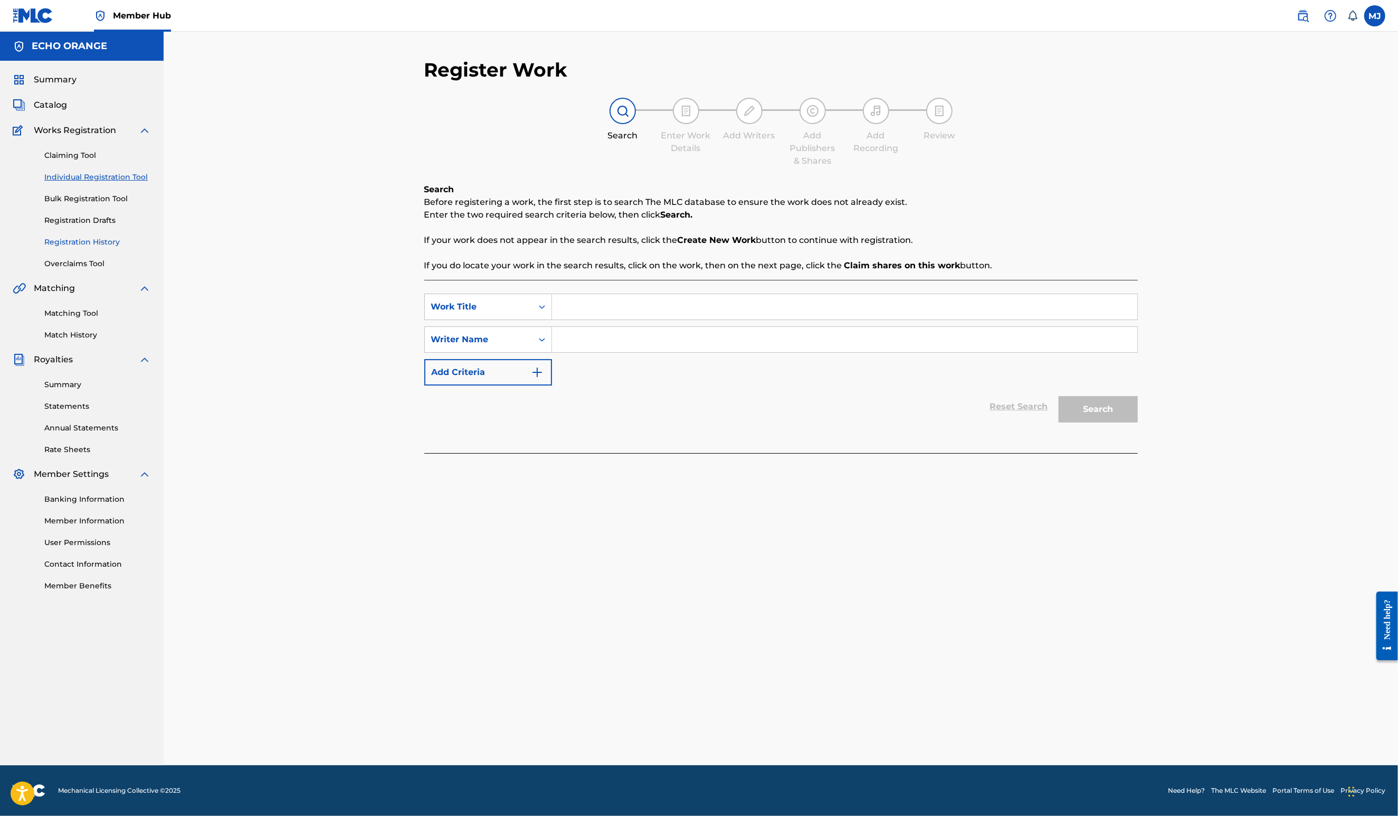
click at [111, 248] on link "Registration History" at bounding box center [97, 241] width 107 height 11
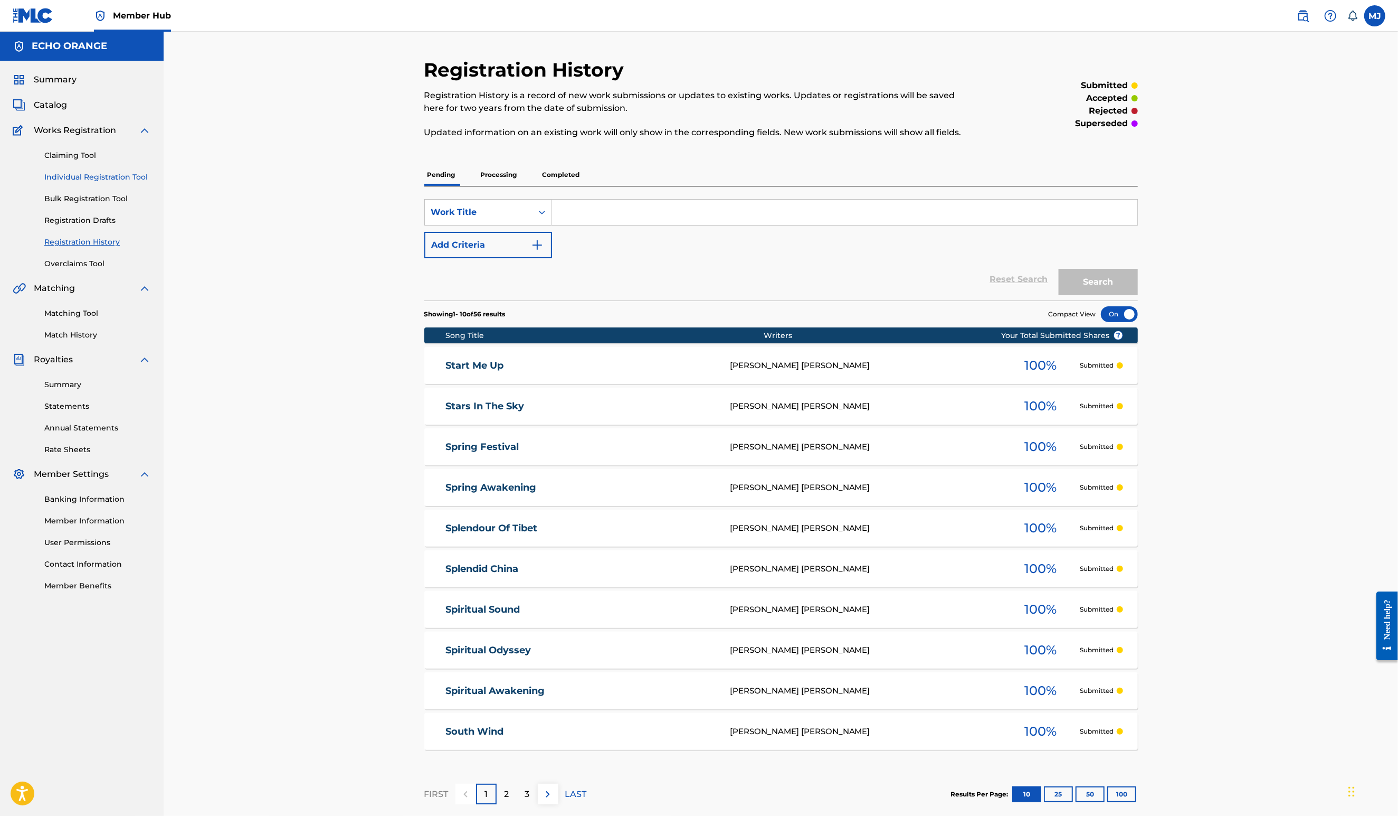
click at [133, 183] on link "Individual Registration Tool" at bounding box center [97, 177] width 107 height 11
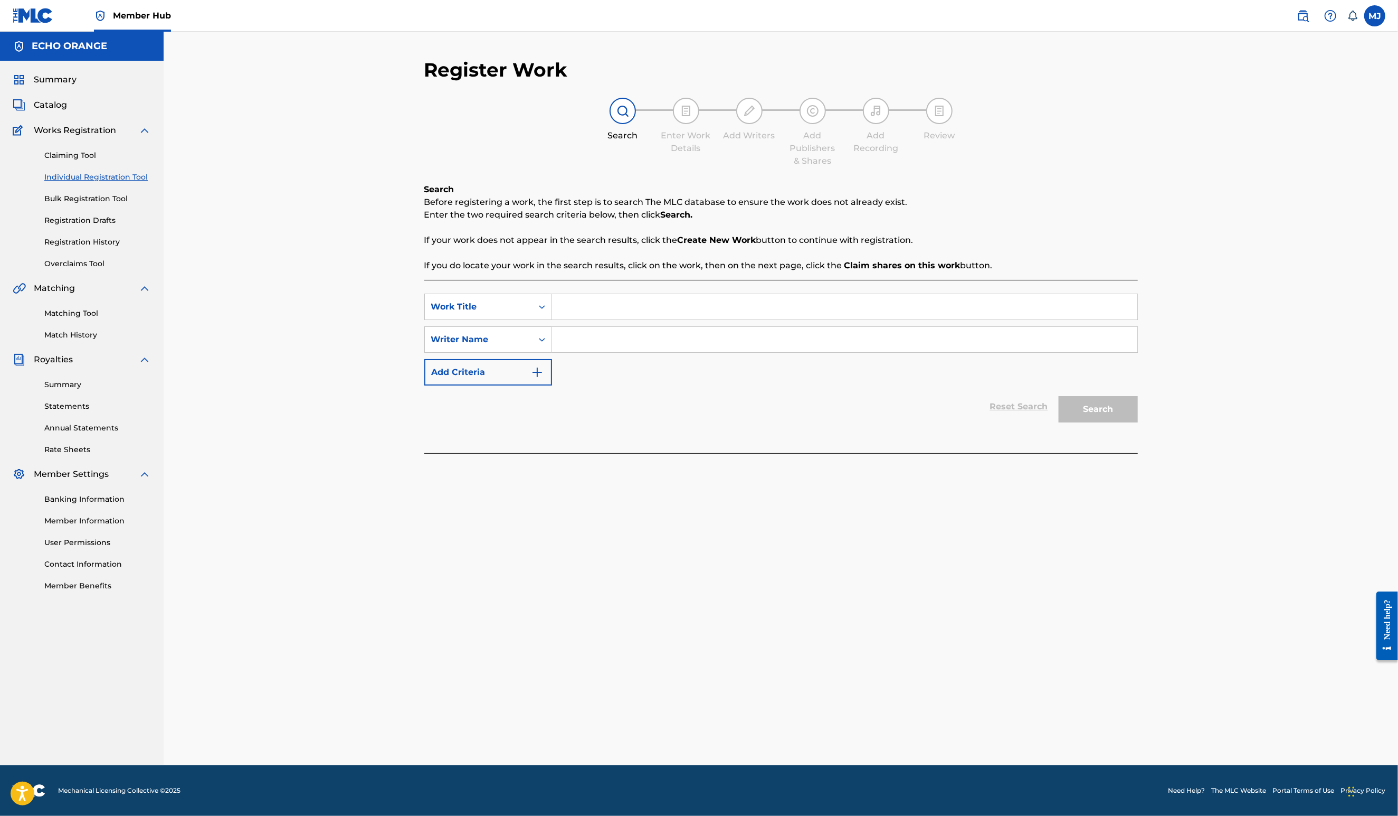
click at [581, 319] on input "Search Form" at bounding box center [844, 306] width 585 height 25
click at [68, 248] on link "Registration History" at bounding box center [97, 241] width 107 height 11
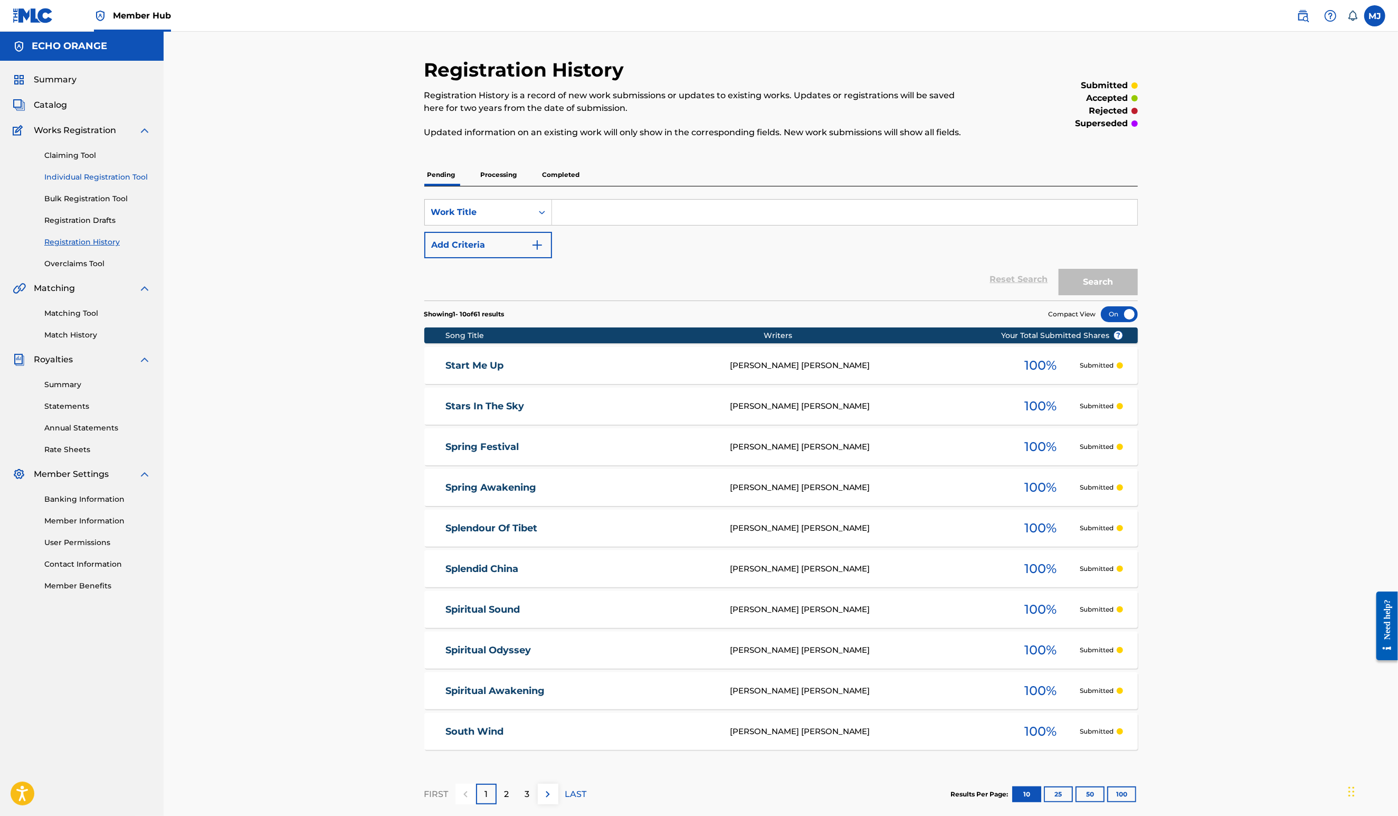
click at [123, 183] on link "Individual Registration Tool" at bounding box center [97, 177] width 107 height 11
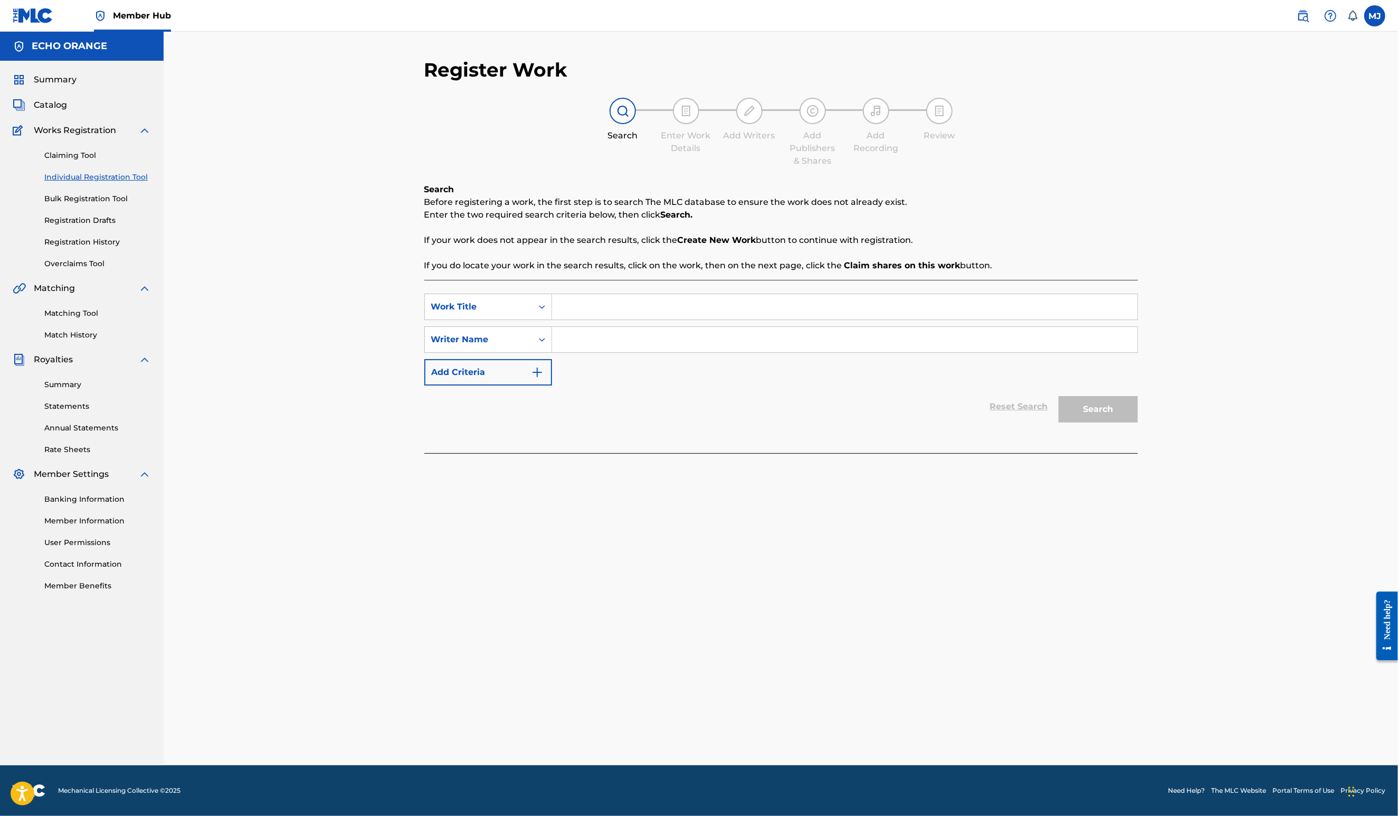
click at [553, 319] on input "Search Form" at bounding box center [844, 306] width 585 height 25
click at [563, 319] on input "Search Form" at bounding box center [844, 306] width 585 height 25
type input "Step Back in Time"
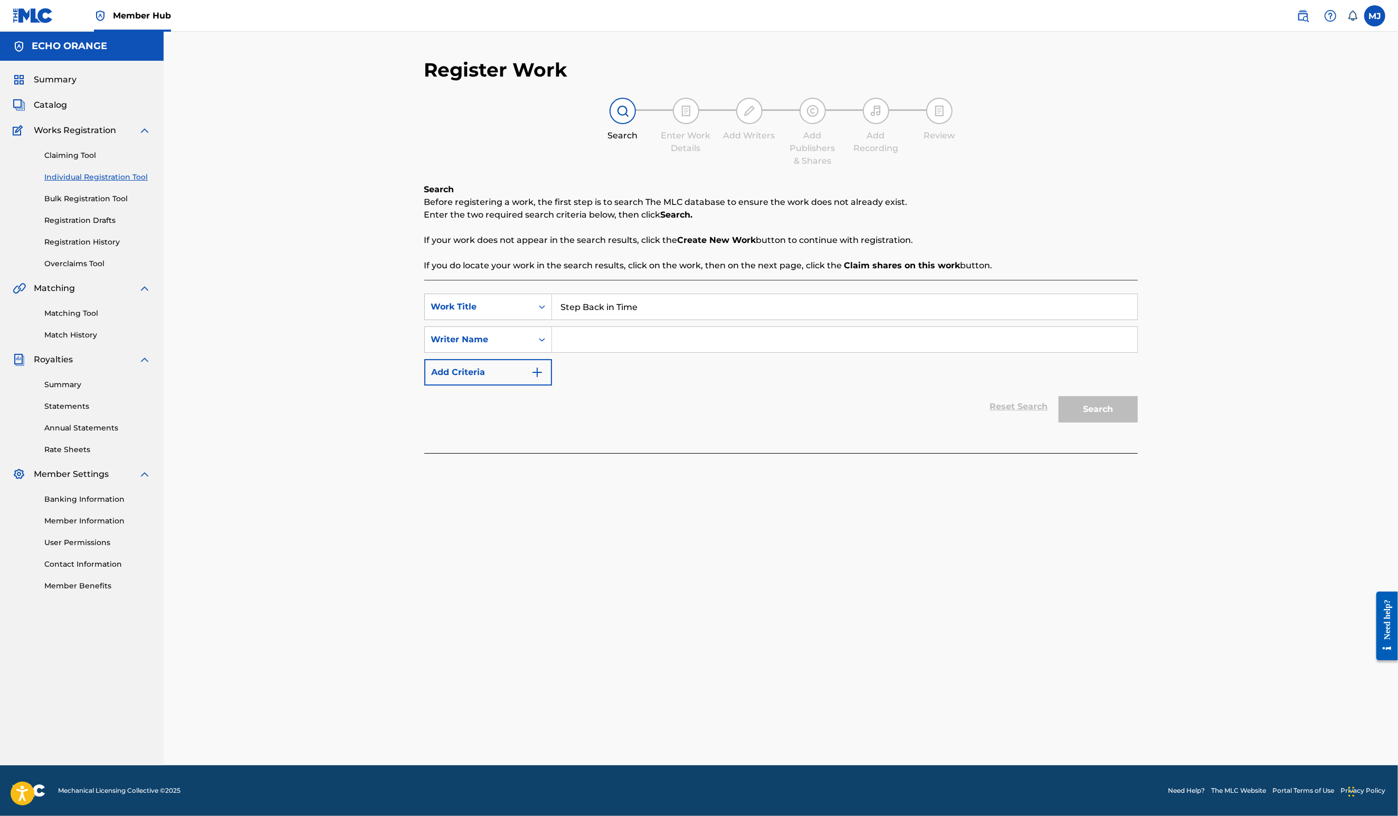
type input "b"
paste input "[PERSON_NAME]"
type input "[PERSON_NAME]"
click at [1138, 422] on button "Search" at bounding box center [1098, 409] width 79 height 26
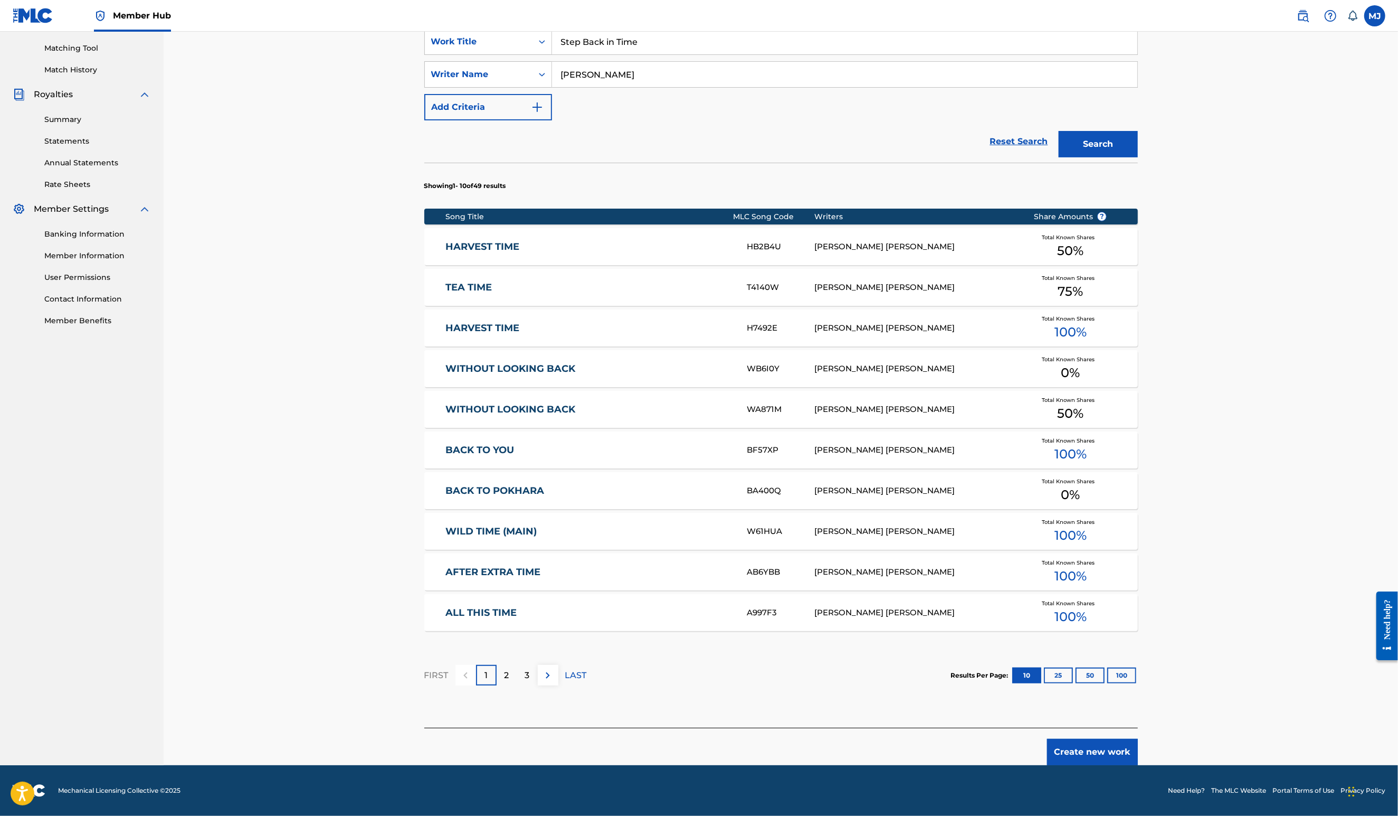
scroll to position [356, 0]
click at [1138, 738] on button "Create new work" at bounding box center [1092, 751] width 91 height 26
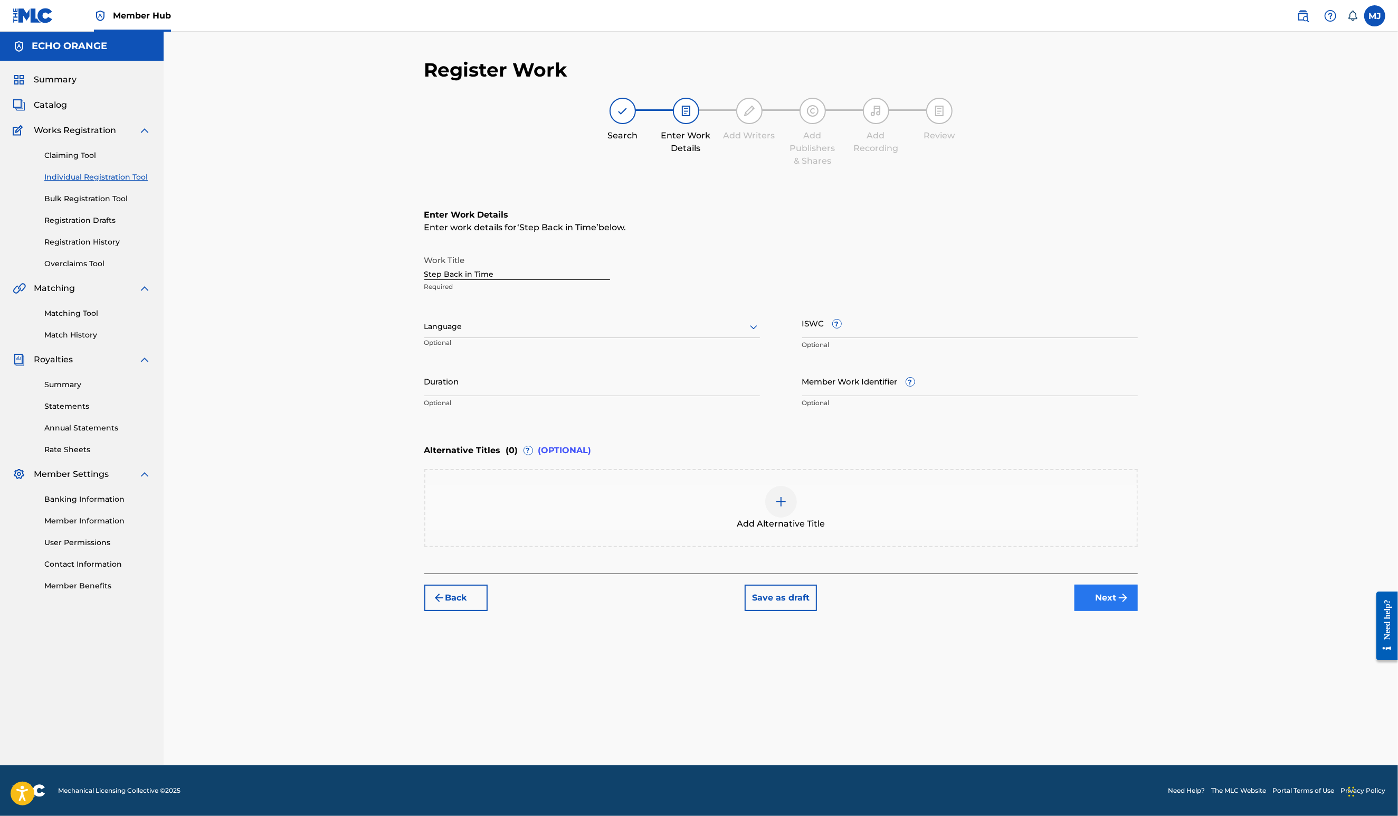
click at [1138, 611] on button "Next" at bounding box center [1106, 597] width 63 height 26
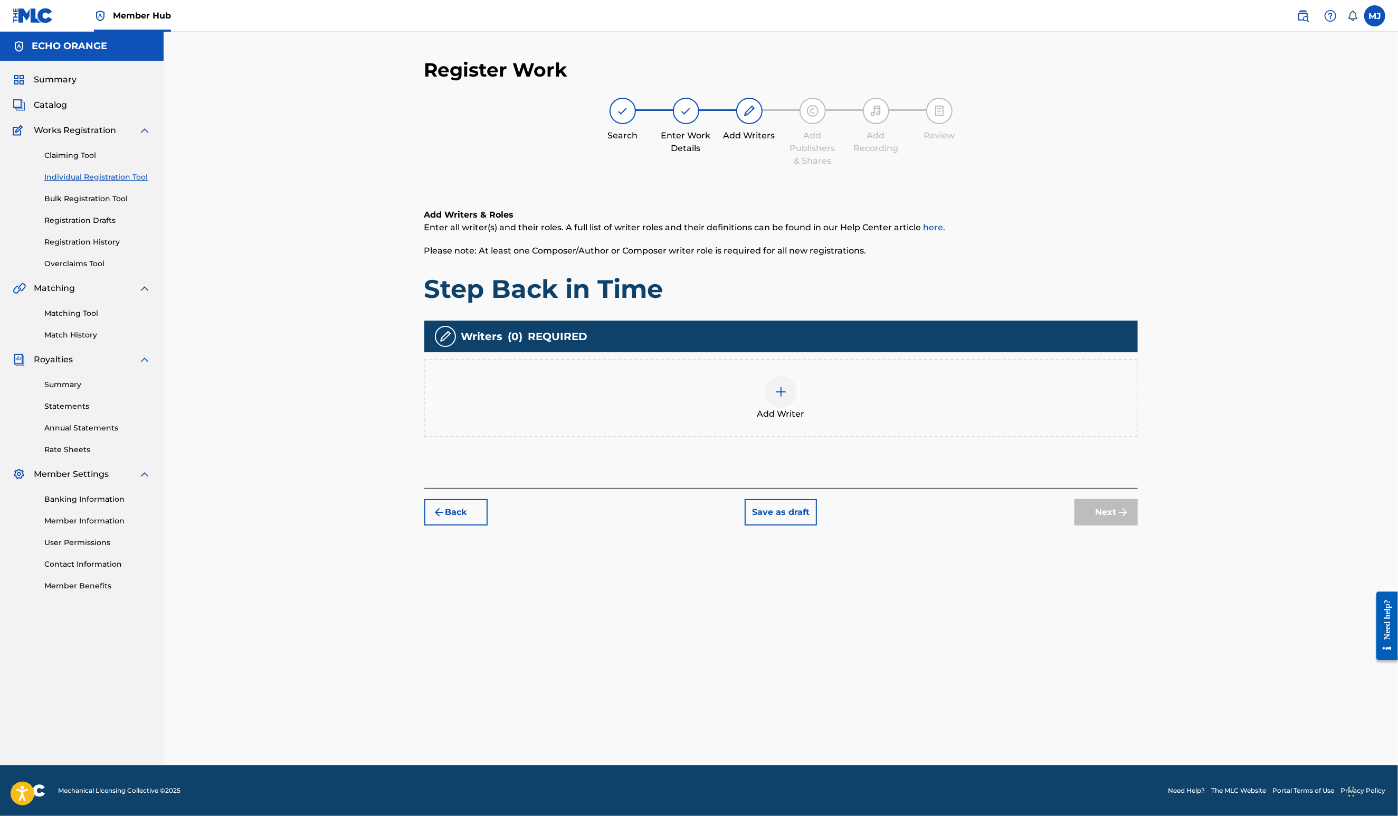
click at [883, 437] on div "Add Writer" at bounding box center [781, 398] width 714 height 78
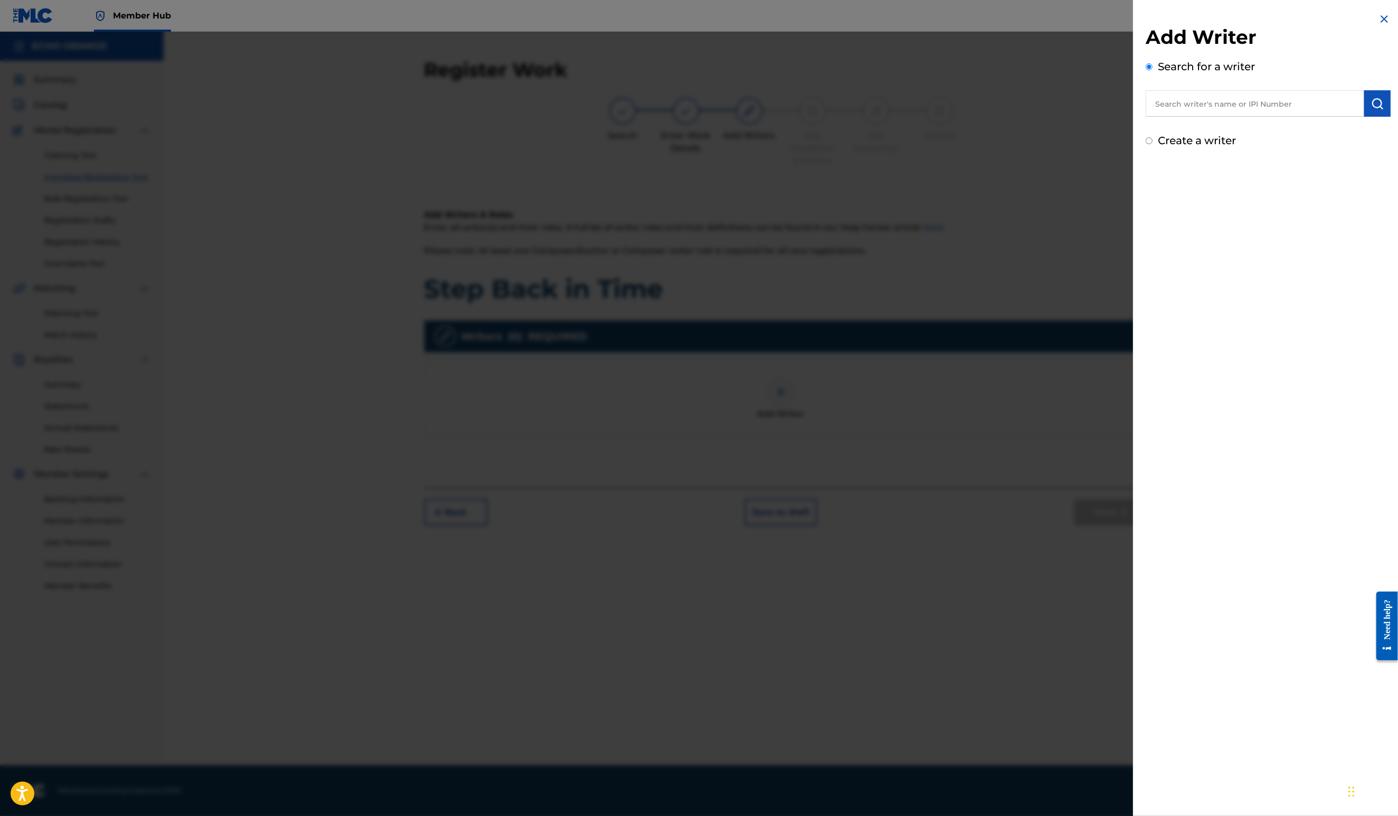
click at [1159, 117] on input "text" at bounding box center [1255, 103] width 219 height 26
paste input "[PERSON_NAME]"
type input "[PERSON_NAME]"
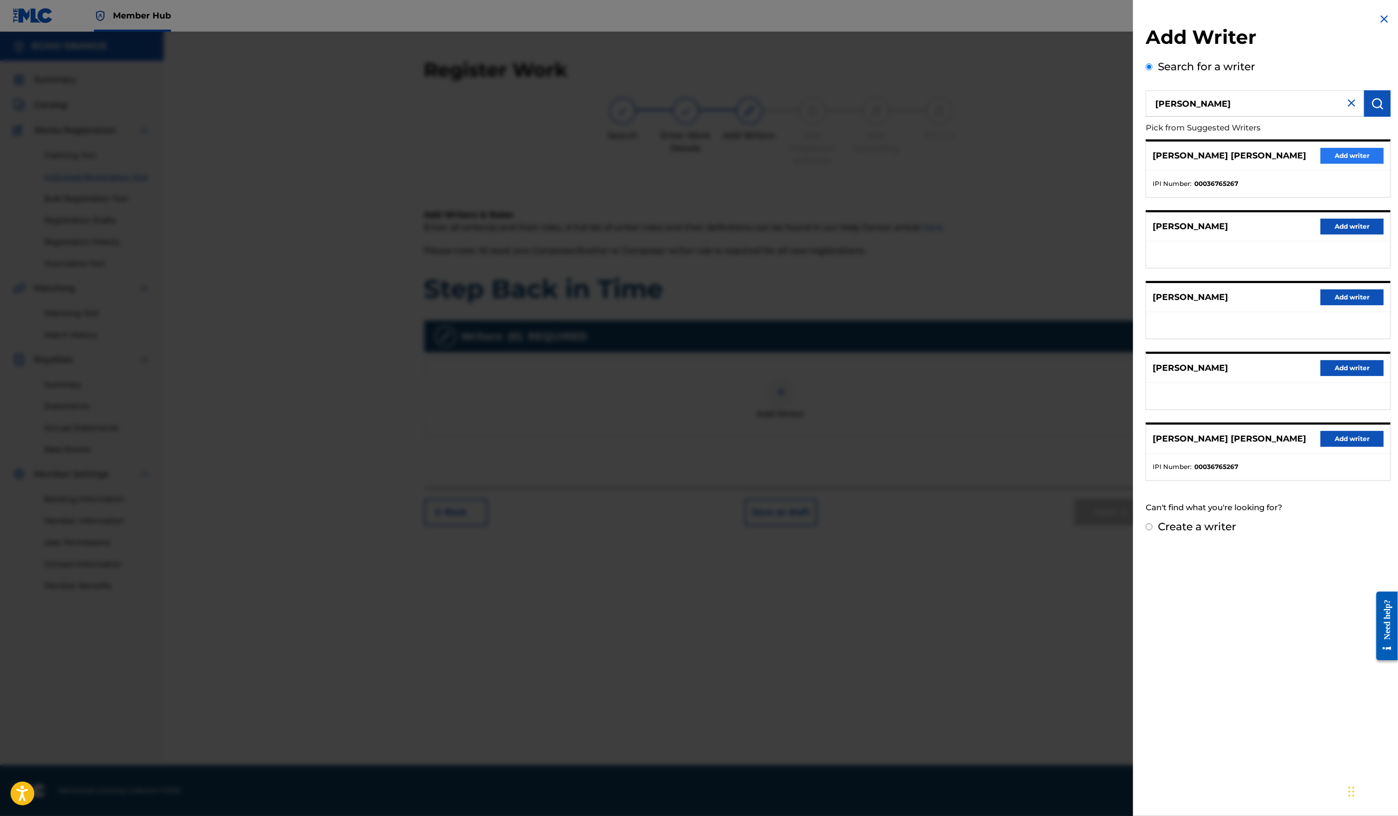
click at [1362, 164] on button "Add writer" at bounding box center [1352, 156] width 63 height 16
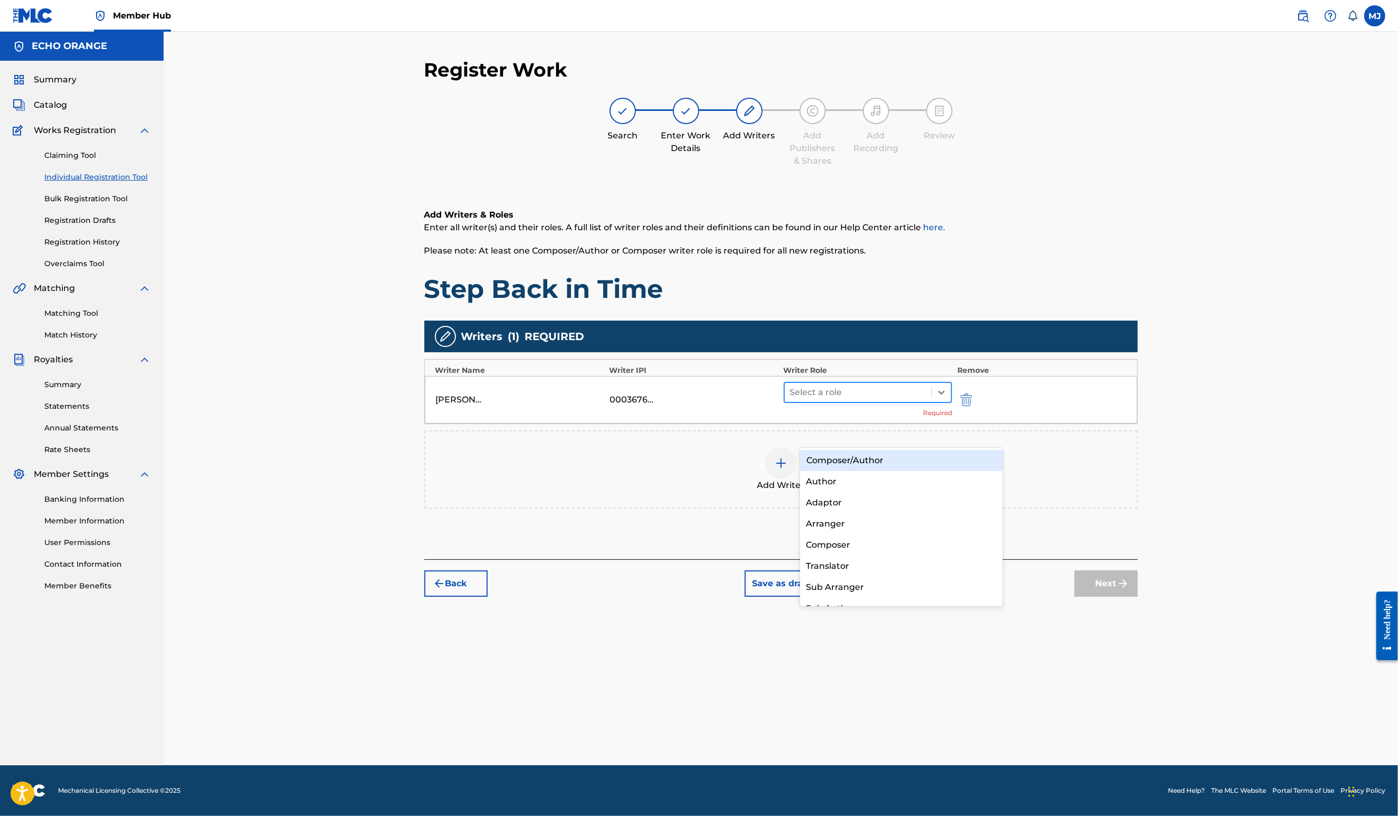
click at [874, 400] on div at bounding box center [858, 392] width 137 height 15
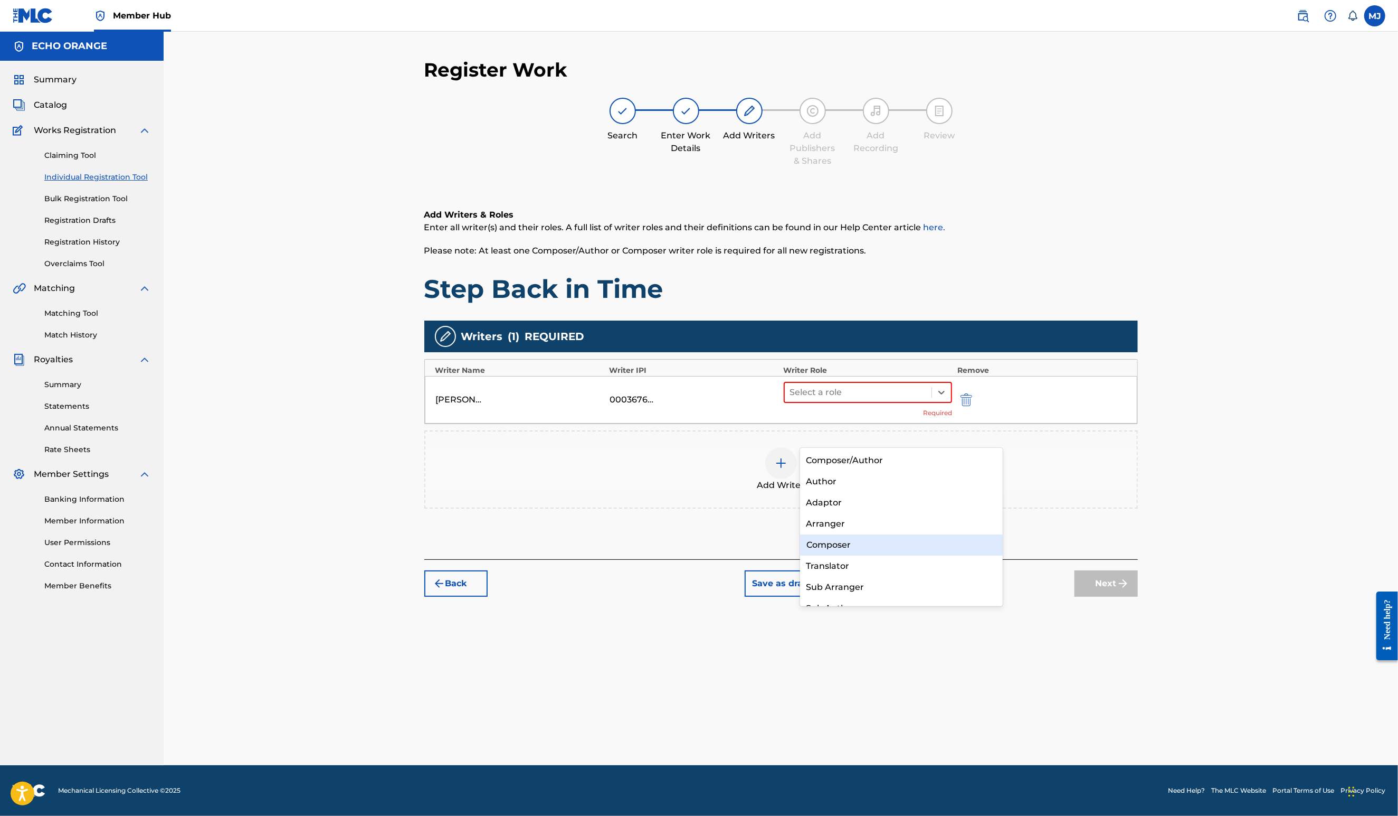
click at [833, 539] on div "Composer" at bounding box center [901, 544] width 203 height 21
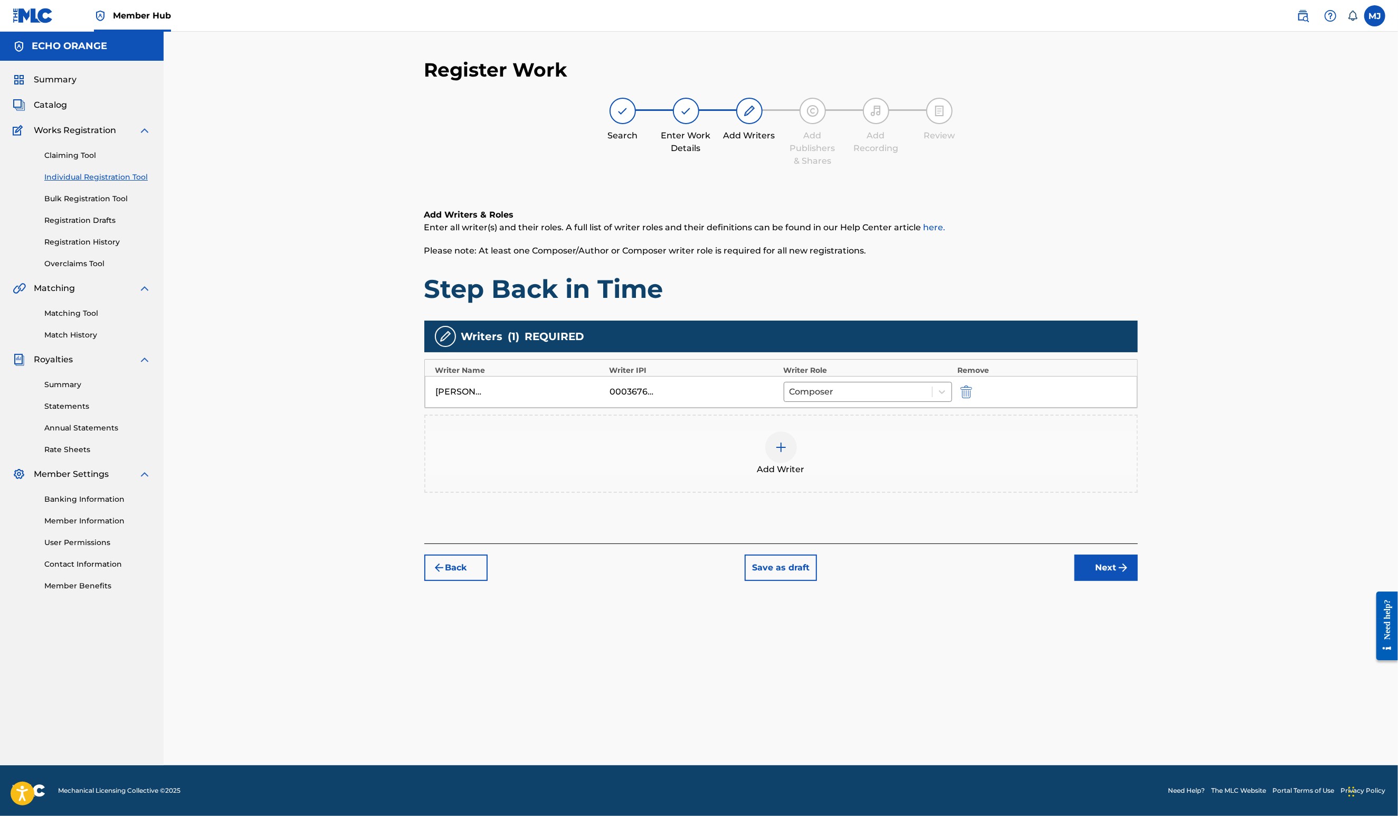
click at [1138, 581] on div "Back Save as draft Next" at bounding box center [781, 561] width 714 height 37
click at [1138, 581] on button "Next" at bounding box center [1106, 567] width 63 height 26
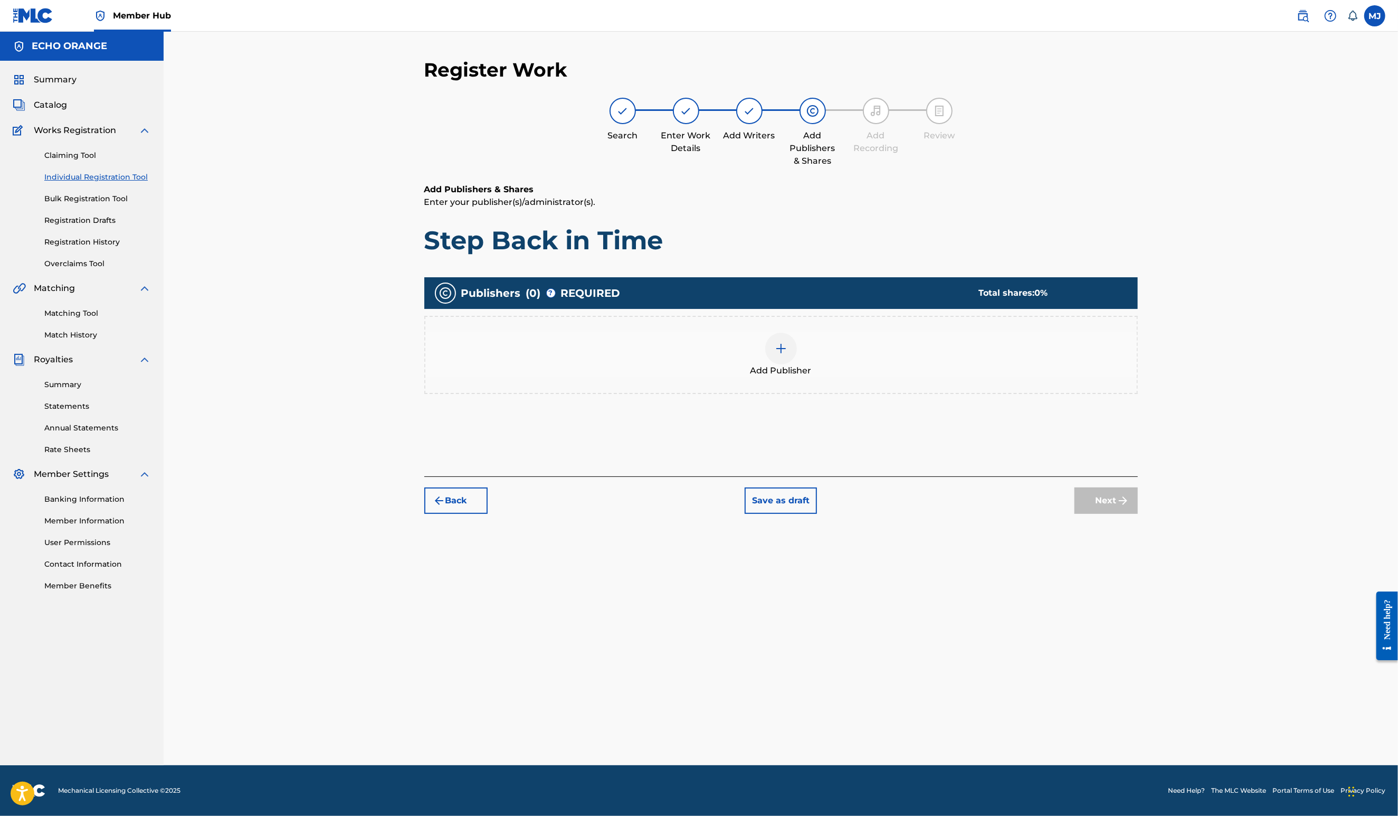
click at [880, 368] on div "Add Publisher" at bounding box center [781, 355] width 712 height 44
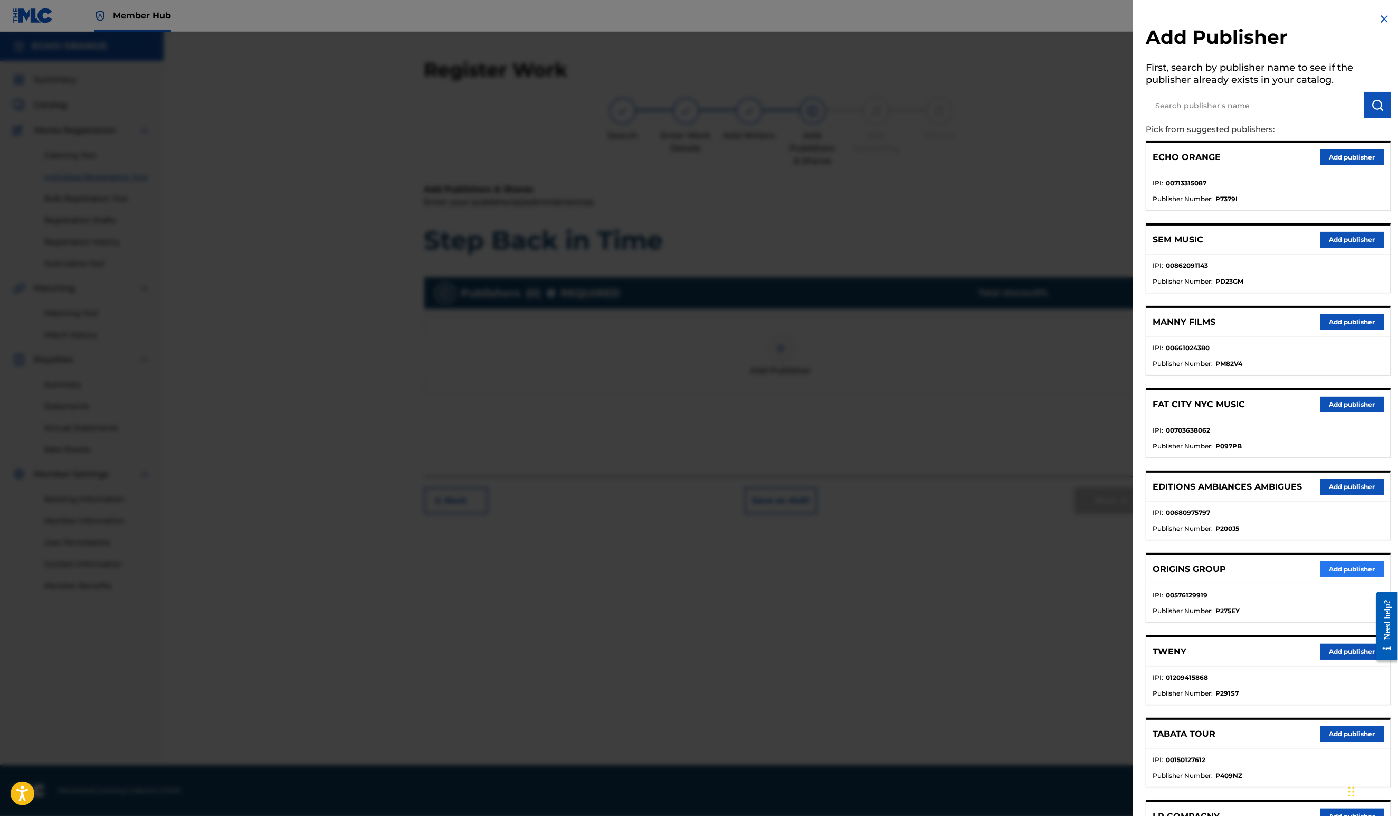
click at [1321, 577] on button "Add publisher" at bounding box center [1352, 569] width 63 height 16
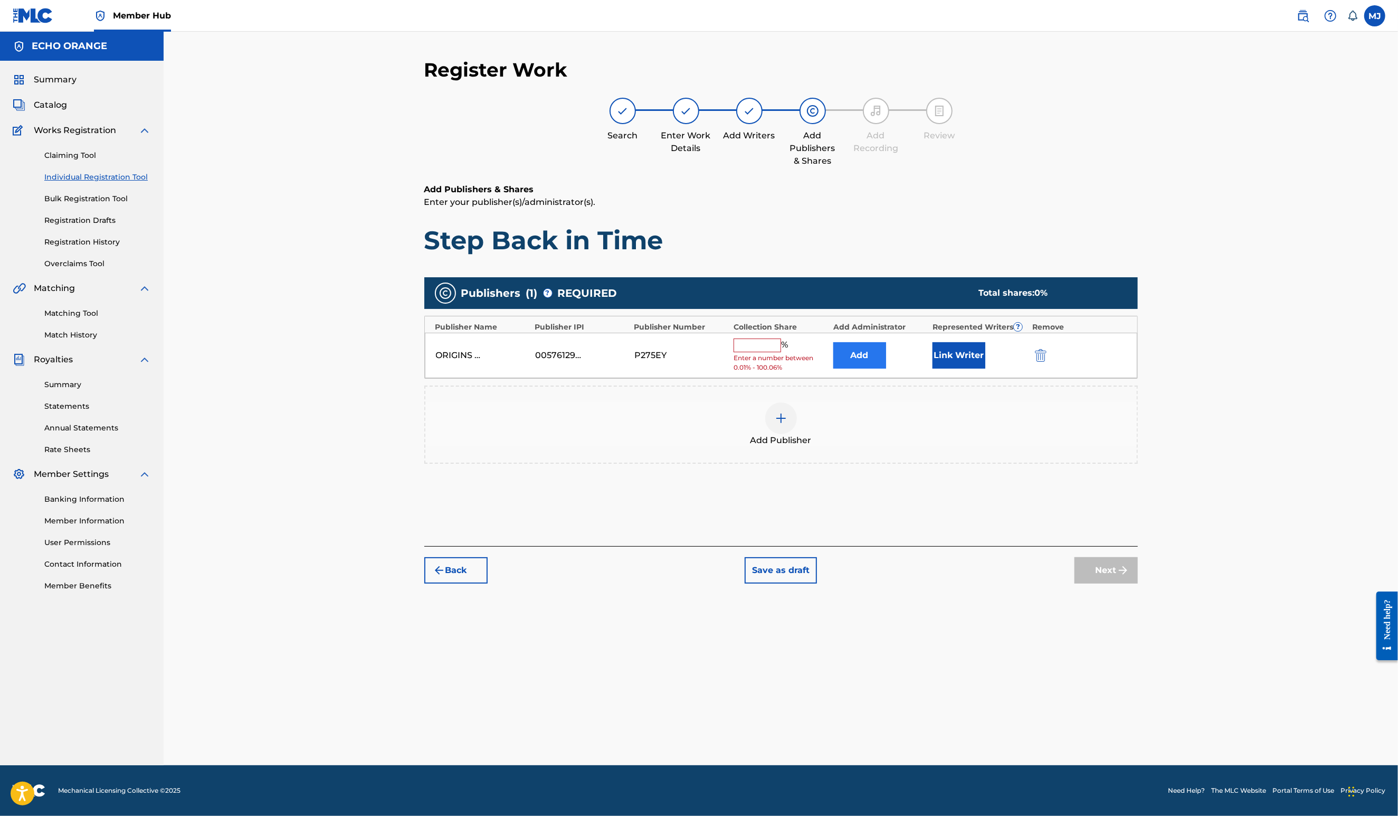
click at [886, 368] on button "Add" at bounding box center [860, 355] width 53 height 26
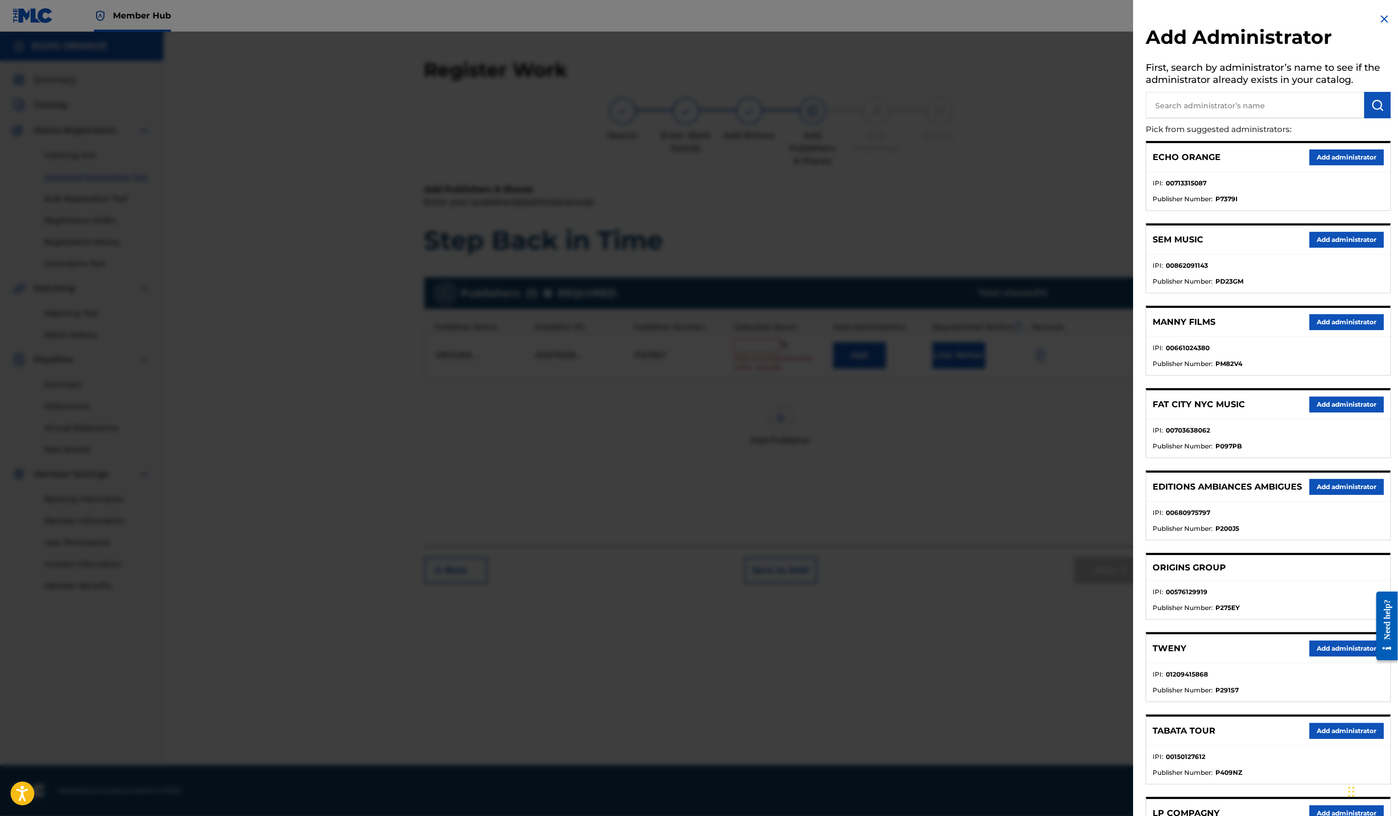
click at [1325, 172] on div "ECHO ORANGE Add administrator" at bounding box center [1269, 157] width 244 height 29
click at [1329, 165] on button "Add administrator" at bounding box center [1347, 157] width 74 height 16
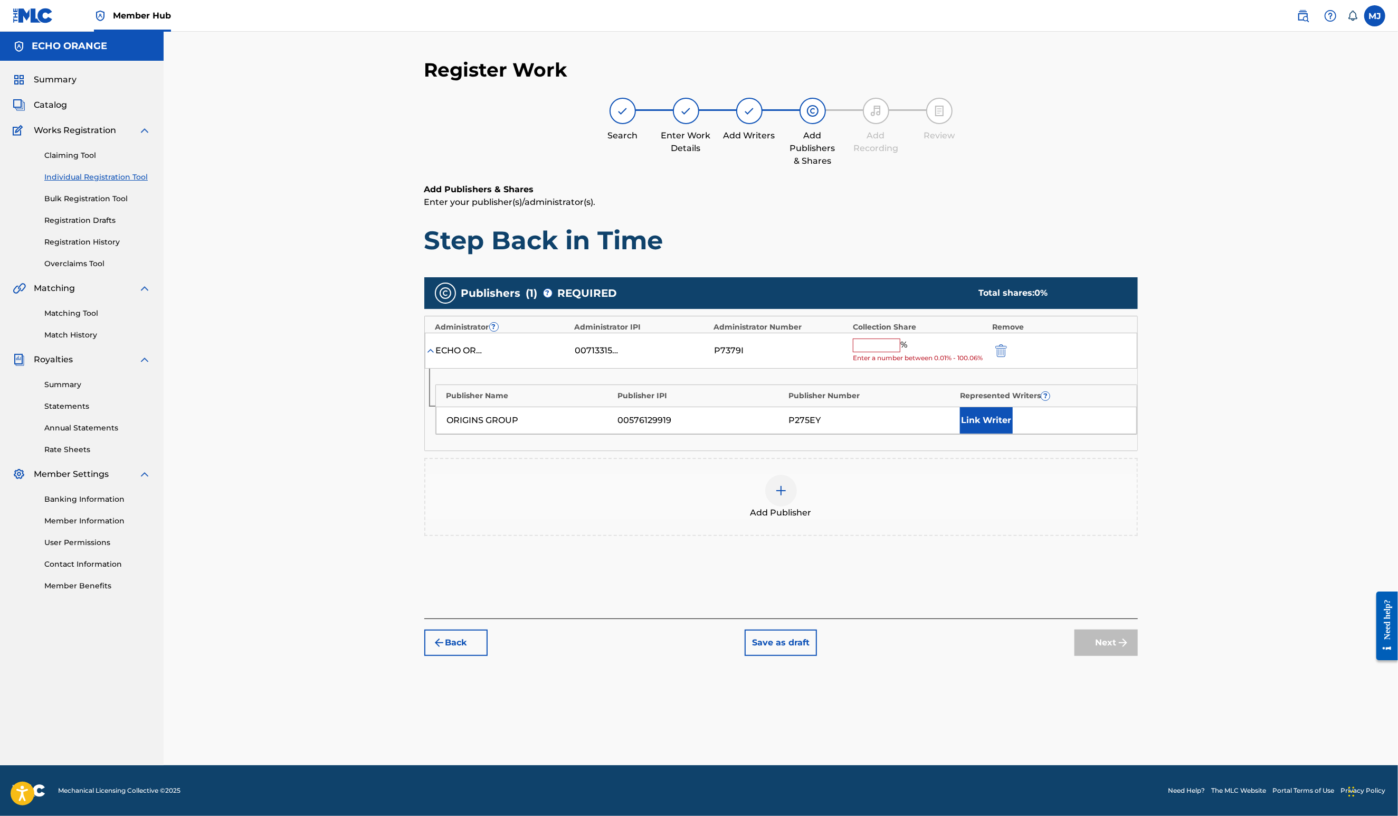
click at [901, 352] on input "text" at bounding box center [877, 345] width 48 height 14
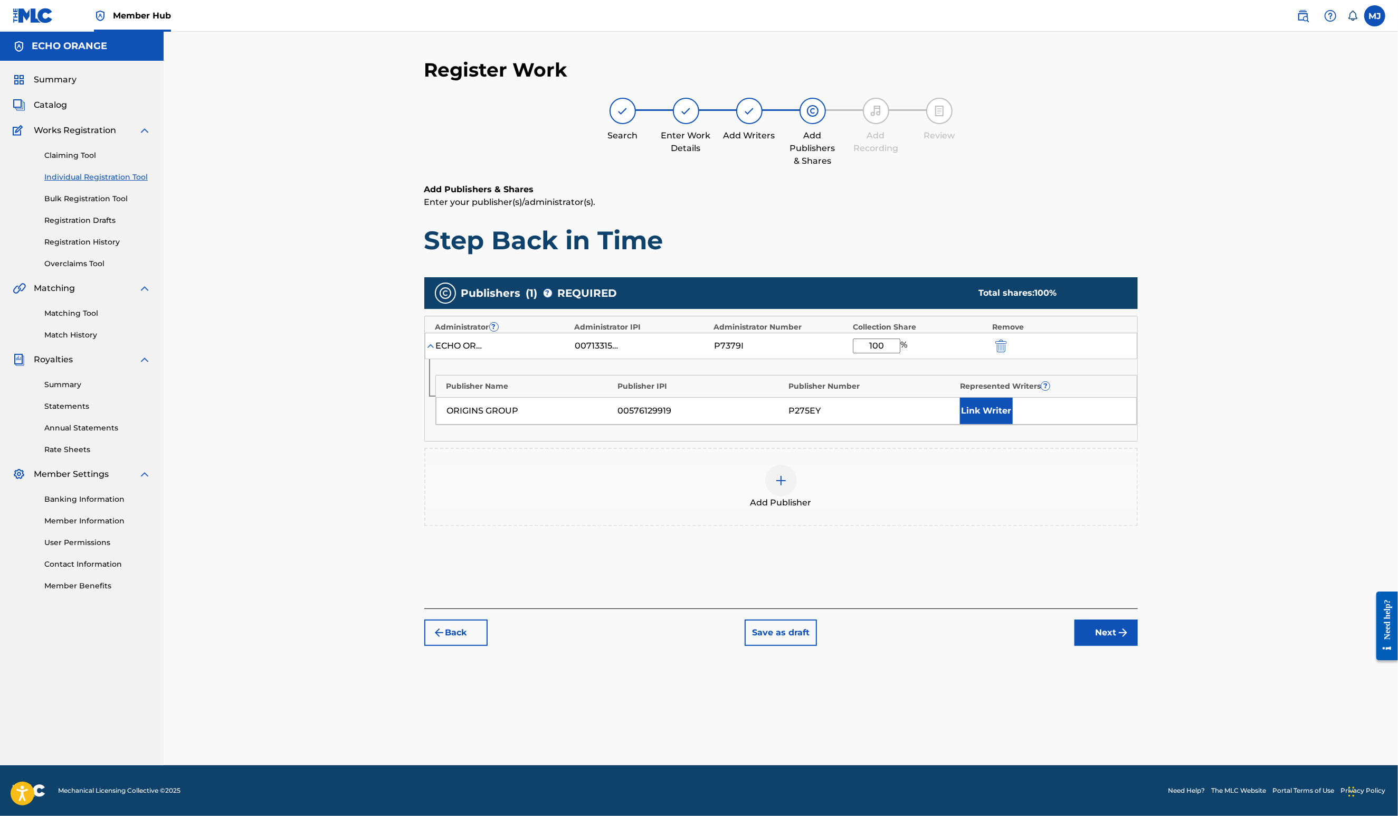
type input "100"
drag, startPoint x: 1004, startPoint y: 450, endPoint x: 1035, endPoint y: 457, distance: 31.5
click at [1006, 424] on div "ORIGINS GROUP 00576129919 P275EY Link Writer" at bounding box center [786, 410] width 701 height 27
click at [1013, 424] on button "Link Writer" at bounding box center [986, 410] width 53 height 26
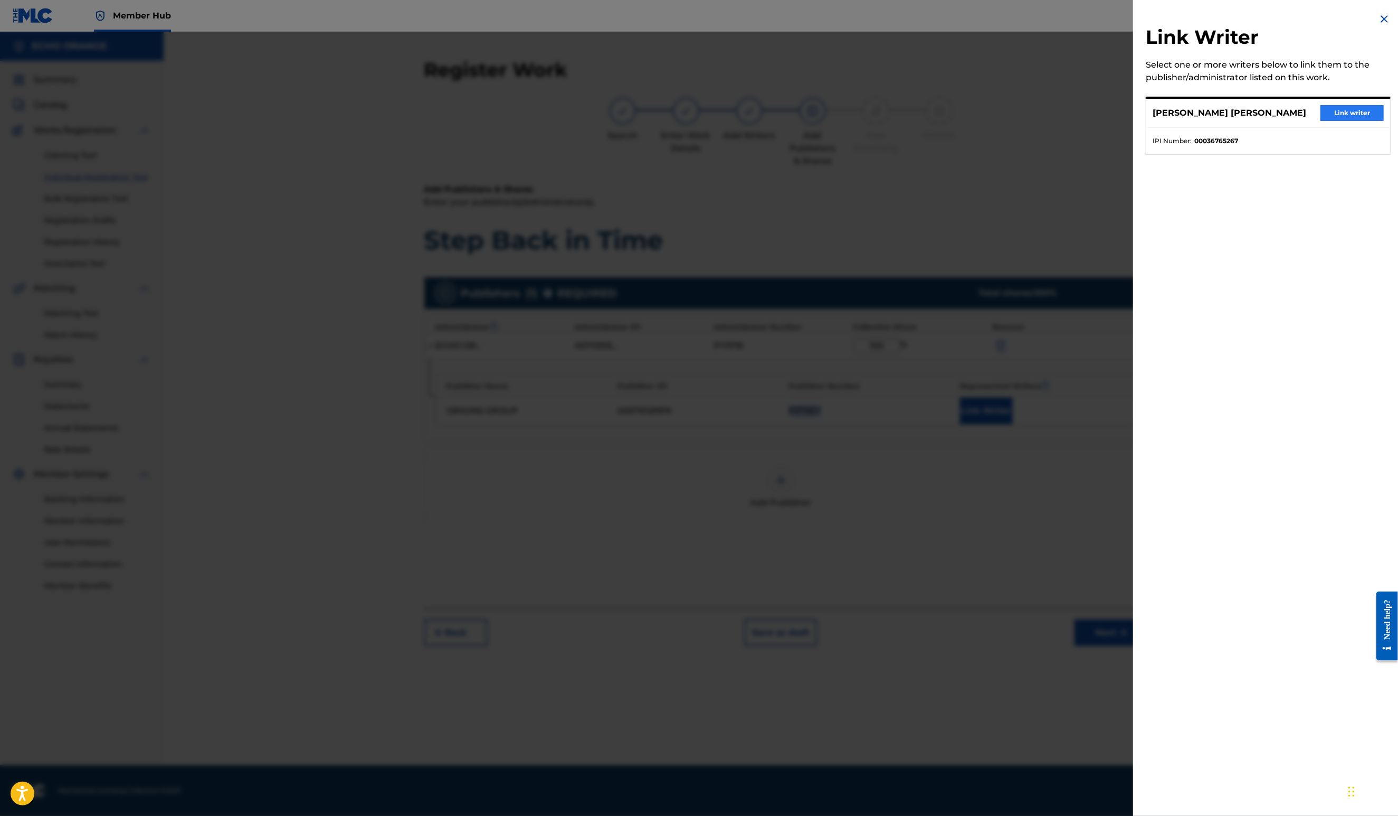
click at [1343, 121] on button "Link writer" at bounding box center [1352, 113] width 63 height 16
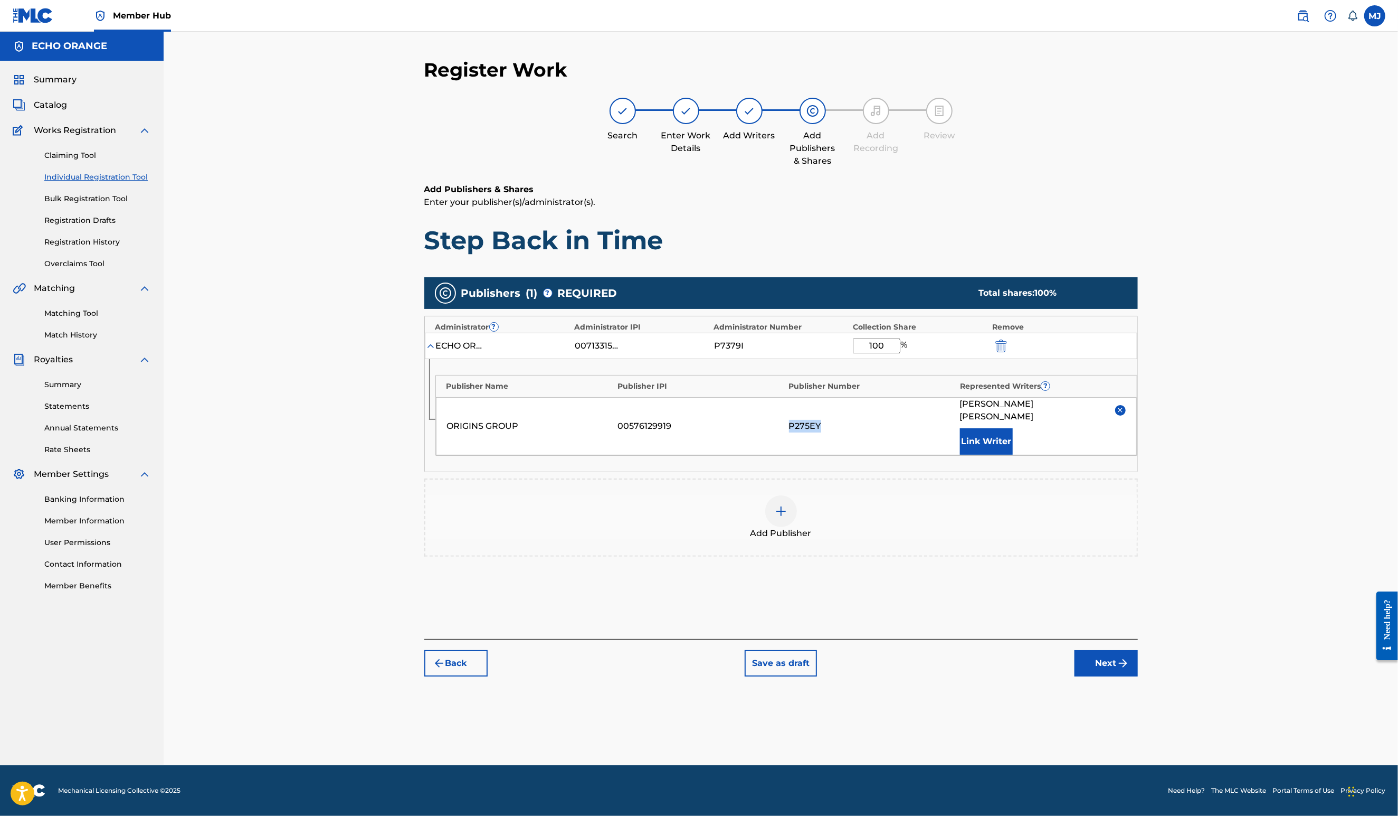
click at [1138, 676] on button "Next" at bounding box center [1106, 663] width 63 height 26
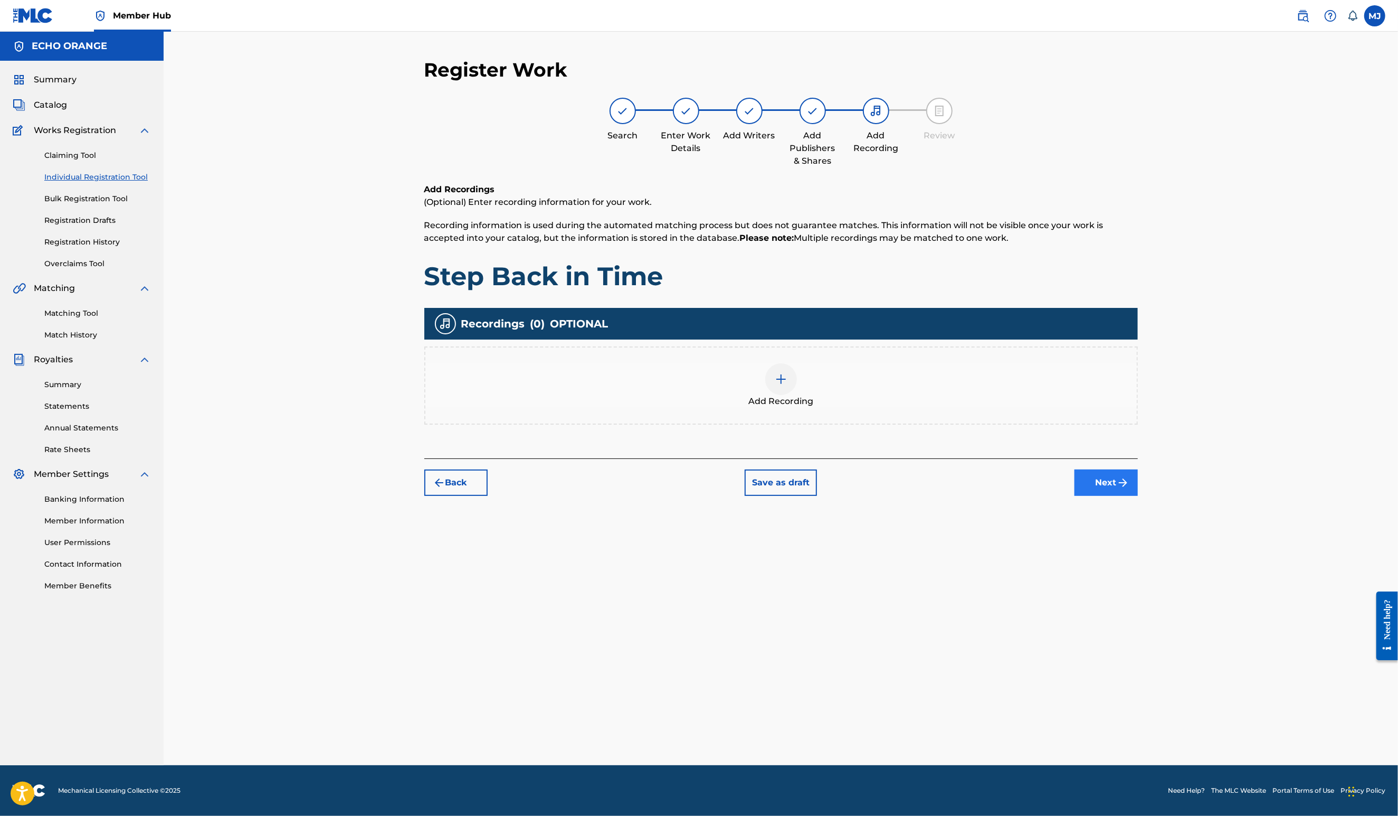
click at [1138, 496] on button "Next" at bounding box center [1106, 482] width 63 height 26
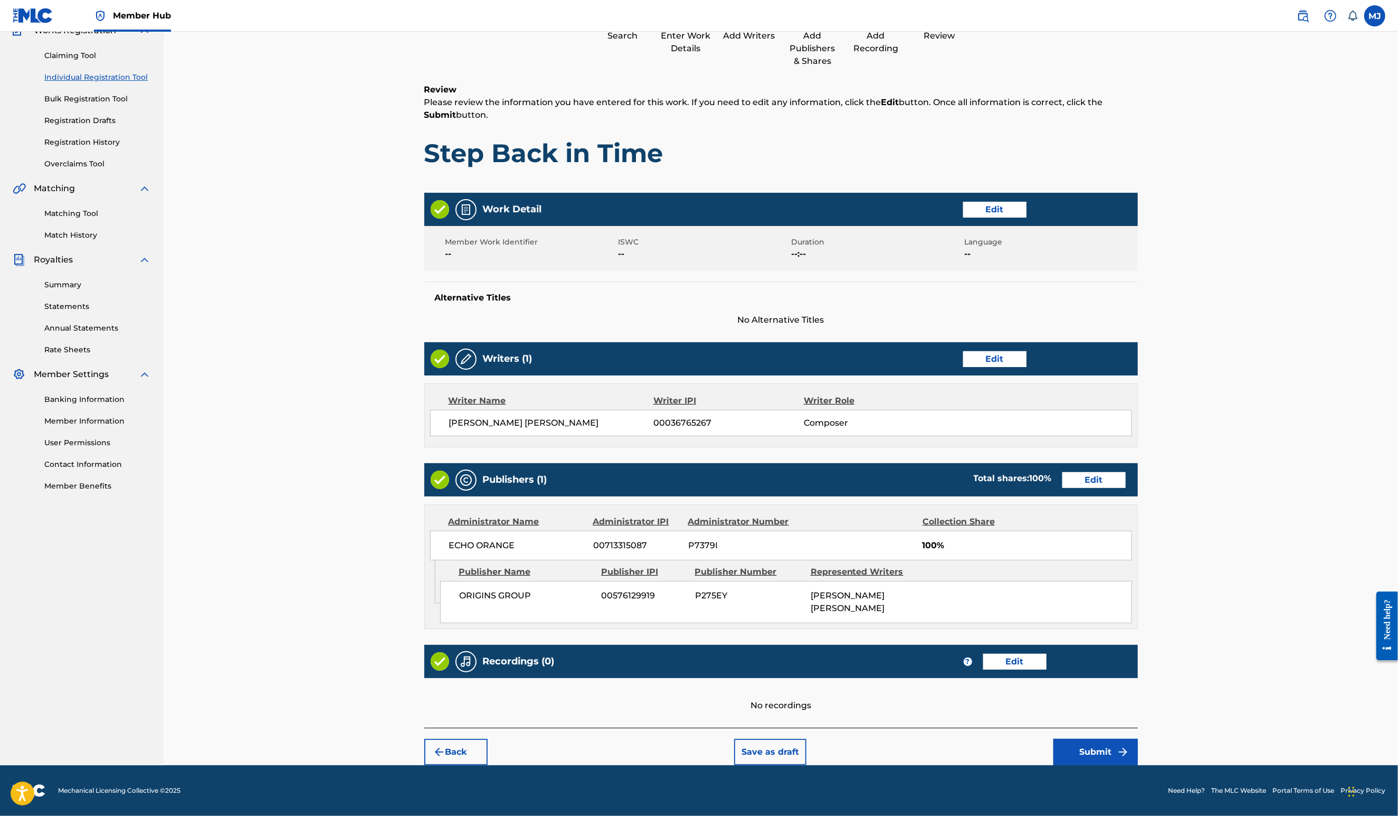
scroll to position [198, 0]
click at [1130, 745] on img "submit" at bounding box center [1123, 751] width 13 height 13
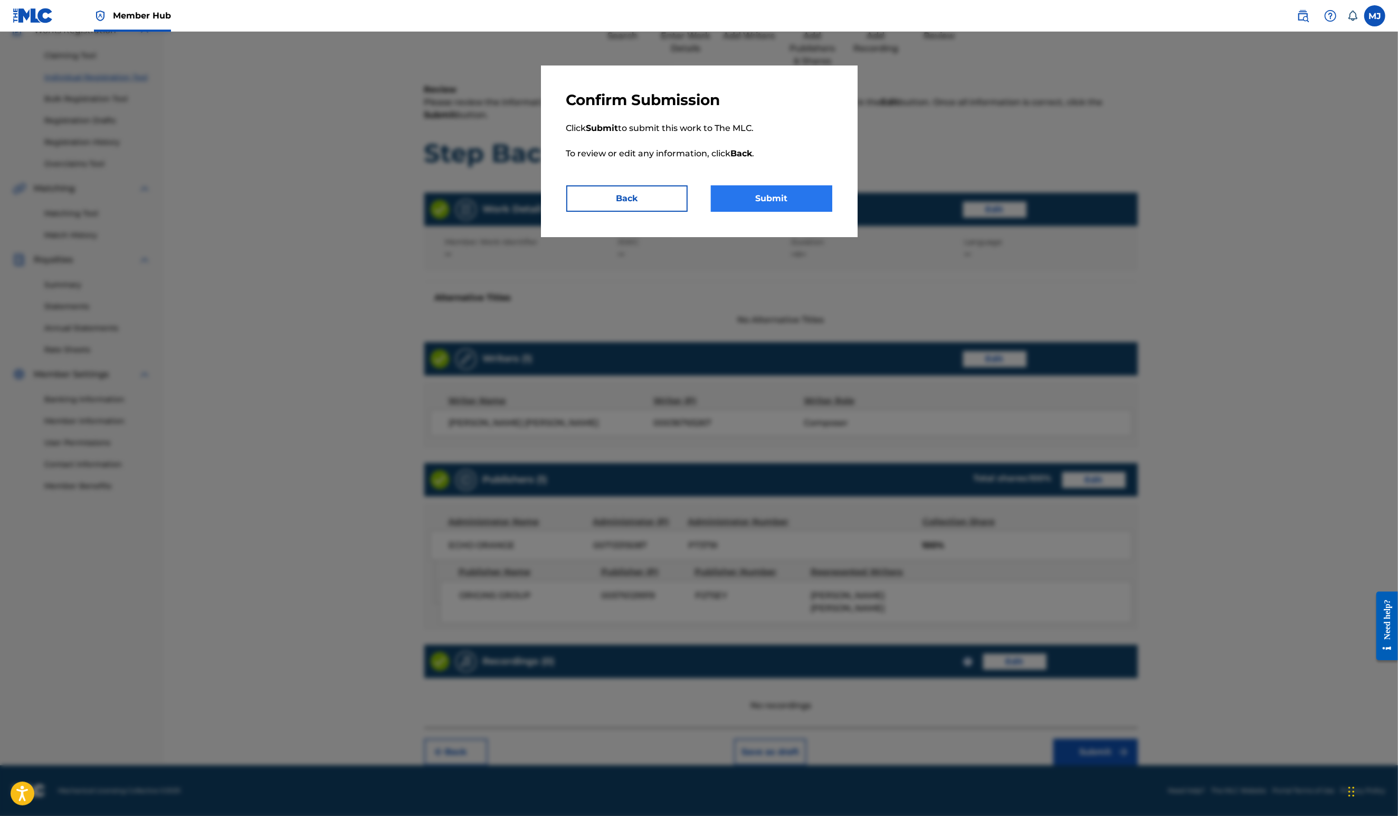
click at [808, 212] on button "Submit" at bounding box center [771, 198] width 121 height 26
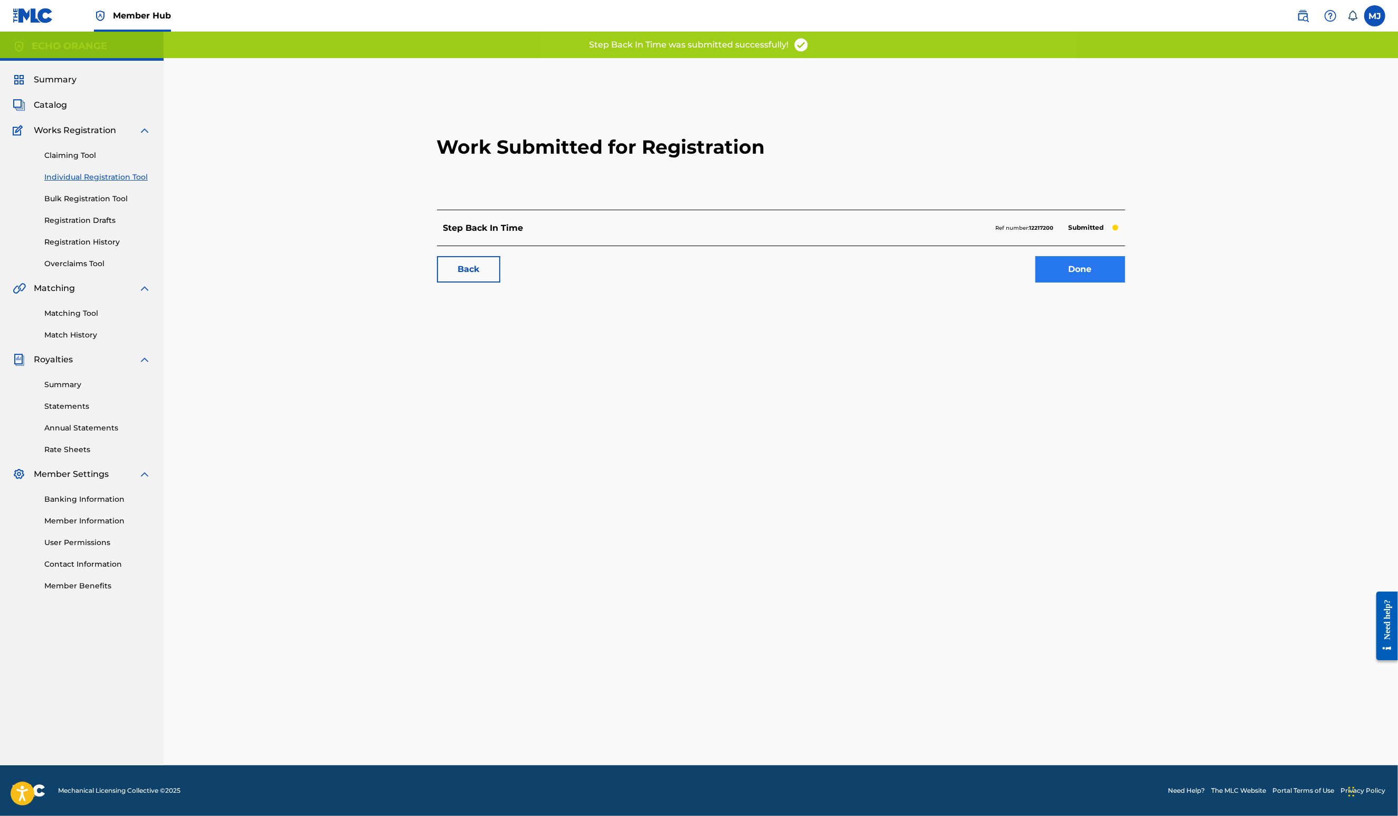
click at [1125, 282] on link "Done" at bounding box center [1081, 269] width 90 height 26
